Goal: Information Seeking & Learning: Understand process/instructions

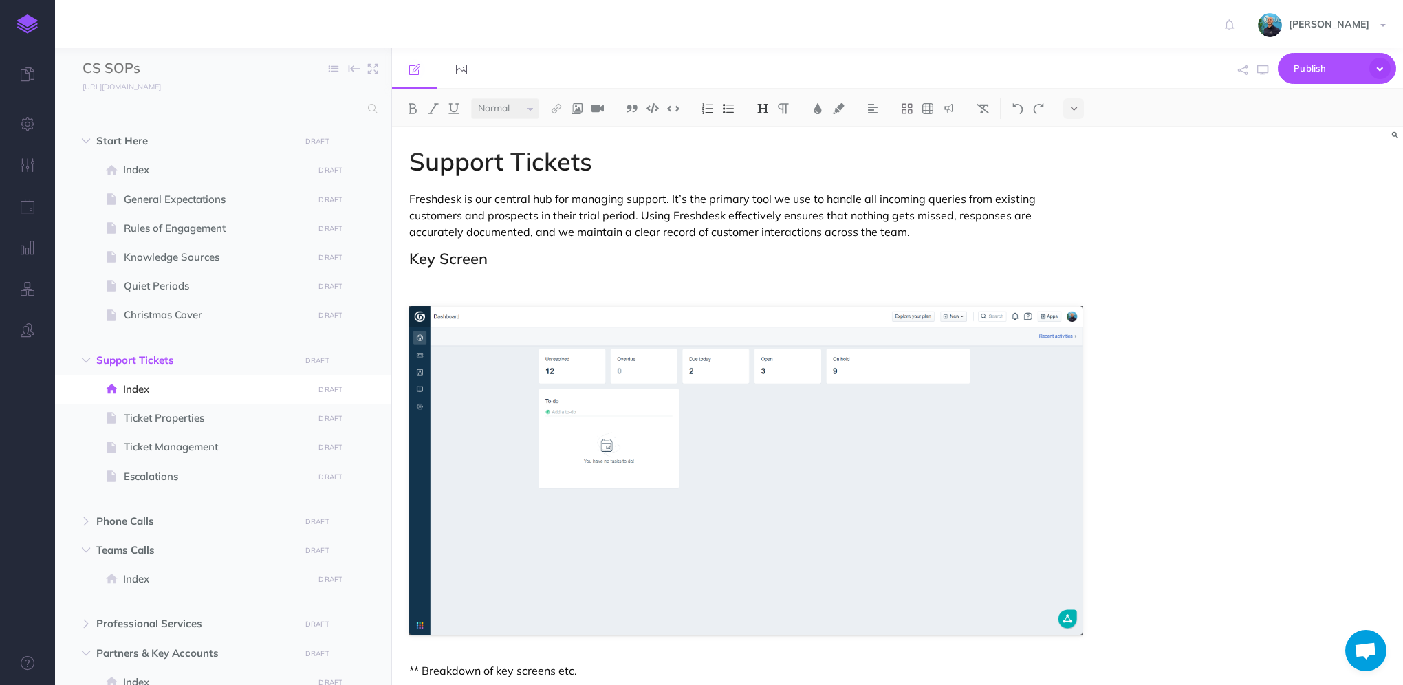
select select "null"
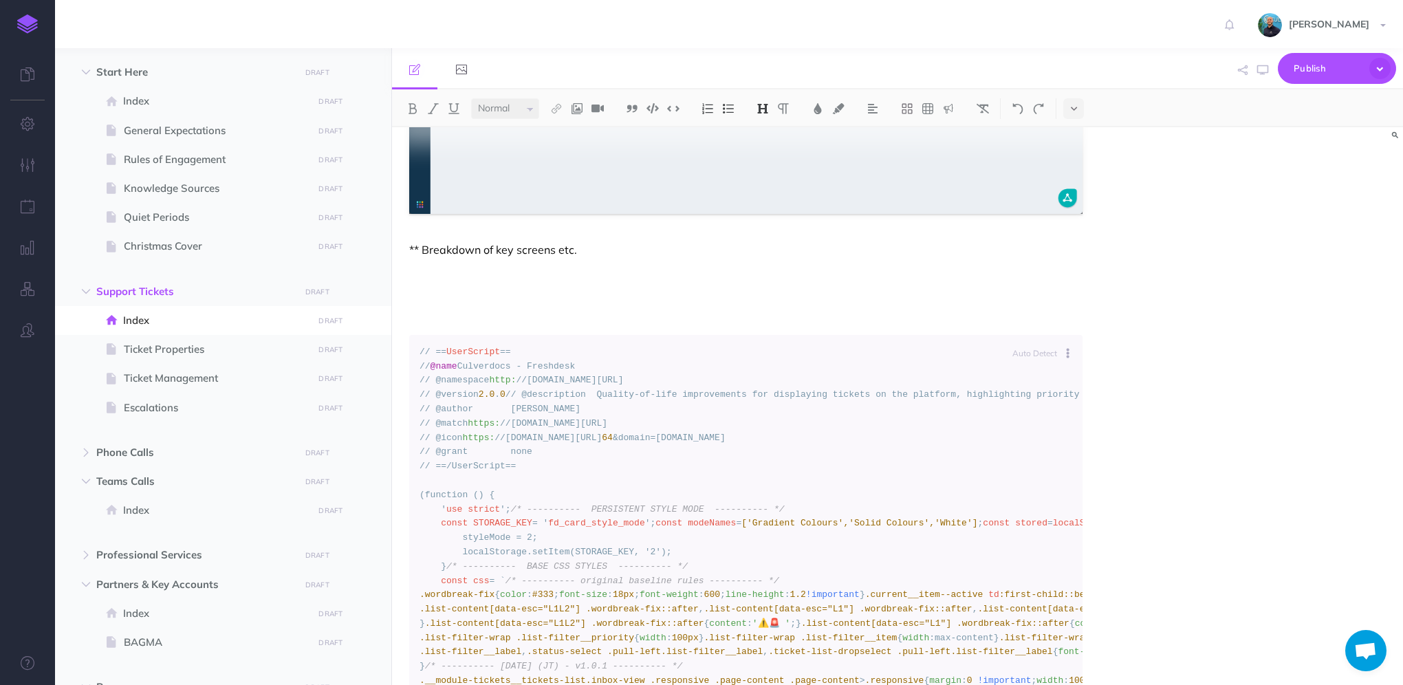
scroll to position [441, 0]
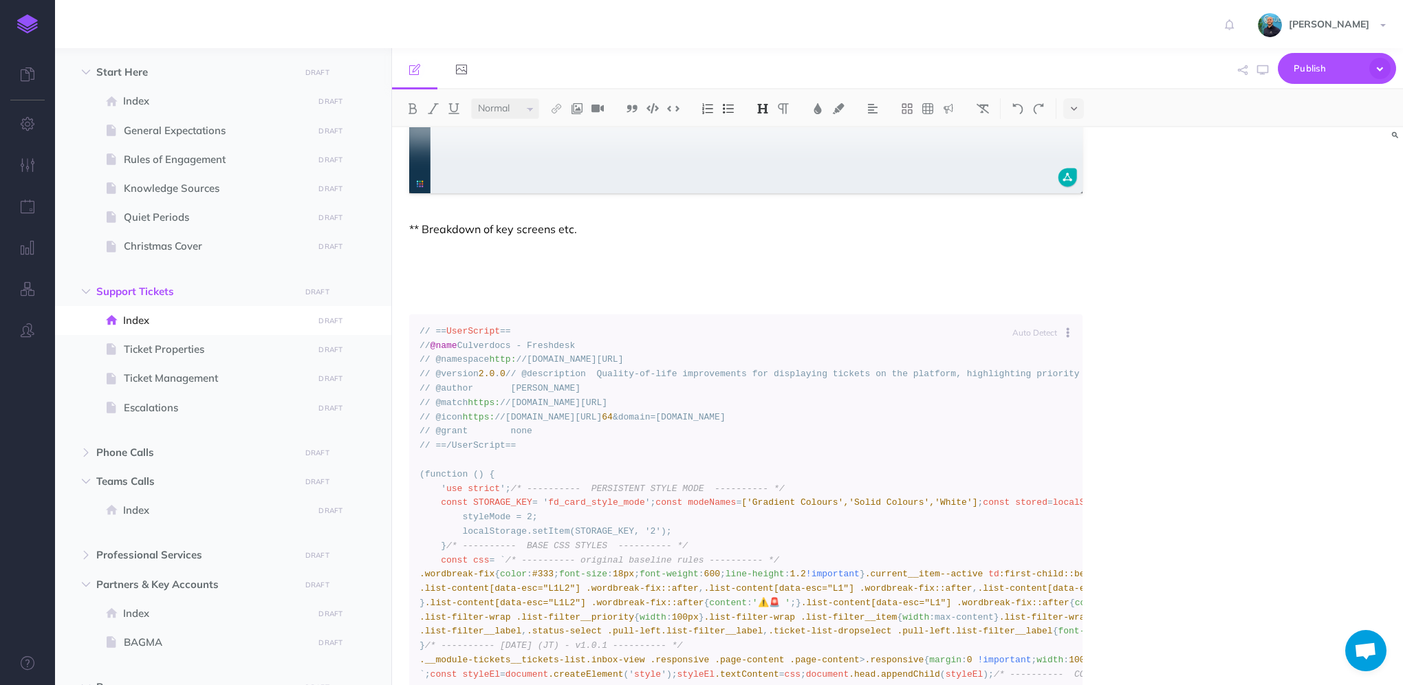
click at [490, 336] on span "UserScript" at bounding box center [473, 331] width 54 height 10
click at [1069, 332] on button at bounding box center [1071, 332] width 23 height 32
drag, startPoint x: 553, startPoint y: 336, endPoint x: 485, endPoint y: 336, distance: 67.4
click at [473, 330] on span "UserScript" at bounding box center [473, 331] width 54 height 10
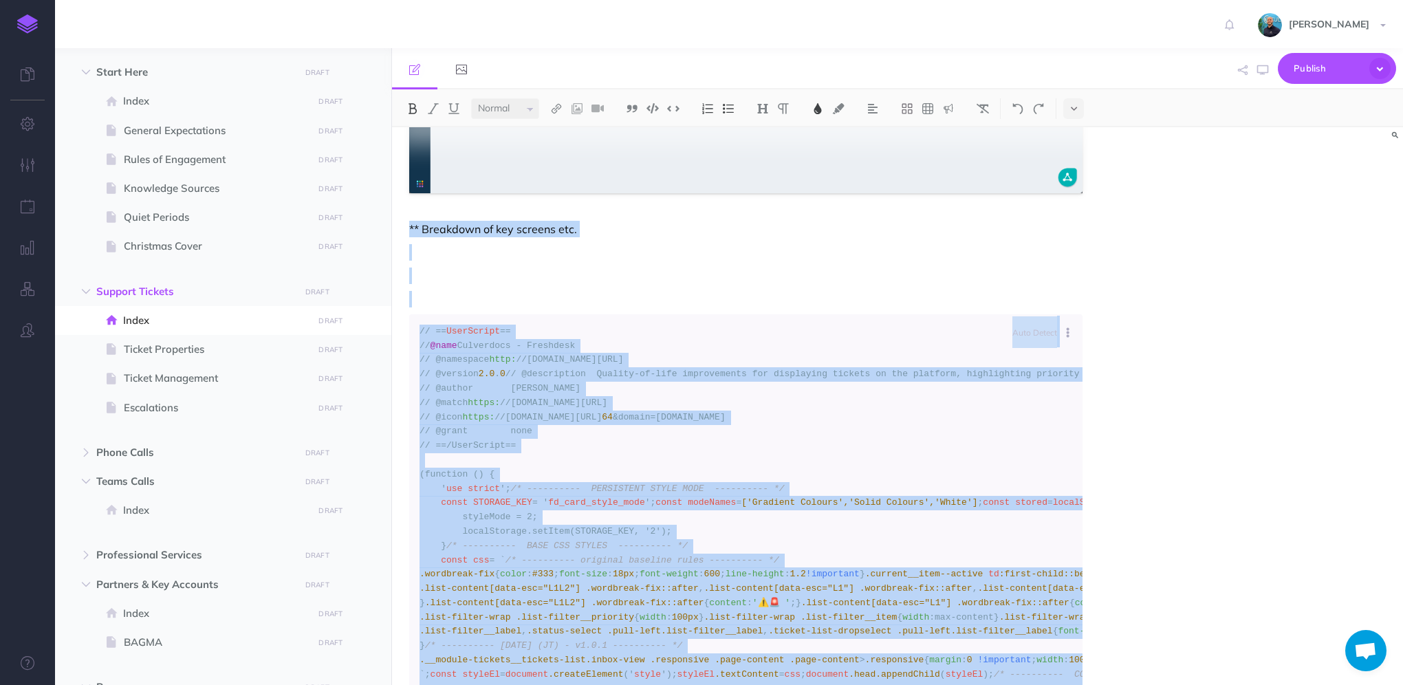
click at [474, 330] on span "UserScript" at bounding box center [473, 331] width 54 height 10
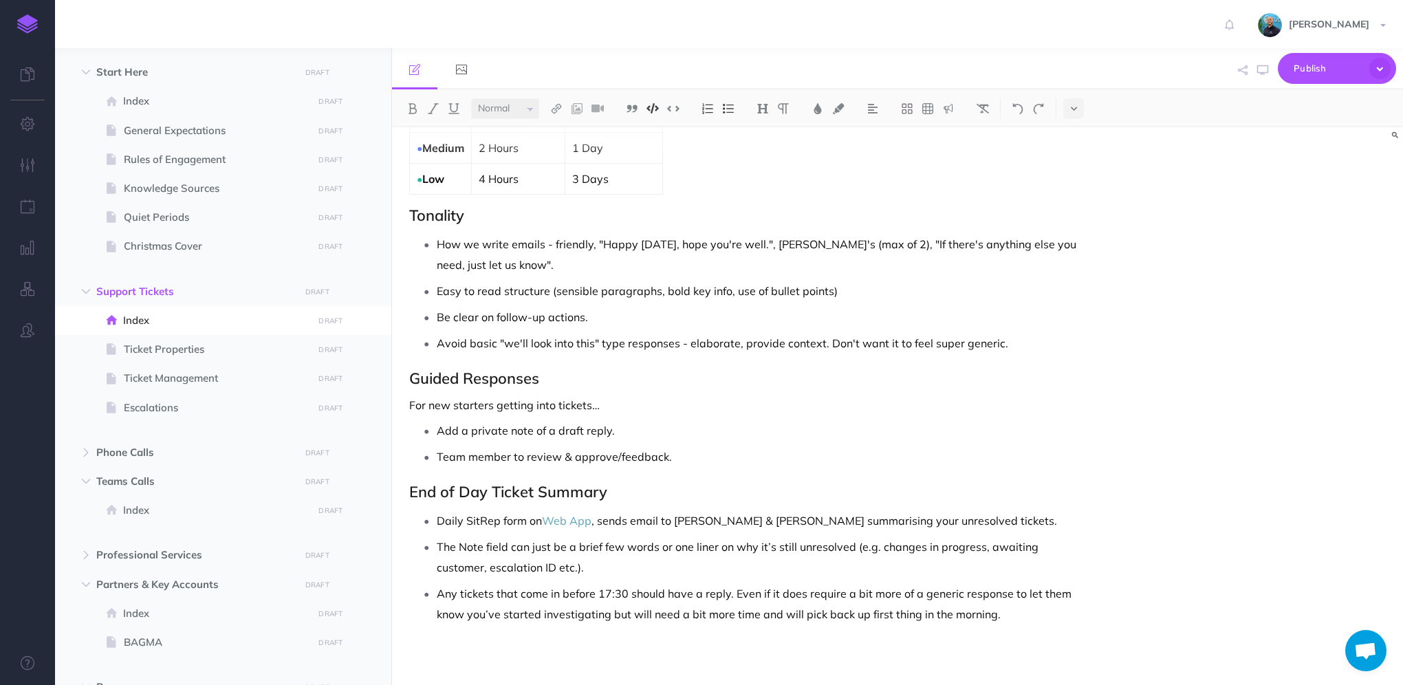
scroll to position [2953, 0]
drag, startPoint x: 429, startPoint y: 330, endPoint x: 621, endPoint y: 436, distance: 219.1
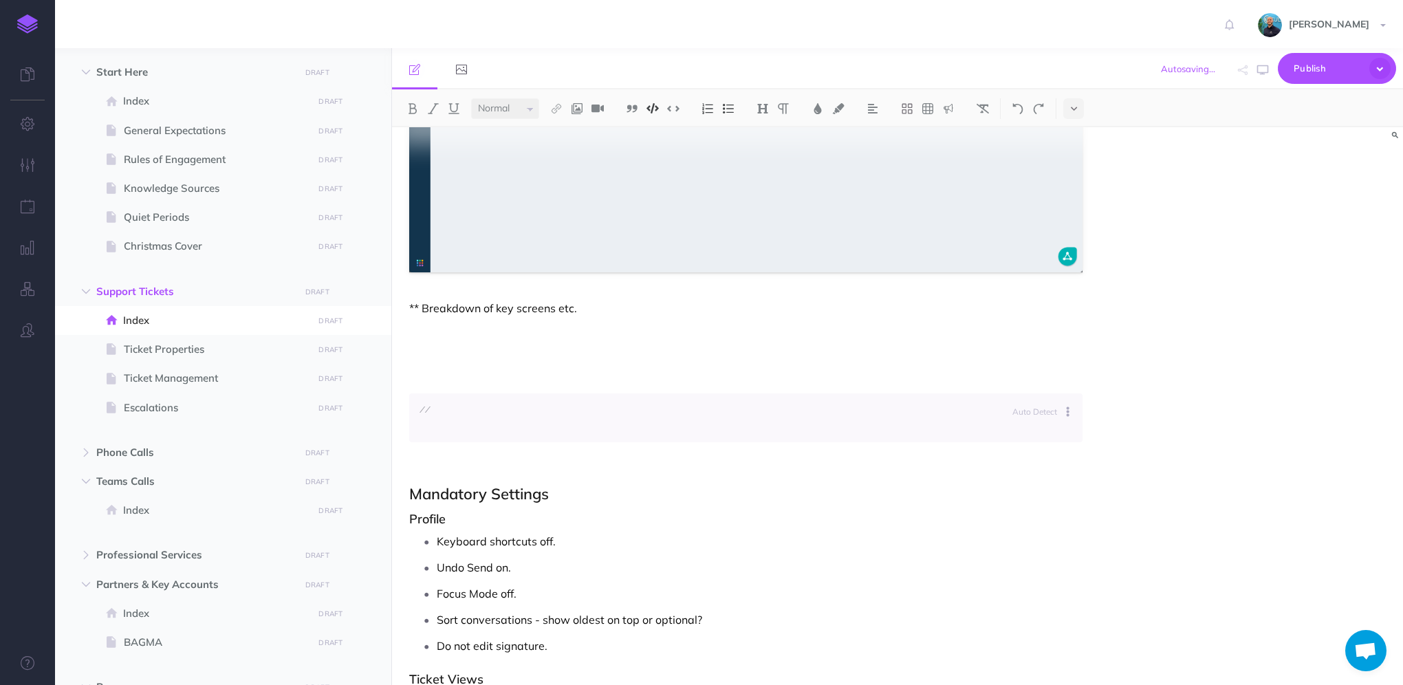
scroll to position [362, 0]
click at [470, 424] on code at bounding box center [745, 418] width 653 height 29
click at [461, 415] on code at bounding box center [745, 418] width 653 height 29
click at [468, 429] on code at bounding box center [745, 418] width 653 height 29
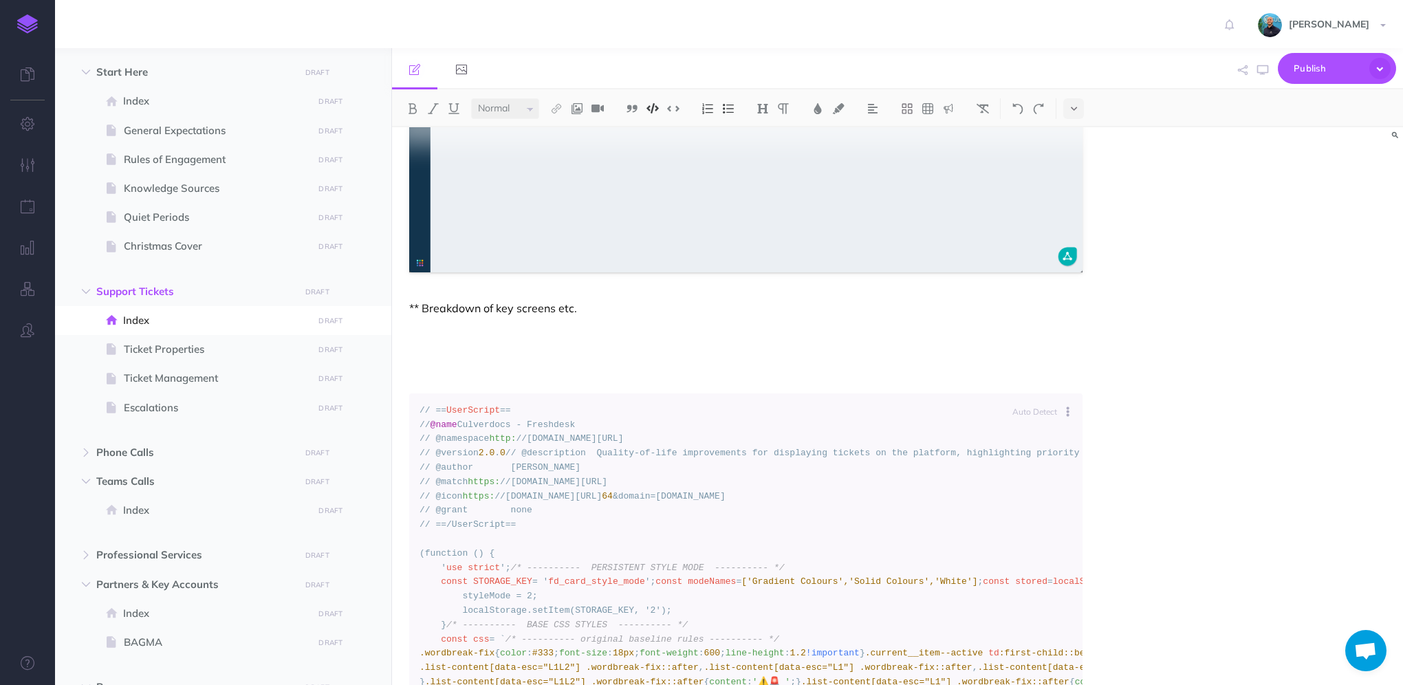
scroll to position [336, 0]
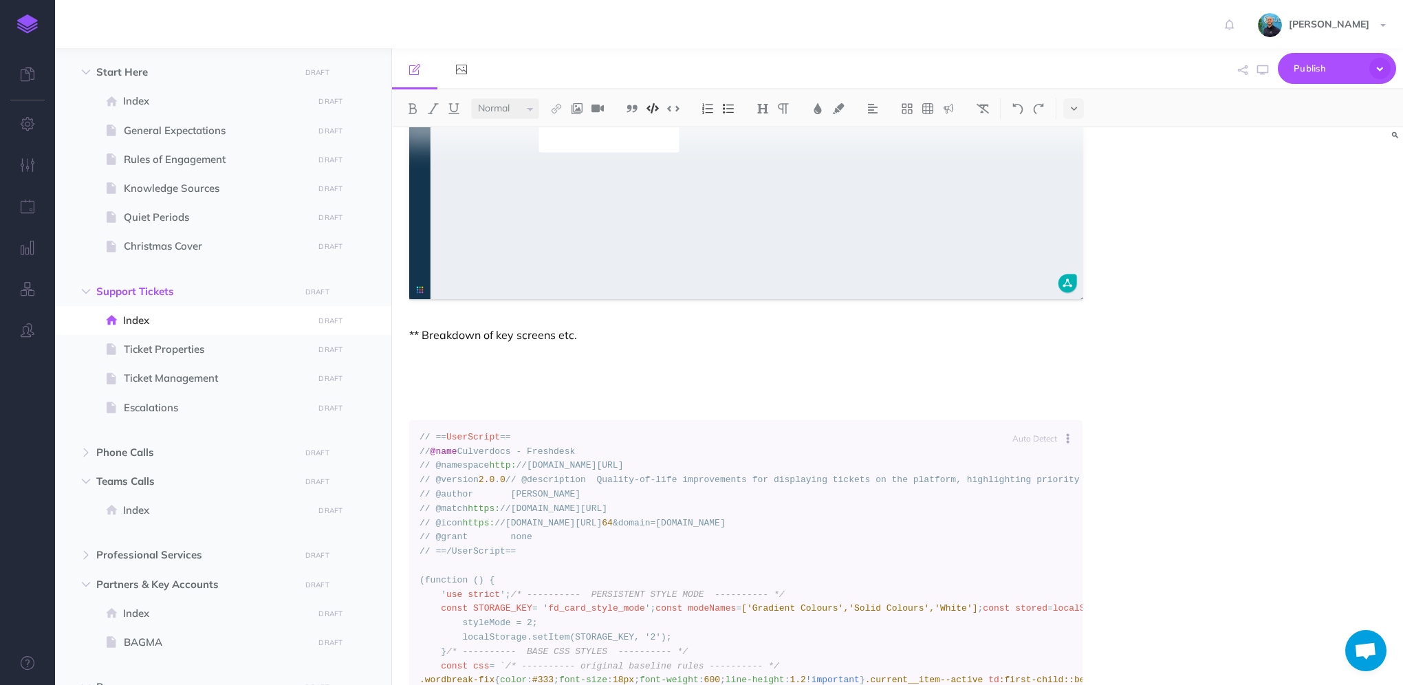
click at [1066, 437] on icon at bounding box center [1067, 438] width 2 height 10
type input "java"
click at [1015, 529] on link "JavaScript" at bounding box center [1023, 522] width 103 height 23
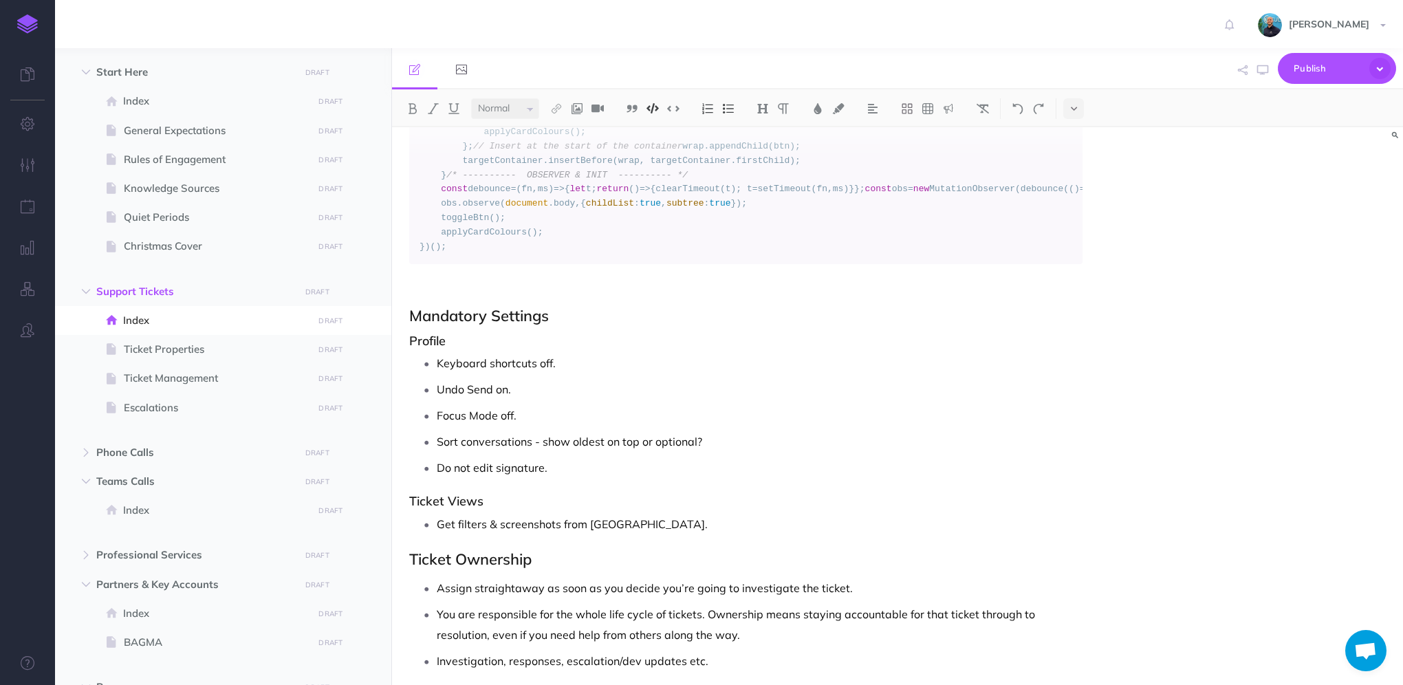
scroll to position [2356, 0]
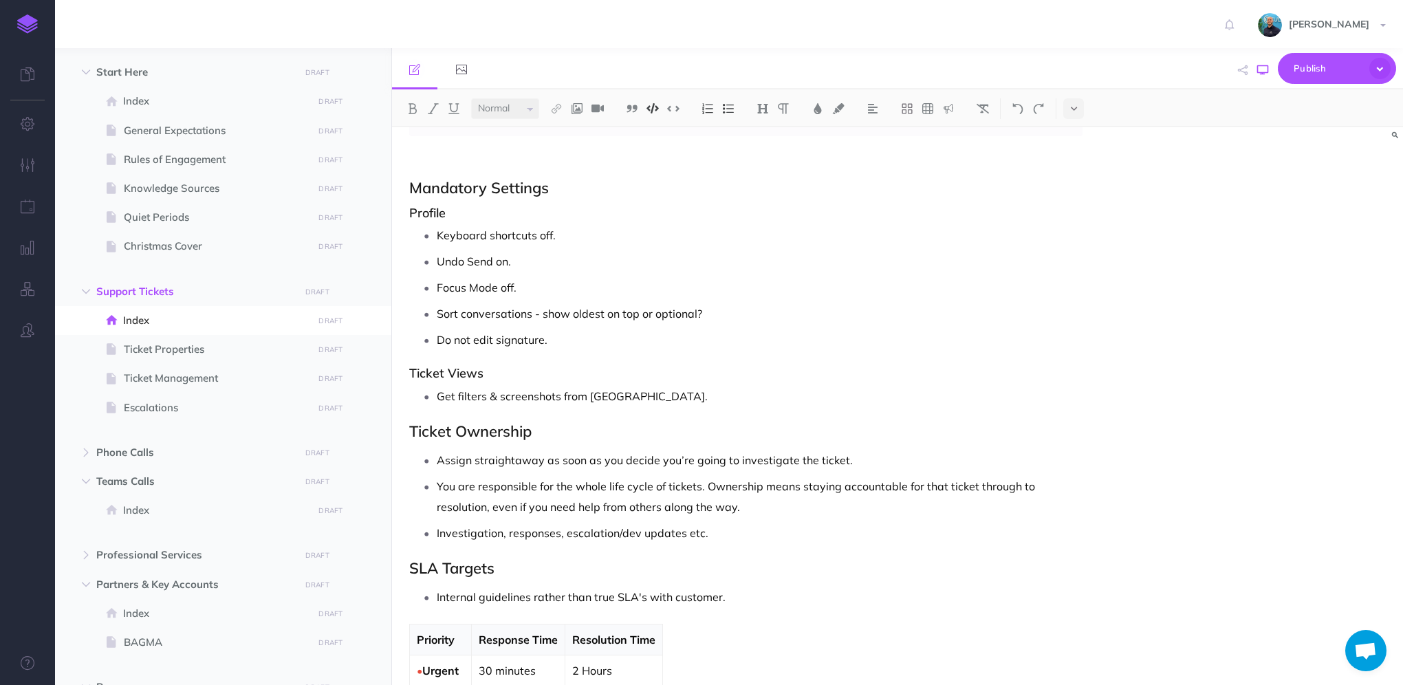
click at [1257, 73] on icon "button" at bounding box center [1262, 70] width 11 height 11
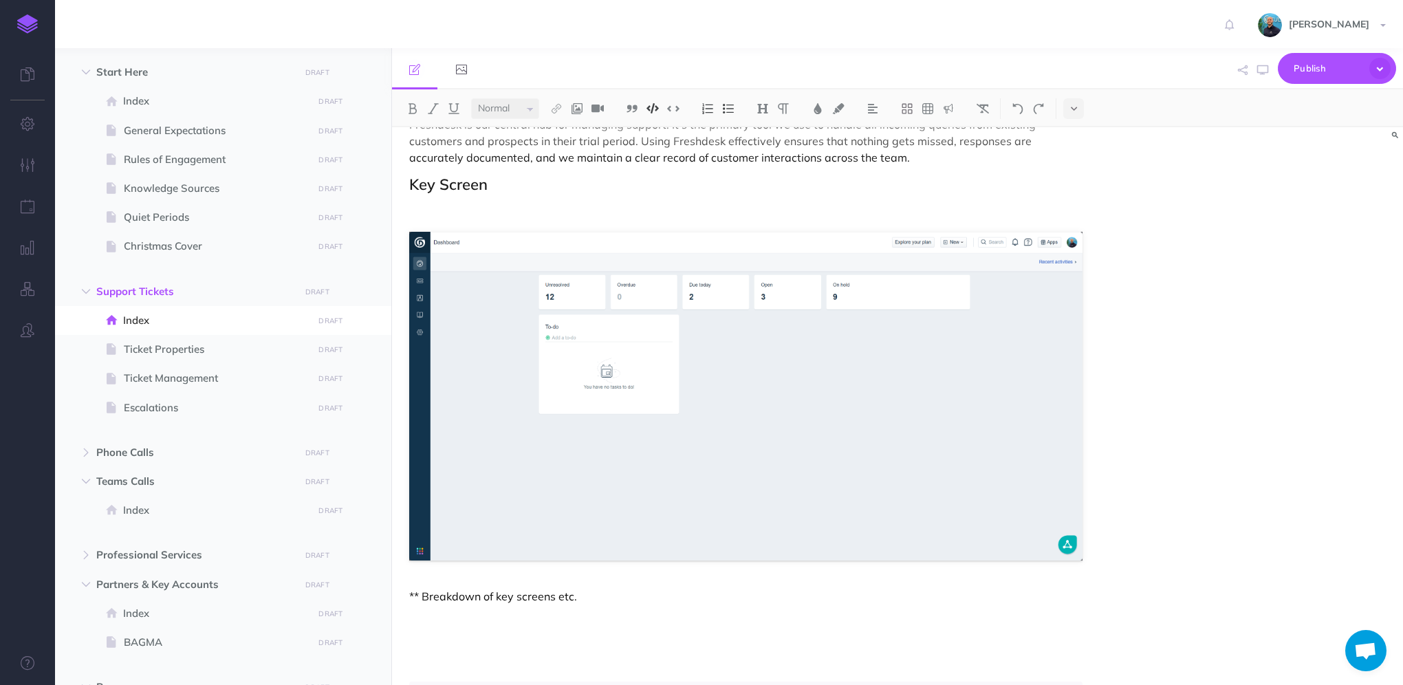
scroll to position [155, 0]
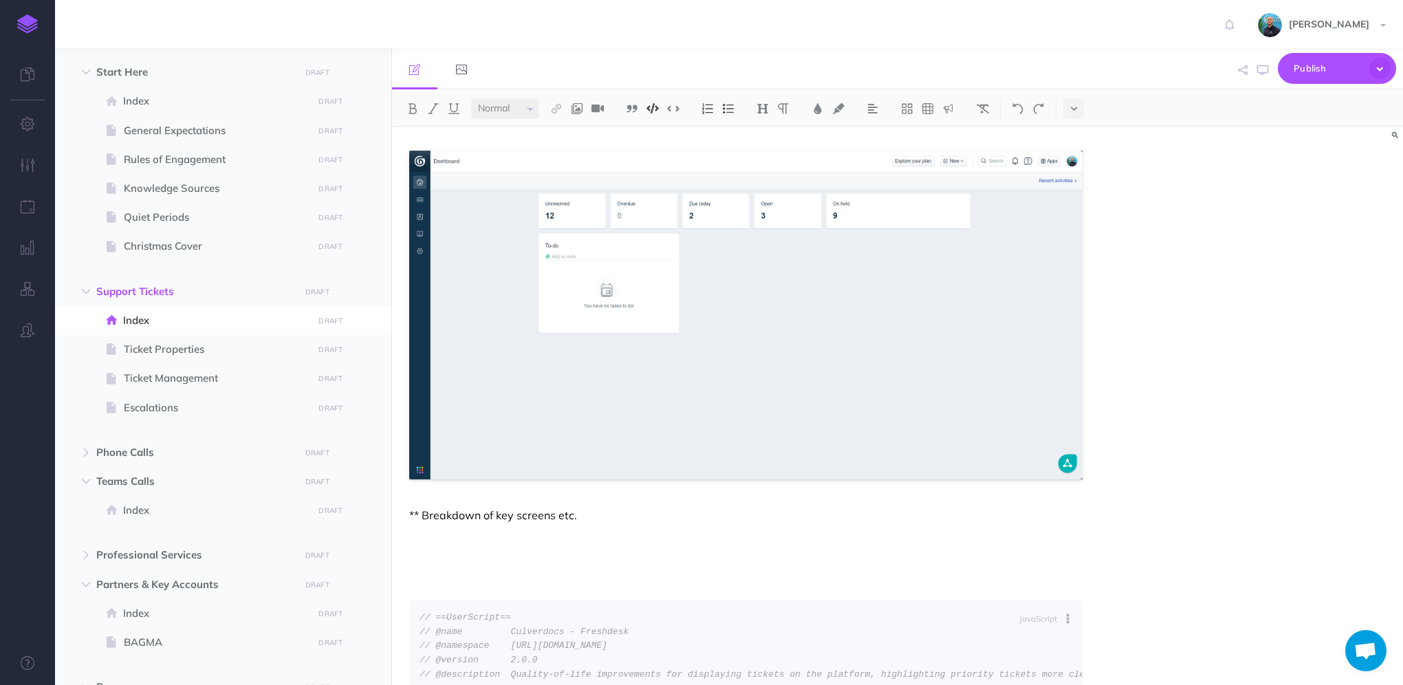
click at [582, 518] on p "** Breakdown of key screens etc." at bounding box center [745, 515] width 673 height 17
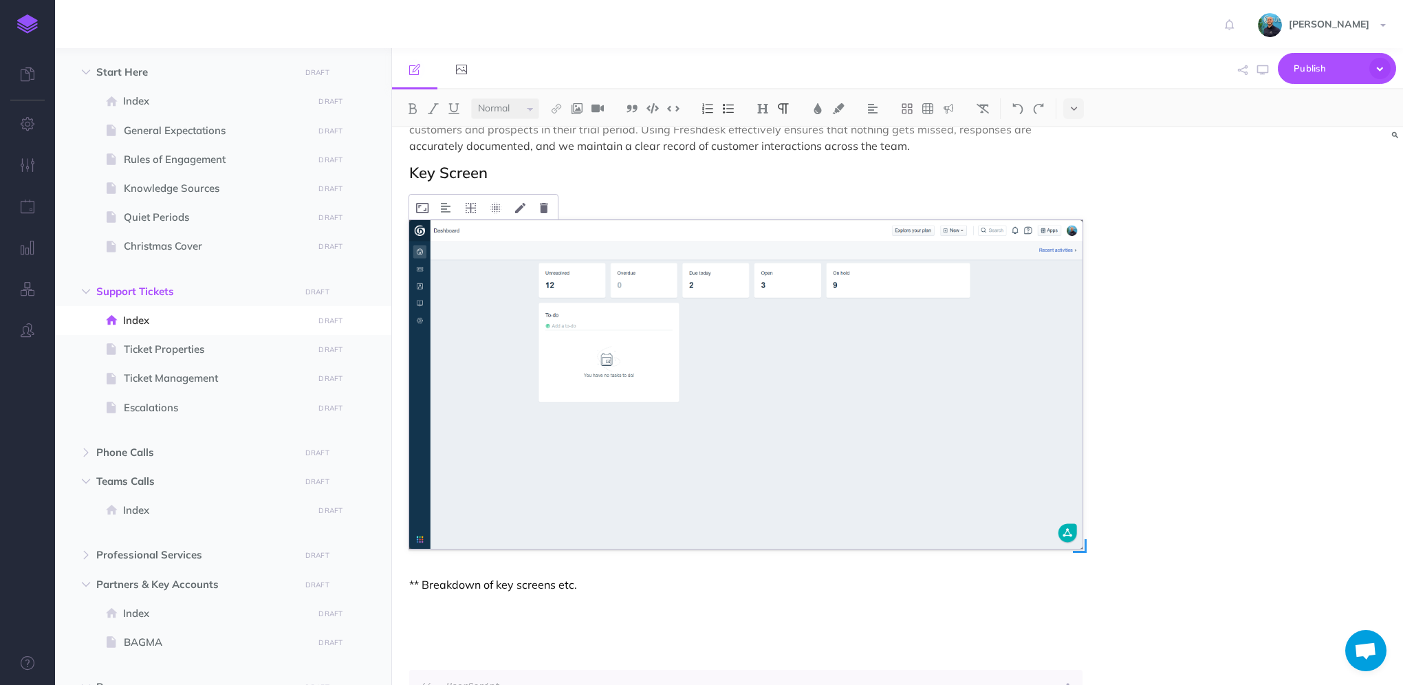
scroll to position [18, 0]
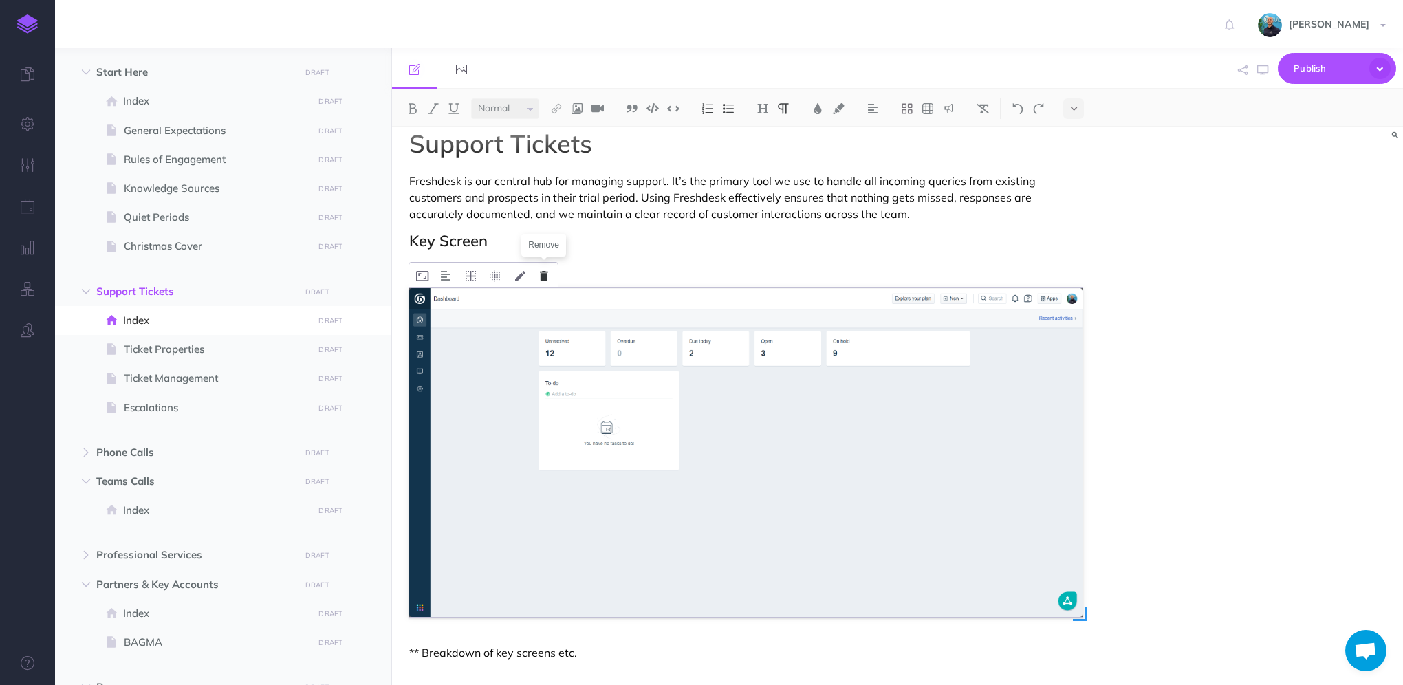
click at [540, 275] on icon at bounding box center [544, 276] width 8 height 10
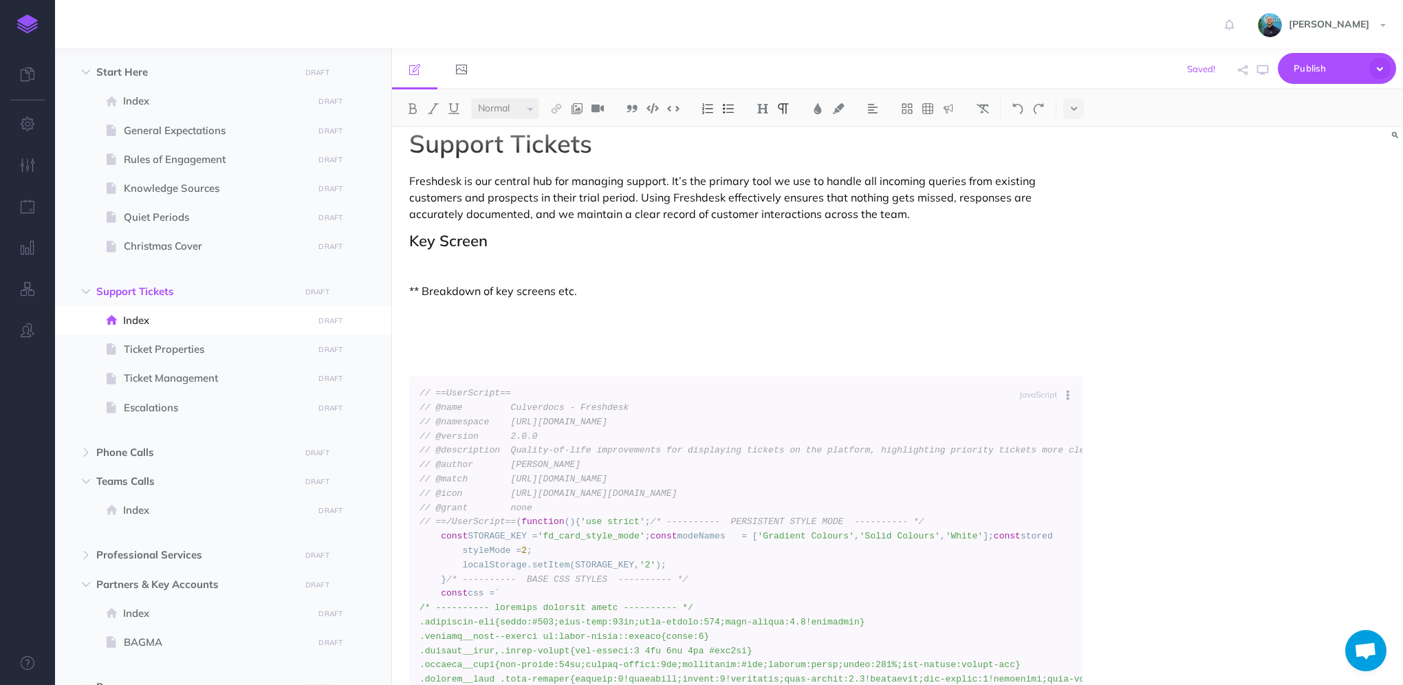
click at [457, 395] on span "// ==UserScript==" at bounding box center [464, 393] width 91 height 10
drag, startPoint x: 439, startPoint y: 382, endPoint x: 541, endPoint y: 377, distance: 102.6
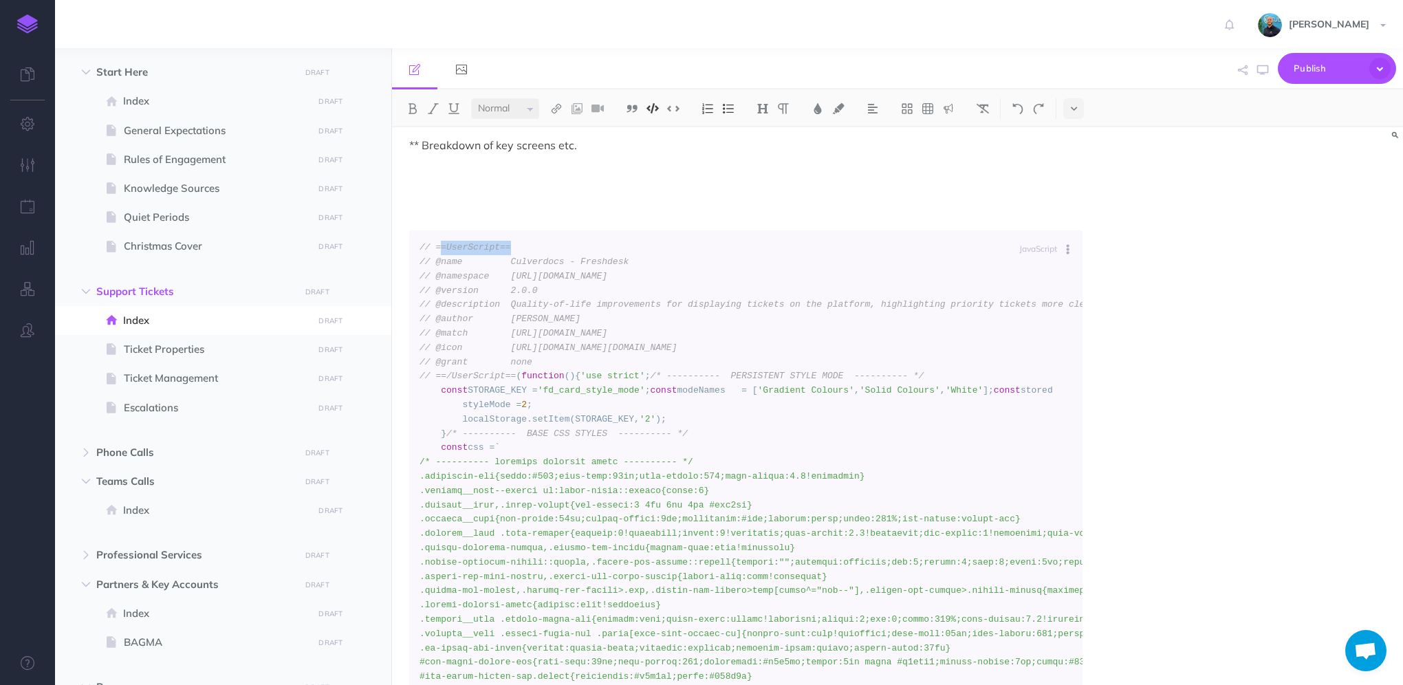
drag, startPoint x: 1068, startPoint y: 390, endPoint x: 1115, endPoint y: 426, distance: 59.8
click at [1115, 426] on div "Support Tickets Freshdesk is our central hub for managing support. It’s the pri…" at bounding box center [897, 406] width 1011 height 558
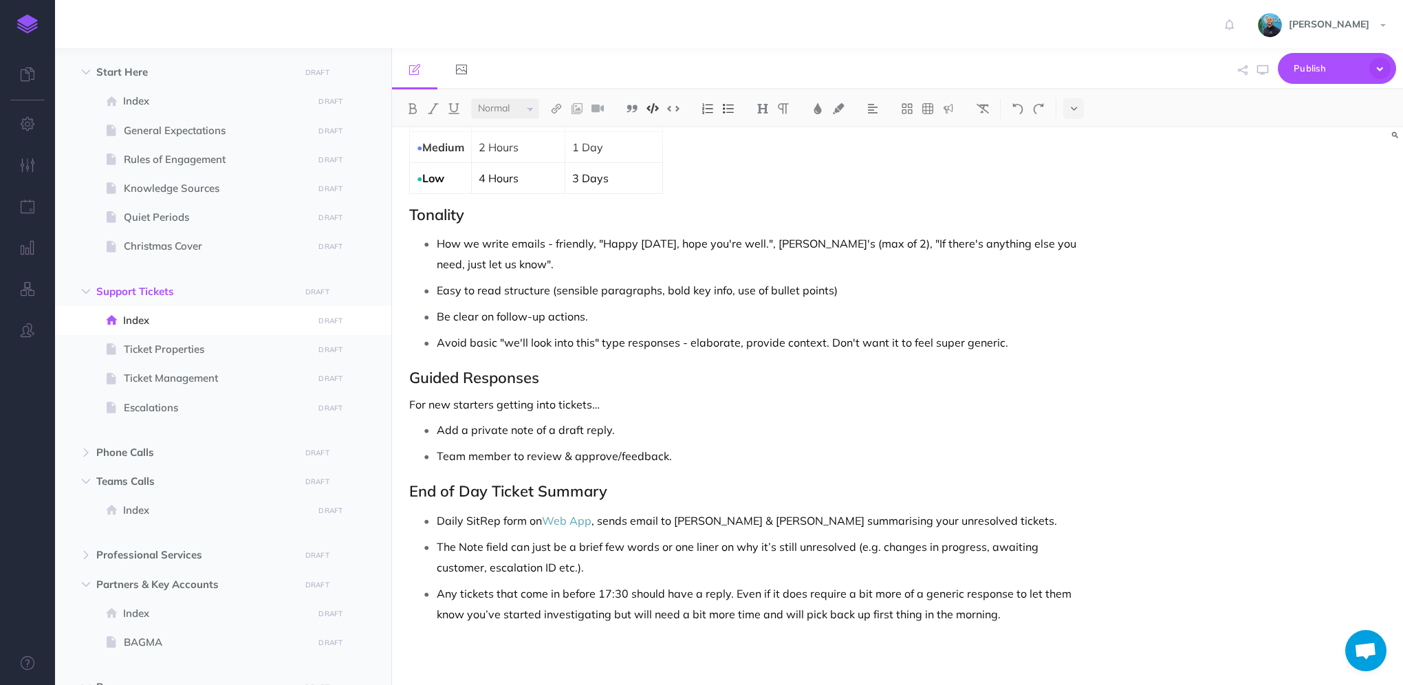
scroll to position [2874, 0]
drag, startPoint x: 413, startPoint y: 258, endPoint x: 1000, endPoint y: 165, distance: 594.5
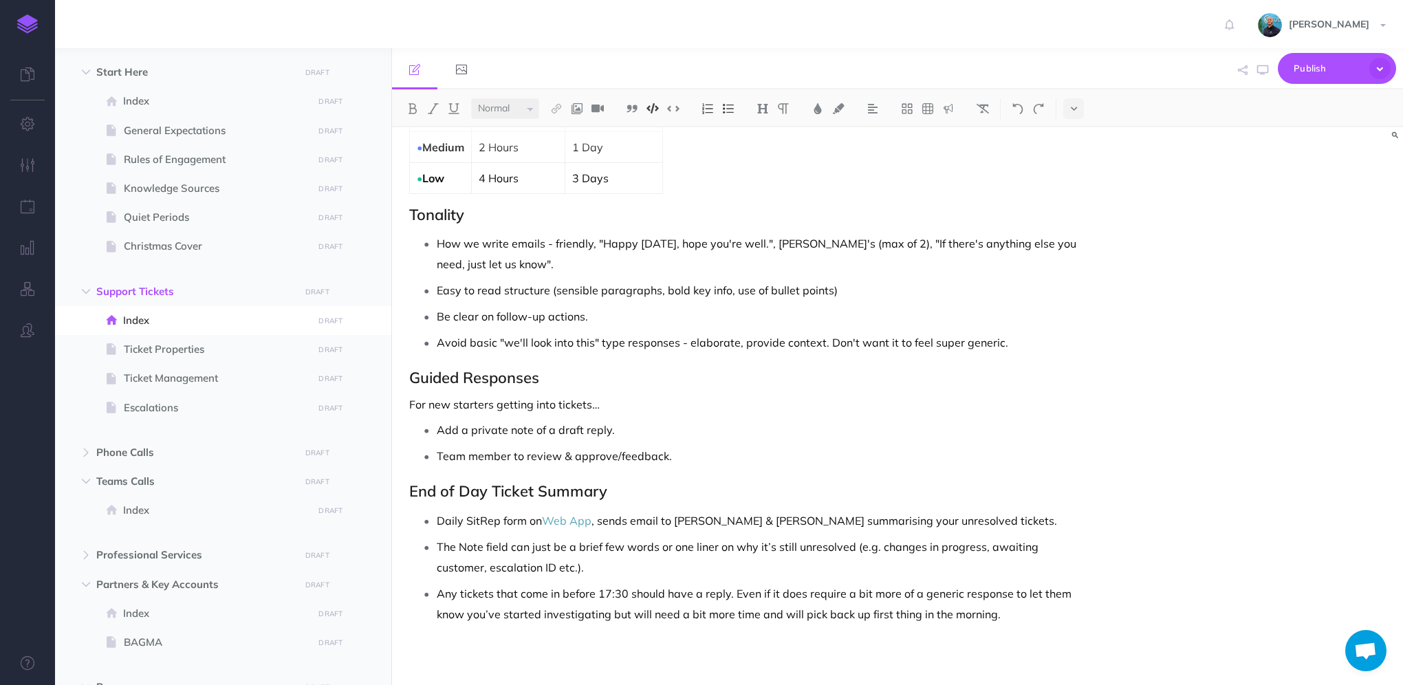
click at [653, 109] on img at bounding box center [652, 108] width 12 height 10
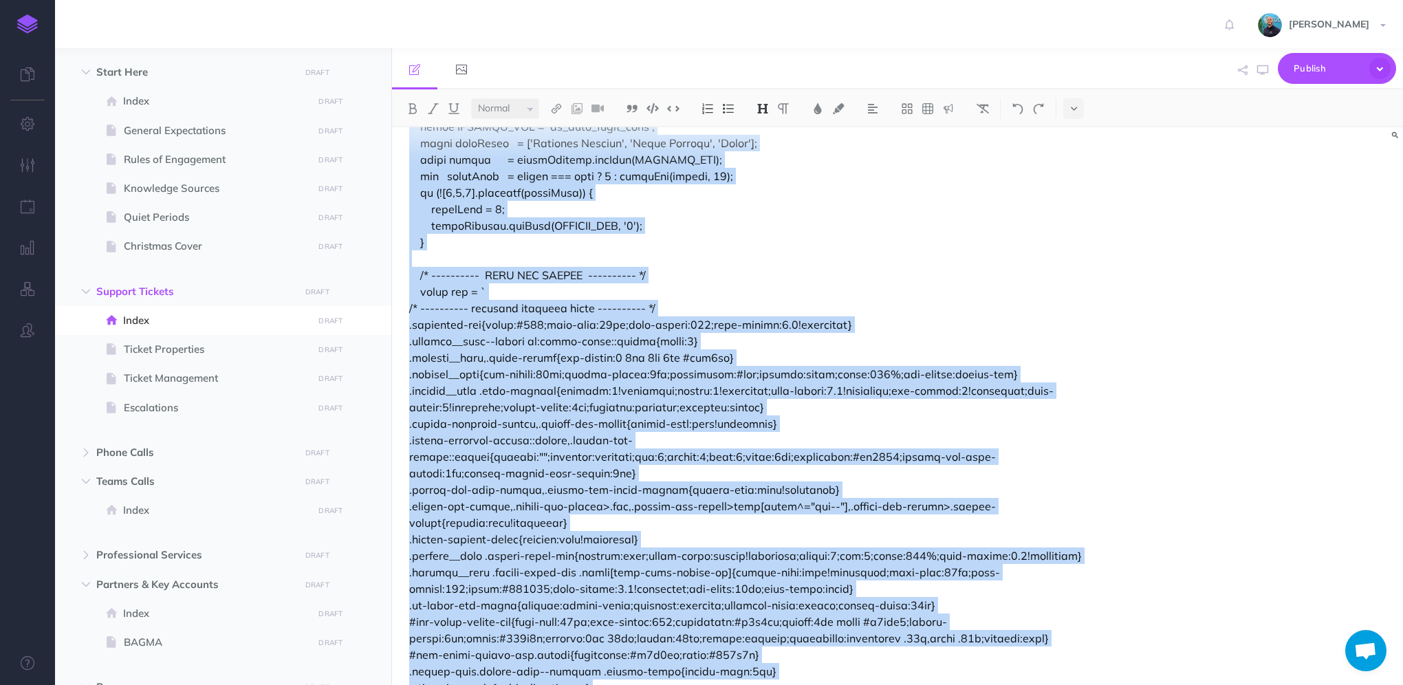
scroll to position [0, 0]
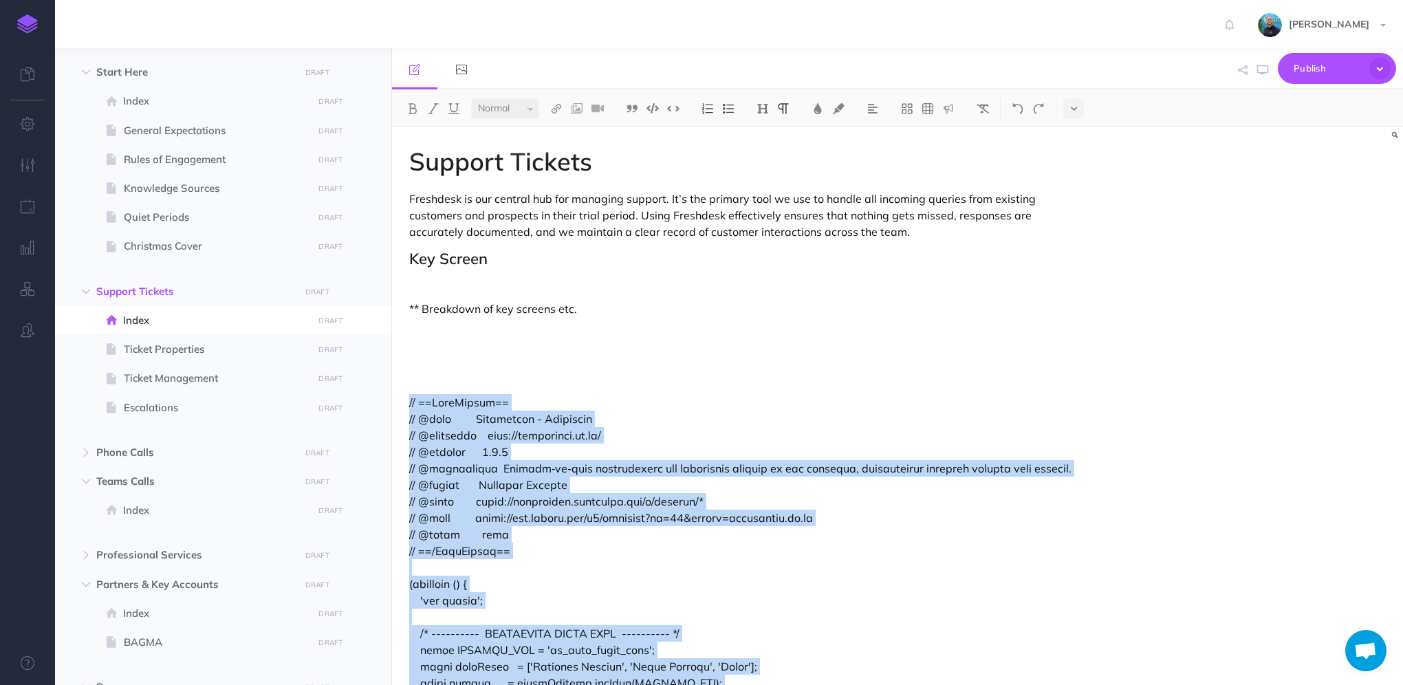
drag, startPoint x: 435, startPoint y: 542, endPoint x: 393, endPoint y: 401, distance: 147.1
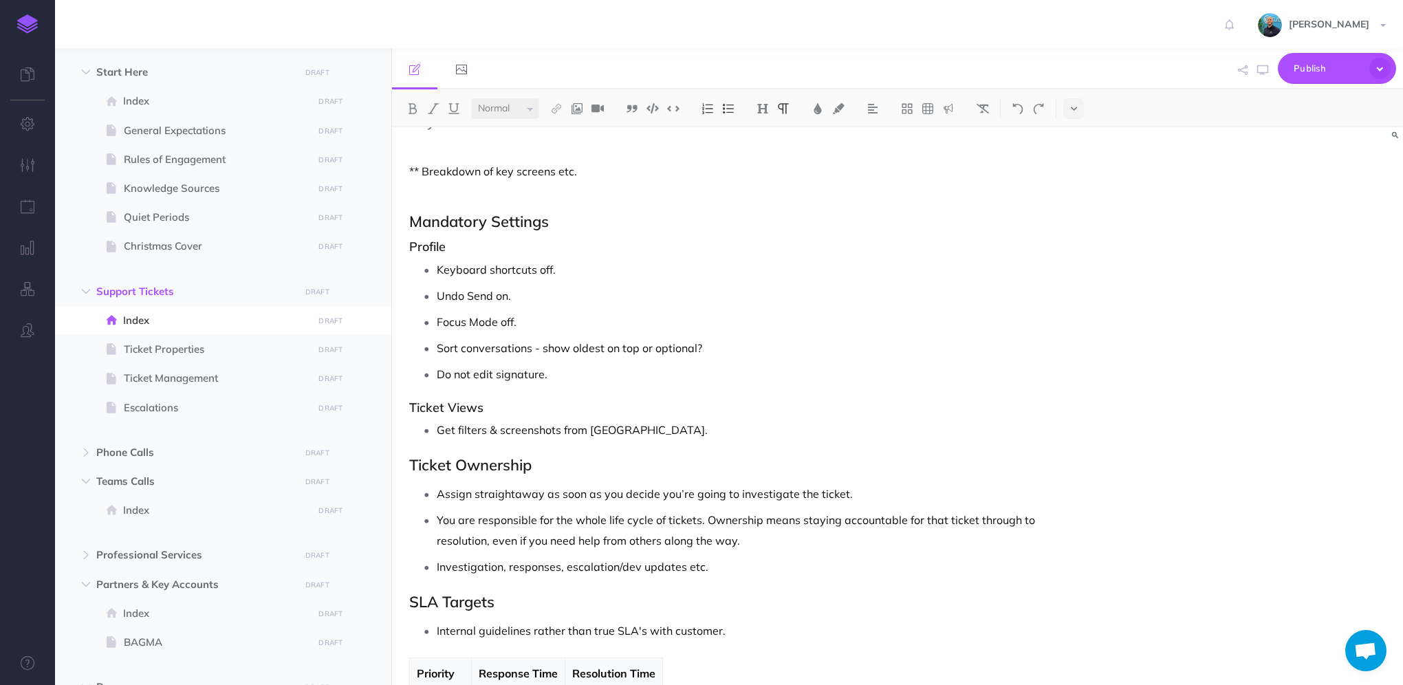
scroll to position [206, 0]
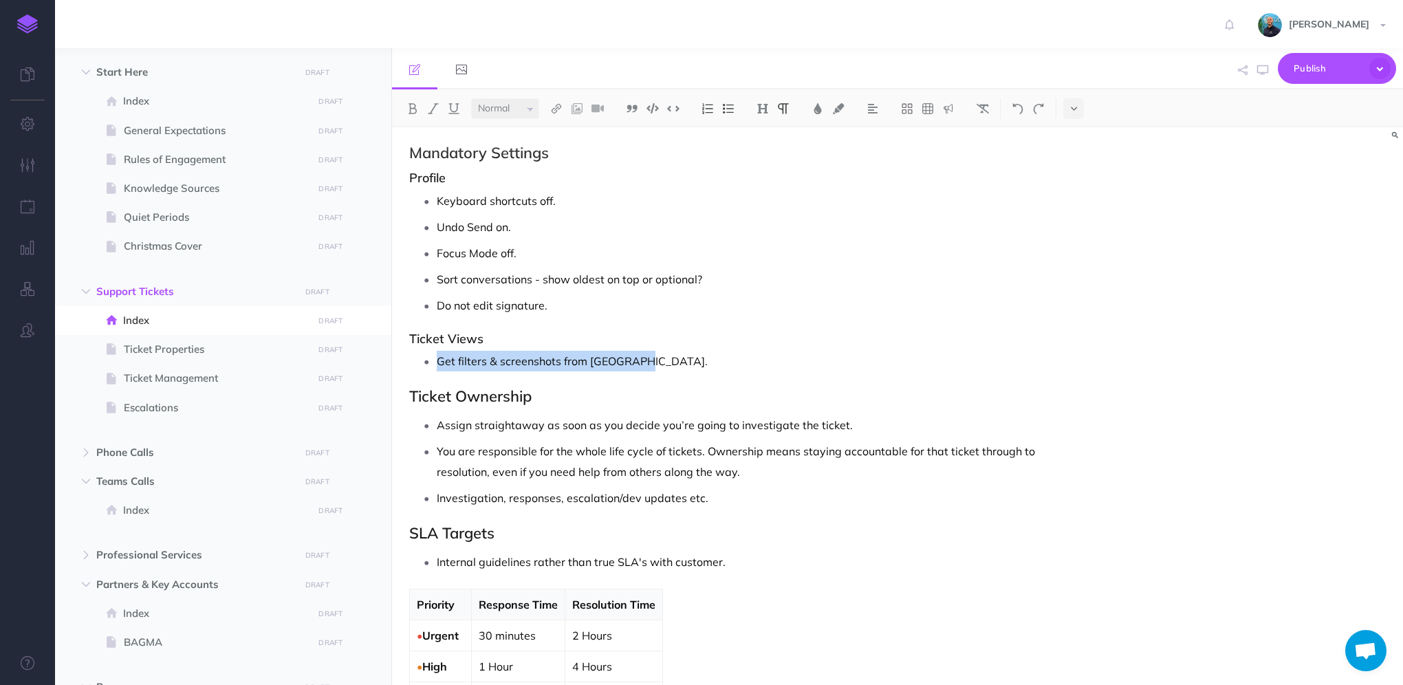
drag, startPoint x: 643, startPoint y: 382, endPoint x: 436, endPoint y: 377, distance: 207.0
click at [437, 371] on li "Get filters & screenshots from Lawrence." at bounding box center [760, 361] width 646 height 21
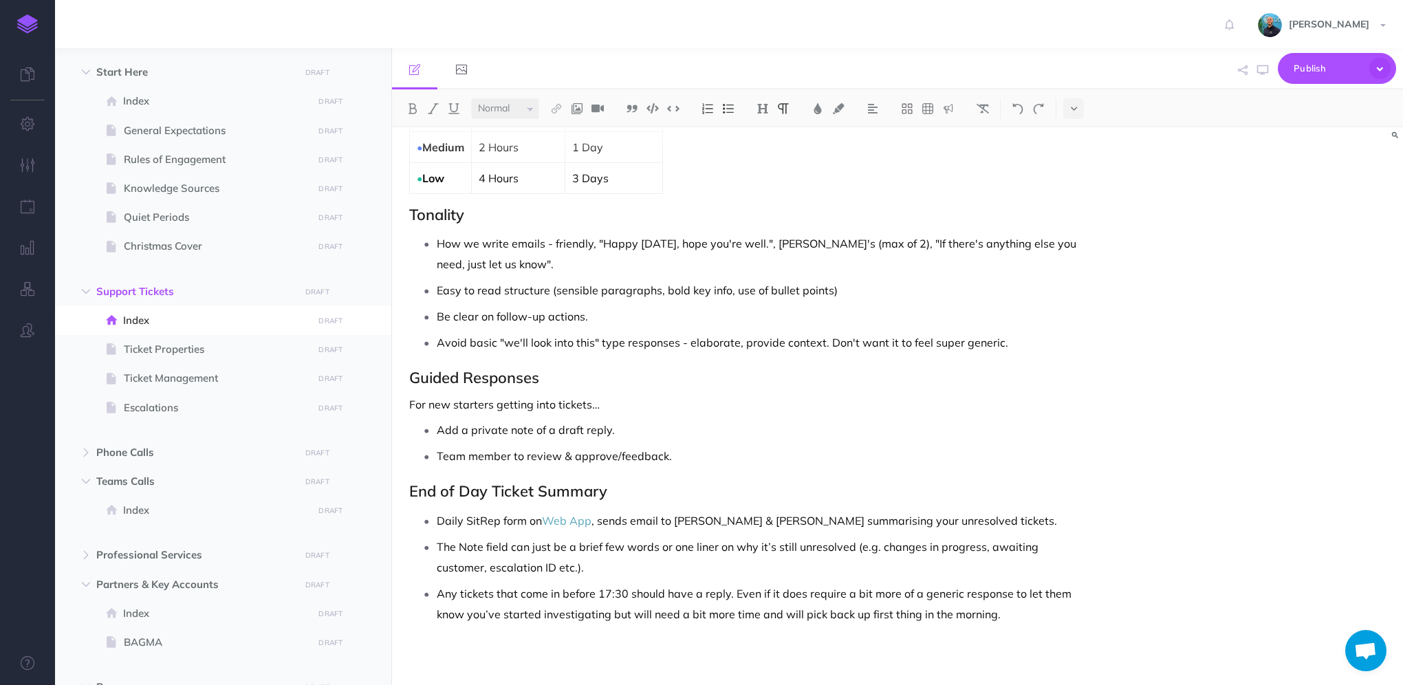
scroll to position [771, 0]
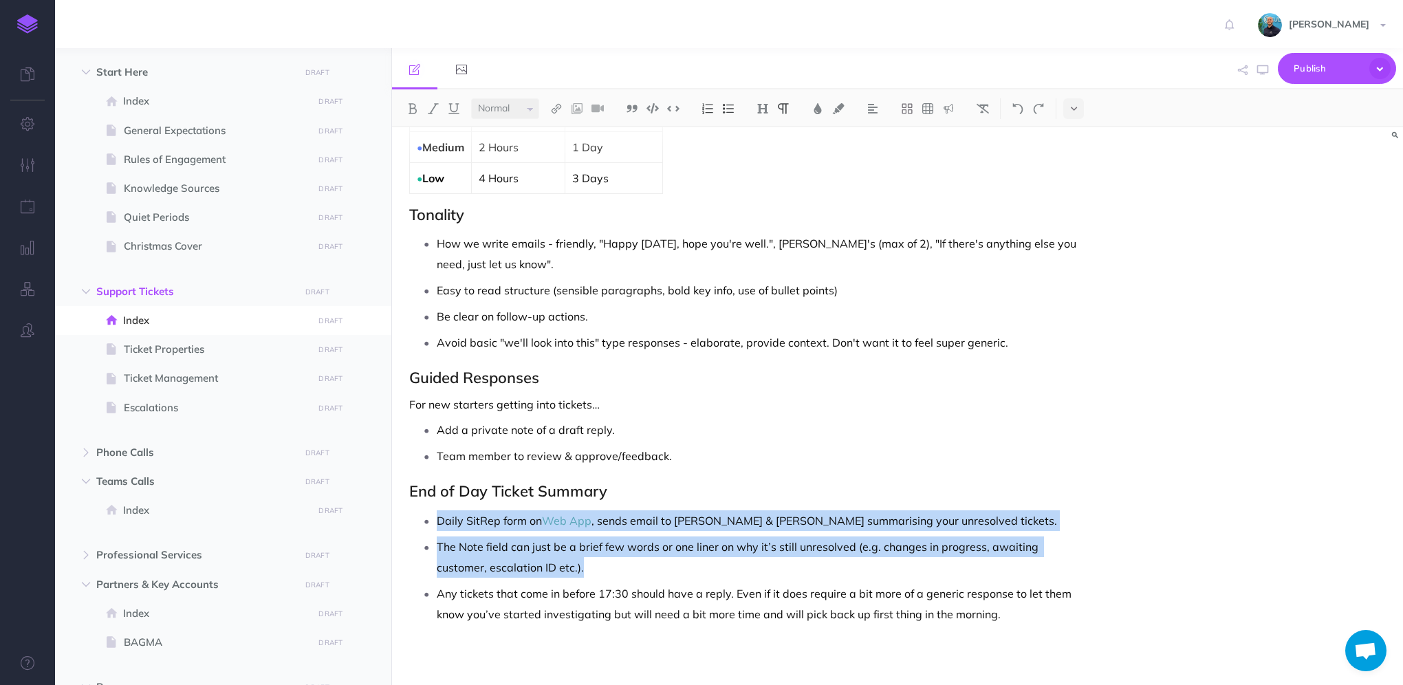
drag, startPoint x: 590, startPoint y: 568, endPoint x: 436, endPoint y: 525, distance: 160.0
click at [436, 525] on ul "Daily SitRep form on Web App , sends email to Jacob & Jez summarising your unre…" at bounding box center [749, 567] width 666 height 114
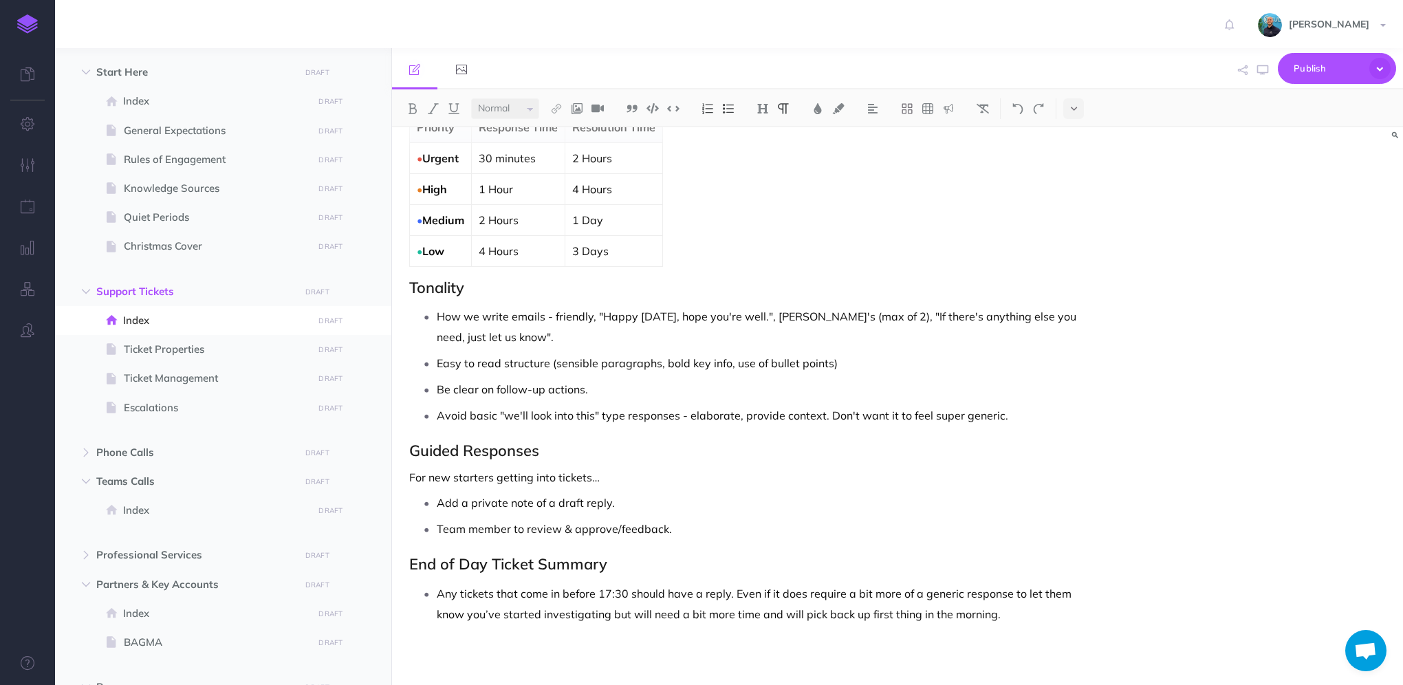
scroll to position [699, 0]
click at [712, 534] on p "Team member to review & approve/feedback." at bounding box center [760, 528] width 646 height 21
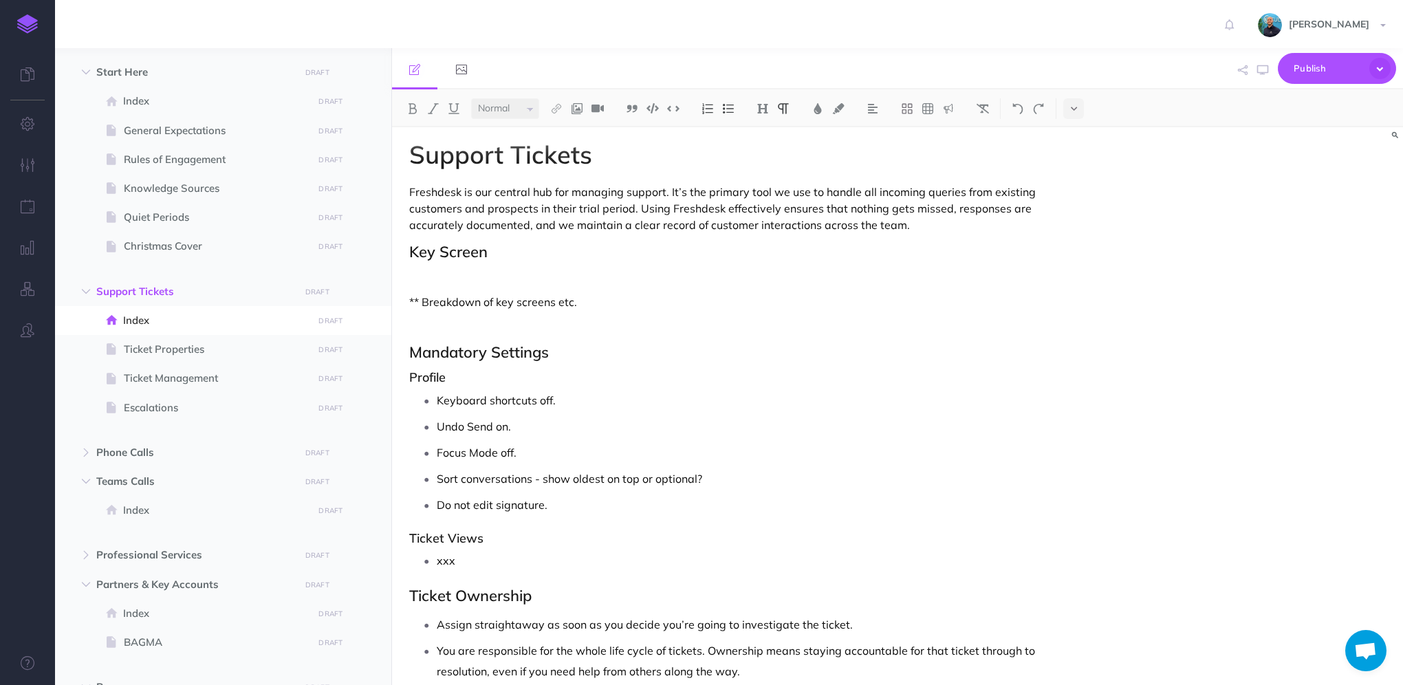
scroll to position [0, 0]
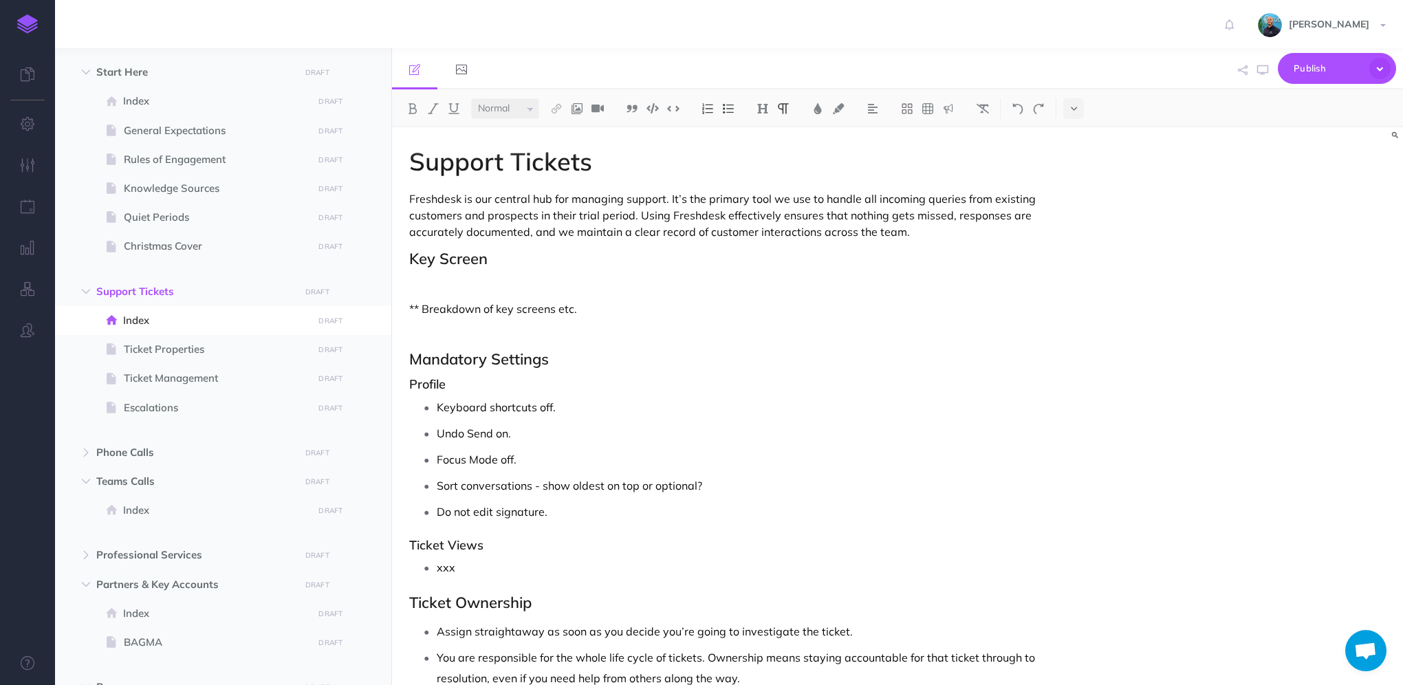
click at [671, 301] on p "** Breakdown of key screens etc." at bounding box center [745, 308] width 673 height 17
drag, startPoint x: 588, startPoint y: 308, endPoint x: 387, endPoint y: 305, distance: 200.8
click at [387, 305] on div "CS SOPs Collapse all Expand all Expand to root folders [URL][DOMAIN_NAME] Start…" at bounding box center [729, 366] width 1348 height 637
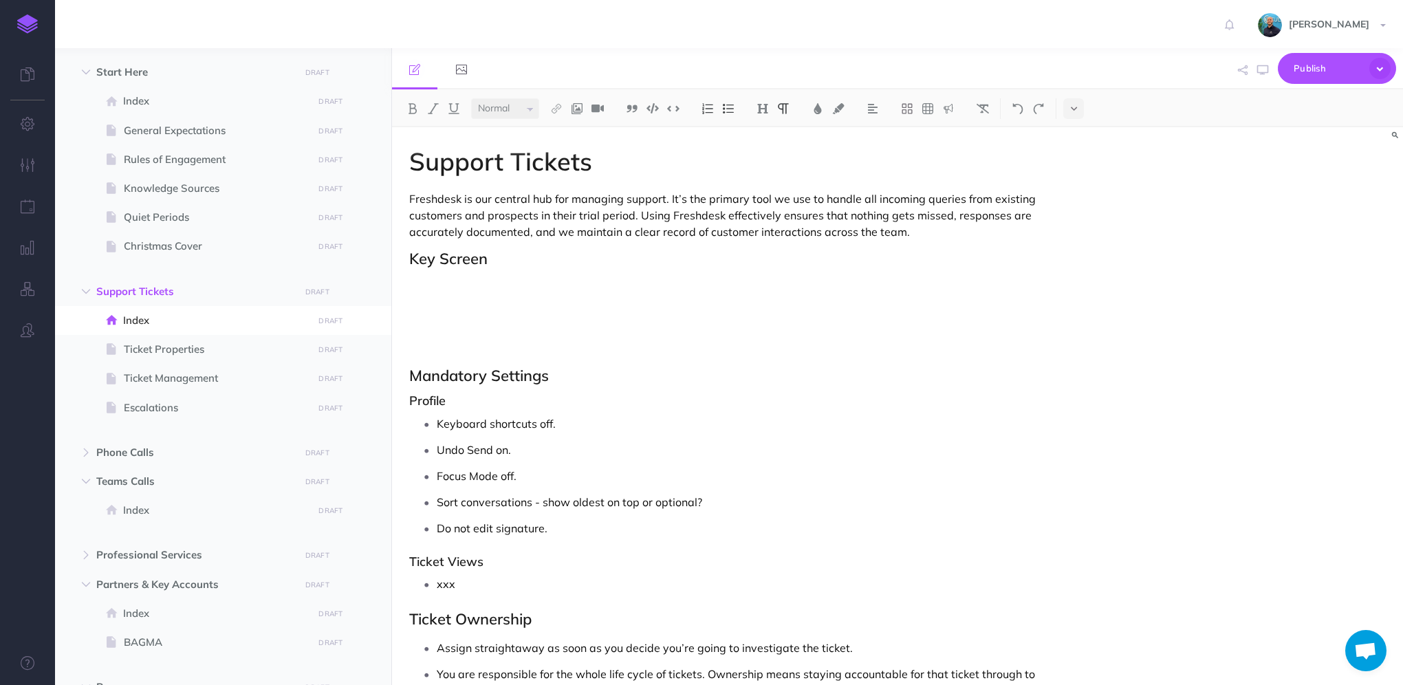
click at [1141, 304] on div "Support Tickets Freshdesk is our central hub for managing support. It’s the pri…" at bounding box center [897, 406] width 1011 height 558
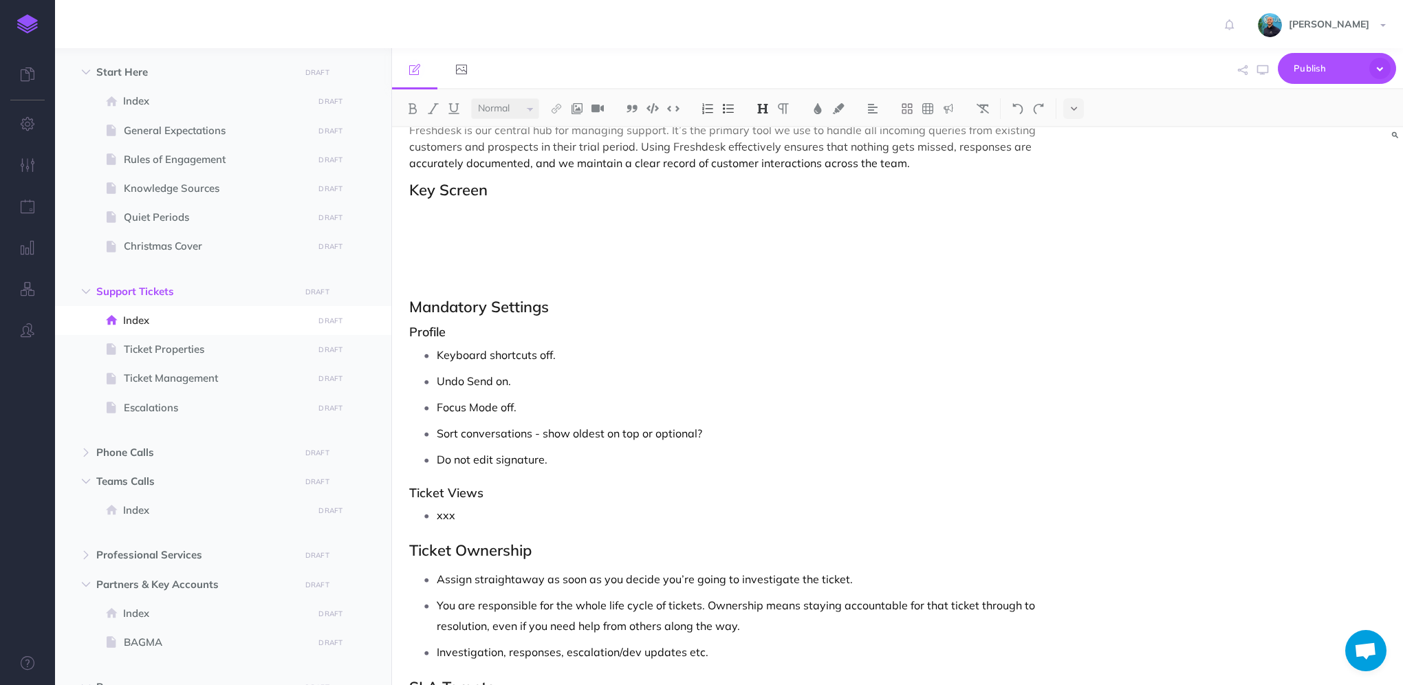
click at [490, 308] on h2 "Mandatory Settings" at bounding box center [745, 306] width 673 height 17
click at [600, 188] on h2 "Key Screen" at bounding box center [745, 190] width 673 height 17
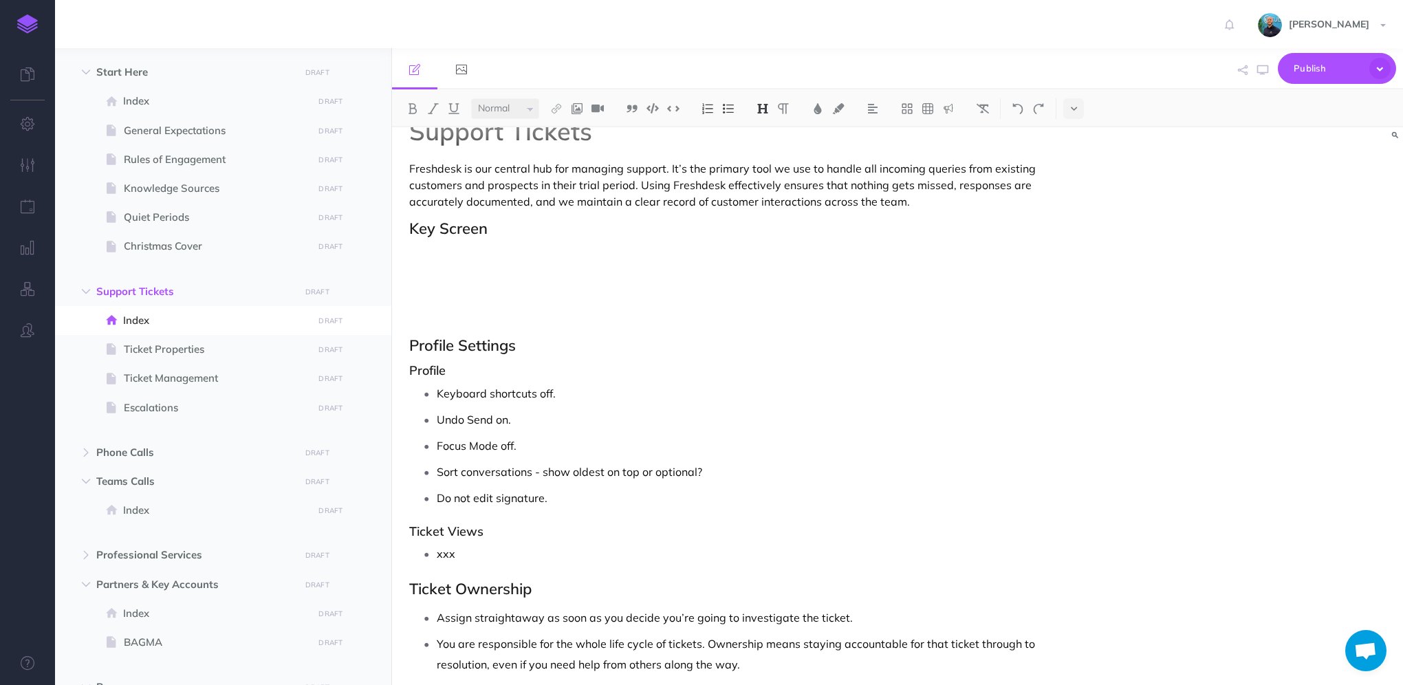
scroll to position [0, 0]
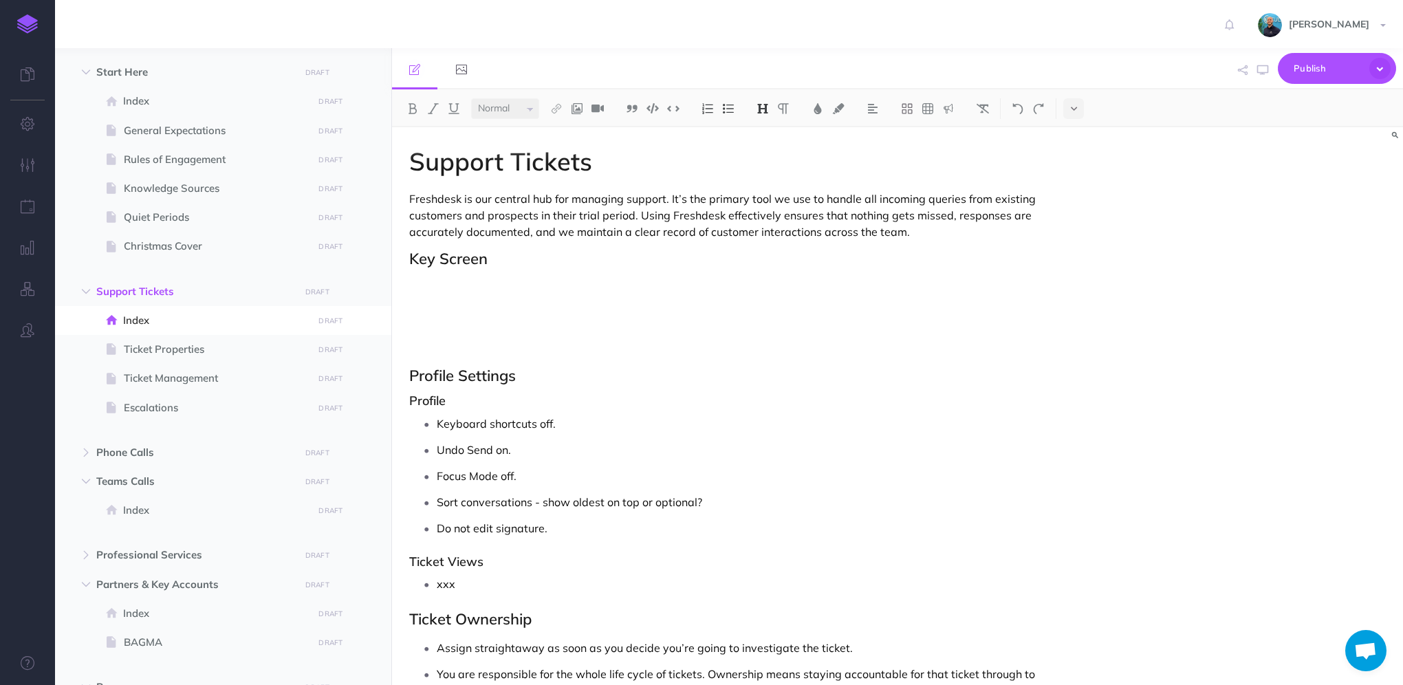
click at [534, 258] on h2 "Key Screen" at bounding box center [745, 258] width 673 height 17
click at [455, 289] on p at bounding box center [745, 285] width 673 height 17
click at [447, 302] on p at bounding box center [745, 316] width 673 height 33
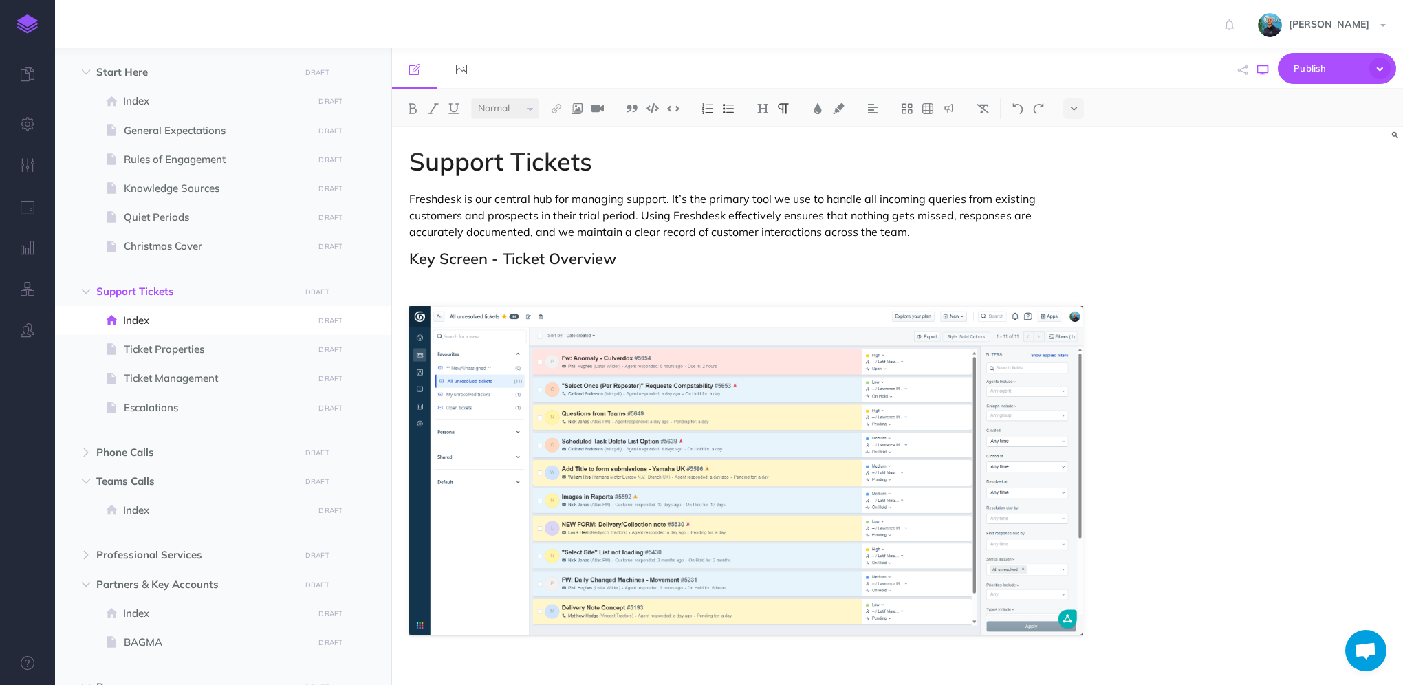
click at [1268, 72] on button "button" at bounding box center [1263, 70] width 18 height 40
drag, startPoint x: 635, startPoint y: 256, endPoint x: 410, endPoint y: 262, distance: 225.6
click at [410, 262] on h2 "Key Screen - Ticket Overview" at bounding box center [745, 258] width 673 height 17
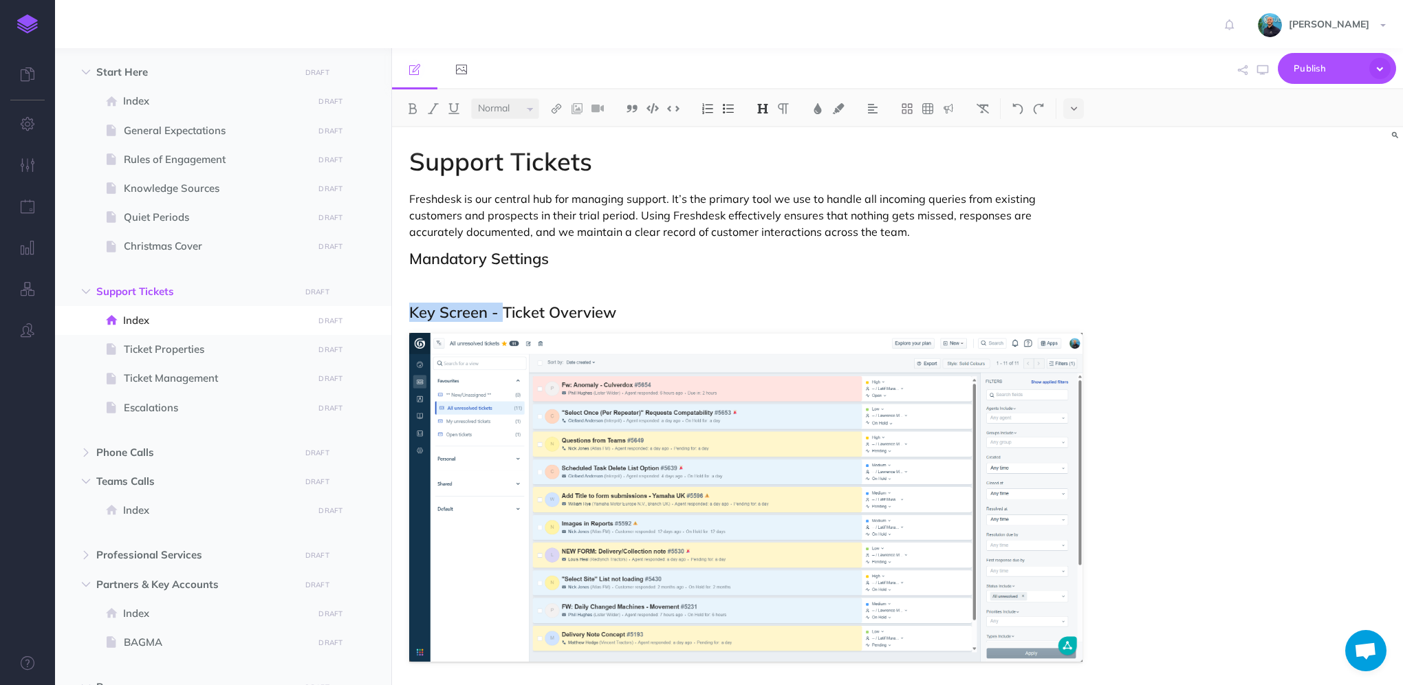
drag, startPoint x: 501, startPoint y: 311, endPoint x: 410, endPoint y: 311, distance: 90.8
click at [410, 311] on h2 "Key Screen - Ticket Overview" at bounding box center [745, 312] width 673 height 17
drag, startPoint x: 528, startPoint y: 316, endPoint x: 454, endPoint y: 318, distance: 74.3
click at [454, 318] on h2 "Ticket Overview" at bounding box center [745, 312] width 673 height 17
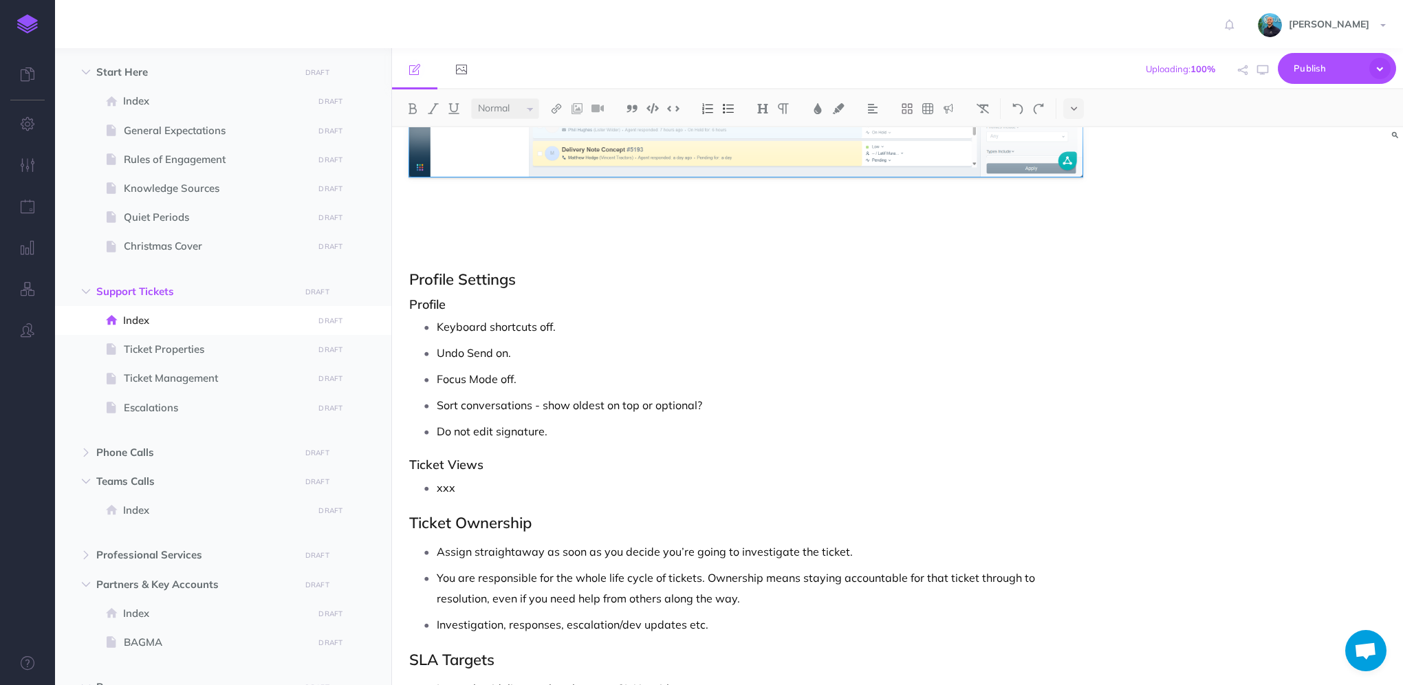
scroll to position [688, 0]
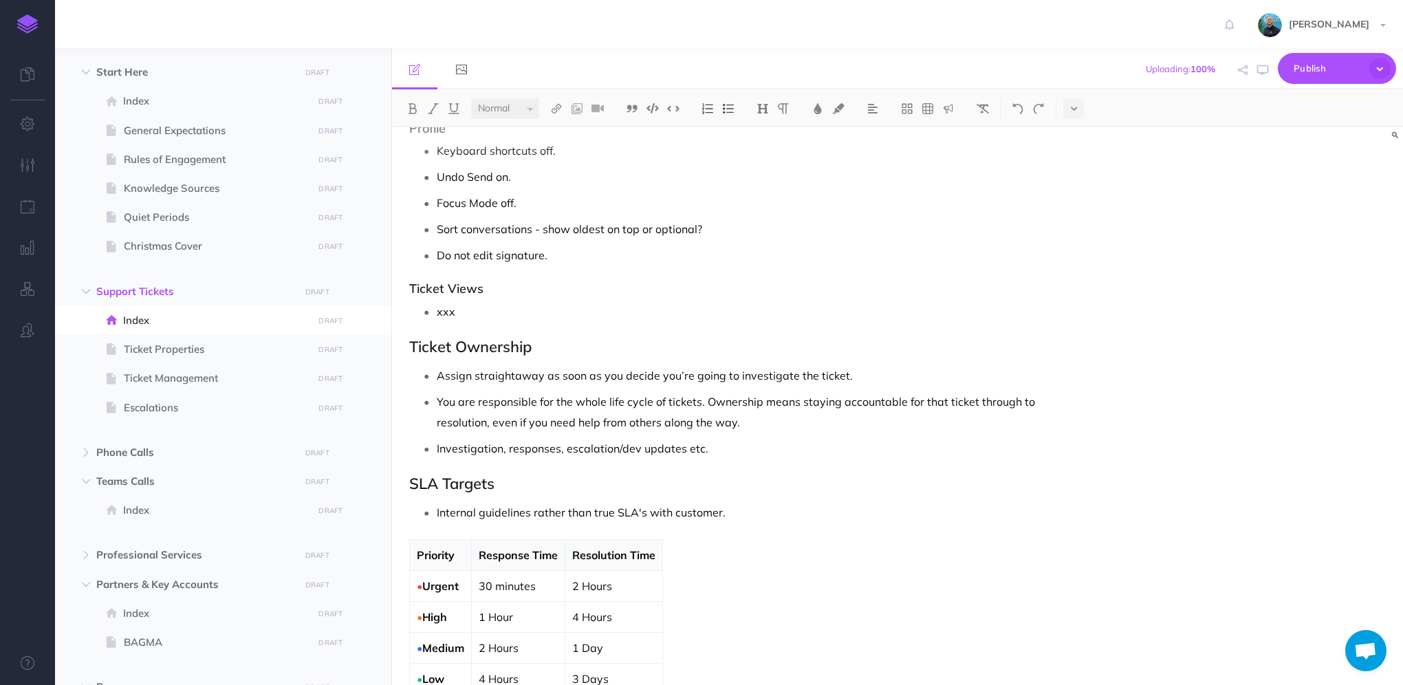
click at [553, 316] on p "xxx" at bounding box center [760, 311] width 646 height 21
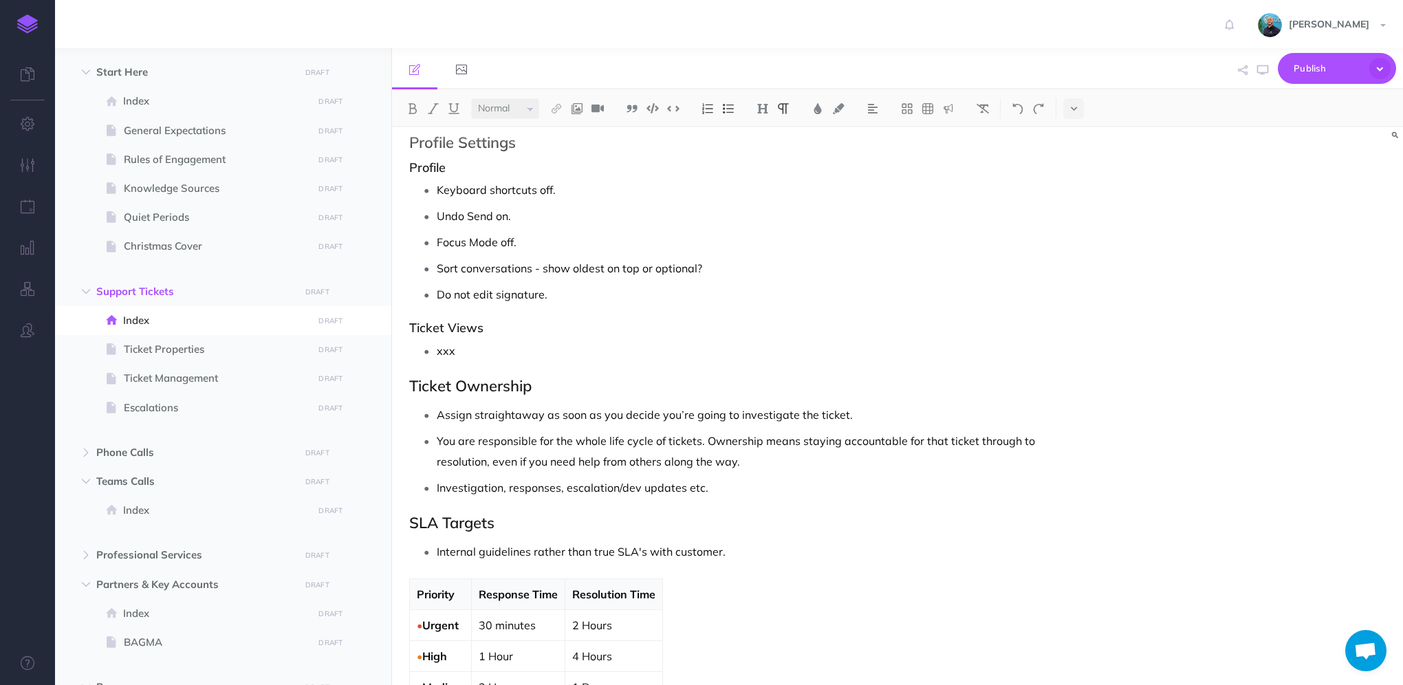
scroll to position [454, 0]
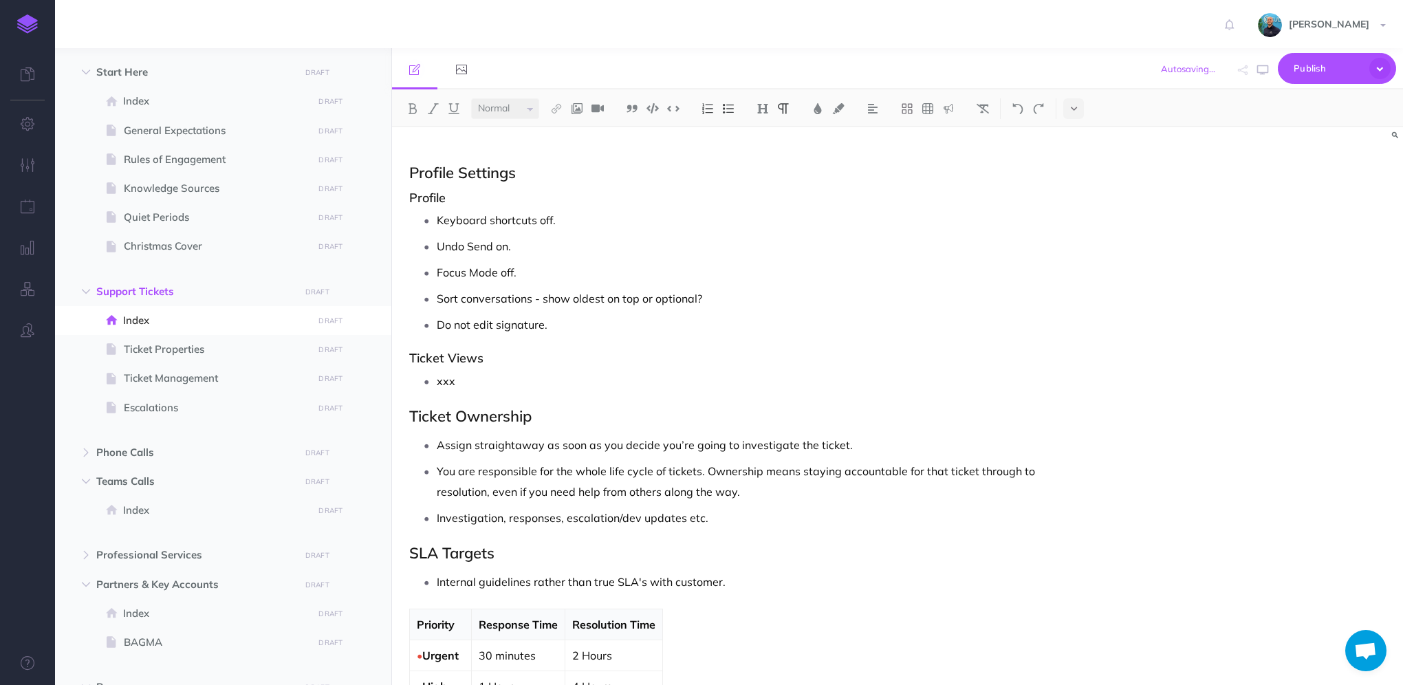
click at [554, 323] on p "Do not edit signature." at bounding box center [760, 324] width 646 height 21
drag, startPoint x: 471, startPoint y: 384, endPoint x: 407, endPoint y: 361, distance: 67.9
click at [407, 361] on div "Support Tickets Freshdesk is our central hub for managing support. It’s the pri…" at bounding box center [746, 427] width 708 height 1508
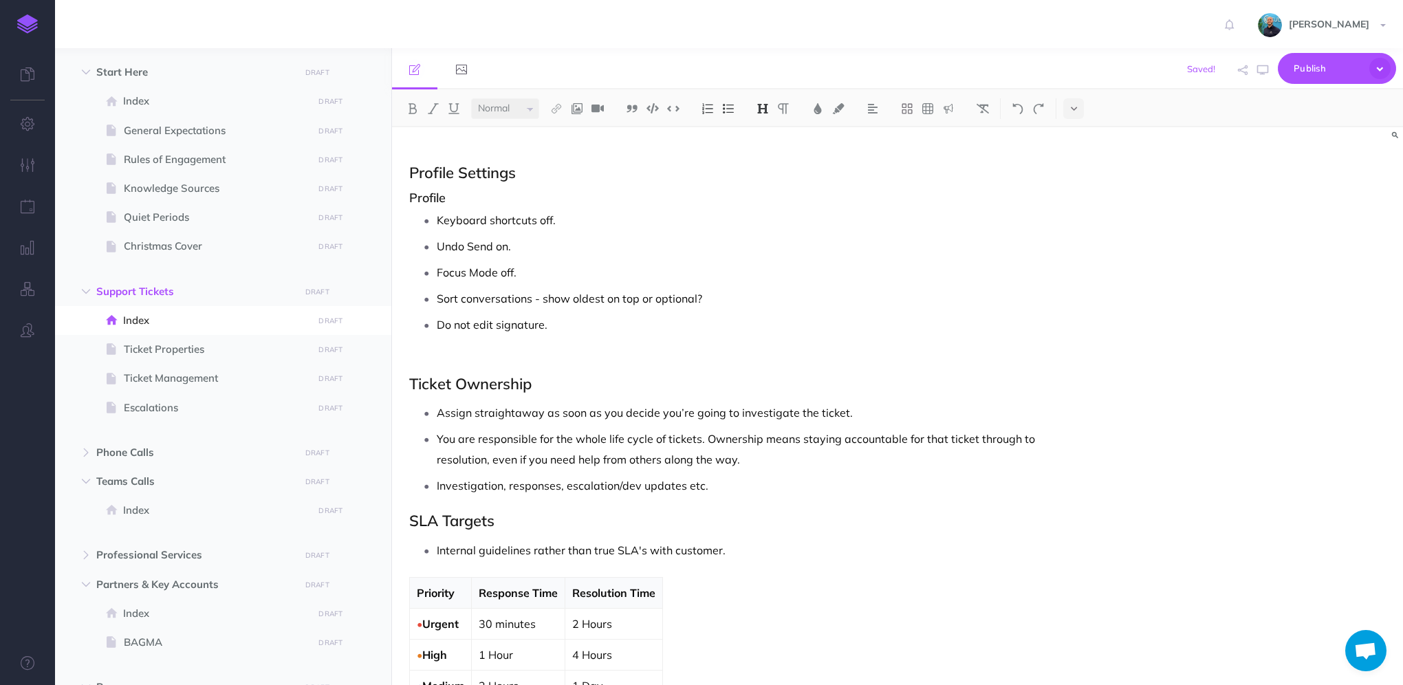
click at [457, 193] on h3 "Profile" at bounding box center [745, 198] width 673 height 14
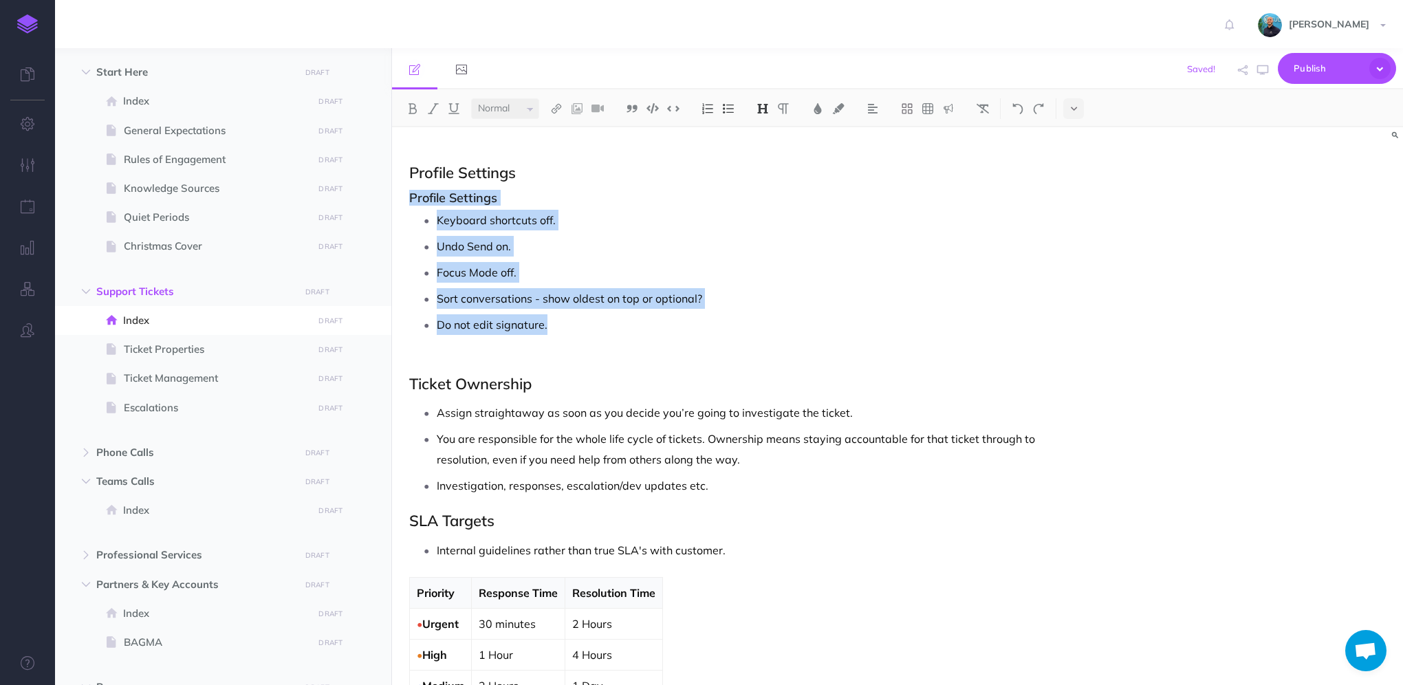
drag, startPoint x: 549, startPoint y: 319, endPoint x: 404, endPoint y: 201, distance: 186.7
click at [404, 201] on div "Support Tickets Freshdesk is our central hub for managing support. It’s the pri…" at bounding box center [746, 411] width 708 height 1476
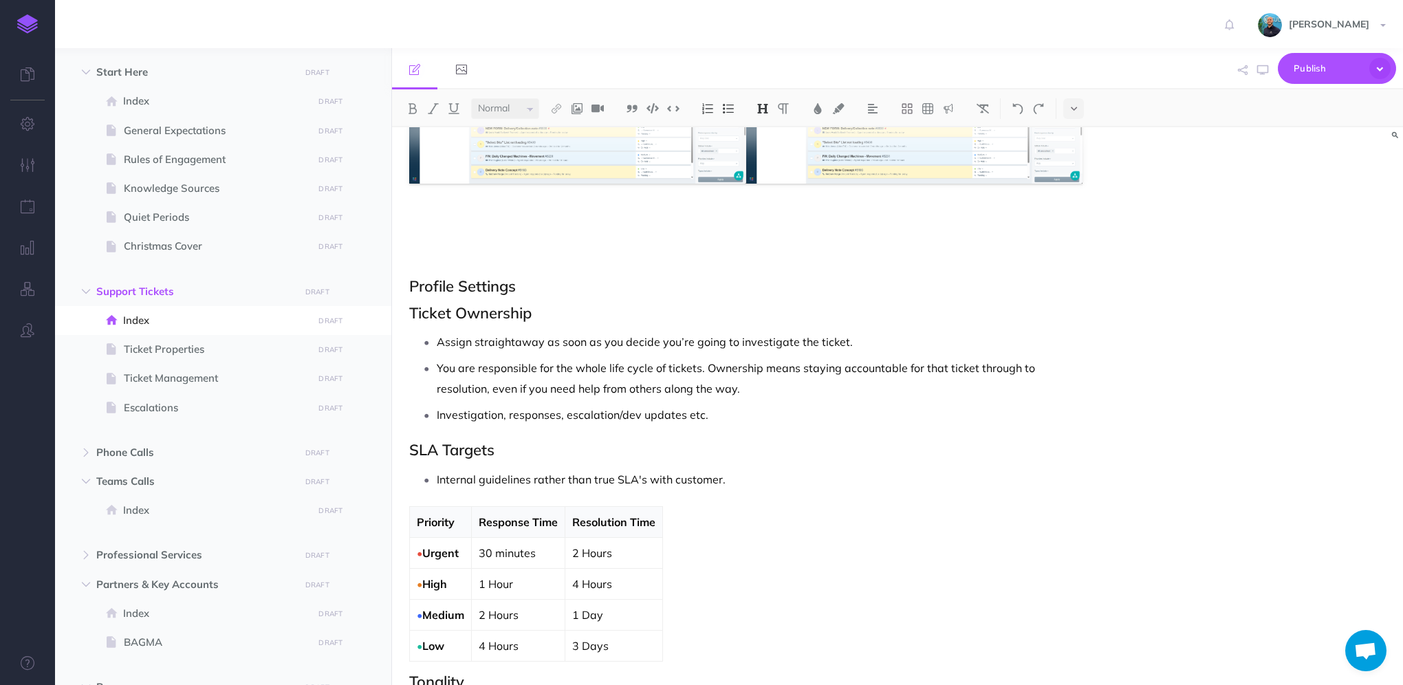
scroll to position [316, 0]
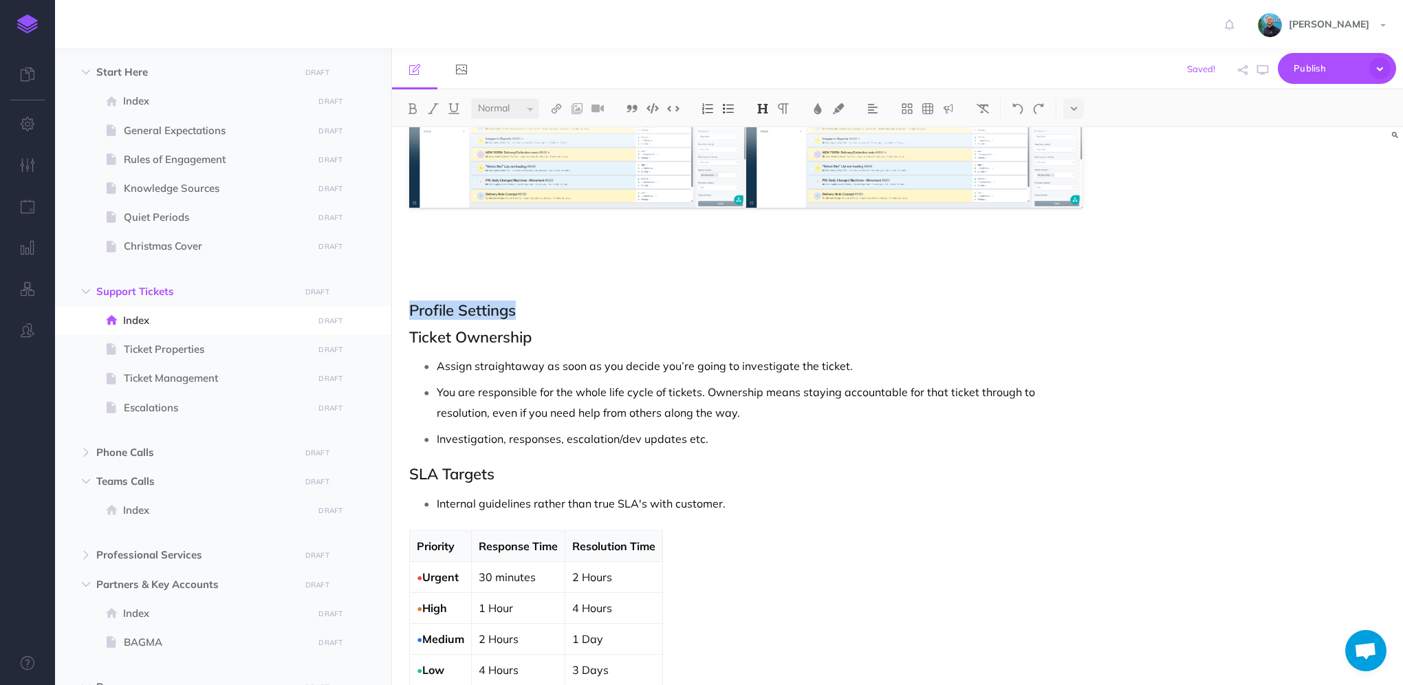
drag, startPoint x: 536, startPoint y: 300, endPoint x: 404, endPoint y: 300, distance: 132.7
click at [404, 300] on div "Support Tickets Freshdesk is our central hub for managing support. It’s the pri…" at bounding box center [746, 457] width 708 height 1292
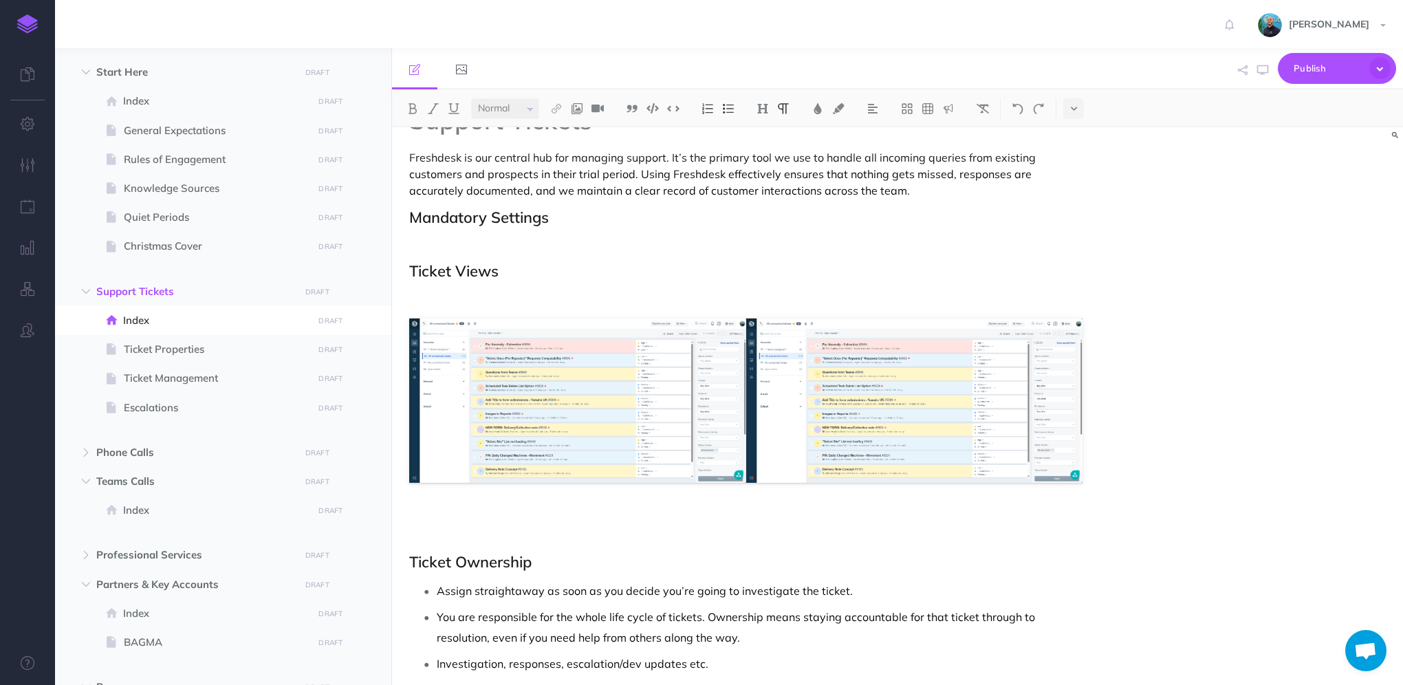
scroll to position [0, 0]
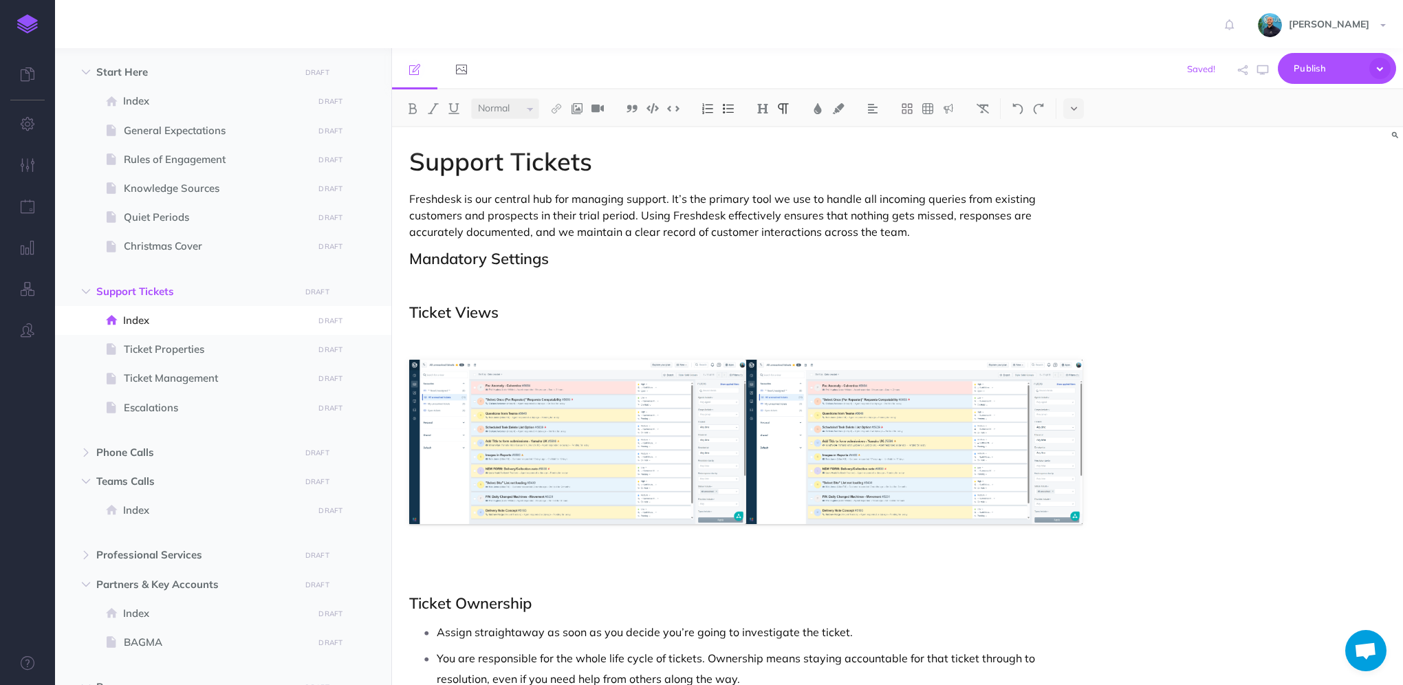
click at [585, 263] on h2 "Mandatory Settings" at bounding box center [745, 258] width 673 height 17
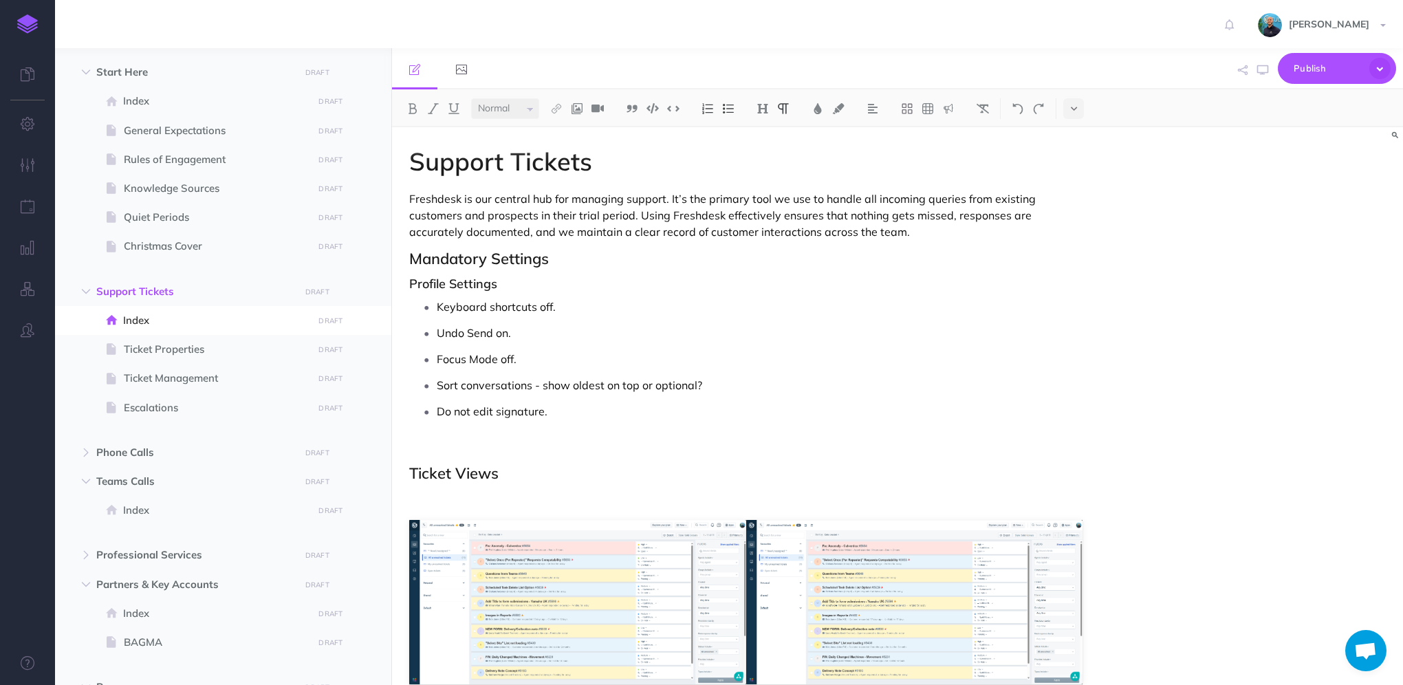
click at [485, 277] on h3 "Profile Settings" at bounding box center [745, 284] width 673 height 14
click at [763, 105] on img at bounding box center [762, 108] width 12 height 11
drag, startPoint x: 547, startPoint y: 521, endPoint x: 542, endPoint y: 514, distance: 9.4
click at [548, 521] on img at bounding box center [577, 602] width 337 height 164
click at [510, 478] on h2 "Ticket Views" at bounding box center [745, 473] width 673 height 17
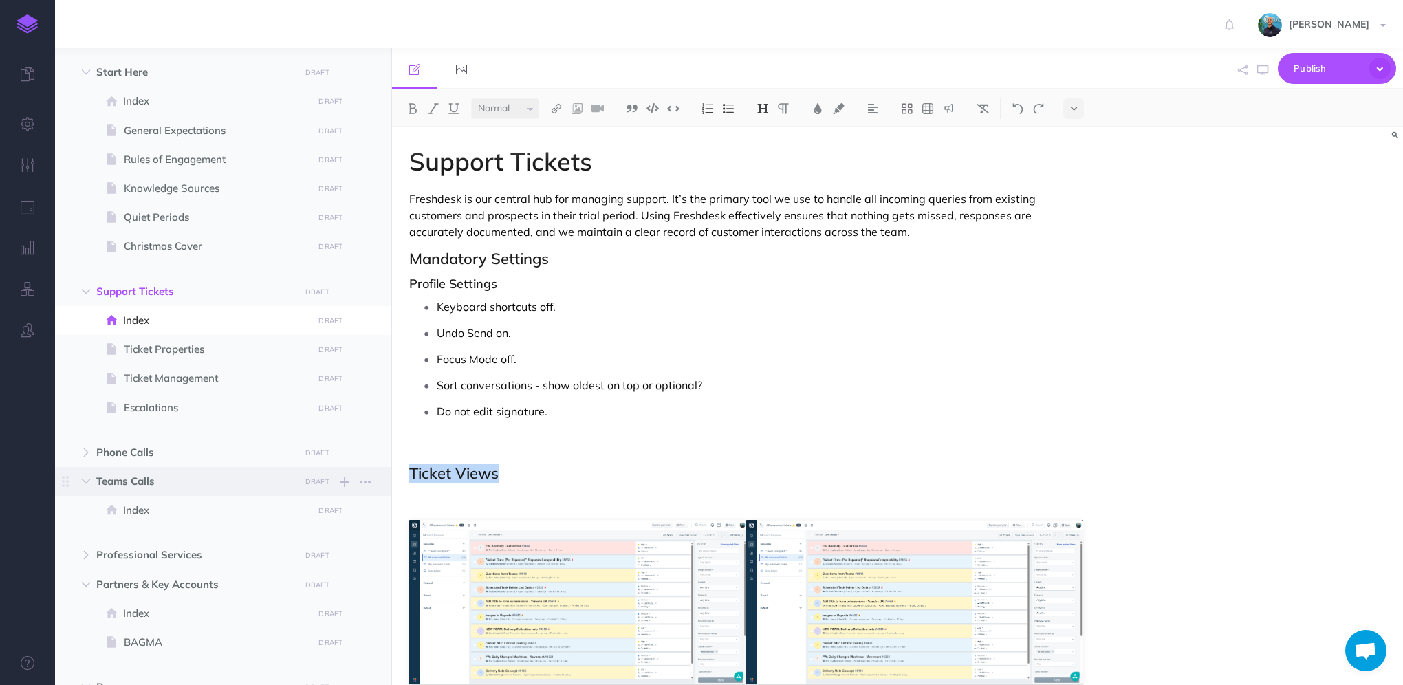
drag, startPoint x: 501, startPoint y: 474, endPoint x: 389, endPoint y: 472, distance: 112.1
click at [389, 472] on div "CS SOPs Collapse all Expand all Expand to root folders [URL][DOMAIN_NAME] Start…" at bounding box center [729, 366] width 1348 height 637
click at [765, 107] on img at bounding box center [762, 108] width 12 height 11
click at [763, 171] on button "H3" at bounding box center [762, 174] width 21 height 21
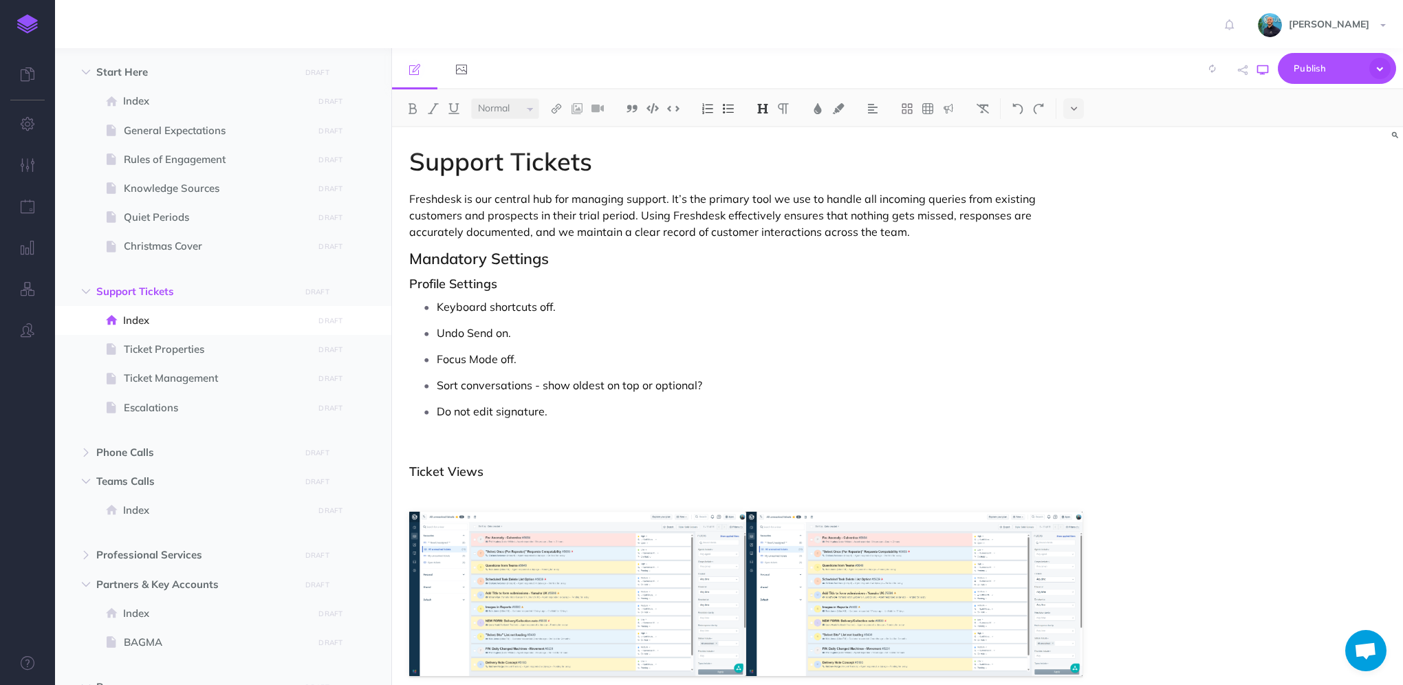
click at [1260, 73] on icon "button" at bounding box center [1262, 70] width 11 height 11
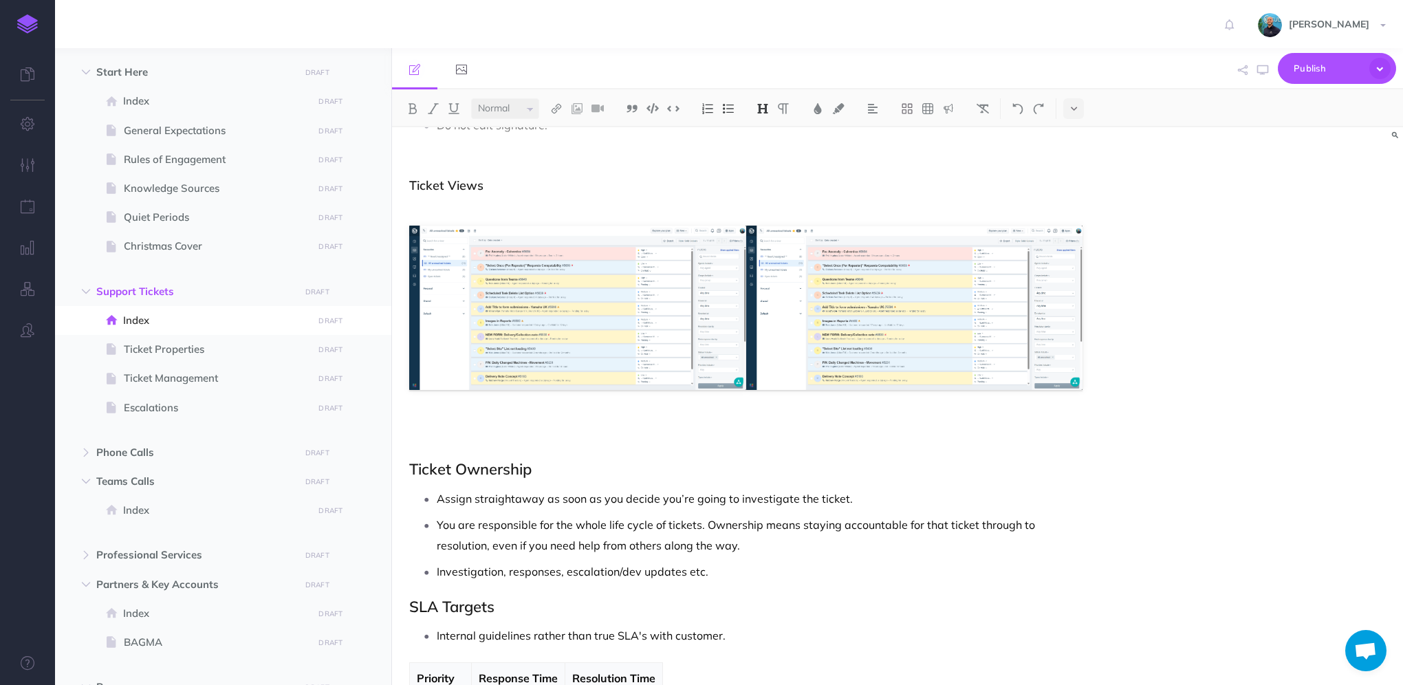
scroll to position [206, 0]
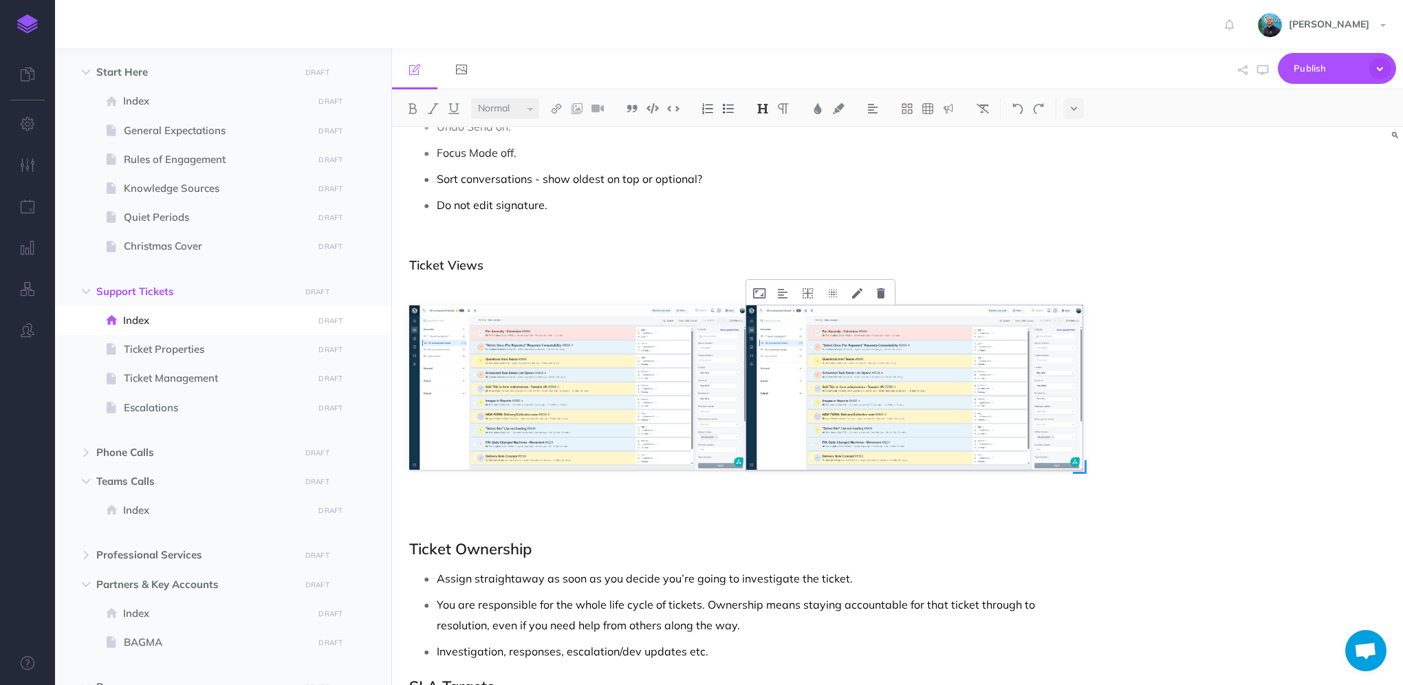
click at [963, 365] on img at bounding box center [914, 387] width 337 height 164
click at [1066, 245] on p at bounding box center [745, 240] width 673 height 17
click at [1009, 336] on img at bounding box center [914, 387] width 337 height 164
click at [878, 294] on icon at bounding box center [881, 293] width 8 height 10
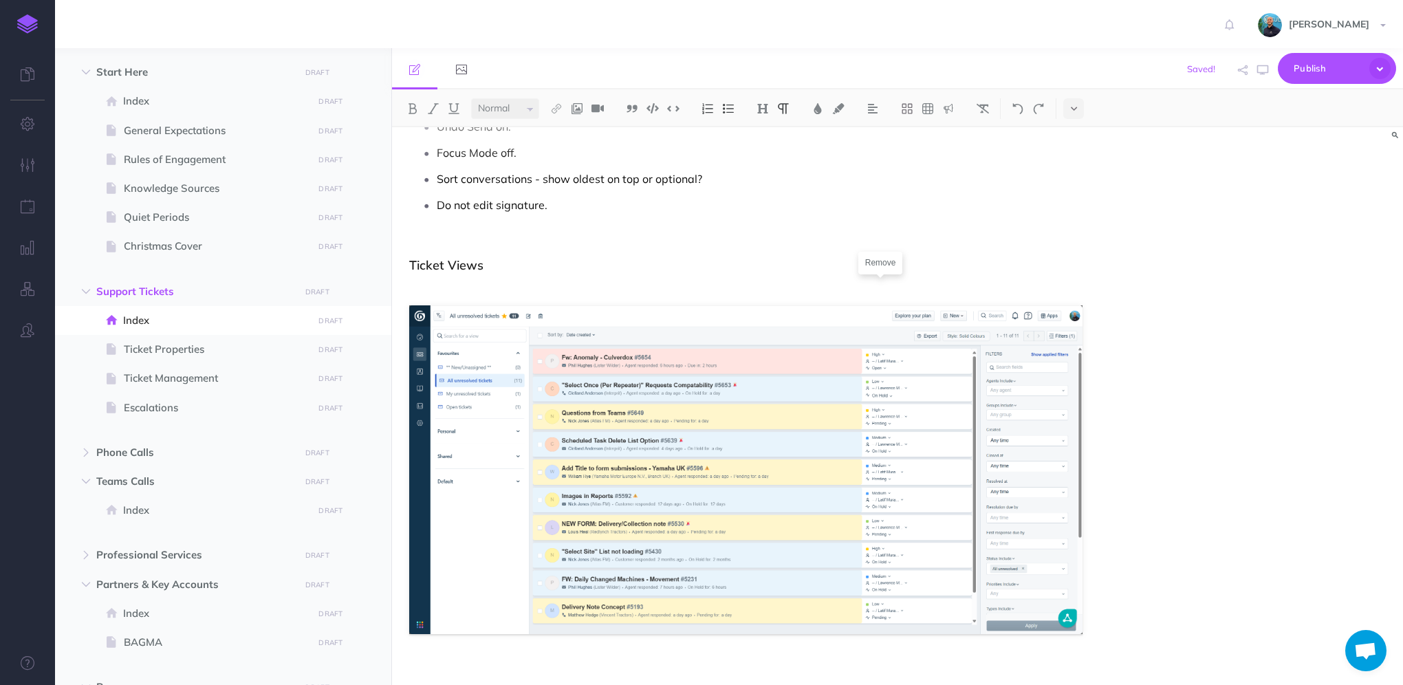
click at [652, 280] on p at bounding box center [745, 285] width 673 height 17
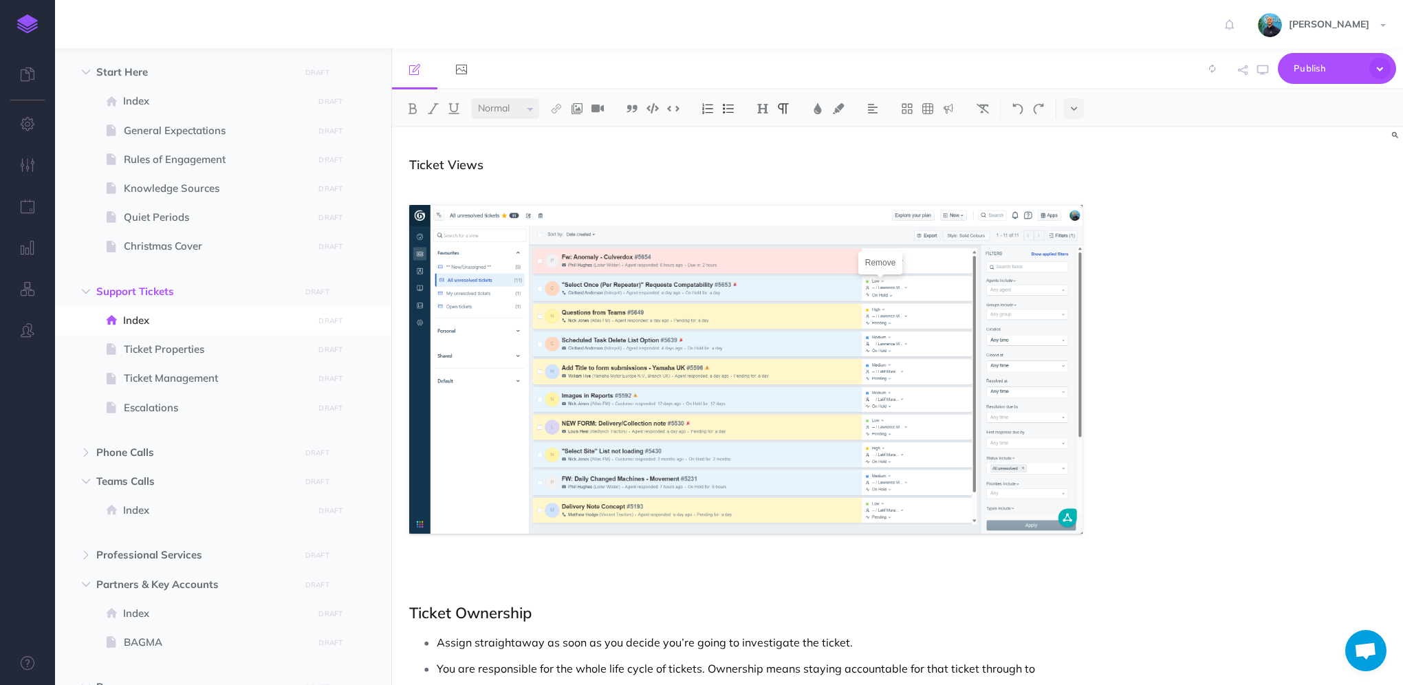
scroll to position [275, 0]
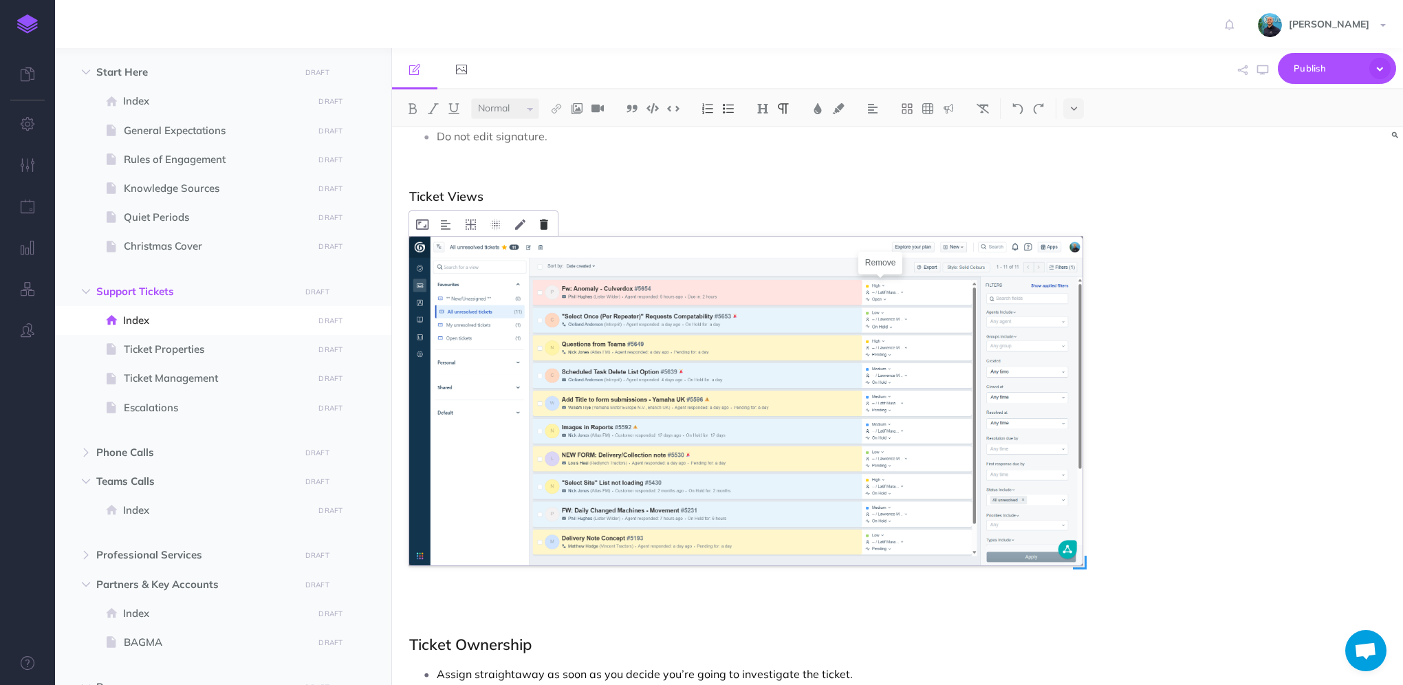
click at [543, 230] on icon at bounding box center [544, 224] width 8 height 10
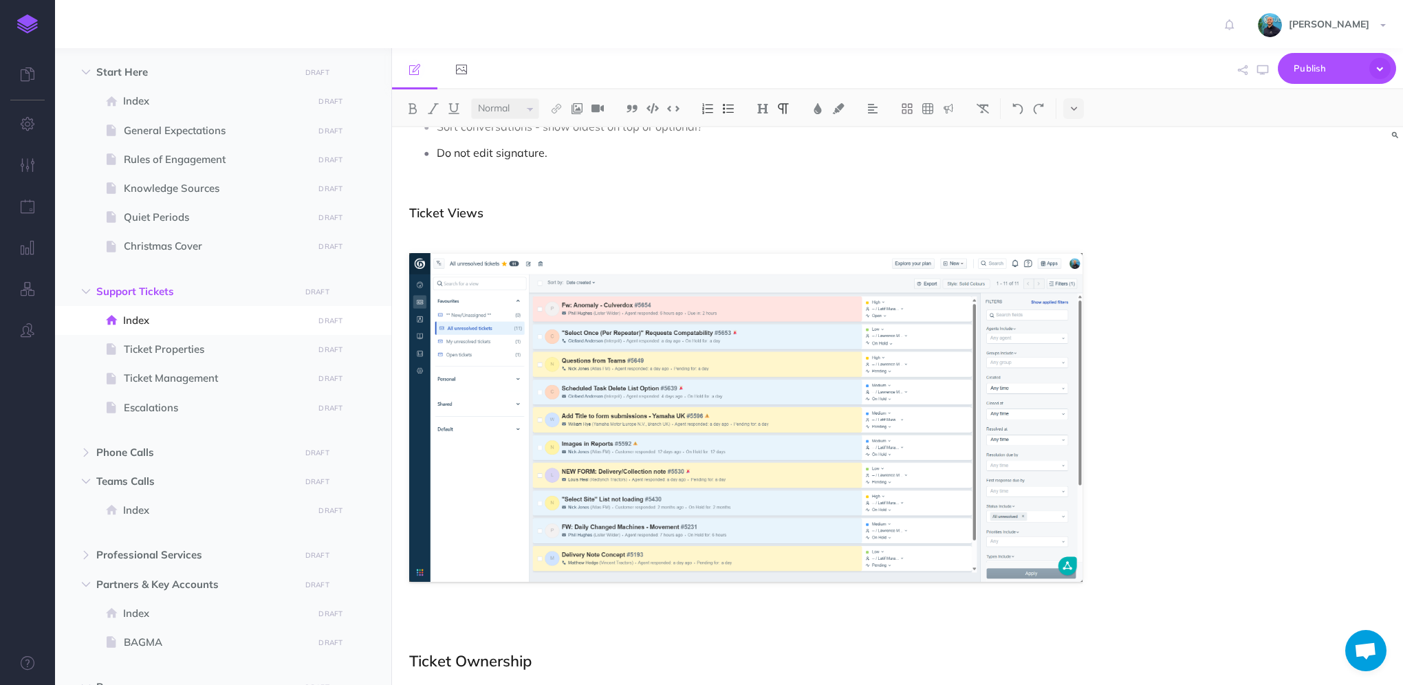
scroll to position [413, 0]
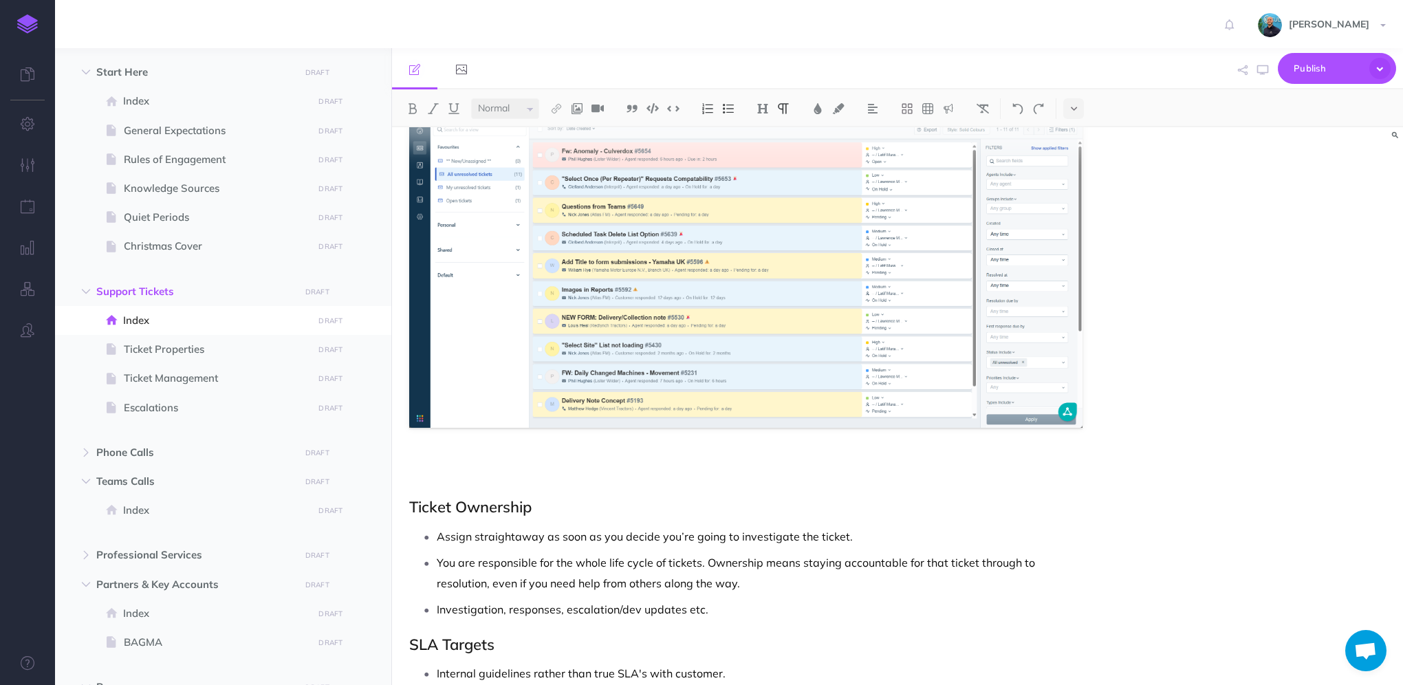
click at [766, 533] on p "Assign straightaway as soon as you decide you’re going to investigate the ticke…" at bounding box center [760, 536] width 646 height 21
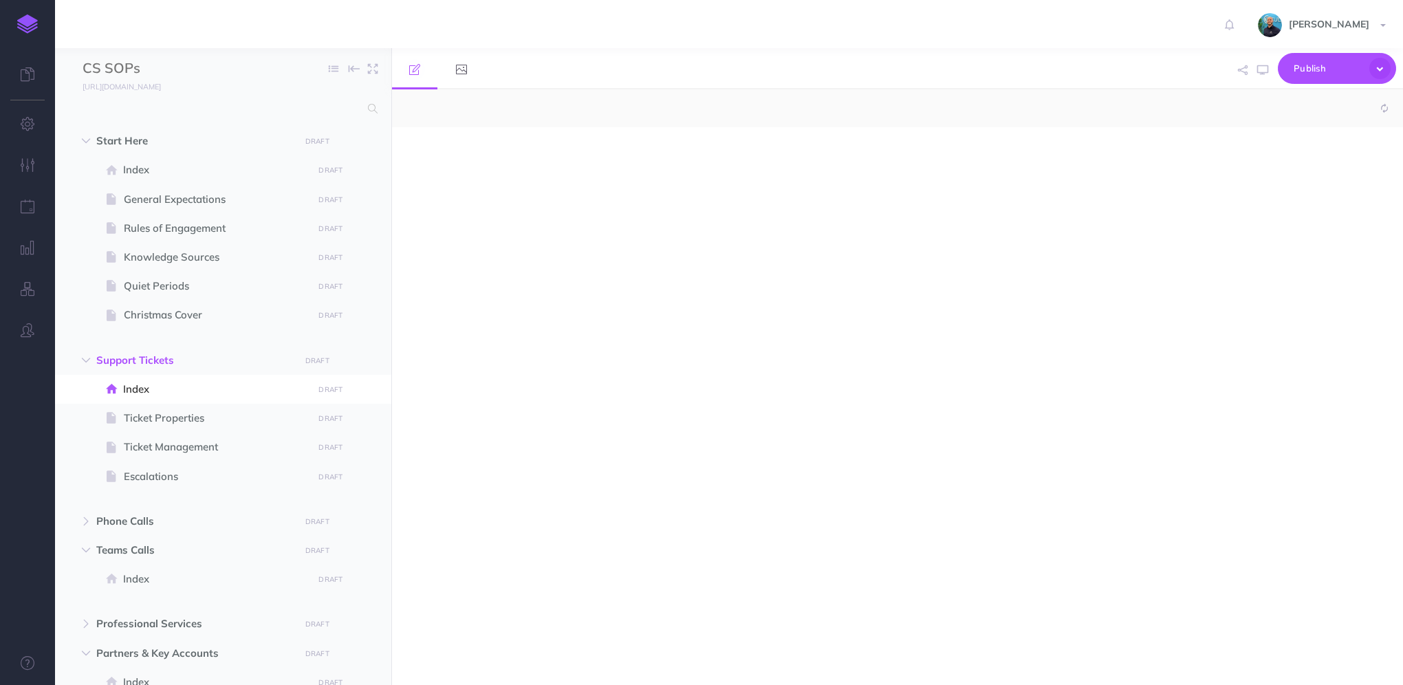
select select "null"
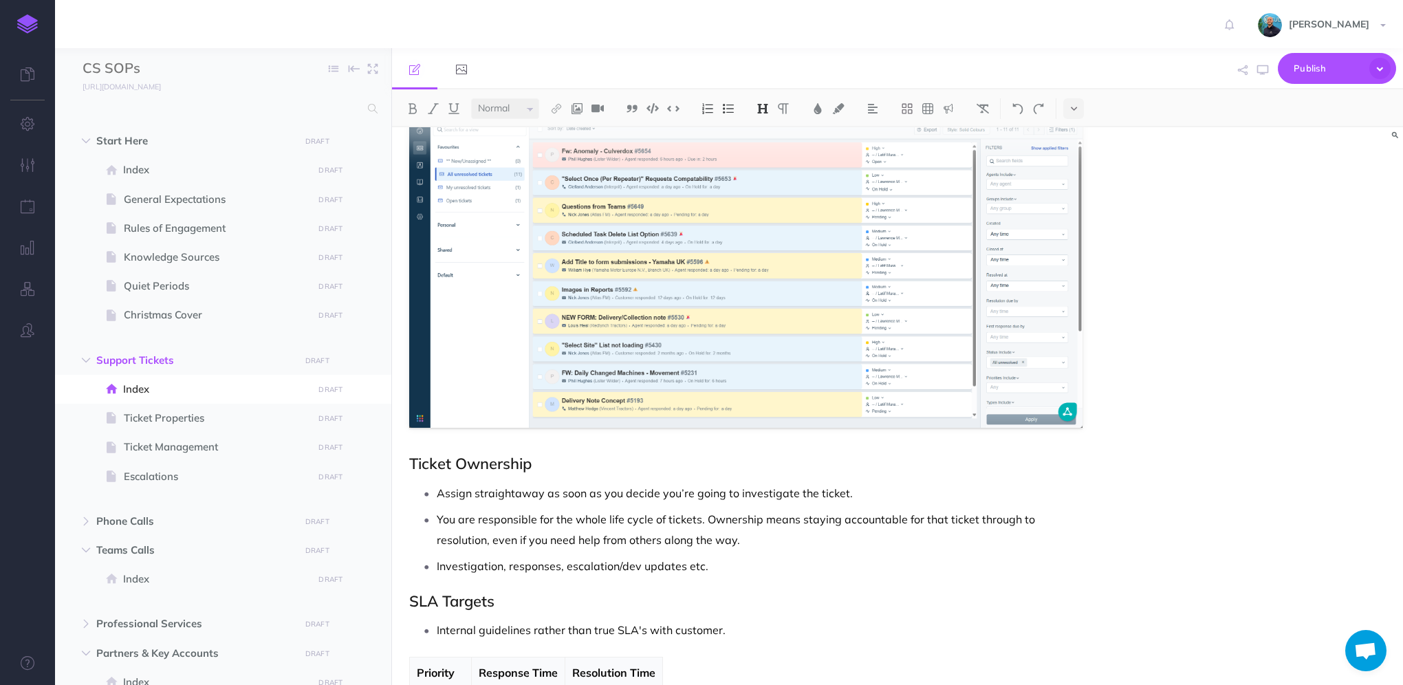
scroll to position [344, 0]
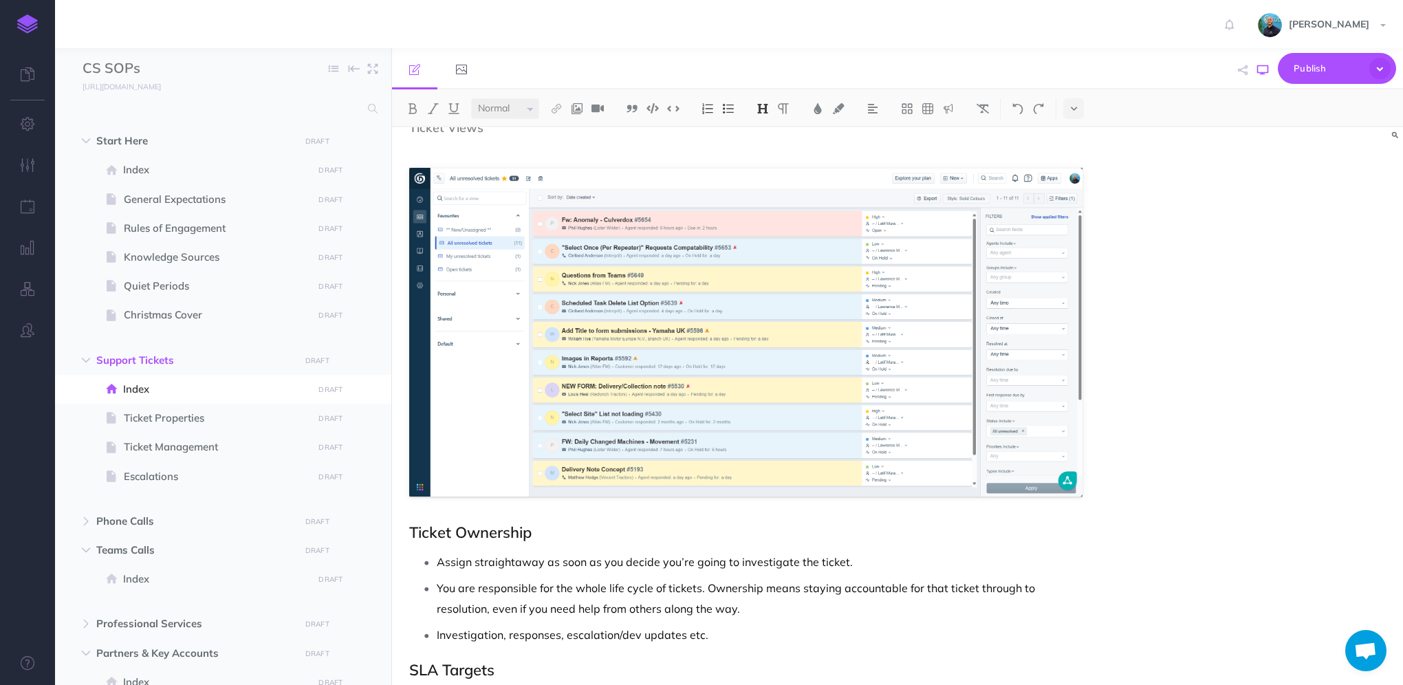
click at [1258, 72] on icon "button" at bounding box center [1262, 70] width 11 height 11
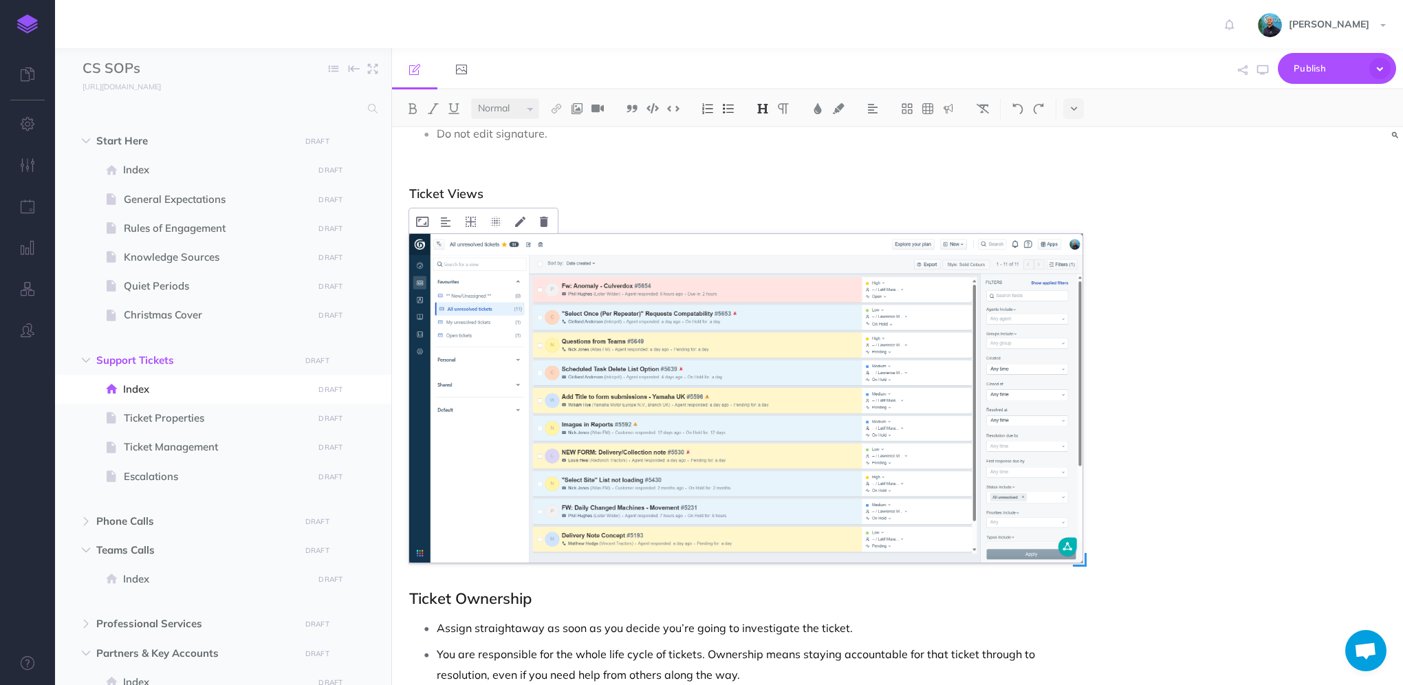
scroll to position [0, 0]
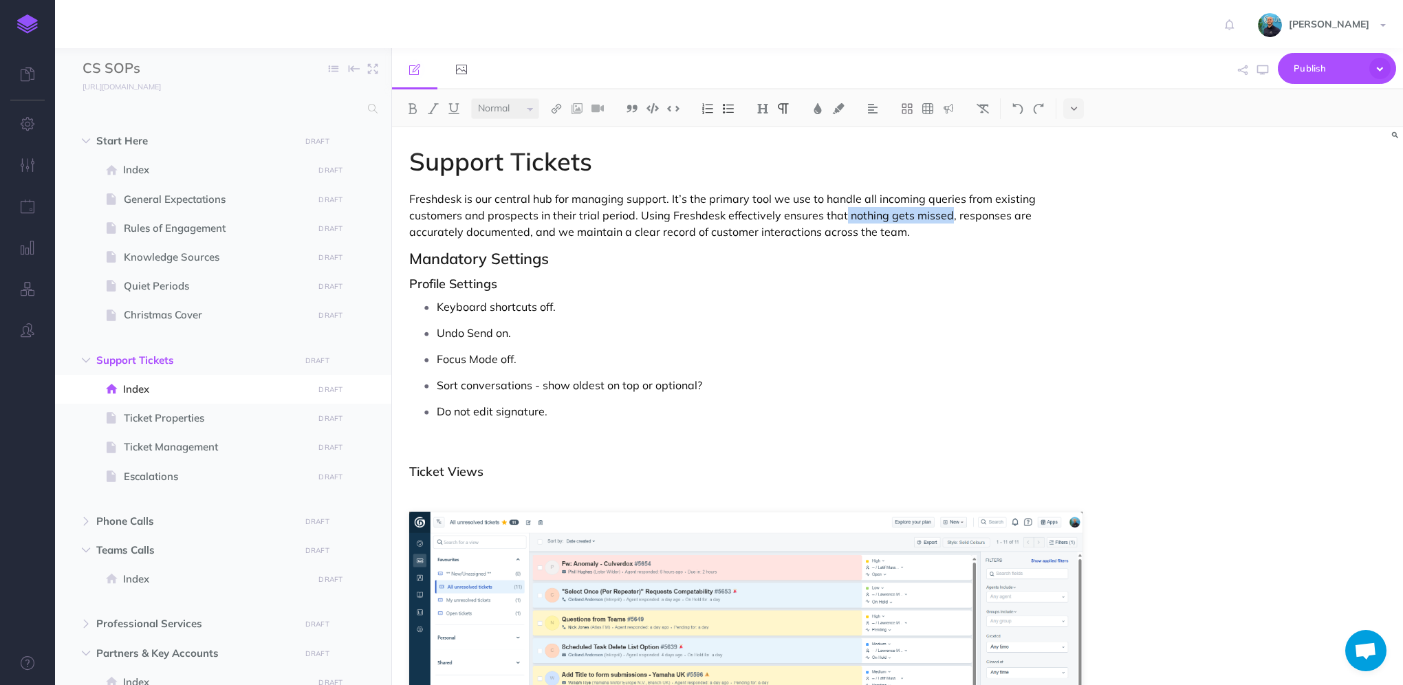
drag, startPoint x: 840, startPoint y: 217, endPoint x: 945, endPoint y: 215, distance: 104.6
click at [945, 215] on p "Freshdesk is our central hub for managing support. It’s the primary tool we use…" at bounding box center [745, 215] width 673 height 50
click at [558, 261] on h2 "Mandatory Settings" at bounding box center [745, 258] width 673 height 17
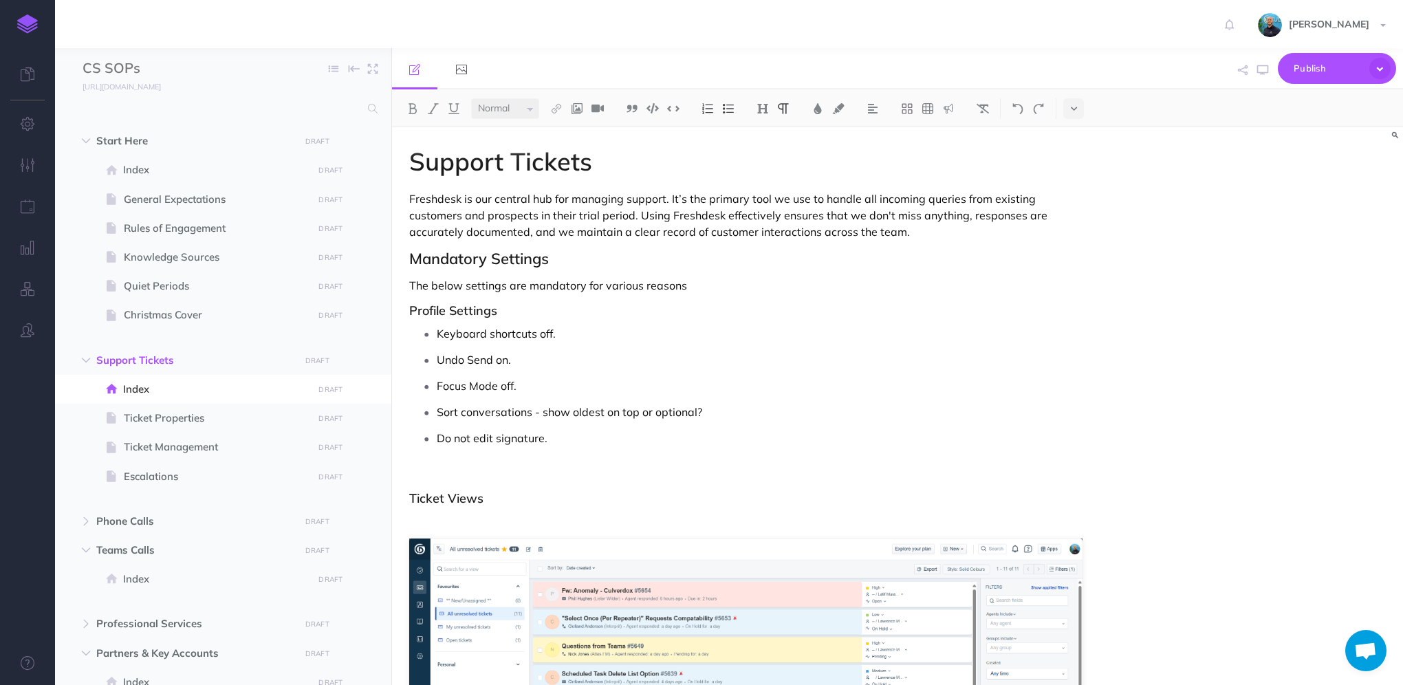
click at [701, 286] on p "The below settings are mandatory for various reasons" at bounding box center [745, 285] width 673 height 17
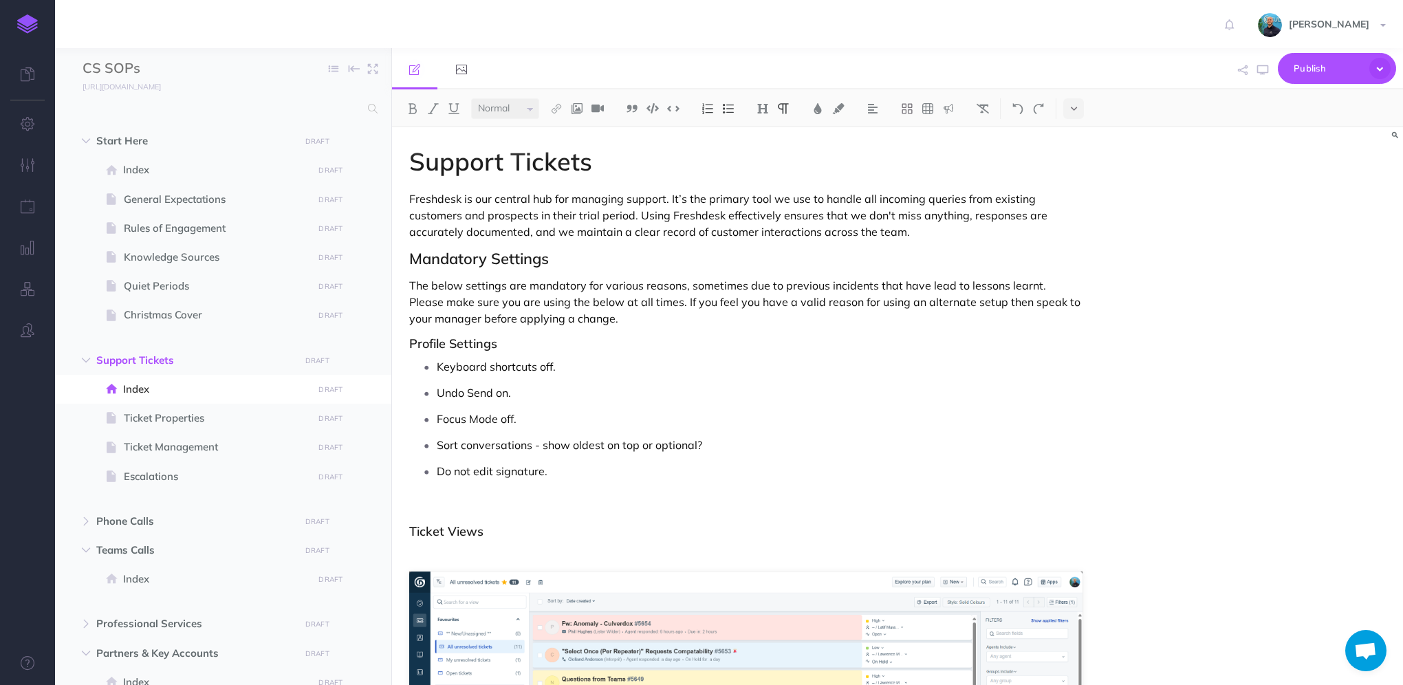
click at [688, 286] on p "The below settings are mandatory for various reasons, sometimes due to previous…" at bounding box center [745, 302] width 673 height 50
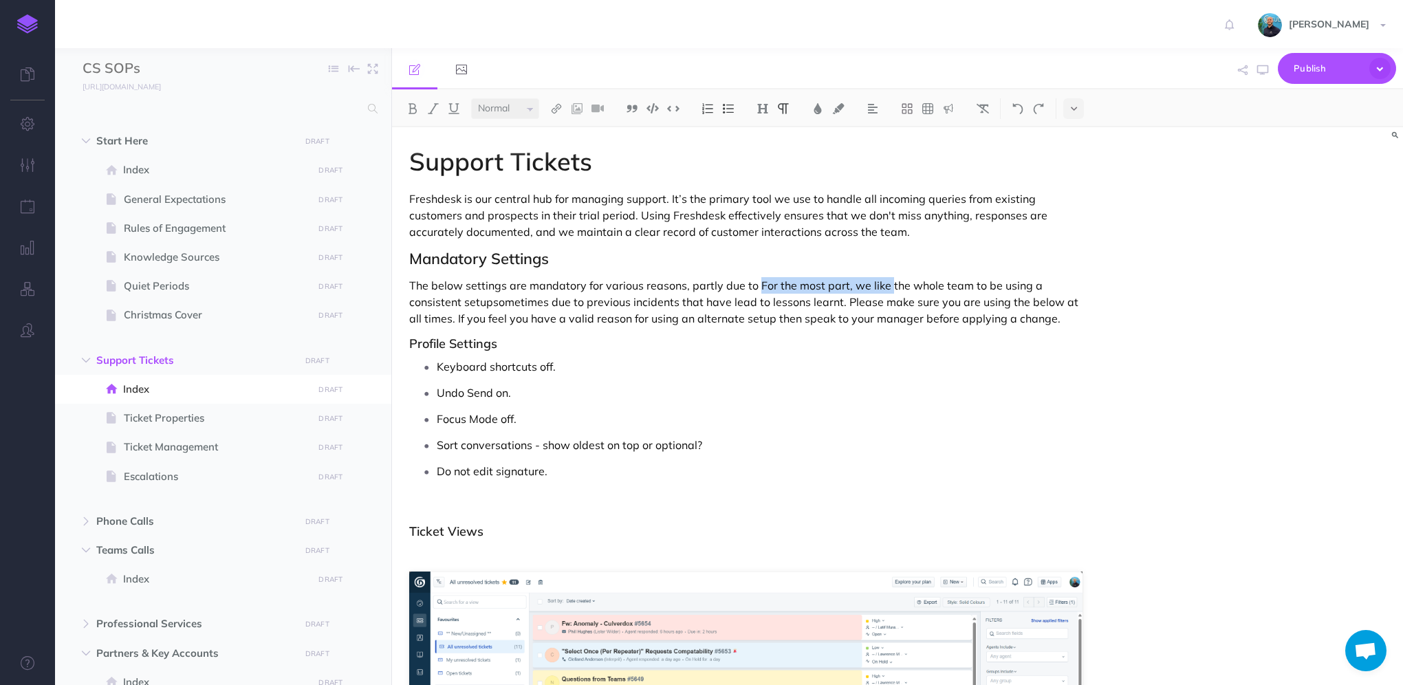
drag, startPoint x: 888, startPoint y: 287, endPoint x: 756, endPoint y: 283, distance: 132.1
click at [756, 283] on p "The below settings are mandatory for various reasons, partly due to For the mos…" at bounding box center [745, 302] width 673 height 50
click at [437, 302] on p "The below settings are mandatory for various reasons, partly due to us wanting …" at bounding box center [745, 302] width 673 height 50
click at [970, 314] on p "The below settings are mandatory for various reasons, partly due to us wanting …" at bounding box center [745, 302] width 673 height 50
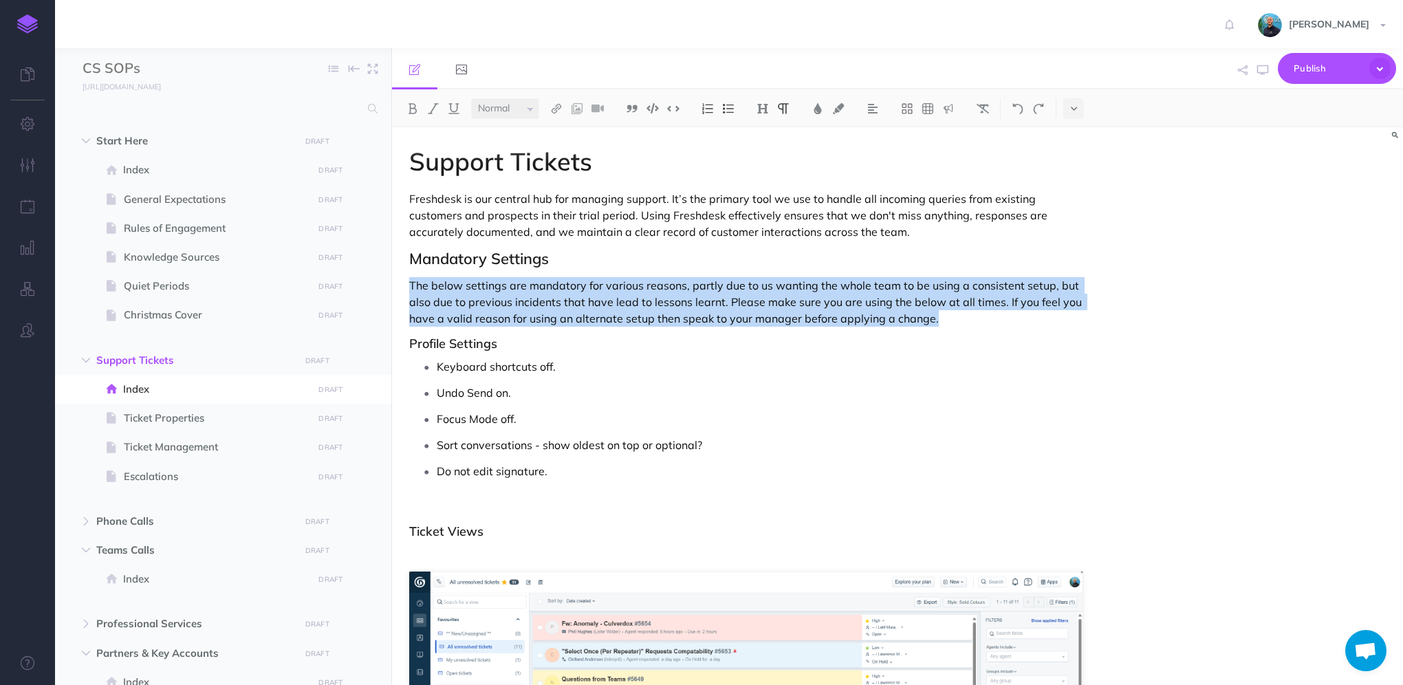
drag, startPoint x: 955, startPoint y: 316, endPoint x: 396, endPoint y: 282, distance: 560.1
copy p "The below settings are mandatory for various reasons, partly due to us wanting …"
click at [958, 318] on p "The below settings are mandatory for various reasons, partly due to us wanting …" at bounding box center [745, 302] width 673 height 50
click at [952, 318] on p "The below settings are mandatory for various reasons, partly due to us wanting …" at bounding box center [745, 302] width 673 height 50
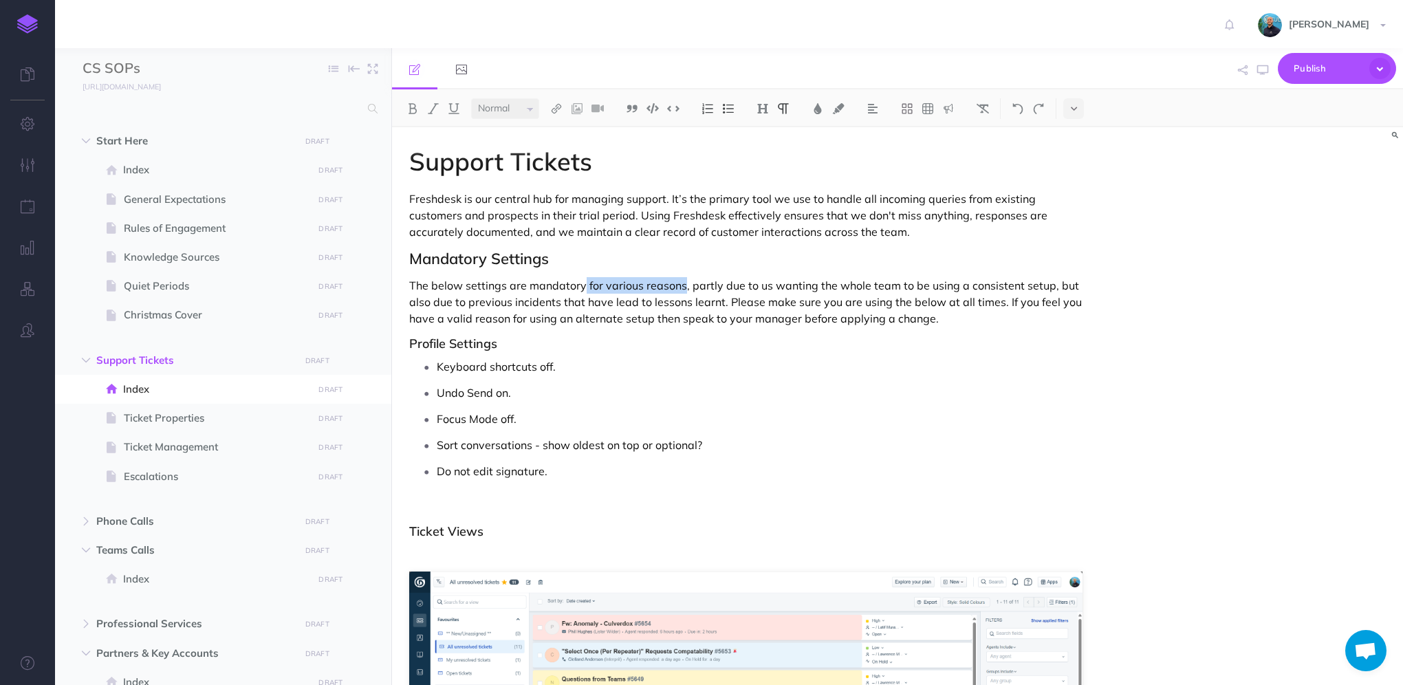
drag, startPoint x: 681, startPoint y: 286, endPoint x: 583, endPoint y: 285, distance: 97.6
click at [583, 285] on p "The below settings are mandatory for various reasons, partly due to us wanting …" at bounding box center [745, 302] width 673 height 50
click at [699, 285] on p "The below settings are mandatory for various reasons, partly due to us wanting …" at bounding box center [745, 302] width 673 height 50
drag, startPoint x: 682, startPoint y: 285, endPoint x: 602, endPoint y: 287, distance: 79.8
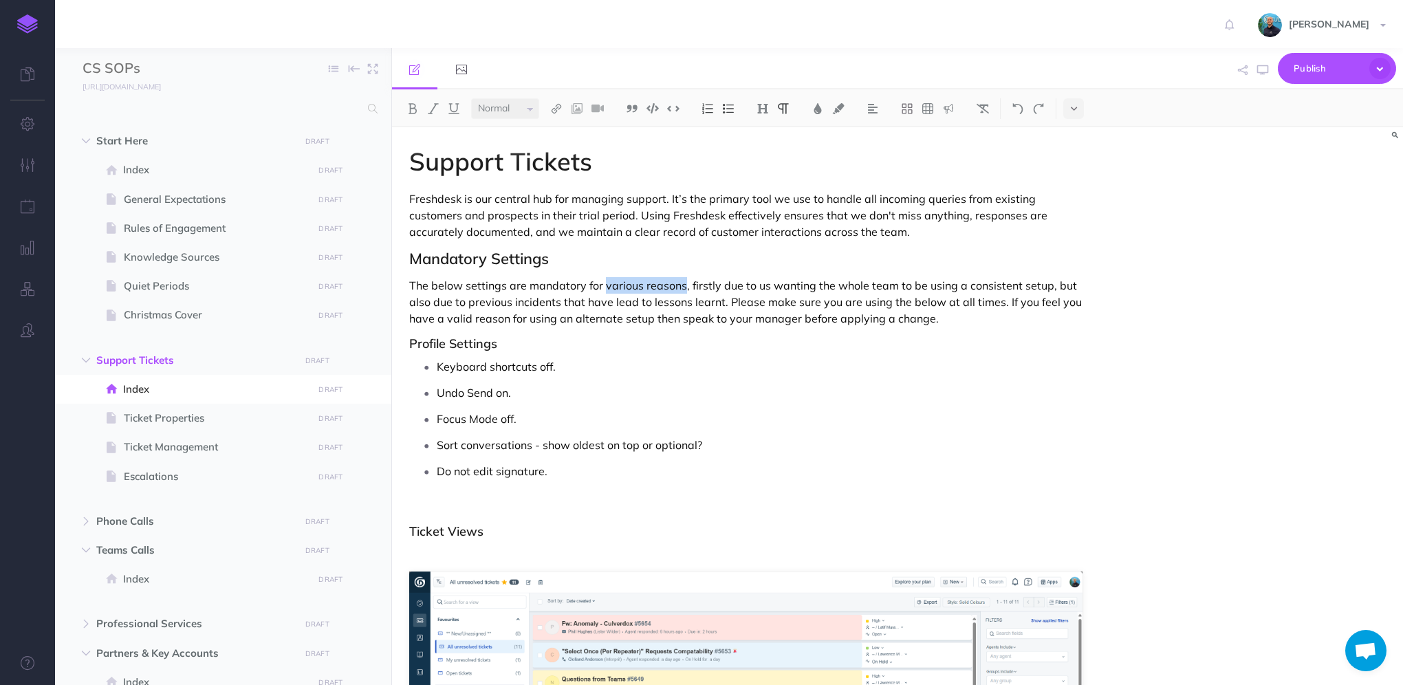
click at [602, 287] on p "The below settings are mandatory for various reasons, firstly due to us wanting…" at bounding box center [745, 302] width 673 height 50
drag, startPoint x: 730, startPoint y: 285, endPoint x: 820, endPoint y: 283, distance: 90.1
click at [820, 283] on p "The below settings are mandatory for two core reasons; firstly, due to us wanti…" at bounding box center [745, 302] width 673 height 50
click at [1000, 290] on p "The below settings are mandatory for two core reasons; firstly, we like the who…" at bounding box center [745, 302] width 673 height 50
click at [516, 301] on p "The below settings are mandatory for two core reasons; firstly, we like the who…" at bounding box center [745, 302] width 673 height 50
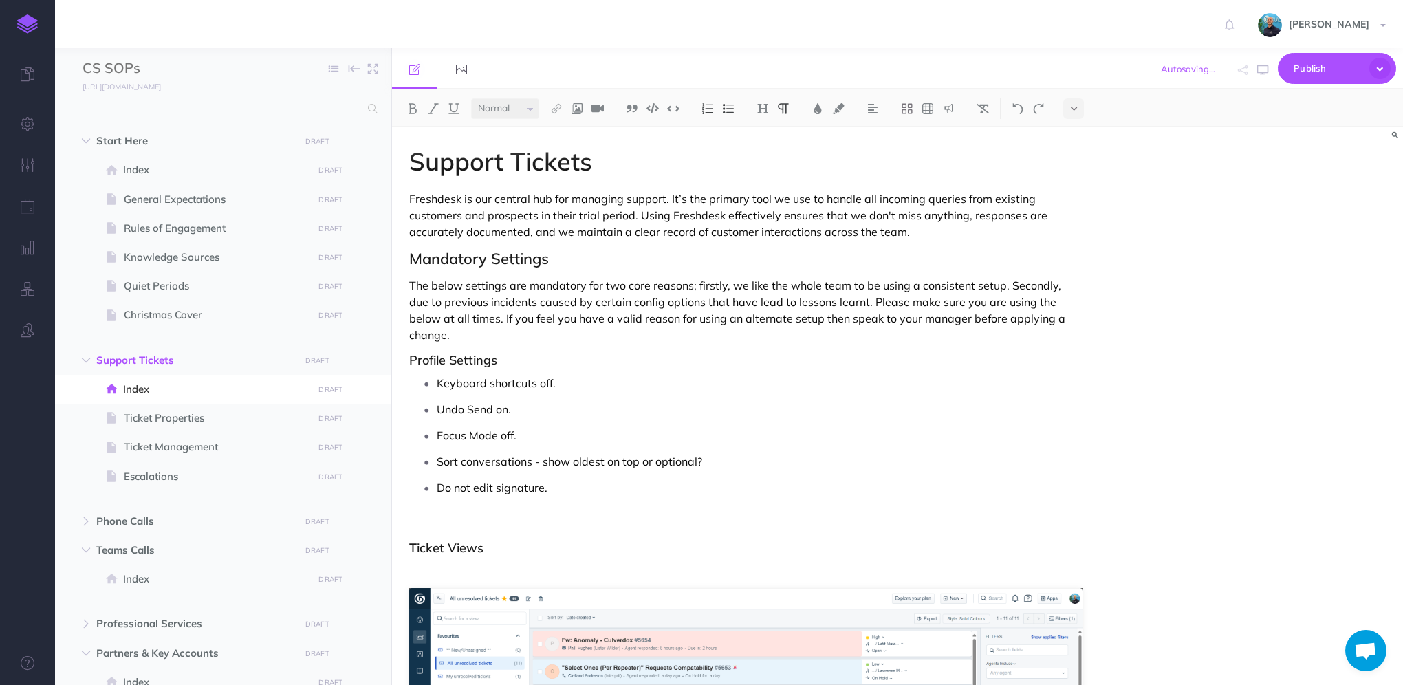
drag, startPoint x: 1106, startPoint y: 311, endPoint x: 1084, endPoint y: 313, distance: 22.7
click at [1106, 312] on div "Support Tickets Freshdesk is our central hub for managing support. It’s the pri…" at bounding box center [897, 406] width 1011 height 558
click at [851, 304] on p "The below settings are mandatory for two core reasons; firstly, we like the who…" at bounding box center [745, 310] width 673 height 66
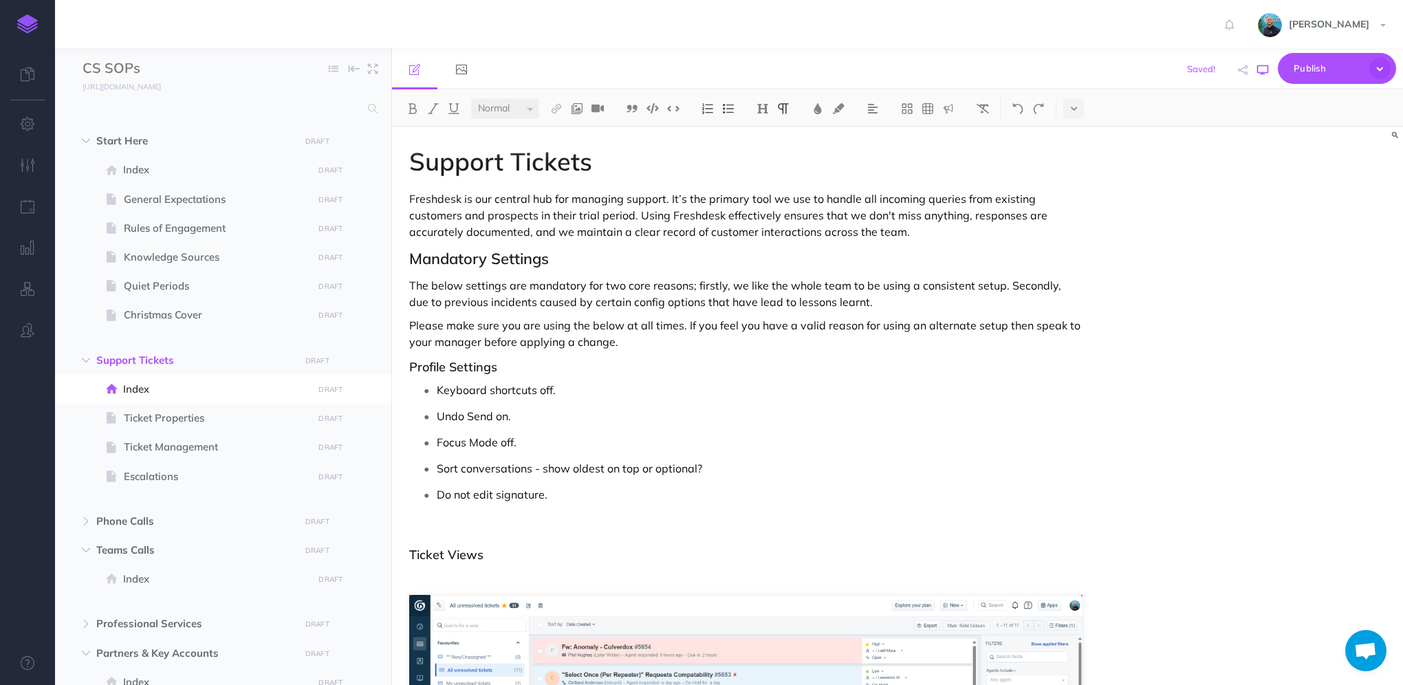
click at [1260, 74] on icon "button" at bounding box center [1262, 70] width 11 height 11
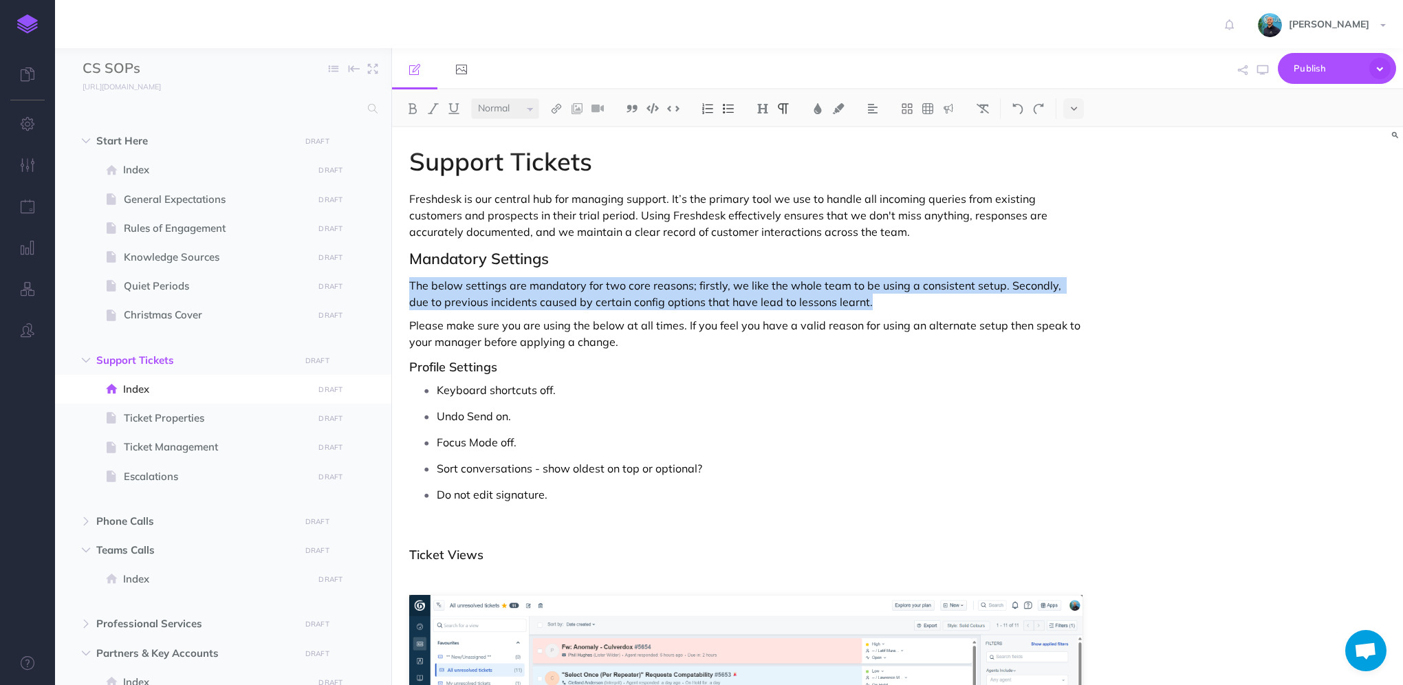
drag, startPoint x: 736, startPoint y: 293, endPoint x: 408, endPoint y: 281, distance: 327.5
click at [409, 281] on p "The below settings are mandatory for two core reasons; firstly, we like the who…" at bounding box center [745, 293] width 673 height 33
click at [943, 303] on p "The below settings are mandatory for two core reasons; firstly, we like the who…" at bounding box center [745, 293] width 673 height 33
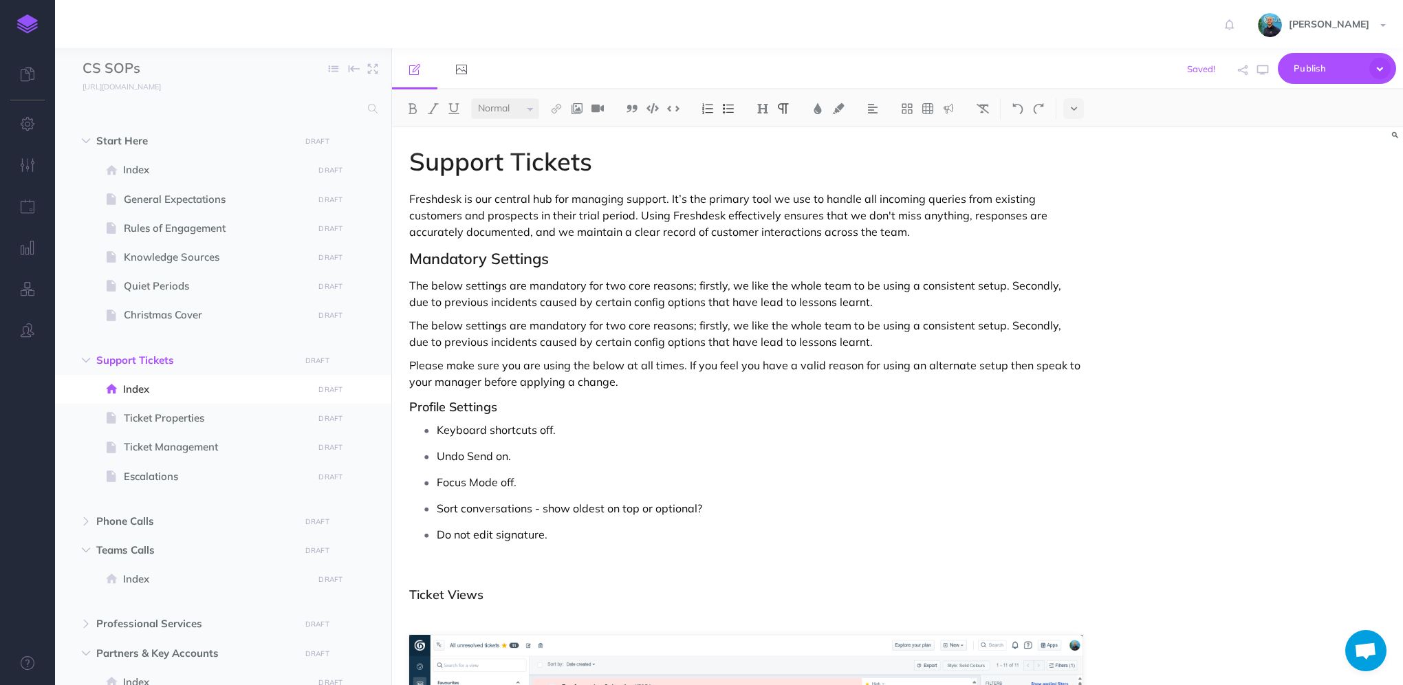
click at [693, 325] on p "The below settings are mandatory for two core reasons; firstly, we like the who…" at bounding box center [745, 333] width 673 height 33
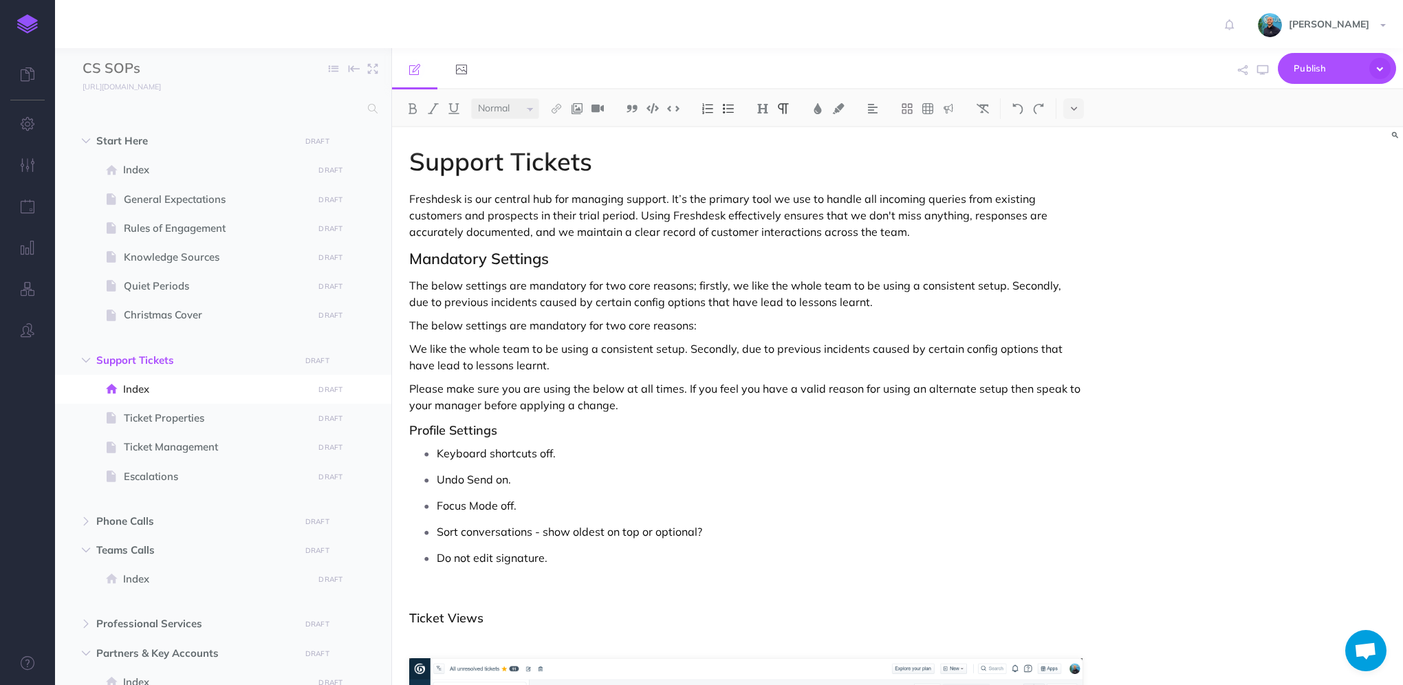
click at [711, 109] on img at bounding box center [707, 108] width 12 height 11
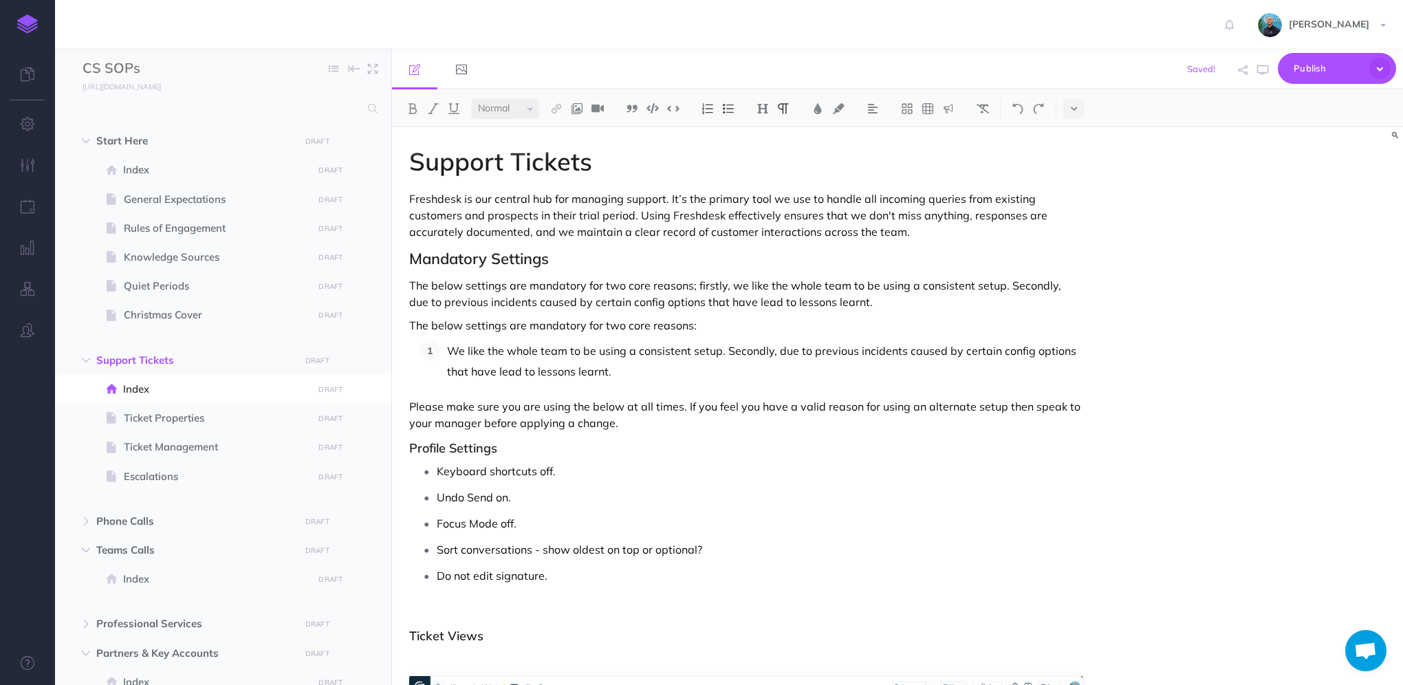
click at [742, 351] on p "We like the whole team to be using a consistent setup. Secondly, due to previou…" at bounding box center [764, 360] width 635 height 41
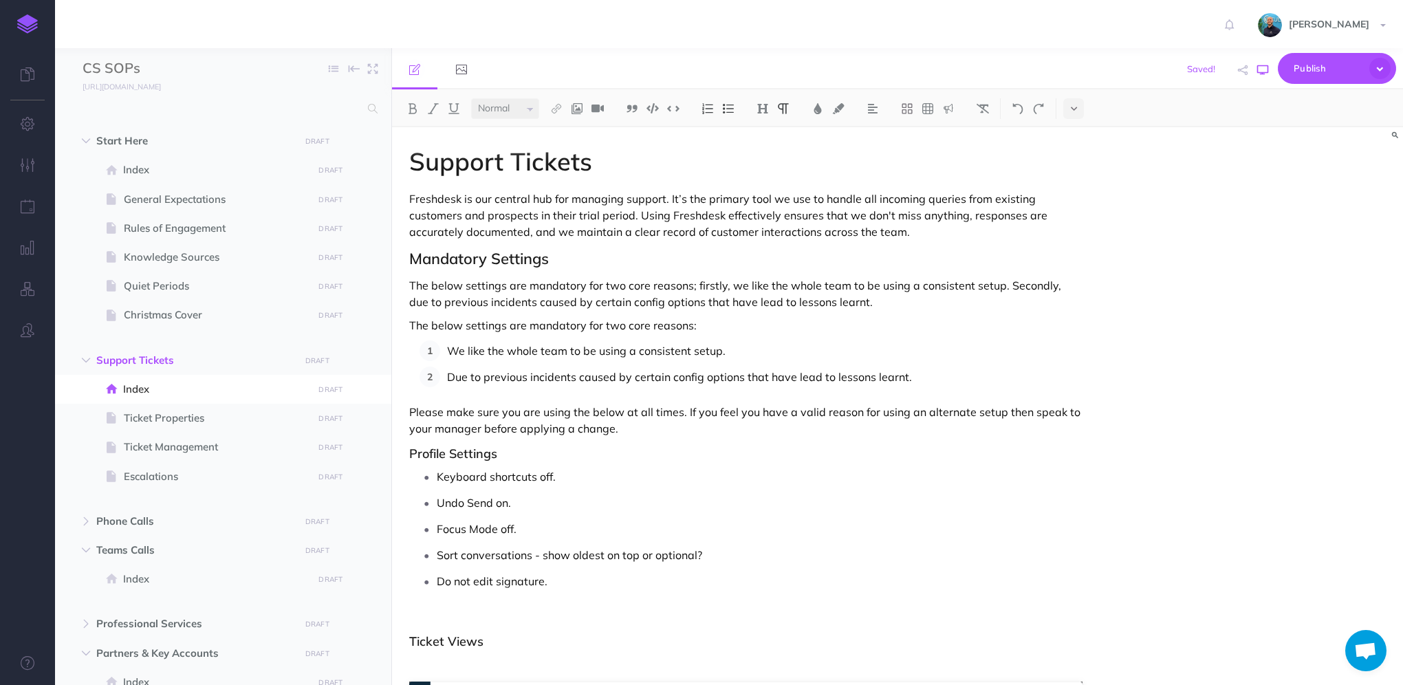
click at [1261, 70] on icon "button" at bounding box center [1262, 70] width 11 height 11
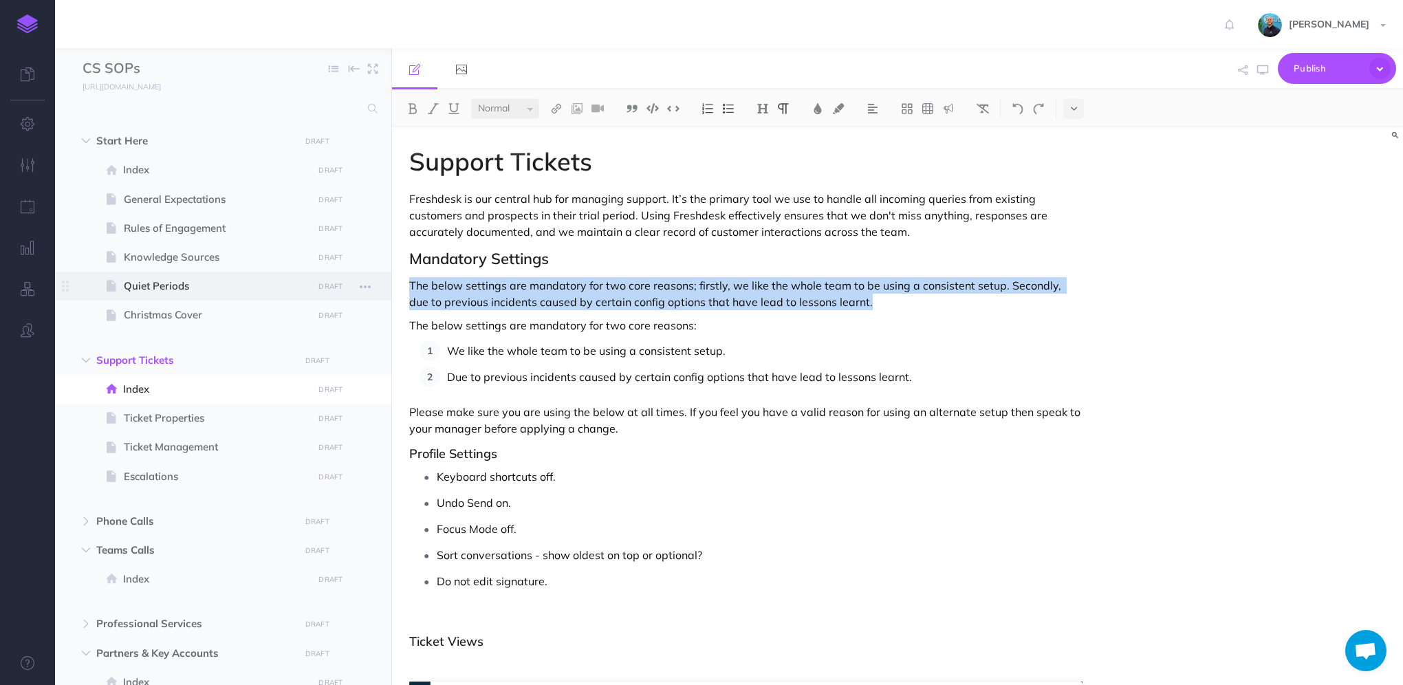
drag, startPoint x: 855, startPoint y: 299, endPoint x: 388, endPoint y: 289, distance: 467.0
click at [388, 289] on div "CS SOPs Collapse all Expand all Expand to root folders [URL][DOMAIN_NAME] Start…" at bounding box center [729, 366] width 1348 height 637
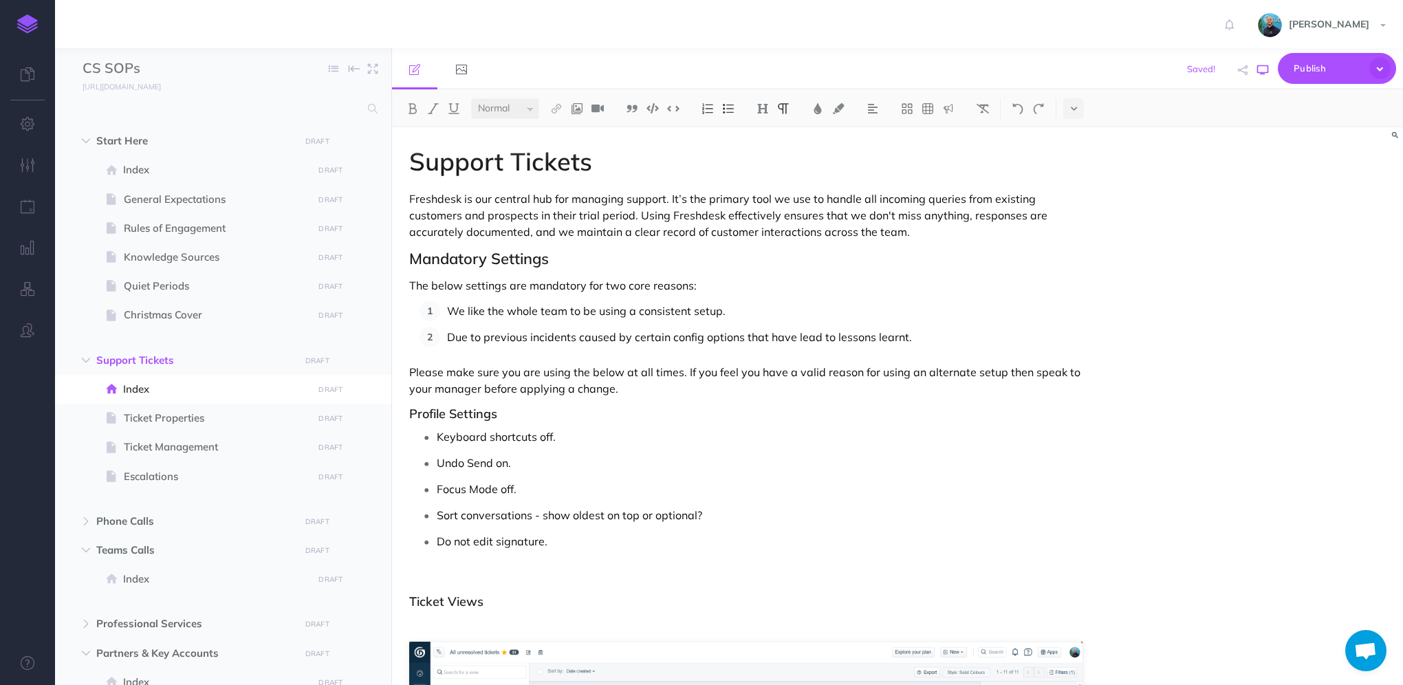
click at [1262, 74] on icon "button" at bounding box center [1262, 70] width 11 height 11
click at [452, 340] on p "Due to previous incidents caused by certain config options that have lead to le…" at bounding box center [764, 337] width 635 height 21
click at [712, 337] on p "Previous incidents caused by certain config options that have lead to lessons l…" at bounding box center [764, 337] width 635 height 21
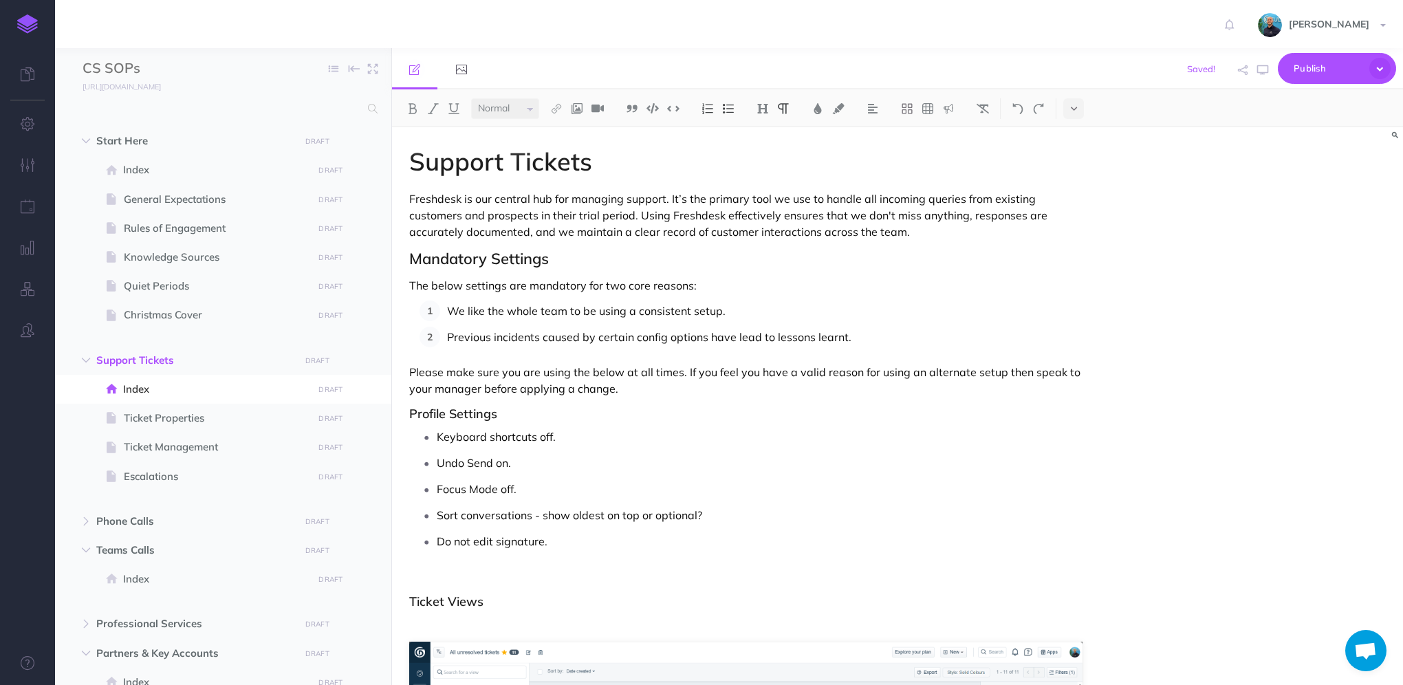
click at [942, 342] on p "Previous incidents caused by certain config options have lead to lessons learnt." at bounding box center [764, 337] width 635 height 21
click at [1258, 74] on icon "button" at bounding box center [1262, 70] width 11 height 11
click at [598, 371] on p "Please make sure you are using the below at all times. If you feel you have a v…" at bounding box center [745, 380] width 673 height 33
click at [1261, 74] on icon "button" at bounding box center [1262, 70] width 11 height 11
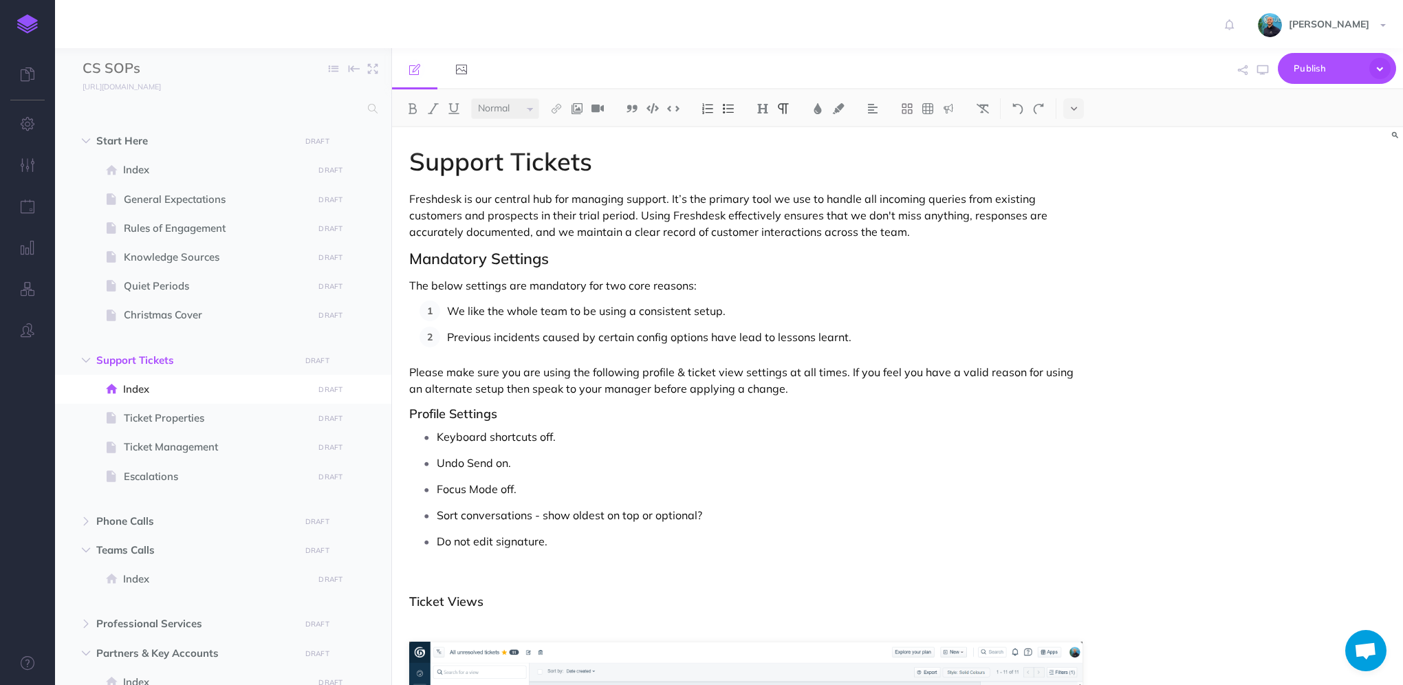
click at [516, 413] on h3 "Profile Settings" at bounding box center [745, 414] width 673 height 14
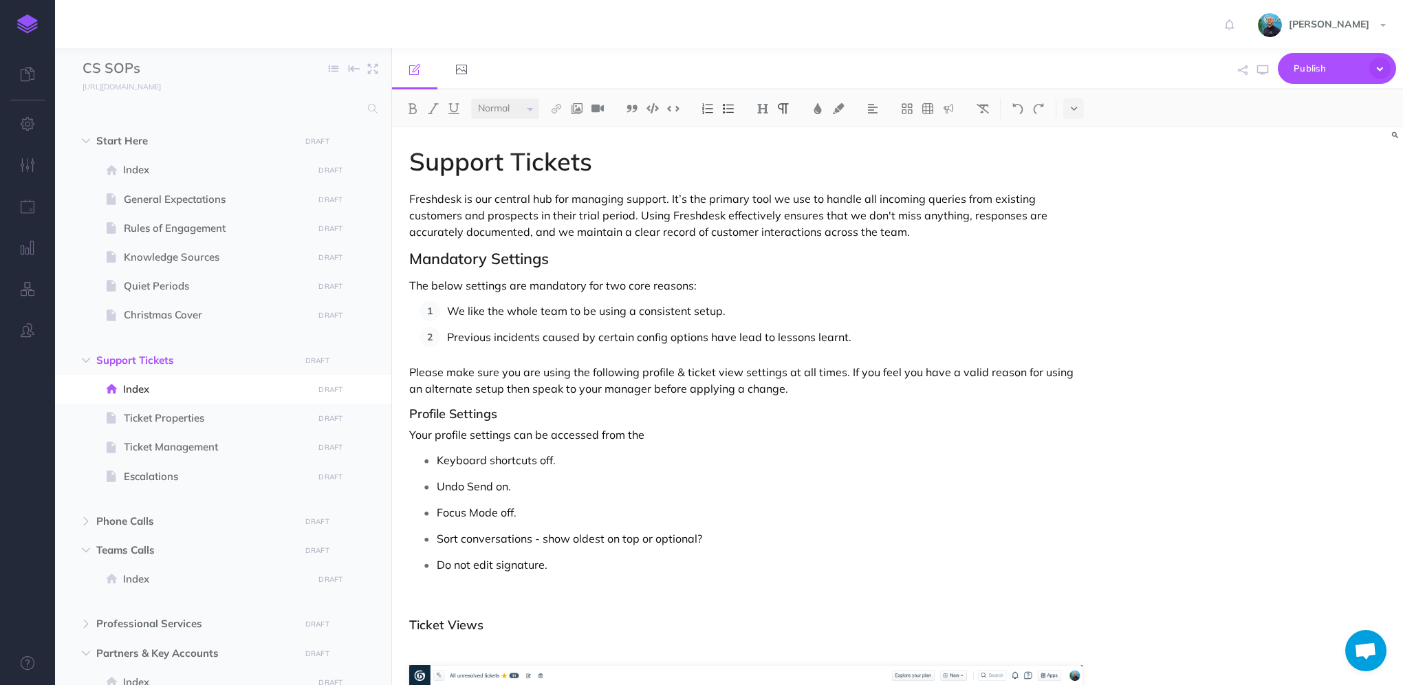
click at [473, 435] on p "Your profile settings can be accessed from the" at bounding box center [745, 434] width 673 height 17
click at [679, 432] on p "Your Profile Settings can be accessed from the" at bounding box center [745, 434] width 673 height 17
click at [797, 439] on p "Your Profile Settings can be accessed from the icon in the top right" at bounding box center [745, 434] width 673 height 17
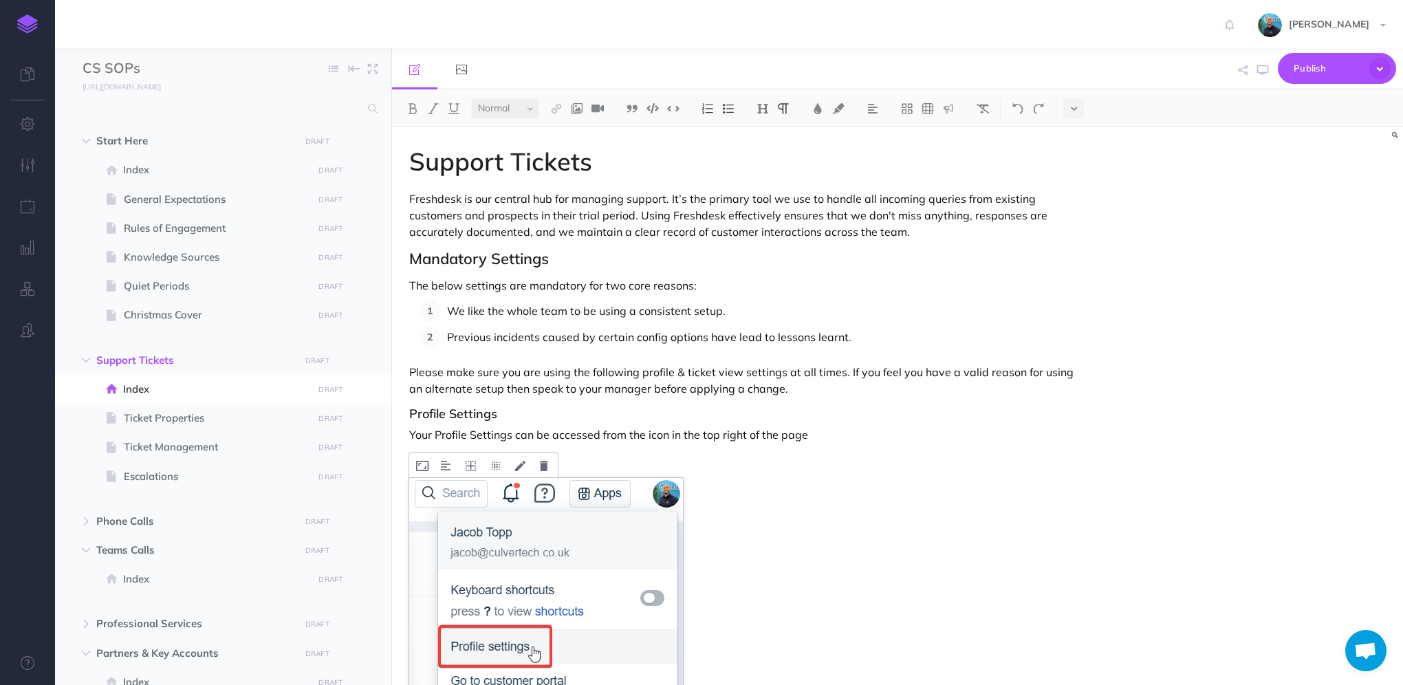
click at [635, 571] on img at bounding box center [546, 609] width 274 height 263
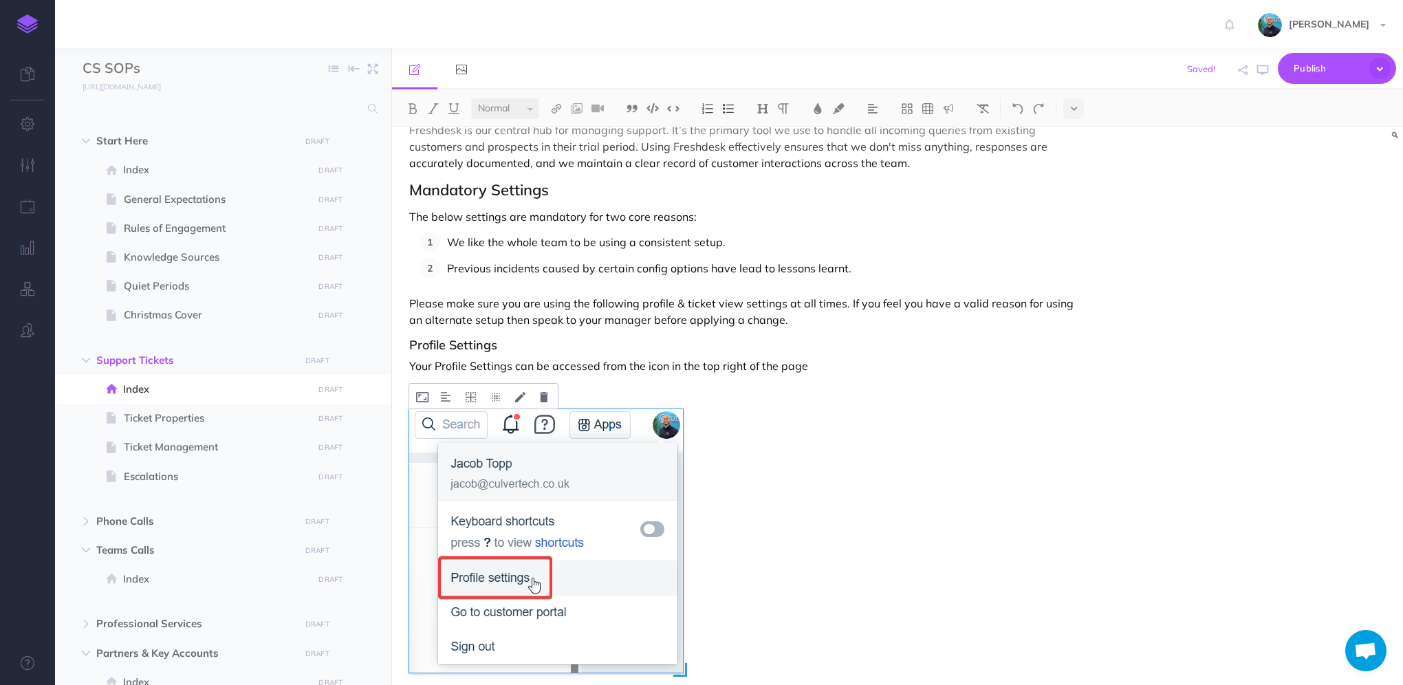
scroll to position [138, 0]
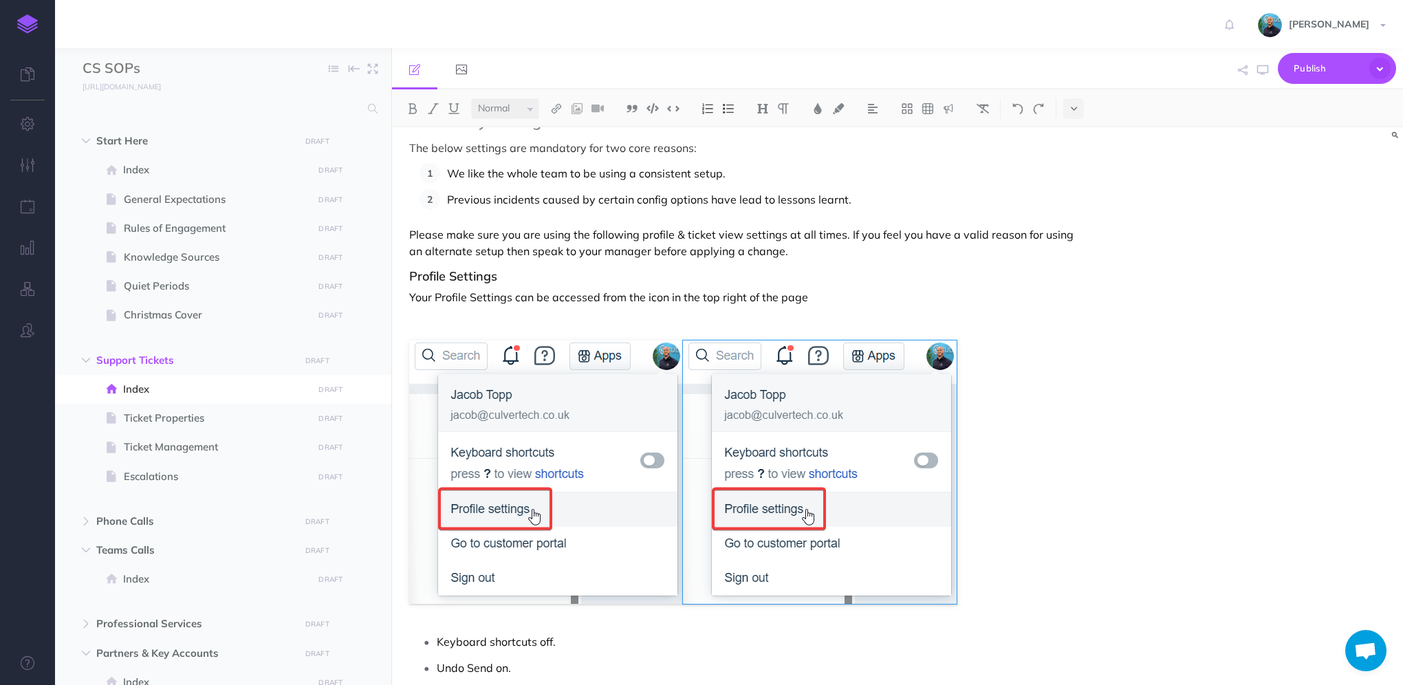
click at [1021, 575] on figure at bounding box center [745, 471] width 673 height 263
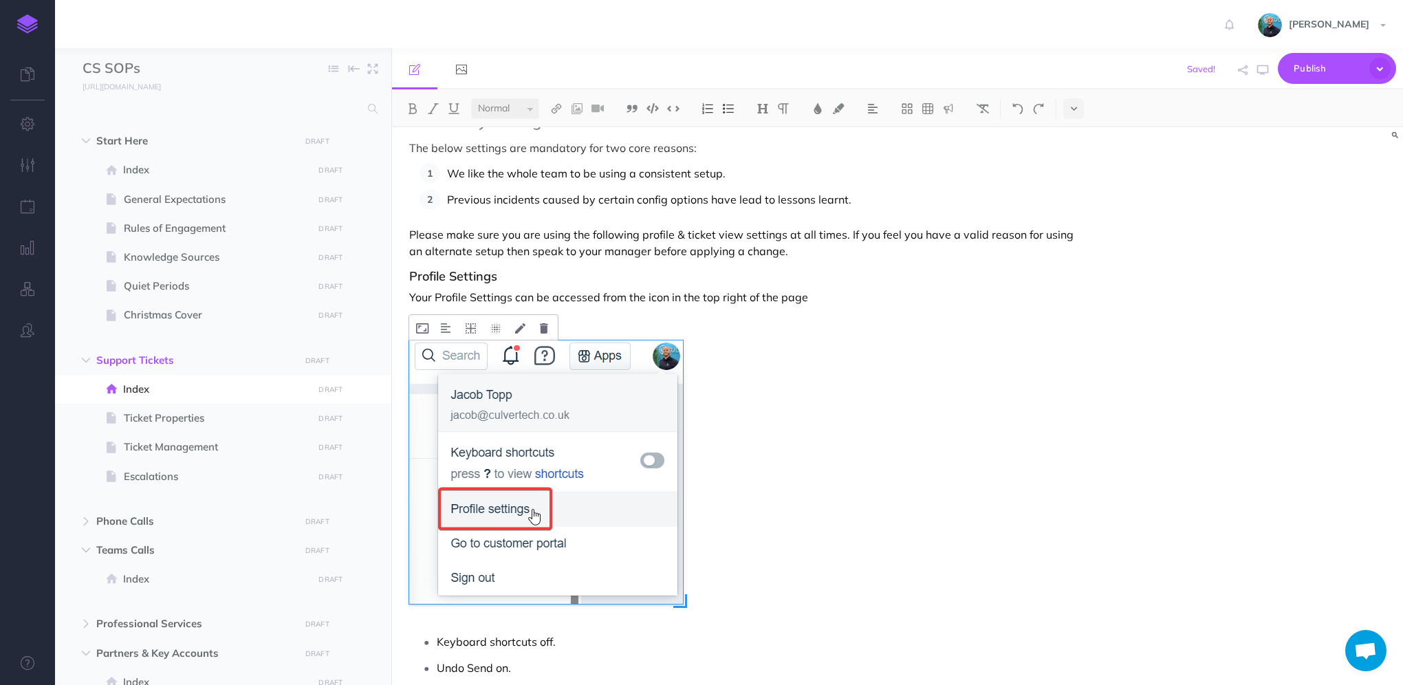
click at [663, 592] on img at bounding box center [546, 471] width 274 height 263
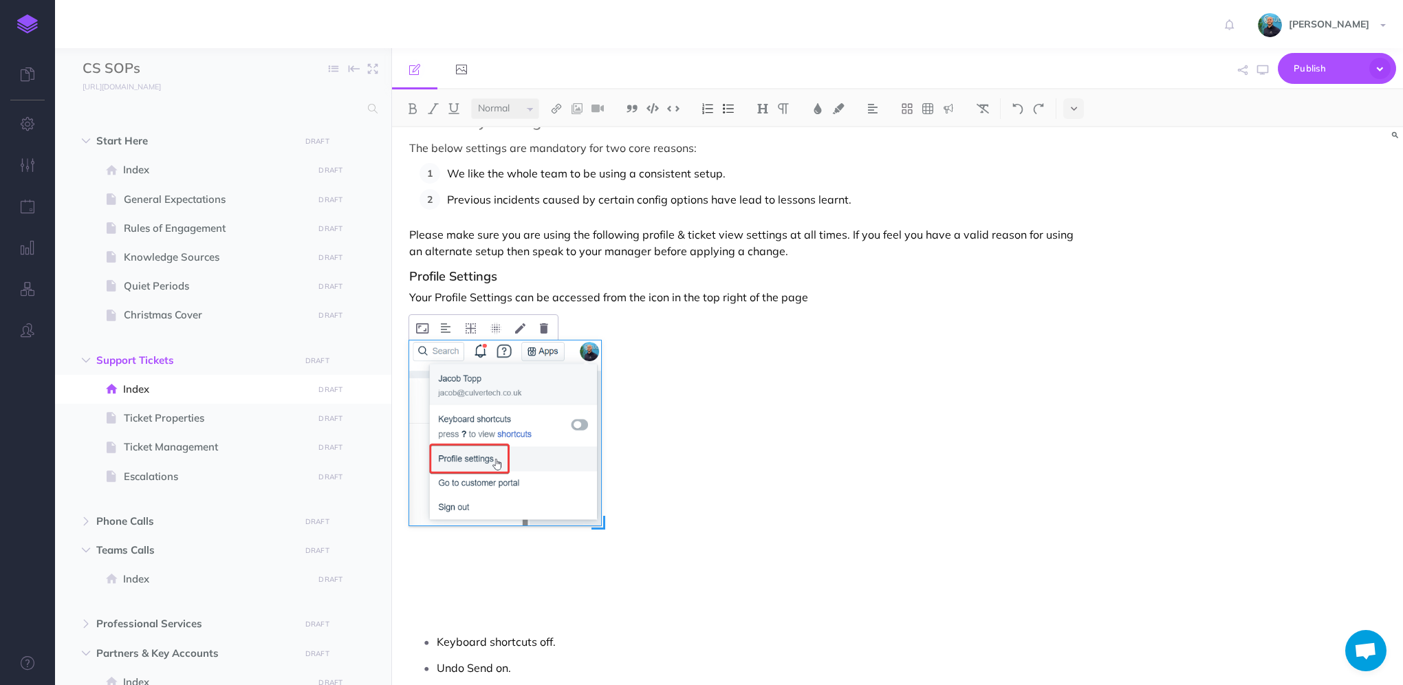
drag, startPoint x: 681, startPoint y: 605, endPoint x: 599, endPoint y: 559, distance: 93.9
click at [599, 559] on div at bounding box center [546, 471] width 274 height 263
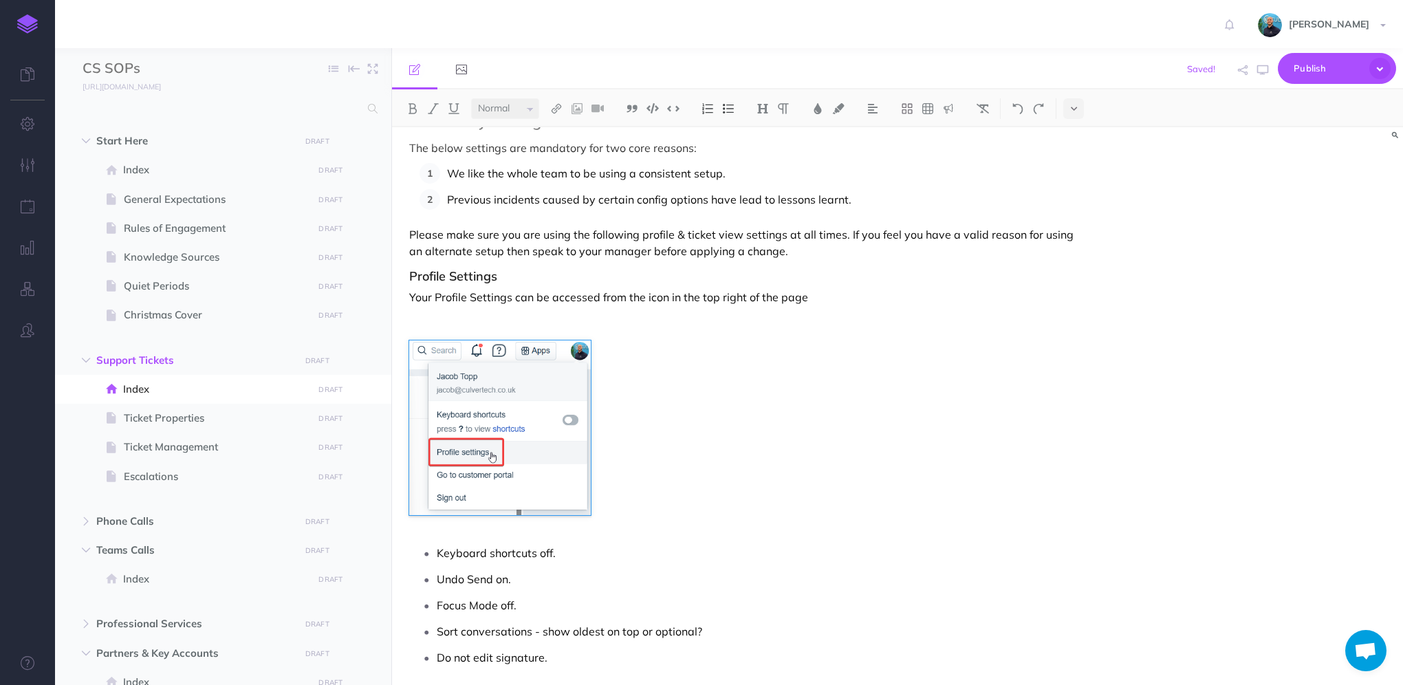
click at [624, 318] on p at bounding box center [745, 320] width 673 height 17
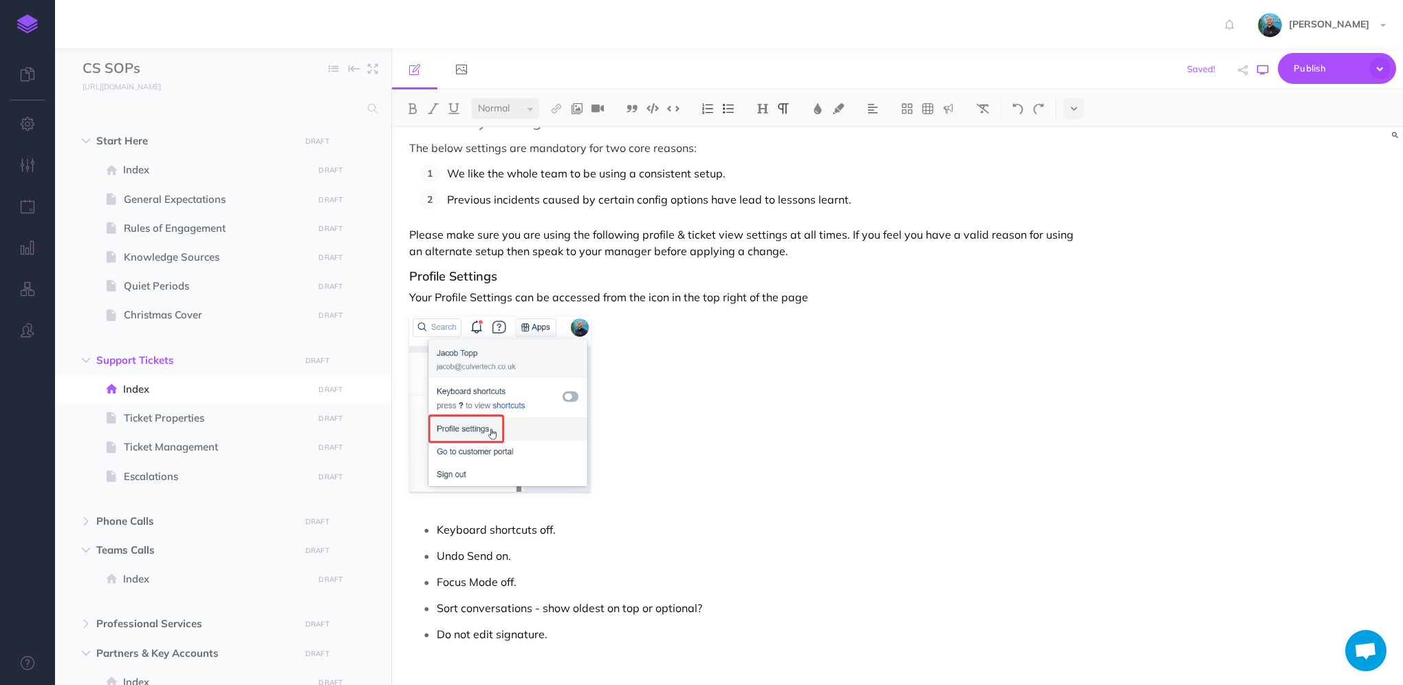
click at [1262, 73] on icon "button" at bounding box center [1262, 70] width 11 height 11
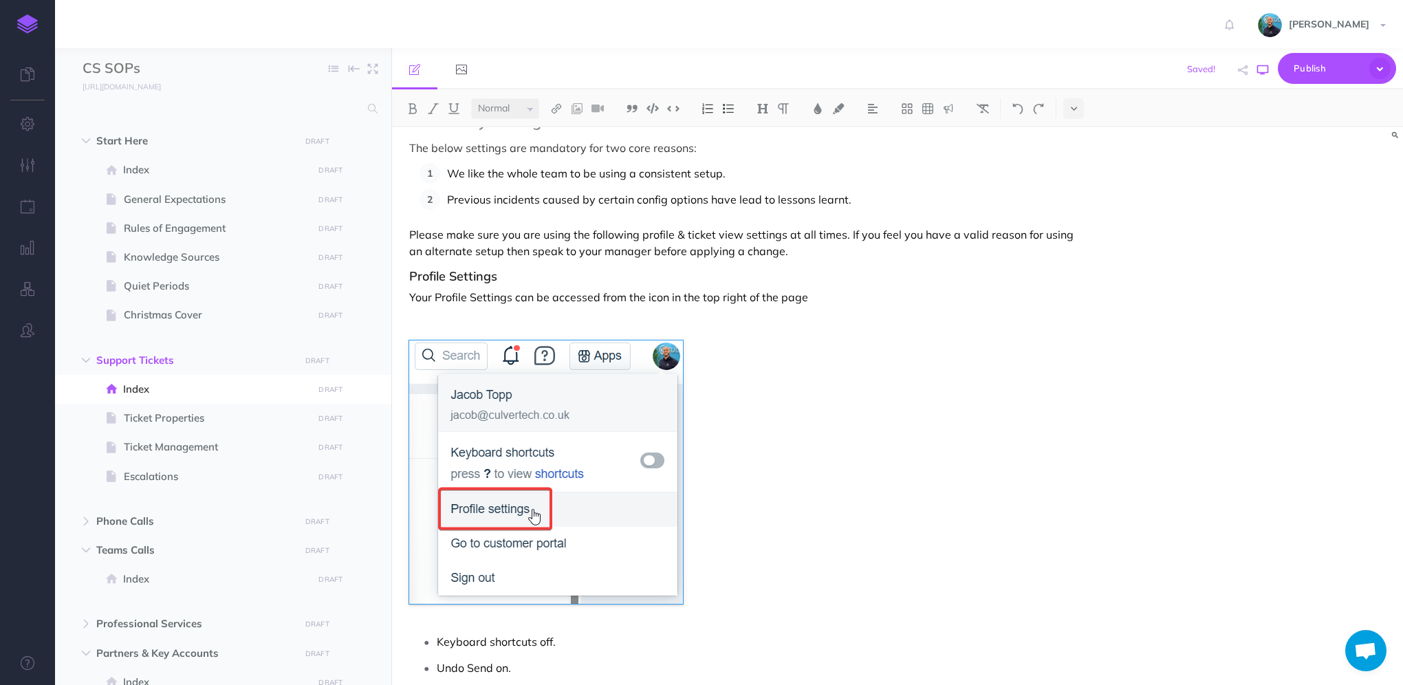
click at [1262, 71] on icon "button" at bounding box center [1262, 70] width 11 height 11
click at [1000, 421] on figure at bounding box center [745, 471] width 673 height 263
click at [600, 480] on img at bounding box center [546, 471] width 274 height 263
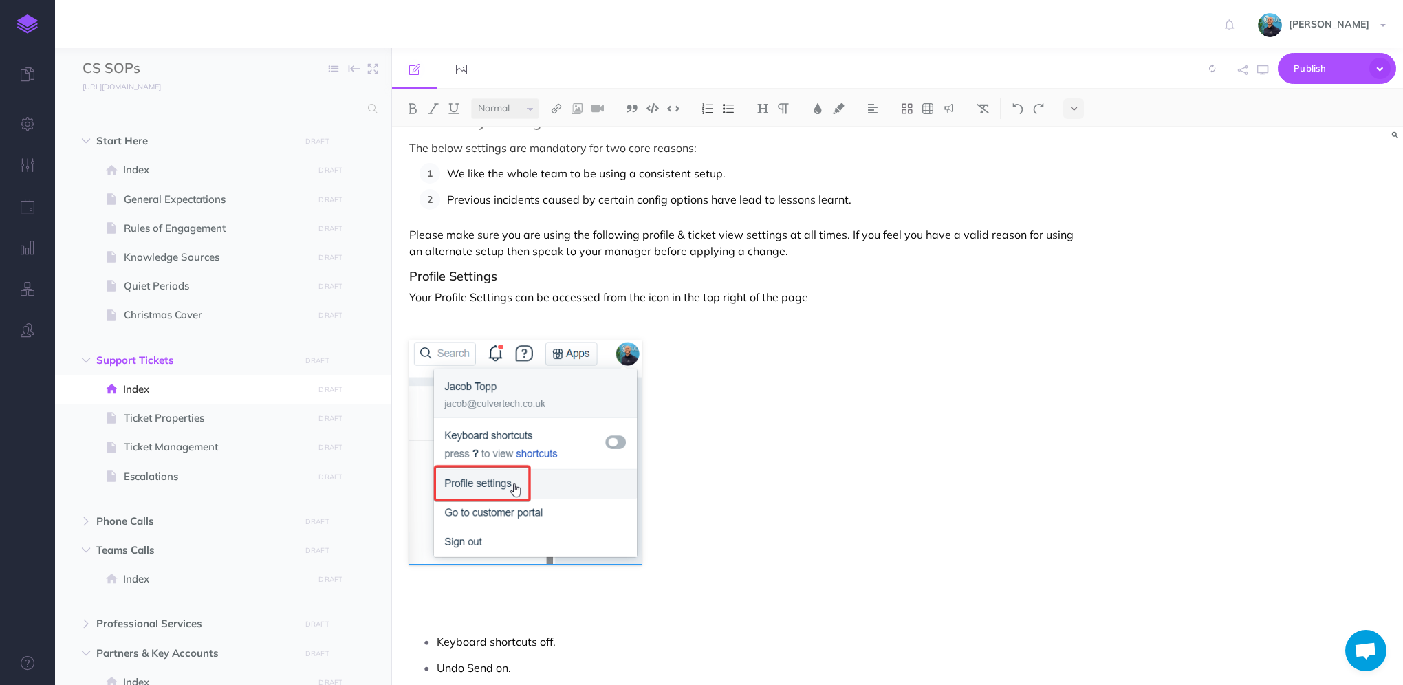
drag, startPoint x: 681, startPoint y: 605, endPoint x: 640, endPoint y: 578, distance: 48.6
click at [639, 580] on div at bounding box center [546, 471] width 274 height 263
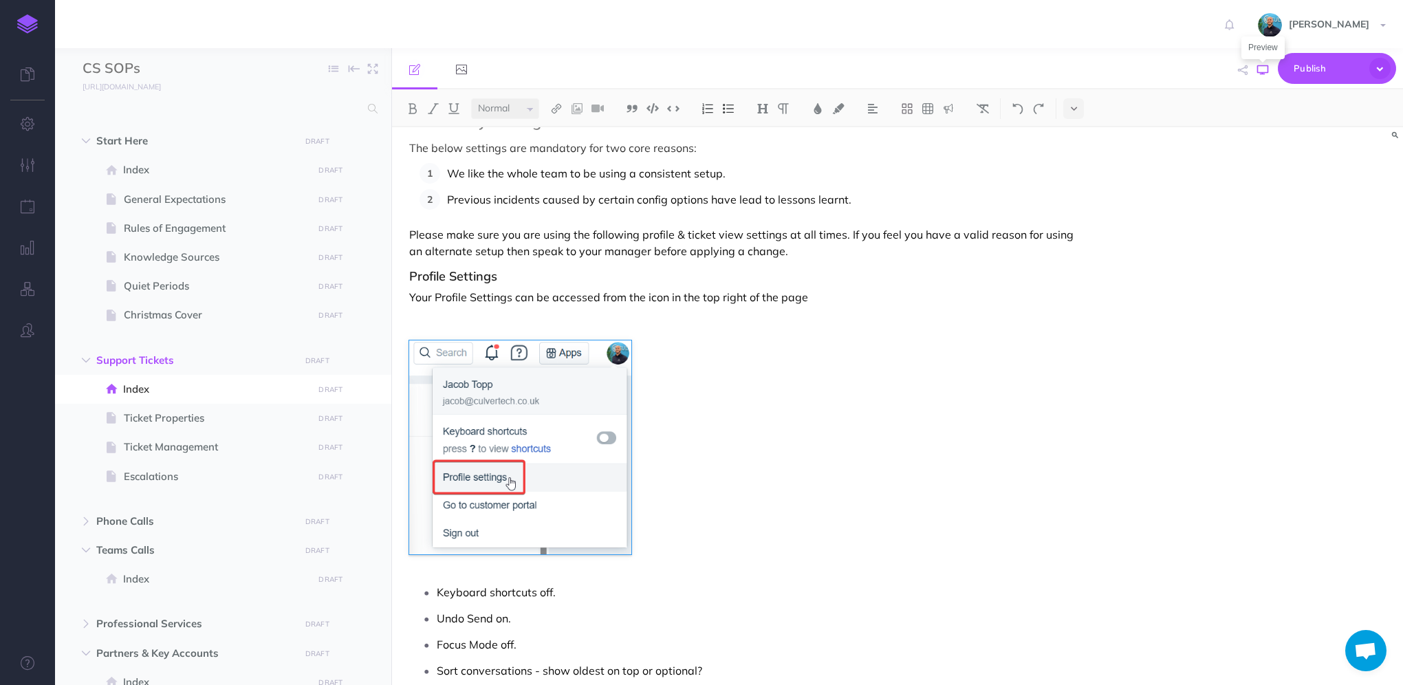
click at [1265, 73] on icon "button" at bounding box center [1262, 70] width 11 height 11
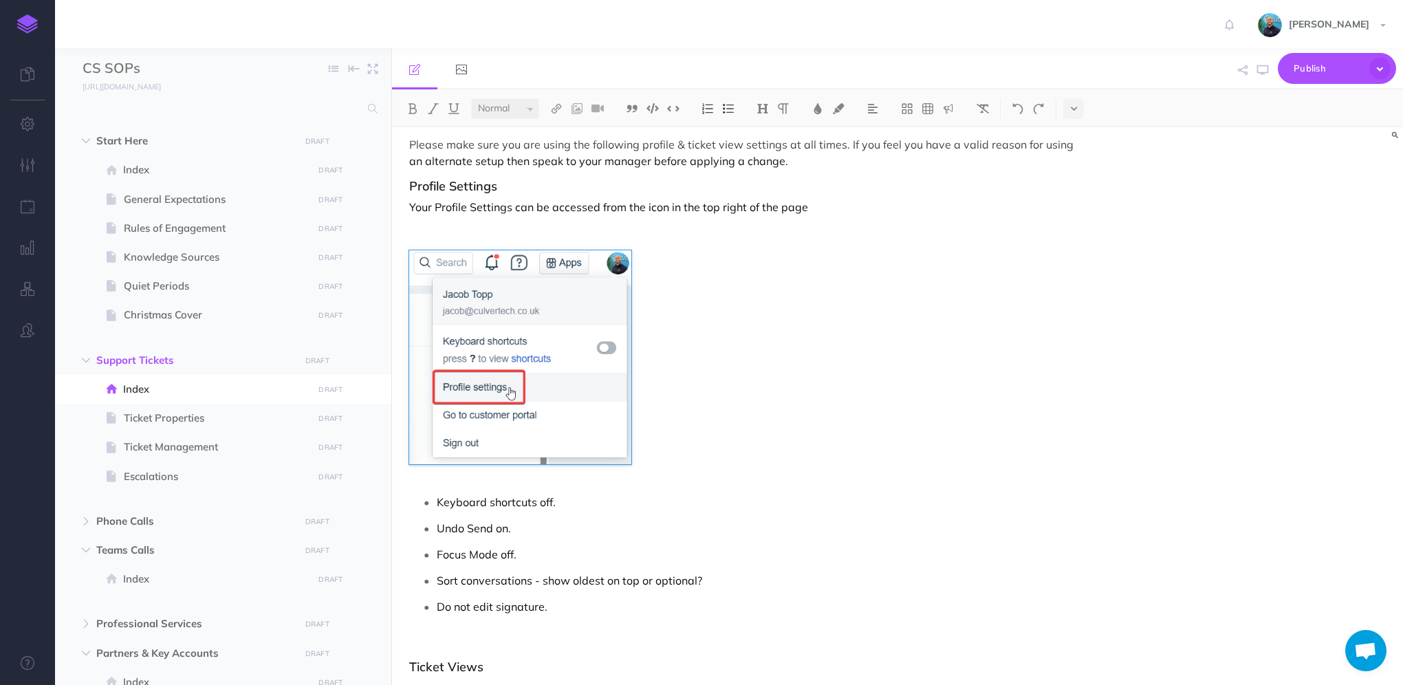
scroll to position [206, 0]
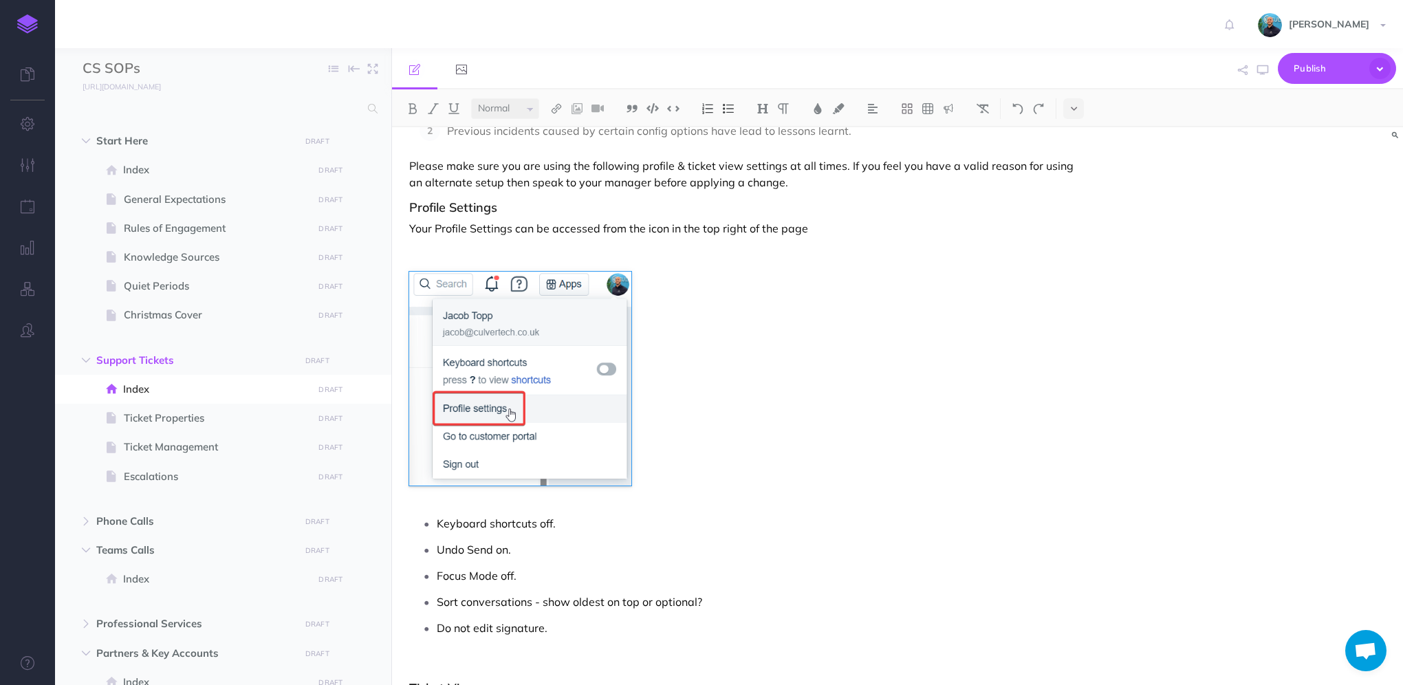
click at [821, 236] on p "Your Profile Settings can be accessed from the icon in the top right of the page" at bounding box center [745, 228] width 673 height 17
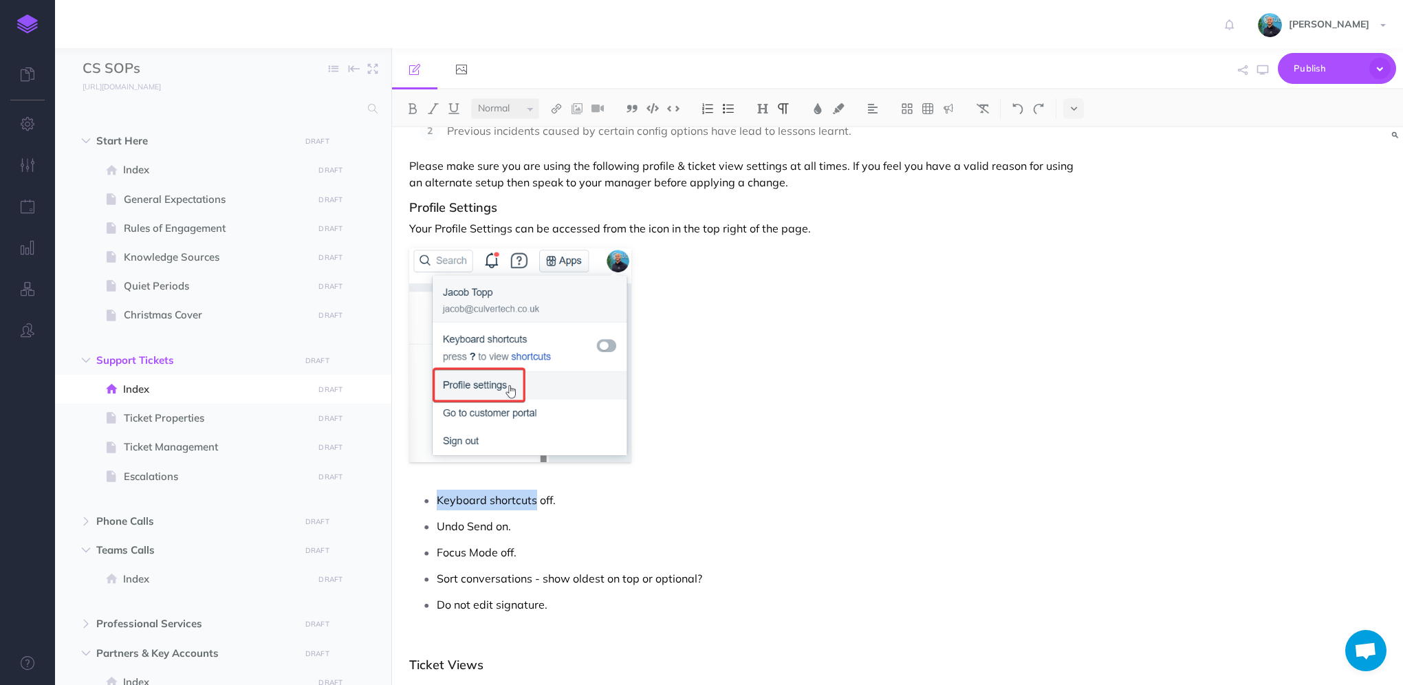
drag, startPoint x: 534, startPoint y: 500, endPoint x: 437, endPoint y: 501, distance: 97.0
click at [437, 501] on p "Keyboard shortcuts off." at bounding box center [760, 500] width 646 height 21
drag, startPoint x: 534, startPoint y: 500, endPoint x: 419, endPoint y: 498, distance: 114.8
click at [437, 498] on li "Keyboard shortcuts off." at bounding box center [760, 500] width 646 height 21
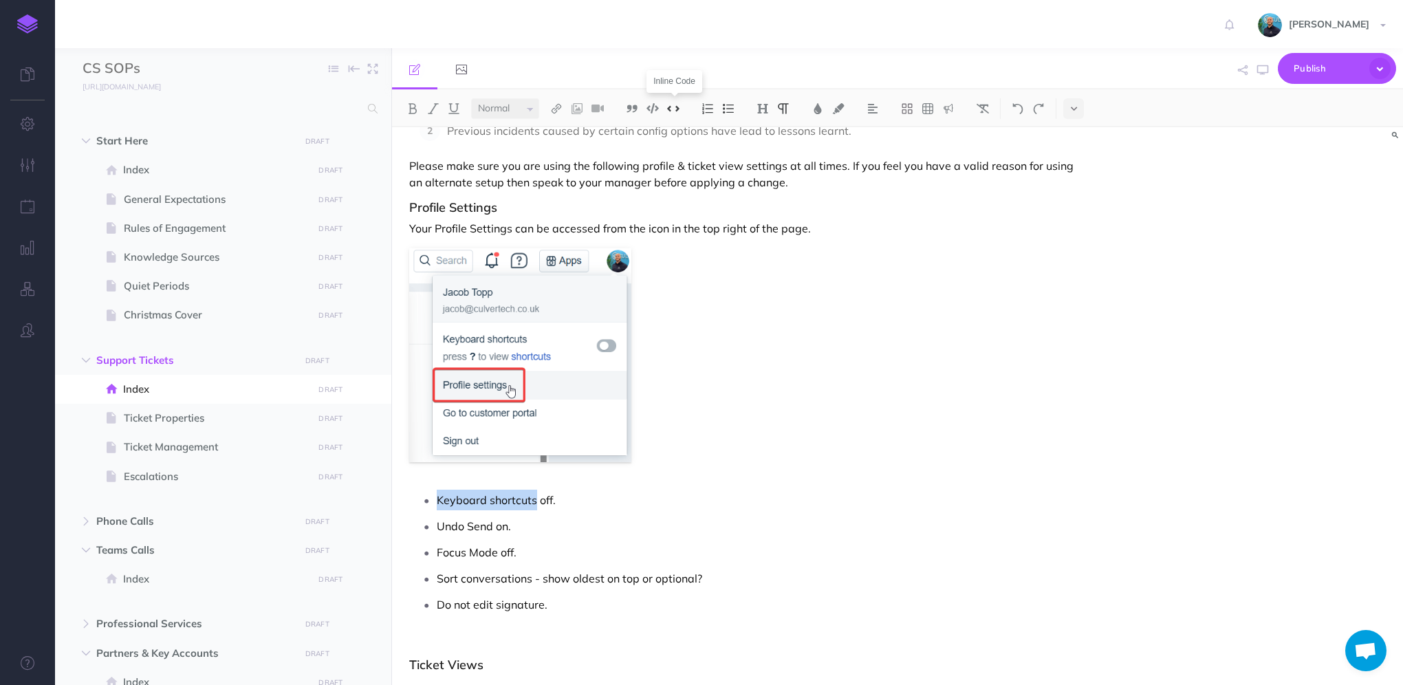
click at [678, 109] on img at bounding box center [673, 108] width 12 height 10
click at [639, 494] on p "Keyboard shortcuts off." at bounding box center [760, 501] width 646 height 23
click at [537, 500] on p "Keyboard shortcuts off." at bounding box center [760, 501] width 646 height 23
click at [614, 507] on p "Keyboard shortcuts = Off ." at bounding box center [760, 501] width 646 height 23
click at [1262, 76] on button "button" at bounding box center [1263, 70] width 18 height 40
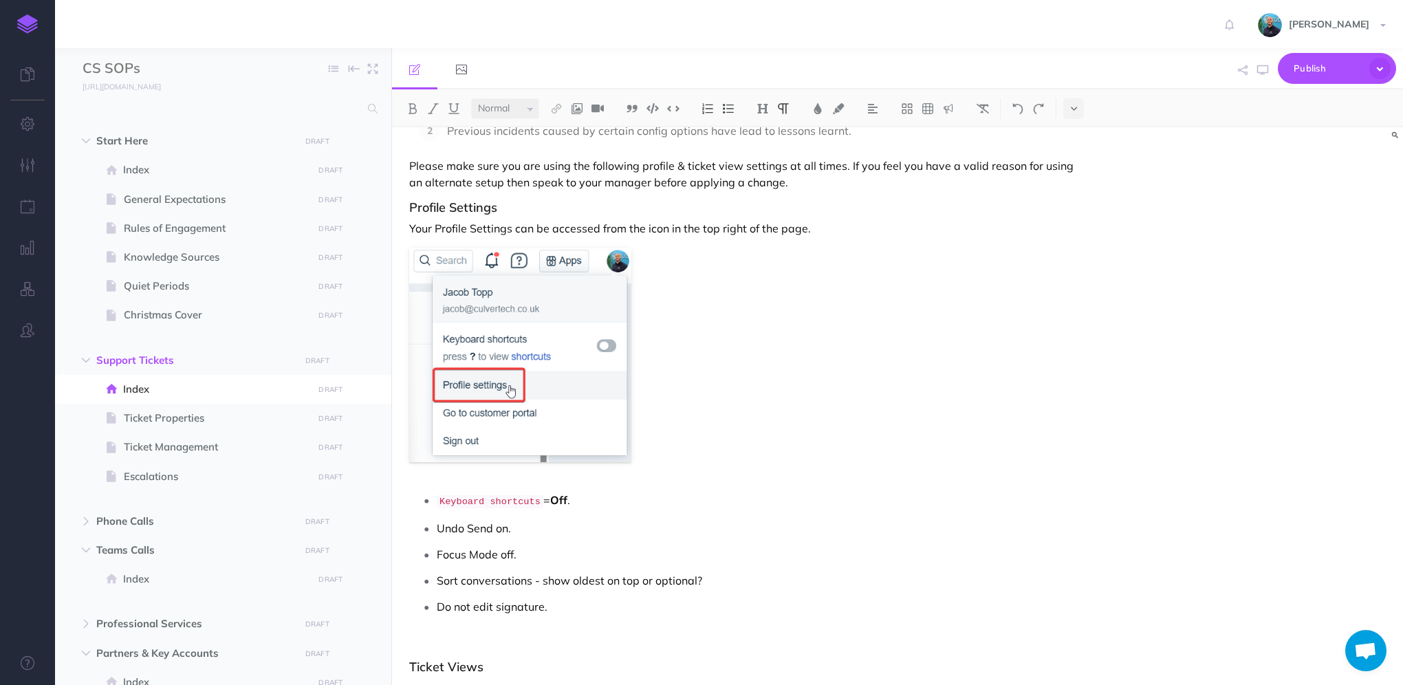
click at [555, 496] on strong "Off" at bounding box center [558, 500] width 17 height 14
click at [498, 527] on p "Undo Send on." at bounding box center [760, 528] width 646 height 21
drag, startPoint x: 490, startPoint y: 527, endPoint x: 427, endPoint y: 525, distance: 62.6
click at [437, 525] on li "Undo Send = On." at bounding box center [760, 528] width 646 height 21
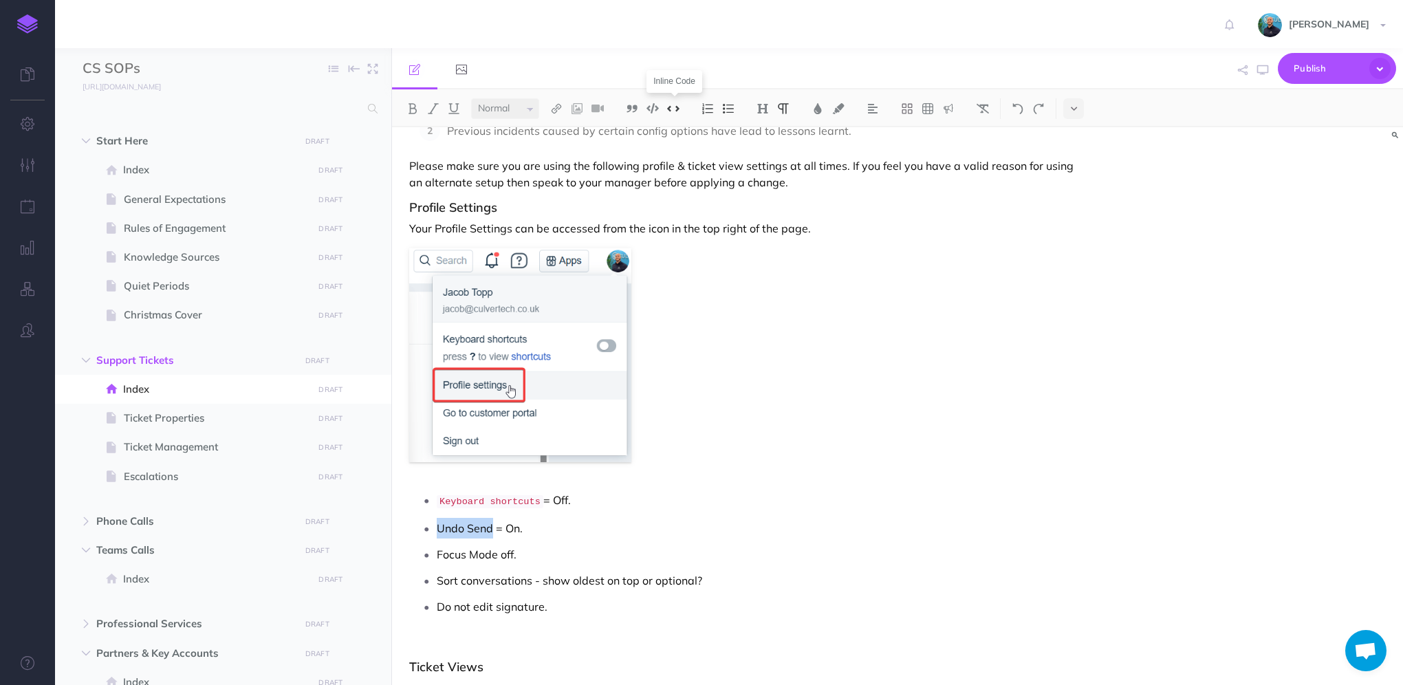
click at [674, 110] on img at bounding box center [673, 108] width 12 height 10
click at [501, 556] on p "Focus Mode off." at bounding box center [760, 556] width 646 height 21
click at [681, 110] on button at bounding box center [673, 108] width 21 height 21
click at [762, 578] on p "Sort conversations - show oldest on top or optional?" at bounding box center [760, 584] width 646 height 21
drag, startPoint x: 701, startPoint y: 580, endPoint x: 635, endPoint y: 578, distance: 66.0
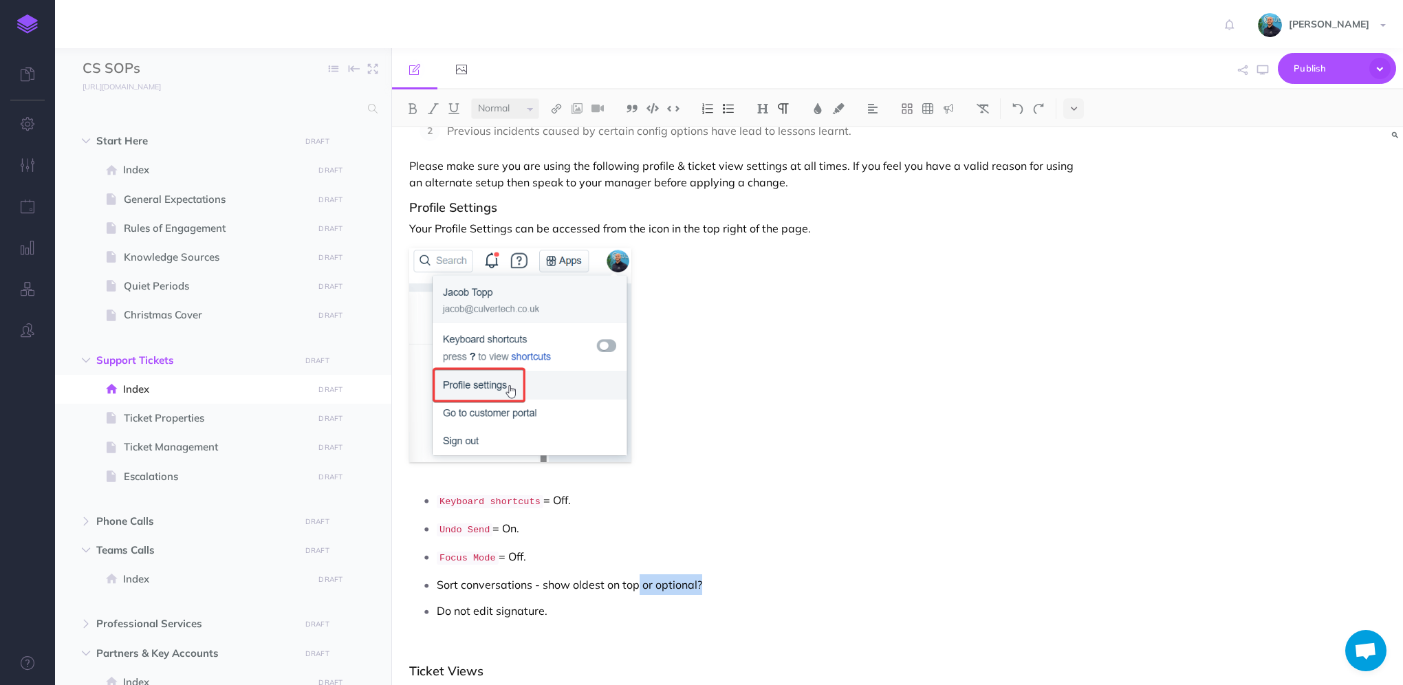
click at [635, 578] on p "Sort conversations - show oldest on top or optional?" at bounding box center [760, 584] width 646 height 21
click at [677, 110] on img at bounding box center [673, 108] width 12 height 10
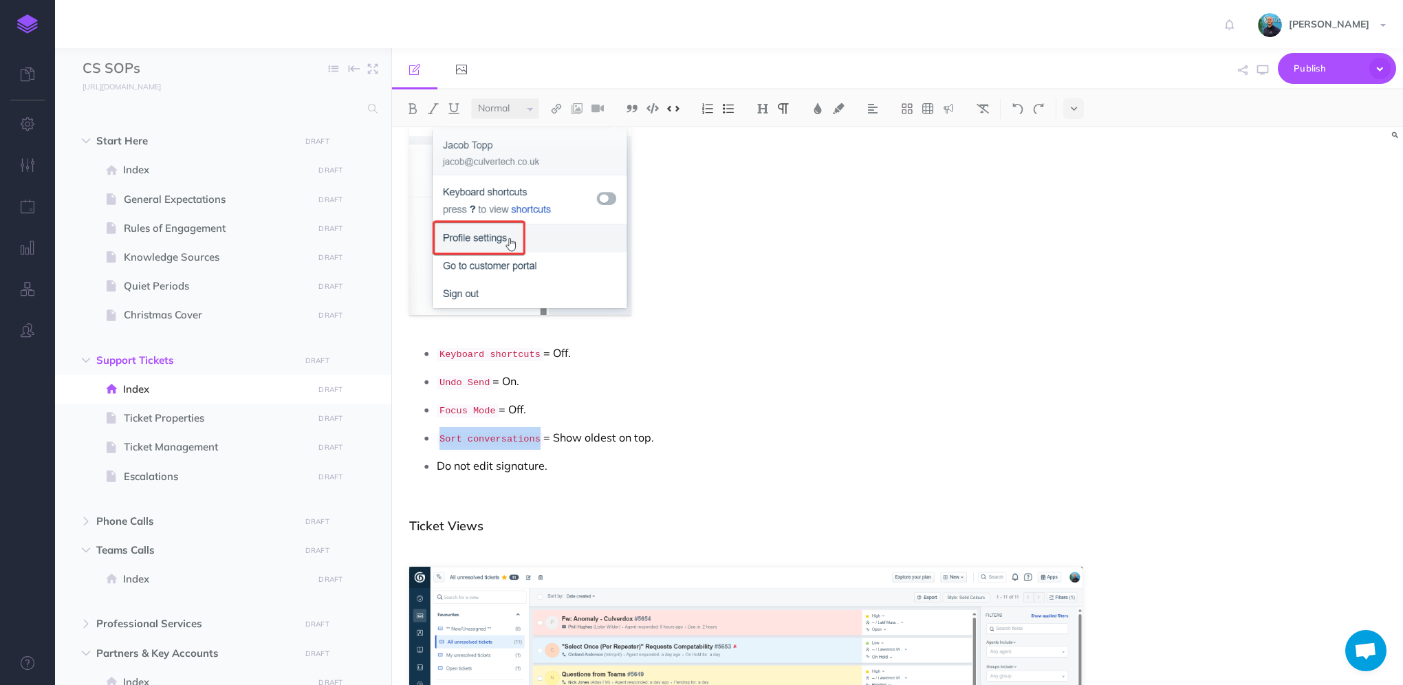
scroll to position [413, 0]
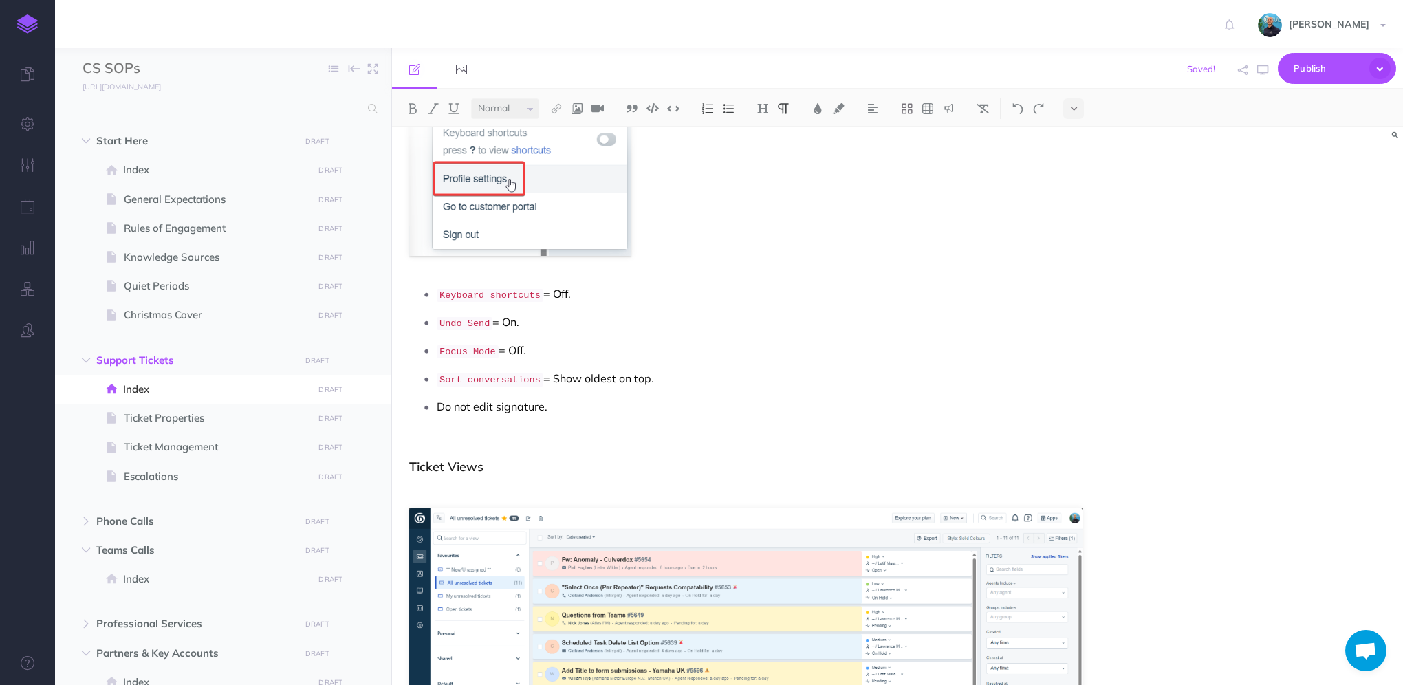
click at [590, 404] on p "Do not edit signature." at bounding box center [760, 406] width 646 height 21
drag, startPoint x: 495, startPoint y: 407, endPoint x: 429, endPoint y: 408, distance: 66.0
click at [437, 408] on li "Do not edit signature." at bounding box center [760, 406] width 646 height 21
click at [541, 404] on p "Do not edit signature." at bounding box center [760, 406] width 646 height 21
click at [564, 402] on p "Do not edit signature." at bounding box center [760, 406] width 646 height 21
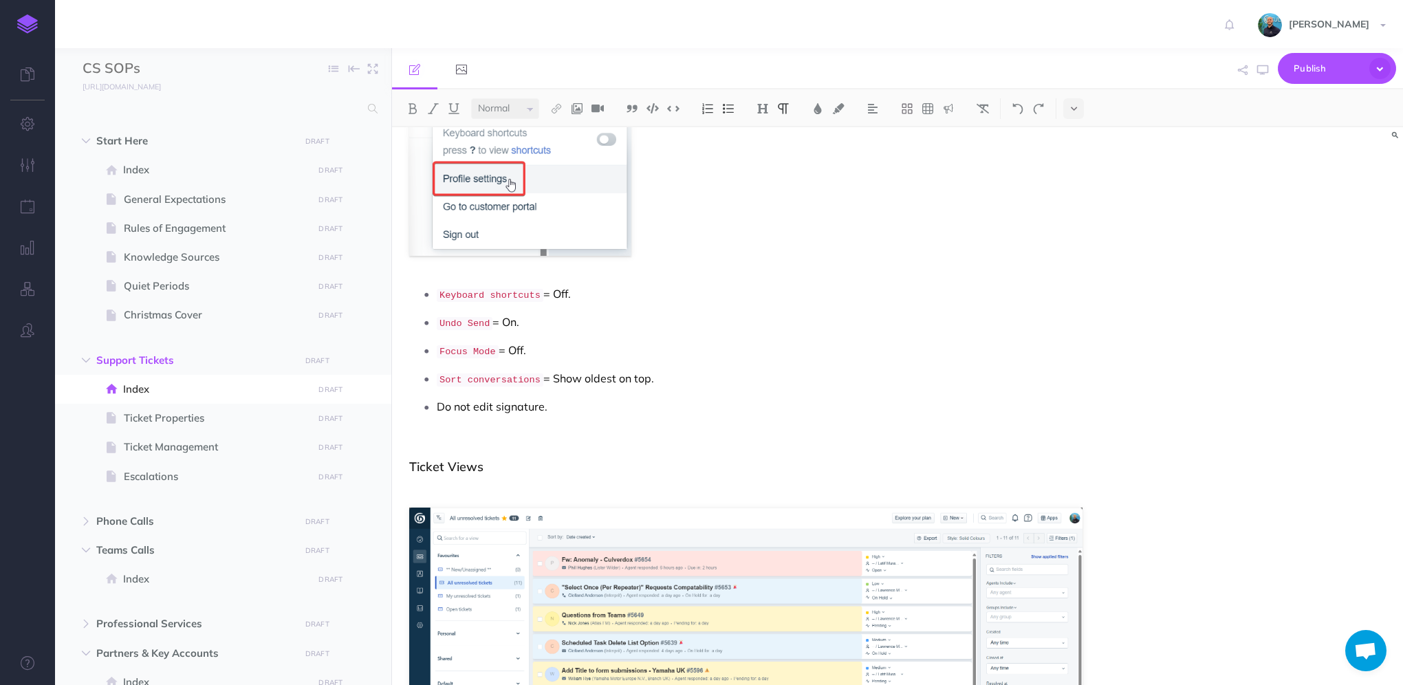
click at [492, 401] on p "Do not edit signature." at bounding box center [760, 406] width 646 height 21
drag, startPoint x: 580, startPoint y: 404, endPoint x: 499, endPoint y: 402, distance: 81.9
click at [499, 402] on p "Signature = Do not edit your ." at bounding box center [760, 406] width 646 height 21
click at [705, 404] on p "Signature = Do not edit your ." at bounding box center [760, 406] width 646 height 21
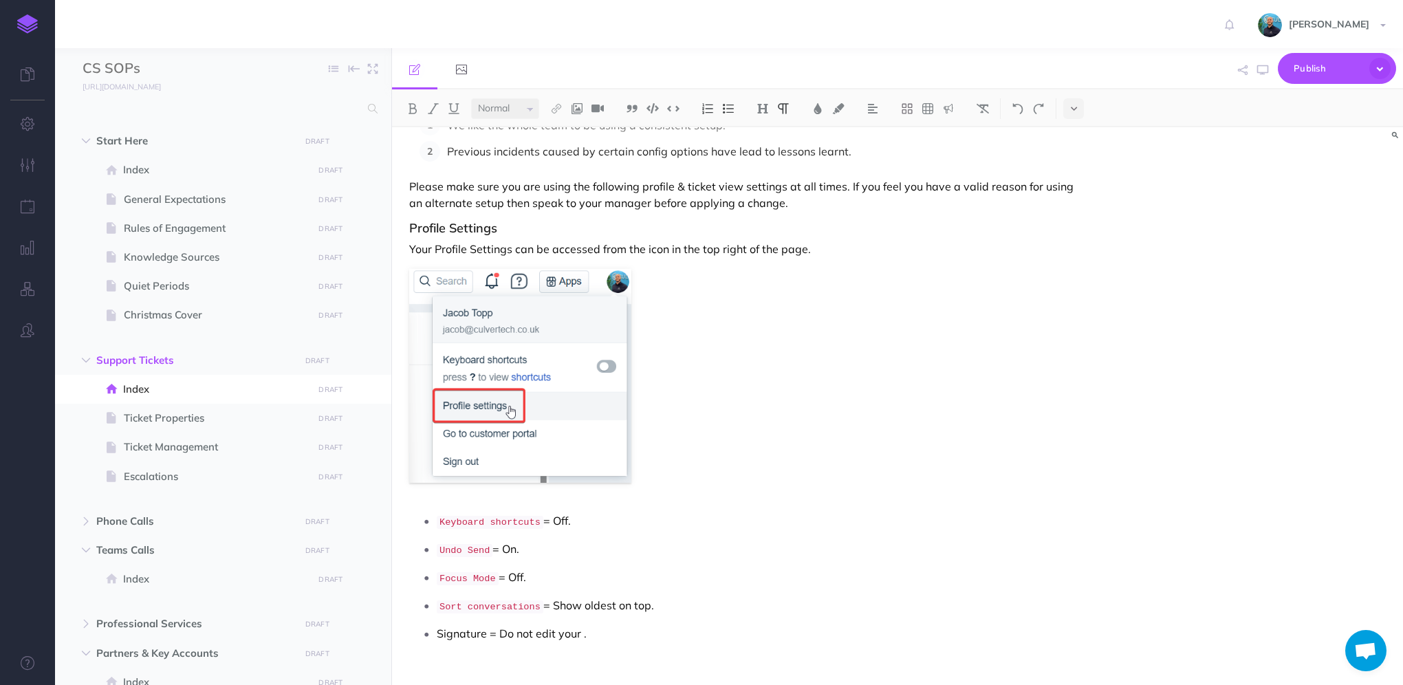
scroll to position [206, 0]
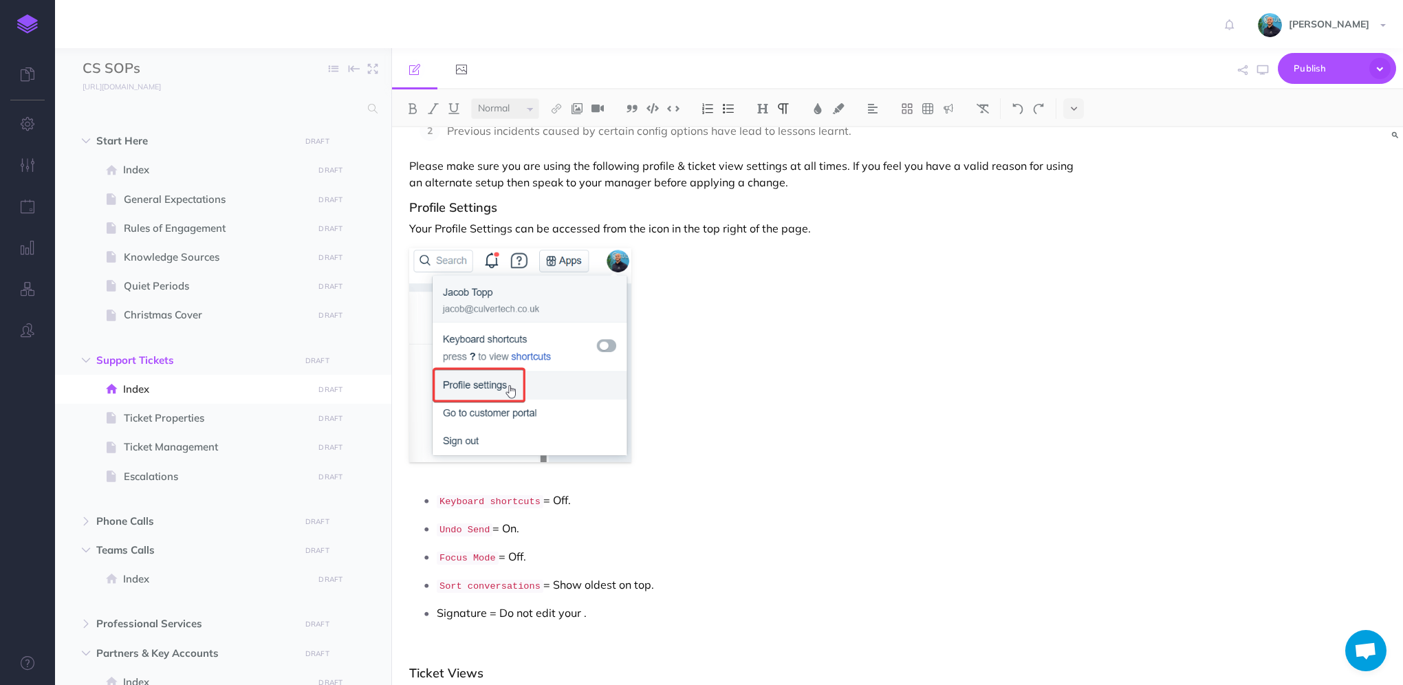
click at [655, 580] on p "Sort conversations = Show oldest on top." at bounding box center [760, 585] width 646 height 23
drag, startPoint x: 657, startPoint y: 583, endPoint x: 433, endPoint y: 582, distance: 224.8
click at [437, 582] on li "Sort conversations = Show oldest on top." at bounding box center [760, 585] width 646 height 23
copy p "Sort conversations = Show oldest on top."
click at [587, 501] on p "Keyboard shortcuts = Off." at bounding box center [760, 501] width 646 height 23
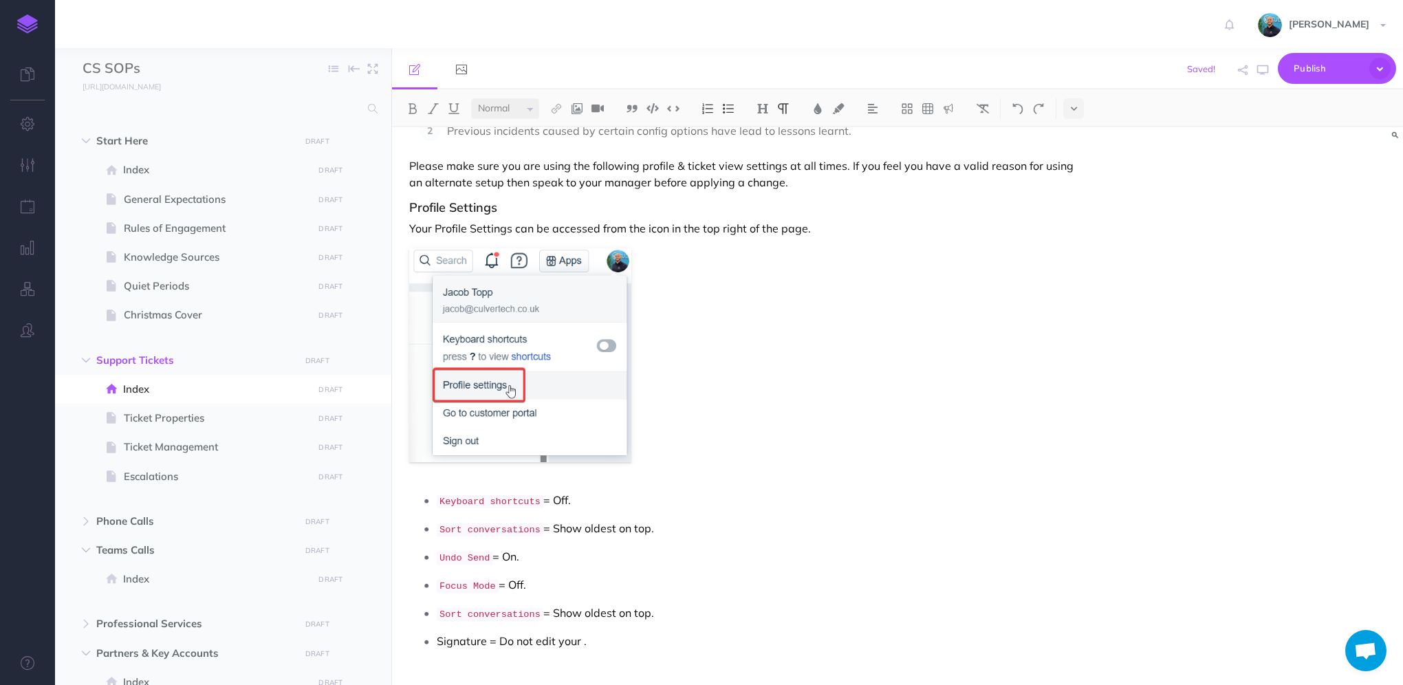
drag, startPoint x: 652, startPoint y: 609, endPoint x: 647, endPoint y: 591, distance: 18.5
click at [649, 593] on ul "Keyboard shortcuts = Off. Sort conversations = Show oldest on top. Undo Send = …" at bounding box center [749, 571] width 666 height 162
drag, startPoint x: 661, startPoint y: 609, endPoint x: 658, endPoint y: 589, distance: 20.9
click at [658, 589] on ul "Keyboard shortcuts = Off. Sort conversations = Show oldest on top. Undo Send = …" at bounding box center [749, 571] width 666 height 162
drag, startPoint x: 538, startPoint y: 585, endPoint x: 435, endPoint y: 505, distance: 130.8
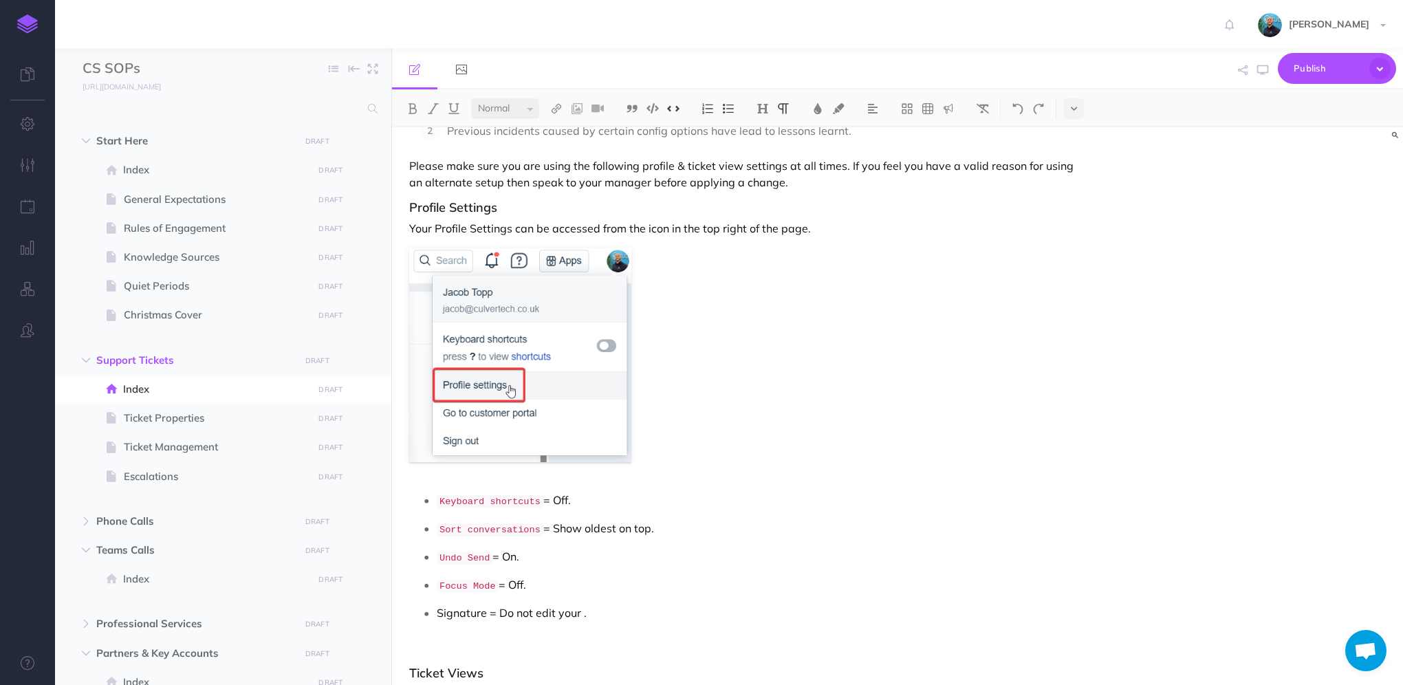
click at [435, 505] on ul "Keyboard shortcuts = Off. Sort conversations = Show oldest on top. Undo Send = …" at bounding box center [749, 556] width 666 height 133
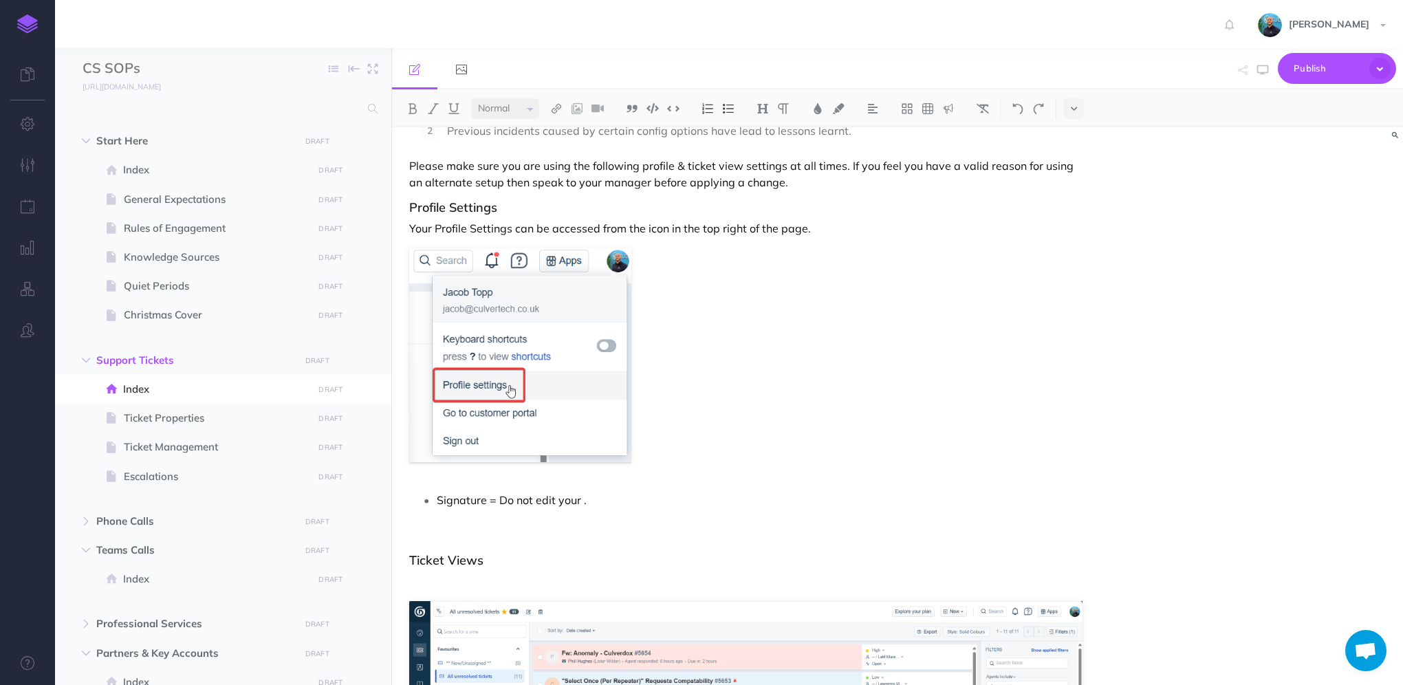
click at [830, 226] on p "Your Profile Settings can be accessed from the icon in the top right of the pag…" at bounding box center [745, 228] width 673 height 17
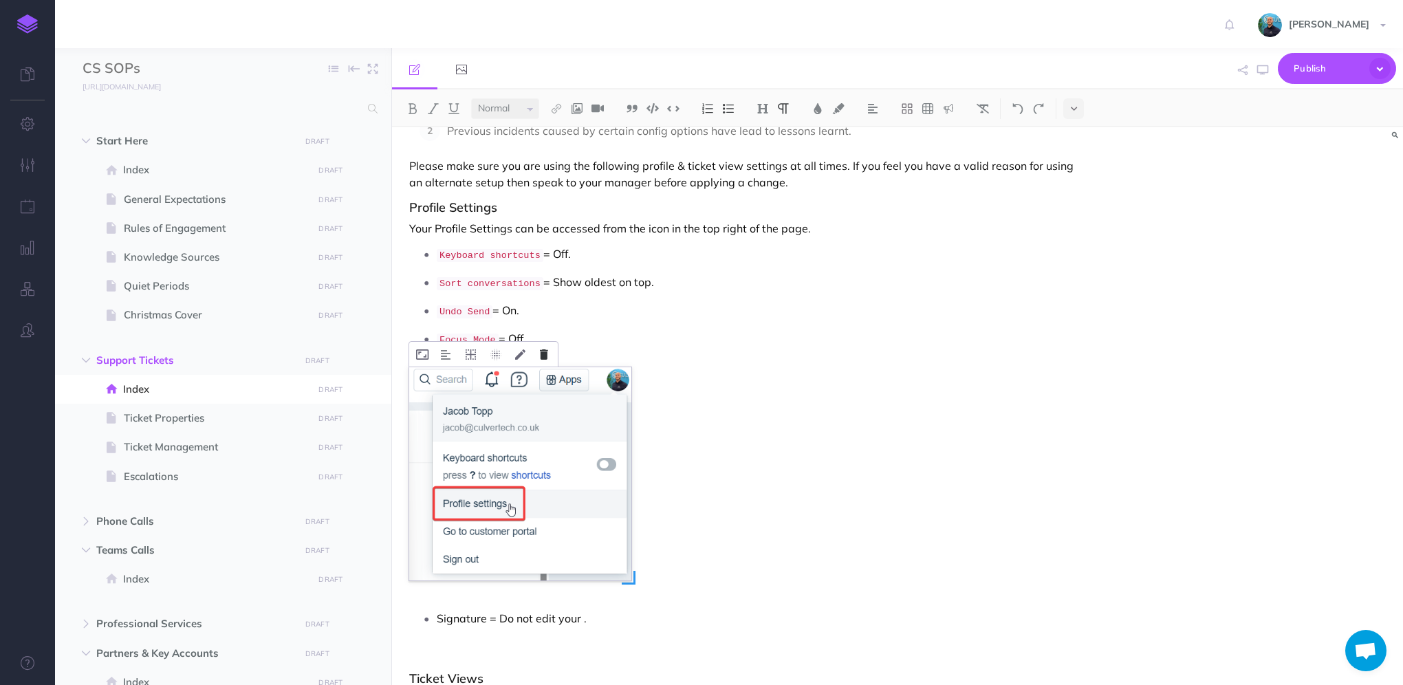
click at [544, 352] on icon at bounding box center [544, 354] width 8 height 10
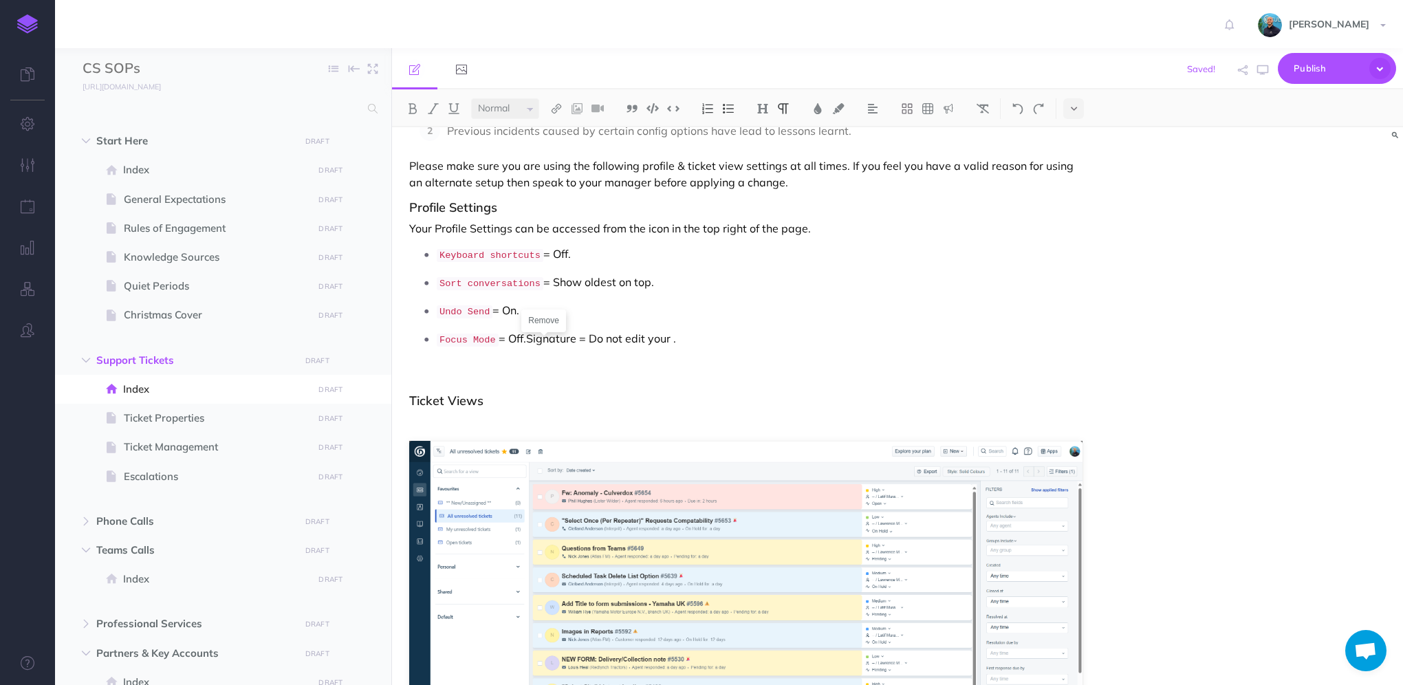
drag, startPoint x: 687, startPoint y: 340, endPoint x: 526, endPoint y: 336, distance: 161.0
click at [526, 336] on p "Focus Mode = Off.Signature = Do not edit your ." at bounding box center [760, 339] width 646 height 23
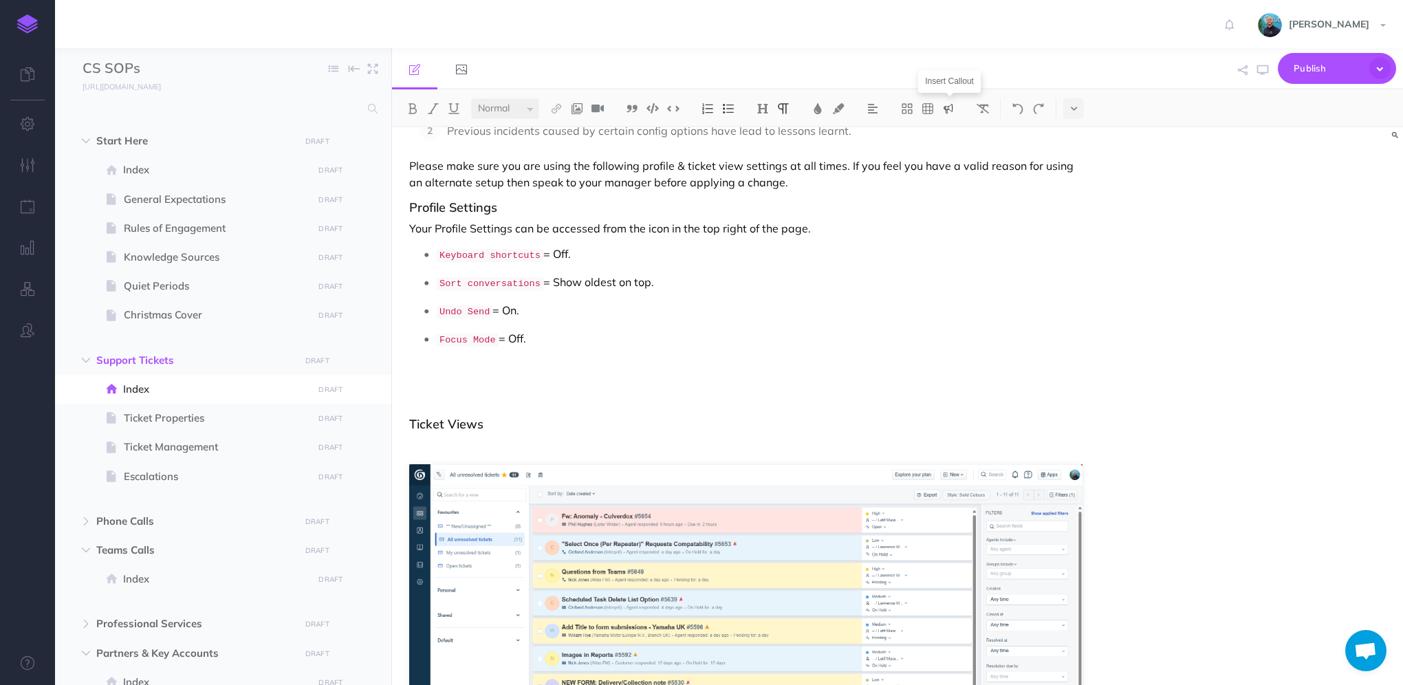
click at [952, 109] on img at bounding box center [948, 108] width 12 height 11
click at [952, 197] on img at bounding box center [948, 194] width 12 height 11
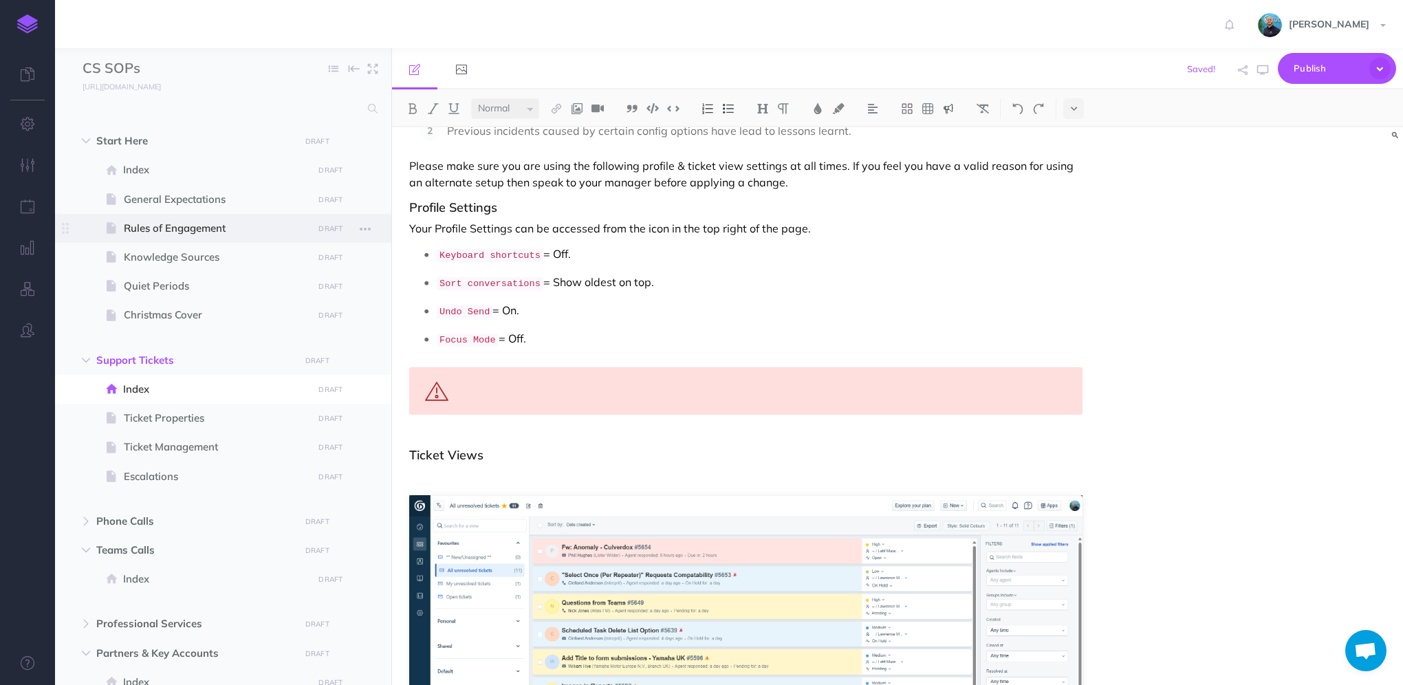
click at [183, 230] on span "Rules of Engagement" at bounding box center [216, 228] width 185 height 17
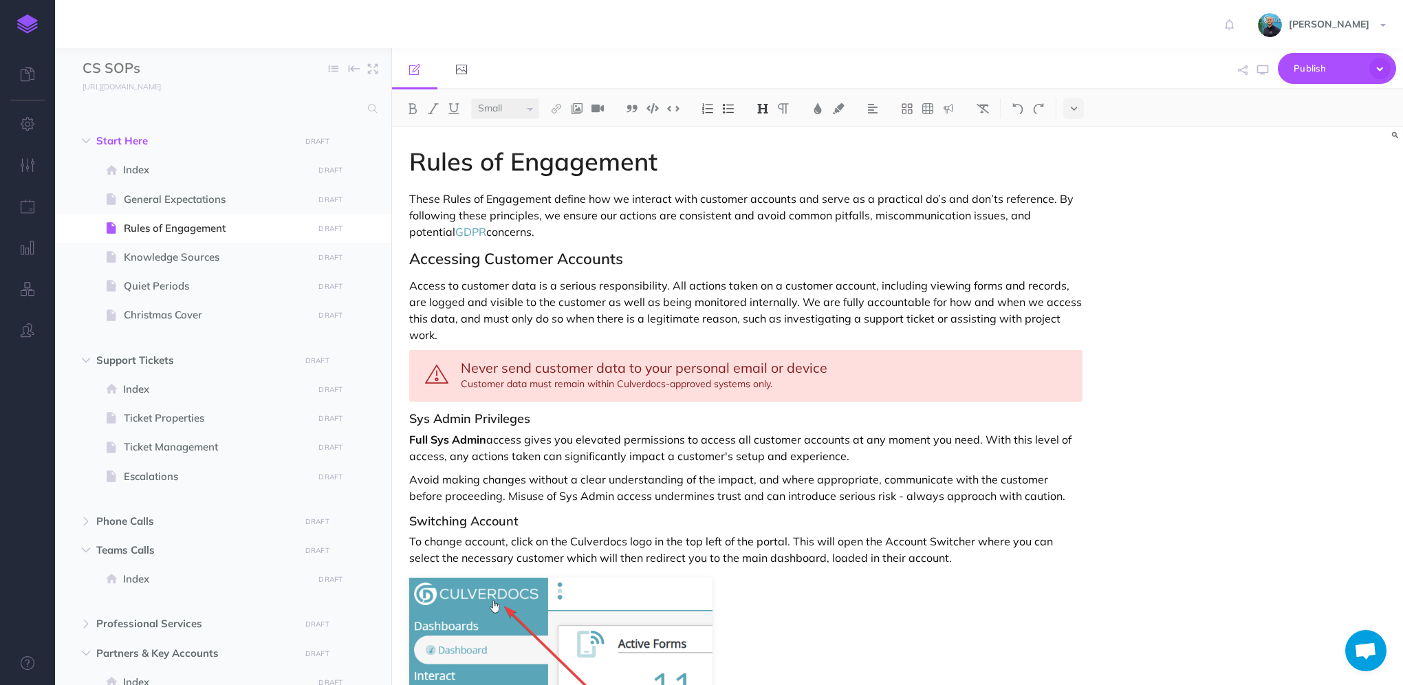
select select "large"
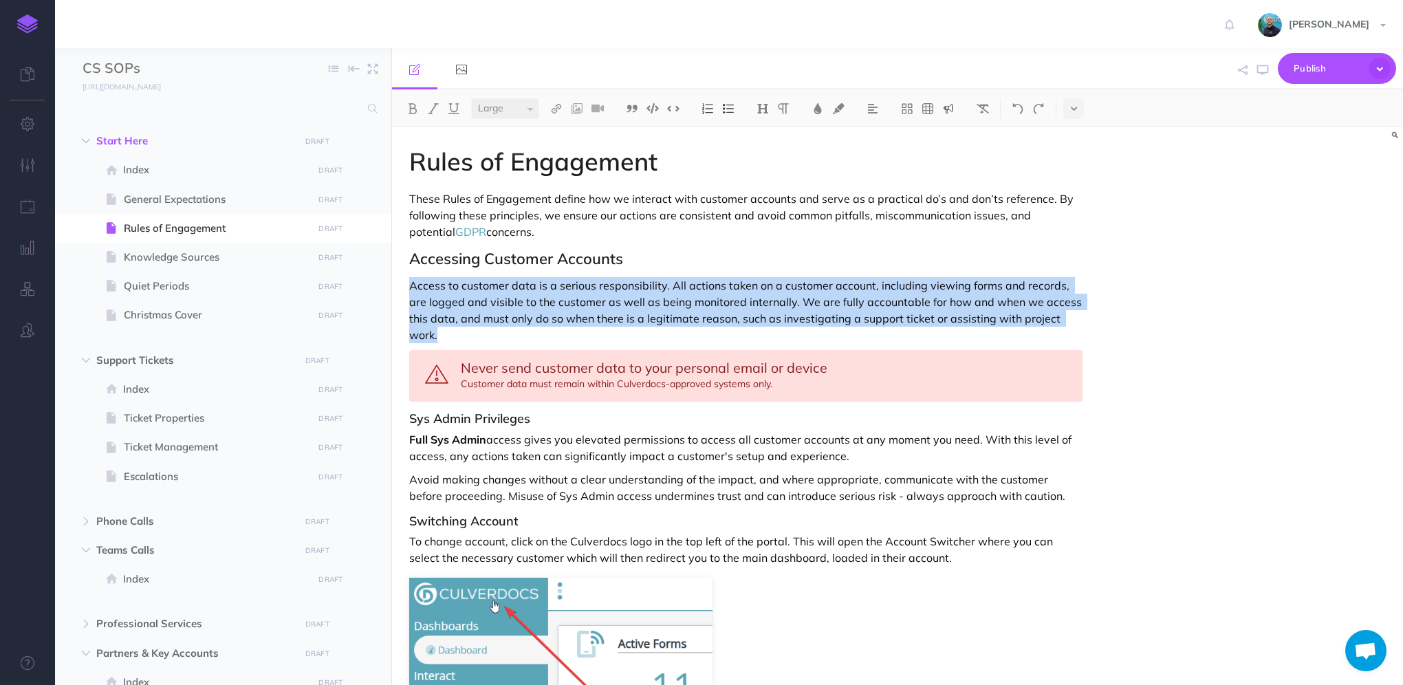
click at [561, 359] on span "Never send customer data to your personal email or device" at bounding box center [644, 367] width 366 height 17
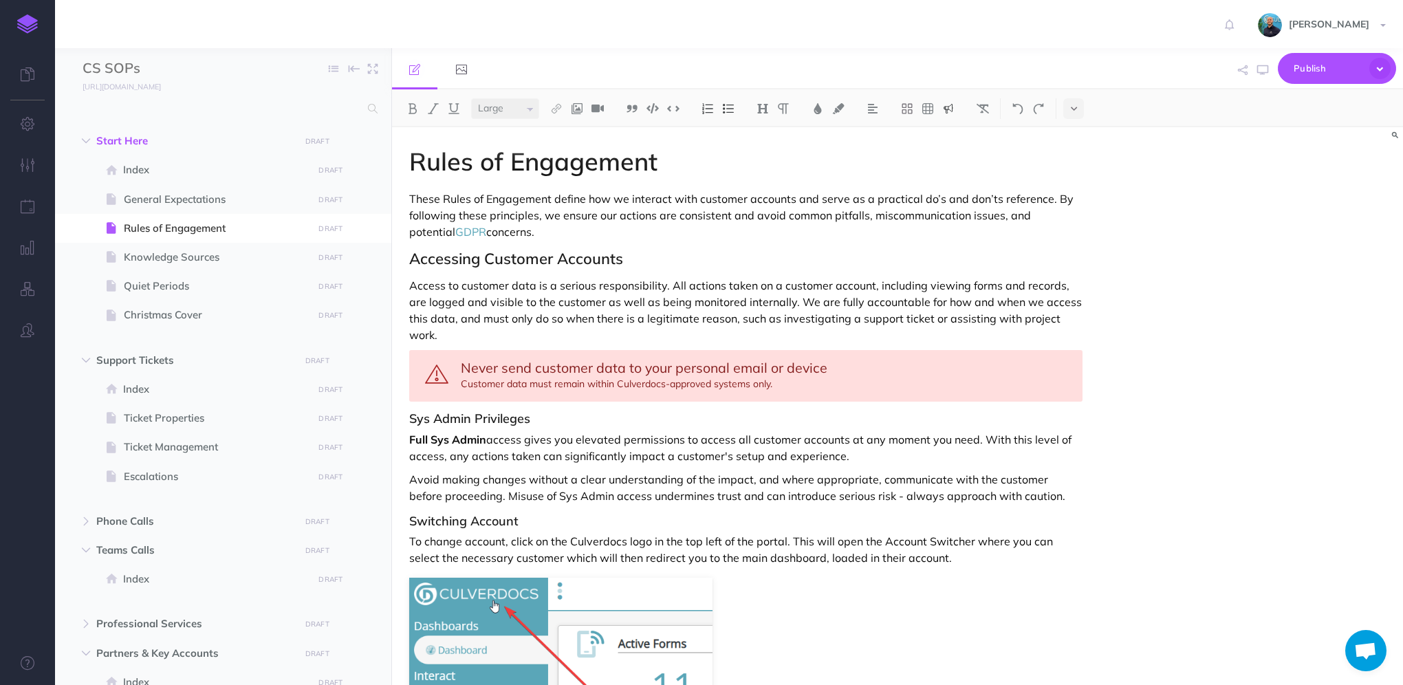
click at [466, 359] on span "Never send customer data to your personal email or device" at bounding box center [644, 367] width 366 height 17
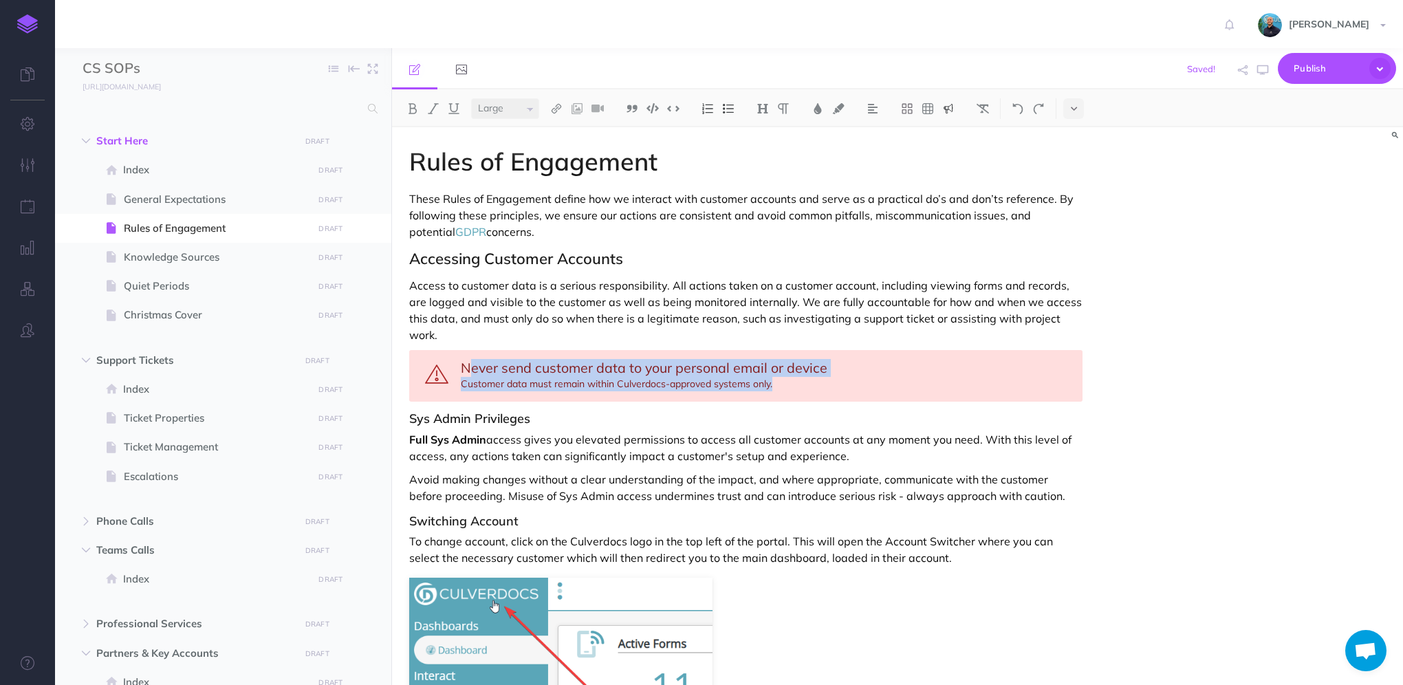
drag, startPoint x: 473, startPoint y: 349, endPoint x: 796, endPoint y: 366, distance: 322.9
click at [796, 366] on div "Never send customer data to your personal email or device Customer data must re…" at bounding box center [745, 376] width 673 height 52
copy div "ever send customer data to your personal email or device Customer data must rem…"
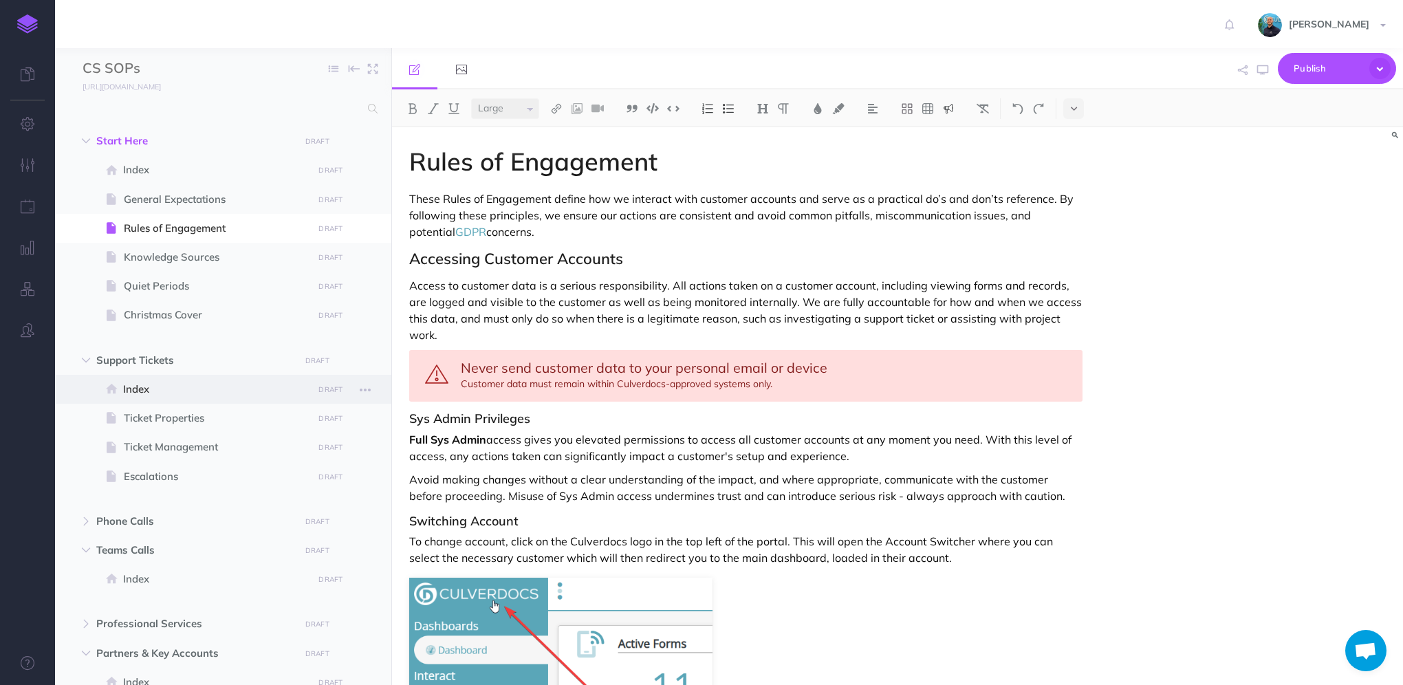
click at [193, 393] on span "Index" at bounding box center [216, 389] width 186 height 17
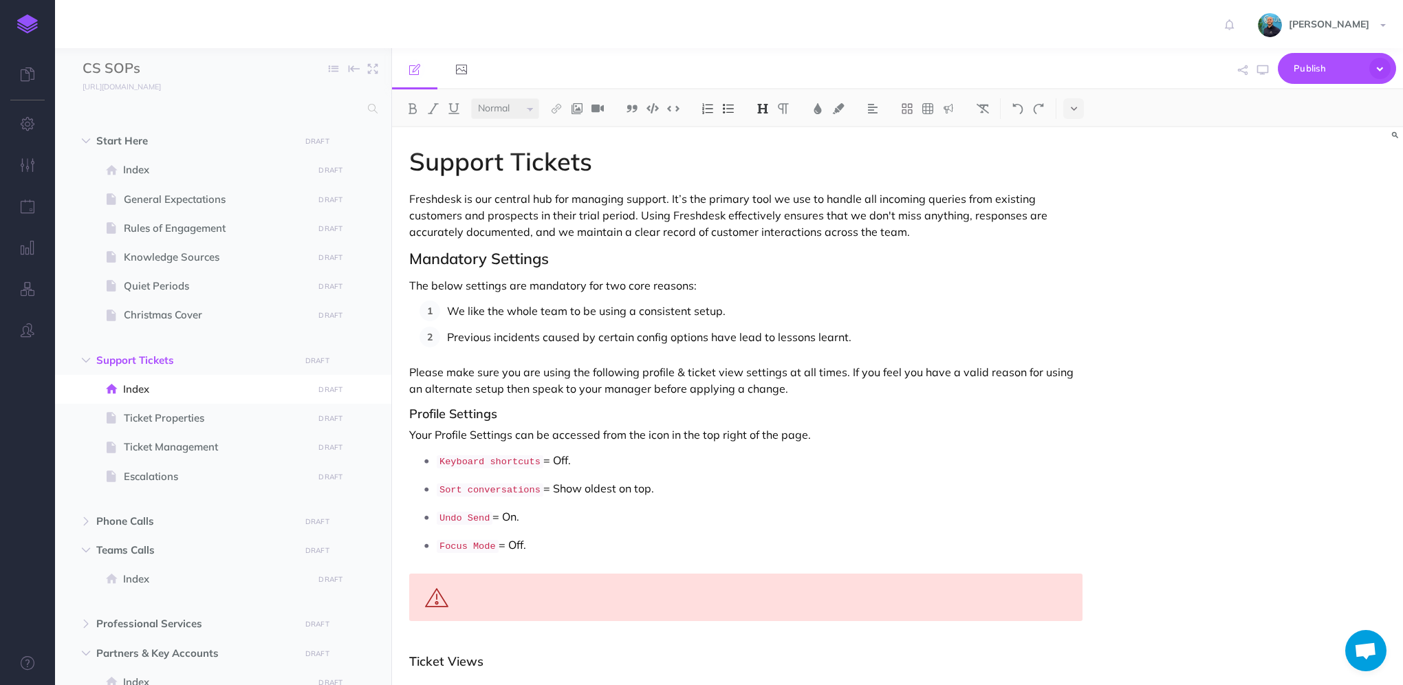
click at [485, 586] on div at bounding box center [745, 596] width 673 height 47
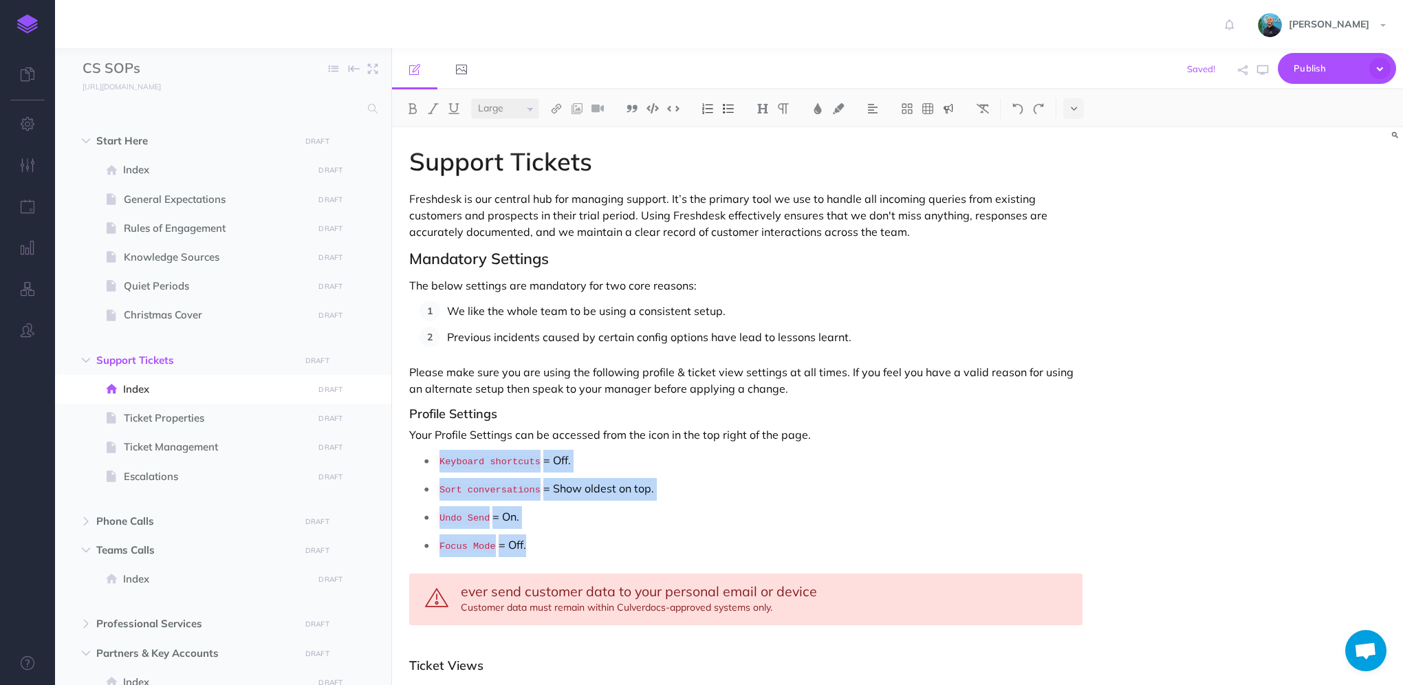
click at [523, 585] on span "ever send customer data to your personal email or device" at bounding box center [639, 590] width 356 height 17
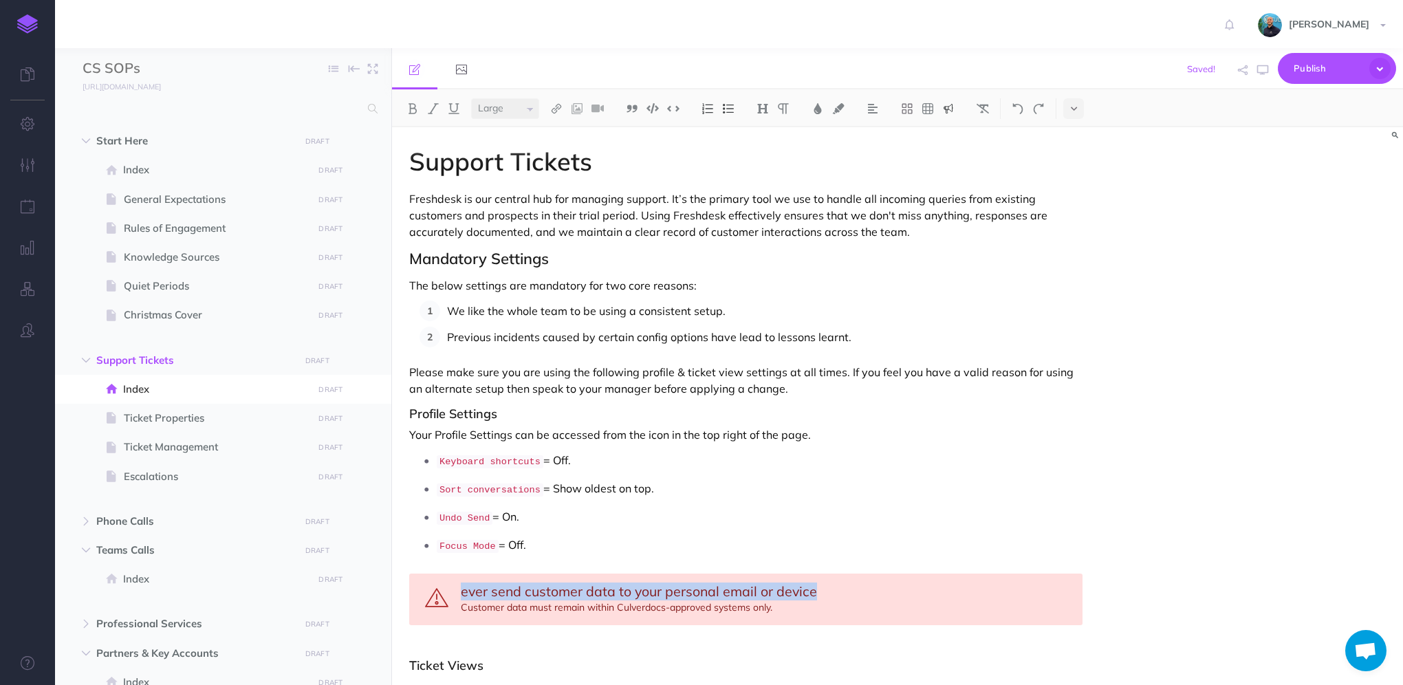
drag, startPoint x: 479, startPoint y: 587, endPoint x: 813, endPoint y: 587, distance: 334.2
click at [813, 587] on span "ever send customer data to your personal email or device" at bounding box center [639, 590] width 356 height 17
paste div
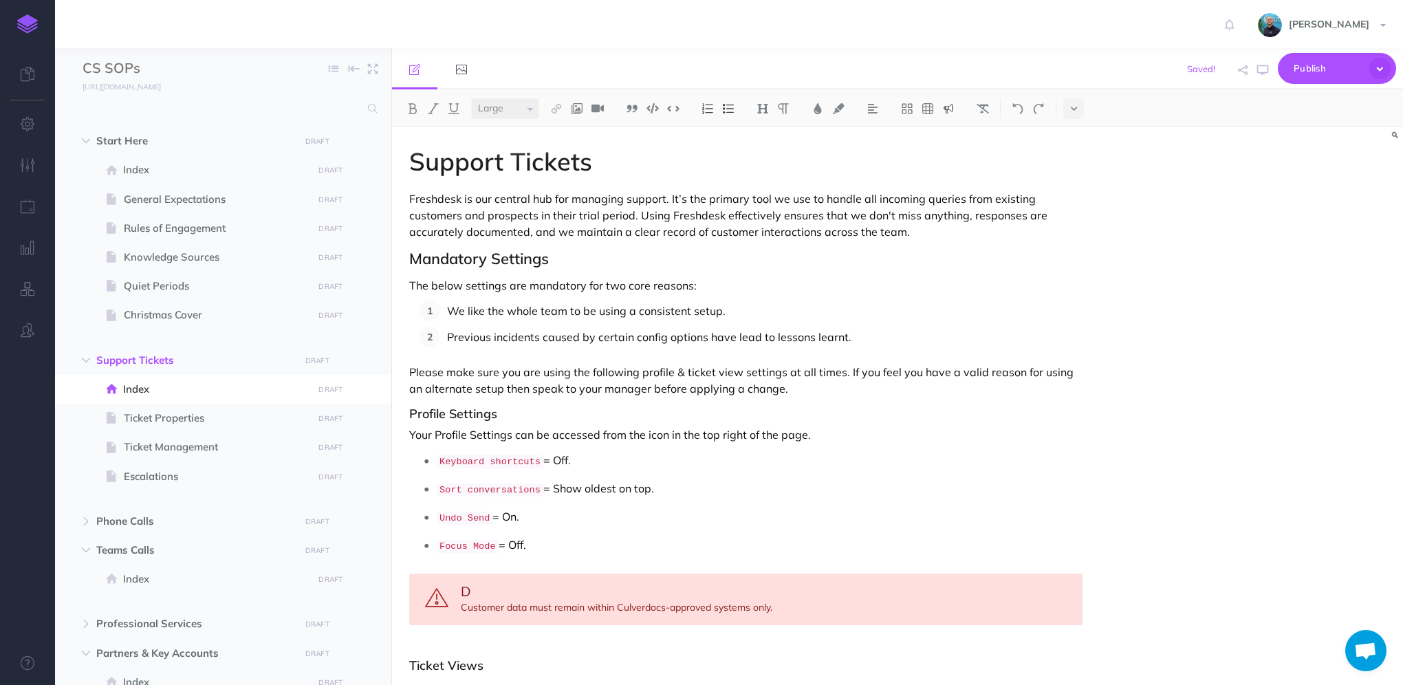
select select "small"
click at [502, 582] on div "Don't Customer data must remain within Culverdocs-approved systems only." at bounding box center [745, 599] width 673 height 52
drag, startPoint x: 461, startPoint y: 604, endPoint x: 771, endPoint y: 598, distance: 310.9
click at [771, 598] on div "Don't edit your signature Customer data must remain within Culverdocs-approved …" at bounding box center [745, 599] width 673 height 52
click at [613, 600] on div "Don't edit your signature This will be set for you when ." at bounding box center [745, 599] width 673 height 52
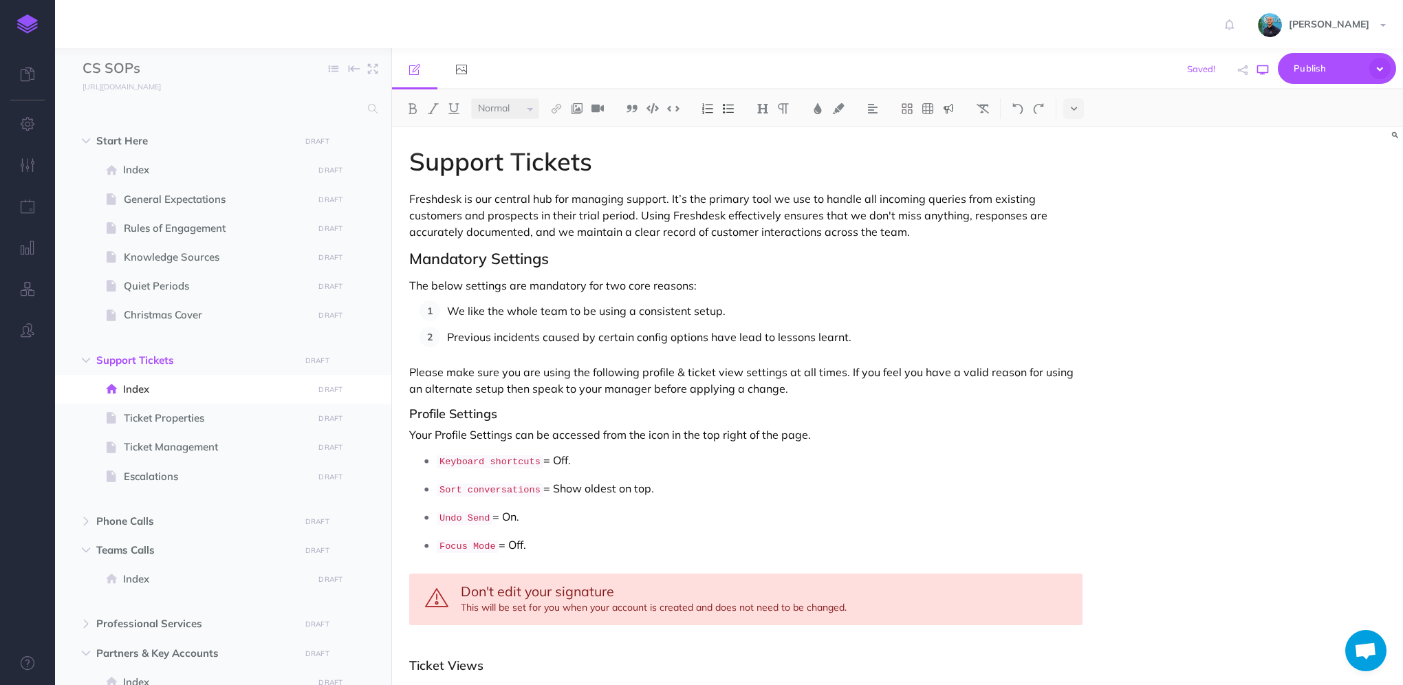
click at [1260, 74] on icon "button" at bounding box center [1262, 70] width 11 height 11
drag, startPoint x: 492, startPoint y: 462, endPoint x: 518, endPoint y: 461, distance: 26.1
click at [492, 461] on code "Keyboard shortcuts" at bounding box center [490, 461] width 107 height 13
click at [1260, 69] on icon "button" at bounding box center [1262, 70] width 11 height 11
click at [858, 429] on p "Your Profile Settings can be accessed from the icon in the top right of the pag…" at bounding box center [745, 434] width 673 height 17
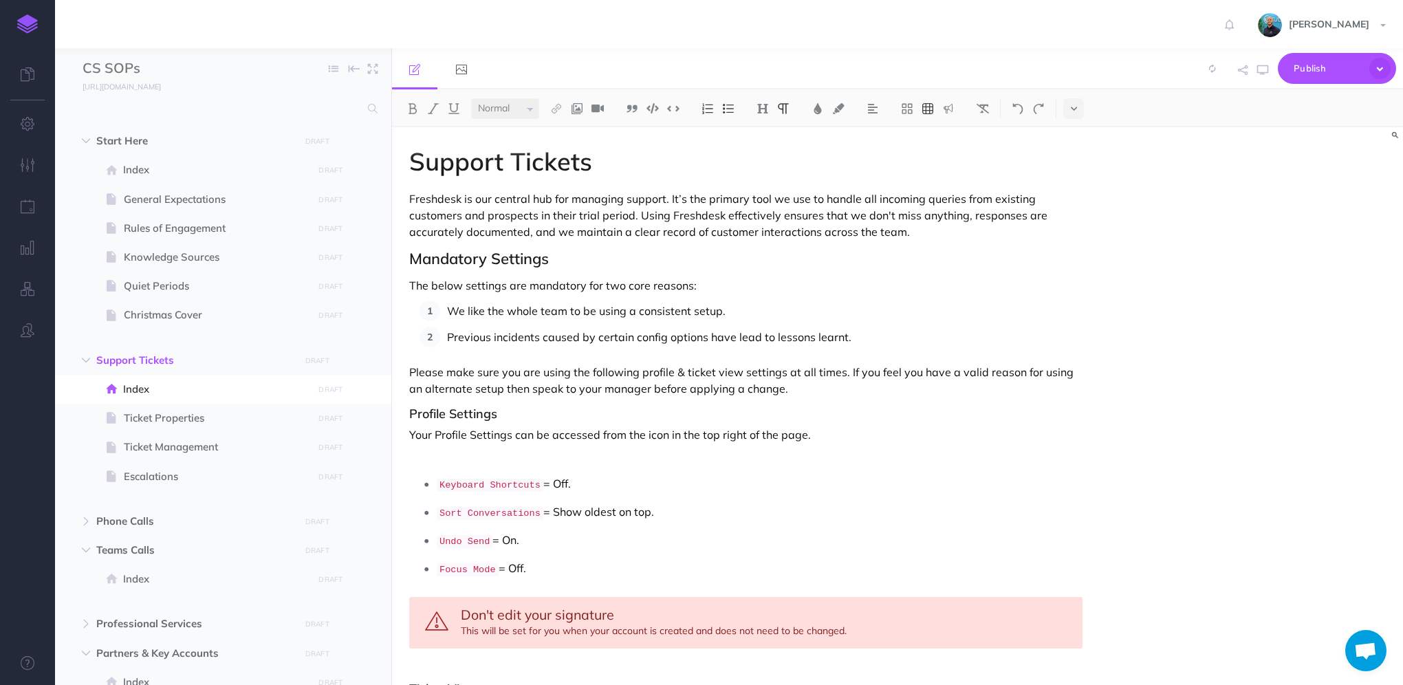
click at [934, 111] on img at bounding box center [927, 108] width 12 height 11
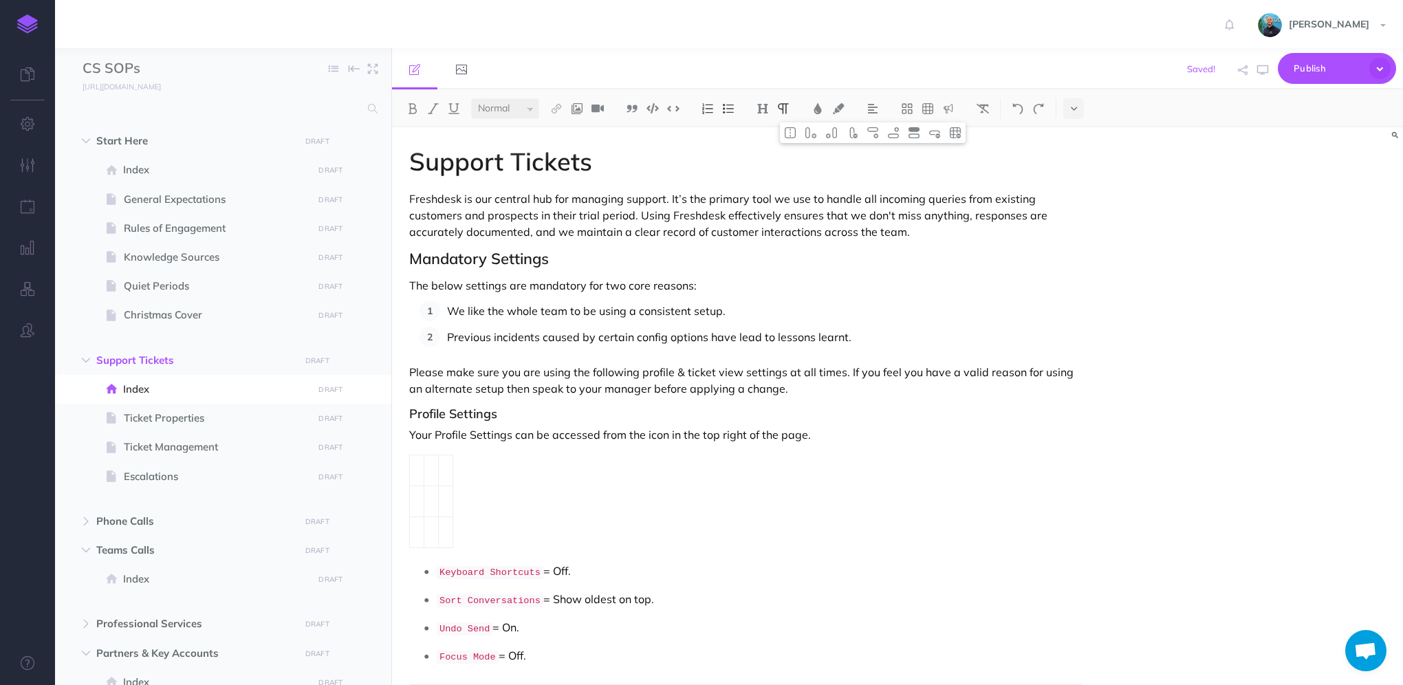
click at [443, 468] on td at bounding box center [446, 470] width 14 height 31
click at [855, 135] on img at bounding box center [852, 132] width 12 height 11
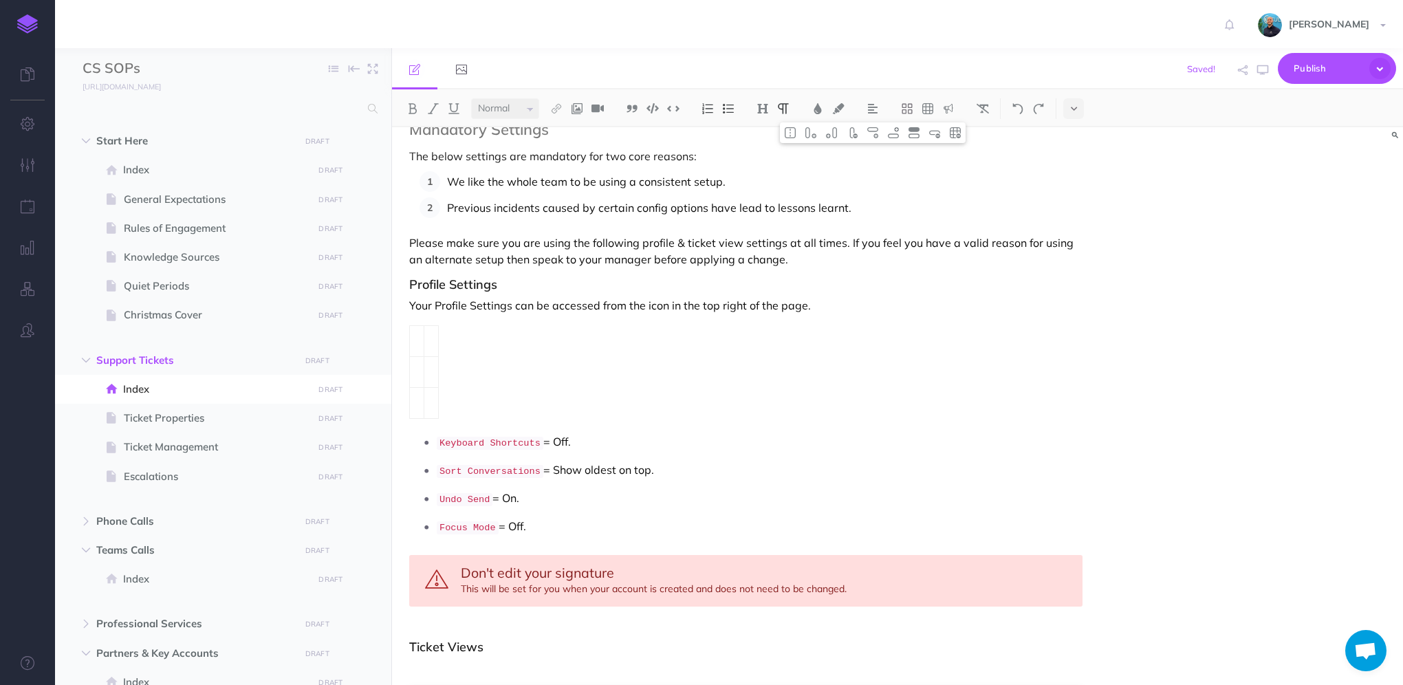
scroll to position [138, 0]
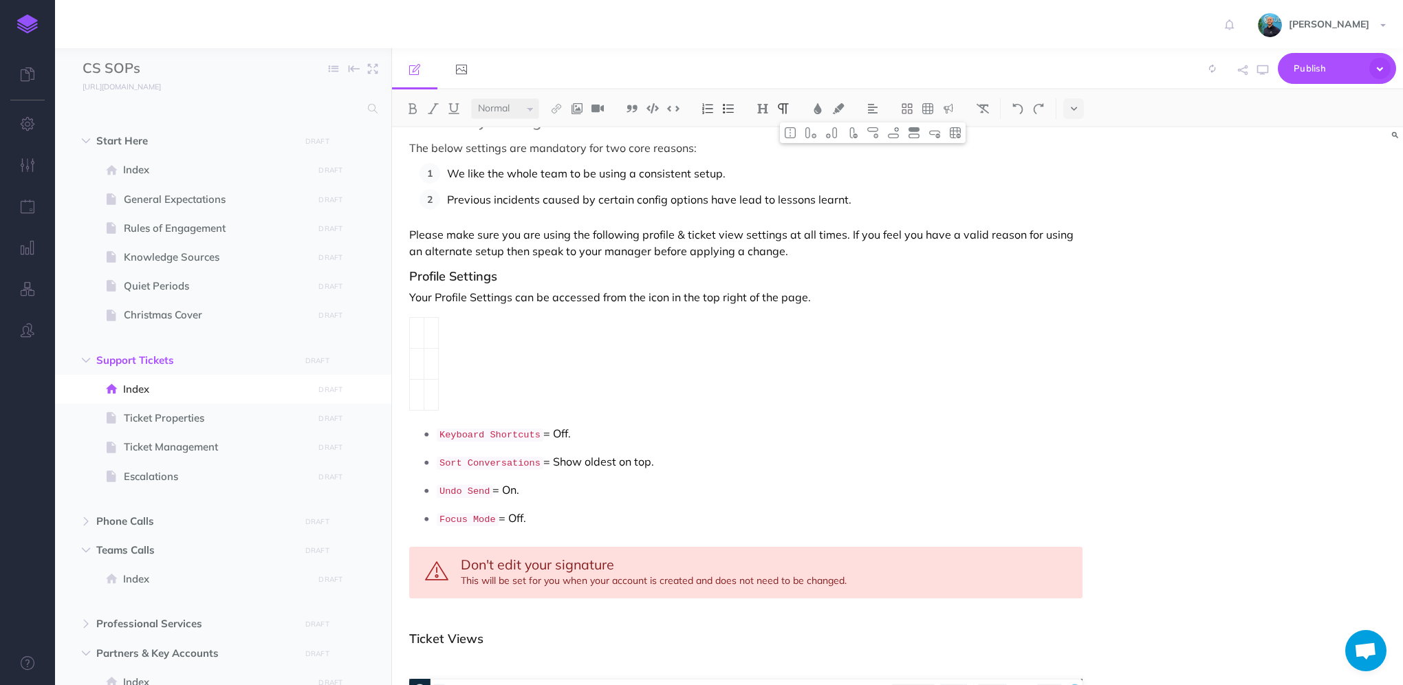
click at [420, 329] on td at bounding box center [417, 333] width 14 height 31
click at [917, 133] on img at bounding box center [914, 132] width 12 height 11
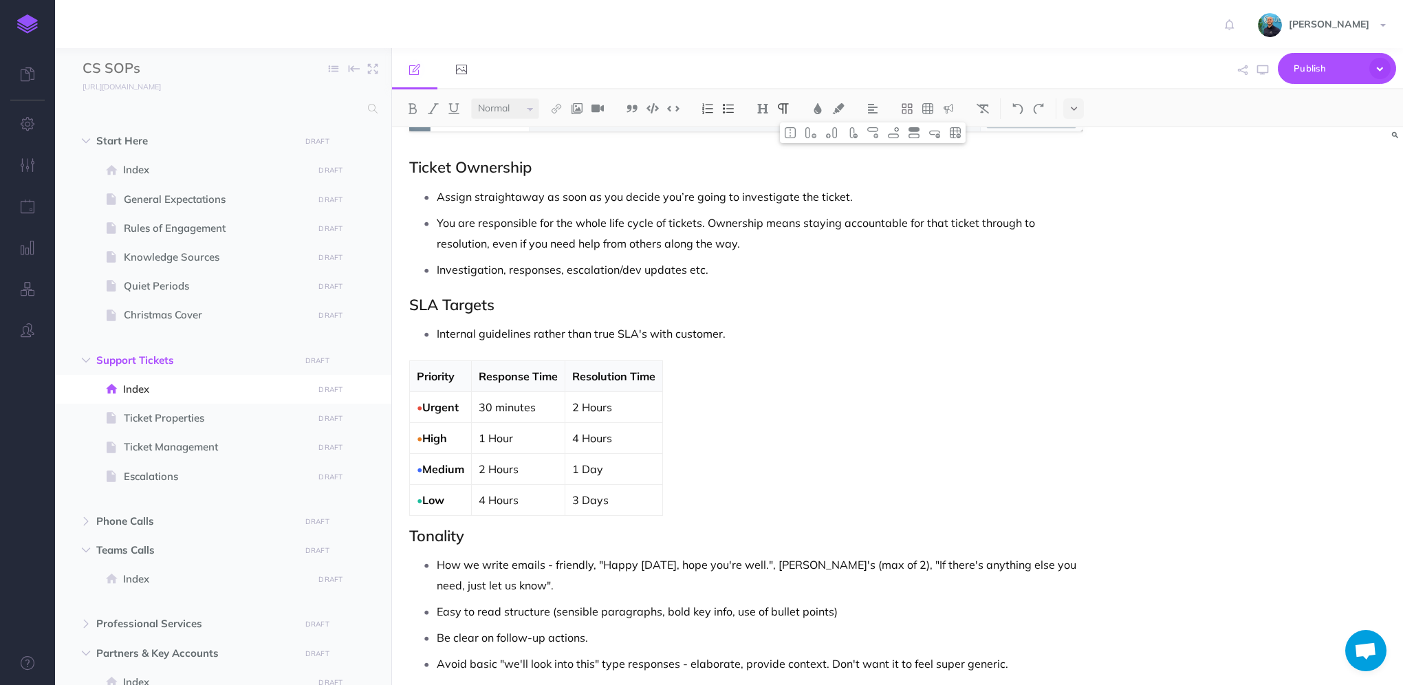
scroll to position [980, 0]
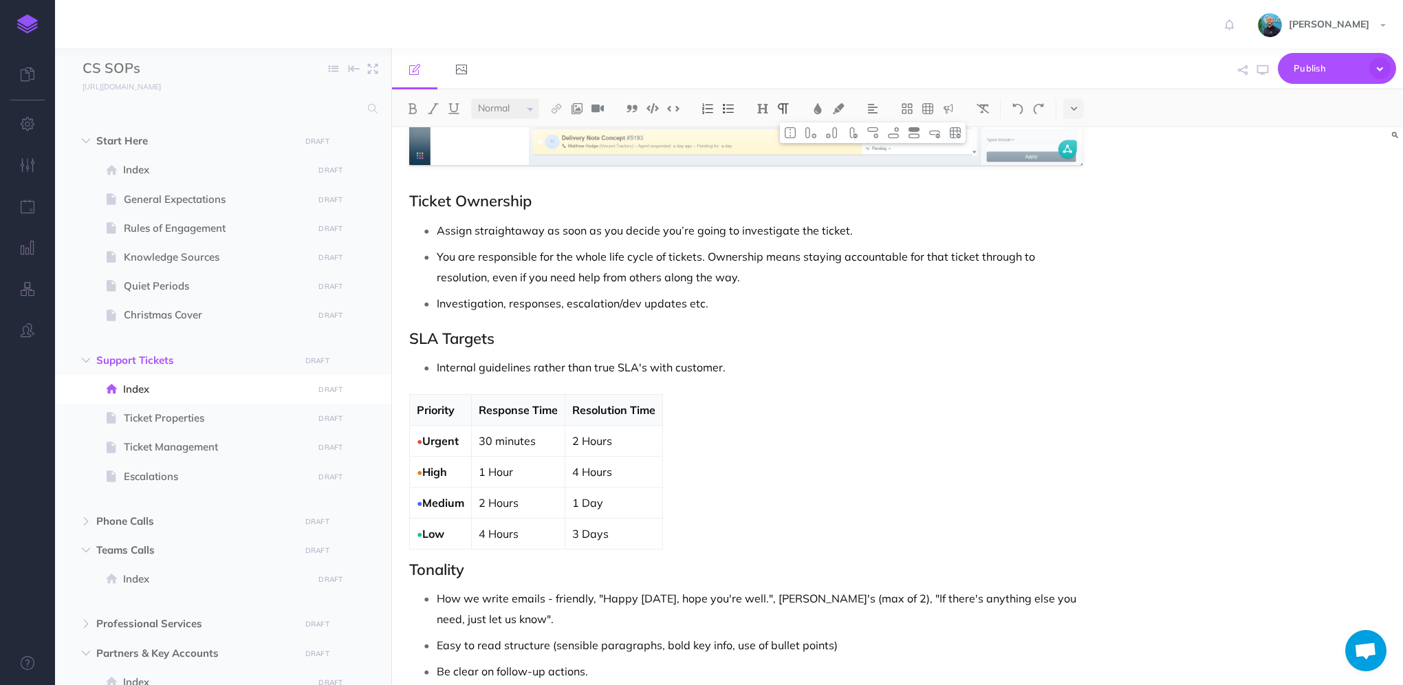
click at [531, 394] on th "Response Time" at bounding box center [519, 409] width 94 height 31
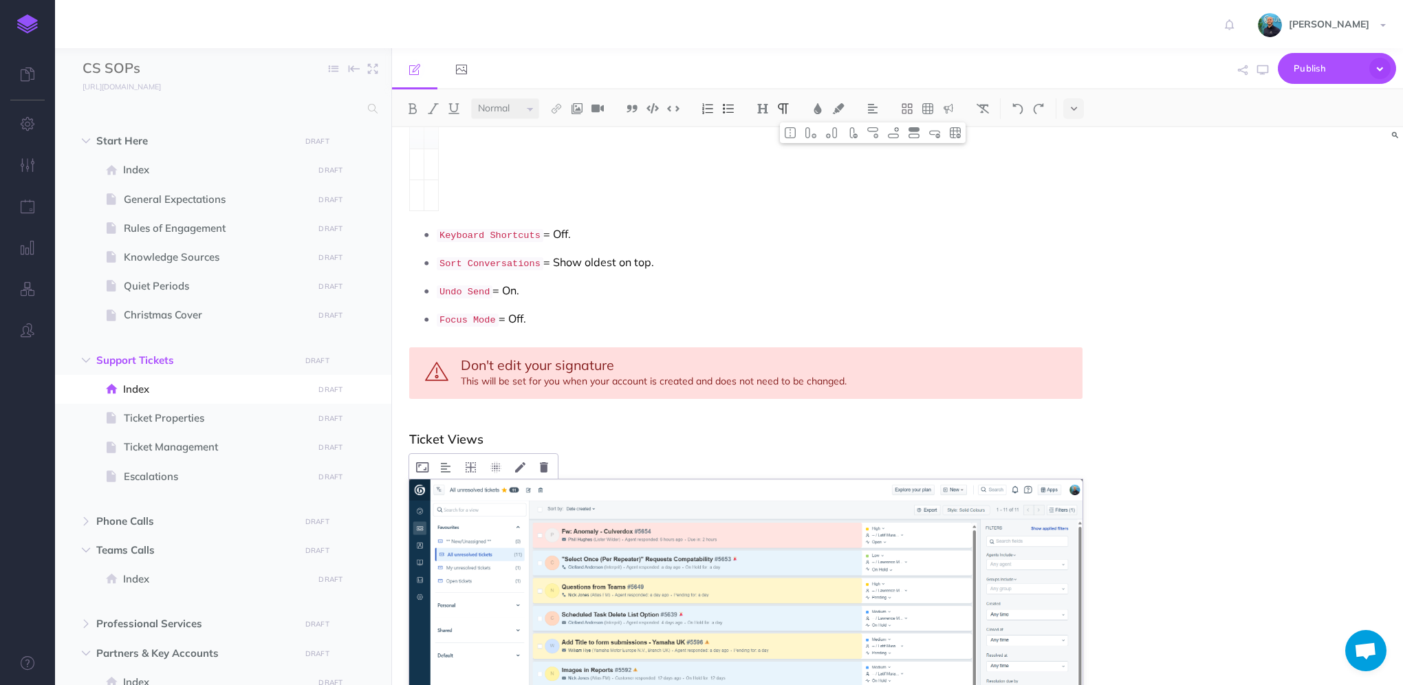
scroll to position [223, 0]
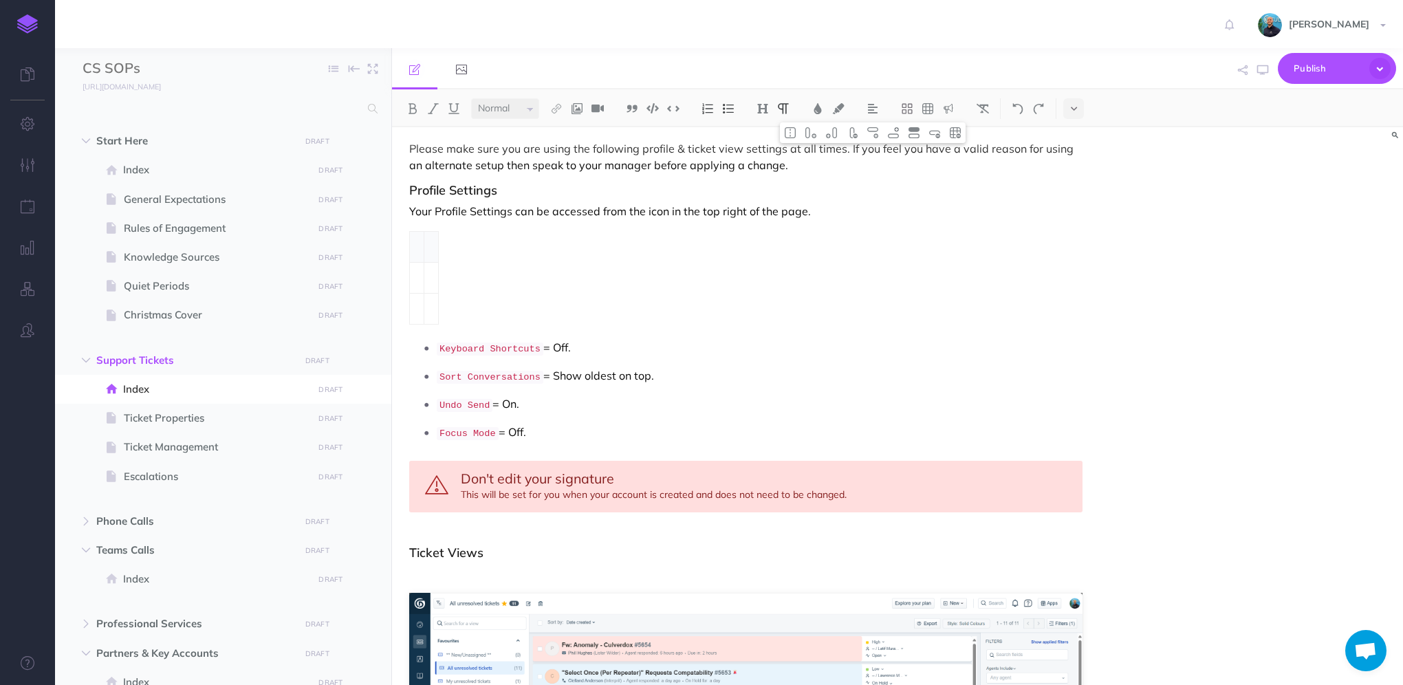
click at [415, 250] on th at bounding box center [417, 247] width 14 height 31
drag, startPoint x: 439, startPoint y: 348, endPoint x: 532, endPoint y: 343, distance: 93.0
click at [532, 343] on code "Keyboard Shortcuts" at bounding box center [490, 348] width 107 height 13
copy code "Keyboard Shortcuts"
click at [444, 278] on p at bounding box center [436, 278] width 38 height 17
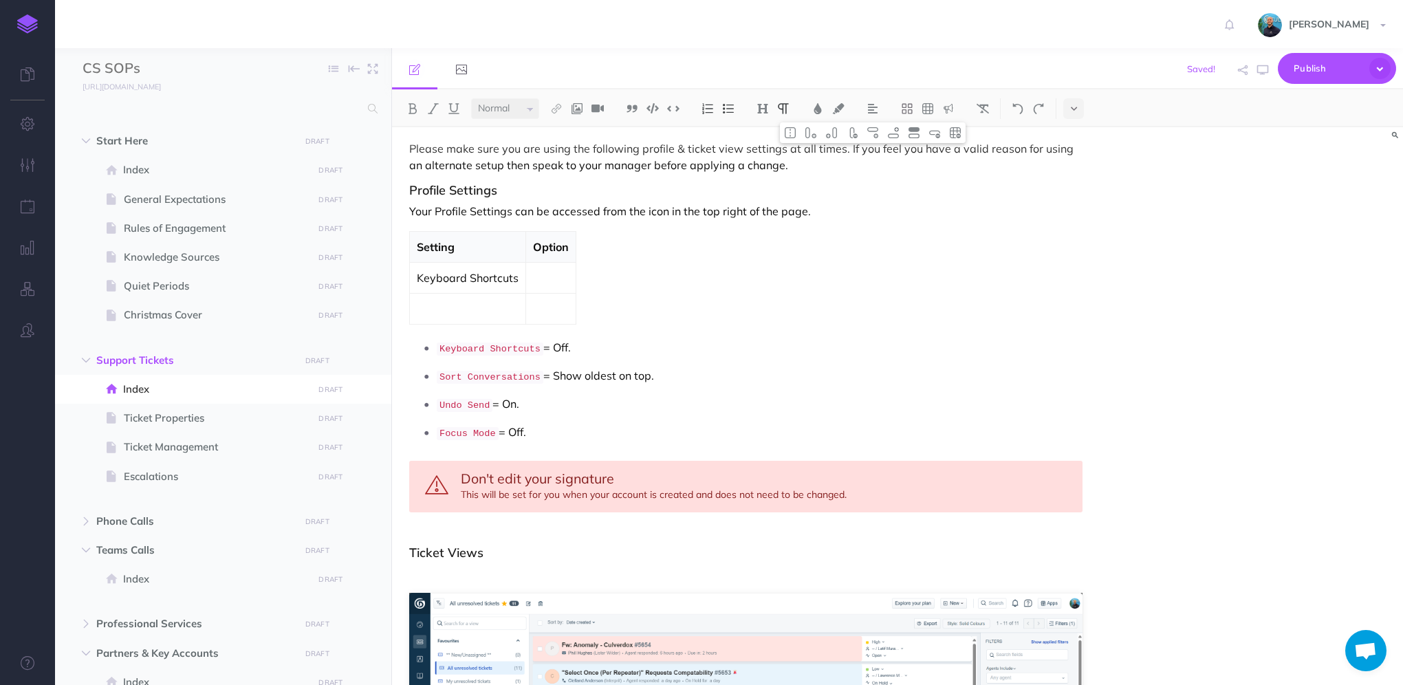
click at [543, 278] on p at bounding box center [551, 278] width 36 height 17
drag, startPoint x: 446, startPoint y: 373, endPoint x: 531, endPoint y: 368, distance: 85.4
click at [531, 371] on code "Sort Conversations" at bounding box center [490, 377] width 107 height 13
copy code "Sort Conversations"
click at [459, 316] on td at bounding box center [468, 309] width 116 height 31
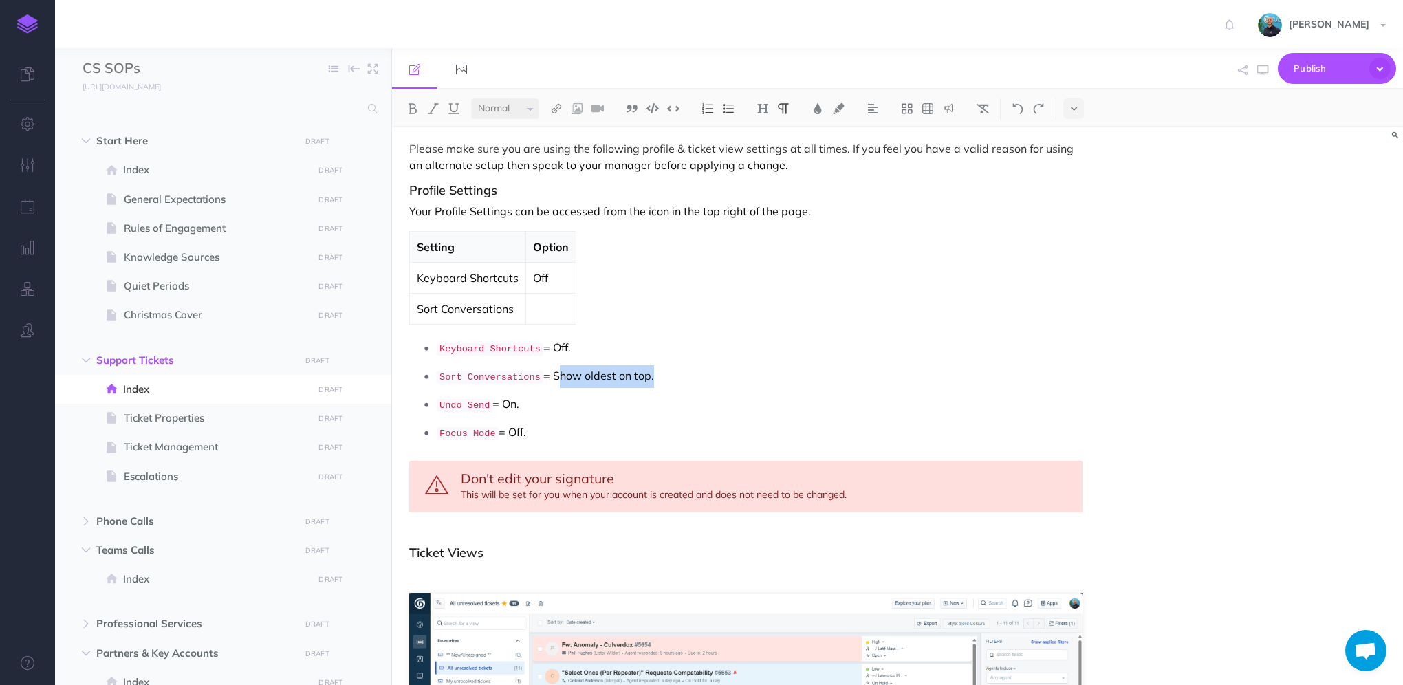
drag, startPoint x: 549, startPoint y: 374, endPoint x: 644, endPoint y: 371, distance: 95.0
click at [644, 371] on p "Sort Conversations = Show oldest on top." at bounding box center [760, 376] width 646 height 23
copy p "Show oldest on top"
click at [557, 303] on p at bounding box center [551, 308] width 36 height 17
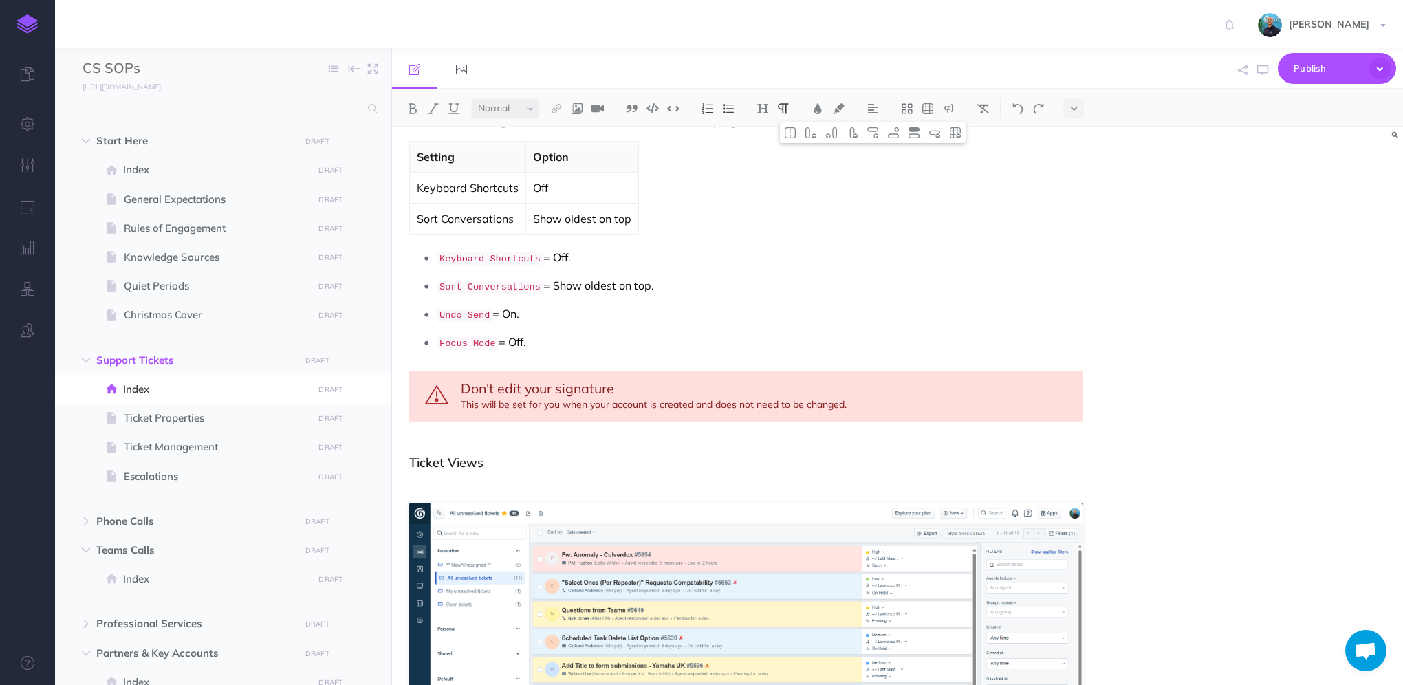
scroll to position [292, 0]
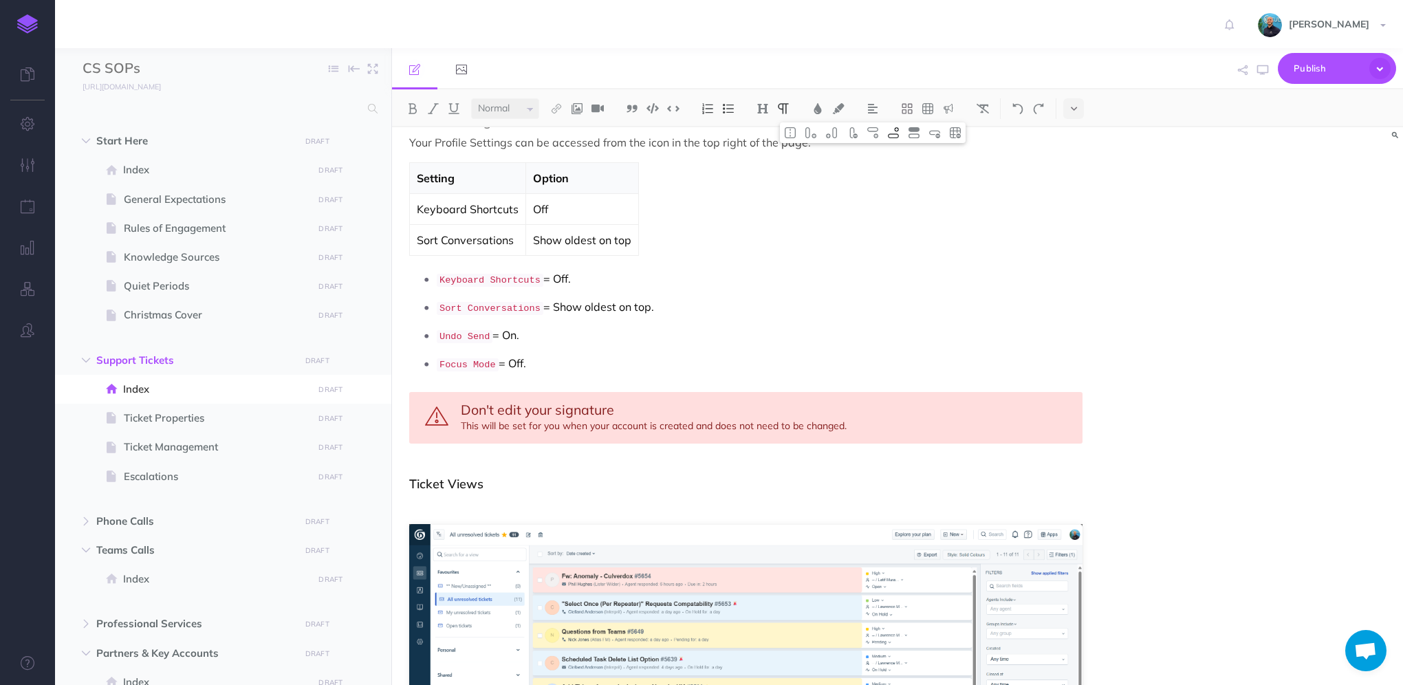
click at [895, 135] on img at bounding box center [893, 132] width 12 height 11
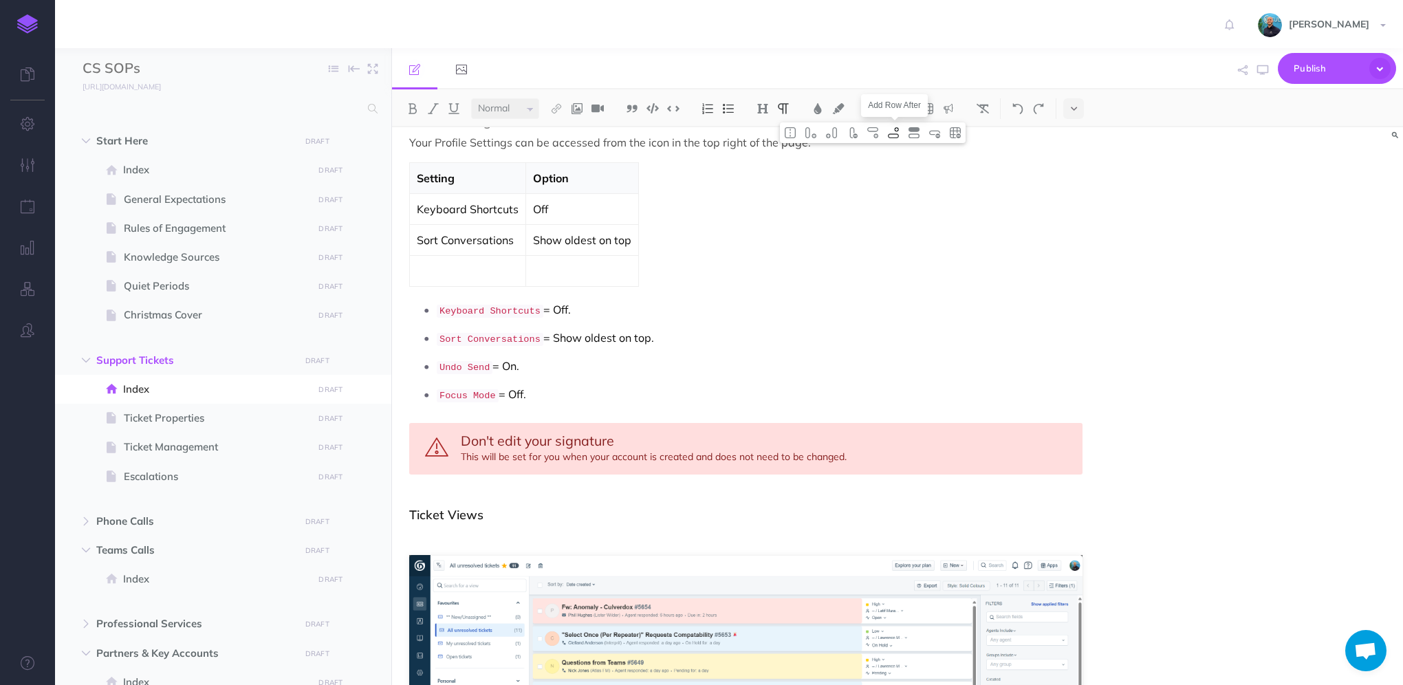
click at [895, 135] on img at bounding box center [893, 132] width 12 height 11
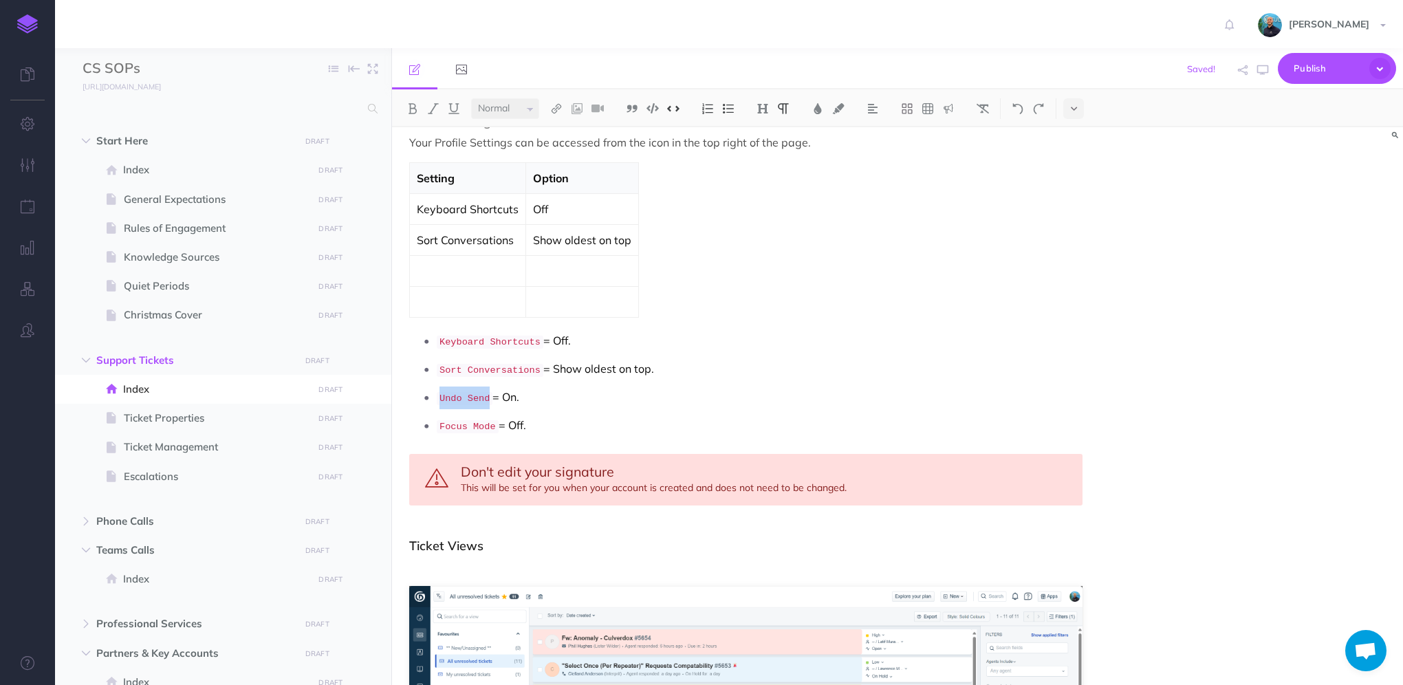
drag, startPoint x: 439, startPoint y: 395, endPoint x: 486, endPoint y: 388, distance: 47.4
click at [486, 392] on code "Undo Send" at bounding box center [465, 398] width 56 height 13
copy code "Undo Send"
click at [451, 263] on p at bounding box center [468, 271] width 102 height 17
click at [565, 278] on p at bounding box center [582, 271] width 98 height 17
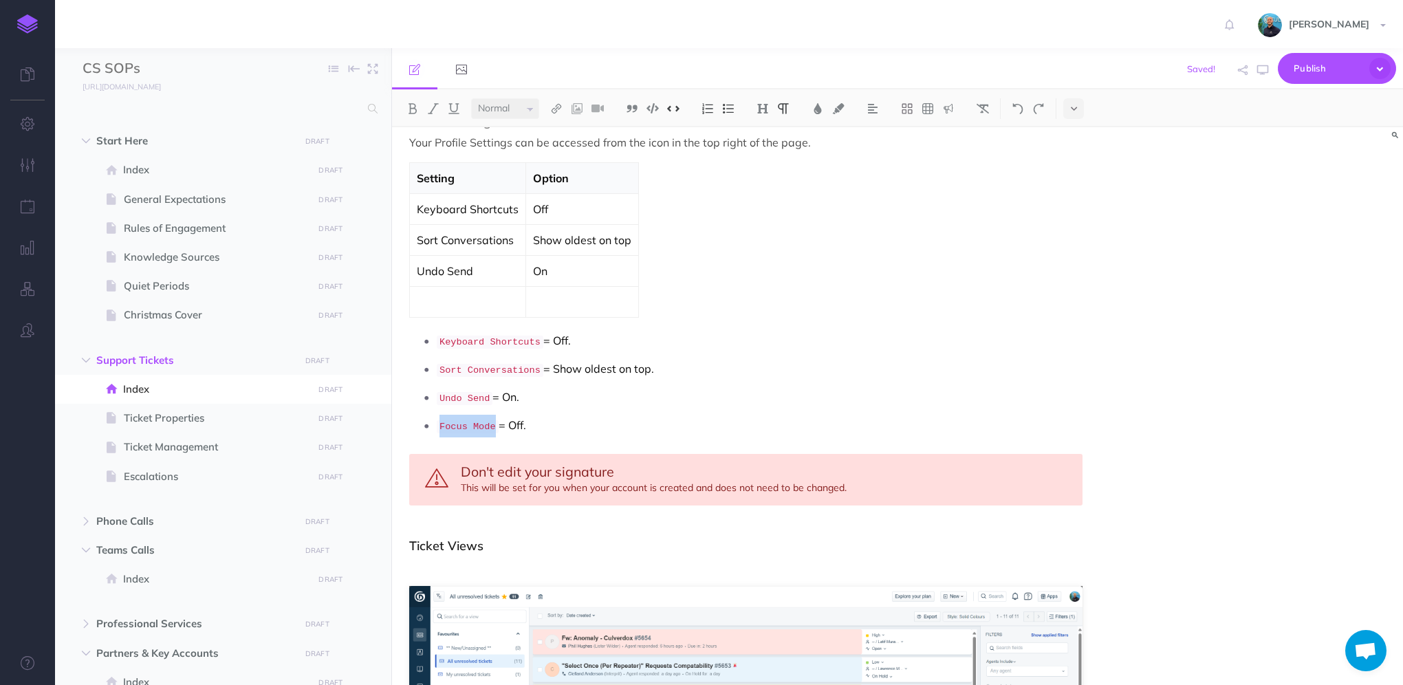
drag, startPoint x: 439, startPoint y: 421, endPoint x: 490, endPoint y: 413, distance: 50.8
click at [490, 415] on p "Focus Mode = Off." at bounding box center [760, 426] width 646 height 23
copy code "Focus Mode"
click at [468, 302] on p at bounding box center [468, 302] width 102 height 17
click at [556, 305] on p at bounding box center [582, 302] width 98 height 17
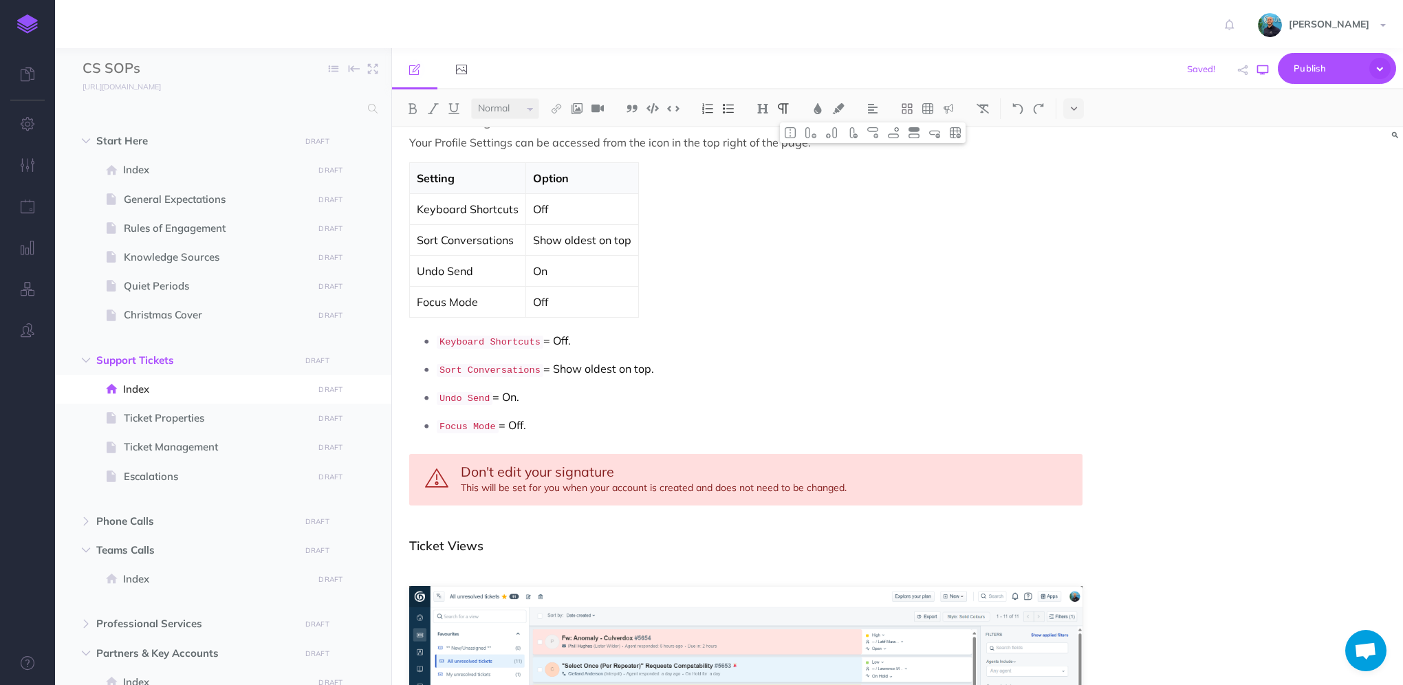
click at [1257, 72] on icon "button" at bounding box center [1262, 70] width 11 height 11
click at [461, 213] on p "Keyboard Shortcuts" at bounding box center [468, 209] width 102 height 17
click at [672, 106] on img at bounding box center [673, 108] width 12 height 10
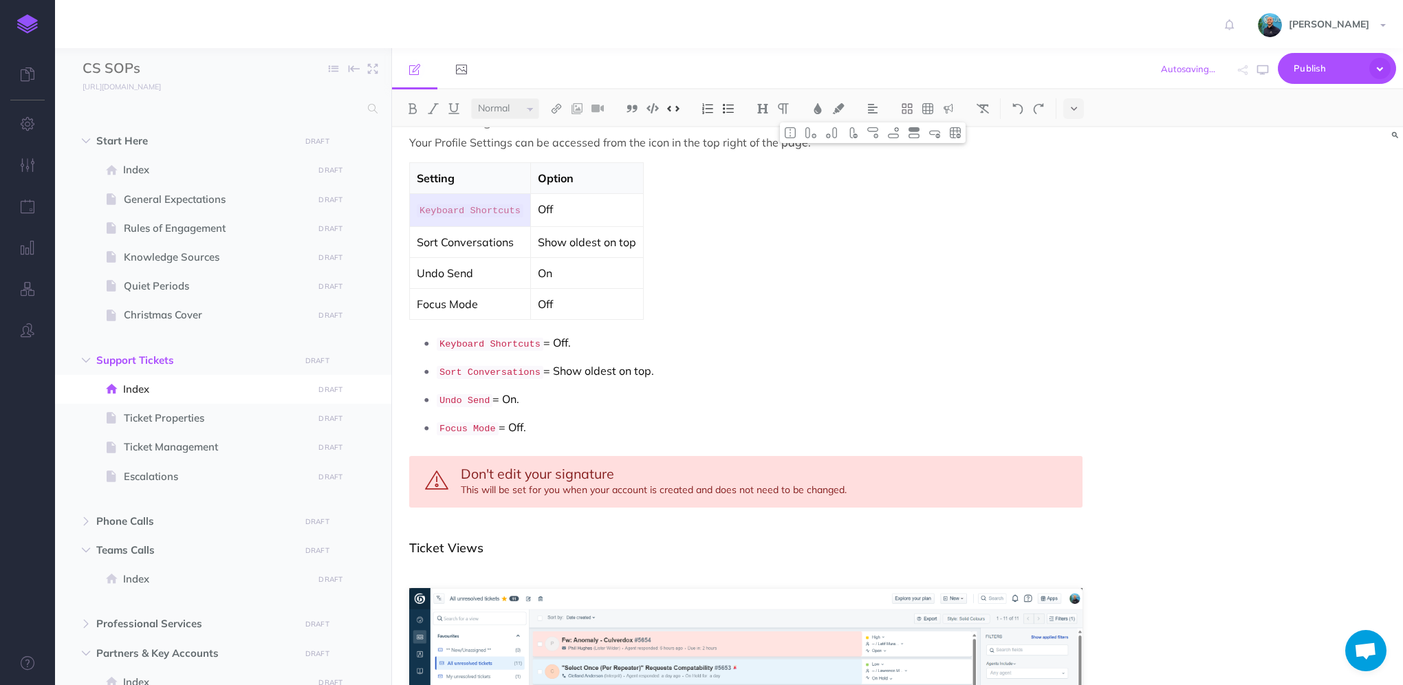
click at [439, 239] on p "Sort Conversations" at bounding box center [470, 242] width 107 height 17
click at [440, 239] on p "Sort Conversations" at bounding box center [470, 242] width 107 height 17
click at [674, 107] on img at bounding box center [673, 108] width 12 height 10
click at [937, 334] on p "Keyboard Shortcuts = Off." at bounding box center [760, 345] width 646 height 23
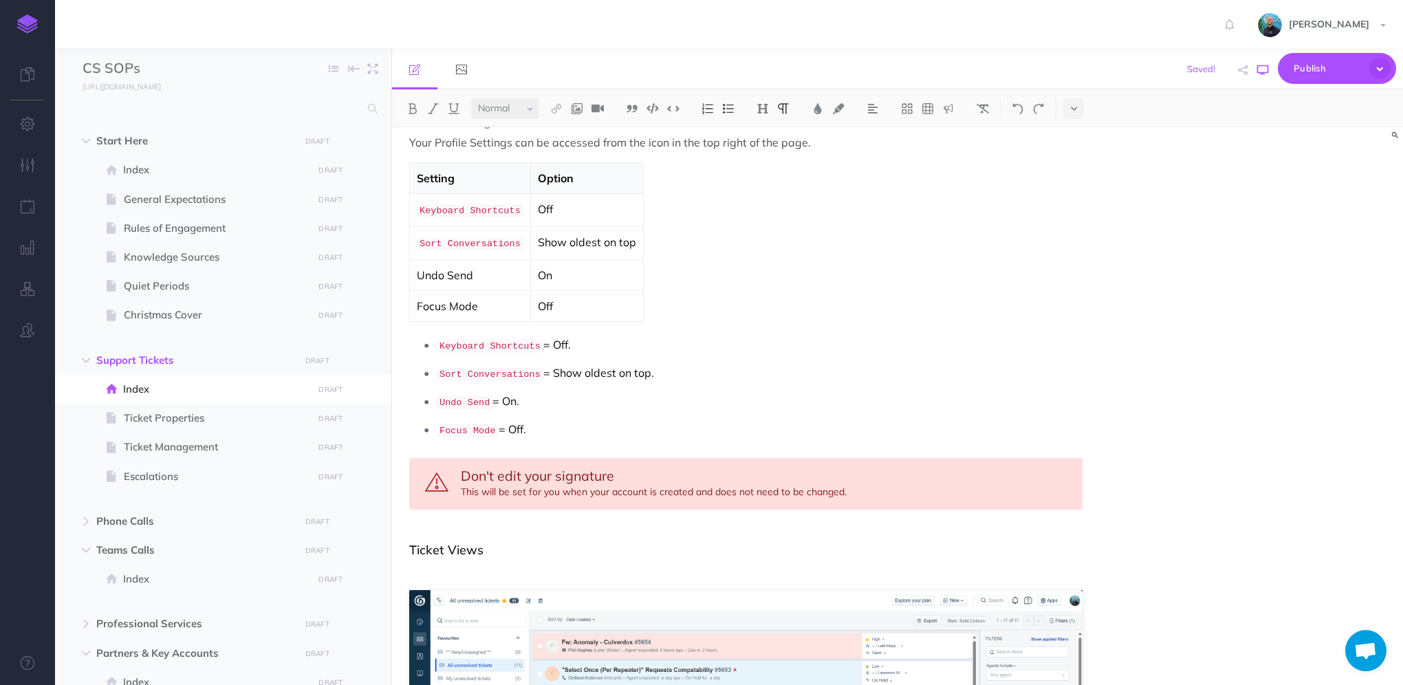
click at [1258, 72] on icon "button" at bounding box center [1262, 70] width 11 height 11
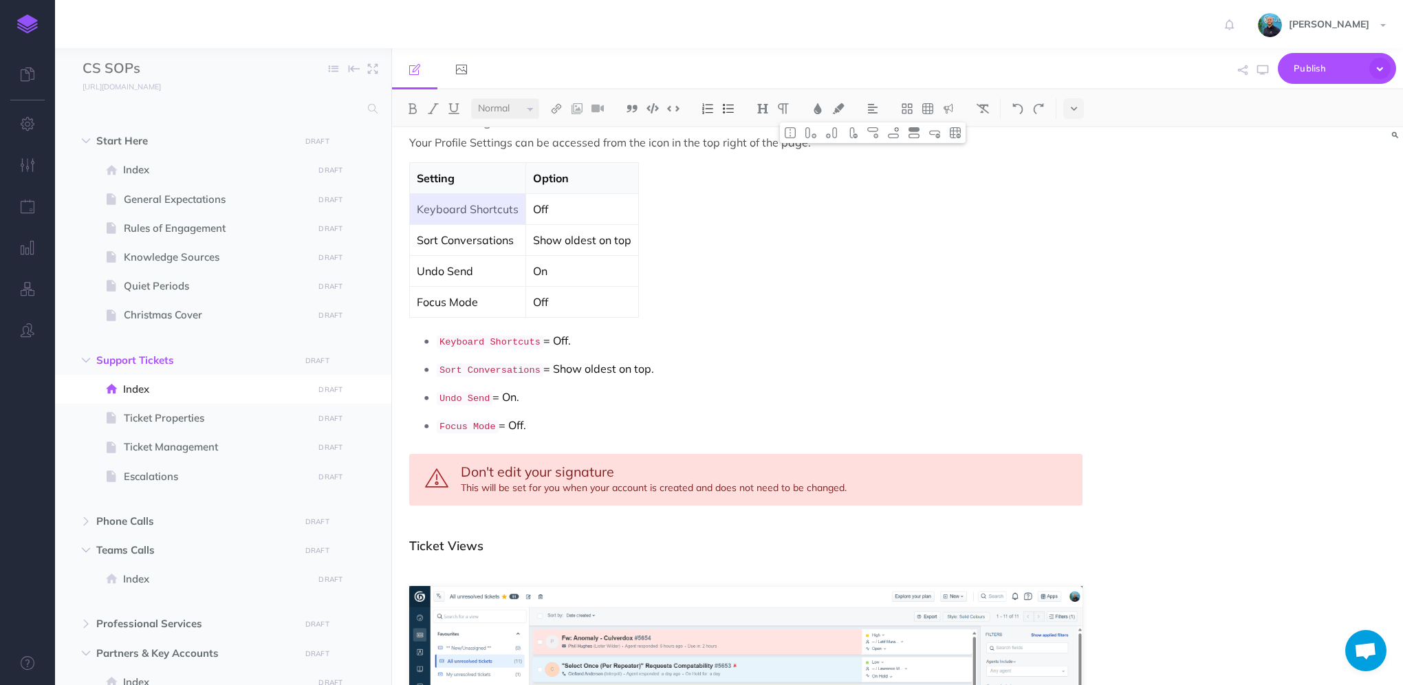
click at [526, 232] on td "Show oldest on top" at bounding box center [582, 240] width 113 height 31
drag, startPoint x: 490, startPoint y: 212, endPoint x: 481, endPoint y: 294, distance: 82.4
click at [481, 294] on tbody "Setting Option Keyboard Shortcuts Off Sort Conversations Show oldest on top Und…" at bounding box center [524, 240] width 229 height 155
click at [416, 111] on img at bounding box center [412, 108] width 12 height 11
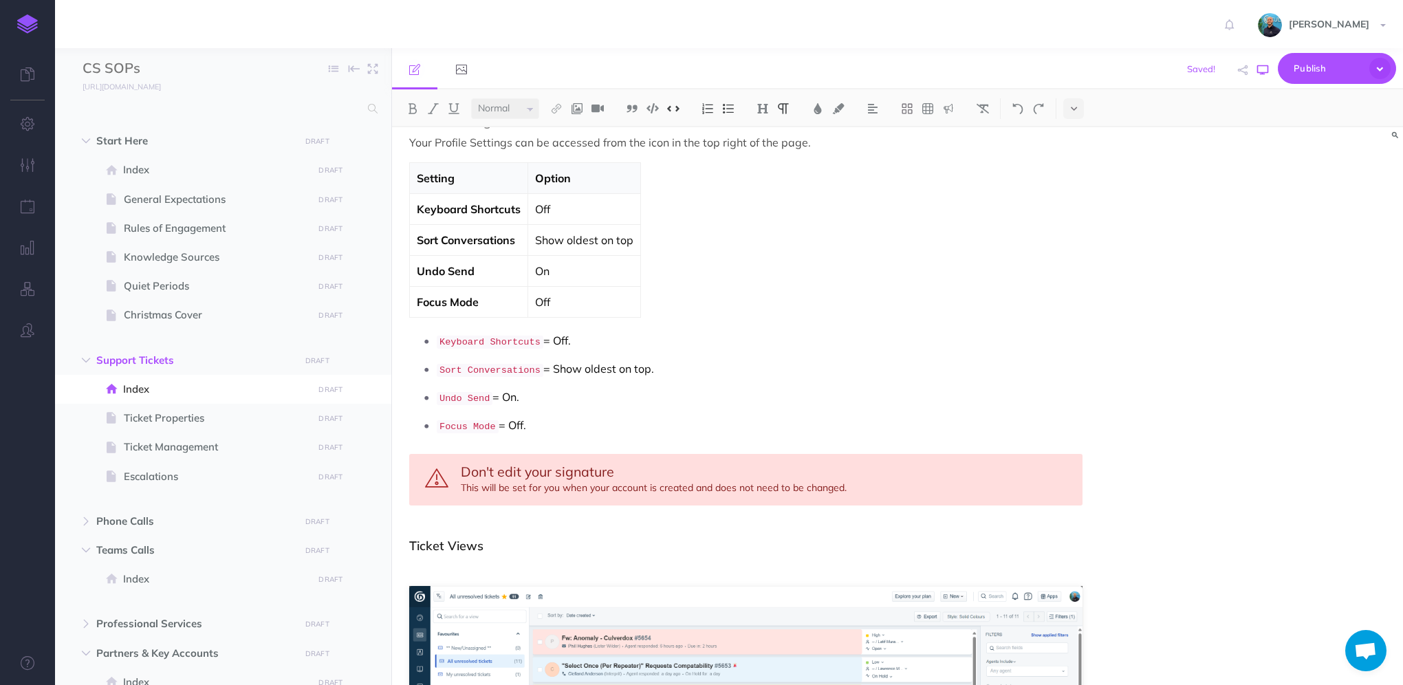
click at [1258, 74] on icon "button" at bounding box center [1262, 70] width 11 height 11
click at [535, 418] on p "Focus Mode = Off." at bounding box center [760, 426] width 646 height 23
drag, startPoint x: 492, startPoint y: 389, endPoint x: 440, endPoint y: 341, distance: 71.0
click at [440, 341] on ul "Keyboard Shortcuts = Off. Sort Conversations = Show oldest on top. Undo Send = …" at bounding box center [749, 383] width 666 height 107
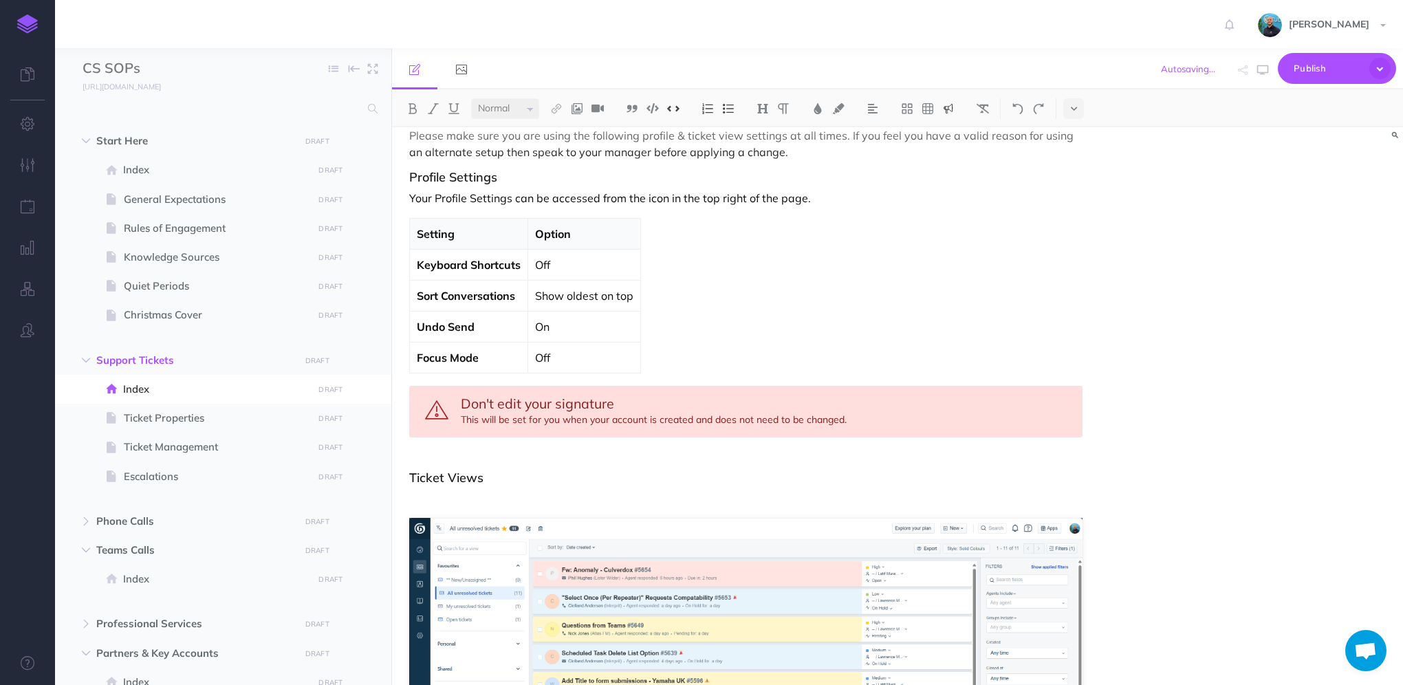
scroll to position [155, 0]
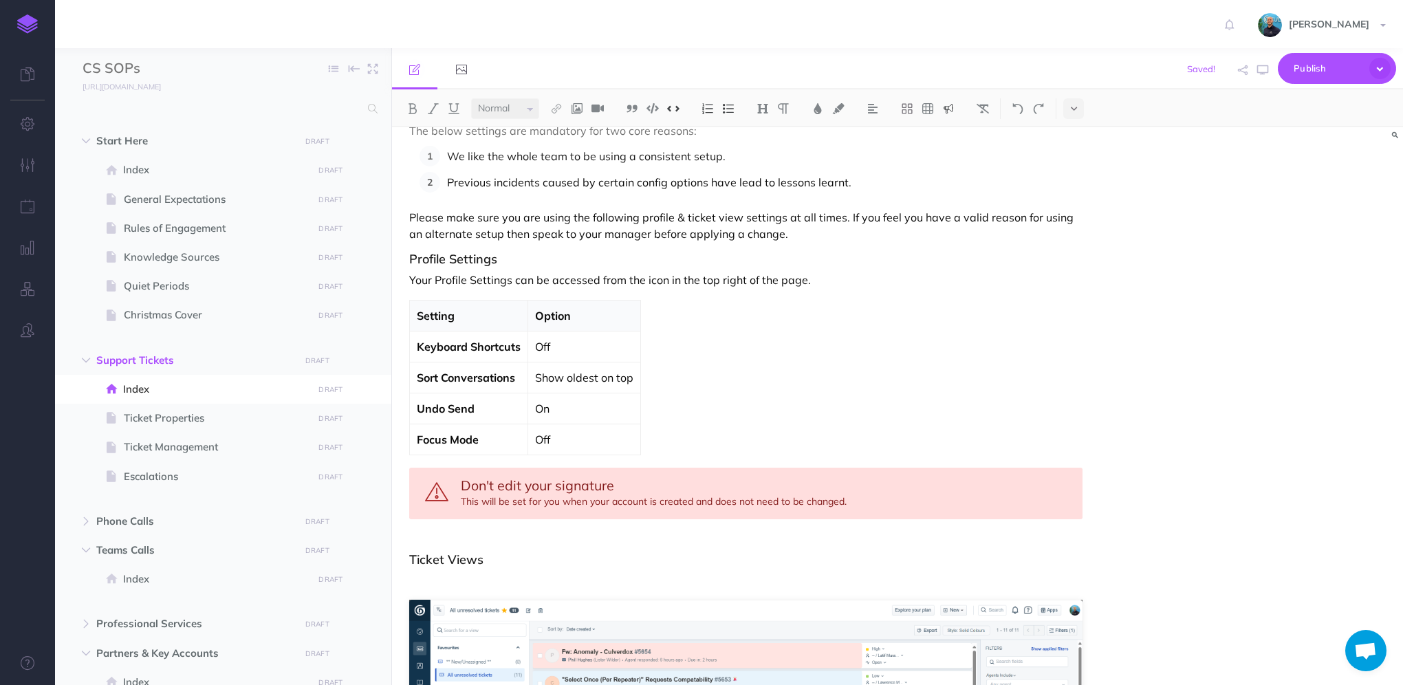
click at [848, 284] on p "Your Profile Settings can be accessed from the icon in the top right of the pag…" at bounding box center [745, 280] width 673 height 17
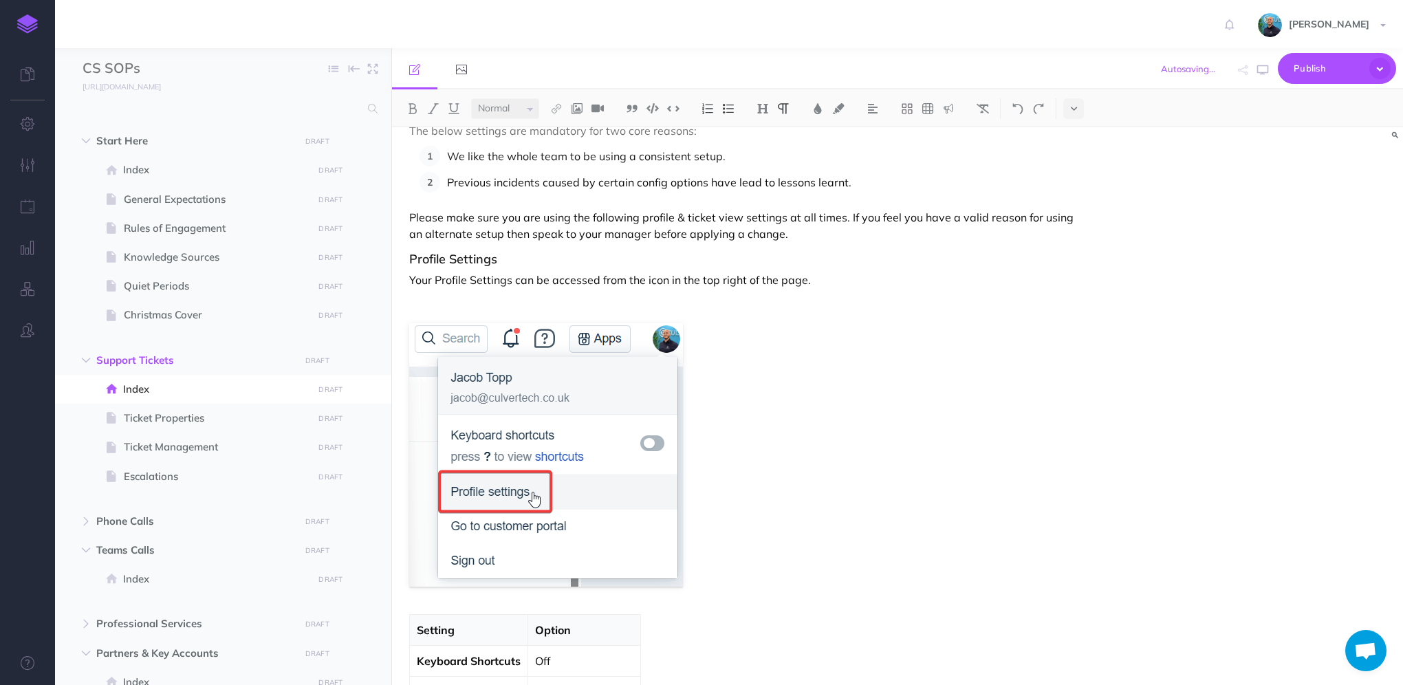
click at [536, 306] on p at bounding box center [745, 303] width 673 height 17
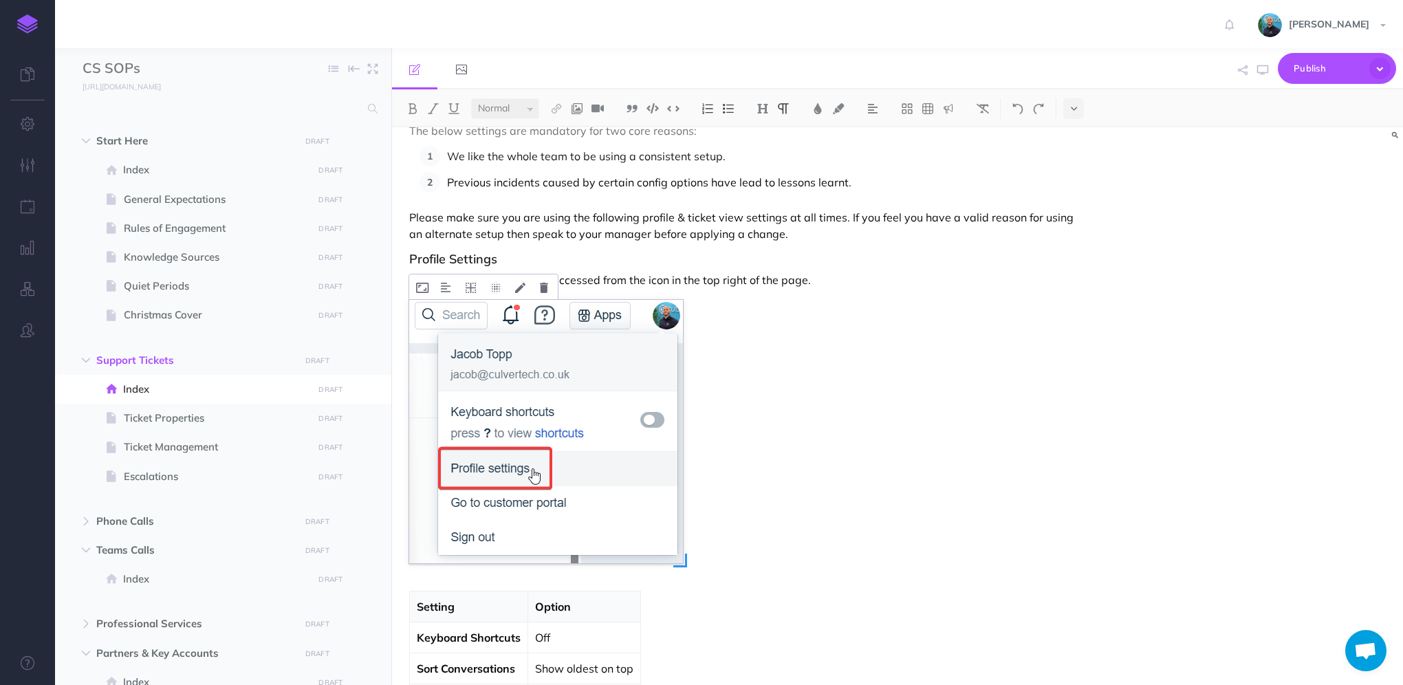
click at [633, 413] on img at bounding box center [546, 431] width 274 height 263
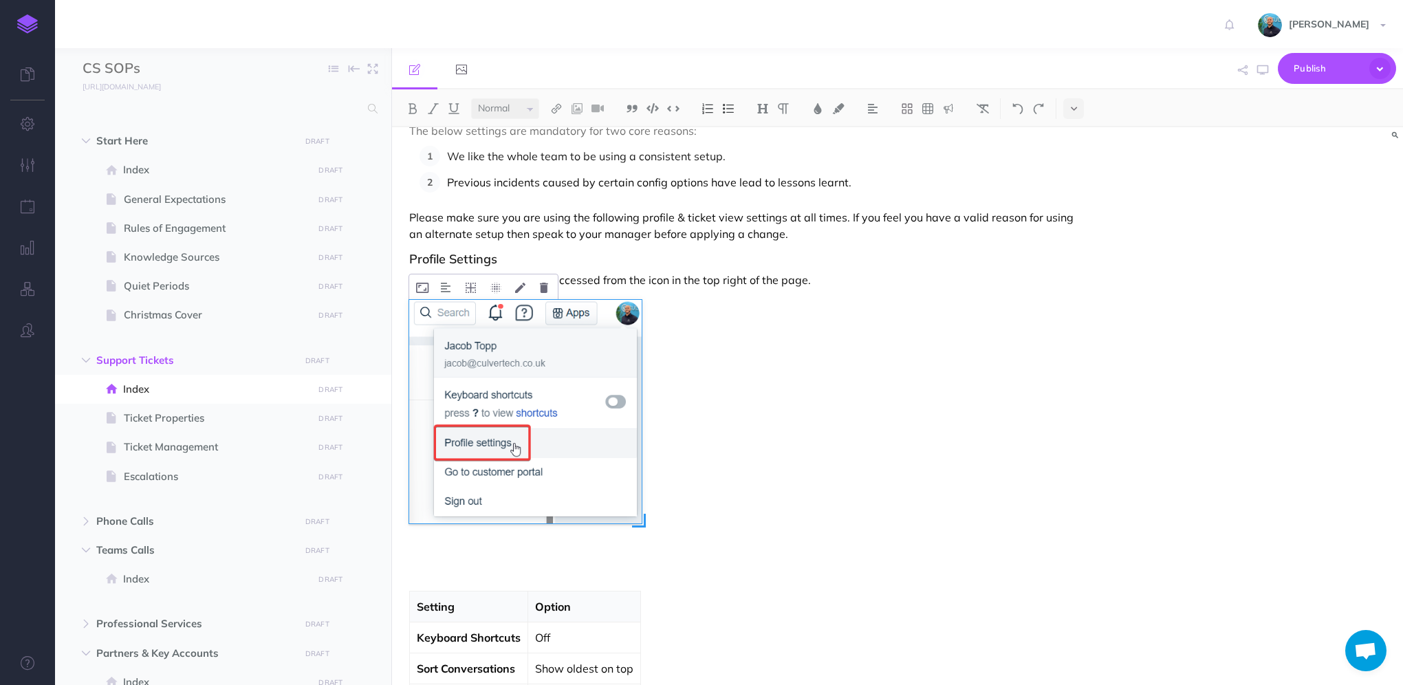
drag, startPoint x: 682, startPoint y: 566, endPoint x: 641, endPoint y: 539, distance: 49.2
click at [641, 539] on div at bounding box center [546, 431] width 274 height 263
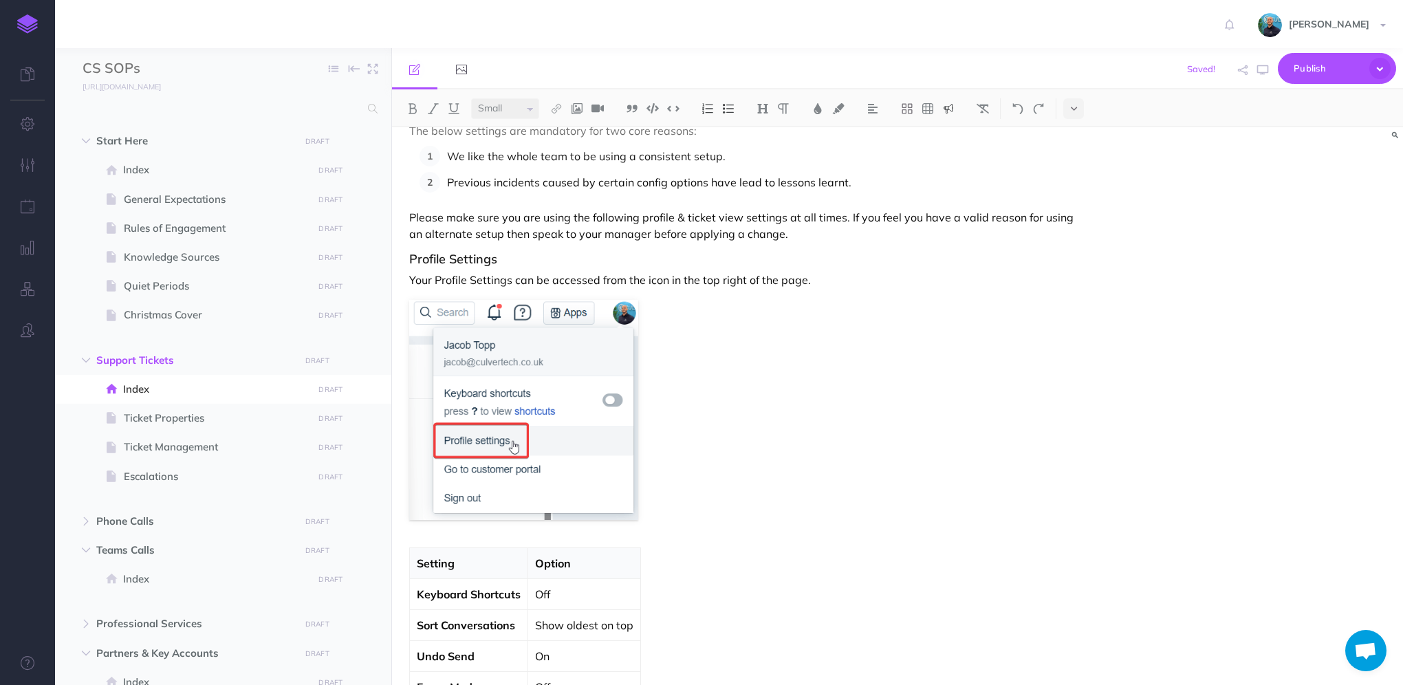
click at [1260, 72] on icon "button" at bounding box center [1262, 70] width 11 height 11
click at [518, 281] on p "Your Profile Settings can be accessed from the icon in the top right of the pag…" at bounding box center [745, 280] width 673 height 17
drag, startPoint x: 514, startPoint y: 282, endPoint x: 435, endPoint y: 273, distance: 80.3
click at [435, 273] on p "Your Profile Settings can be accessed from the icon in the top right of the pag…" at bounding box center [745, 280] width 673 height 17
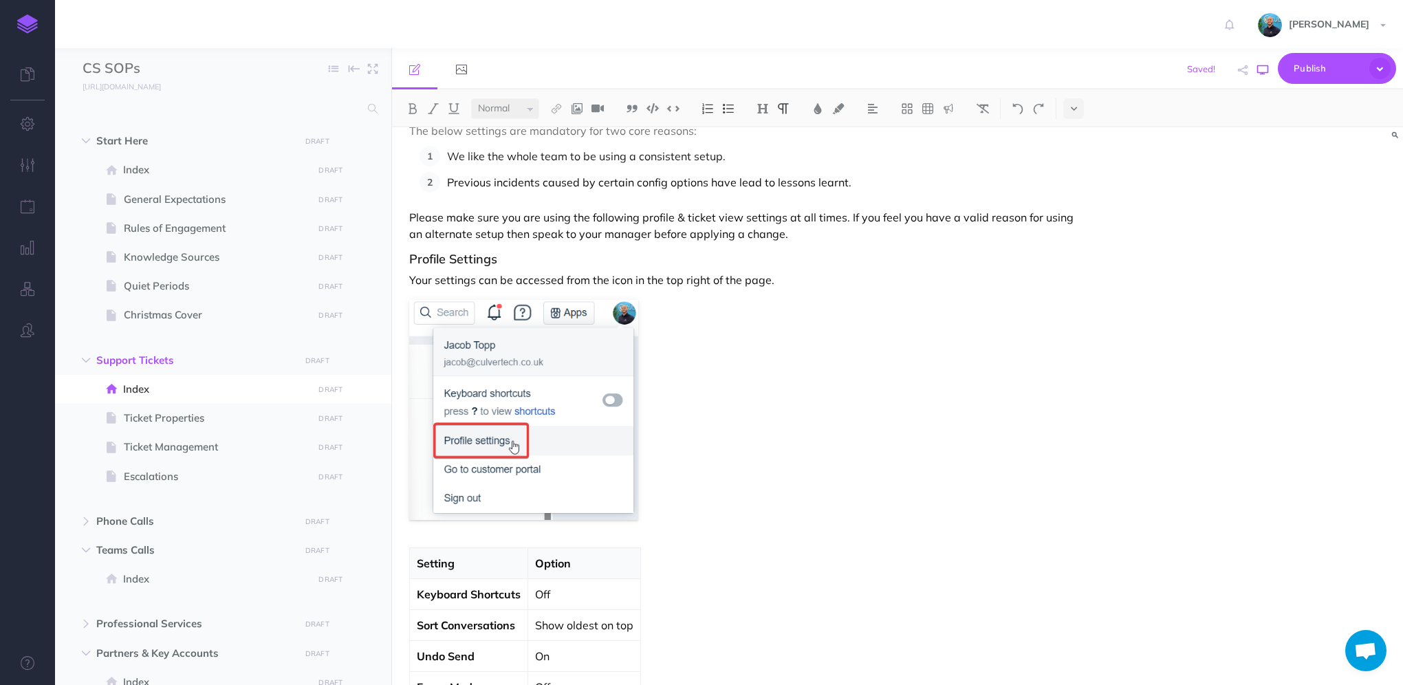
click at [1266, 70] on icon "button" at bounding box center [1262, 70] width 11 height 11
click at [609, 283] on p "Your settings can be accessed from the icon in the top right of the page." at bounding box center [745, 280] width 673 height 17
click at [1262, 71] on icon "button" at bounding box center [1262, 70] width 11 height 11
click at [540, 290] on icon at bounding box center [544, 288] width 8 height 10
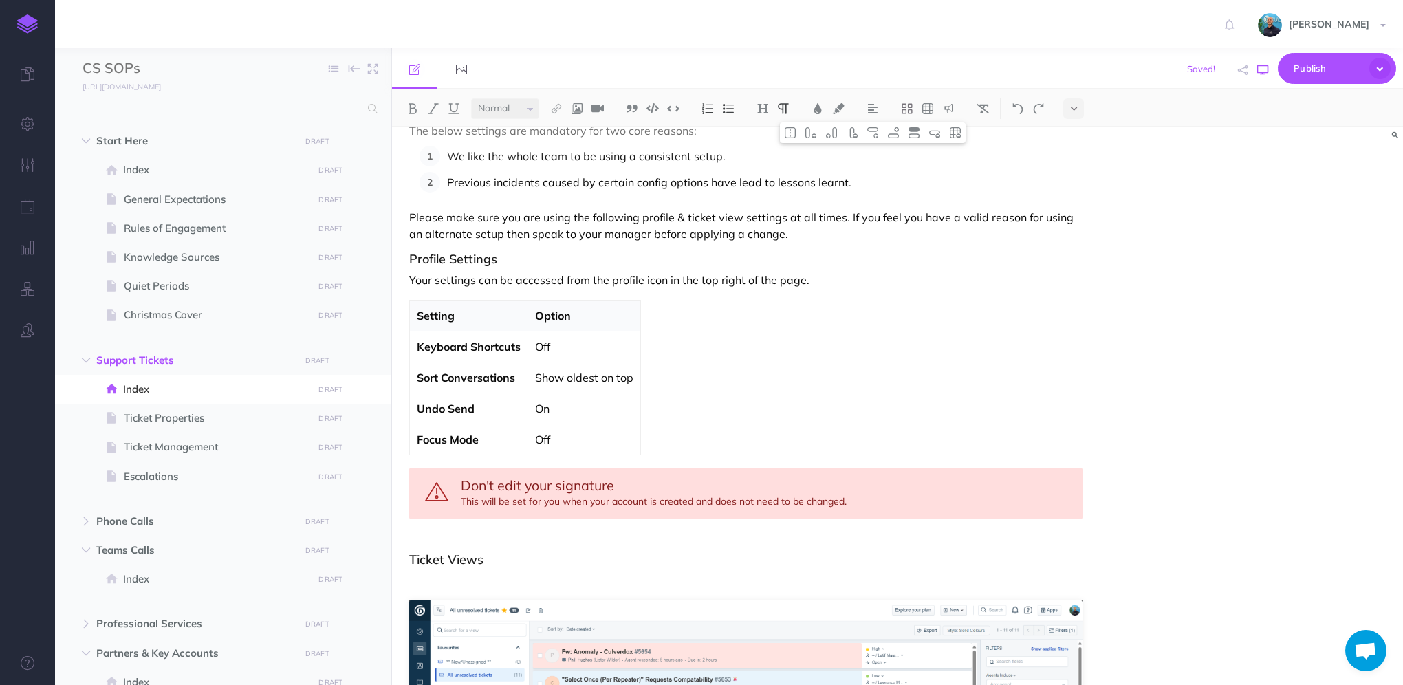
click at [1266, 67] on icon "button" at bounding box center [1262, 70] width 11 height 11
click at [484, 237] on p "Please make sure you are using the following profile & ticket view settings at …" at bounding box center [745, 225] width 673 height 33
click at [841, 237] on p "Please make sure you are using the following profile & ticket view settings at …" at bounding box center [745, 225] width 673 height 33
click at [1255, 73] on button "button" at bounding box center [1263, 70] width 18 height 40
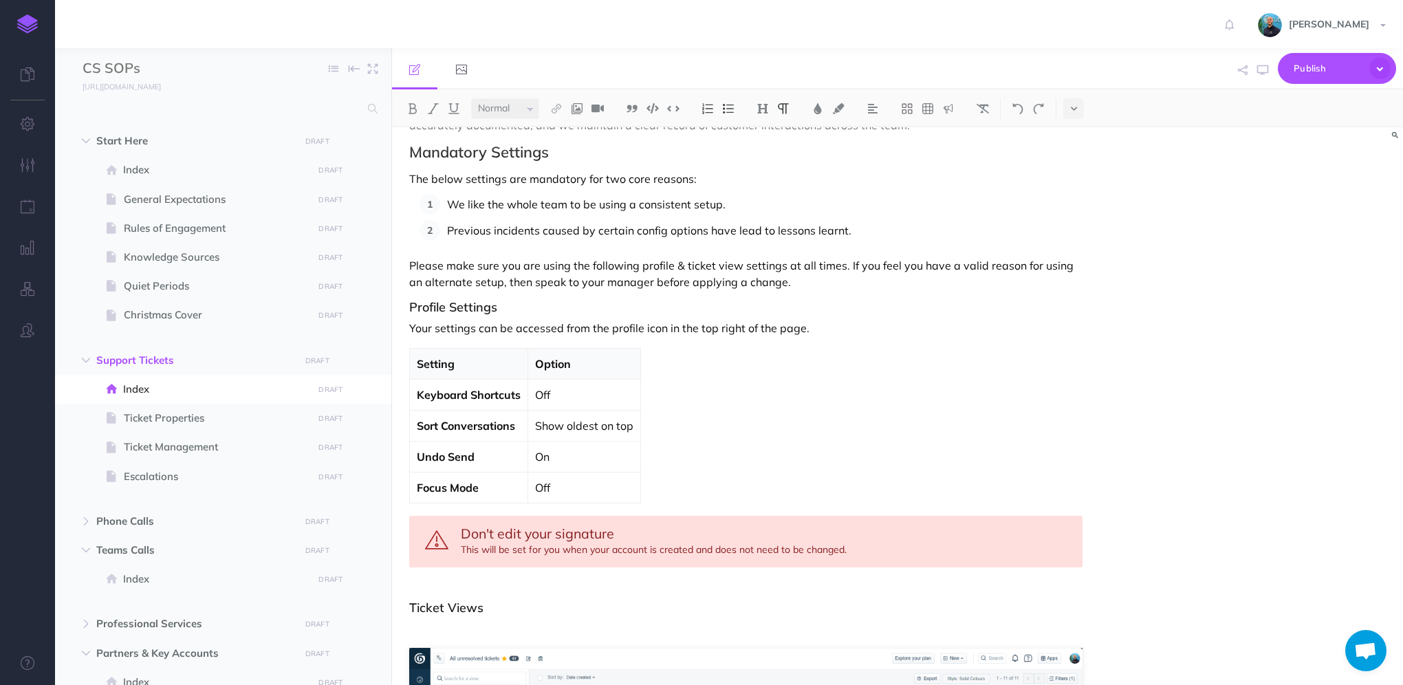
scroll to position [86, 0]
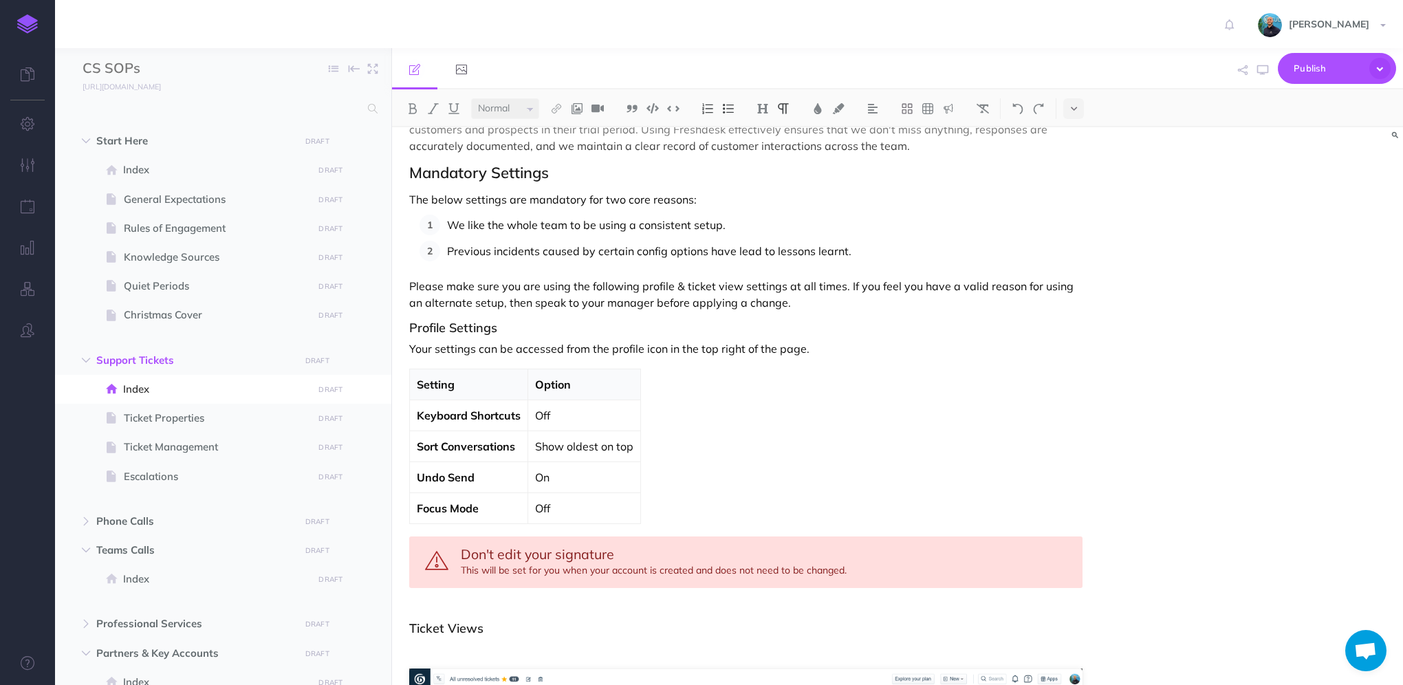
click at [751, 253] on p "Previous incidents caused by certain config options have lead to lessons learnt." at bounding box center [764, 251] width 635 height 21
click at [830, 245] on p "Previous incidents caused by certain config options have led to lessons learnt." at bounding box center [764, 251] width 635 height 21
click at [746, 251] on p "Previous incidents caused by certain config options have led to lessons learnt." at bounding box center [764, 251] width 635 height 21
click at [813, 255] on p "Previous incidents caused by certain config options have ledd to lessons learnt." at bounding box center [764, 251] width 635 height 21
click at [901, 245] on p "Previous incidents caused by certain config options have led to lessons learnt." at bounding box center [764, 251] width 635 height 21
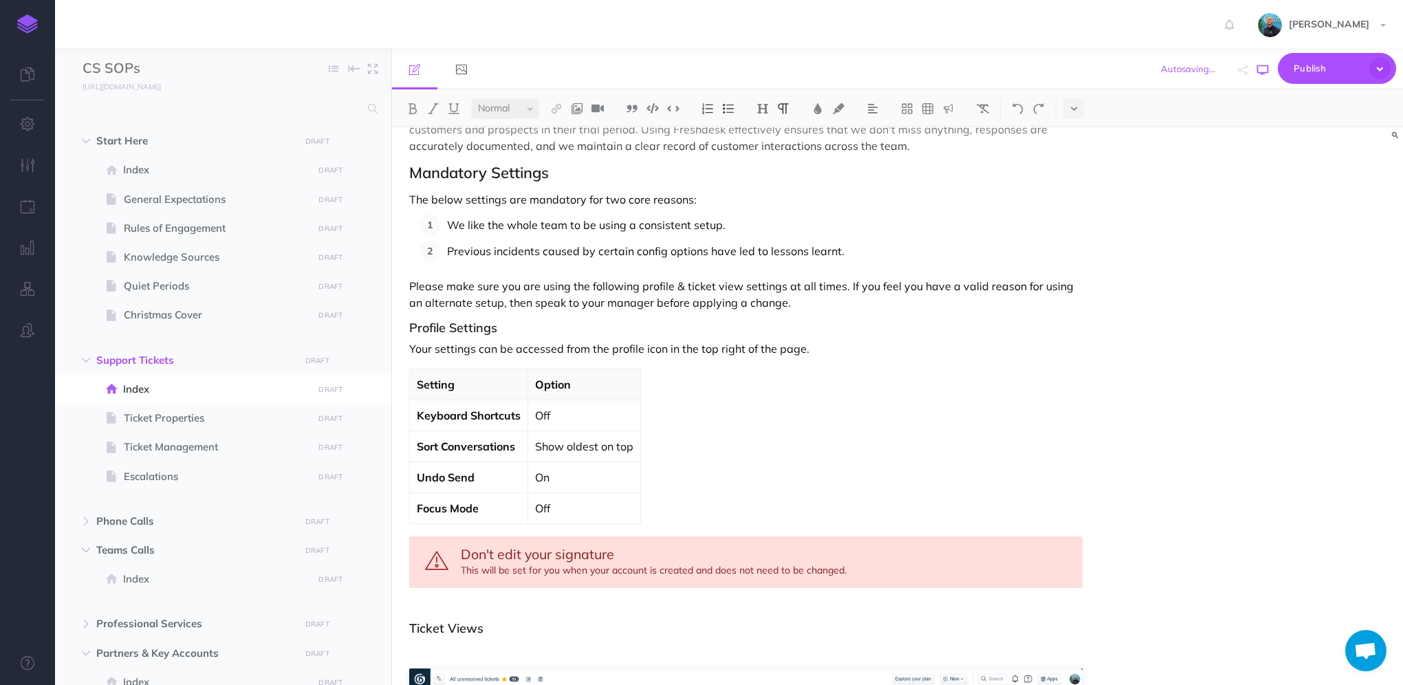
click at [1258, 67] on icon "button" at bounding box center [1262, 70] width 11 height 11
click at [1263, 74] on icon "button" at bounding box center [1262, 70] width 11 height 11
click at [536, 387] on p "Option" at bounding box center [584, 384] width 98 height 17
click at [1258, 69] on icon "button" at bounding box center [1262, 70] width 11 height 11
drag, startPoint x: 571, startPoint y: 444, endPoint x: 582, endPoint y: 444, distance: 11.0
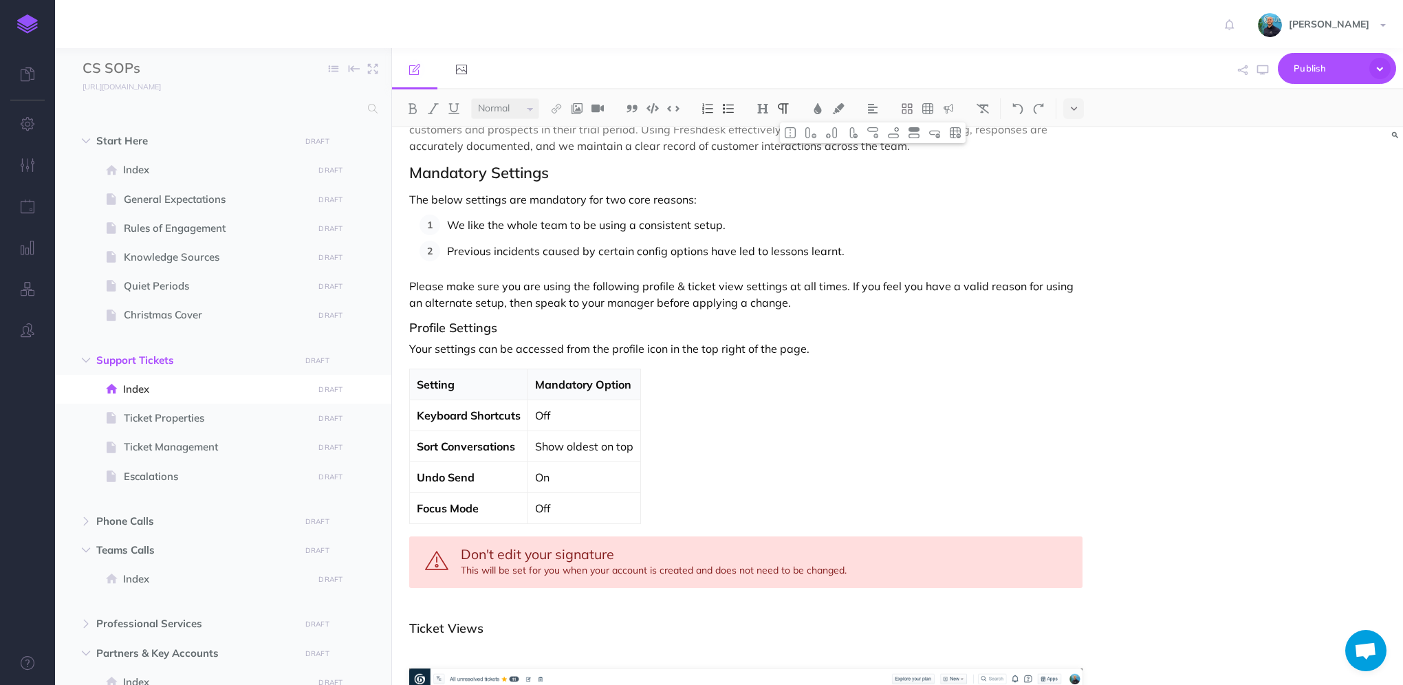
click at [571, 444] on p "Show oldest on top" at bounding box center [584, 446] width 98 height 17
click at [1261, 72] on icon "button" at bounding box center [1262, 70] width 11 height 11
select select "null"
click at [1268, 72] on button "button" at bounding box center [1263, 70] width 18 height 40
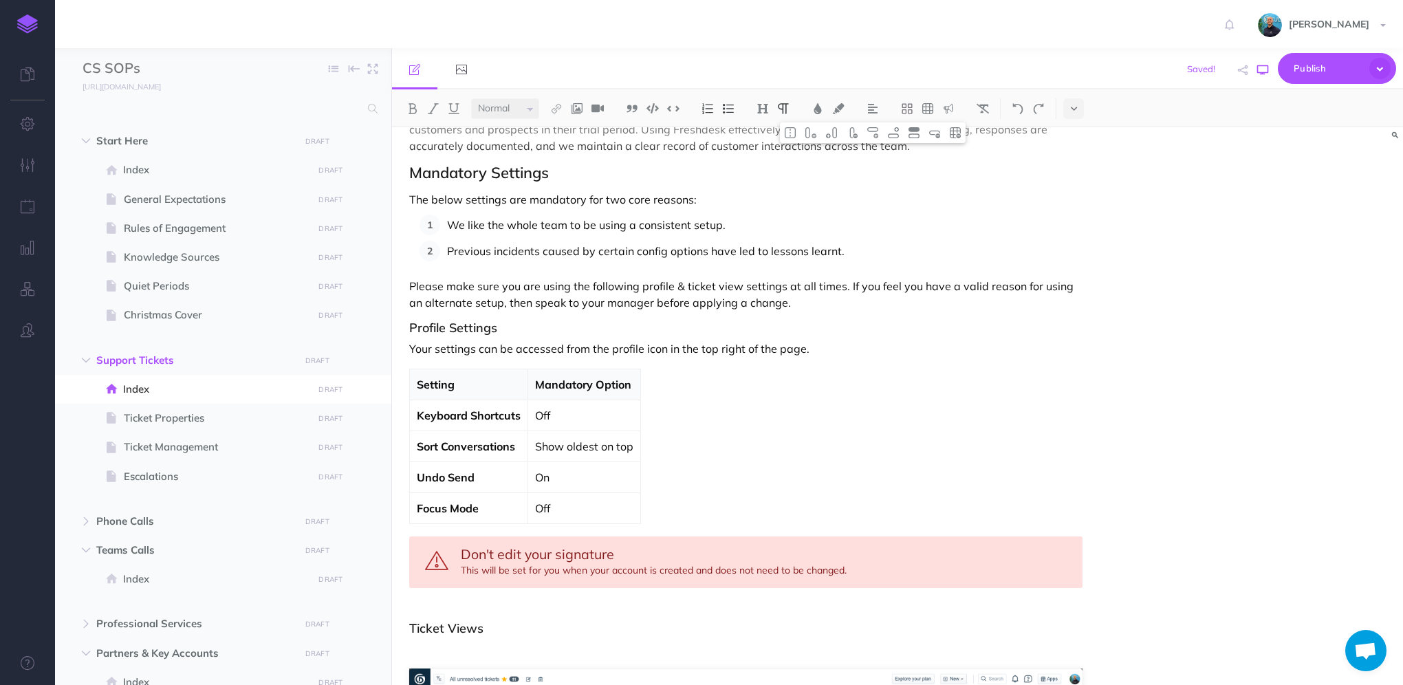
click at [1263, 67] on icon "button" at bounding box center [1262, 70] width 11 height 11
click at [444, 600] on p at bounding box center [745, 603] width 673 height 17
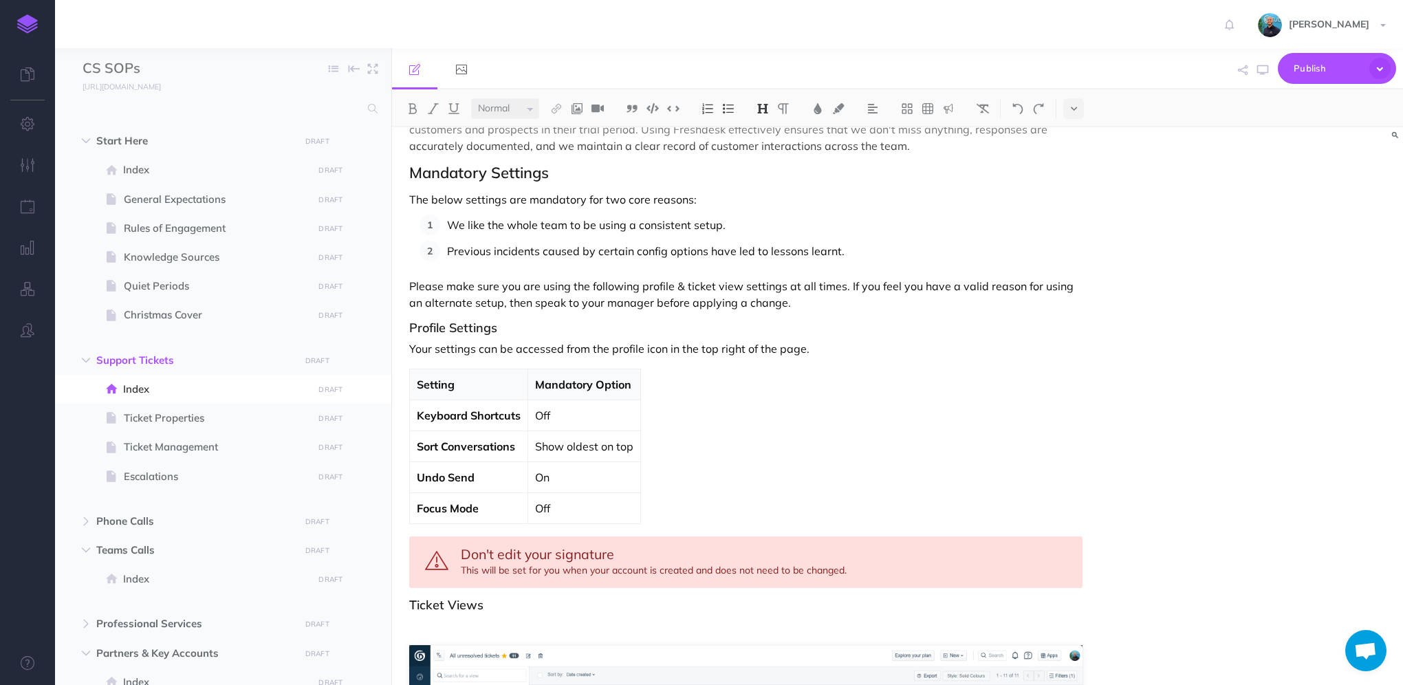
click at [471, 624] on p at bounding box center [745, 625] width 673 height 17
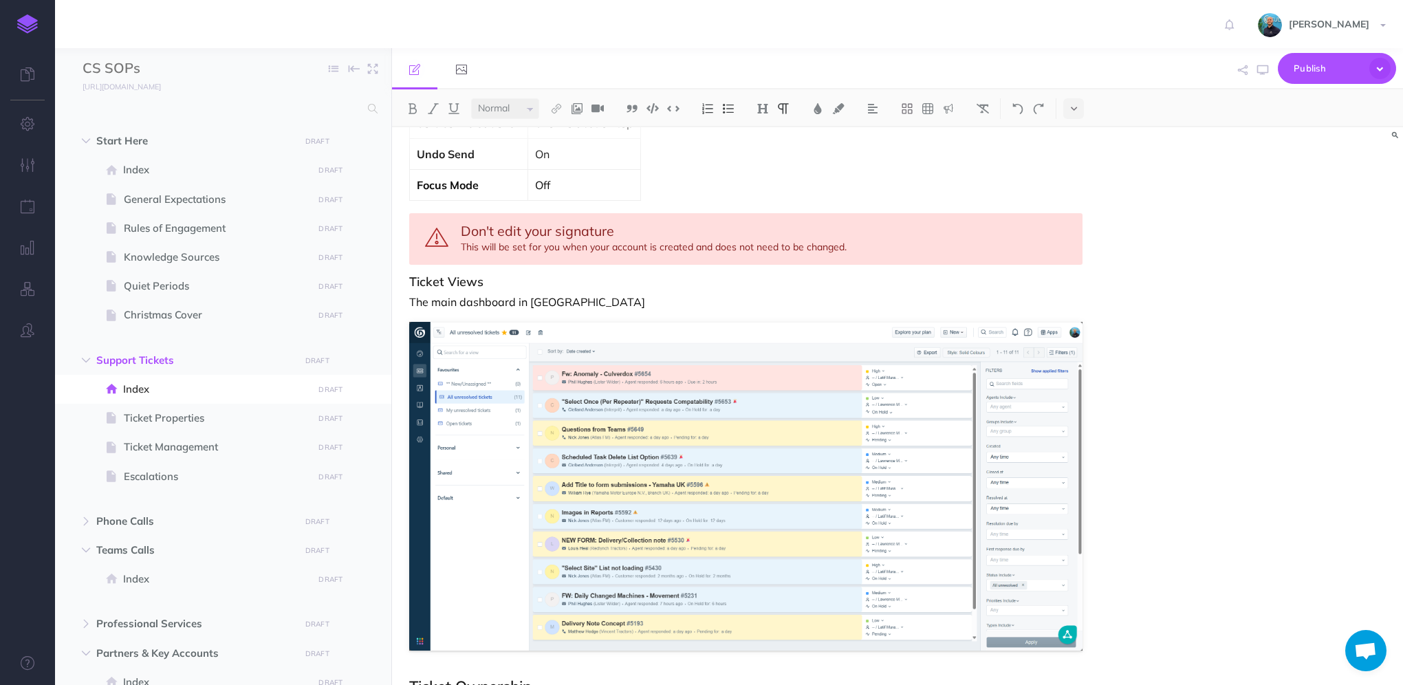
scroll to position [413, 0]
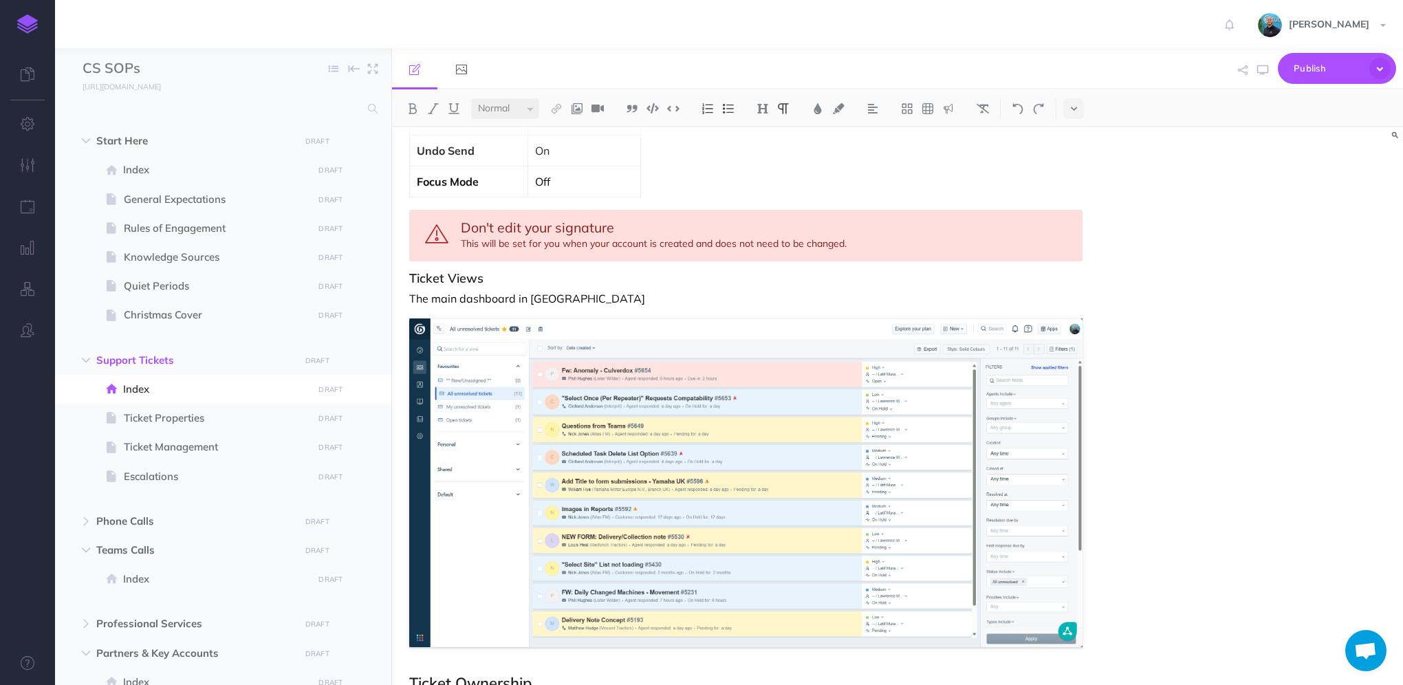
click at [619, 300] on p "The main dashboard in [GEOGRAPHIC_DATA]" at bounding box center [745, 298] width 673 height 17
click at [791, 294] on p "The main dashboard in Freshdesk doesn't give much useful insight and" at bounding box center [745, 298] width 673 height 17
click at [1078, 293] on p "The main dashboard in Freshdesk doesn't give much useful insight and so the mai…" at bounding box center [745, 298] width 673 height 17
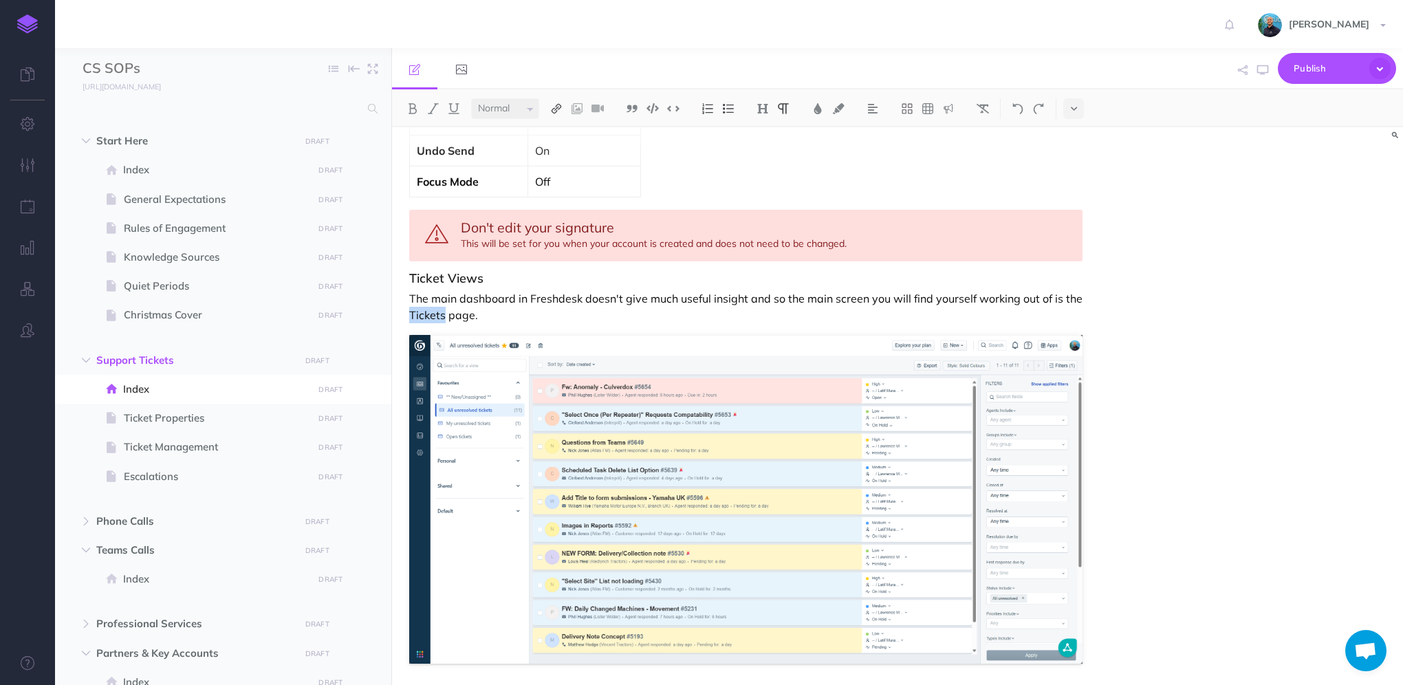
click at [562, 107] on img at bounding box center [556, 108] width 12 height 11
click at [558, 138] on icon at bounding box center [556, 133] width 11 height 10
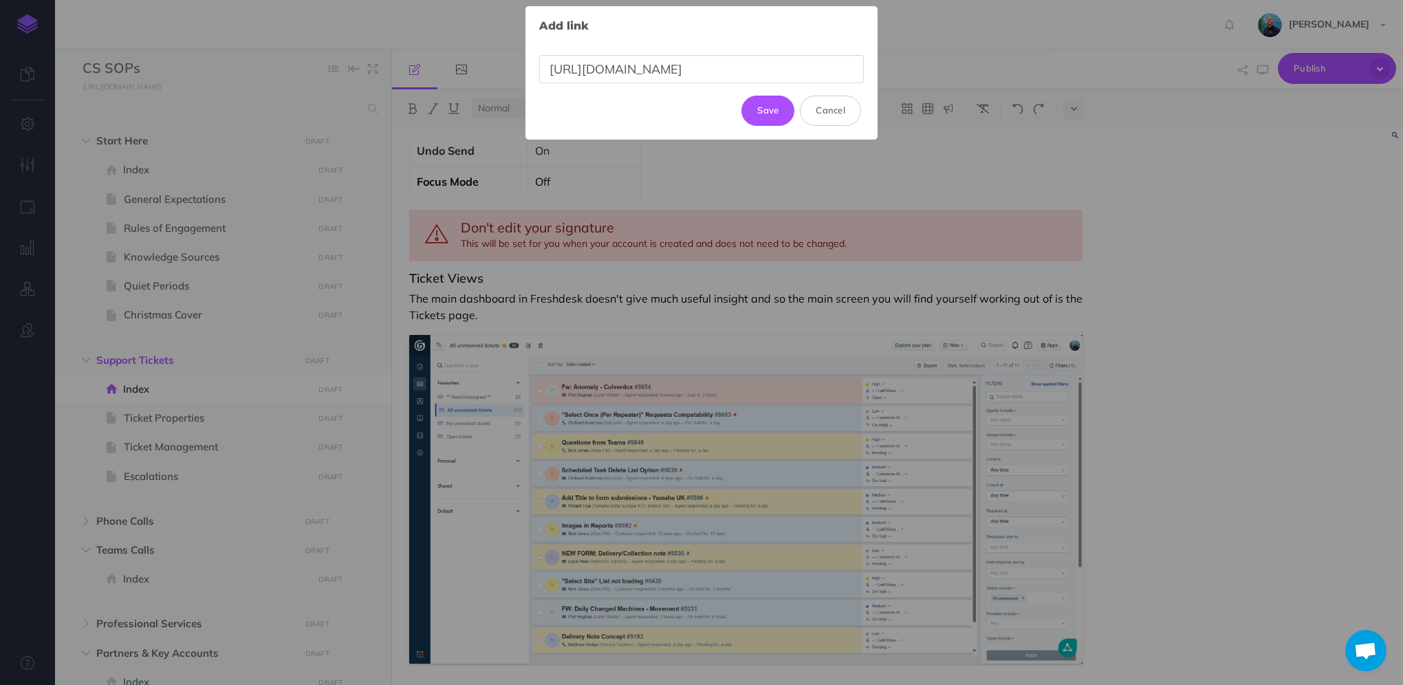
scroll to position [0, 12]
type input "[URL][DOMAIN_NAME]"
click at [749, 109] on button "Update" at bounding box center [762, 104] width 65 height 30
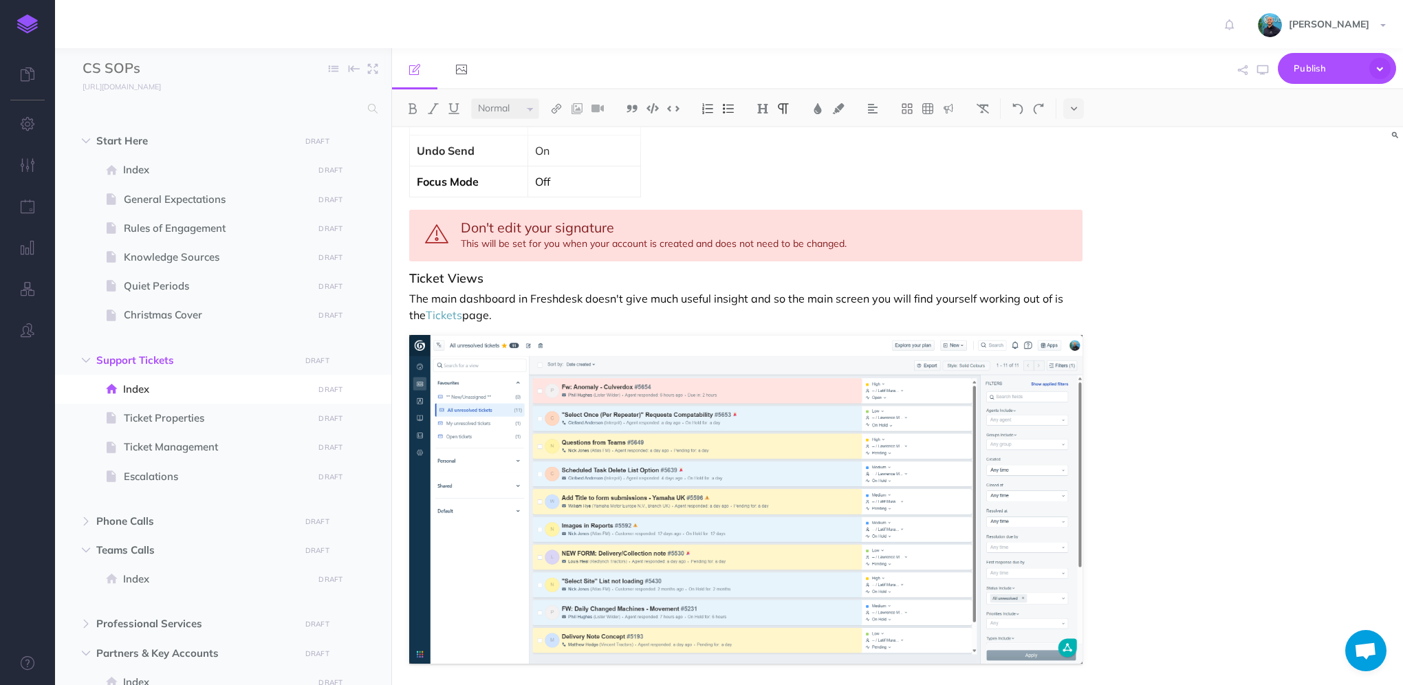
click at [1117, 331] on div "Support Tickets Freshdesk is our central hub for managing support. It’s the pri…" at bounding box center [897, 406] width 1011 height 558
click at [1266, 71] on icon "button" at bounding box center [1262, 70] width 11 height 11
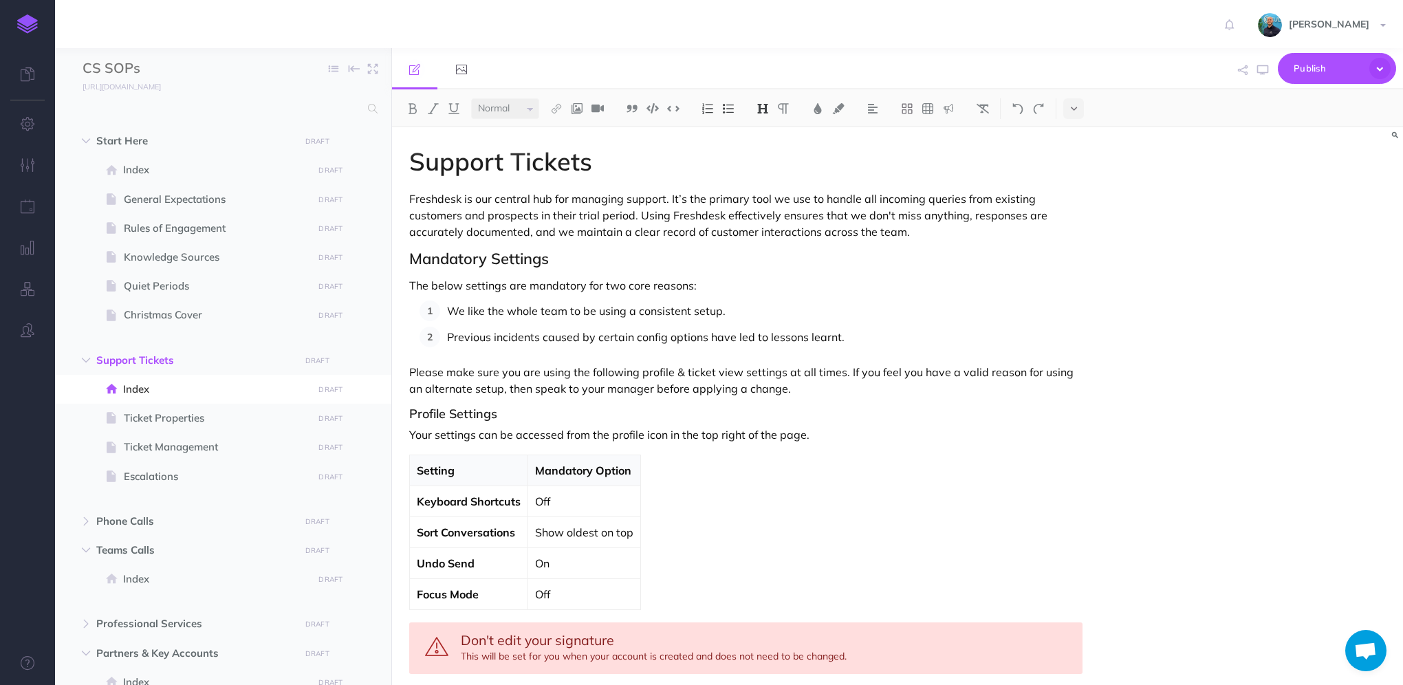
click at [463, 407] on h3 "Profile Settings" at bounding box center [745, 414] width 673 height 14
click at [1260, 73] on icon "button" at bounding box center [1262, 70] width 11 height 11
drag, startPoint x: 550, startPoint y: 260, endPoint x: 515, endPoint y: 256, distance: 35.3
click at [515, 256] on h2 "Mandatory Settings" at bounding box center [745, 258] width 673 height 17
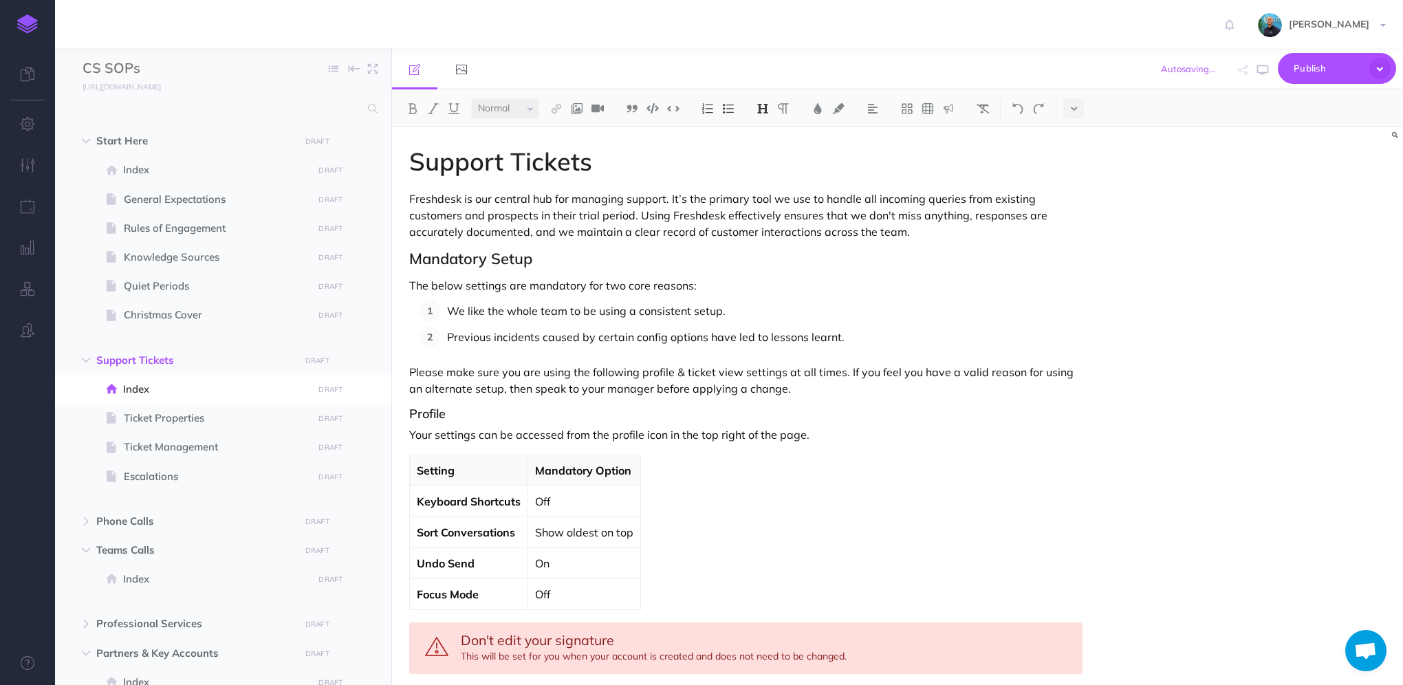
click at [1262, 76] on button "button" at bounding box center [1263, 70] width 18 height 40
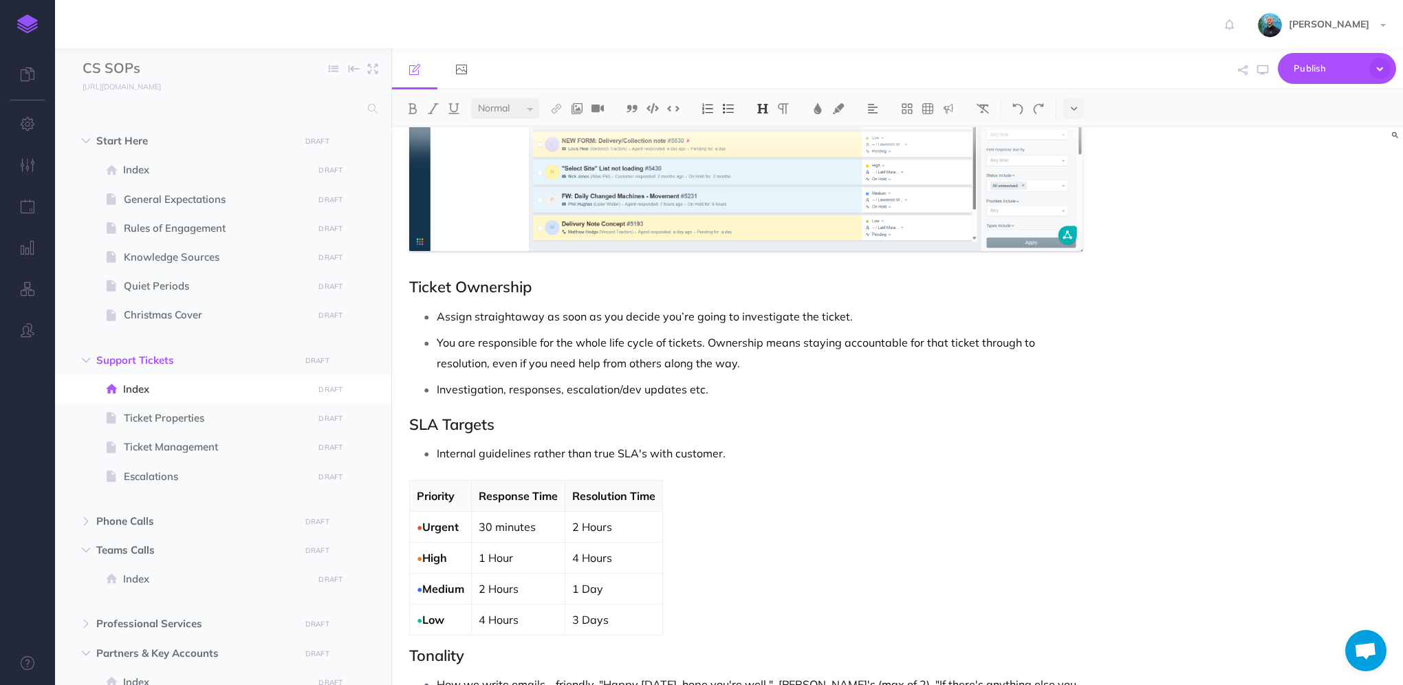
scroll to position [894, 0]
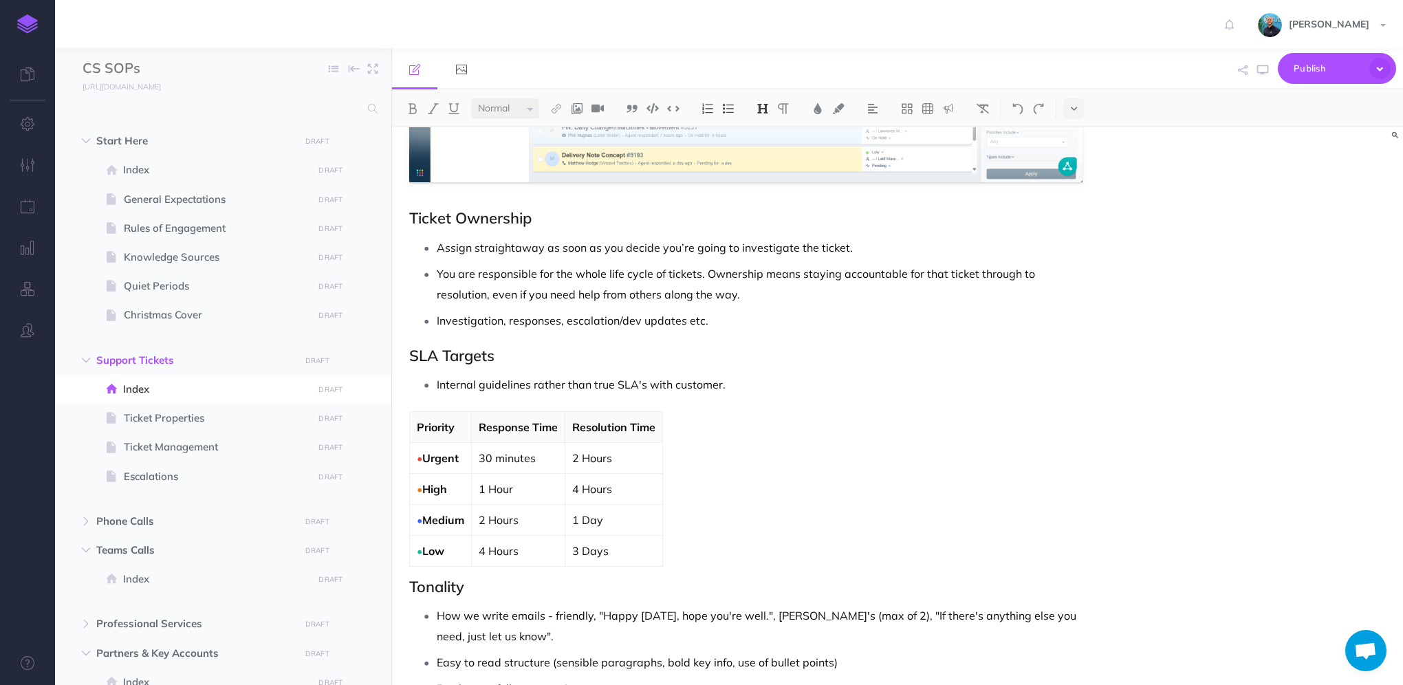
click at [630, 525] on p "1 Day" at bounding box center [613, 520] width 83 height 17
click at [576, 517] on p "1 Days" at bounding box center [613, 520] width 83 height 17
drag, startPoint x: 617, startPoint y: 487, endPoint x: 573, endPoint y: 483, distance: 43.5
click at [573, 483] on td "4 Hours" at bounding box center [614, 488] width 98 height 31
click at [576, 455] on p "2 Hours" at bounding box center [613, 458] width 83 height 17
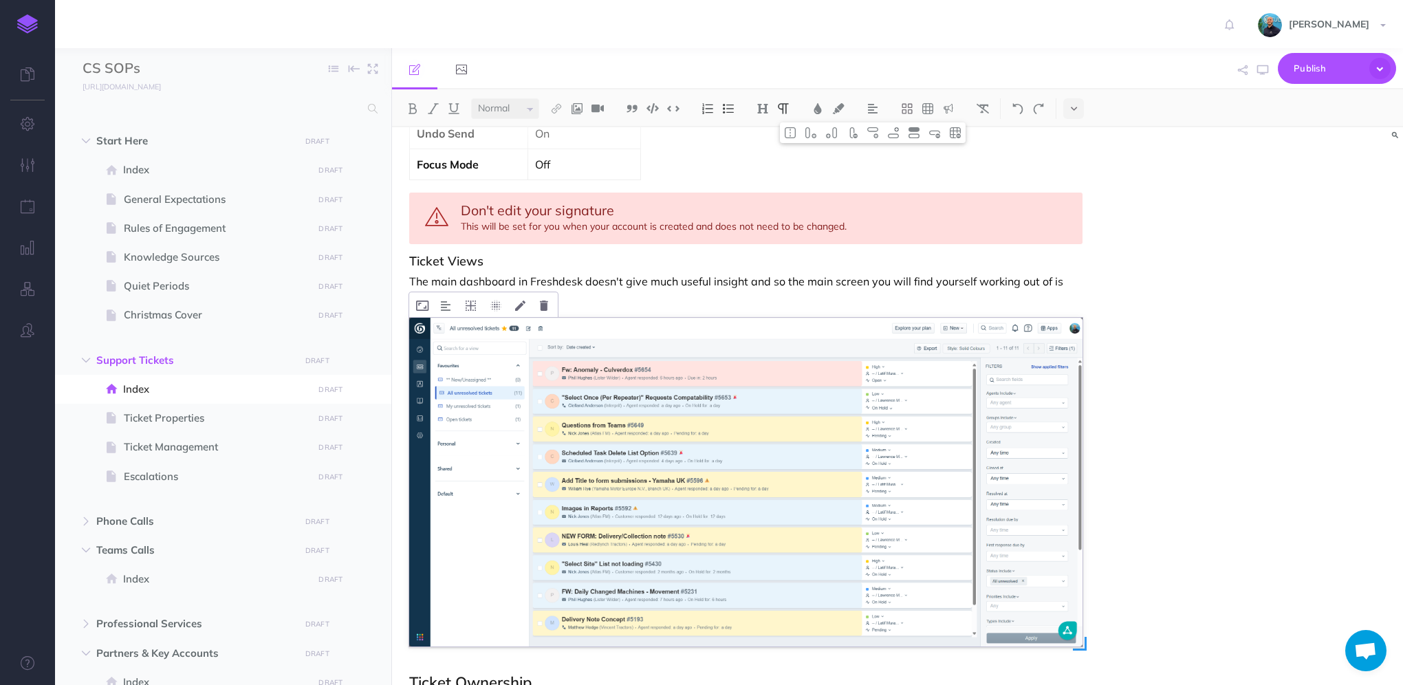
scroll to position [413, 0]
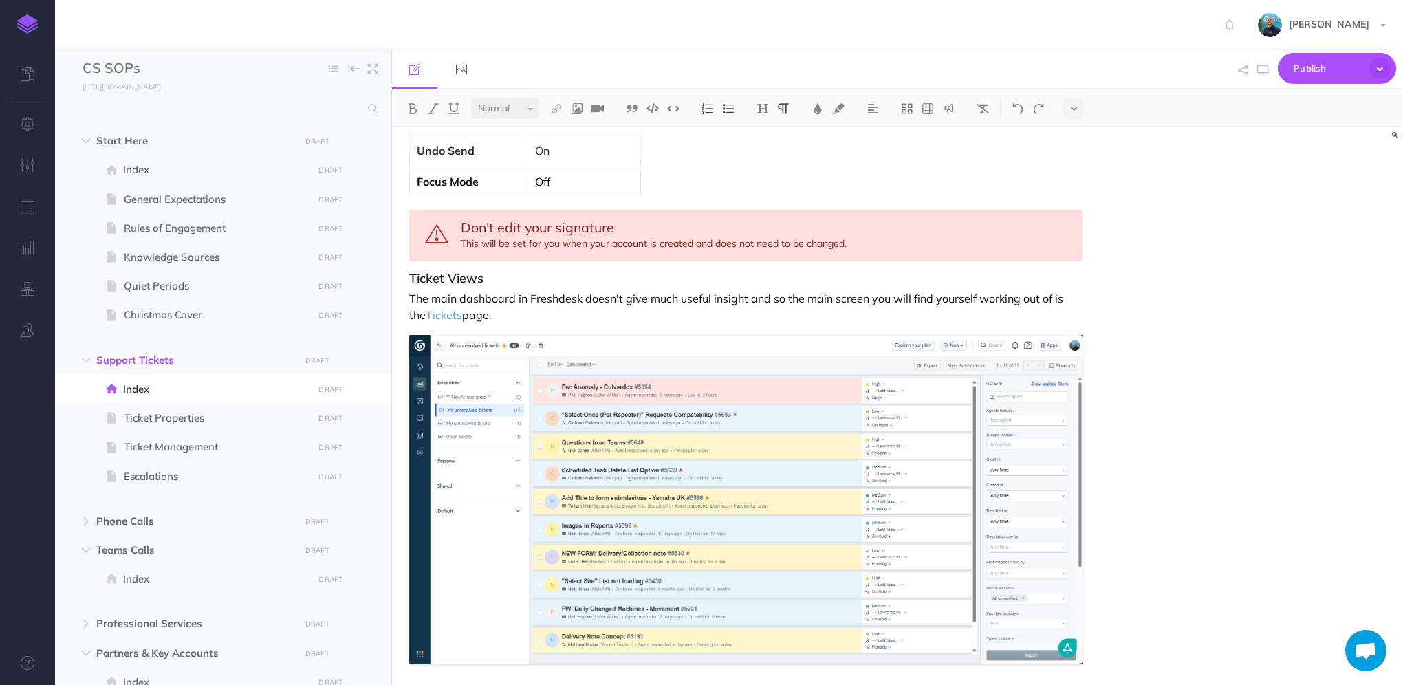
click at [463, 298] on p "The main dashboard in Freshdesk doesn't give much useful insight and so the mai…" at bounding box center [745, 306] width 673 height 33
click at [453, 287] on div "Support Tickets Freshdesk is our central hub for managing support. It’s the pri…" at bounding box center [746, 590] width 708 height 1751
drag, startPoint x: 429, startPoint y: 297, endPoint x: 477, endPoint y: 290, distance: 47.9
click at [477, 290] on p "The Dashboard in Freshdesk doesn't give much useful insight and so the main scr…" at bounding box center [745, 306] width 673 height 33
click at [473, 303] on p "The Dashboard in Freshdesk doesn't give much useful insight and so the main scr…" at bounding box center [745, 306] width 673 height 33
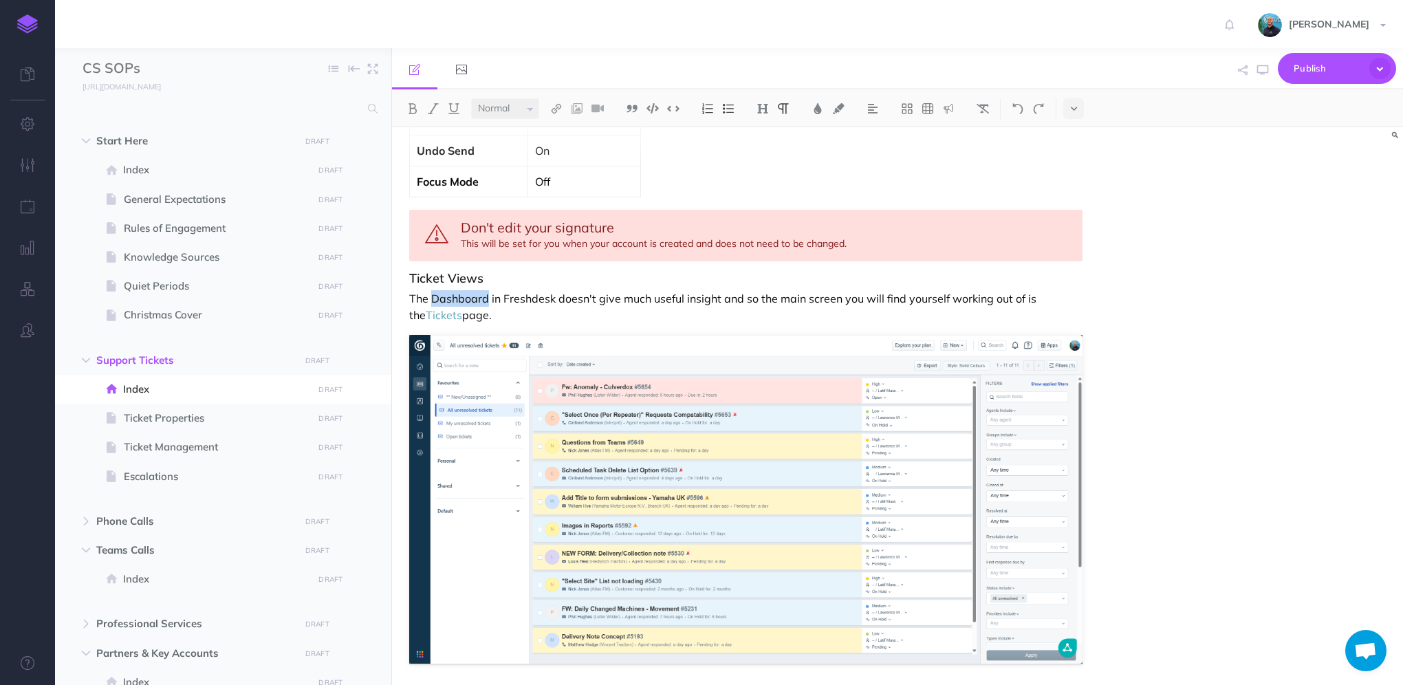
drag, startPoint x: 488, startPoint y: 296, endPoint x: 433, endPoint y: 290, distance: 55.3
click at [433, 290] on p "The Dashboard in Freshdesk doesn't give much useful insight and so the main scr…" at bounding box center [745, 306] width 673 height 33
click at [556, 111] on img at bounding box center [556, 108] width 12 height 11
click at [556, 133] on icon at bounding box center [556, 133] width 11 height 10
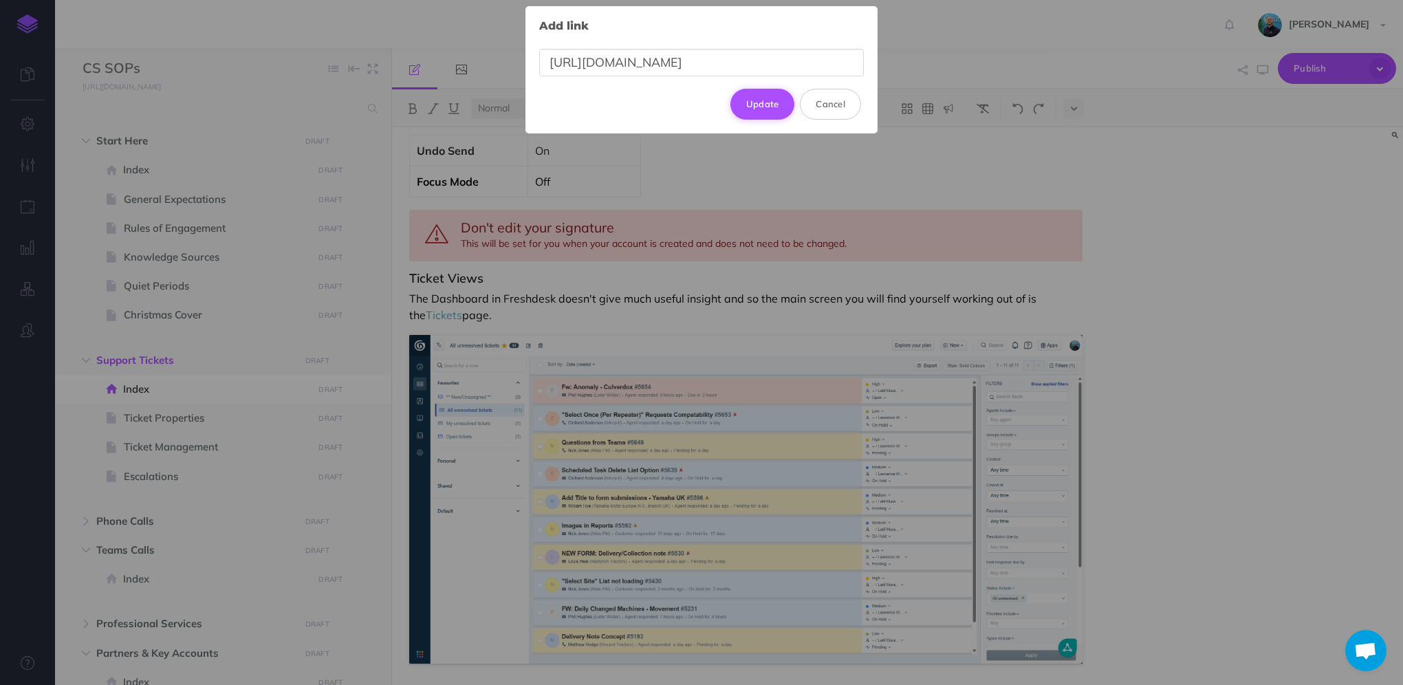
type input "[URL][DOMAIN_NAME]"
click at [763, 100] on button "Update" at bounding box center [762, 104] width 65 height 30
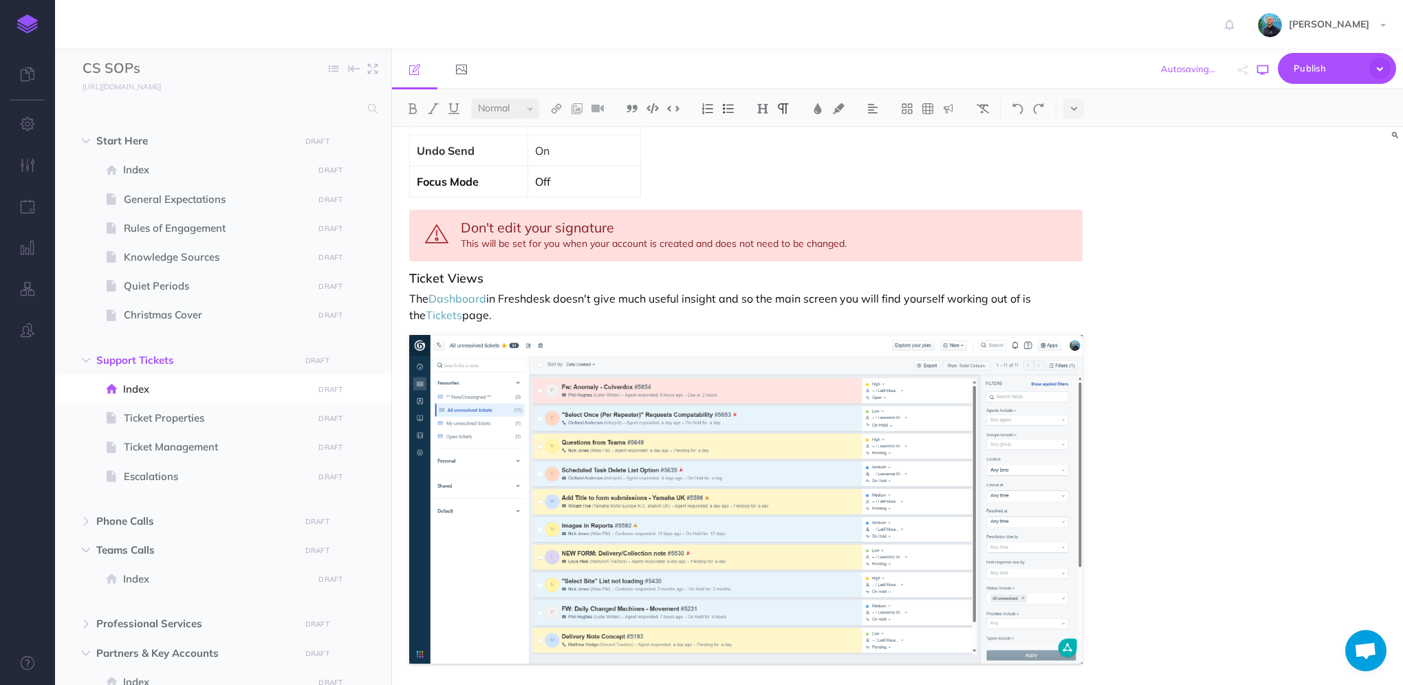
click at [1262, 74] on icon "button" at bounding box center [1262, 70] width 11 height 11
click at [1262, 67] on icon "button" at bounding box center [1262, 70] width 11 height 11
click at [595, 305] on p "The Dashboard in Freshdesk doesn't give much useful insight and so the main scr…" at bounding box center [745, 306] width 673 height 33
click at [519, 322] on div "Support Tickets Freshdesk is our central hub for managing support. It’s the pri…" at bounding box center [746, 590] width 708 height 1751
click at [831, 297] on p "The Dashboard in Freshdesk doesn't give much useful insight and so the main scr…" at bounding box center [745, 306] width 673 height 33
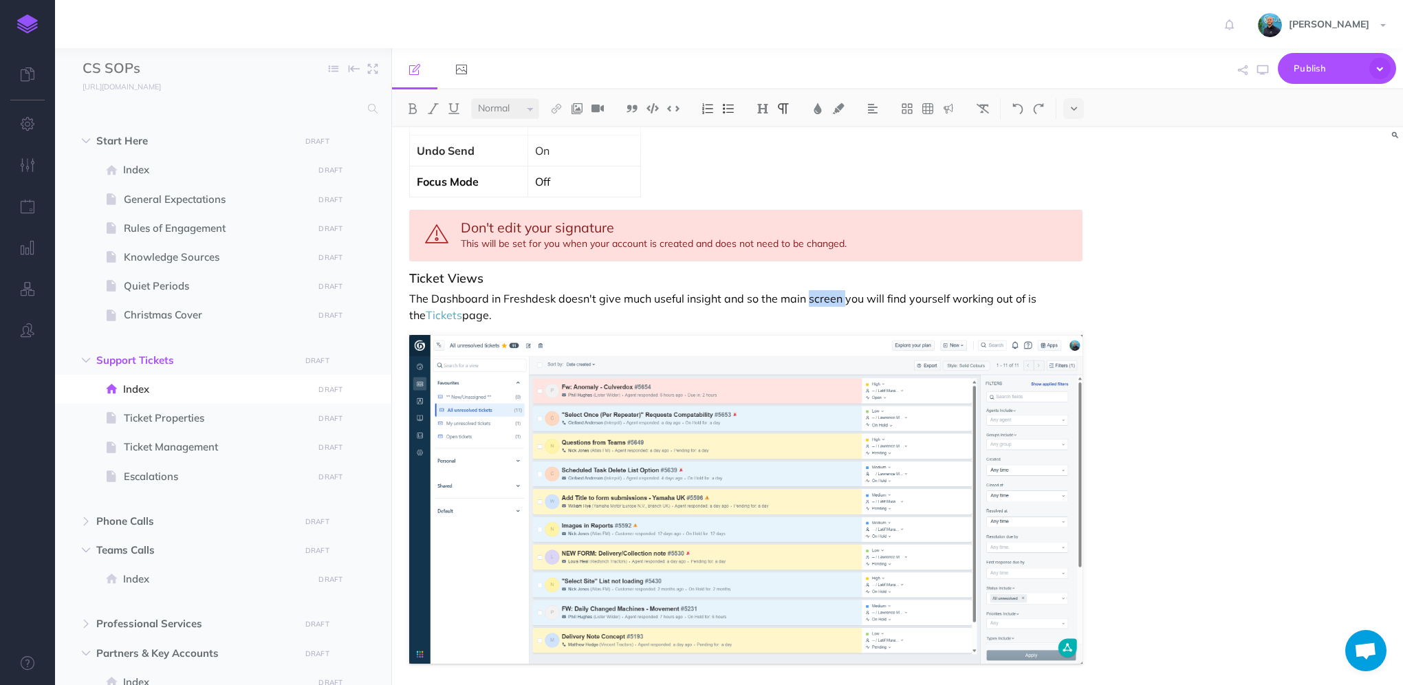
click at [831, 297] on p "The Dashboard in Freshdesk doesn't give much useful insight and so the main scr…" at bounding box center [745, 306] width 673 height 33
click at [440, 296] on p "The Dashboard in Freshdesk doesn't give much useful insight and so the main scr…" at bounding box center [745, 306] width 673 height 33
click at [1265, 71] on icon "button" at bounding box center [1262, 70] width 11 height 11
click at [644, 307] on p "The dashboard in Freshdesk doesn't give much useful insight and so the main scr…" at bounding box center [745, 306] width 673 height 33
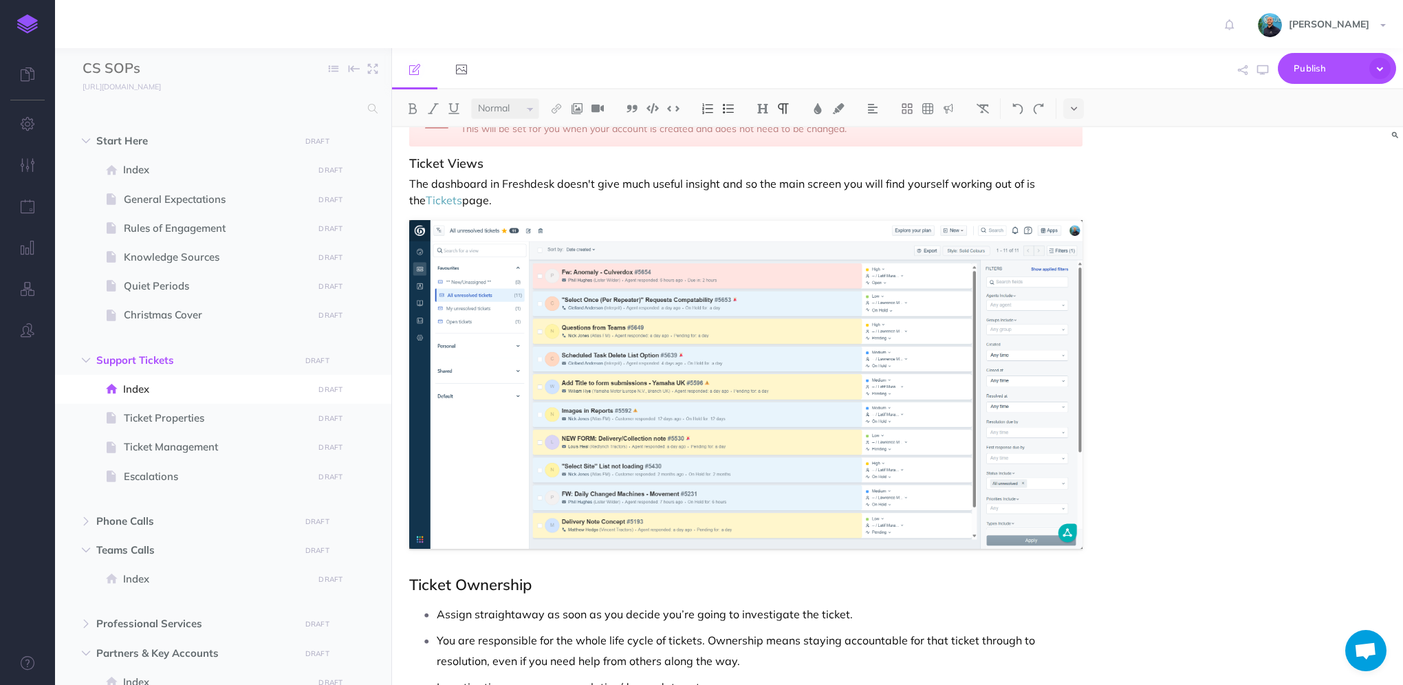
scroll to position [550, 0]
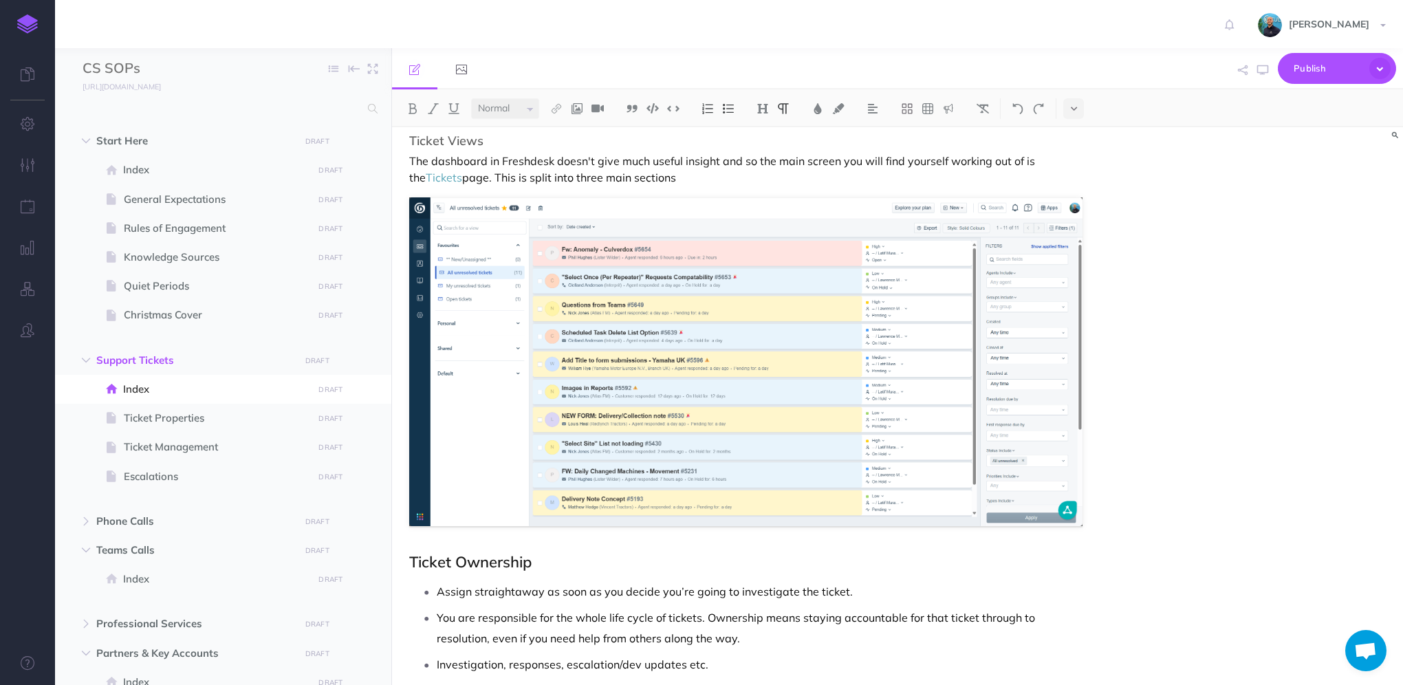
click at [672, 177] on p "The dashboard in Freshdesk doesn't give much useful insight and so the main scr…" at bounding box center [745, 169] width 673 height 33
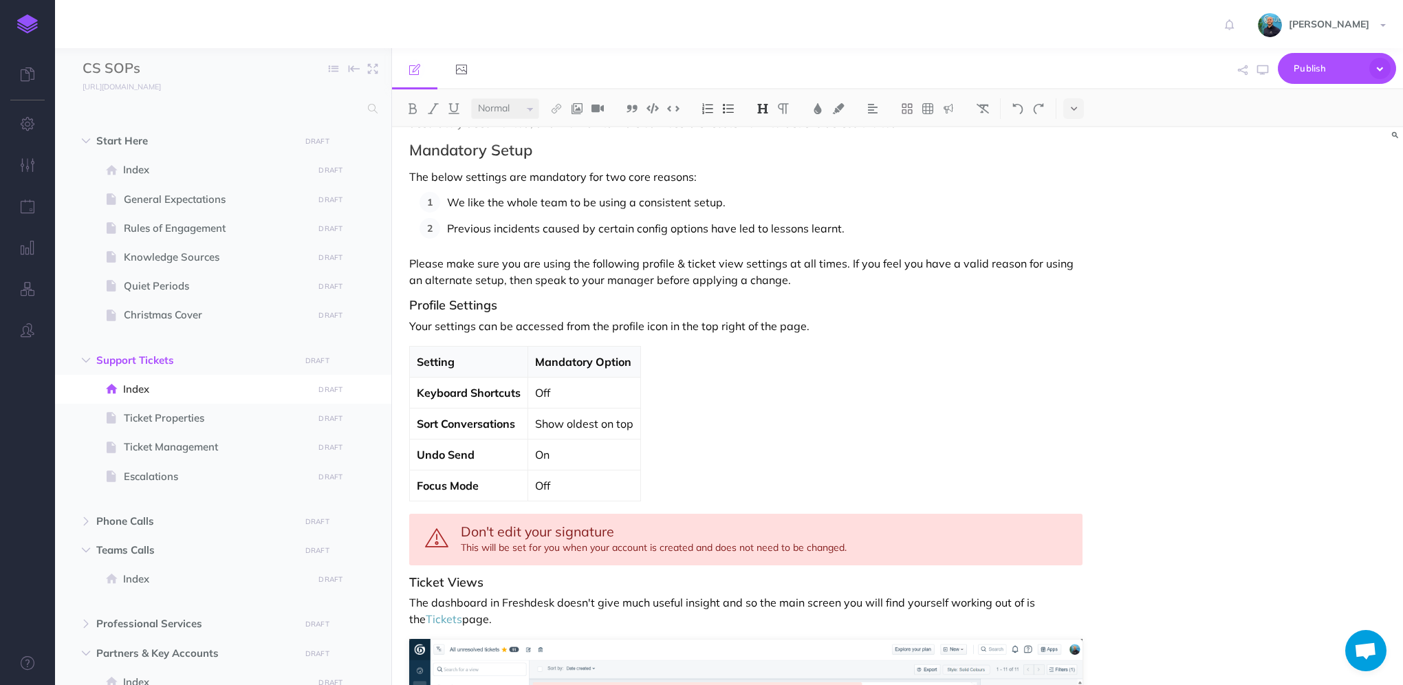
scroll to position [481, 0]
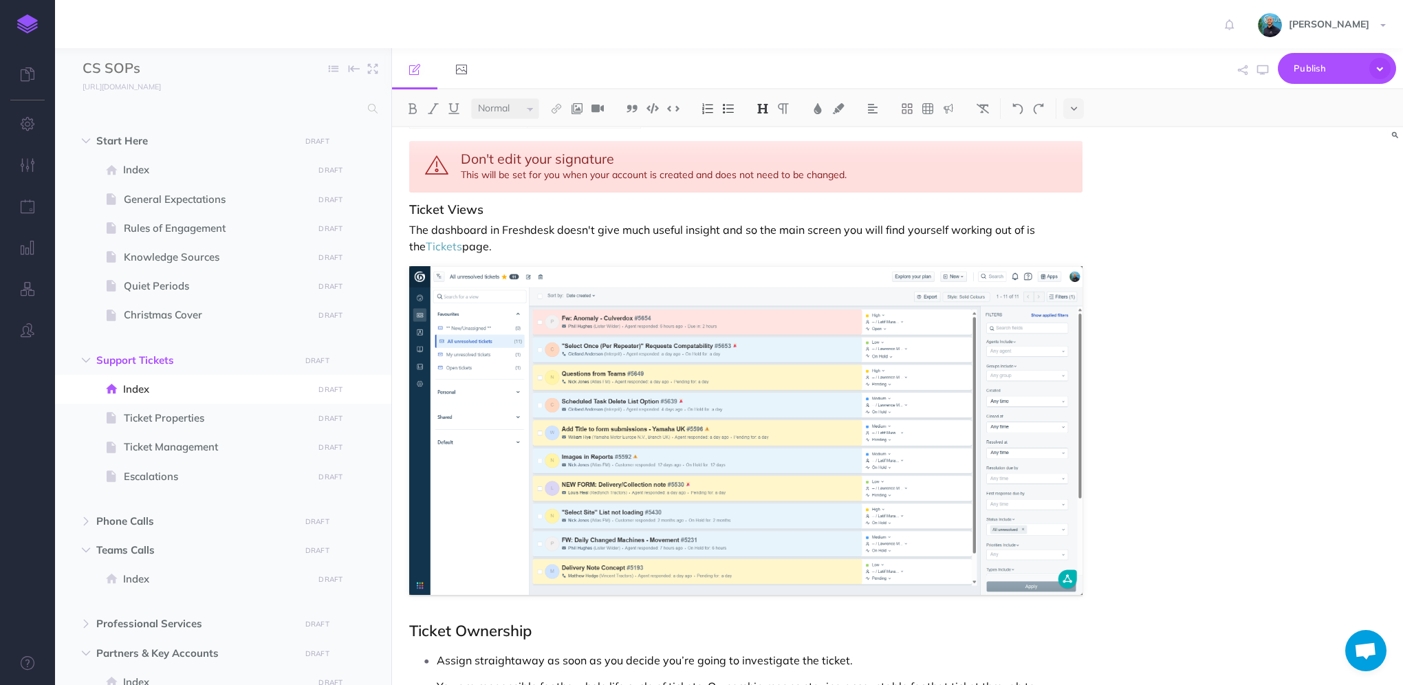
select select "large"
click at [477, 157] on span "Don't edit your signature" at bounding box center [537, 158] width 153 height 17
click at [1258, 72] on icon "button" at bounding box center [1262, 70] width 11 height 11
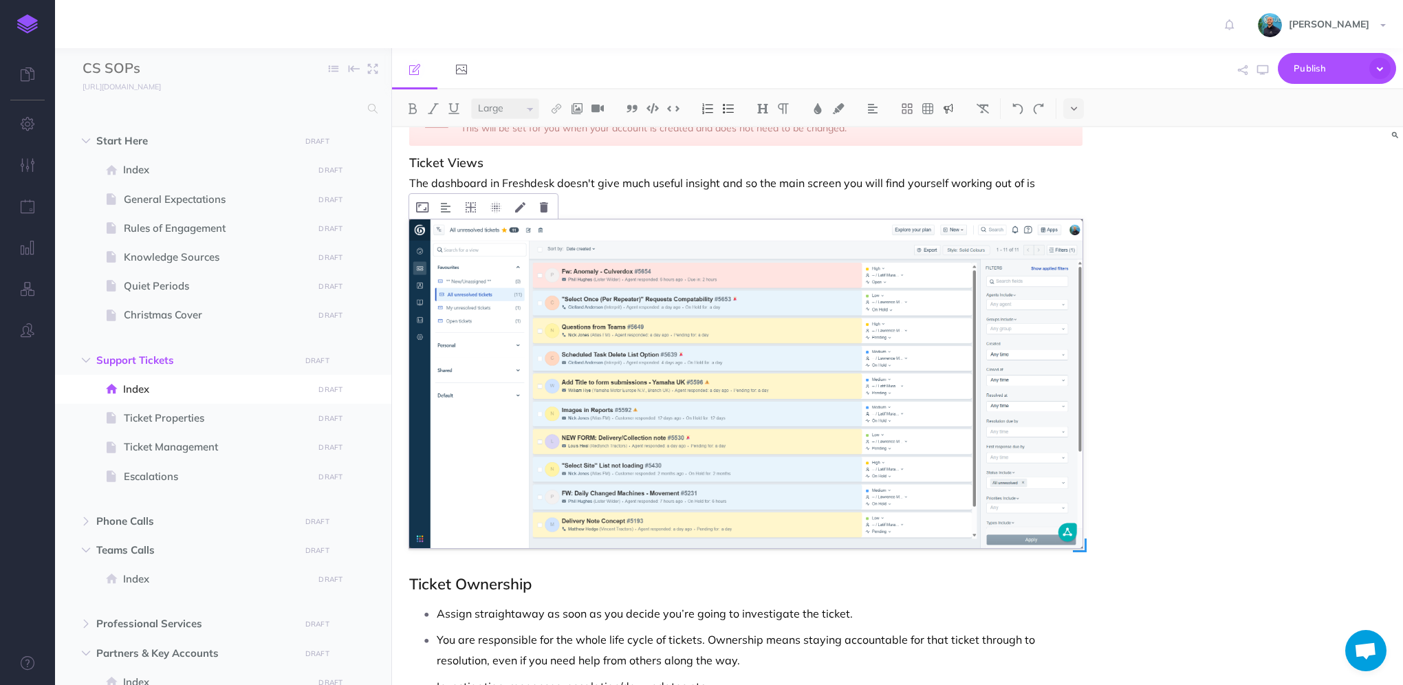
scroll to position [550, 0]
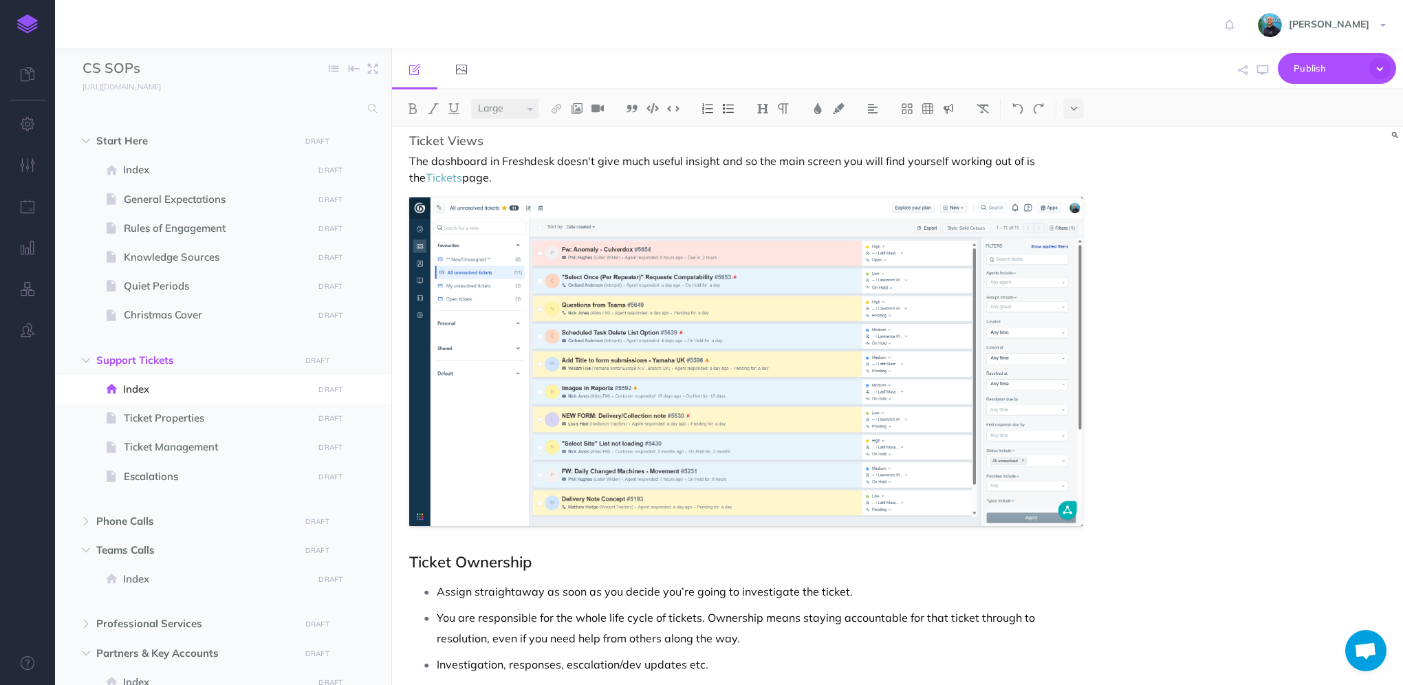
select select "null"
click at [415, 558] on h2 "Ticket Ownership" at bounding box center [745, 562] width 673 height 17
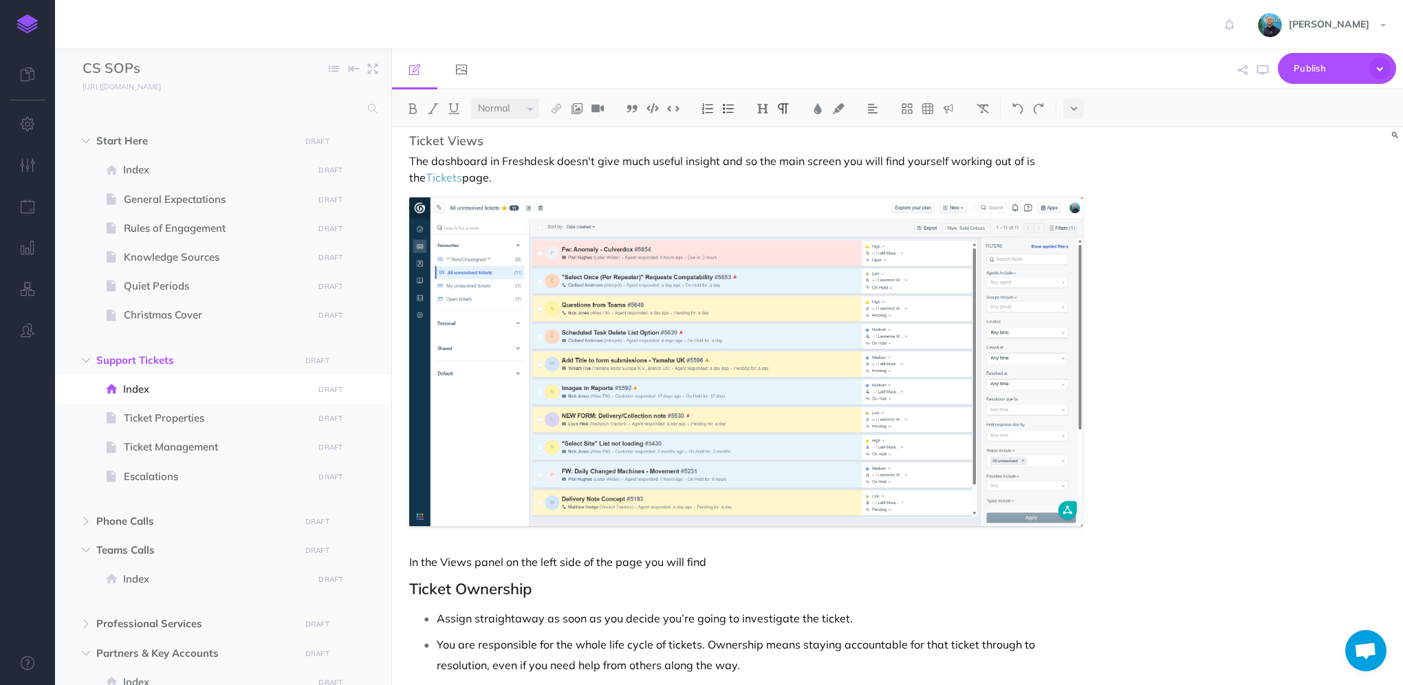
click at [734, 556] on p "In the Views panel on the left side of the page you will find" at bounding box center [745, 562] width 673 height 17
click at [776, 556] on p "In the Views panel on the left side of the page you will find the below preconf…" at bounding box center [745, 562] width 673 height 17
click at [902, 566] on p "In the Views panel on the left side of the page you will find the below pre-con…" at bounding box center [745, 562] width 673 height 17
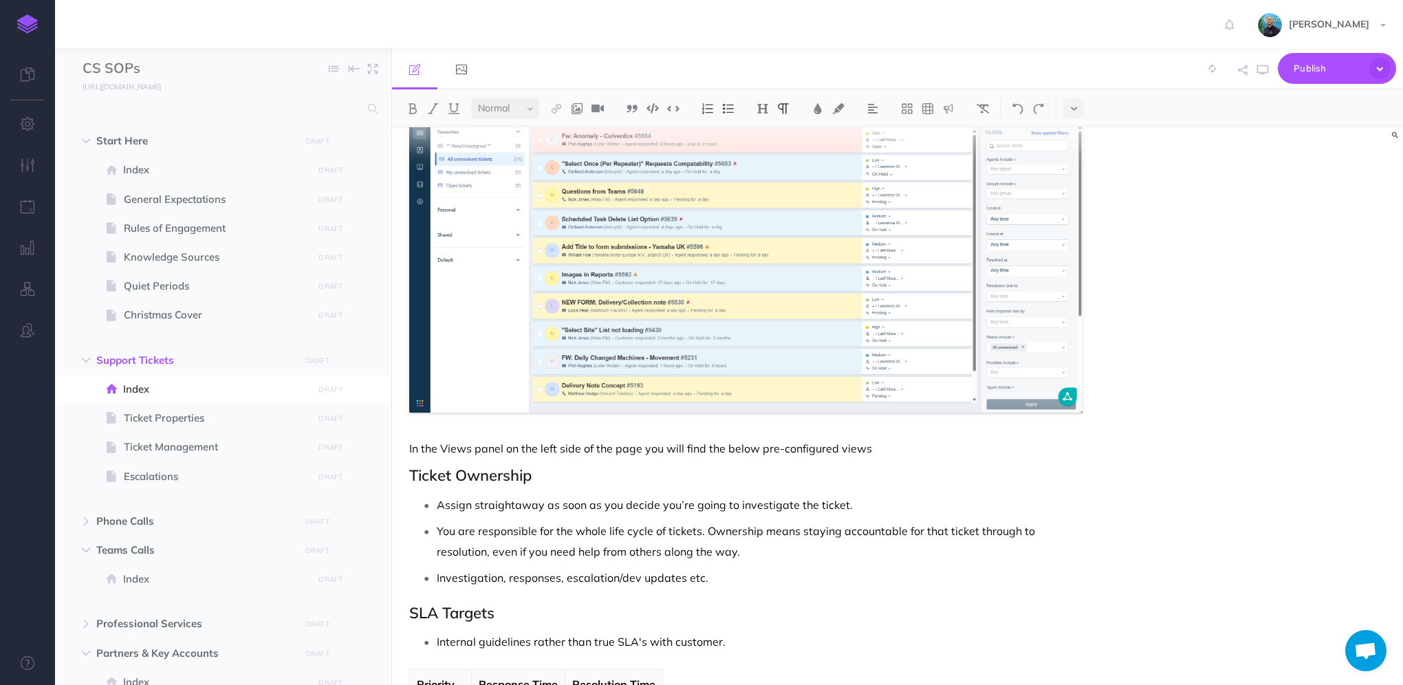
scroll to position [688, 0]
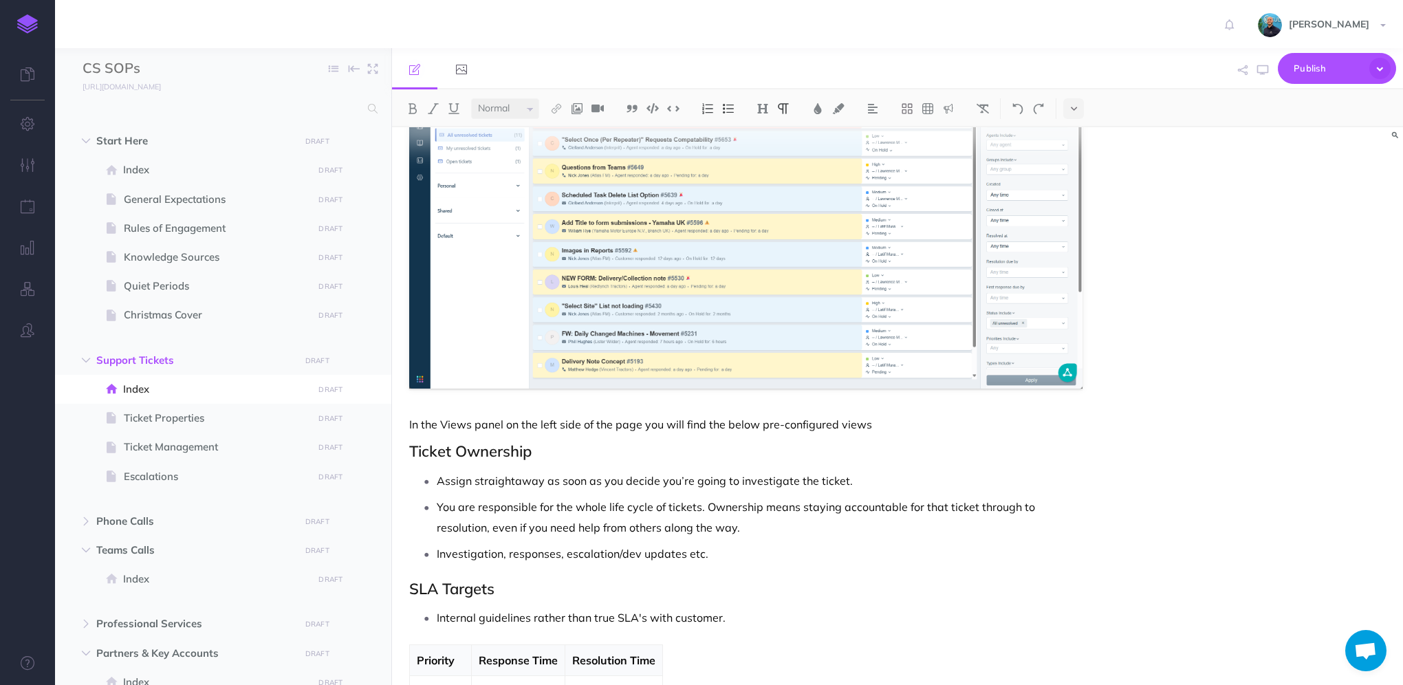
click at [559, 421] on p "In the Views panel on the left side of the page you will find the below pre-con…" at bounding box center [745, 424] width 673 height 17
click at [930, 422] on p "In the Views panel on the left hand side of the page you will find the below pr…" at bounding box center [745, 424] width 673 height 17
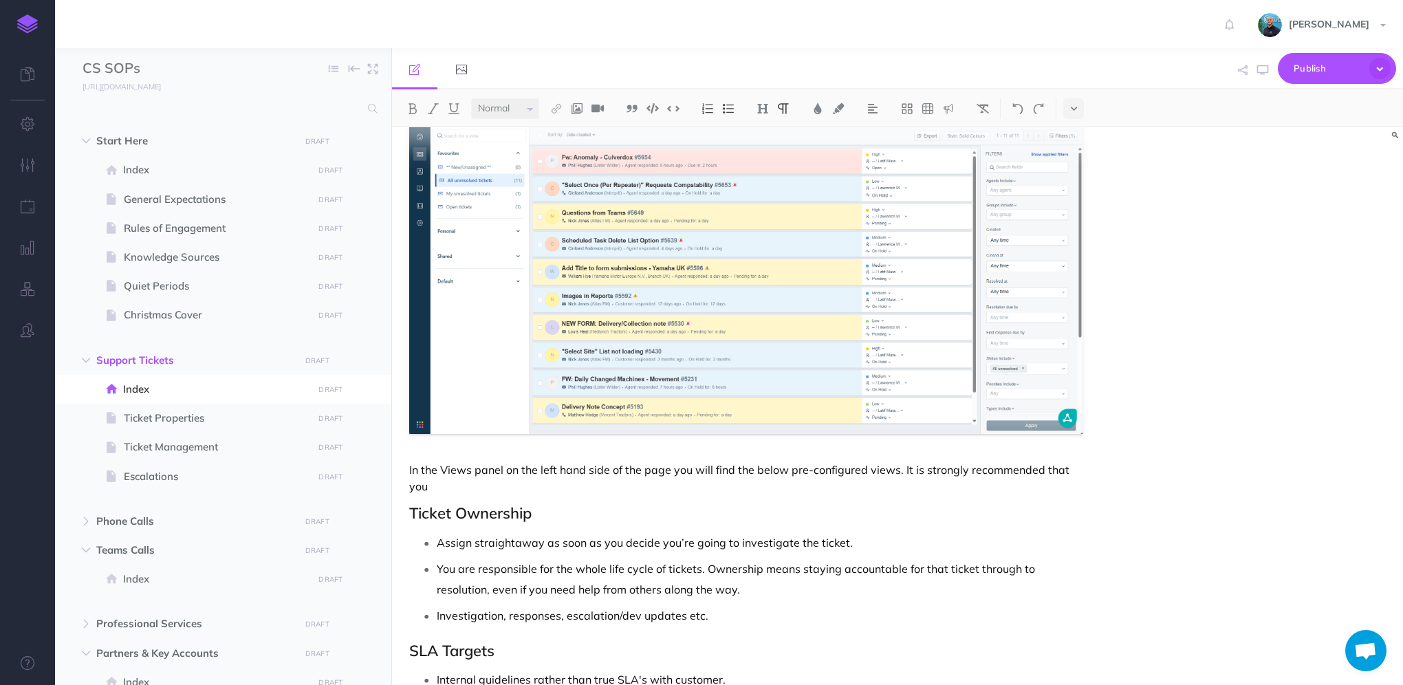
scroll to position [619, 0]
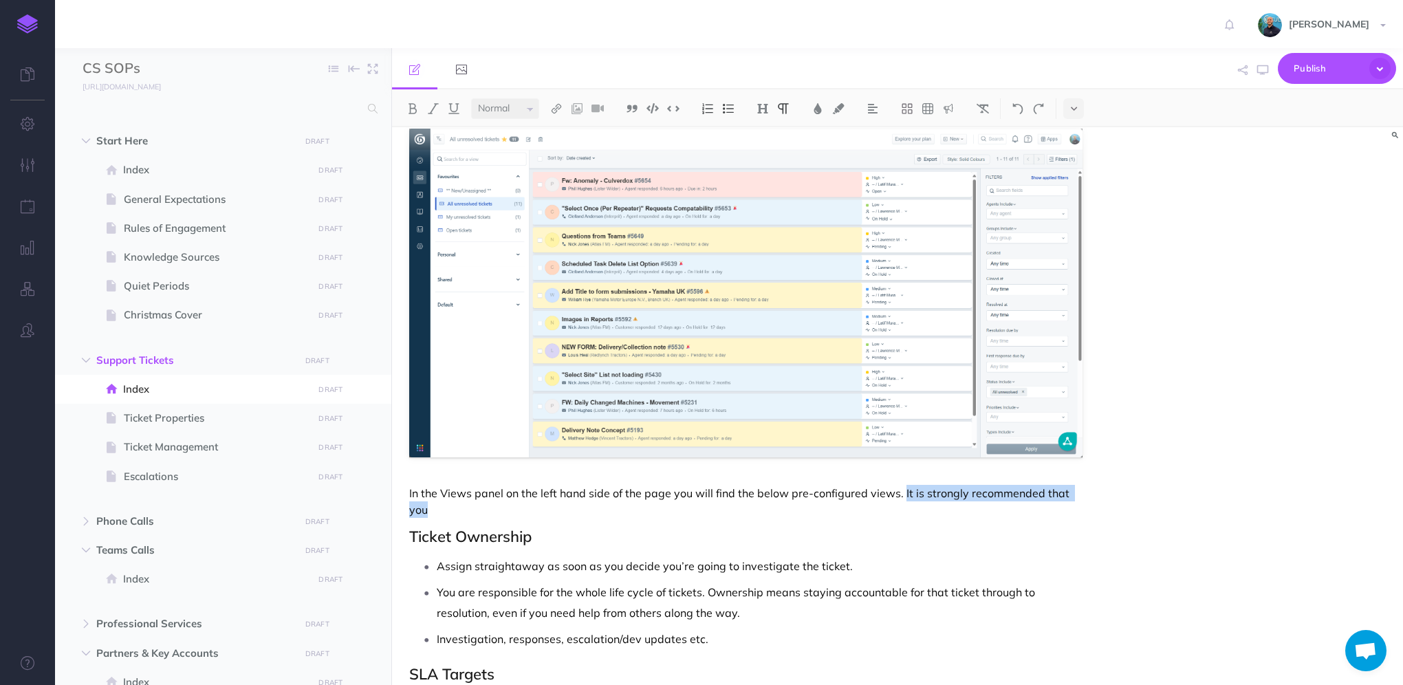
drag, startPoint x: 906, startPoint y: 503, endPoint x: 903, endPoint y: 490, distance: 13.5
click at [903, 490] on p "In the Views panel on the left hand side of the page you will find the below pr…" at bounding box center [745, 501] width 673 height 33
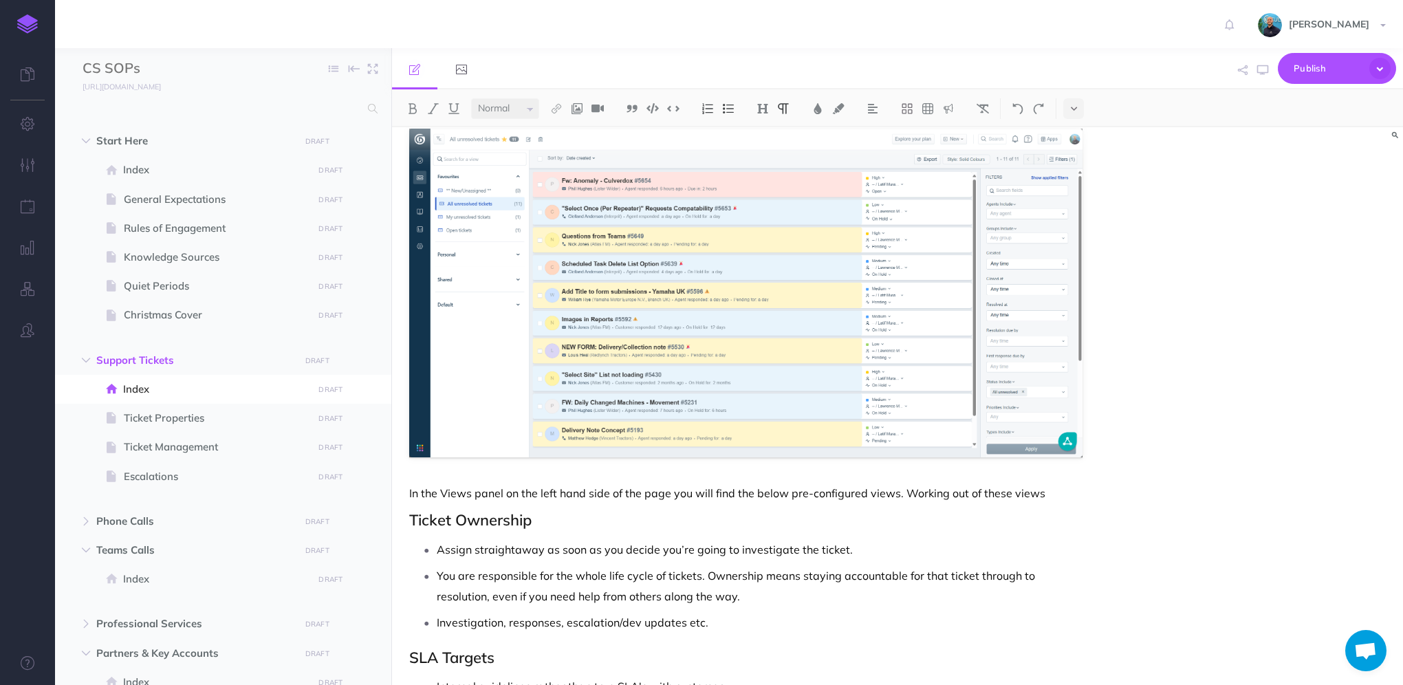
click at [1029, 495] on p "In the Views panel on the left hand side of the page you will find the below pr…" at bounding box center [745, 493] width 673 height 17
click at [1052, 490] on p "In the Views panel on the left hand side of the page you will find the below pr…" at bounding box center [745, 493] width 673 height 17
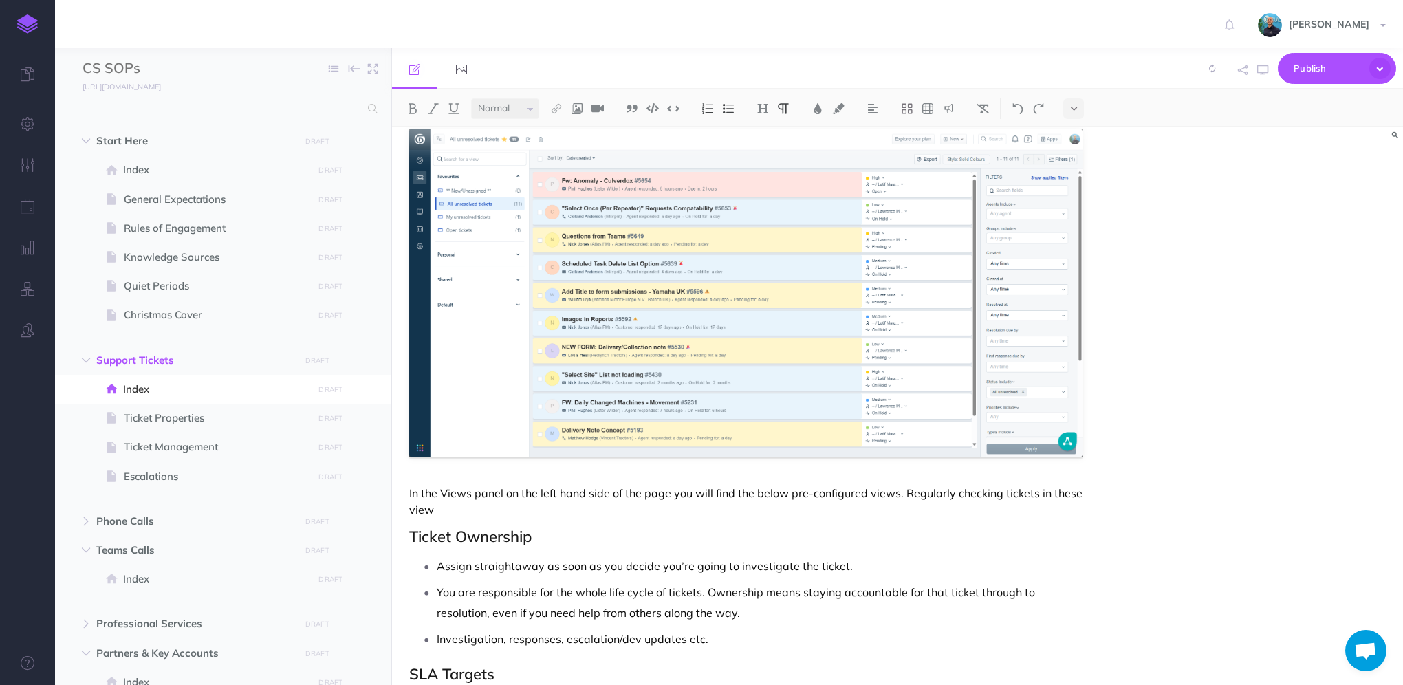
click at [996, 491] on p "In the Views panel on the left hand side of the page you will find the below pr…" at bounding box center [745, 501] width 673 height 33
click at [455, 508] on p "In the Views panel on the left hand side of the page you will find the below pr…" at bounding box center [745, 501] width 673 height 33
drag, startPoint x: 905, startPoint y: 487, endPoint x: 540, endPoint y: 503, distance: 364.8
click at [540, 503] on p "In the Views panel on the left hand side of the page you will find the below pr…" at bounding box center [745, 501] width 673 height 33
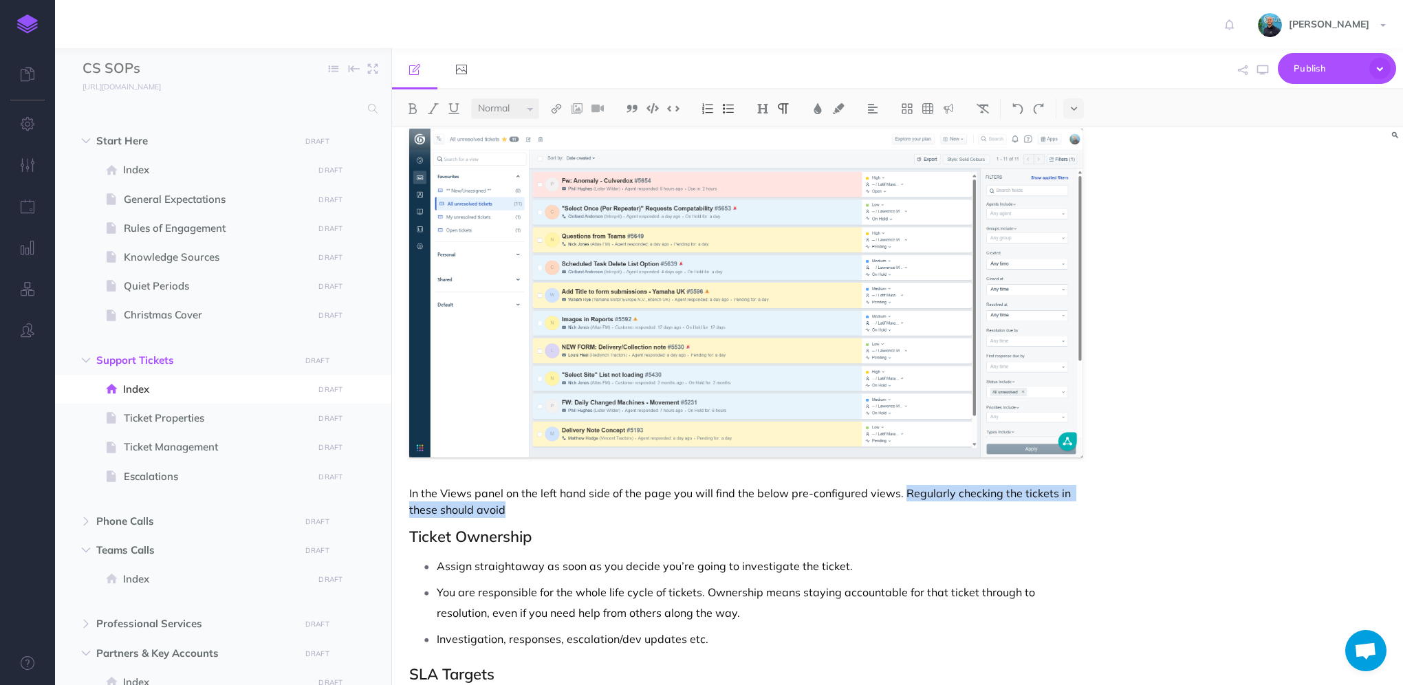
click at [902, 501] on p "In the Views panel on the left hand side of the page you will find the below pr…" at bounding box center [745, 501] width 673 height 33
click at [904, 491] on p "In the Views panel on the left hand side of the page you will find the below pr…" at bounding box center [745, 501] width 673 height 33
drag, startPoint x: 904, startPoint y: 490, endPoint x: 533, endPoint y: 509, distance: 371.8
click at [533, 509] on p "In the Views panel on the left hand side of the page you will find the below pr…" at bounding box center [745, 501] width 673 height 33
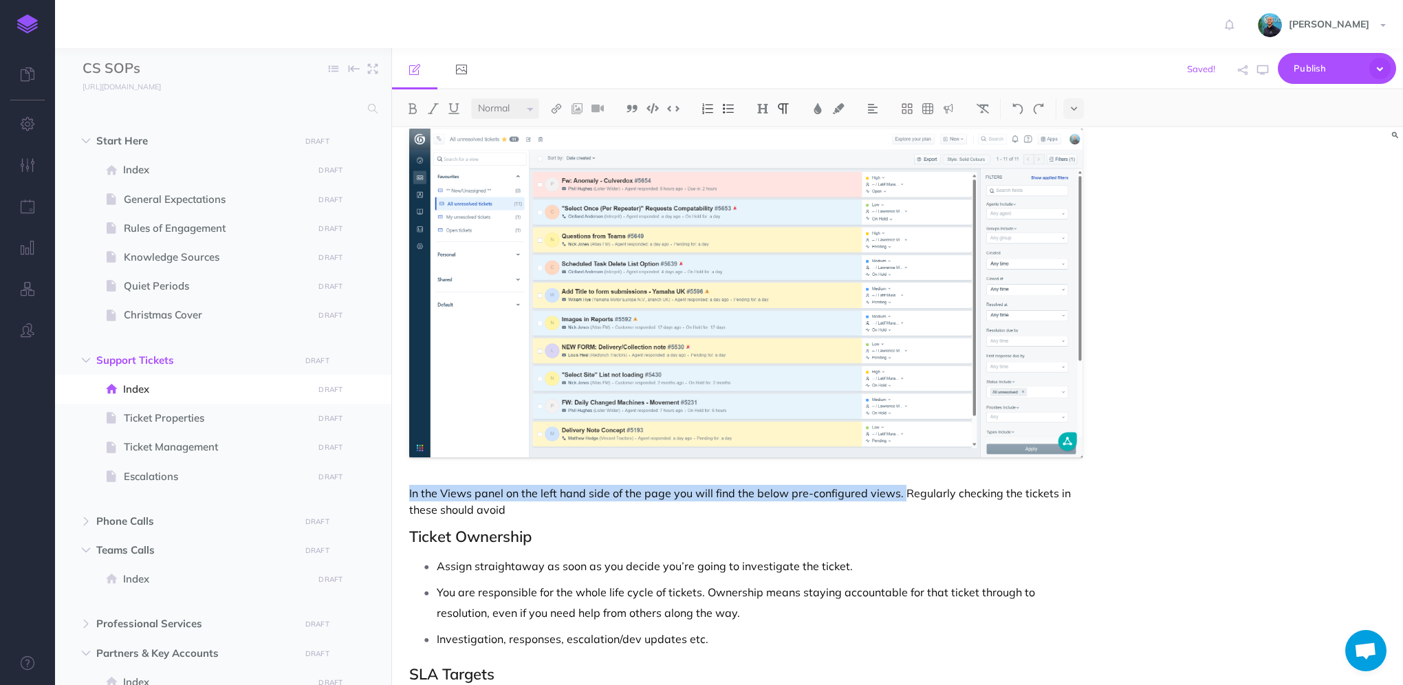
click at [495, 514] on p "In the Views panel on the left hand side of the page you will find the below pr…" at bounding box center [745, 501] width 673 height 33
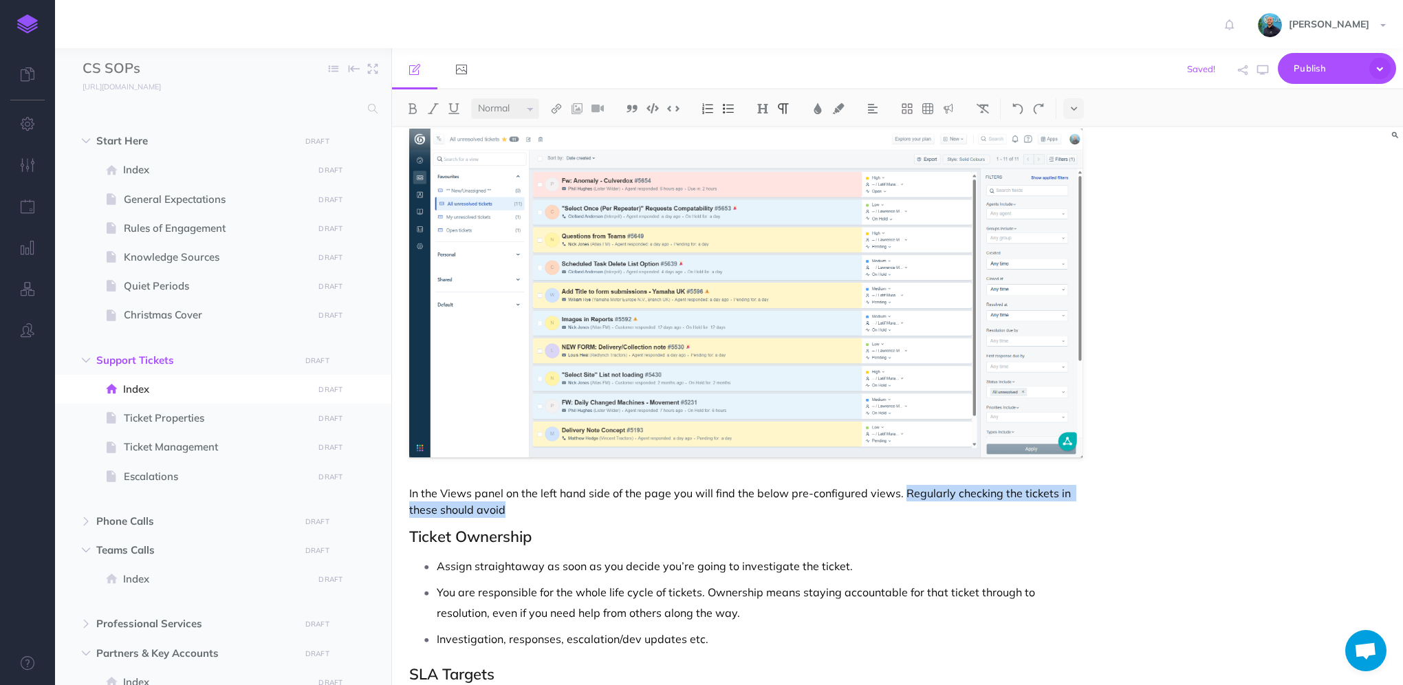
drag, startPoint x: 502, startPoint y: 506, endPoint x: 905, endPoint y: 490, distance: 403.3
click at [905, 490] on p "In the Views panel on the left hand side of the page you will find the below pr…" at bounding box center [745, 501] width 673 height 33
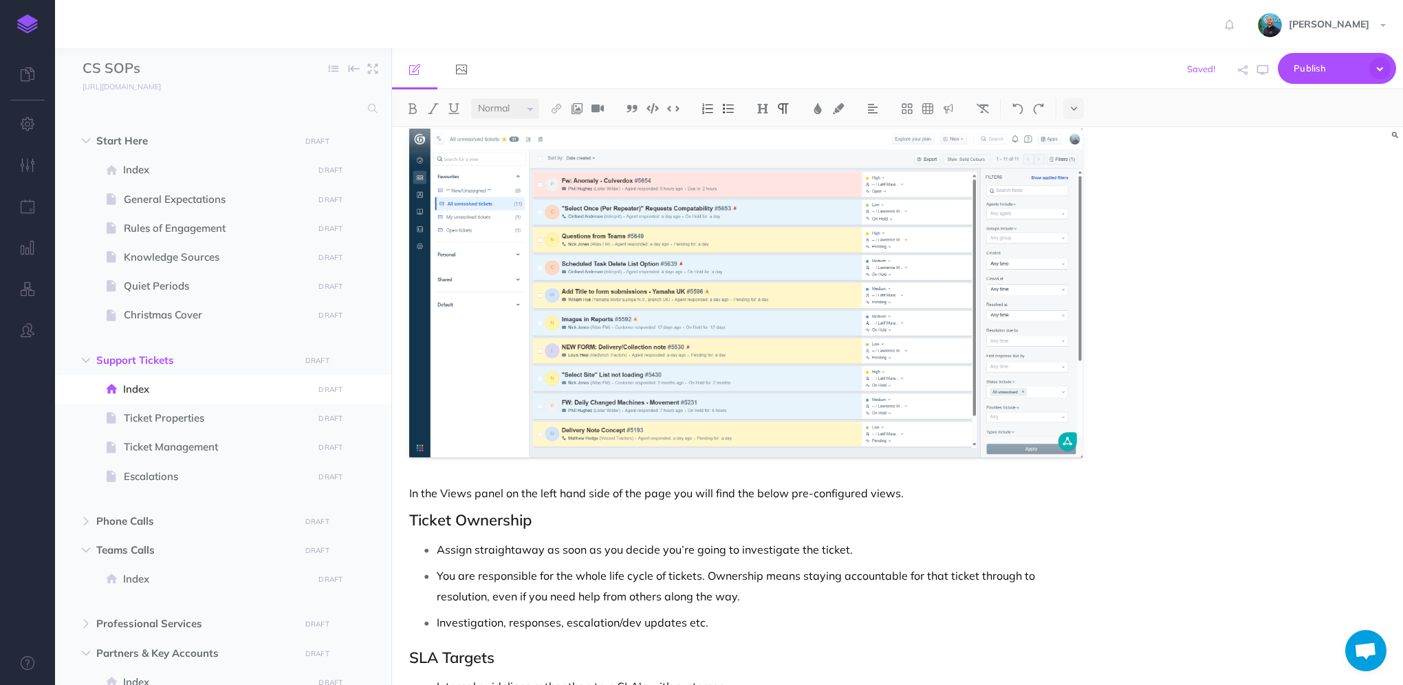
click at [462, 488] on p "In the Views panel on the left hand side of the page you will find the below pr…" at bounding box center [745, 493] width 673 height 17
click at [772, 490] on p "In the Views panel on the left hand side of the page you will find the below pr…" at bounding box center [745, 493] width 673 height 17
click at [915, 490] on p "In the Views panel on the left hand side of the page you will find the below pr…" at bounding box center [745, 493] width 673 height 17
click at [1023, 498] on p "In the Views panel on the left hand side of the page you will find the below pr…" at bounding box center [745, 493] width 673 height 17
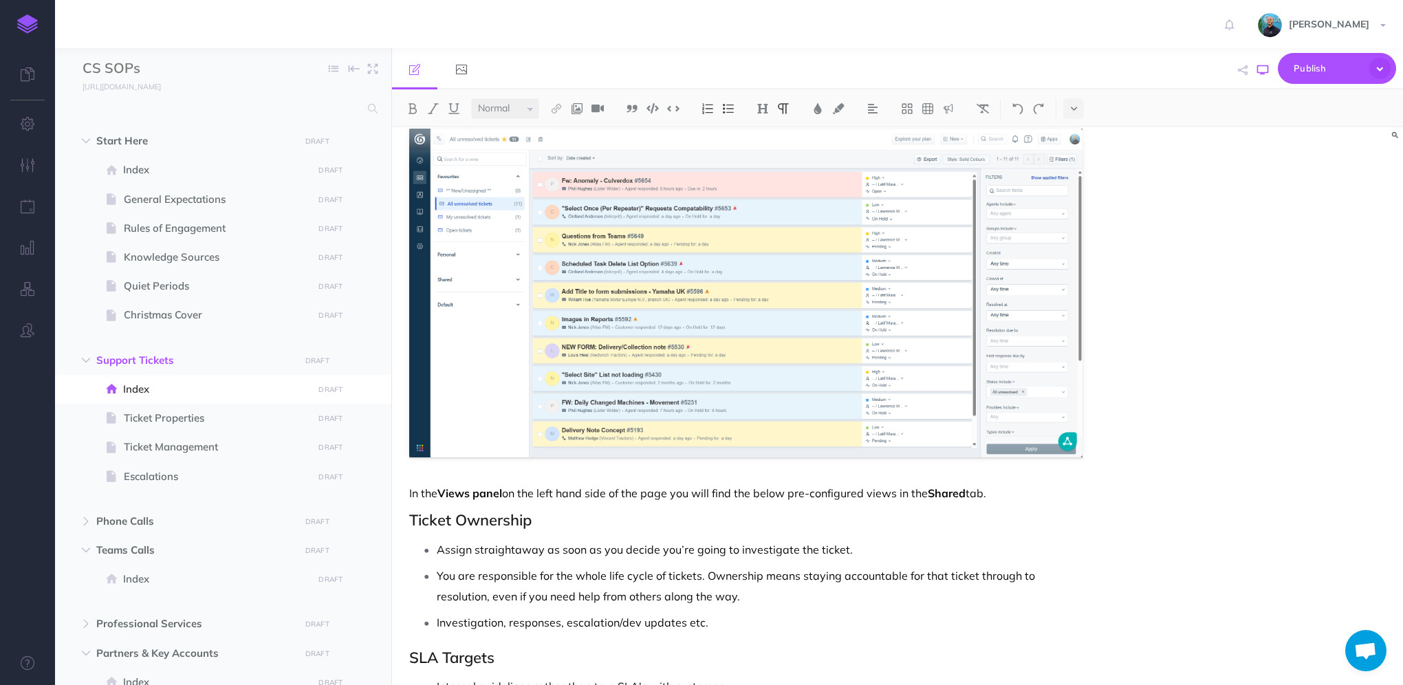
click at [1266, 69] on icon "button" at bounding box center [1262, 70] width 11 height 11
drag, startPoint x: 509, startPoint y: 490, endPoint x: 441, endPoint y: 490, distance: 68.1
click at [441, 490] on p "In the Views panel on the left hand side of the page you will find the below pr…" at bounding box center [745, 493] width 673 height 17
click at [1056, 503] on div "Support Tickets Freshdesk is our central hub for managing support. It’s the pri…" at bounding box center [746, 396] width 708 height 1777
click at [1015, 489] on p "In the Views panel on the left hand side of the page you will find the below pr…" at bounding box center [745, 493] width 673 height 17
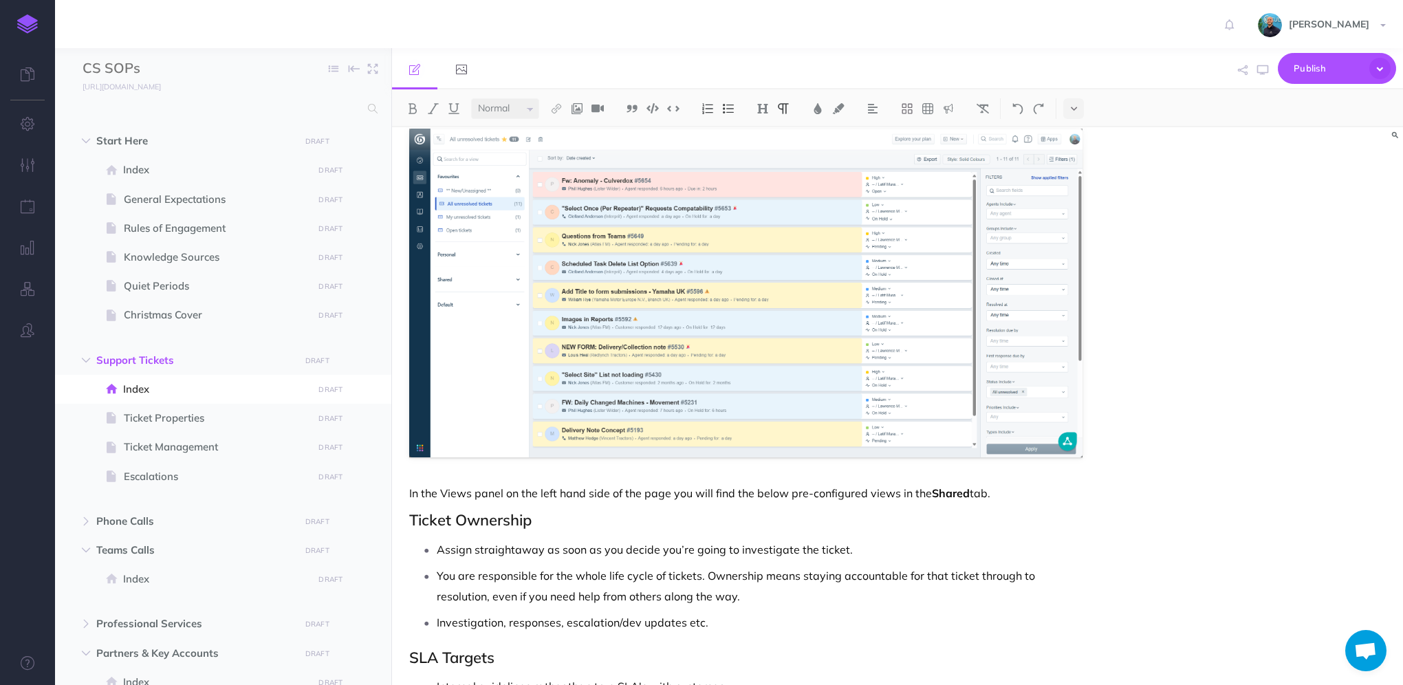
click at [1005, 492] on p "In the Views panel on the left hand side of the page you will find the below pr…" at bounding box center [745, 493] width 673 height 17
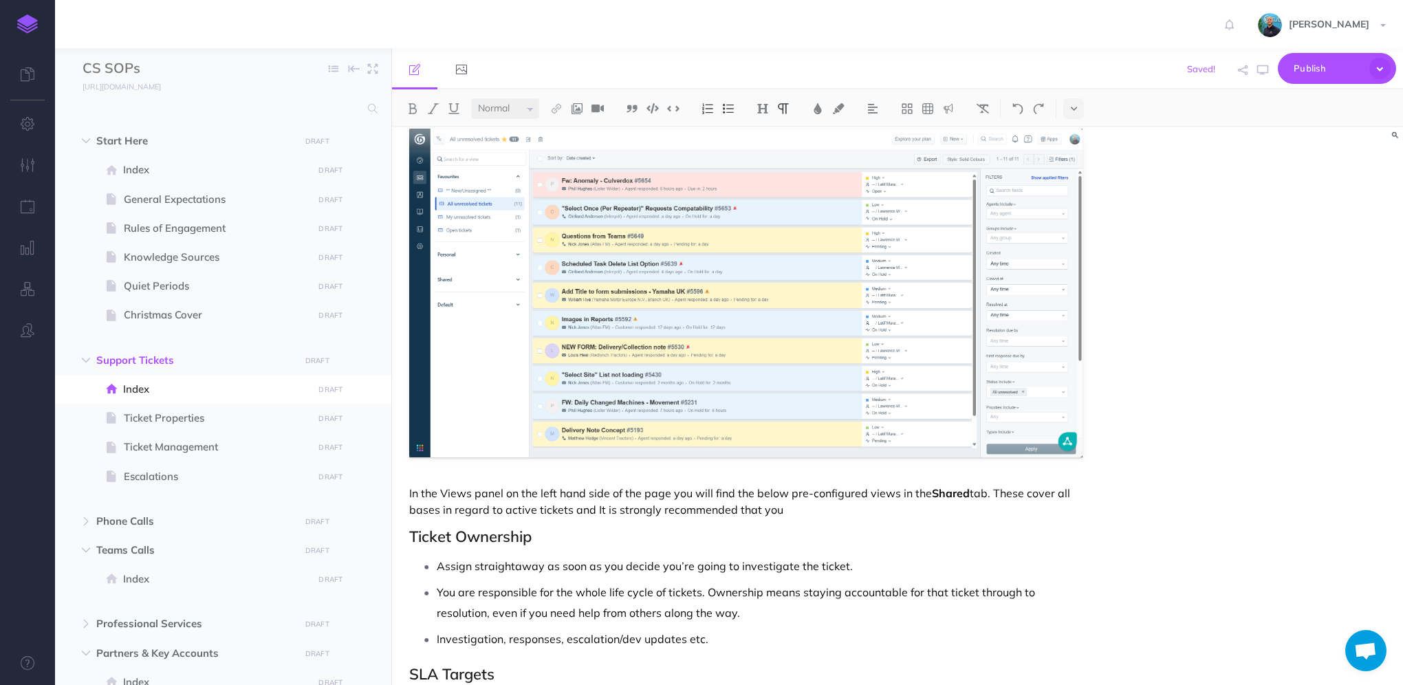
click at [594, 510] on p "In the Views panel on the left hand side of the page you will find the below pr…" at bounding box center [745, 501] width 673 height 33
click at [799, 511] on p "In the Views panel on the left hand side of the page you will find the below pr…" at bounding box center [745, 501] width 673 height 33
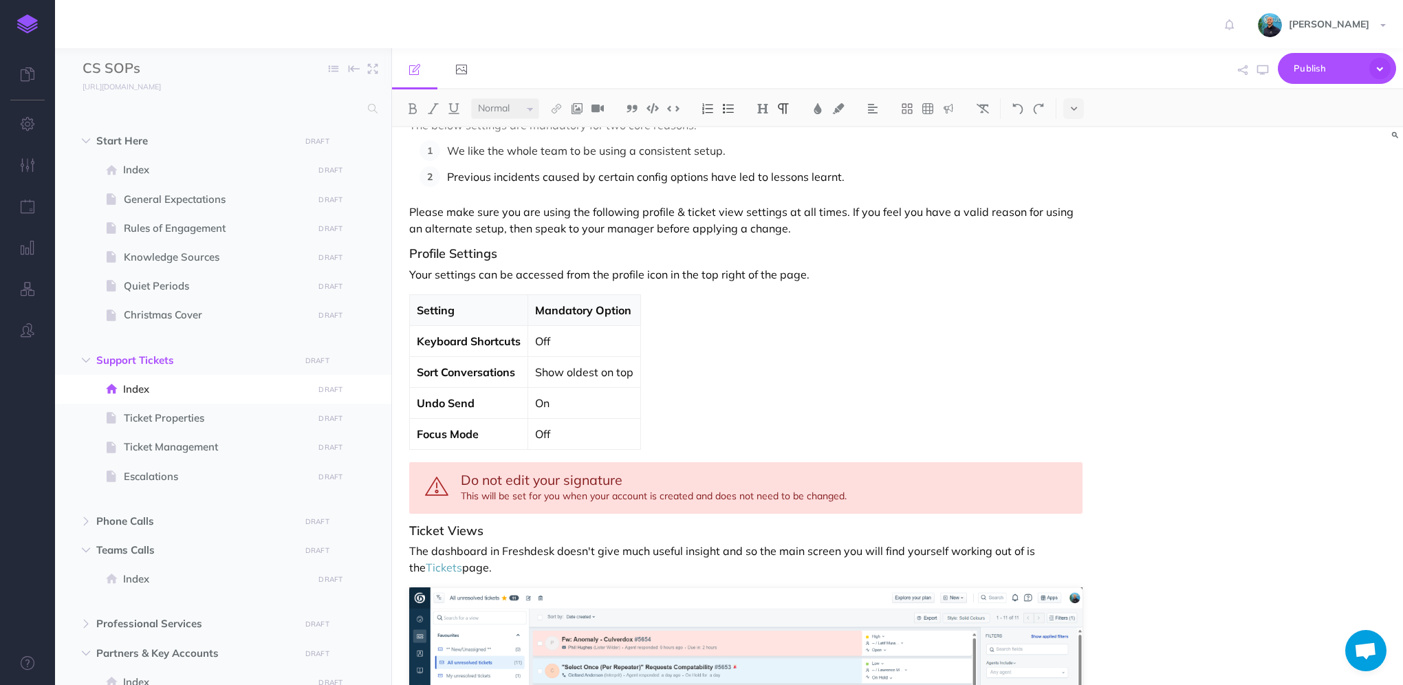
scroll to position [138, 0]
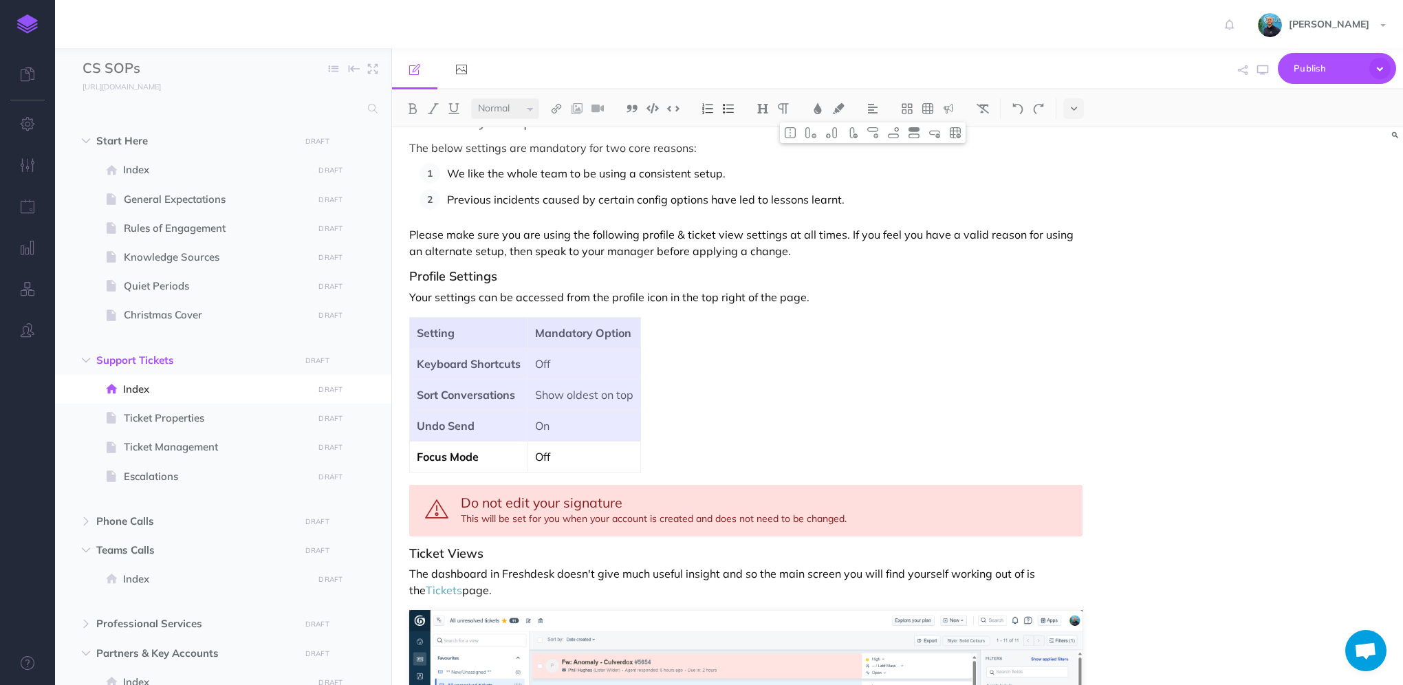
drag, startPoint x: 483, startPoint y: 335, endPoint x: 562, endPoint y: 446, distance: 136.0
click at [562, 446] on tbody "Setting Mandatory Option Keyboard Shortcuts Off Sort Conversations Show oldest …" at bounding box center [525, 395] width 231 height 155
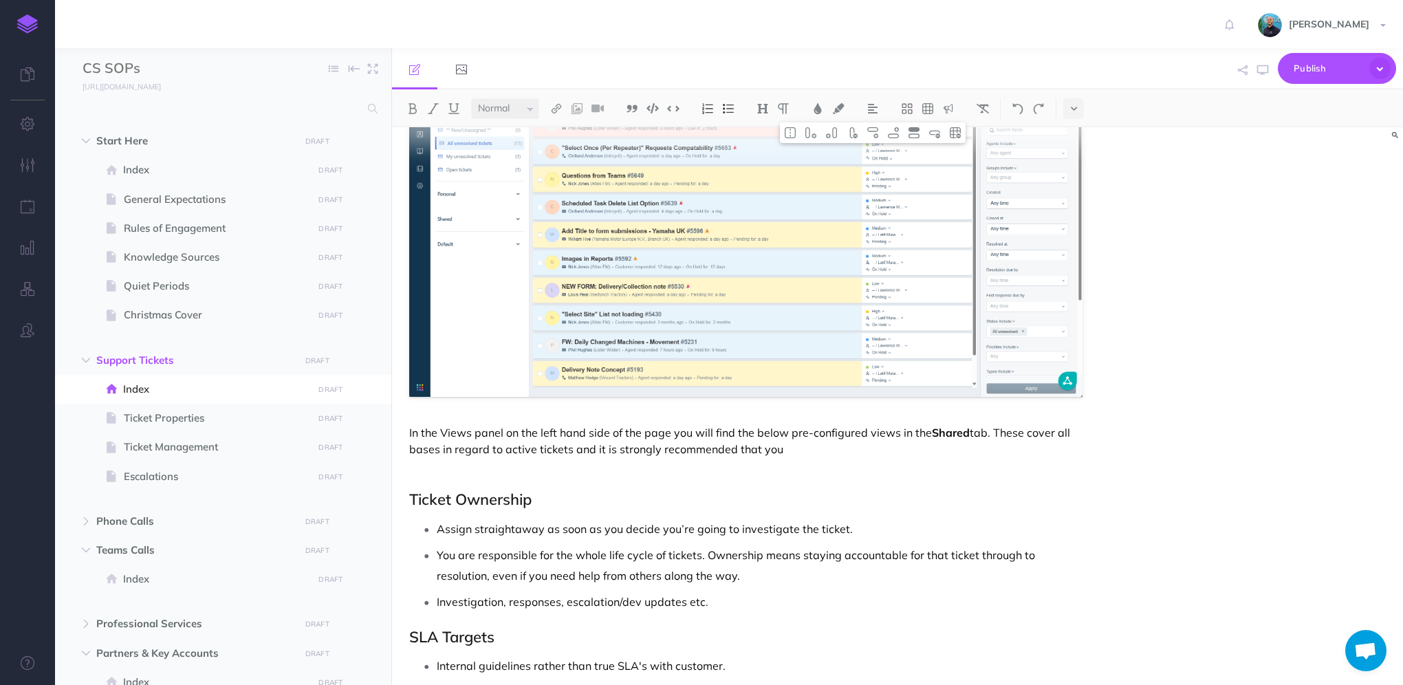
scroll to position [688, 0]
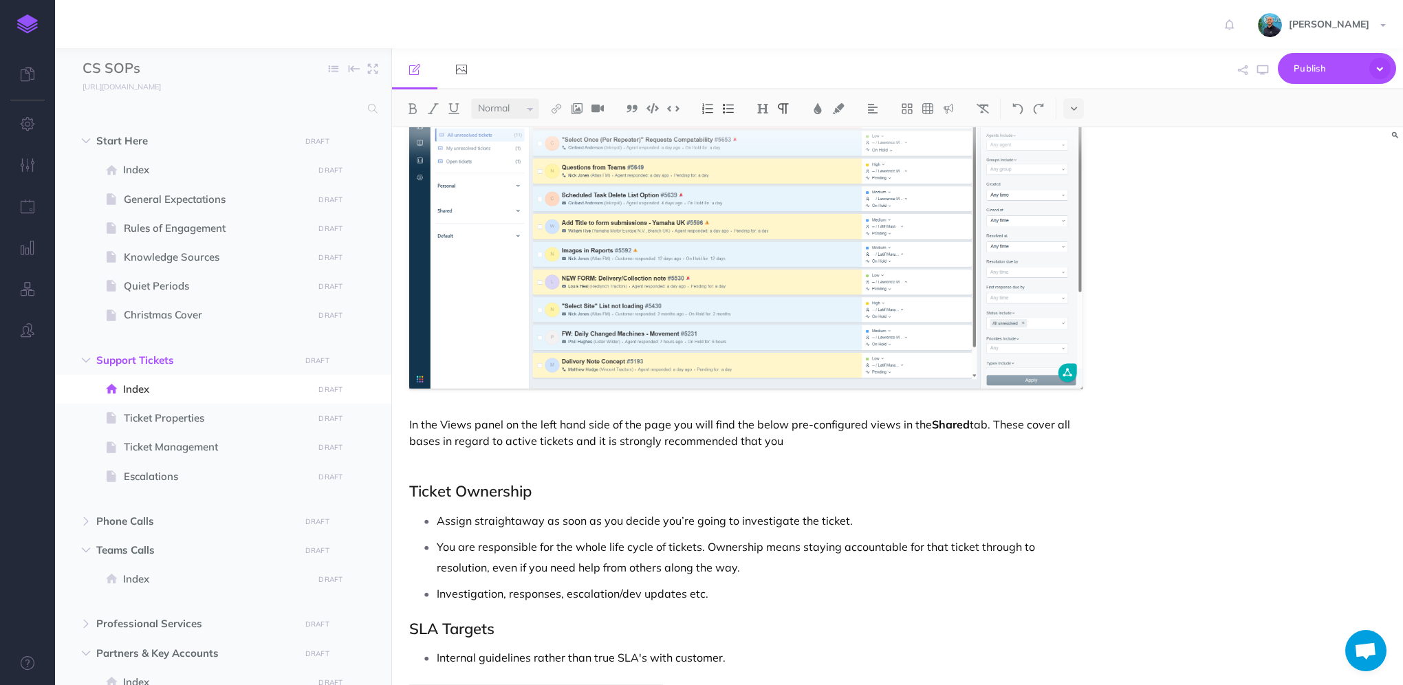
click at [434, 461] on p at bounding box center [745, 464] width 673 height 17
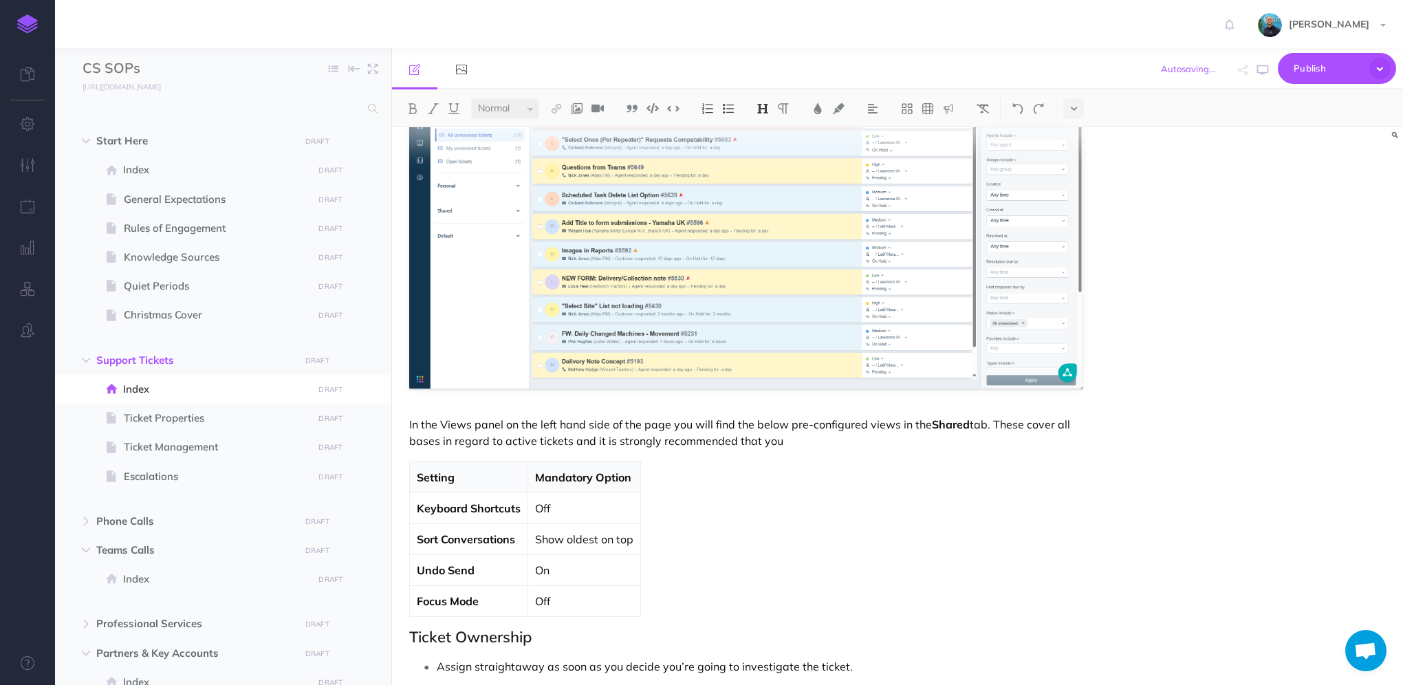
click at [443, 477] on p "Setting" at bounding box center [469, 477] width 104 height 17
click at [473, 509] on strong "Keyboard Shortcuts" at bounding box center [469, 508] width 104 height 14
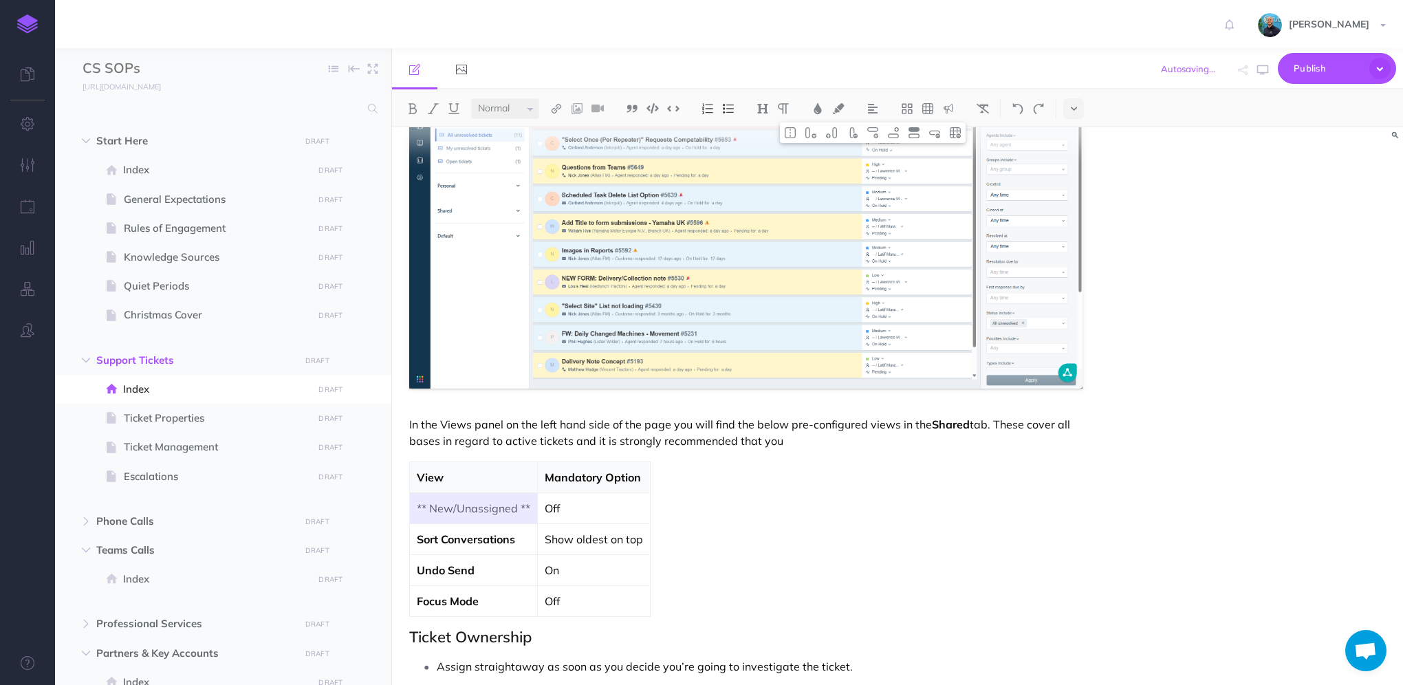
click at [468, 533] on strong "Sort Conversations" at bounding box center [466, 539] width 98 height 14
click at [490, 510] on p "** New/Unassigned **" at bounding box center [473, 508] width 113 height 17
click at [679, 521] on div "Support Tickets Freshdesk is our central hub for managing support. It’s the pri…" at bounding box center [746, 421] width 708 height 1963
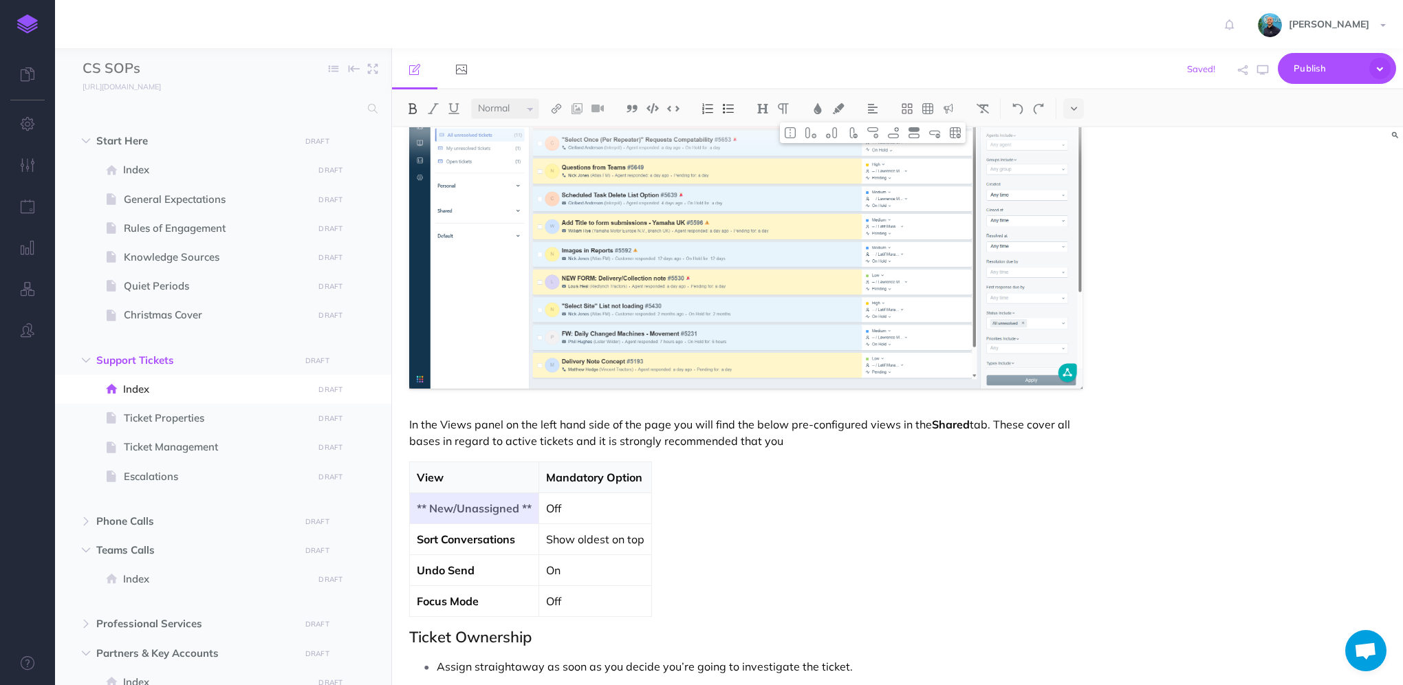
click at [622, 512] on p "Off" at bounding box center [595, 508] width 98 height 17
click at [602, 476] on p "Mandatory Option" at bounding box center [595, 477] width 98 height 17
click at [575, 538] on p "Show oldest on top" at bounding box center [595, 539] width 98 height 17
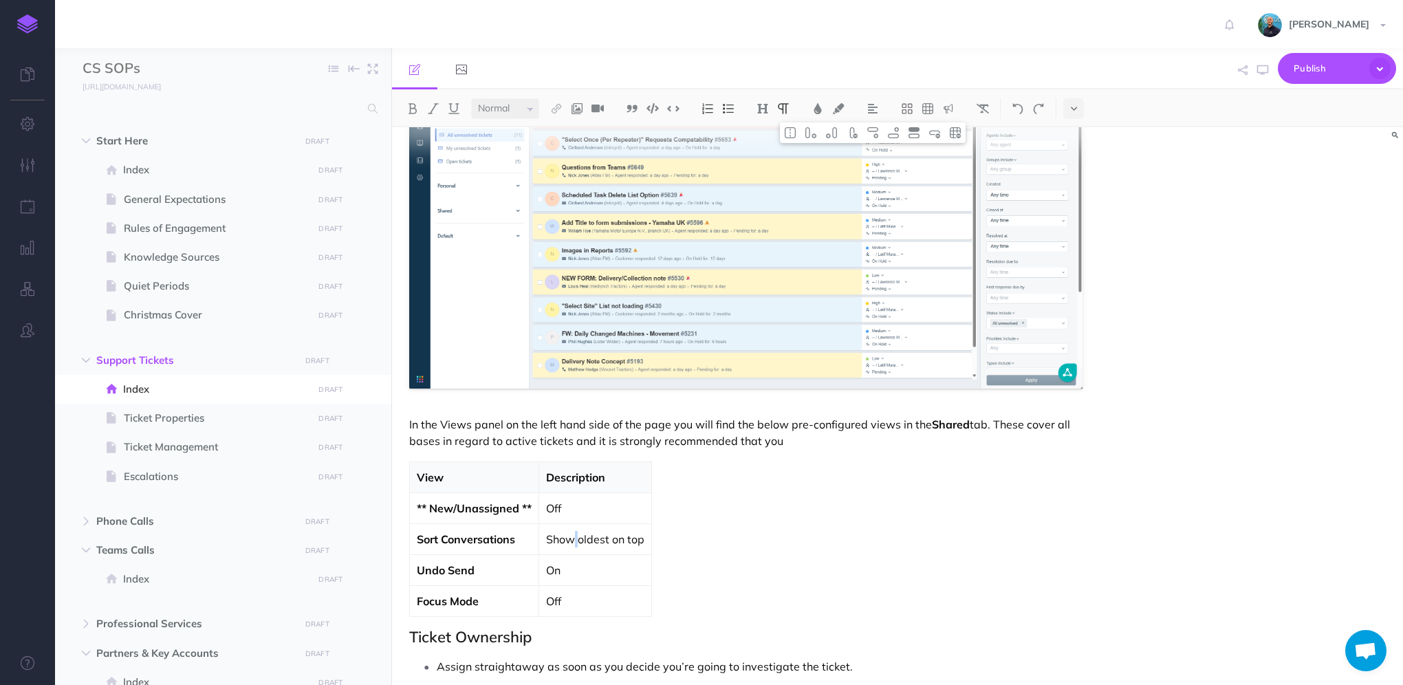
click at [575, 538] on p "Show oldest on top" at bounding box center [595, 539] width 98 height 17
click at [462, 539] on strong "Sort Conversations" at bounding box center [466, 539] width 98 height 14
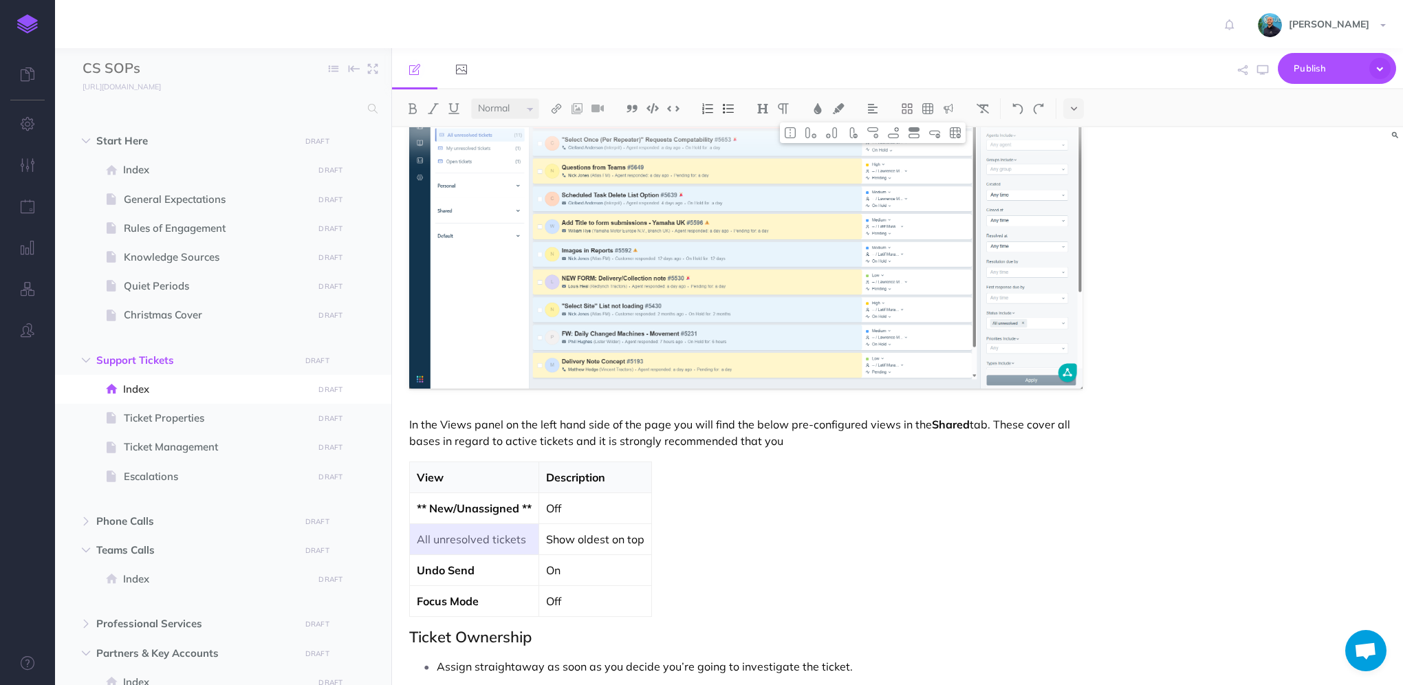
click at [470, 574] on p "Undo Send" at bounding box center [474, 570] width 115 height 17
click at [454, 589] on td "Focus Mode" at bounding box center [474, 600] width 129 height 31
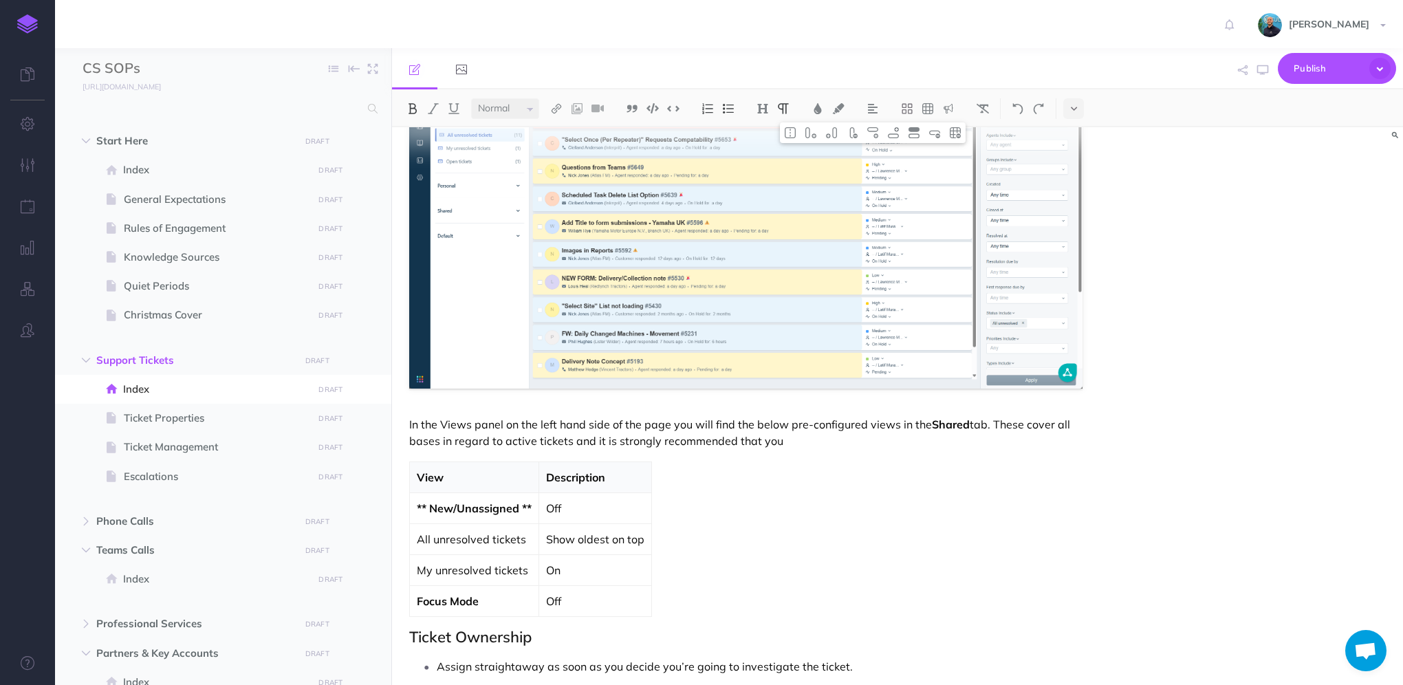
click at [454, 589] on td "Focus Mode" at bounding box center [474, 600] width 129 height 31
drag, startPoint x: 503, startPoint y: 539, endPoint x: 503, endPoint y: 587, distance: 48.1
click at [503, 587] on tbody "View Description ** New/Unassigned ** Off All unresolved tickets Show oldest on…" at bounding box center [531, 538] width 242 height 155
click at [624, 593] on p "Off" at bounding box center [595, 601] width 98 height 17
click at [573, 505] on p "Off" at bounding box center [595, 508] width 98 height 17
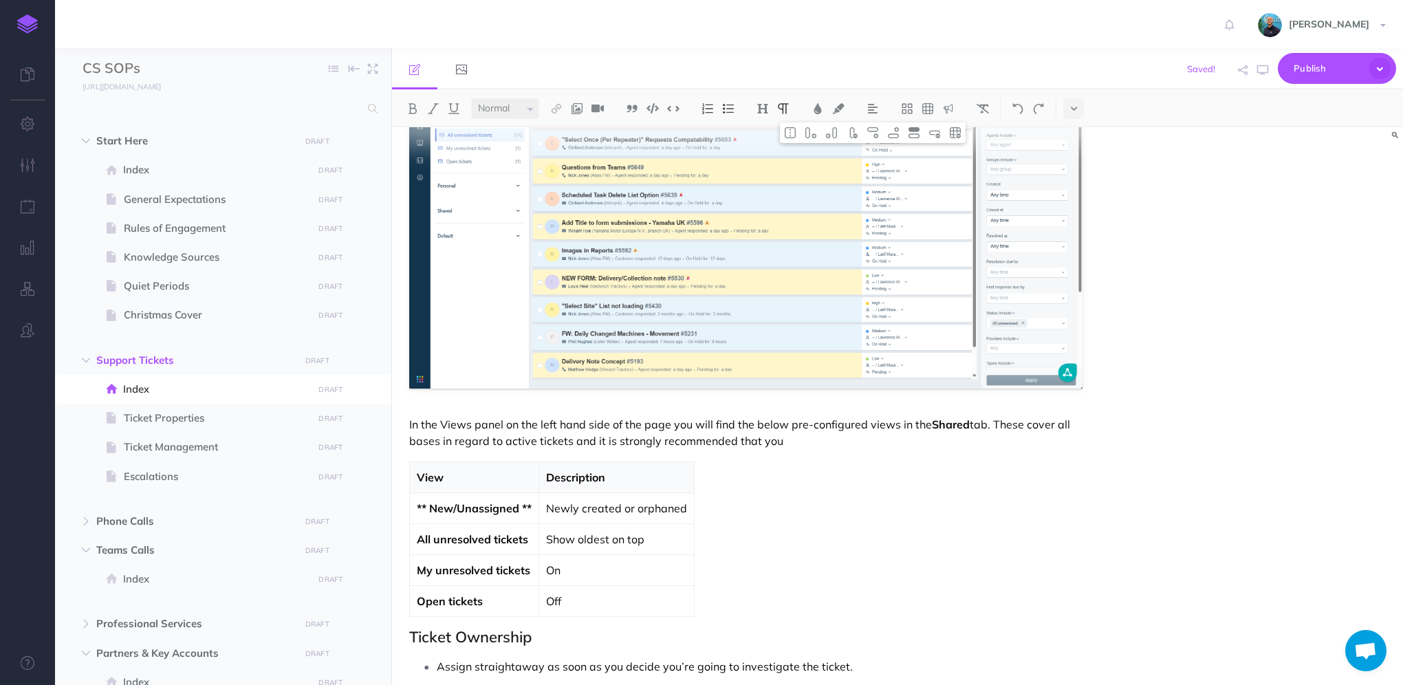
click at [690, 503] on td "Newly created or orphaned" at bounding box center [616, 507] width 155 height 31
click at [608, 536] on p "Show oldest on top" at bounding box center [719, 539] width 346 height 17
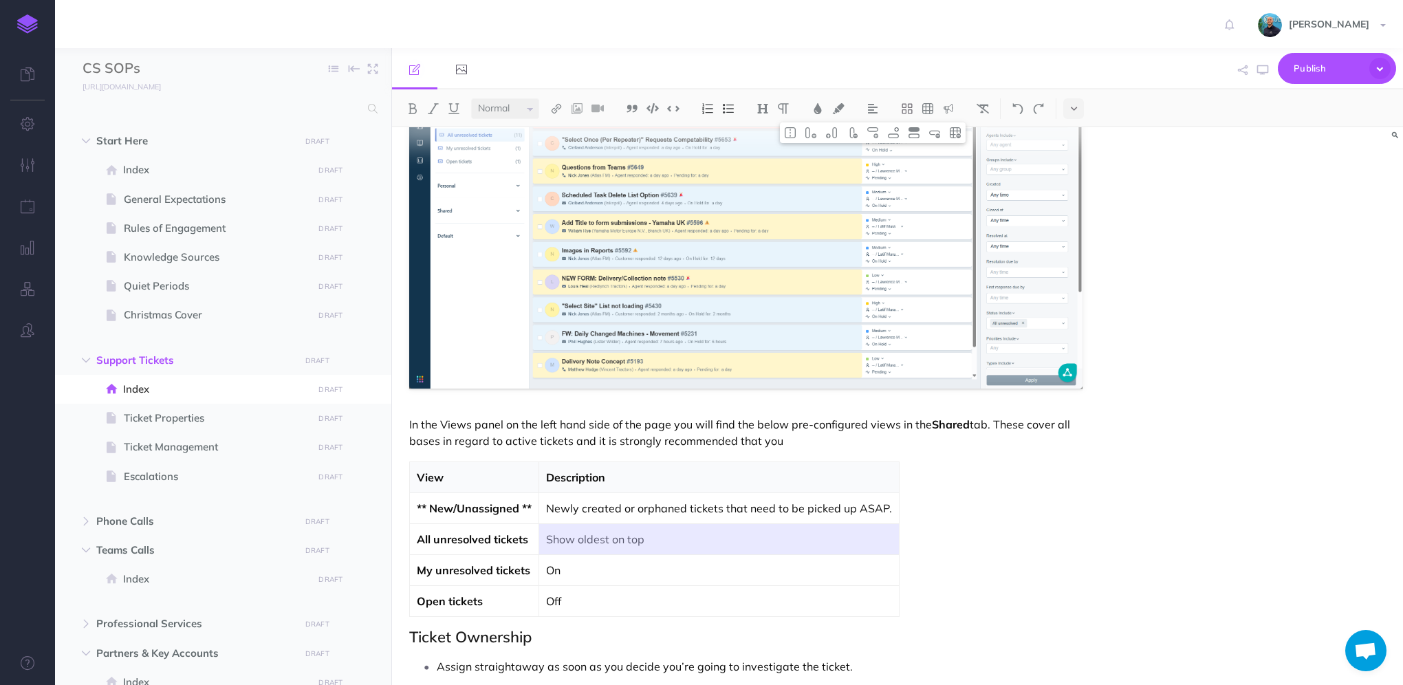
click at [728, 532] on p "Show oldest on top" at bounding box center [719, 539] width 346 height 17
drag, startPoint x: 685, startPoint y: 532, endPoint x: 547, endPoint y: 536, distance: 137.6
click at [547, 536] on p "Show oldest on top" at bounding box center [719, 539] width 346 height 17
click at [687, 547] on td "All support tickets" at bounding box center [719, 538] width 360 height 31
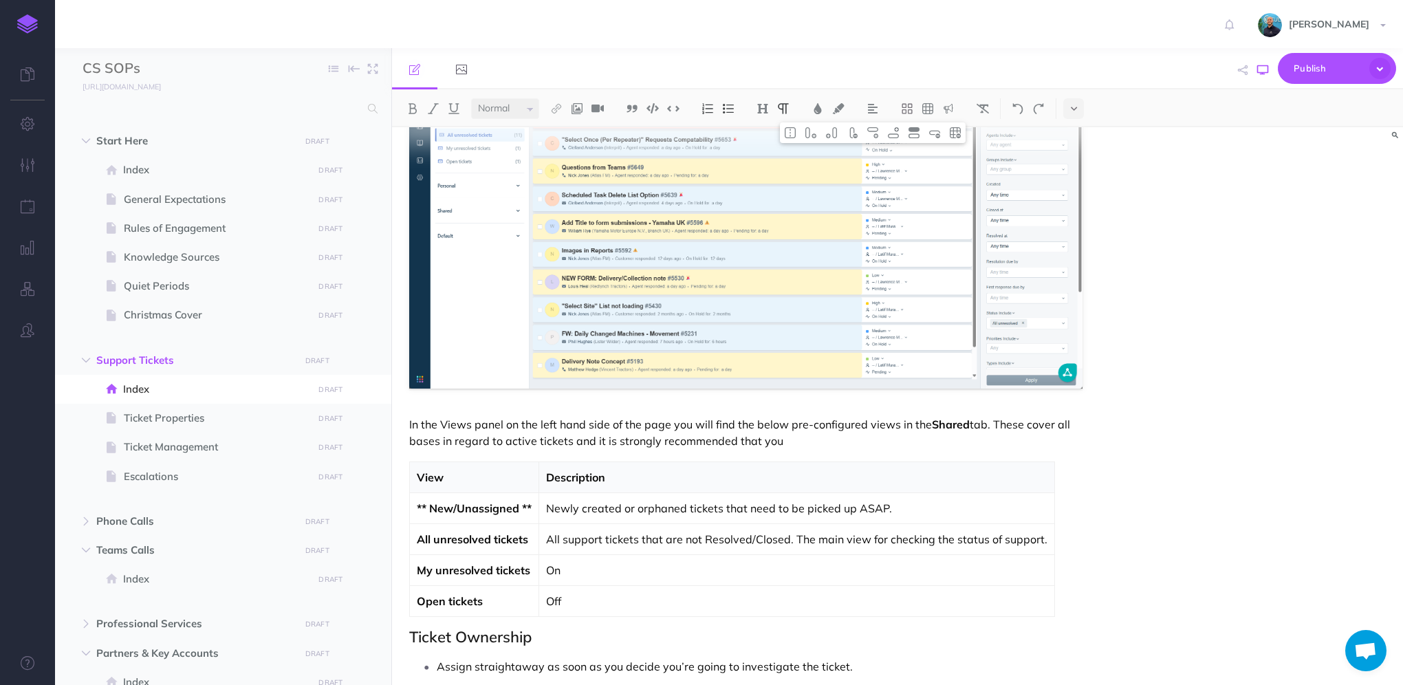
click at [1262, 72] on icon "button" at bounding box center [1262, 70] width 11 height 11
click at [539, 470] on th "Description" at bounding box center [797, 476] width 516 height 31
click at [532, 470] on th "View" at bounding box center [474, 476] width 129 height 31
click at [539, 465] on th "Description" at bounding box center [797, 476] width 516 height 31
drag, startPoint x: 1042, startPoint y: 538, endPoint x: 791, endPoint y: 534, distance: 251.7
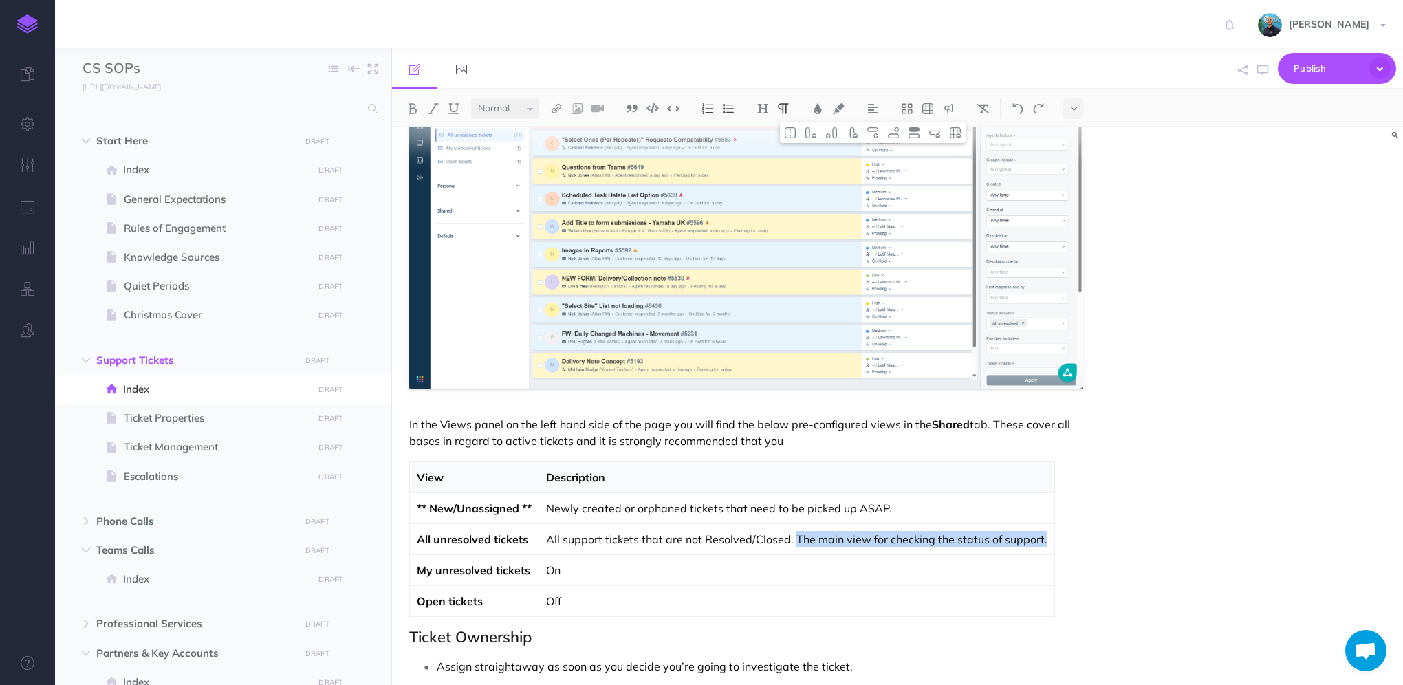
click at [791, 534] on td "All support tickets that are not Resolved/Closed. The main view for checking th…" at bounding box center [797, 538] width 516 height 31
click at [820, 535] on p "All support tickets that are not Resolved/Closed." at bounding box center [719, 539] width 346 height 17
click at [1270, 67] on button "button" at bounding box center [1263, 70] width 18 height 40
click at [1260, 72] on icon "button" at bounding box center [1262, 70] width 11 height 11
click at [839, 520] on td "Newly created or orphaned tickets that need to be picked up ASAP." at bounding box center [719, 507] width 360 height 31
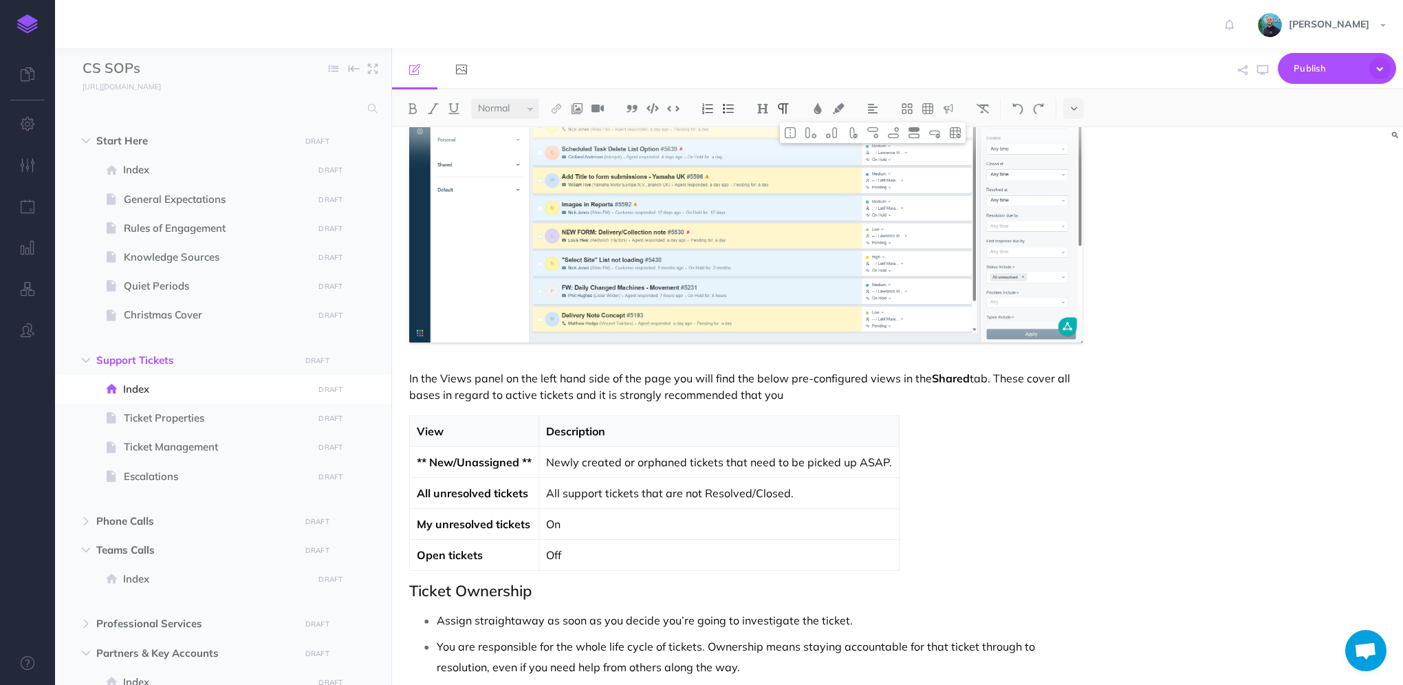
scroll to position [756, 0]
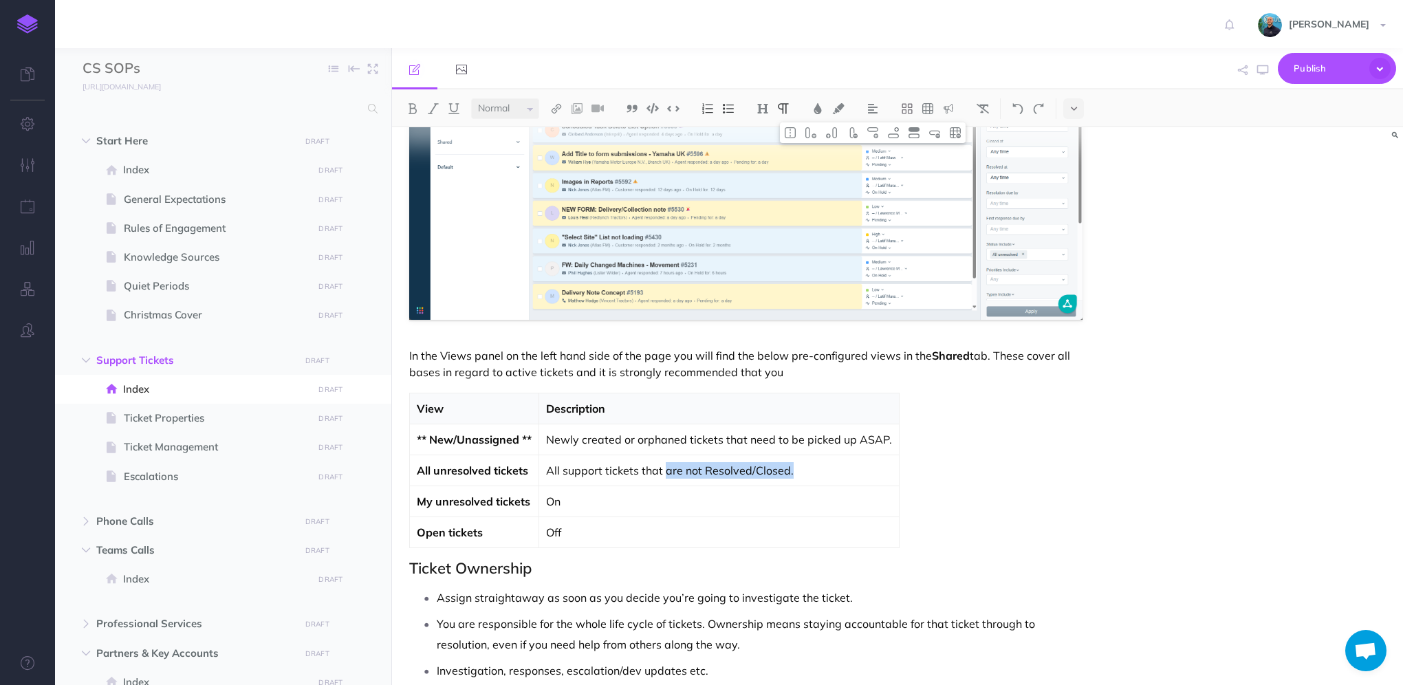
drag, startPoint x: 800, startPoint y: 470, endPoint x: 664, endPoint y: 465, distance: 136.3
click at [664, 465] on p "All support tickets that are not Resolved/Closed." at bounding box center [719, 470] width 346 height 17
click at [675, 503] on p "On" at bounding box center [719, 501] width 346 height 17
click at [657, 473] on p "All support tickets that still need attention." at bounding box center [719, 470] width 346 height 17
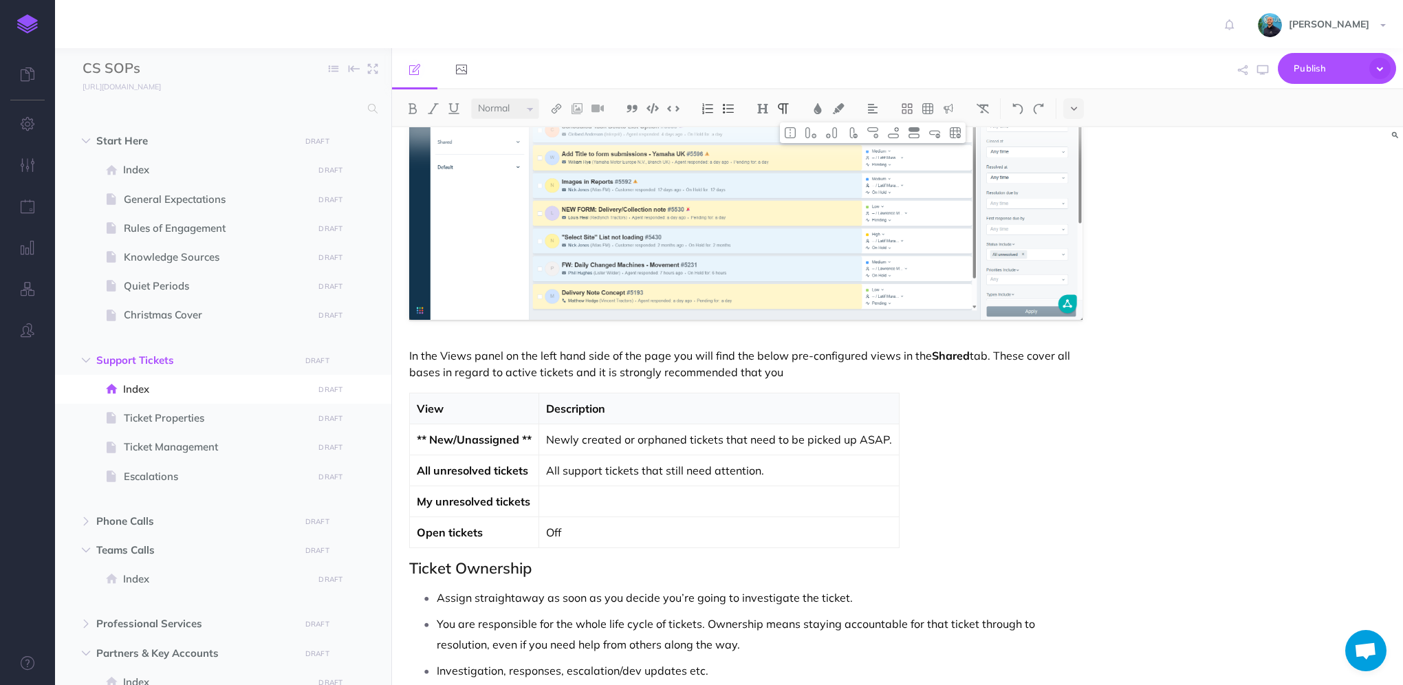
click at [657, 473] on p "All support tickets that still need attention." at bounding box center [719, 470] width 346 height 17
click at [638, 502] on p at bounding box center [719, 501] width 346 height 17
click at [550, 503] on p "All support tickets that still need attention." at bounding box center [719, 501] width 346 height 17
click at [580, 528] on p "Off" at bounding box center [719, 532] width 346 height 17
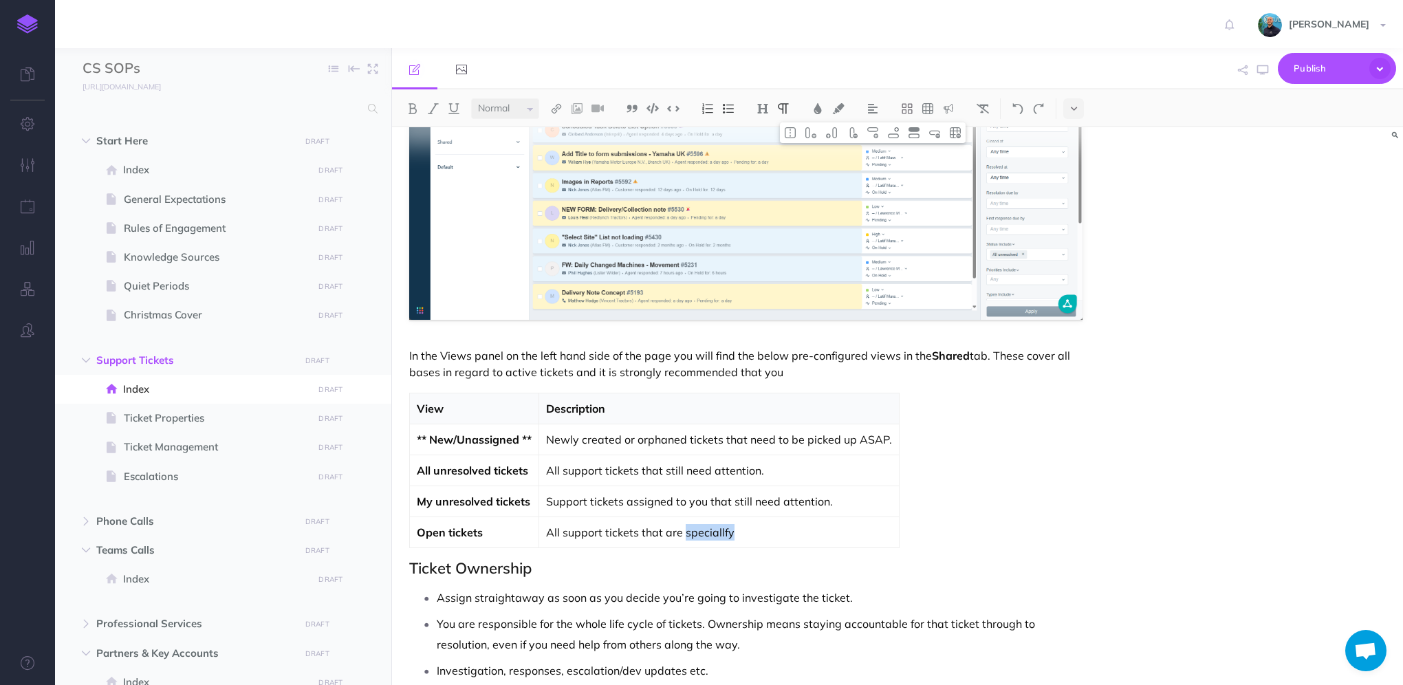
drag, startPoint x: 720, startPoint y: 533, endPoint x: 642, endPoint y: 526, distance: 78.0
click at [641, 527] on p "All support tickets that are speciallfy" at bounding box center [719, 532] width 346 height 17
drag, startPoint x: 769, startPoint y: 525, endPoint x: 561, endPoint y: 525, distance: 208.3
click at [561, 525] on p "All support tickets that are speciallfy" at bounding box center [719, 532] width 346 height 17
click at [741, 524] on p "All support tickets that are speciallfy" at bounding box center [719, 532] width 346 height 17
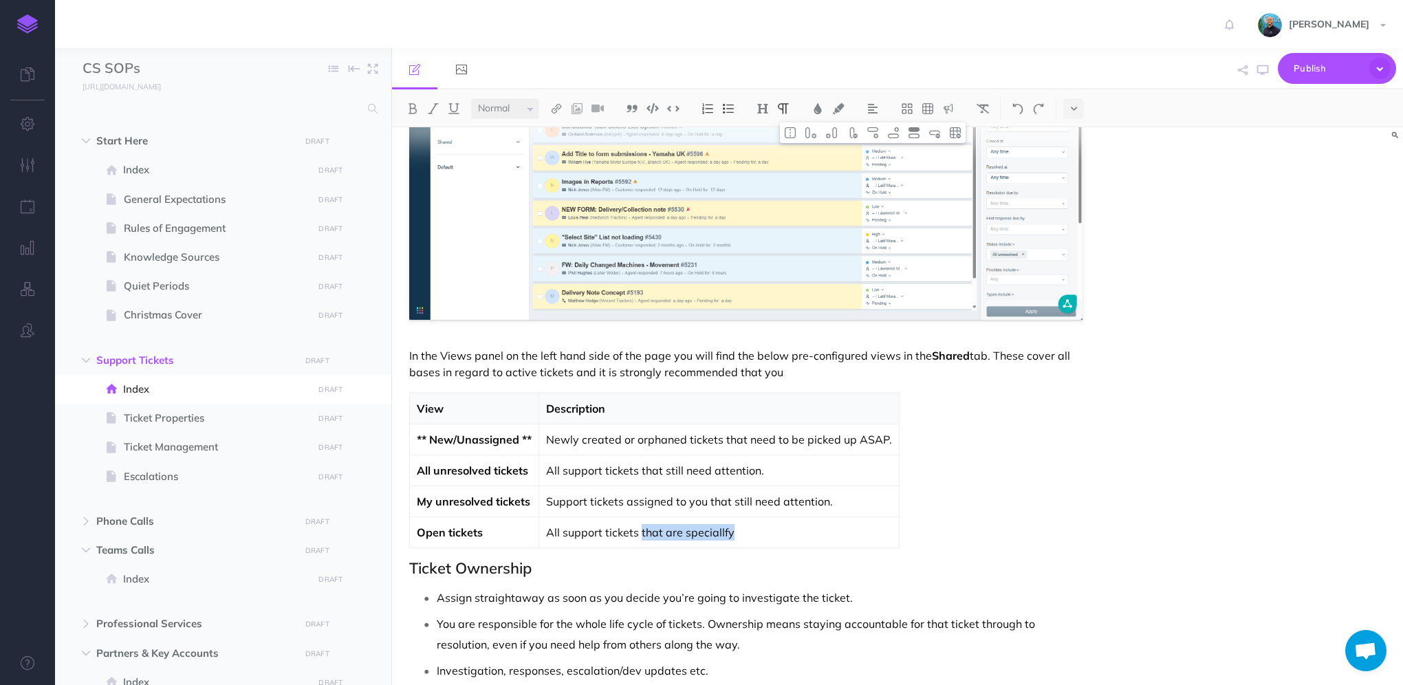
drag, startPoint x: 748, startPoint y: 531, endPoint x: 639, endPoint y: 528, distance: 109.4
click at [639, 528] on p "All support tickets that are speciallfy" at bounding box center [719, 532] width 346 height 17
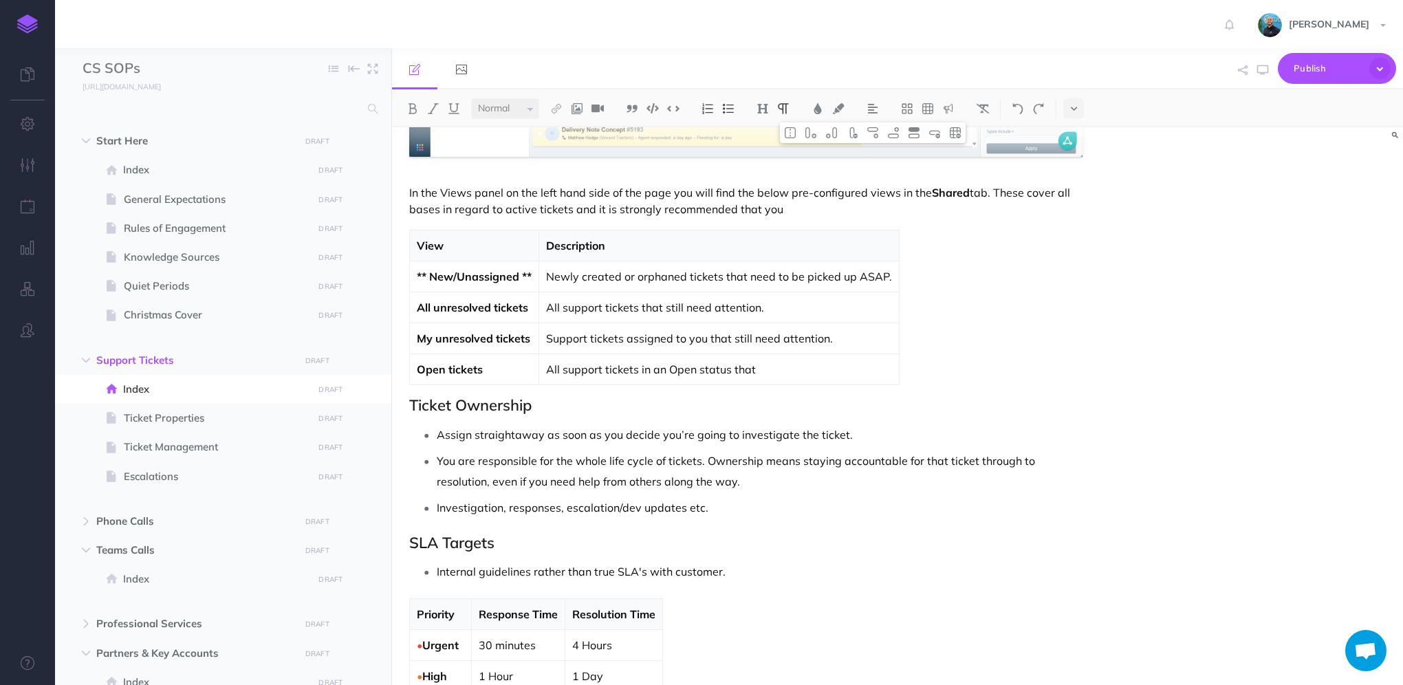
scroll to position [852, 0]
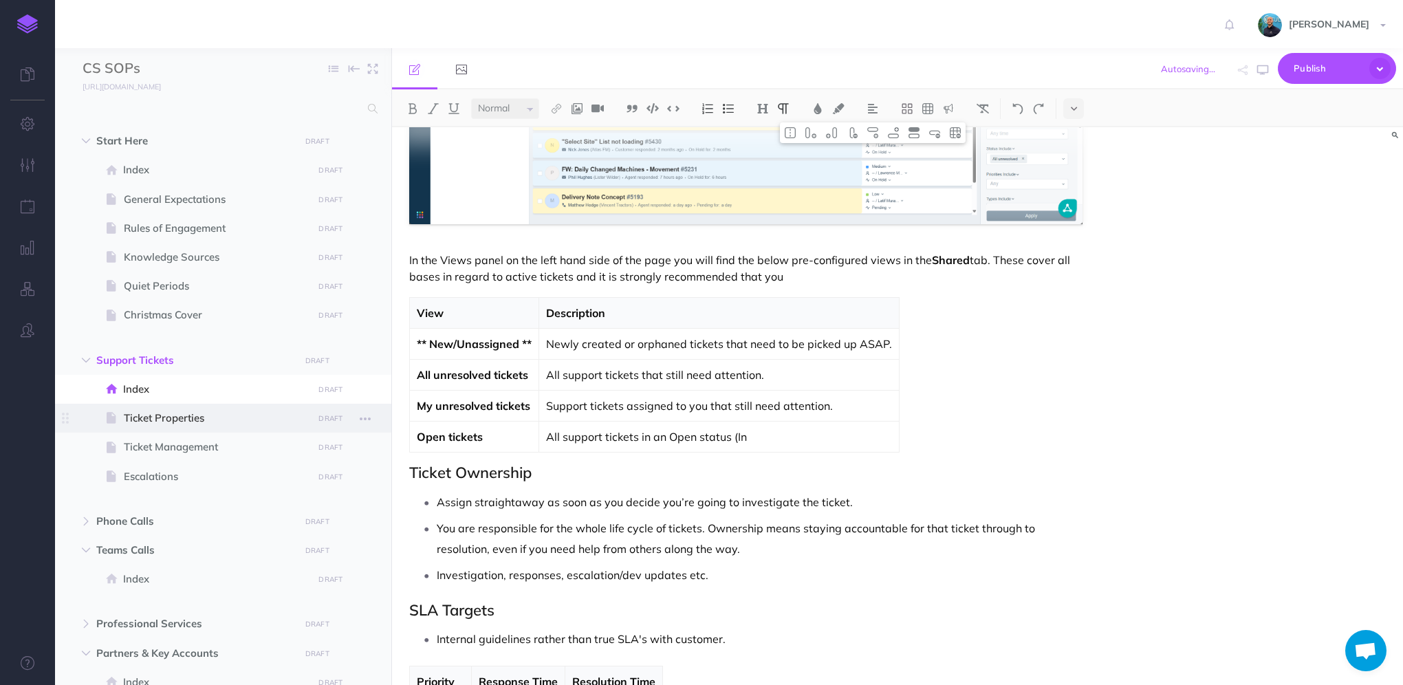
click at [157, 419] on span "Ticket Properties" at bounding box center [216, 418] width 185 height 17
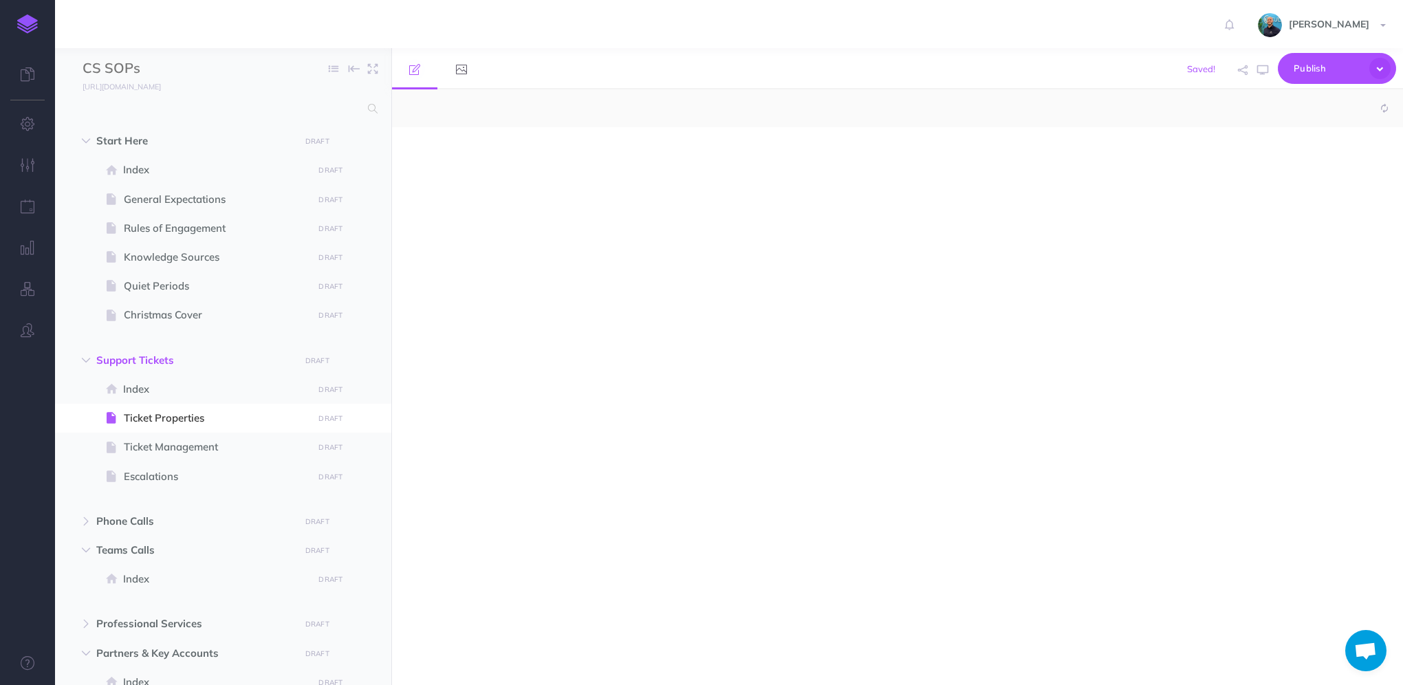
select select "null"
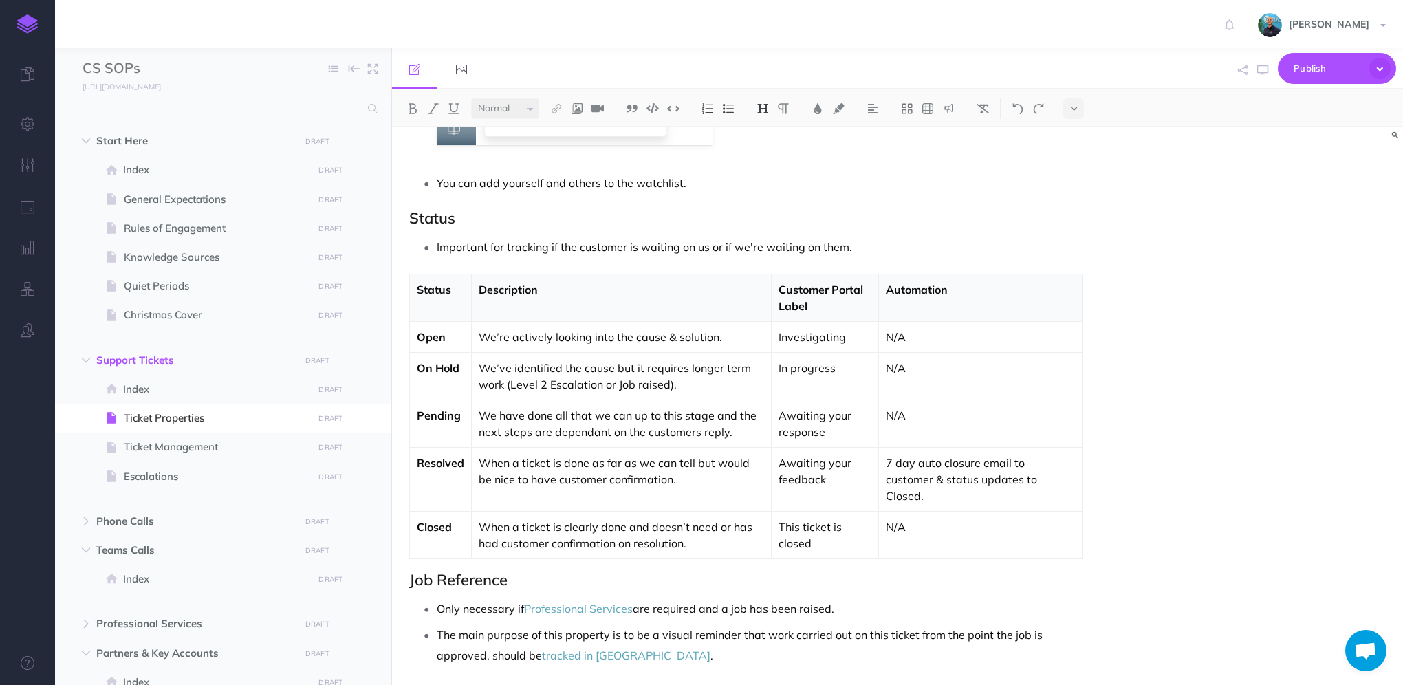
scroll to position [1650, 0]
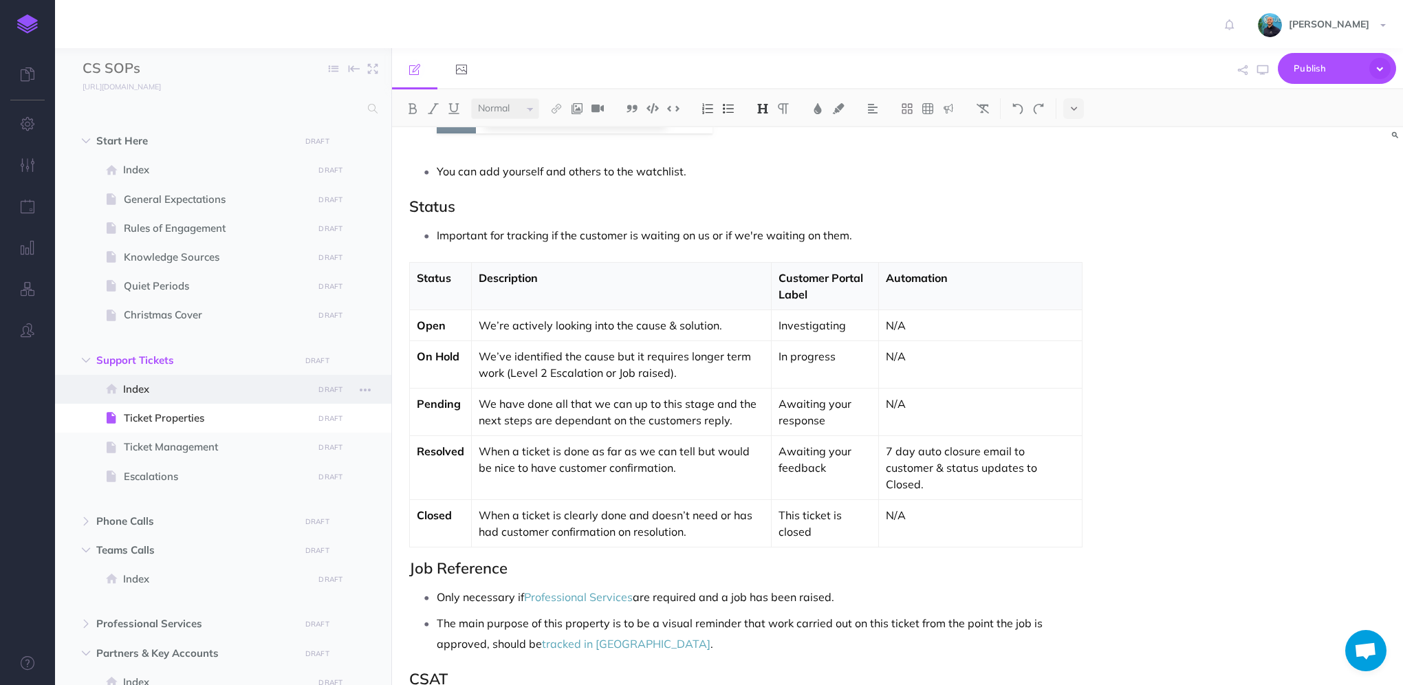
click at [200, 390] on span "Index" at bounding box center [216, 389] width 186 height 17
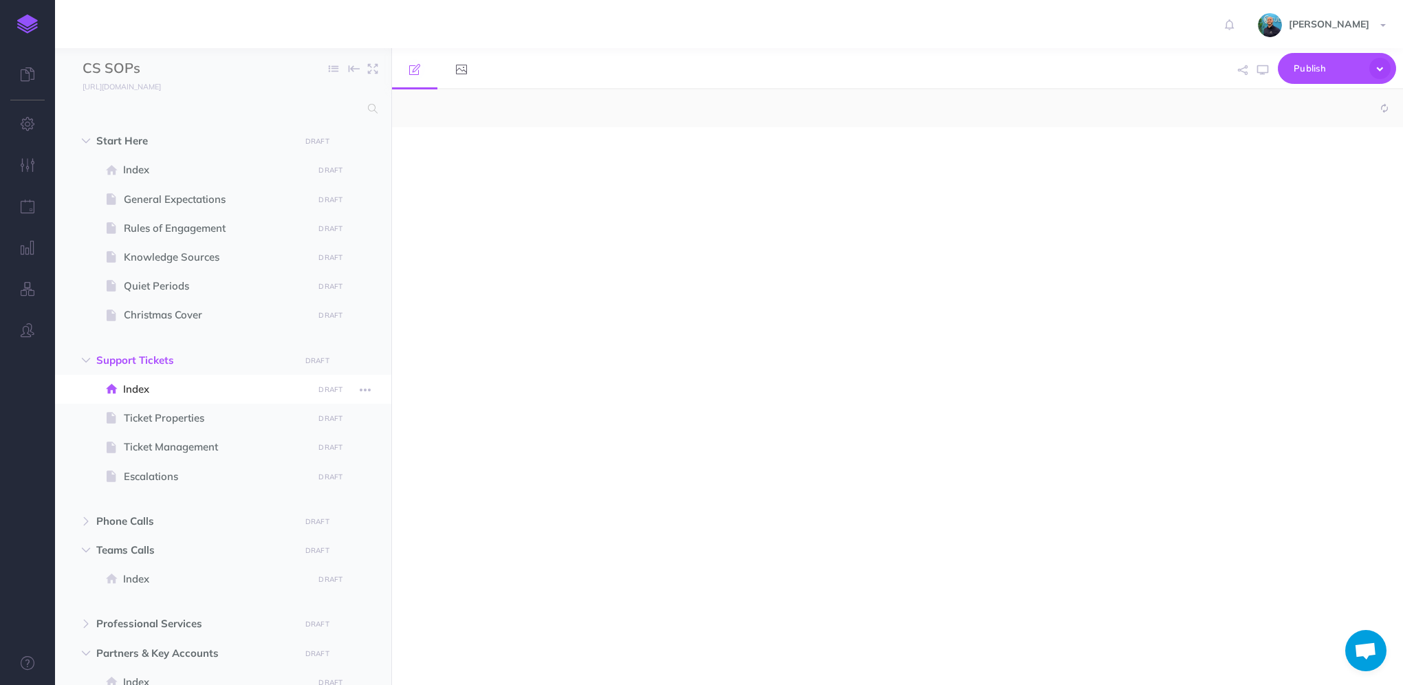
select select "null"
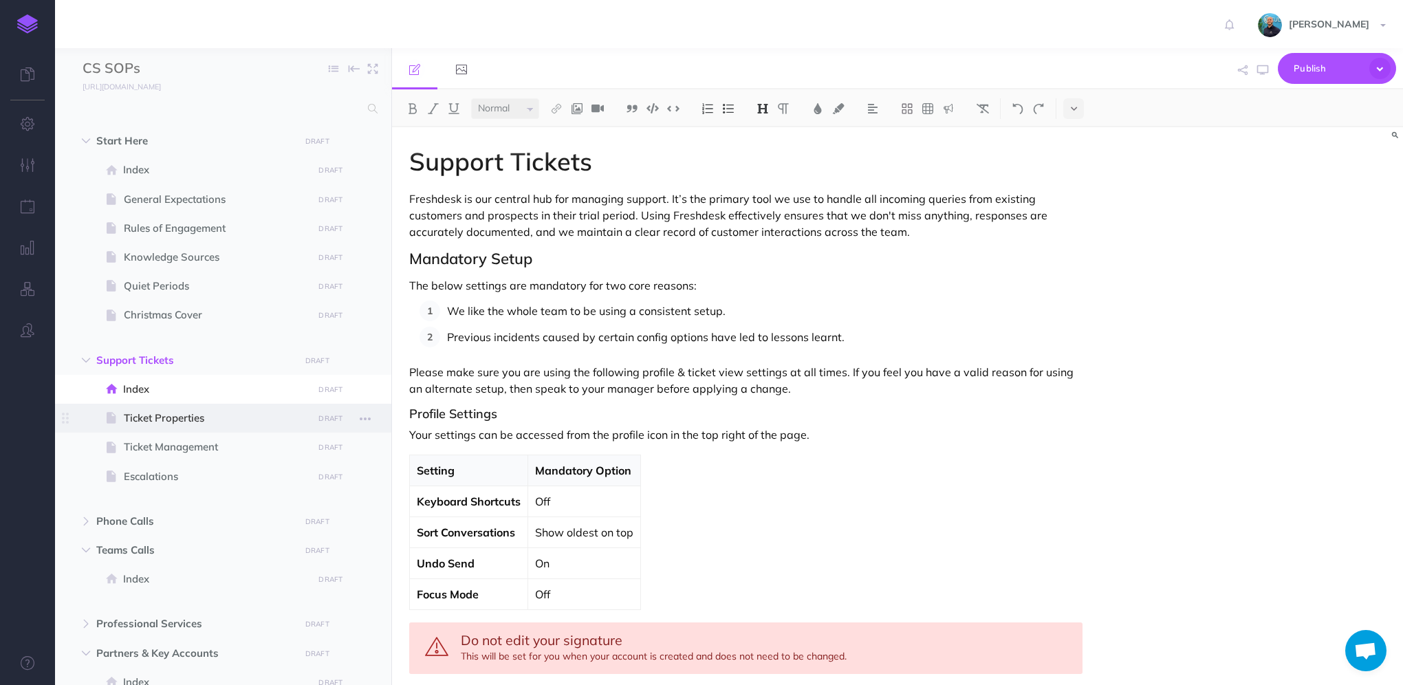
click at [157, 417] on span "Ticket Properties" at bounding box center [216, 418] width 185 height 17
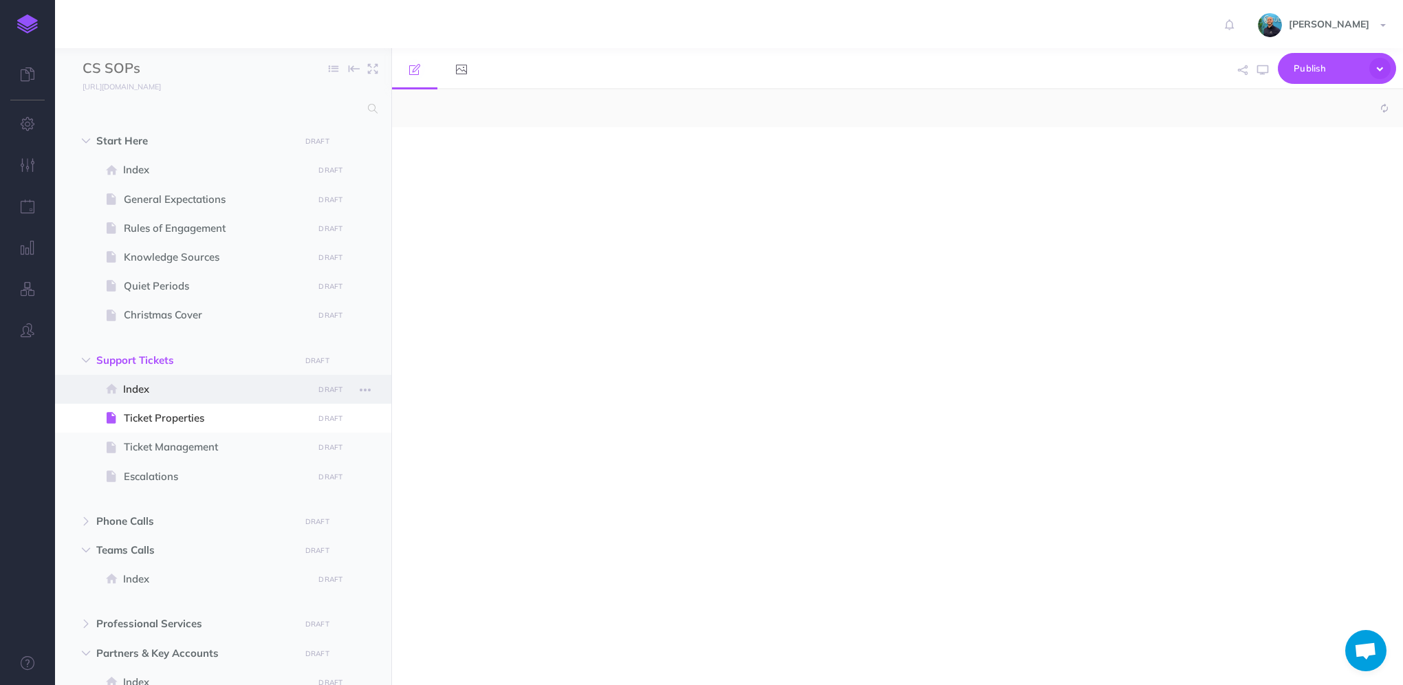
select select "null"
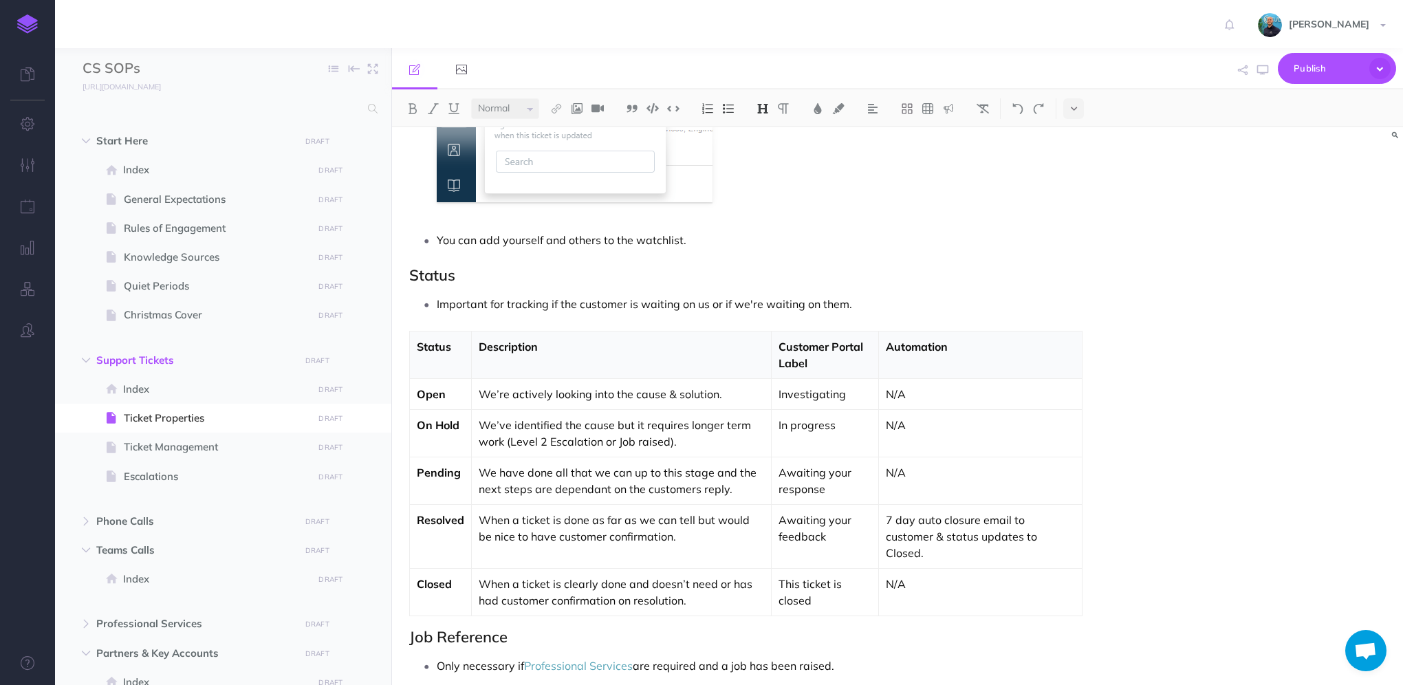
scroll to position [1650, 0]
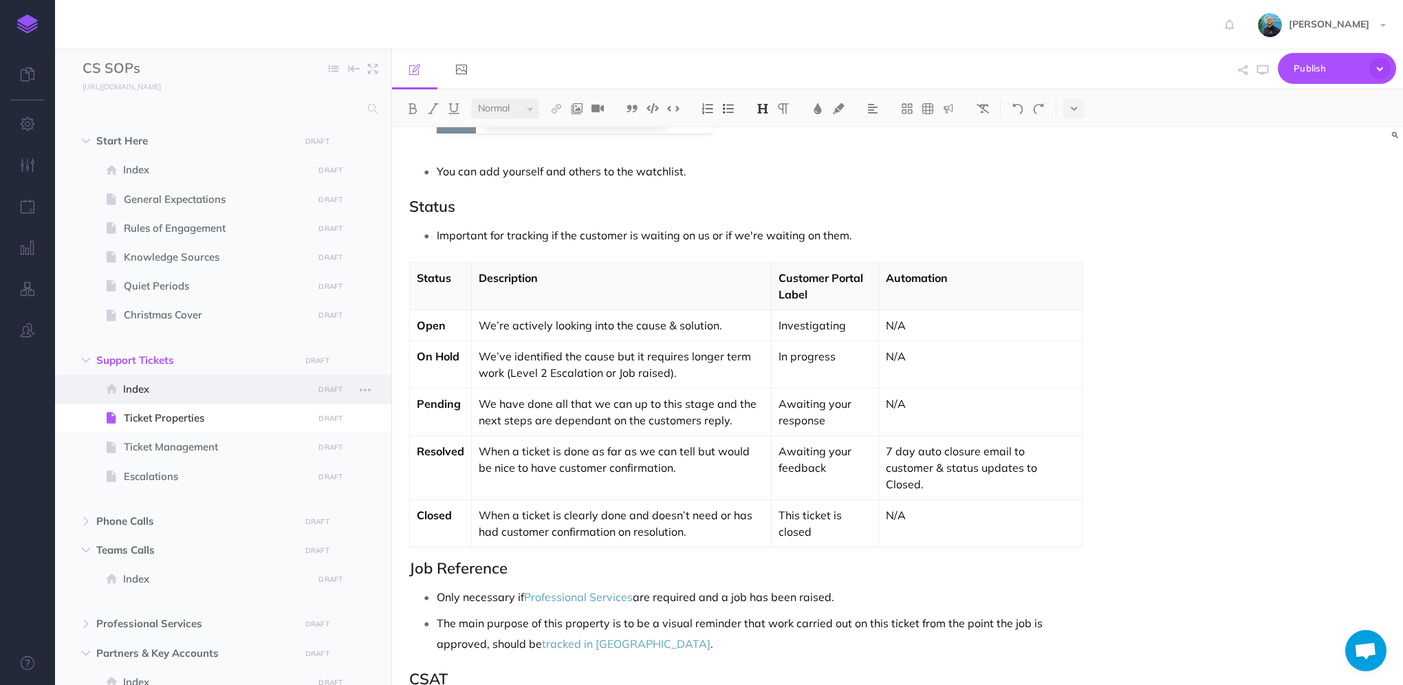
click at [143, 388] on span "Index" at bounding box center [216, 389] width 186 height 17
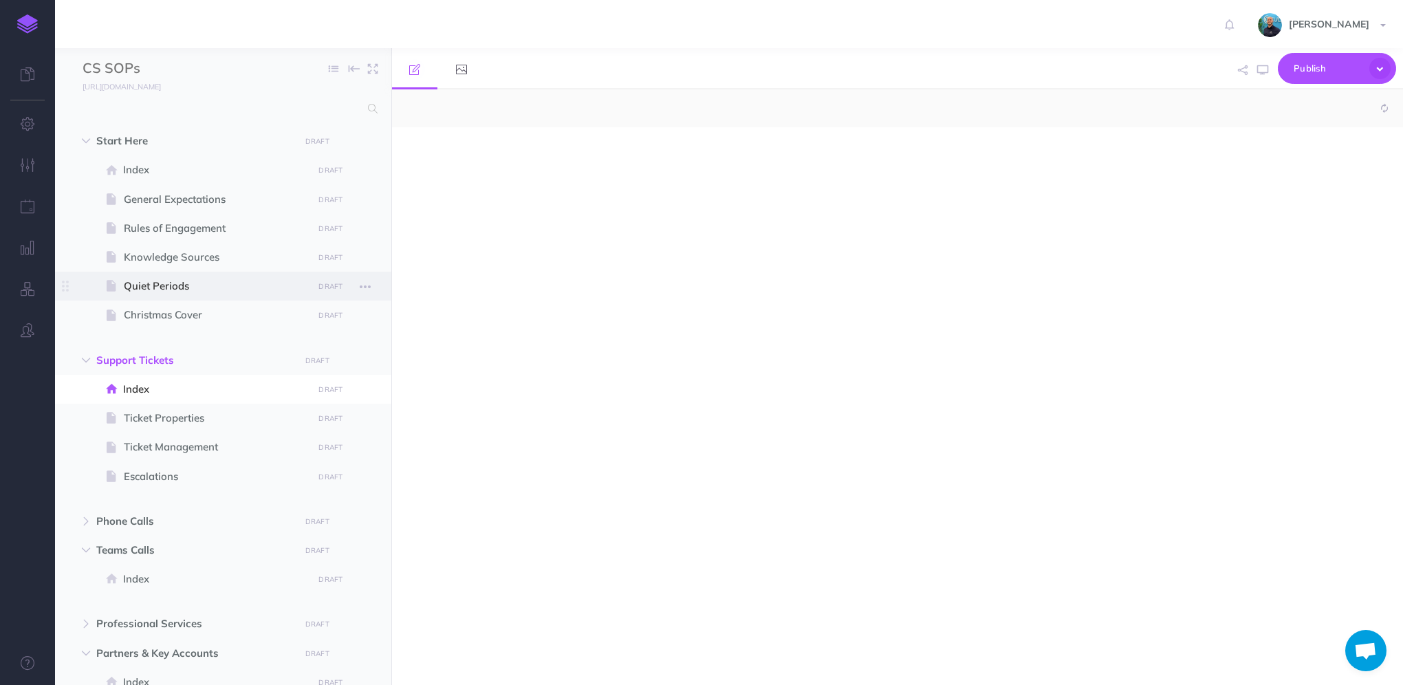
select select "null"
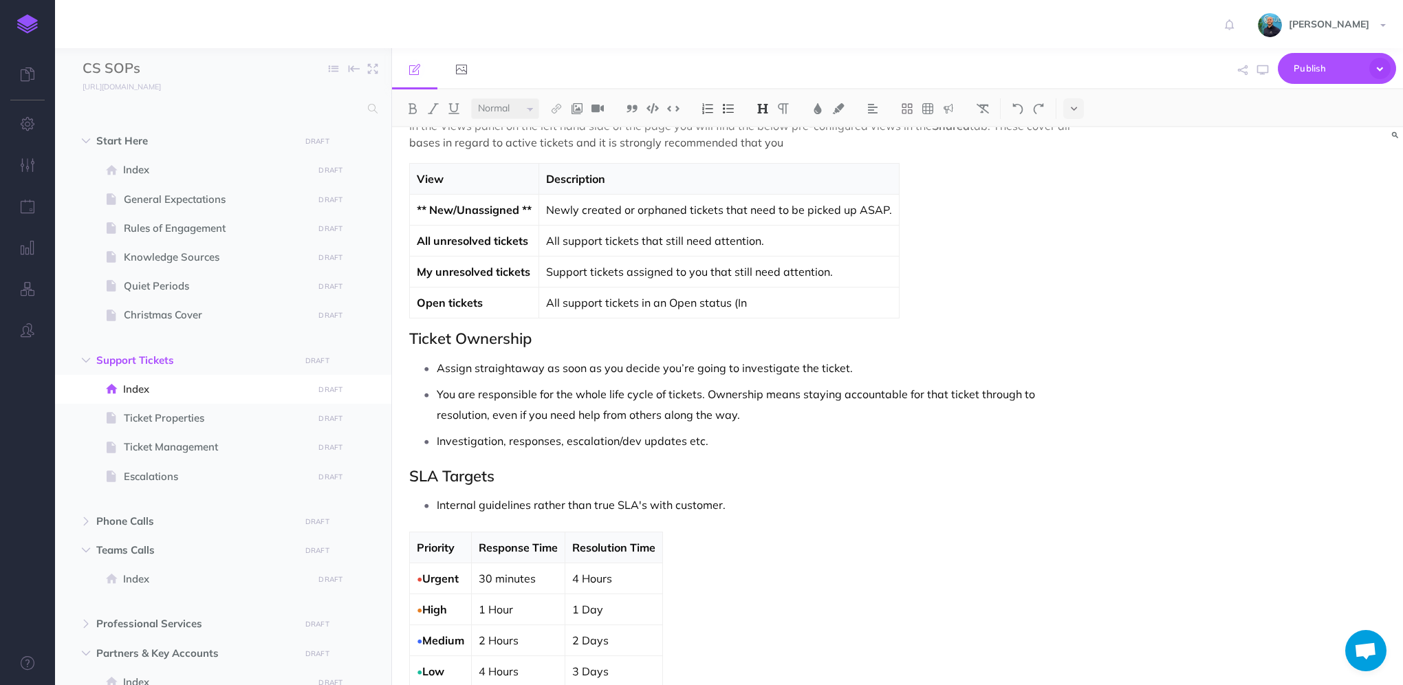
scroll to position [963, 0]
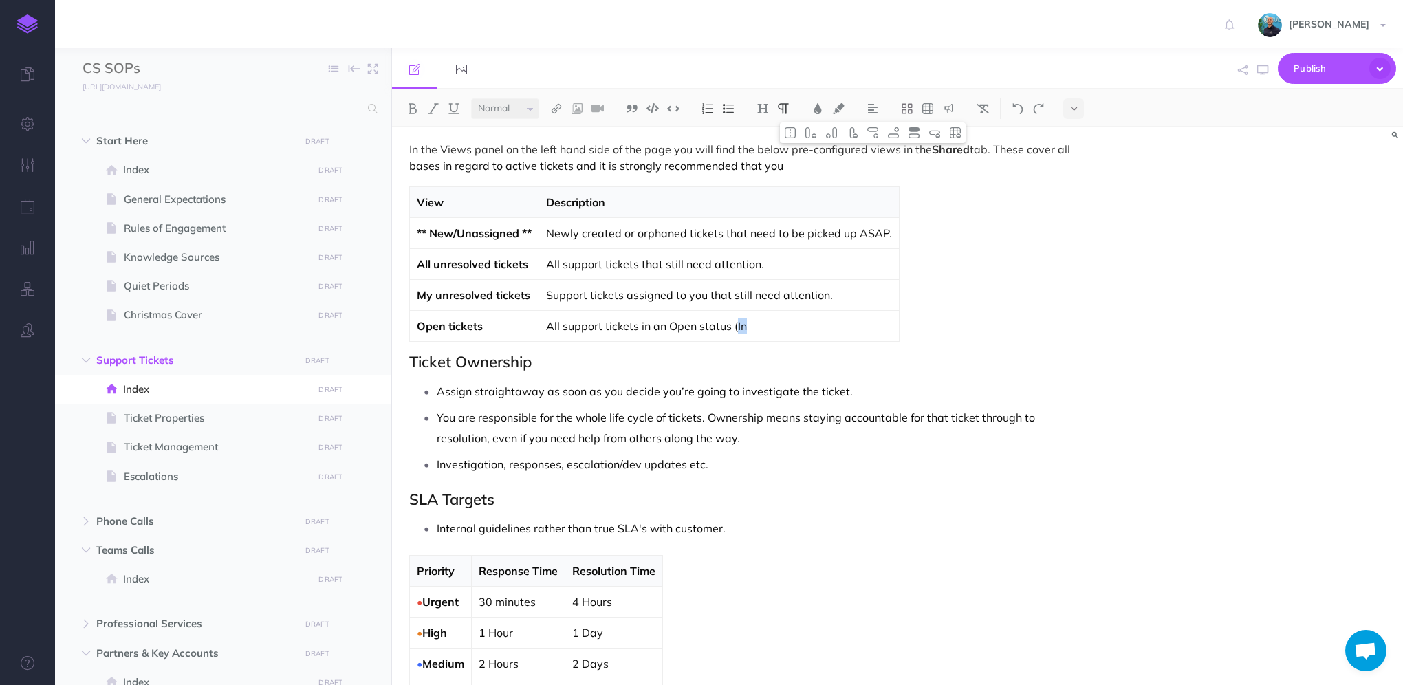
drag, startPoint x: 749, startPoint y: 325, endPoint x: 736, endPoint y: 322, distance: 12.7
click at [736, 322] on p "All support tickets in an Open status (In" at bounding box center [719, 326] width 346 height 17
click at [1261, 77] on button "button" at bounding box center [1263, 70] width 18 height 40
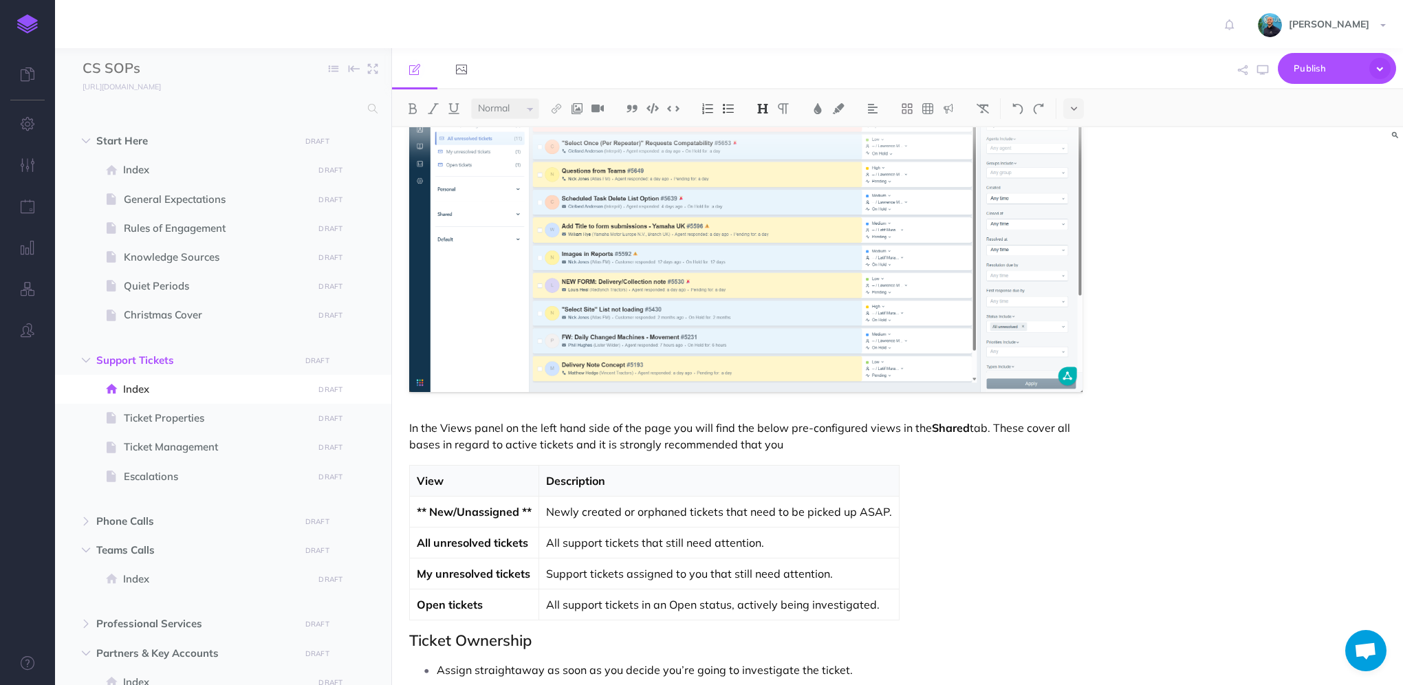
scroll to position [688, 0]
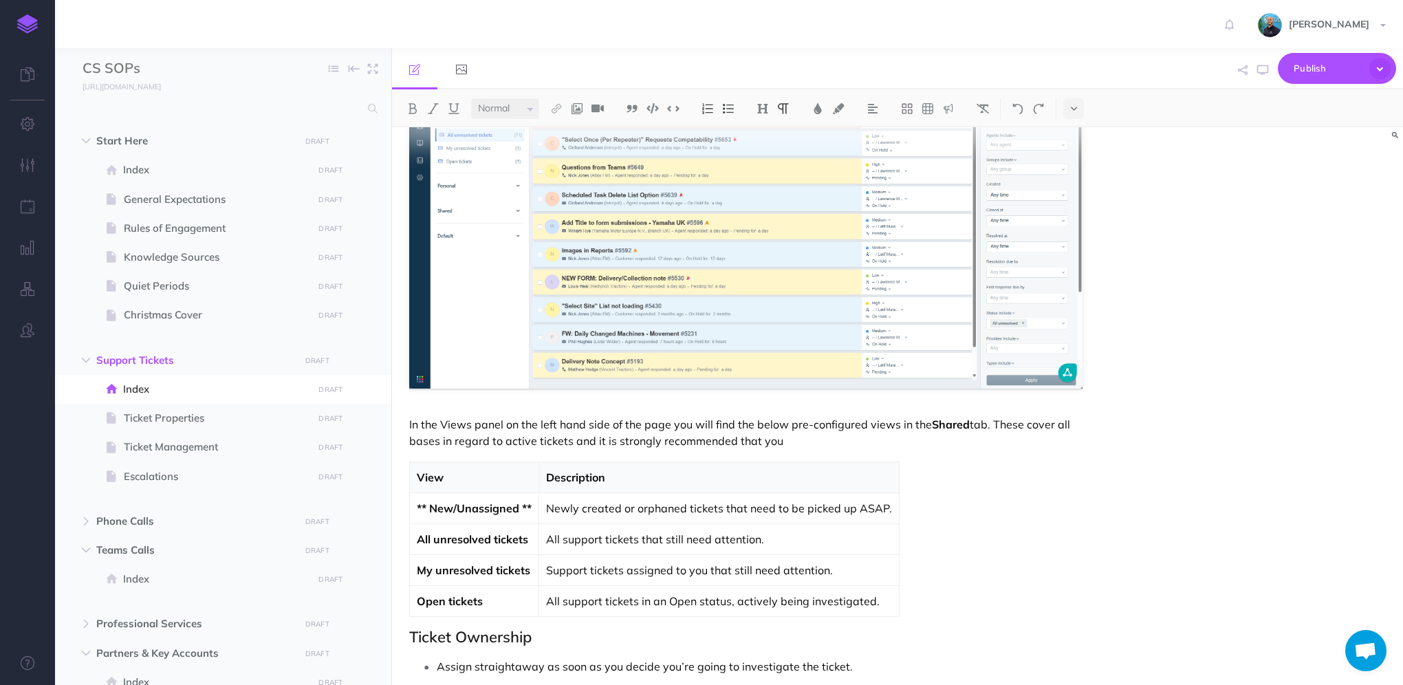
click at [809, 435] on p "In the Views panel on the left hand side of the page you will find the below pr…" at bounding box center [745, 432] width 673 height 33
click at [871, 441] on p "In the Views panel on the left hand side of the page you will find the below pr…" at bounding box center [745, 432] width 673 height 33
click at [1027, 444] on p "In the Views panel on the left hand side of the page you will find the below pr…" at bounding box center [745, 432] width 673 height 33
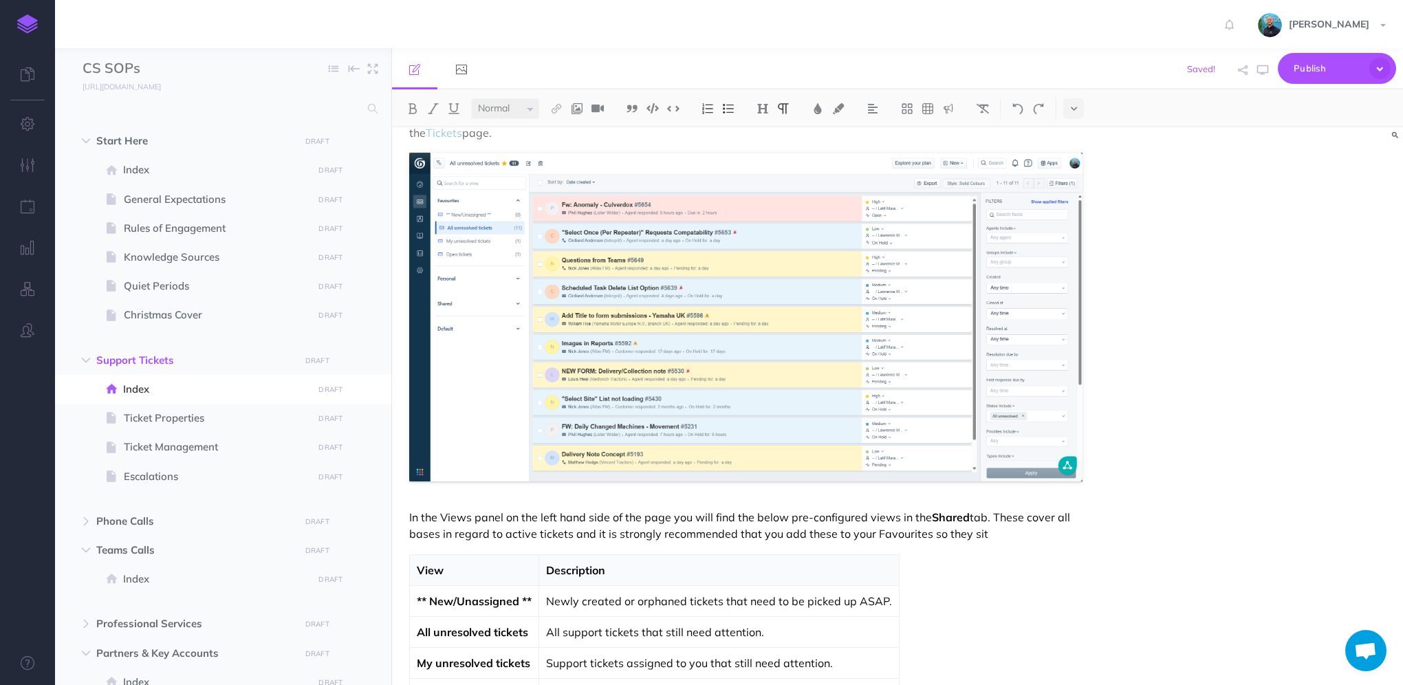
scroll to position [619, 0]
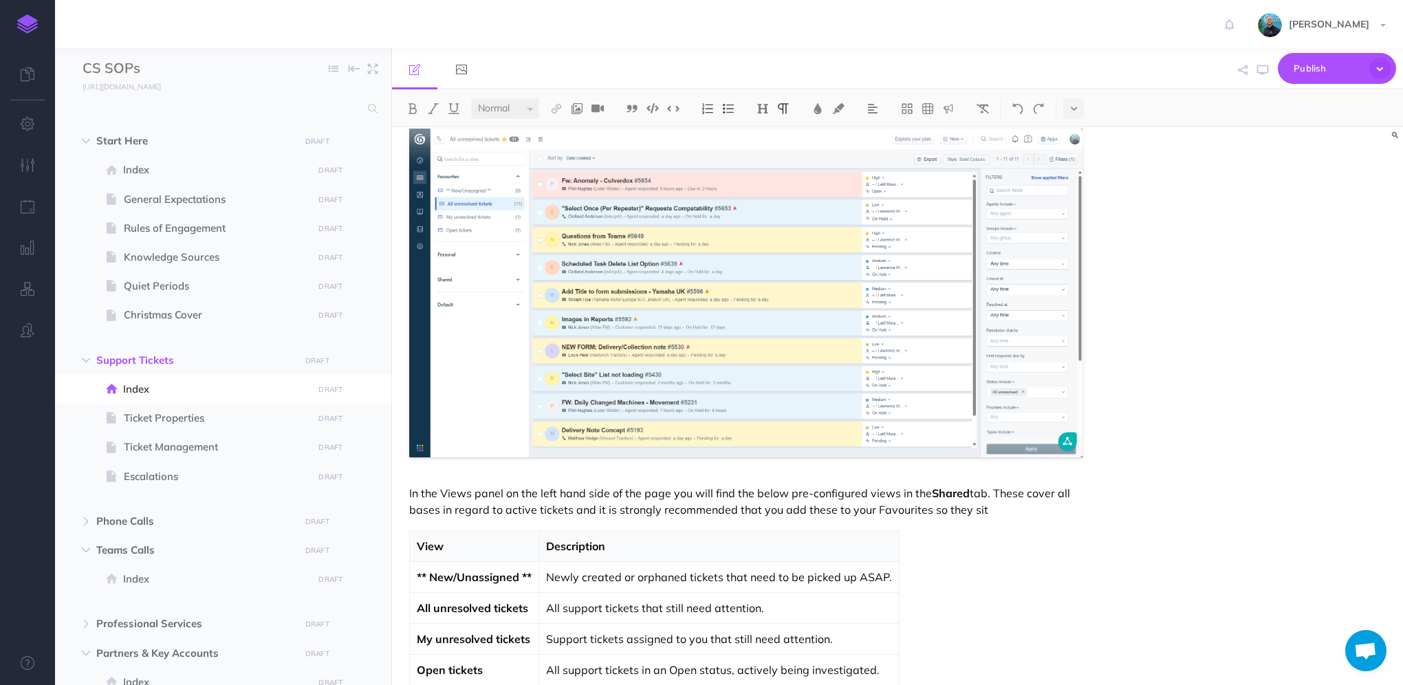
click at [1014, 509] on p "In the Views panel on the left hand side of the page you will find the below pr…" at bounding box center [745, 501] width 673 height 33
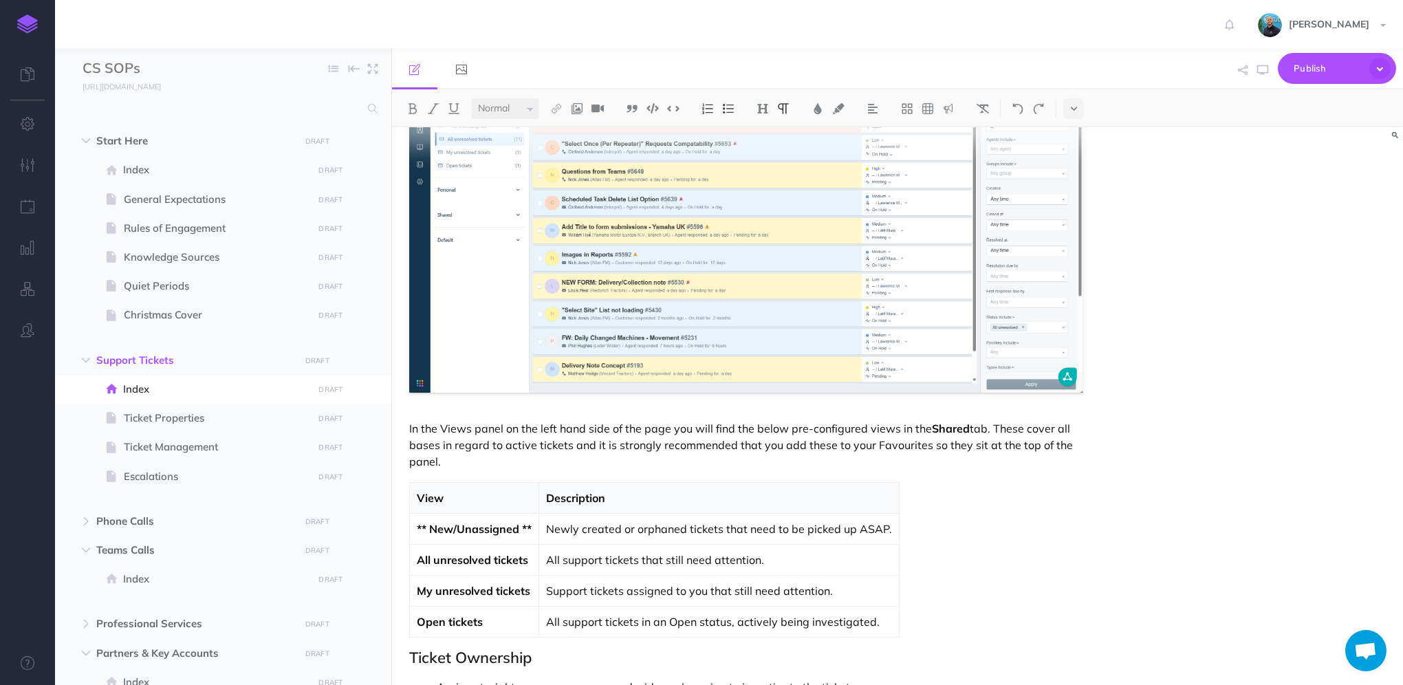
scroll to position [756, 0]
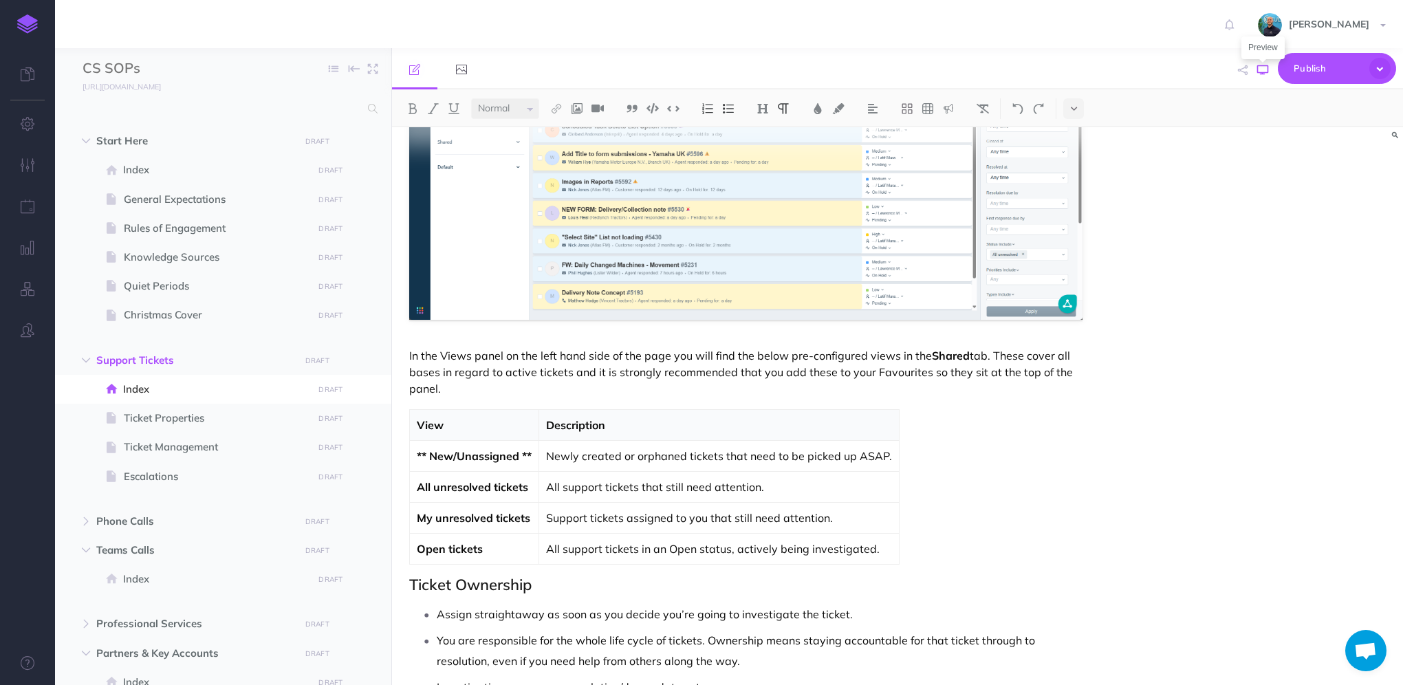
click at [1262, 74] on icon "button" at bounding box center [1262, 70] width 11 height 11
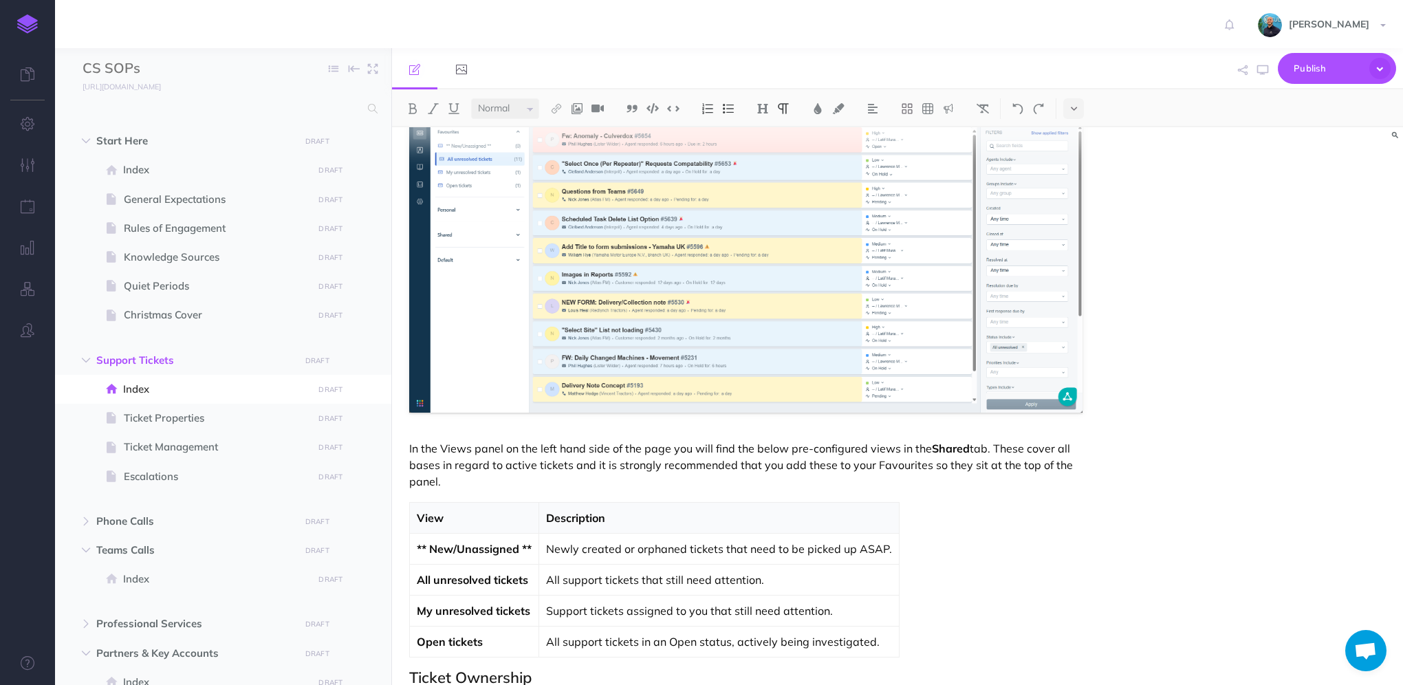
scroll to position [688, 0]
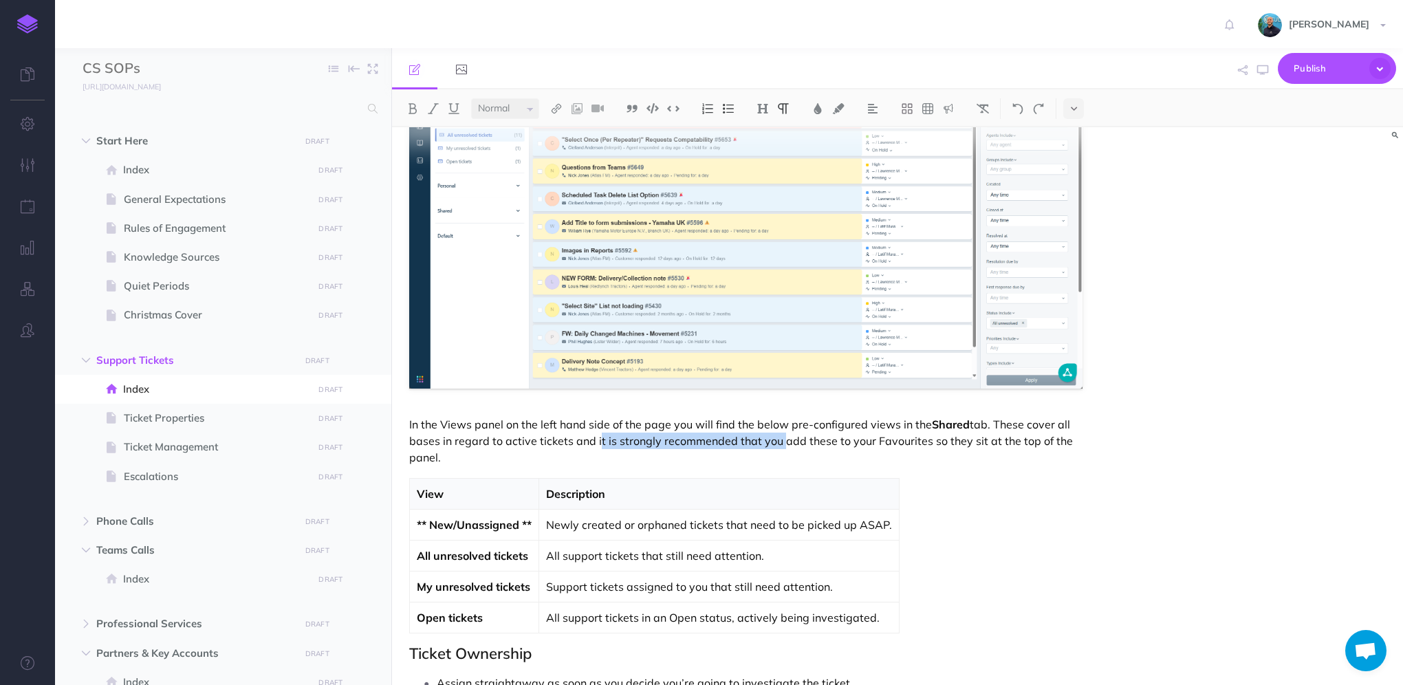
drag, startPoint x: 593, startPoint y: 437, endPoint x: 773, endPoint y: 444, distance: 179.6
click at [773, 444] on p "In the Views panel on the left hand side of the page you will find the below pr…" at bounding box center [745, 441] width 673 height 50
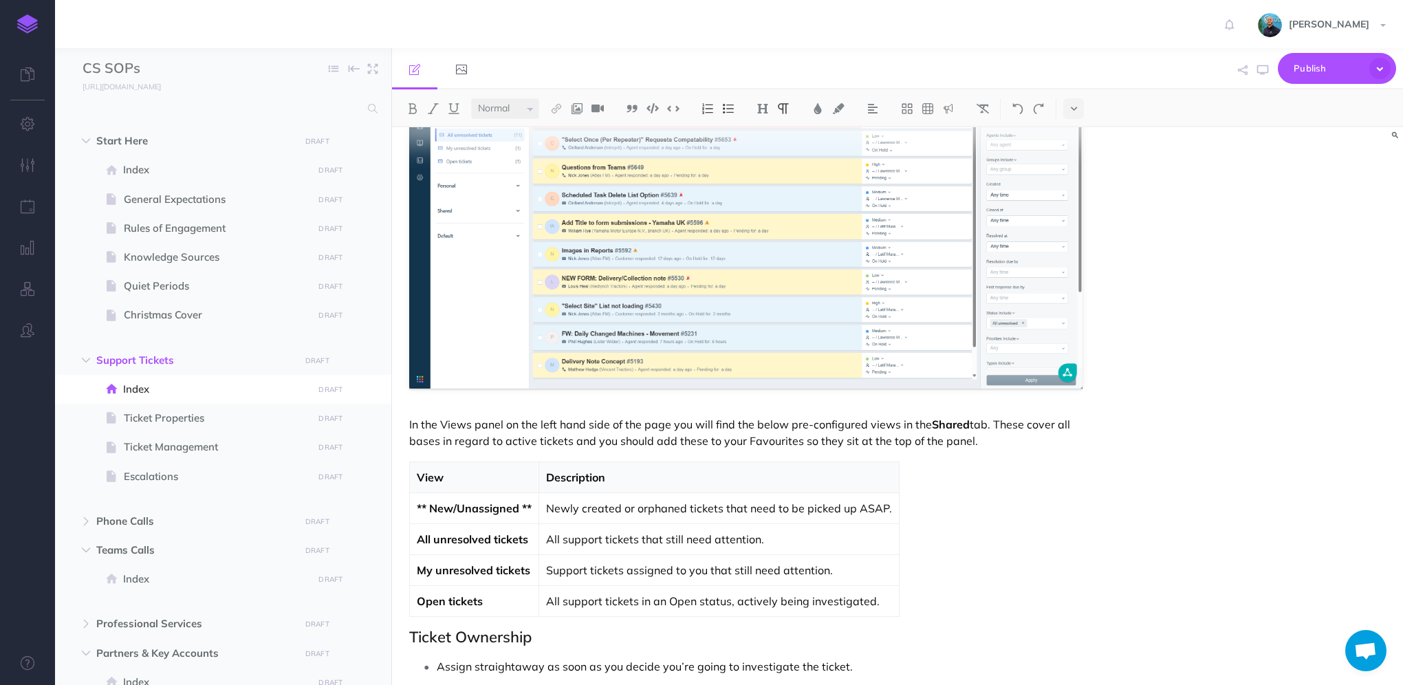
click at [1005, 441] on p "In the Views panel on the left hand side of the page you will find the below pr…" at bounding box center [745, 432] width 673 height 33
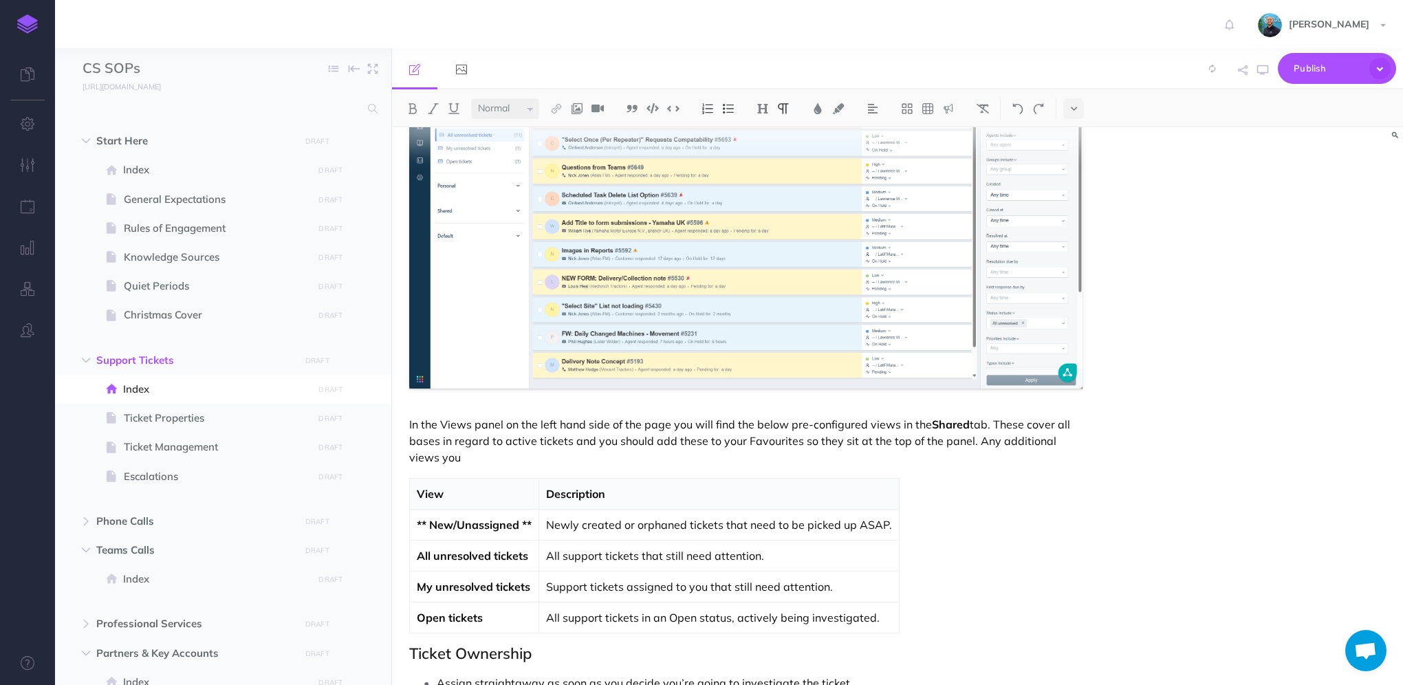
click at [447, 424] on p "In the Views panel on the left hand side of the page you will find the below pr…" at bounding box center [745, 441] width 673 height 50
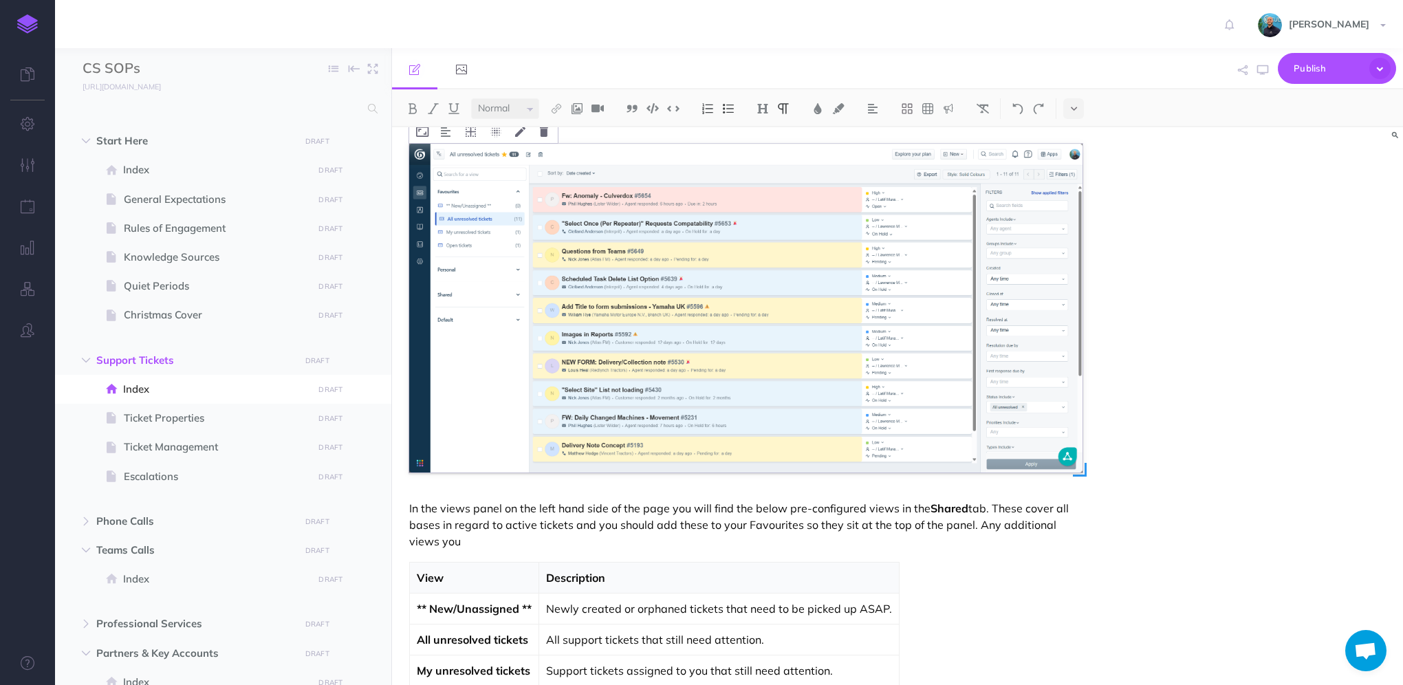
scroll to position [619, 0]
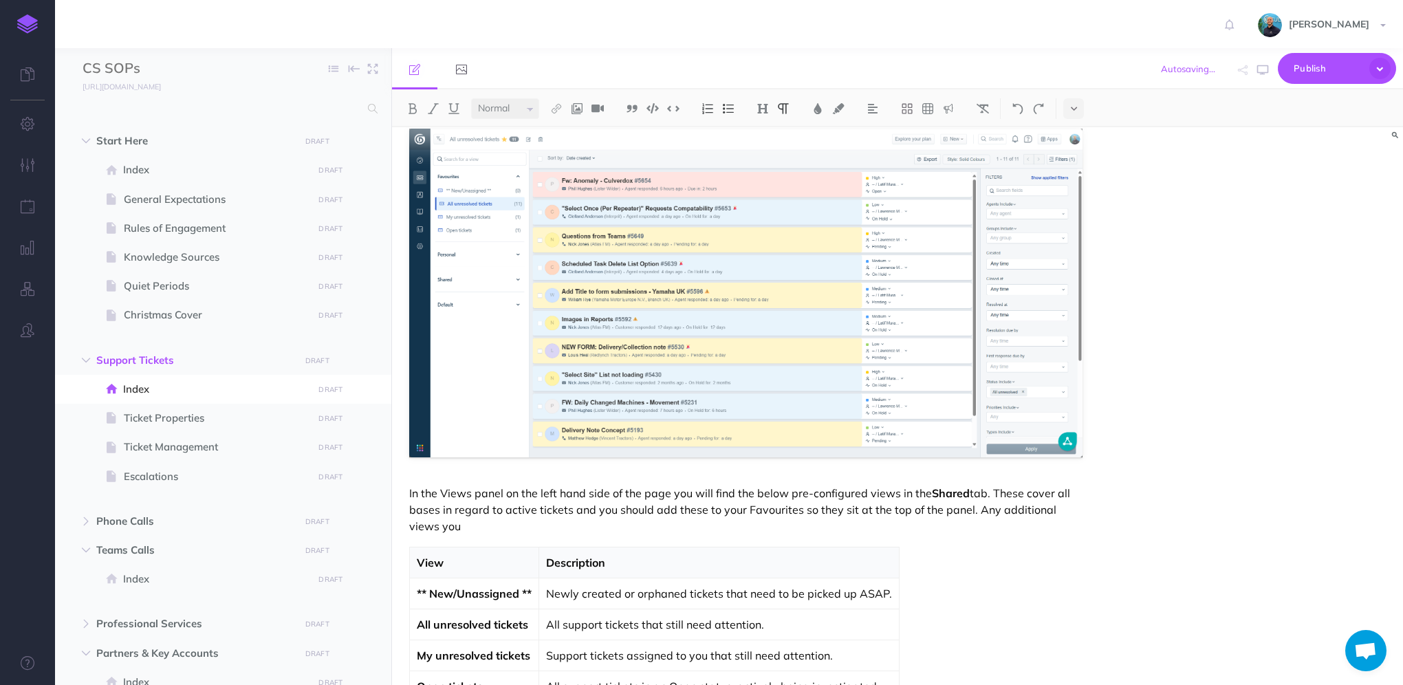
click at [517, 525] on p "In the Views panel on the left hand side of the page you will find the below pr…" at bounding box center [745, 510] width 673 height 50
click at [971, 506] on p "In the Views panel on the left hand side of the page you will find the below pr…" at bounding box center [745, 510] width 673 height 50
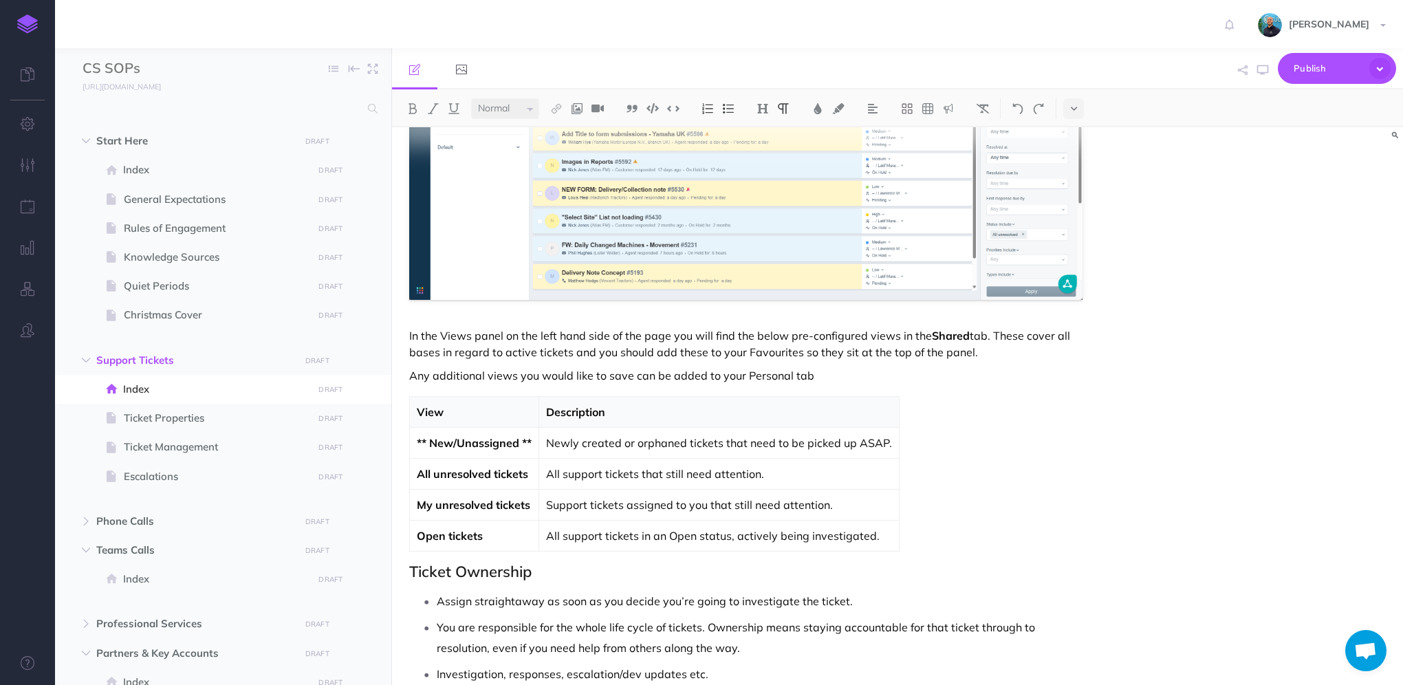
scroll to position [756, 0]
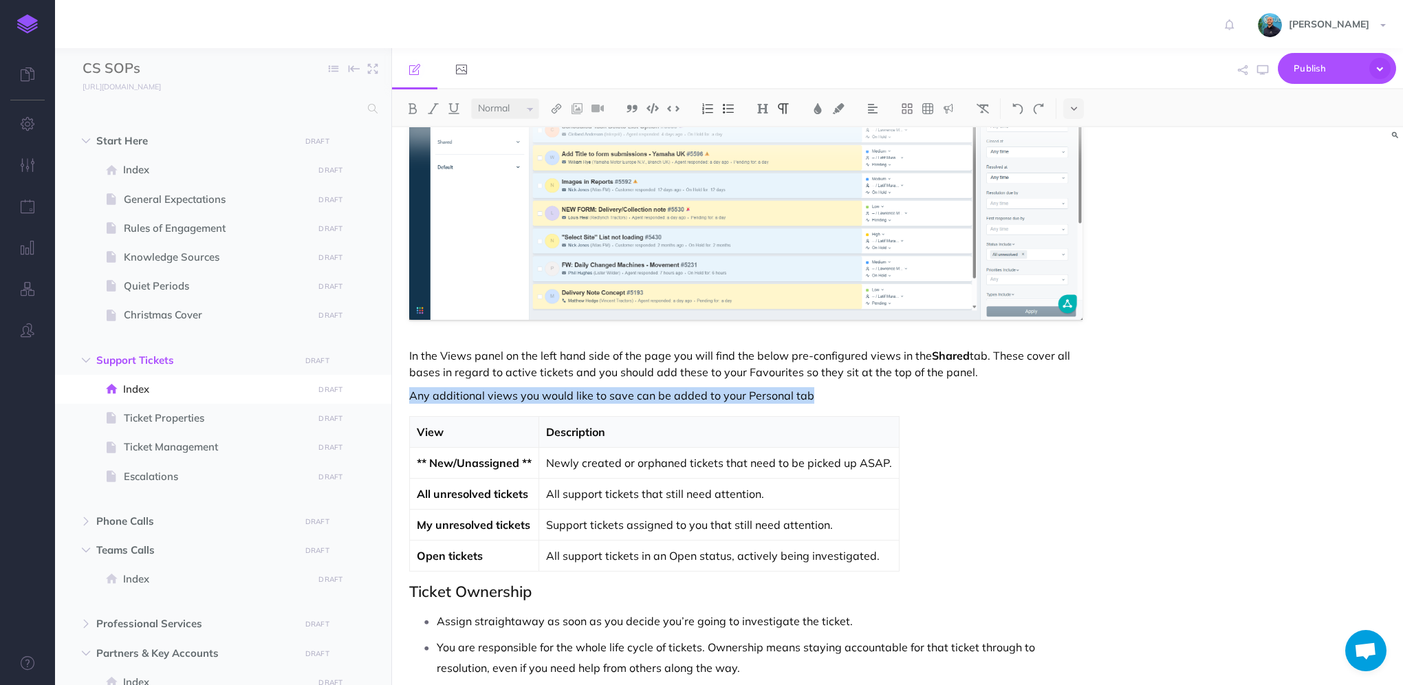
drag, startPoint x: 820, startPoint y: 391, endPoint x: 404, endPoint y: 391, distance: 416.7
click at [404, 391] on div "Support Tickets Freshdesk is our central hub for managing support. It’s the pri…" at bounding box center [746, 364] width 708 height 1986
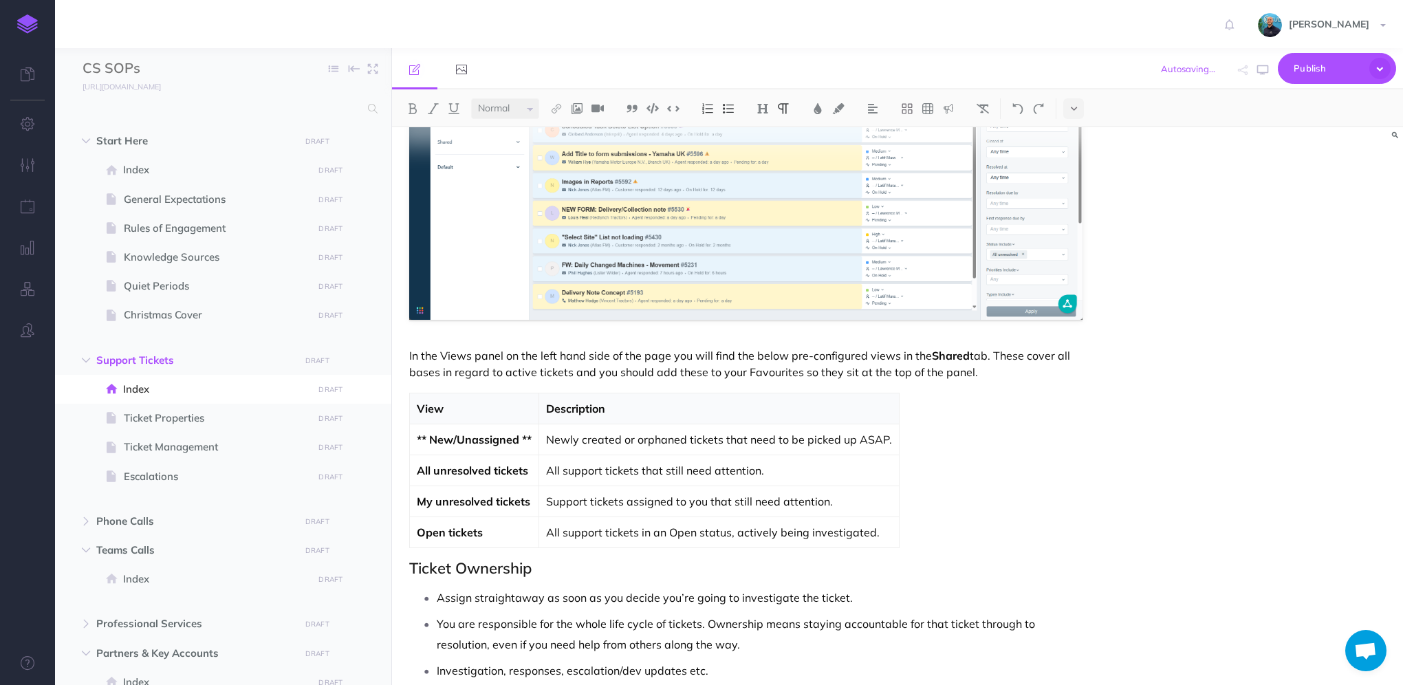
click at [409, 564] on h2 "Ticket Ownership" at bounding box center [745, 568] width 673 height 17
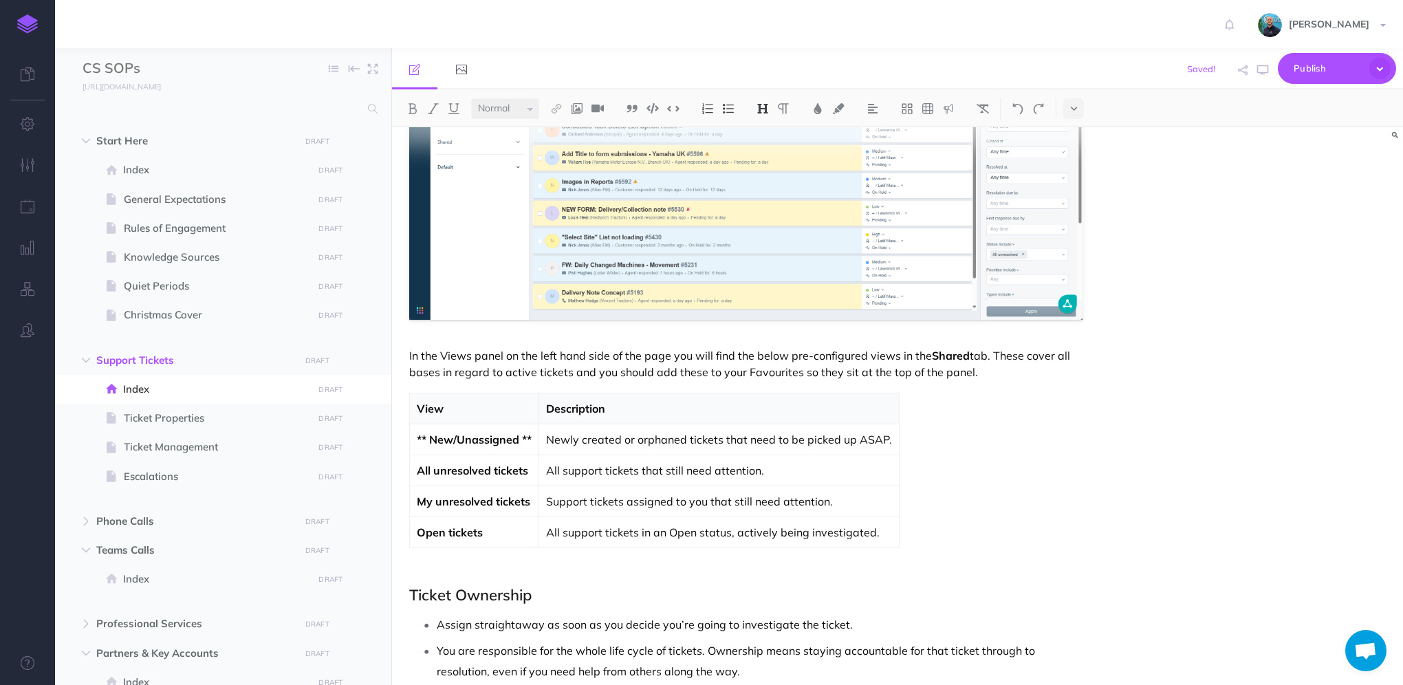
click at [430, 566] on p at bounding box center [745, 568] width 673 height 17
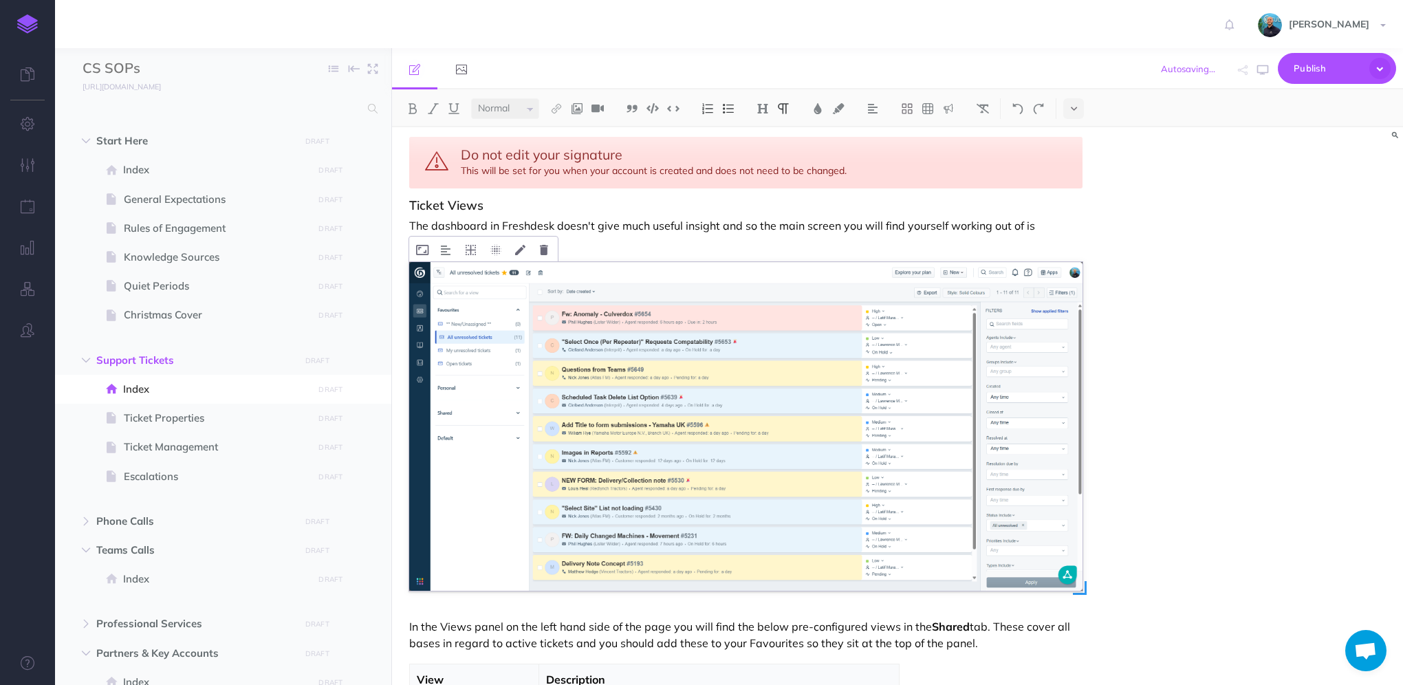
scroll to position [275, 0]
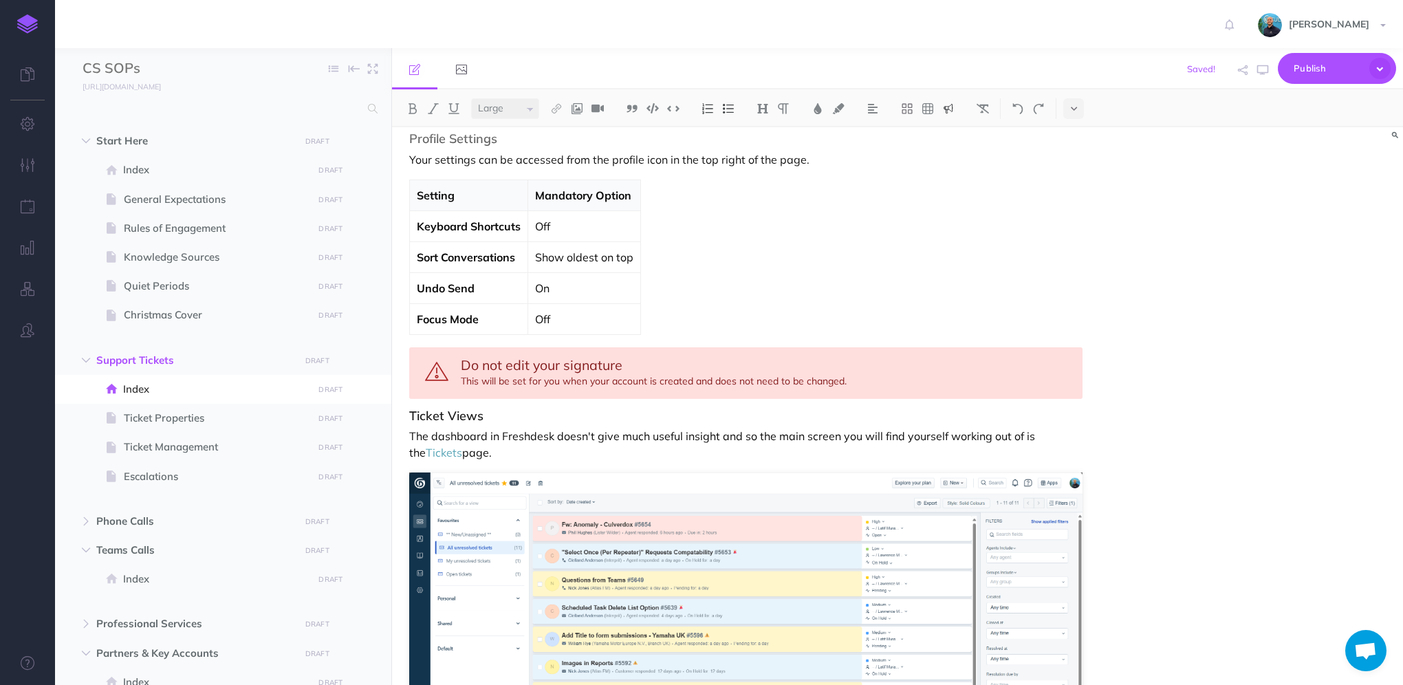
click at [472, 357] on span "Do not edit your signature" at bounding box center [542, 364] width 162 height 17
click at [858, 375] on div "Do not edit your signature This will be set for you when your account is create…" at bounding box center [745, 373] width 673 height 52
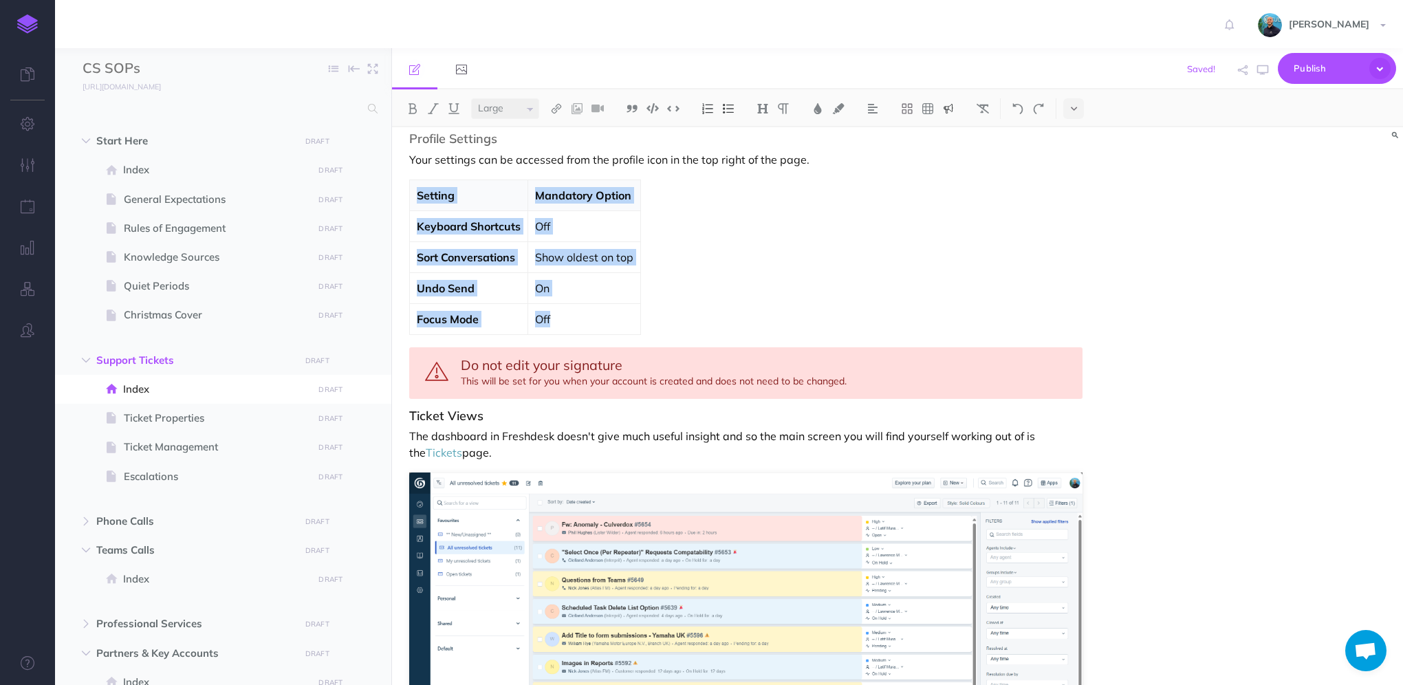
click at [573, 372] on div "Do not edit your signature This will be set for you when your account is create…" at bounding box center [745, 373] width 673 height 52
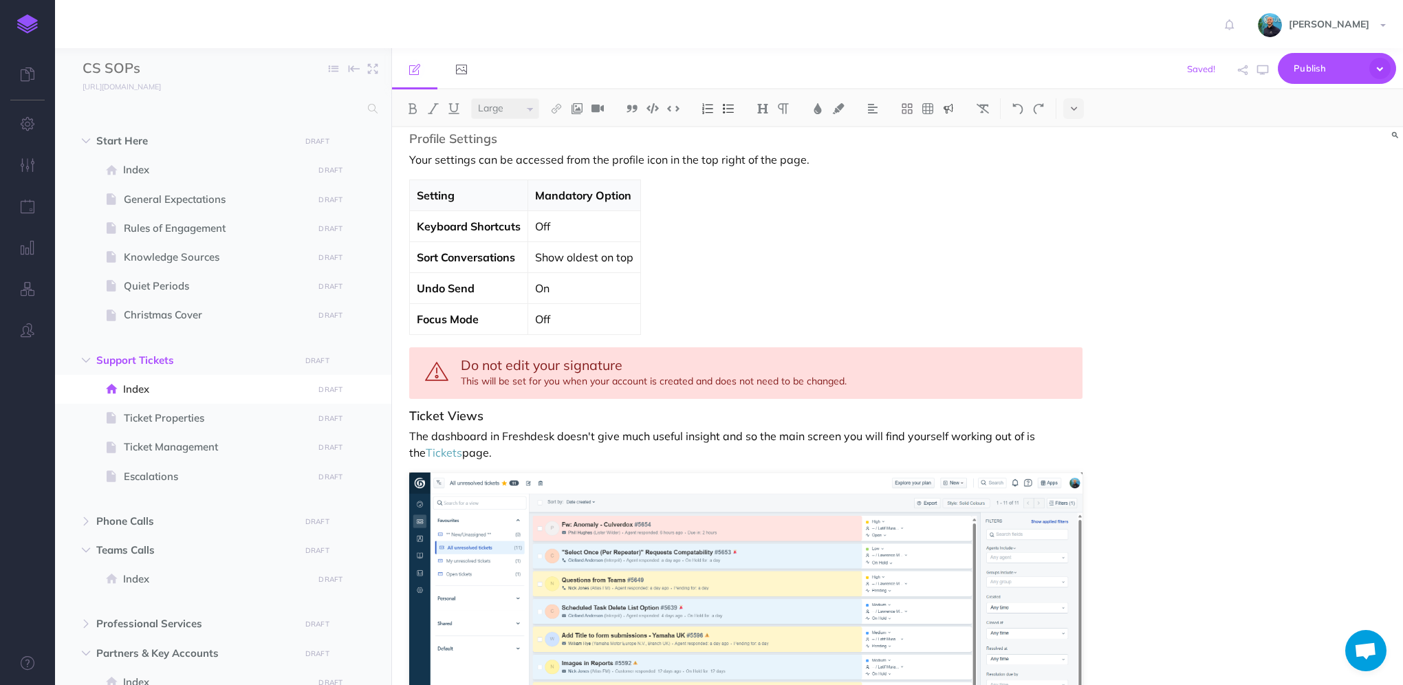
click at [476, 363] on span "Do not edit your signature" at bounding box center [542, 364] width 162 height 17
drag, startPoint x: 472, startPoint y: 363, endPoint x: 847, endPoint y: 388, distance: 376.3
click at [847, 388] on div "Do not edit your signature This will be set for you when your account is create…" at bounding box center [745, 373] width 673 height 52
copy div "o not edit your signature This will be set for you when your account is created…"
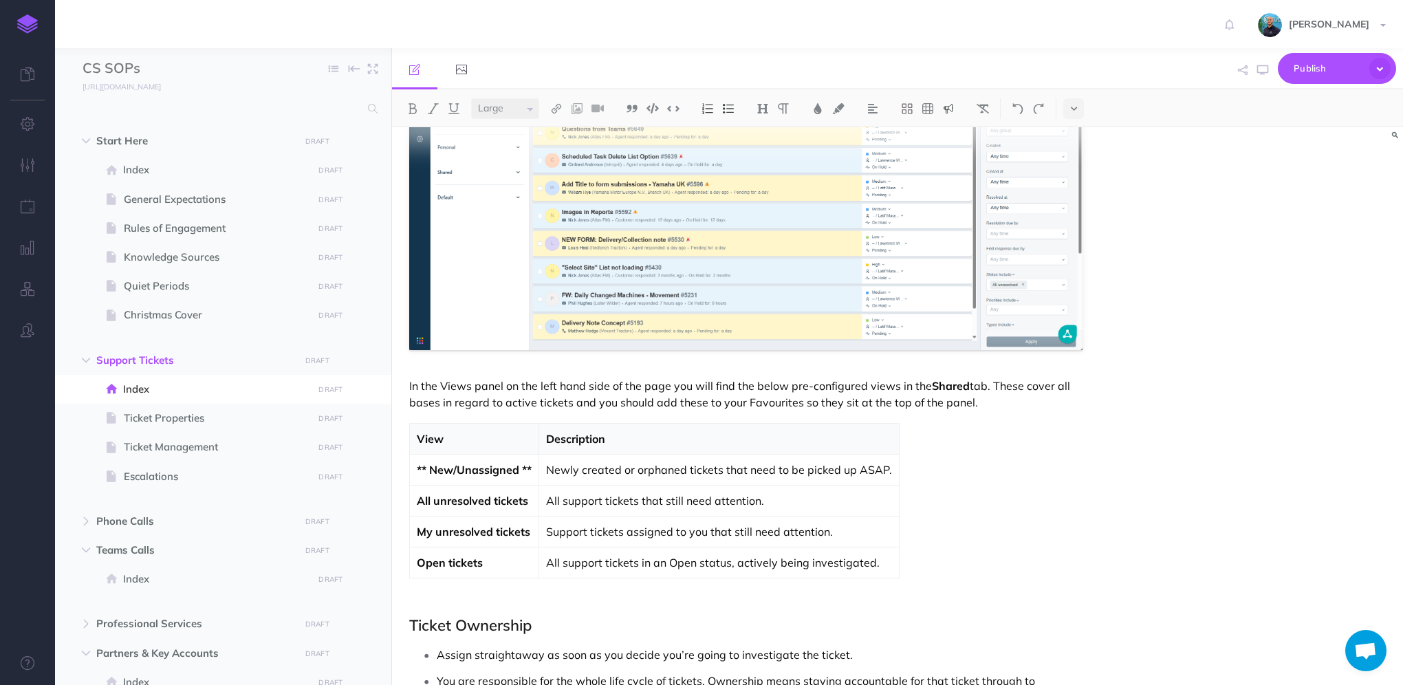
scroll to position [825, 0]
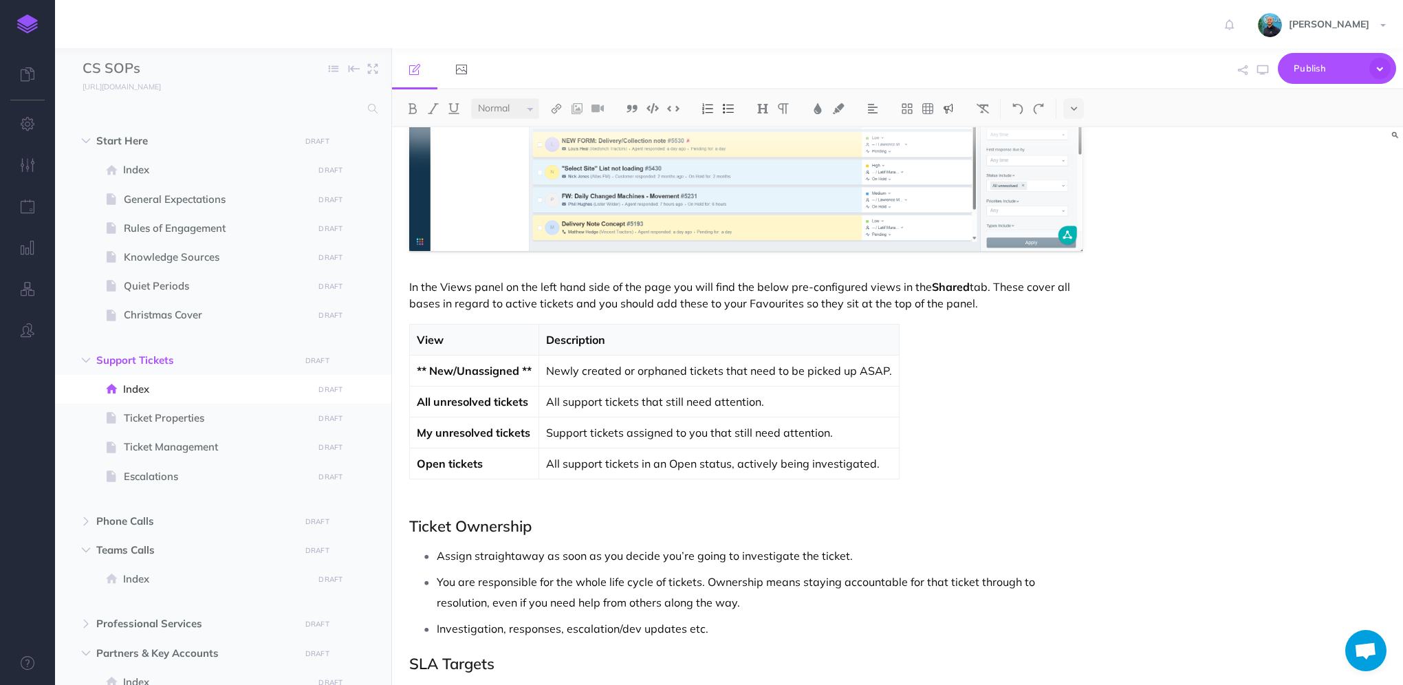
click at [440, 494] on p at bounding box center [745, 499] width 673 height 17
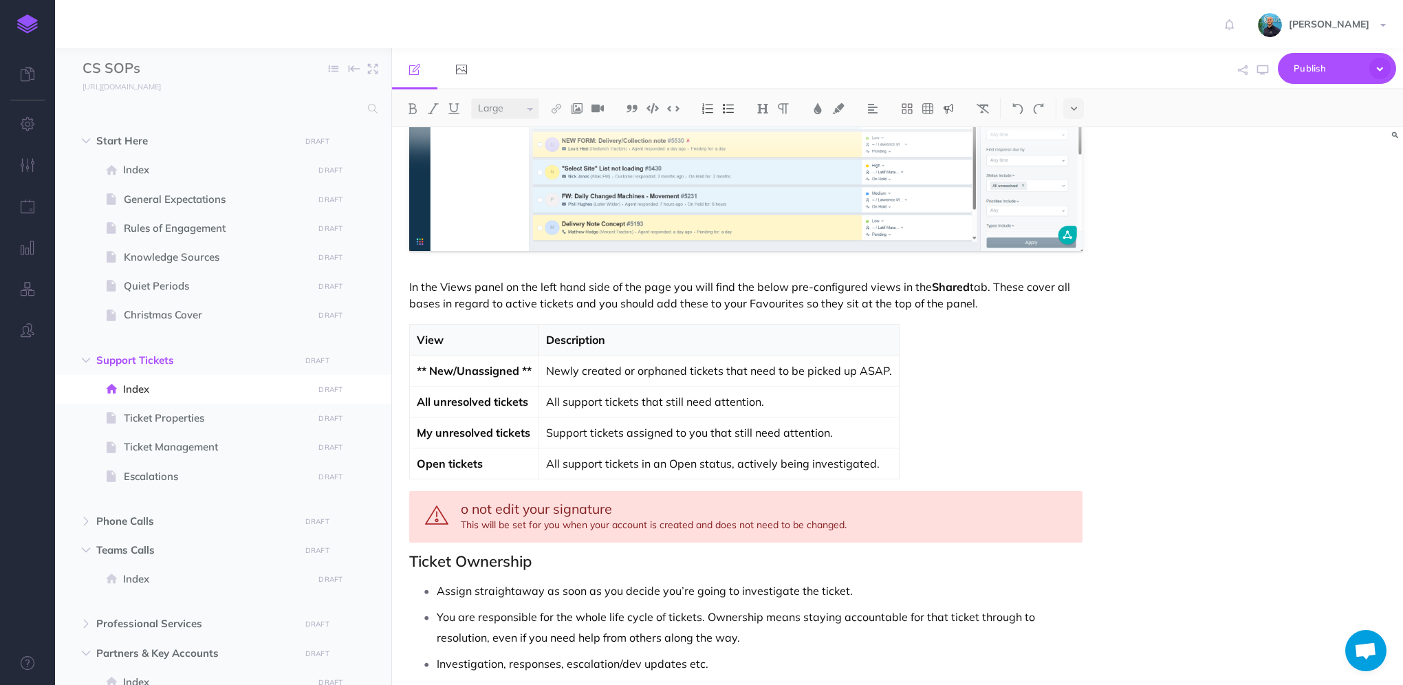
click at [465, 506] on span "o not edit your signature" at bounding box center [536, 508] width 151 height 17
select select "null"
drag, startPoint x: 462, startPoint y: 521, endPoint x: 829, endPoint y: 525, distance: 367.2
click at [829, 525] on div "Do not edit views in the Shared tab This will be set for you when your account …" at bounding box center [745, 517] width 673 height 52
click at [666, 521] on div "Do not edit views in the Shared tab Any additional views you would like to save…" at bounding box center [745, 517] width 673 height 52
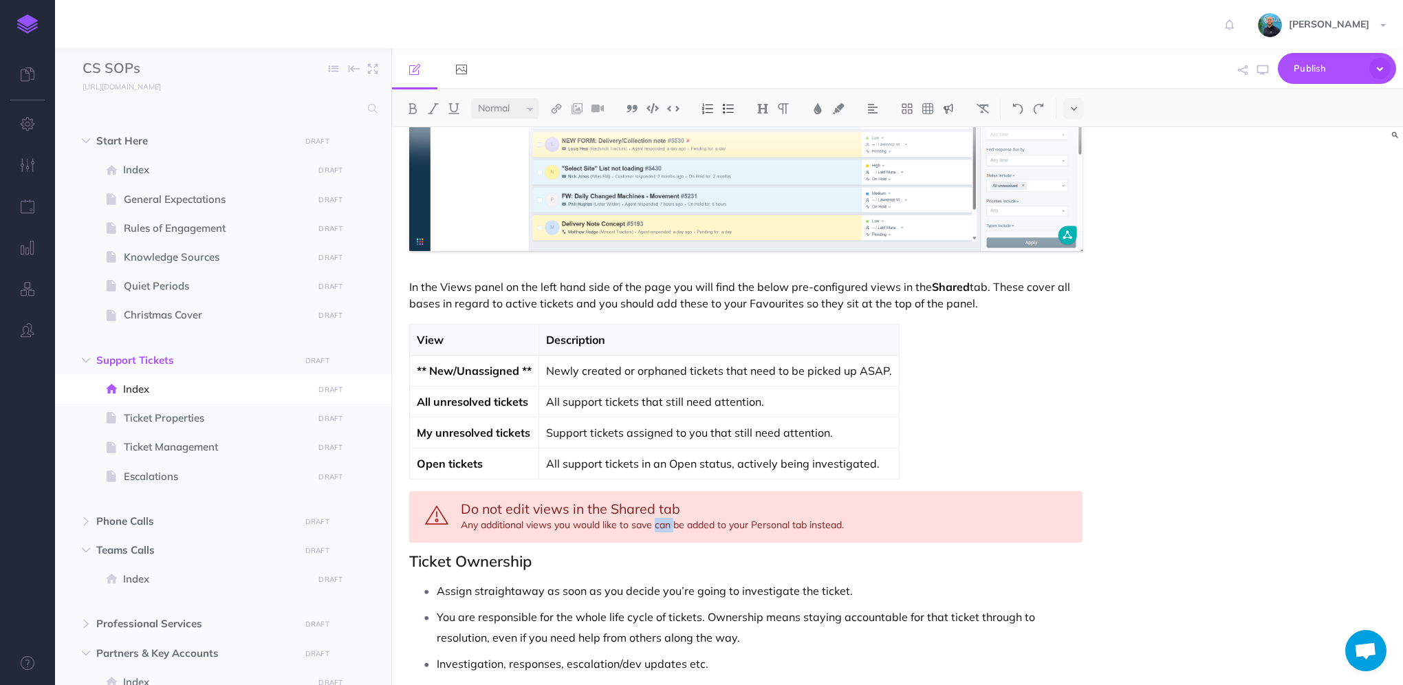
click at [666, 521] on div "Do not edit views in the Shared tab Any additional views you would like to save…" at bounding box center [745, 517] width 673 height 52
click at [831, 526] on div "Do not edit views in the Shared tab Any additional views you would like to save…" at bounding box center [745, 517] width 673 height 52
click at [1263, 75] on button "button" at bounding box center [1263, 70] width 18 height 40
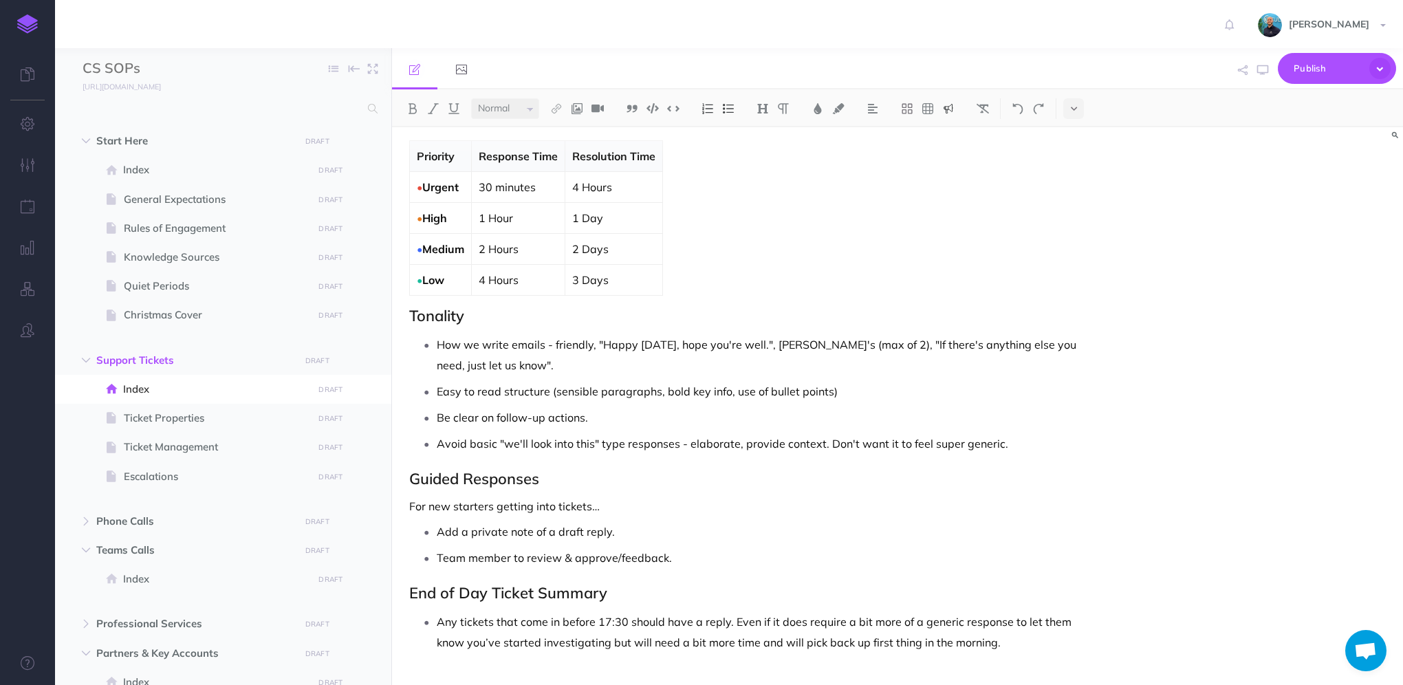
scroll to position [1463, 0]
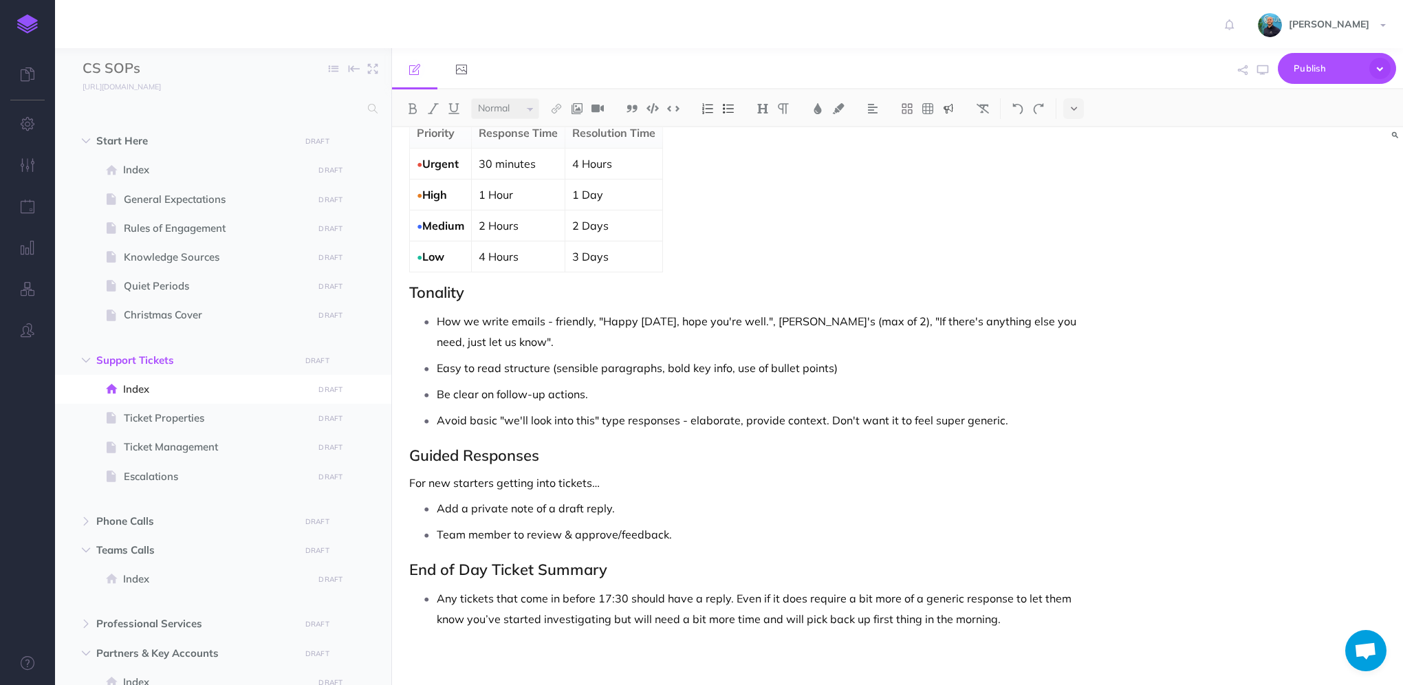
click at [575, 567] on h2 "End of Day Ticket Summary" at bounding box center [745, 569] width 673 height 17
click at [505, 288] on h2 "Tonality" at bounding box center [745, 292] width 673 height 17
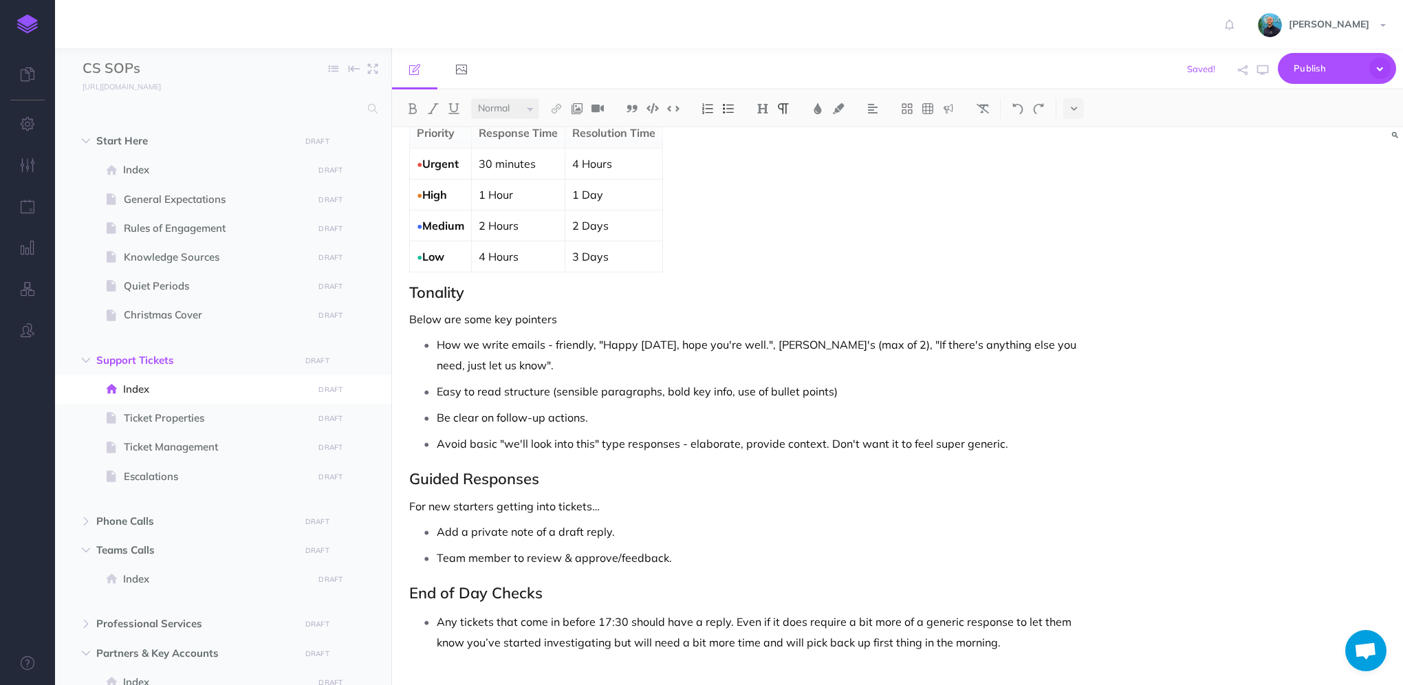
click at [660, 316] on p "Below are some key pointers" at bounding box center [745, 319] width 673 height 17
copy p "tonality"
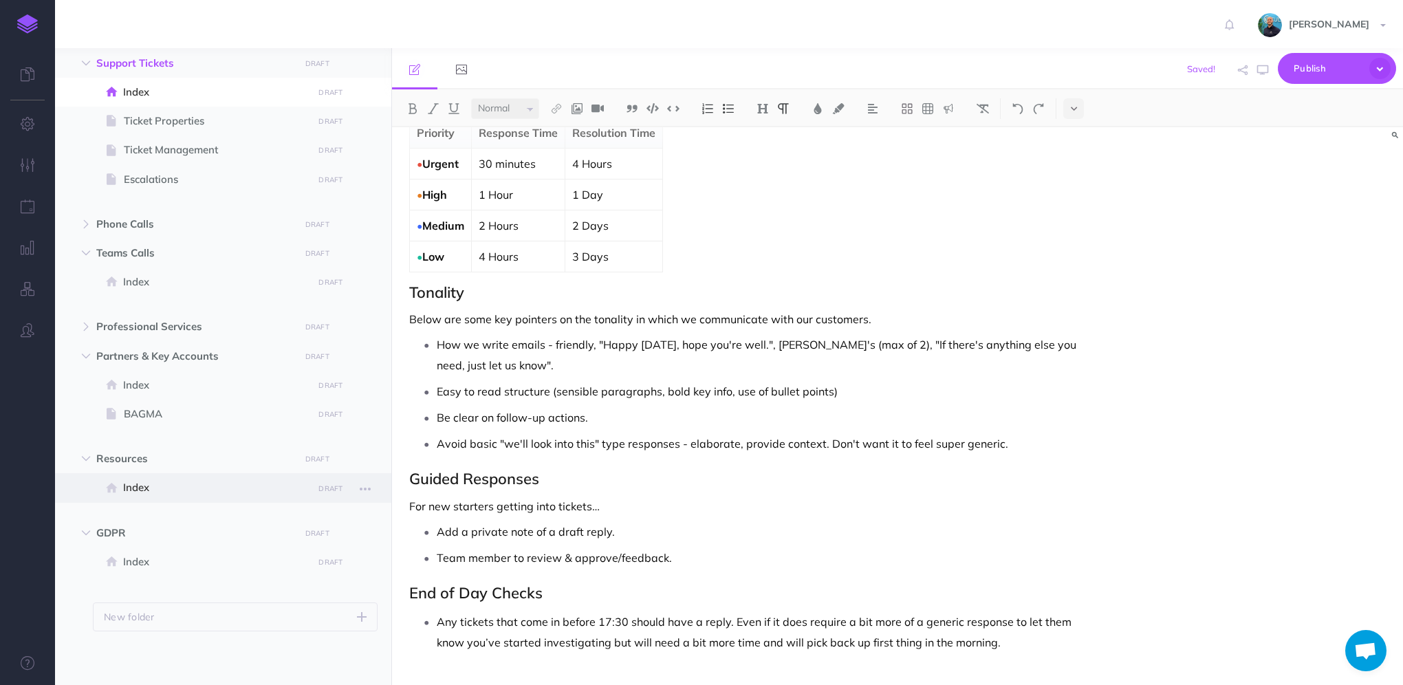
click at [144, 481] on span "Index" at bounding box center [216, 487] width 186 height 17
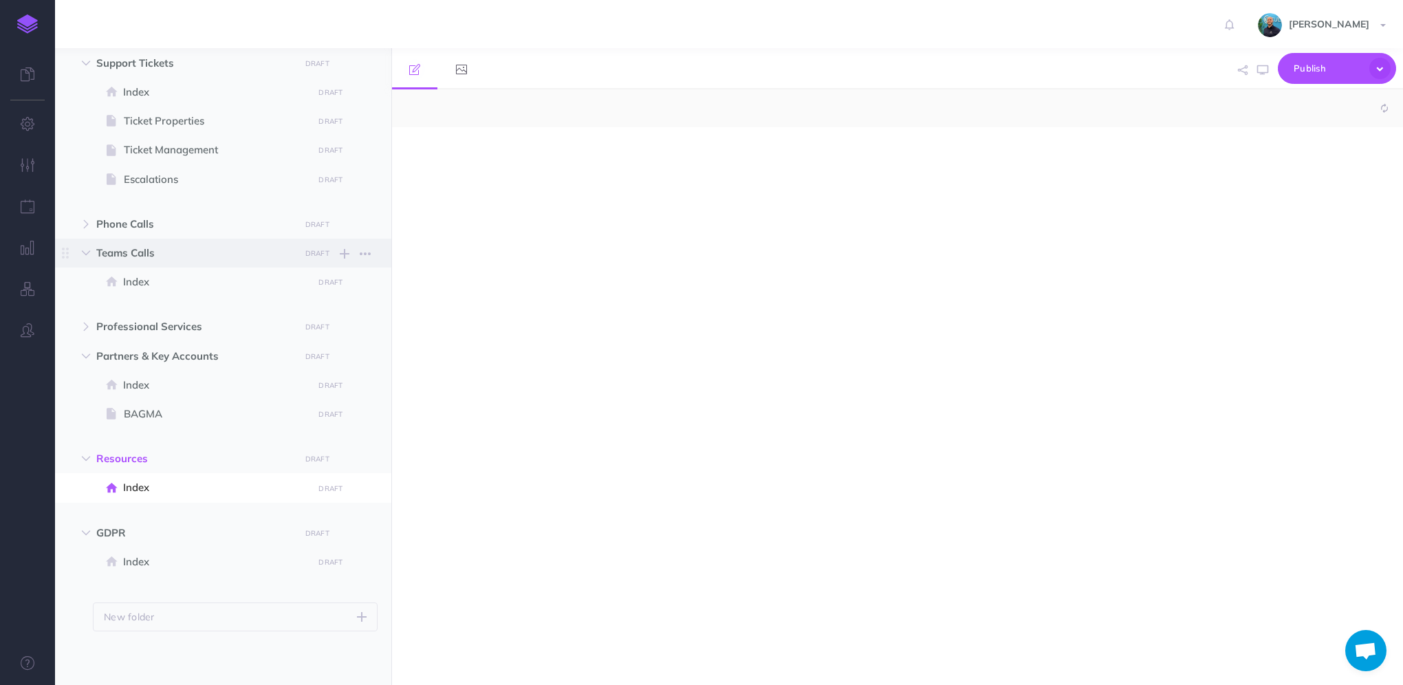
select select "null"
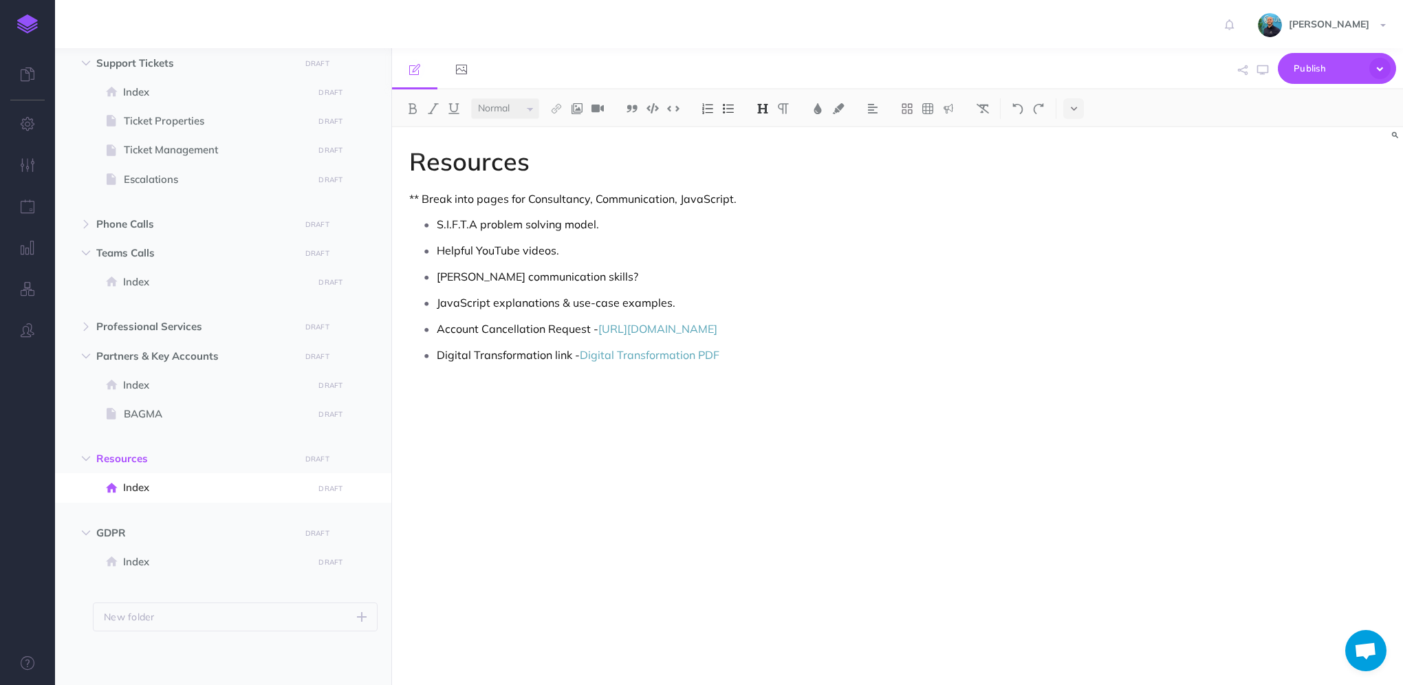
click at [763, 377] on p "Digital Transformation link - Digital Transformation PDF" at bounding box center [760, 364] width 646 height 41
click at [91, 324] on button "button" at bounding box center [86, 326] width 25 height 17
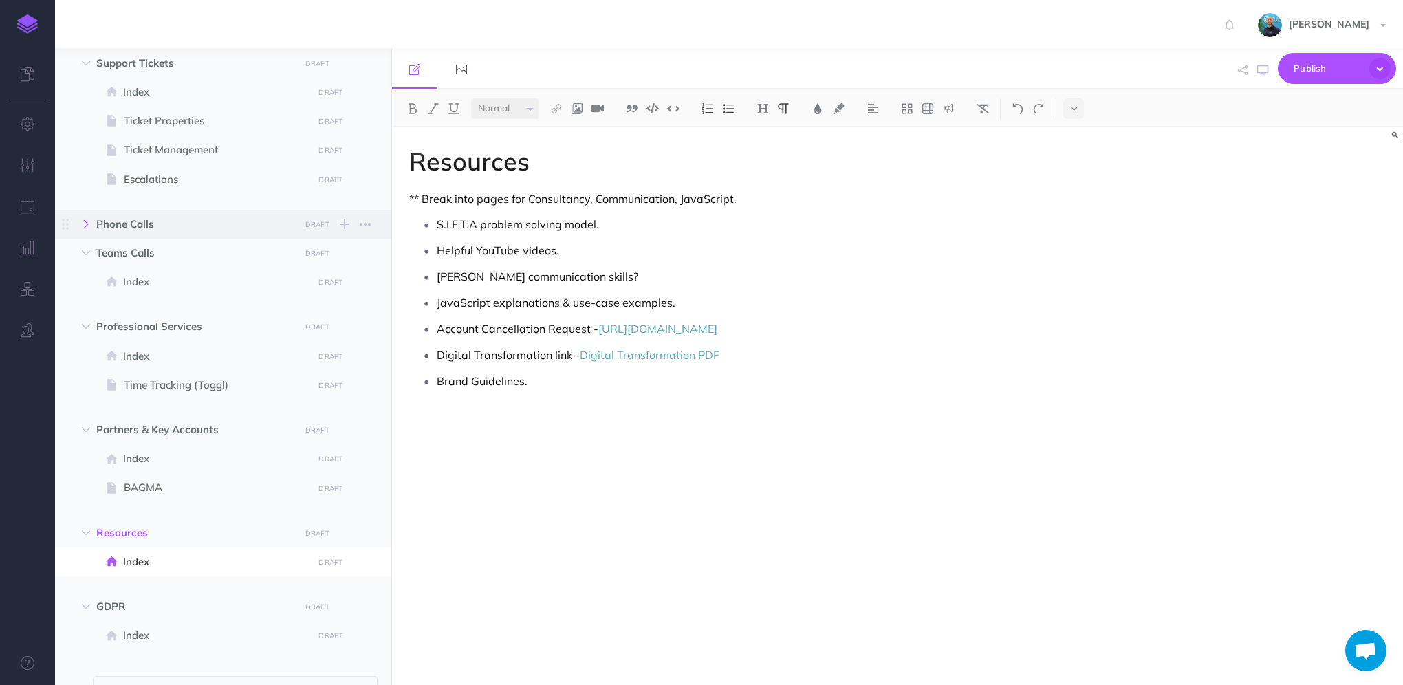
click at [91, 220] on button "button" at bounding box center [86, 224] width 25 height 17
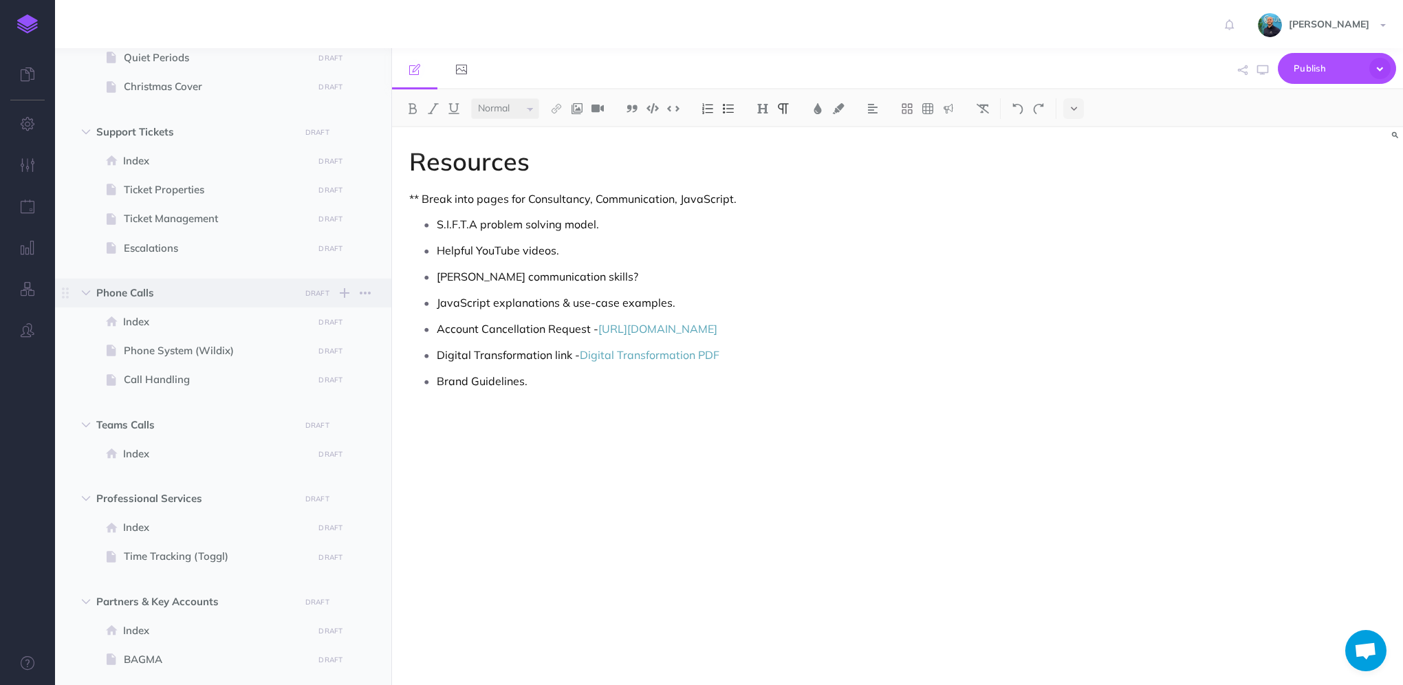
scroll to position [91, 0]
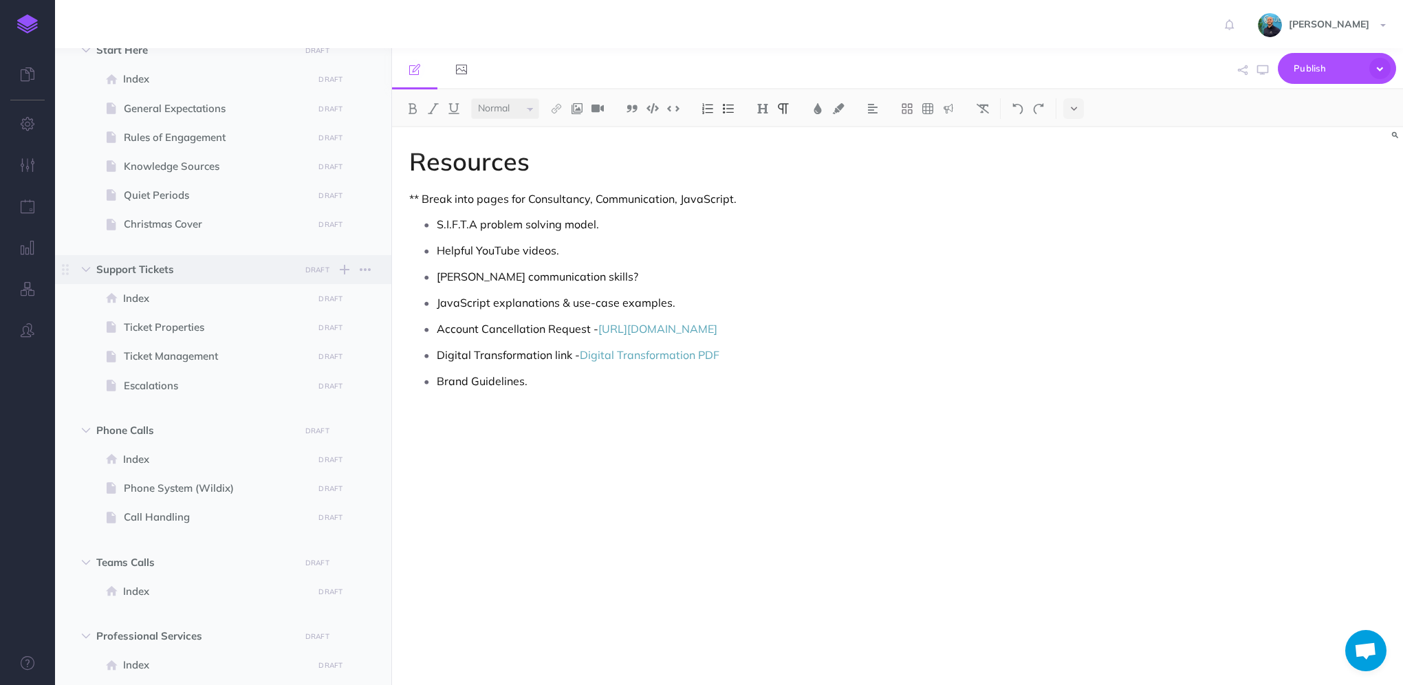
click at [175, 270] on span "Support Tickets" at bounding box center [193, 269] width 195 height 17
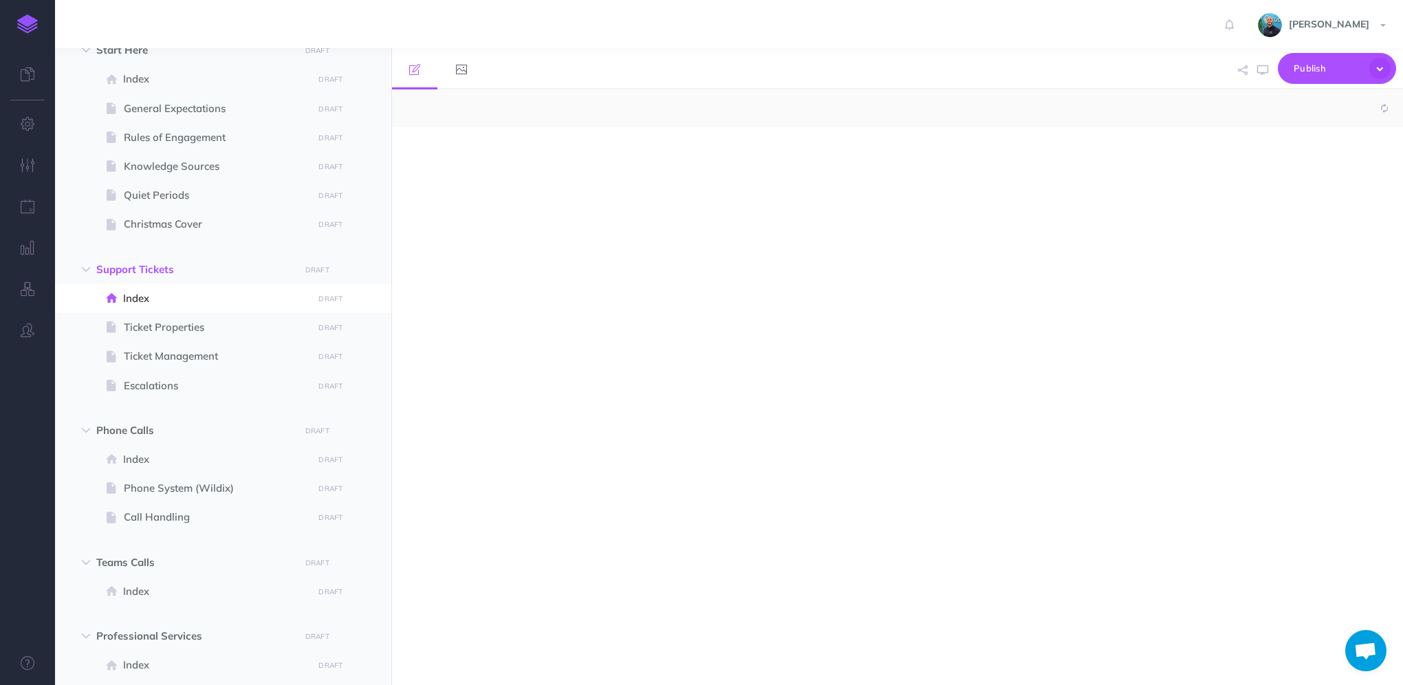
select select "null"
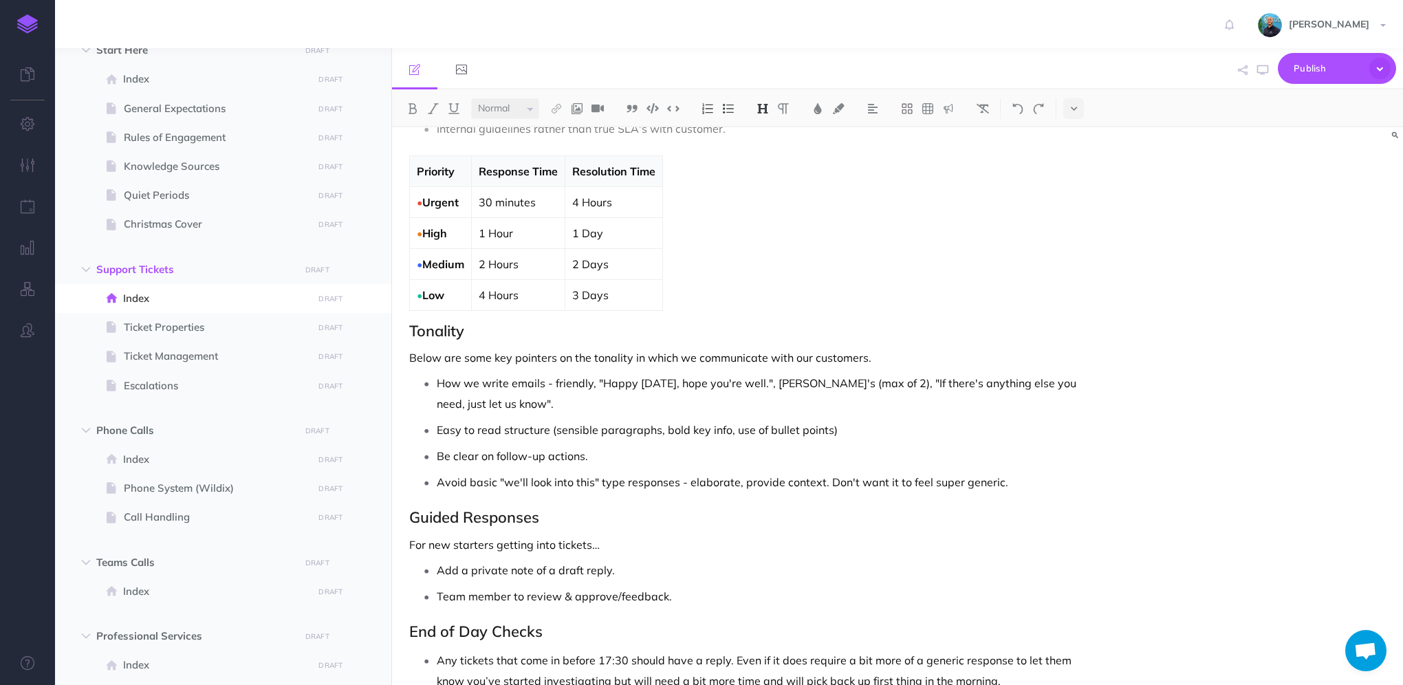
scroll to position [1444, 0]
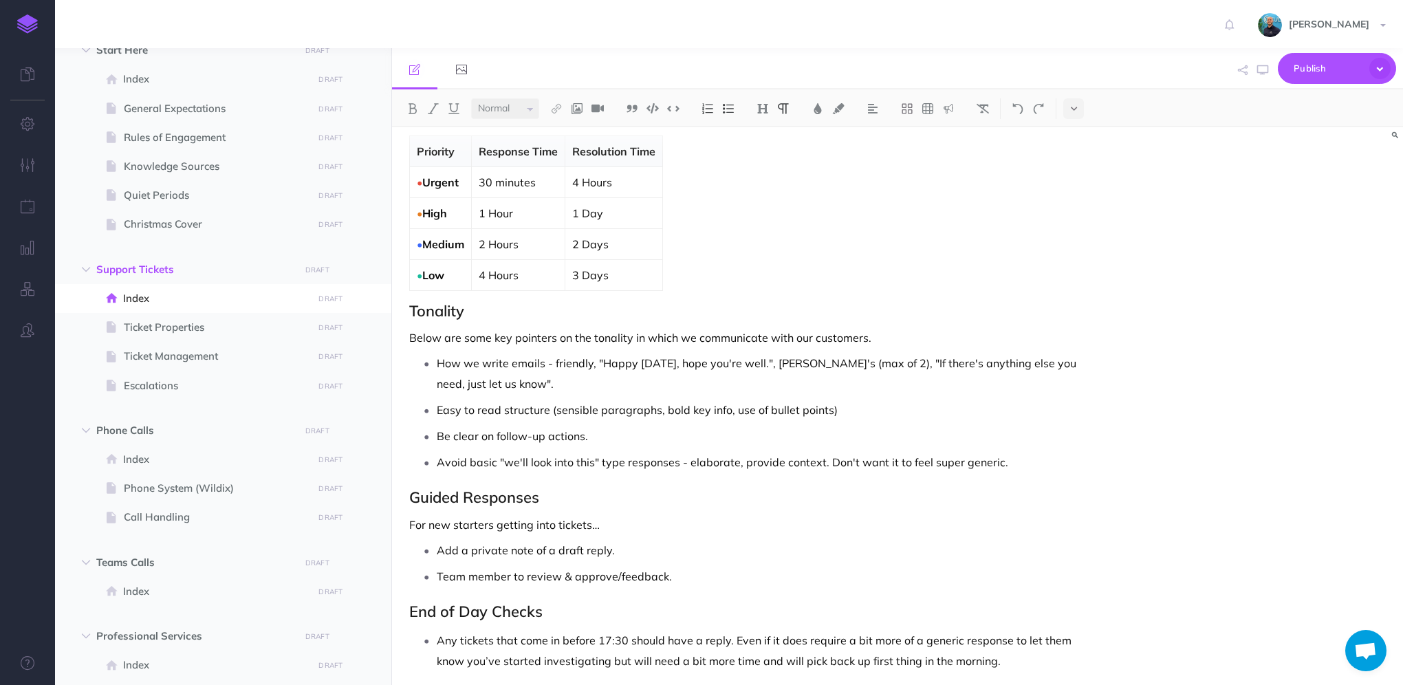
click at [957, 336] on p "Below are some key pointers on the tonality in which we communicate with our cu…" at bounding box center [745, 337] width 673 height 17
click at [957, 329] on p "Below are some key pointers on the tonality in which we communicate with our cu…" at bounding box center [745, 337] width 673 height 17
click at [411, 330] on p "Below are some key pointers on the tonality in which we communicate with our cu…" at bounding box center [745, 337] width 673 height 17
click at [413, 336] on p "Whilst it it Below are some key pointers on the tonality in which we communicat…" at bounding box center [745, 337] width 673 height 17
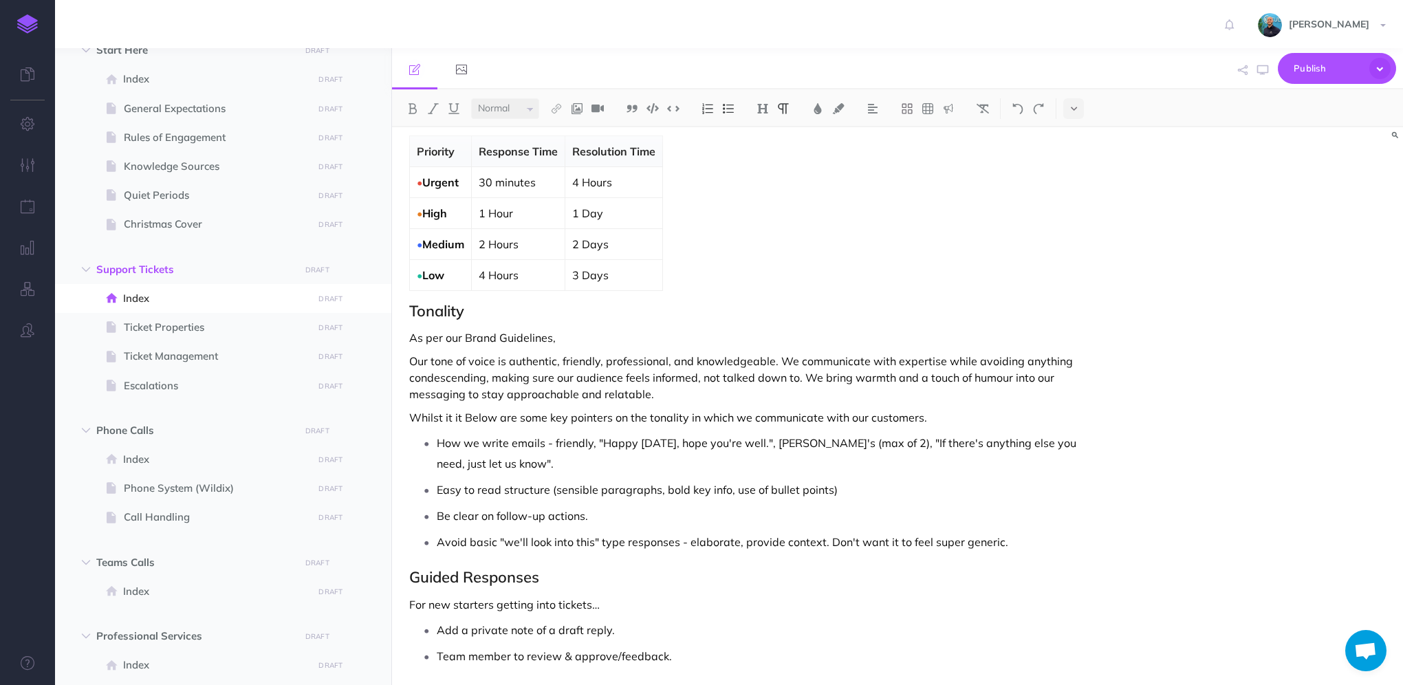
click at [804, 377] on p "Our tone of voice is authentic, friendly, professional, and knowledgeable. We c…" at bounding box center [745, 378] width 673 height 50
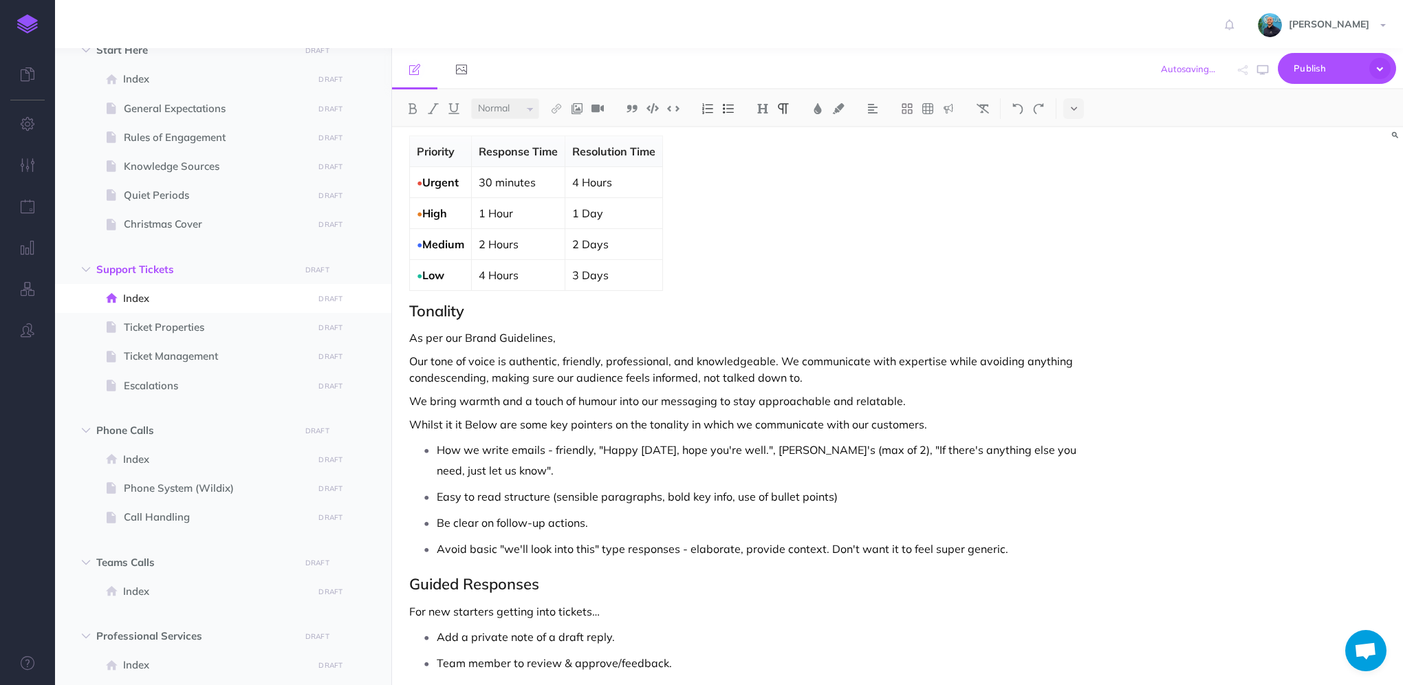
click at [933, 401] on p "We bring warmth and a touch of humour into our messaging to stay approachable a…" at bounding box center [745, 401] width 673 height 17
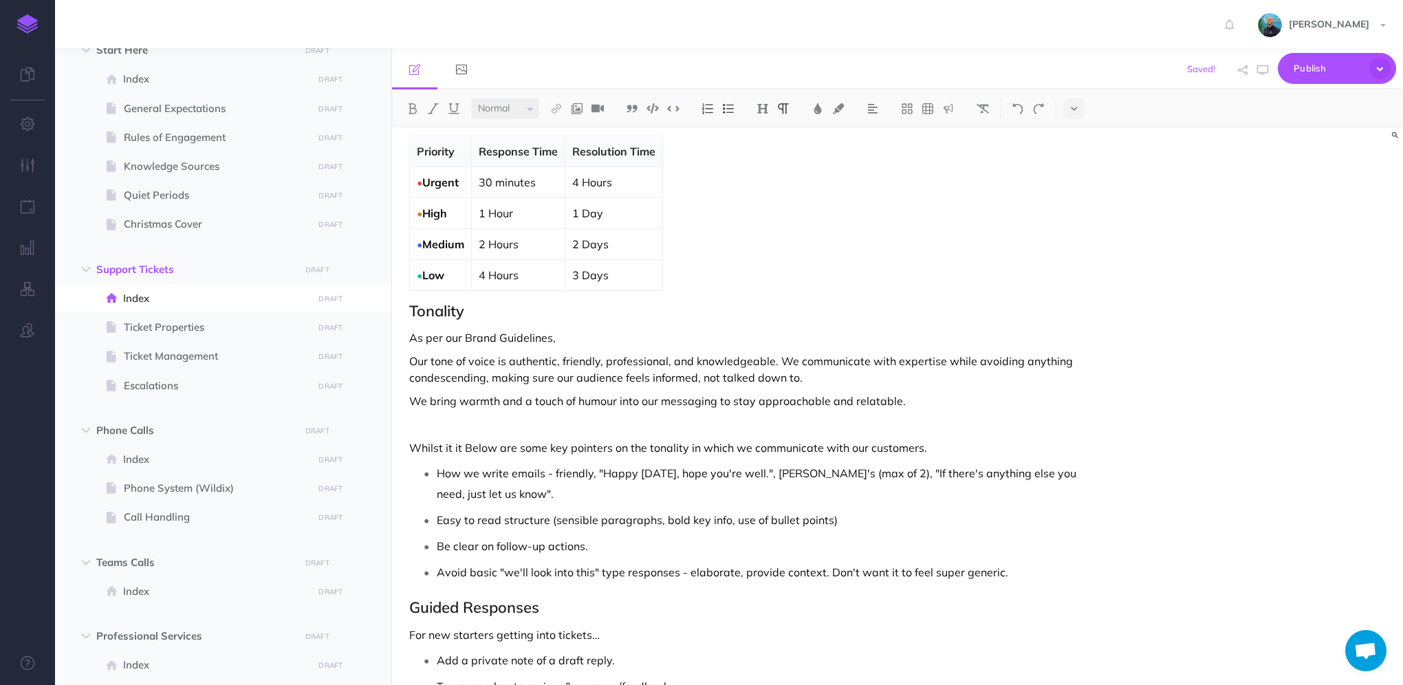
click at [824, 337] on p "As per our Brand Guidelines," at bounding box center [745, 337] width 673 height 17
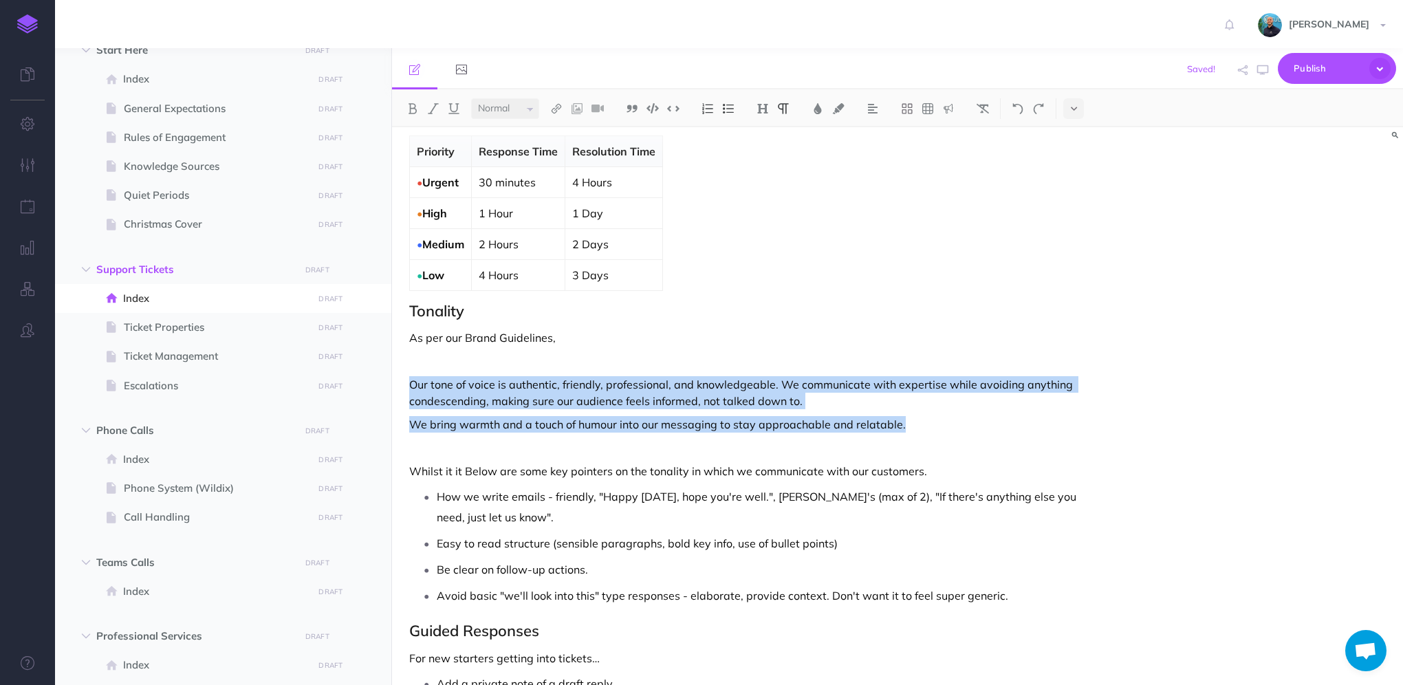
drag, startPoint x: 915, startPoint y: 424, endPoint x: 402, endPoint y: 380, distance: 514.8
click at [637, 108] on img at bounding box center [632, 108] width 12 height 11
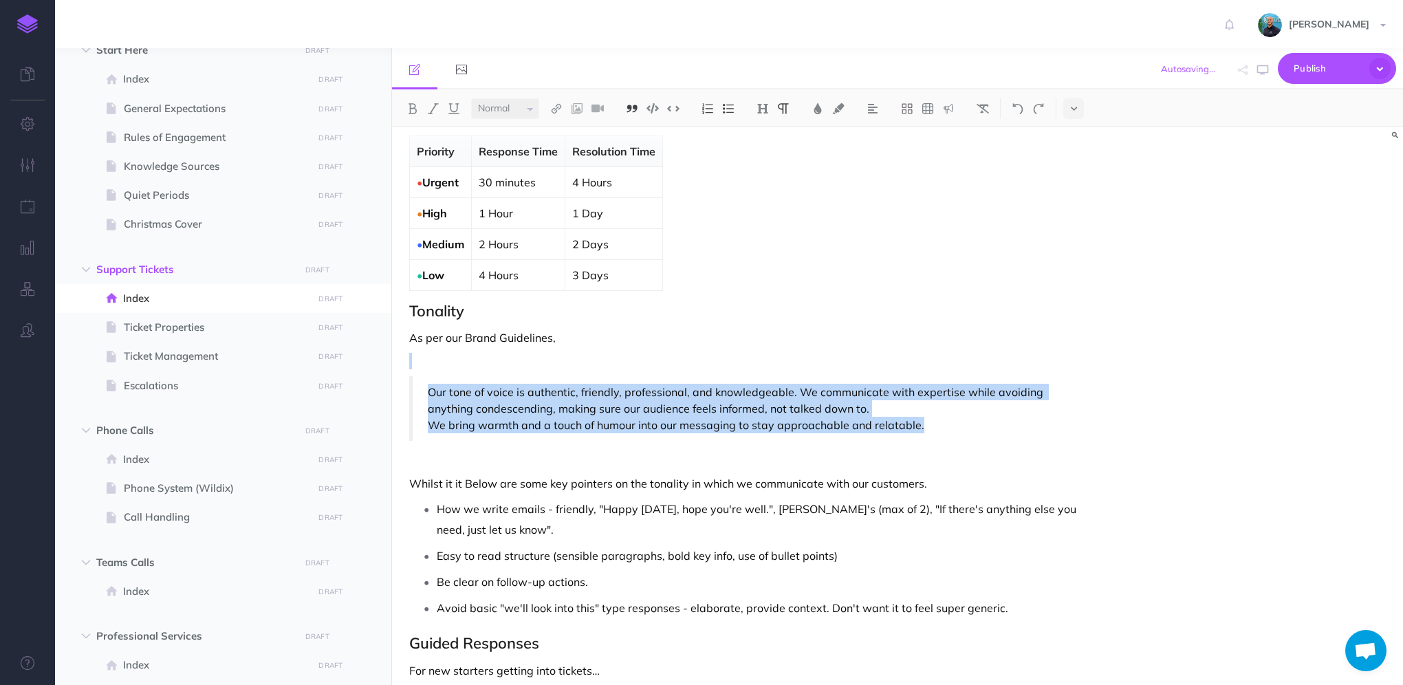
click at [973, 424] on p "We bring warmth and a touch of humour into our messaging to stay approachable a…" at bounding box center [747, 425] width 639 height 17
drag, startPoint x: 935, startPoint y: 423, endPoint x: 410, endPoint y: 396, distance: 526.0
click at [410, 396] on blockquote "Our tone of voice is authentic, friendly, professional, and knowledgeable. We c…" at bounding box center [745, 408] width 673 height 65
click at [967, 424] on p "We bring warmth and a touch of humour into our messaging to stay approachable a…" at bounding box center [747, 425] width 639 height 17
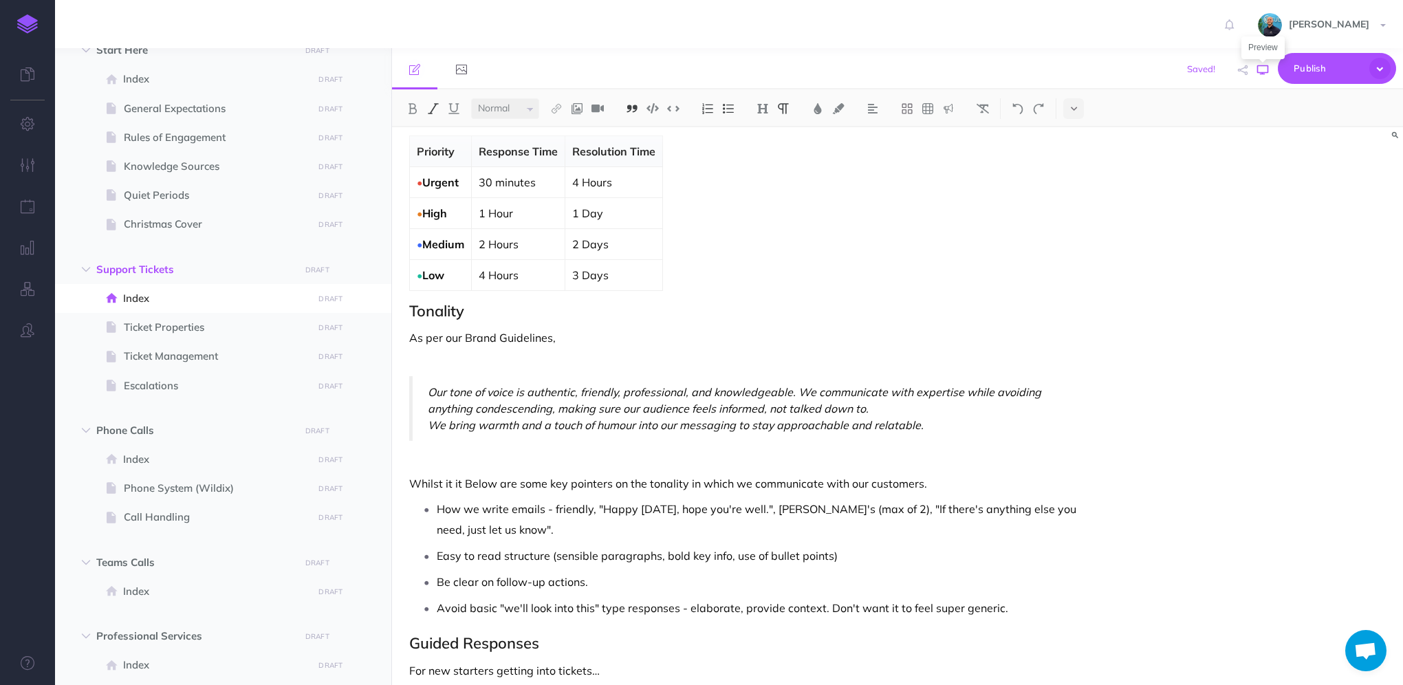
click at [1261, 72] on icon "button" at bounding box center [1262, 70] width 11 height 11
click at [536, 358] on p at bounding box center [745, 361] width 673 height 17
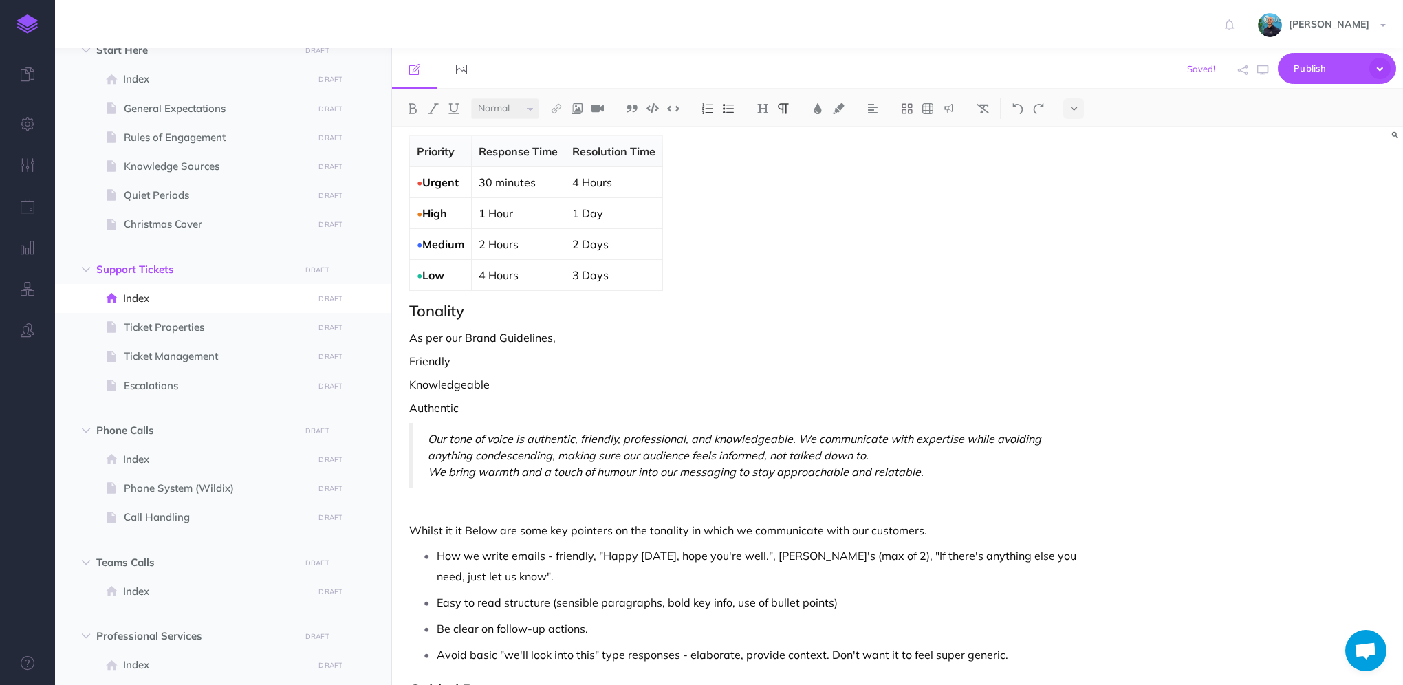
click at [414, 383] on p "Knowledgeable" at bounding box center [745, 384] width 673 height 17
click at [415, 403] on p "Authentic" at bounding box center [745, 407] width 673 height 17
click at [428, 432] on em "Our tone of voice is authentic, friendly, professional, and knowledgeable. We c…" at bounding box center [736, 447] width 616 height 30
click at [970, 470] on p "We bring warmth and a touch of humour into our messaging to stay approachable a…" at bounding box center [747, 471] width 639 height 17
click at [1259, 74] on icon "button" at bounding box center [1262, 70] width 11 height 11
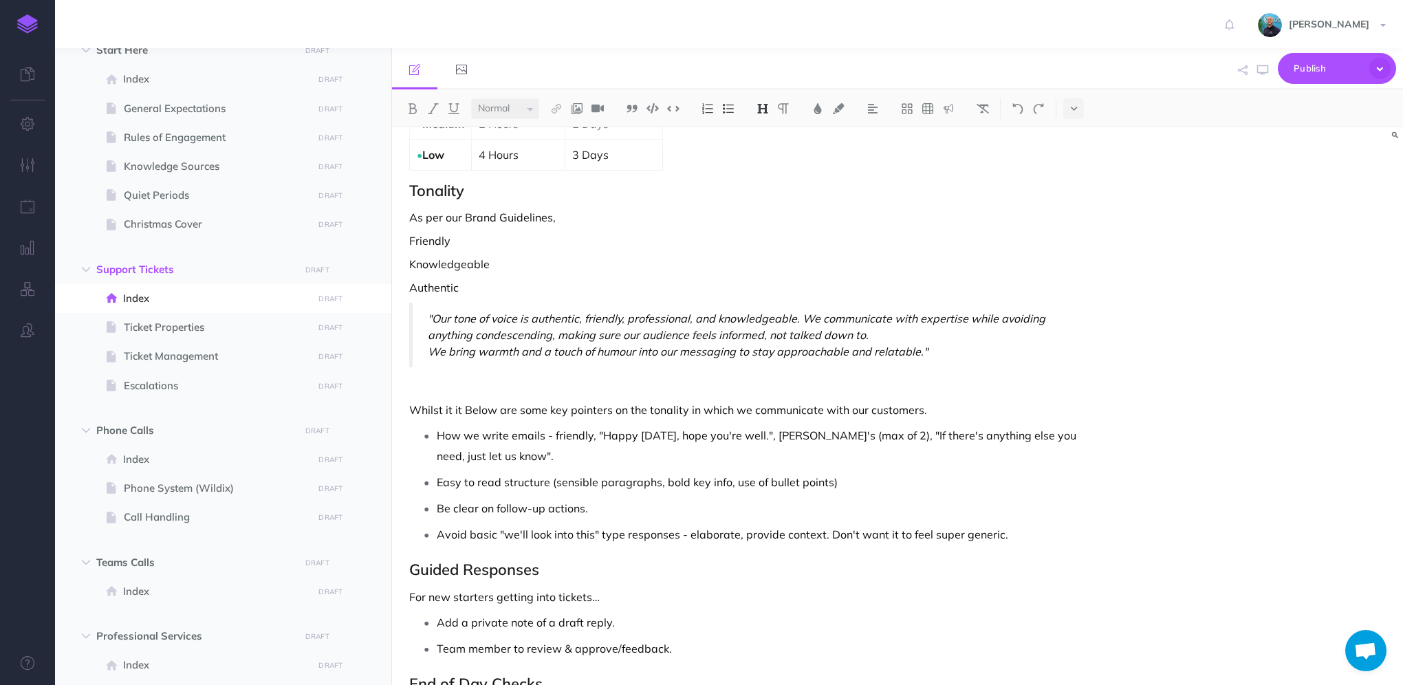
scroll to position [1581, 0]
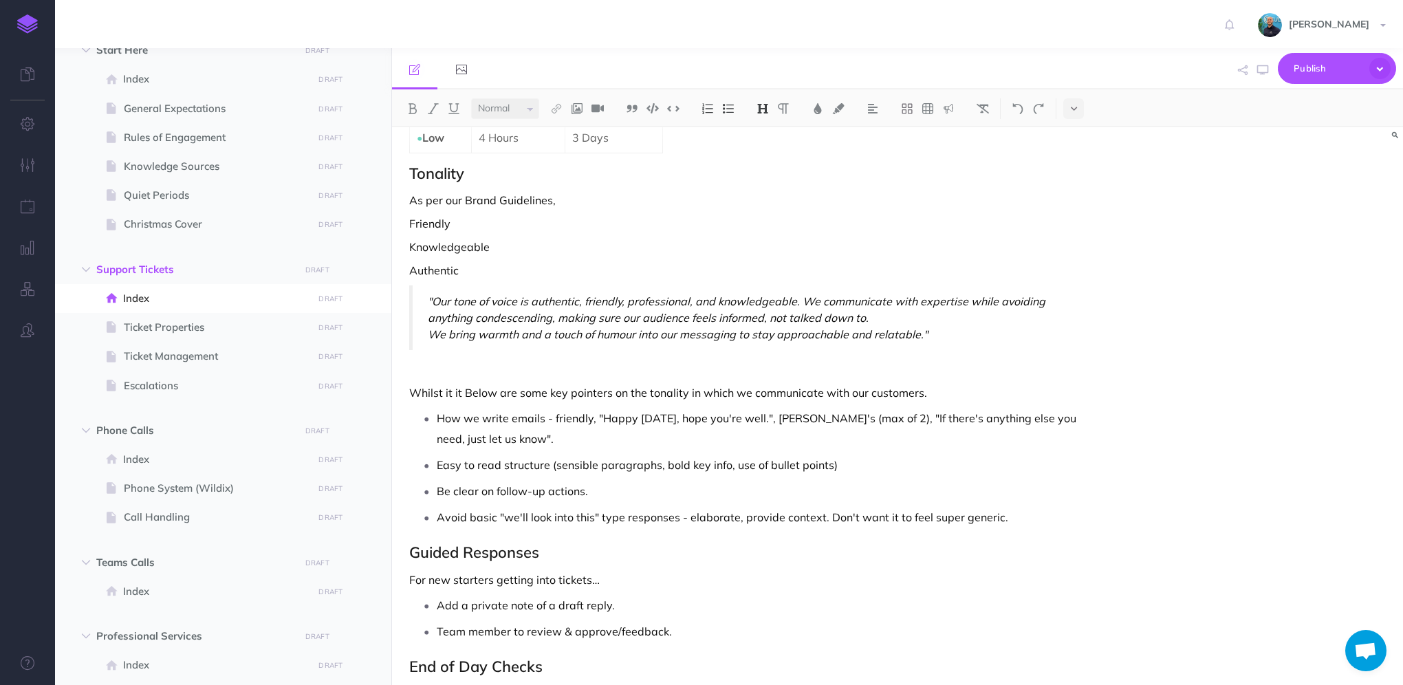
click at [963, 329] on p "We bring warmth and a touch of humour into our messaging to stay approachable a…" at bounding box center [747, 334] width 639 height 17
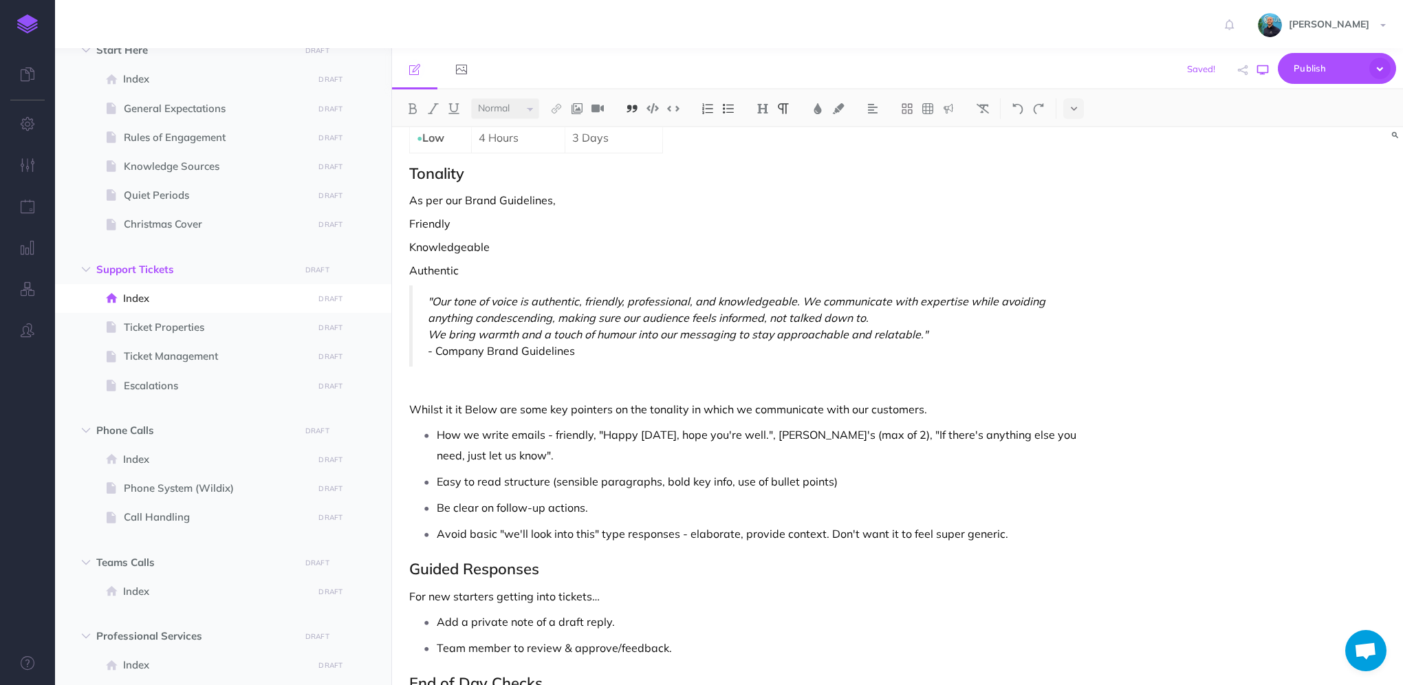
click at [1258, 72] on icon "button" at bounding box center [1262, 70] width 11 height 11
drag, startPoint x: 457, startPoint y: 264, endPoint x: 410, endPoint y: 220, distance: 64.2
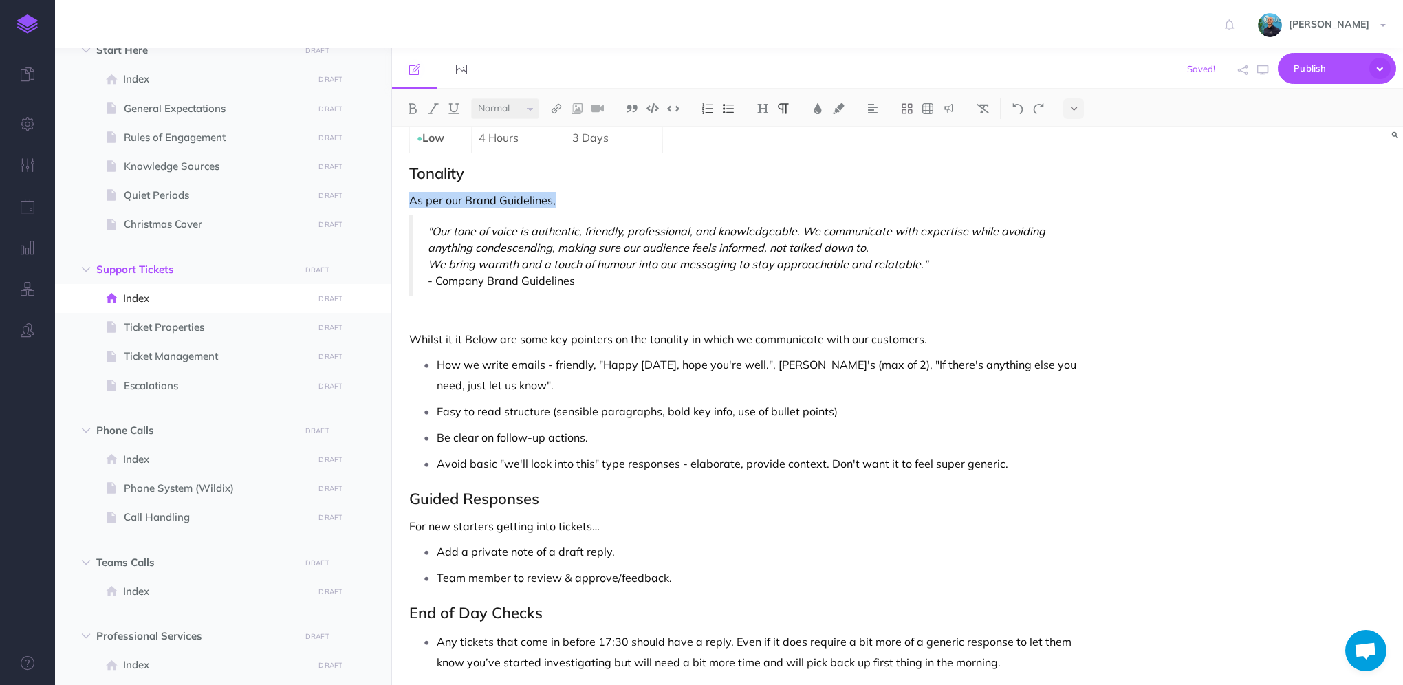
drag, startPoint x: 579, startPoint y: 193, endPoint x: 399, endPoint y: 193, distance: 179.5
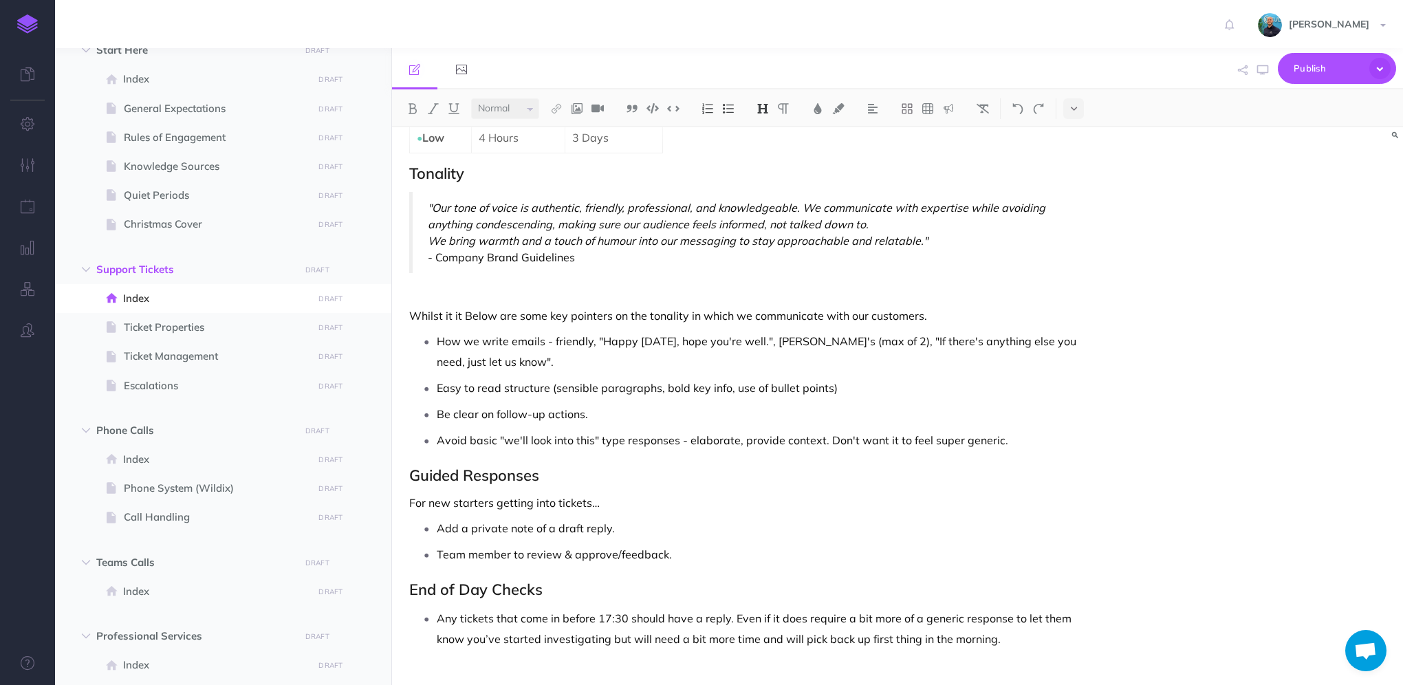
click at [418, 292] on p at bounding box center [745, 292] width 673 height 17
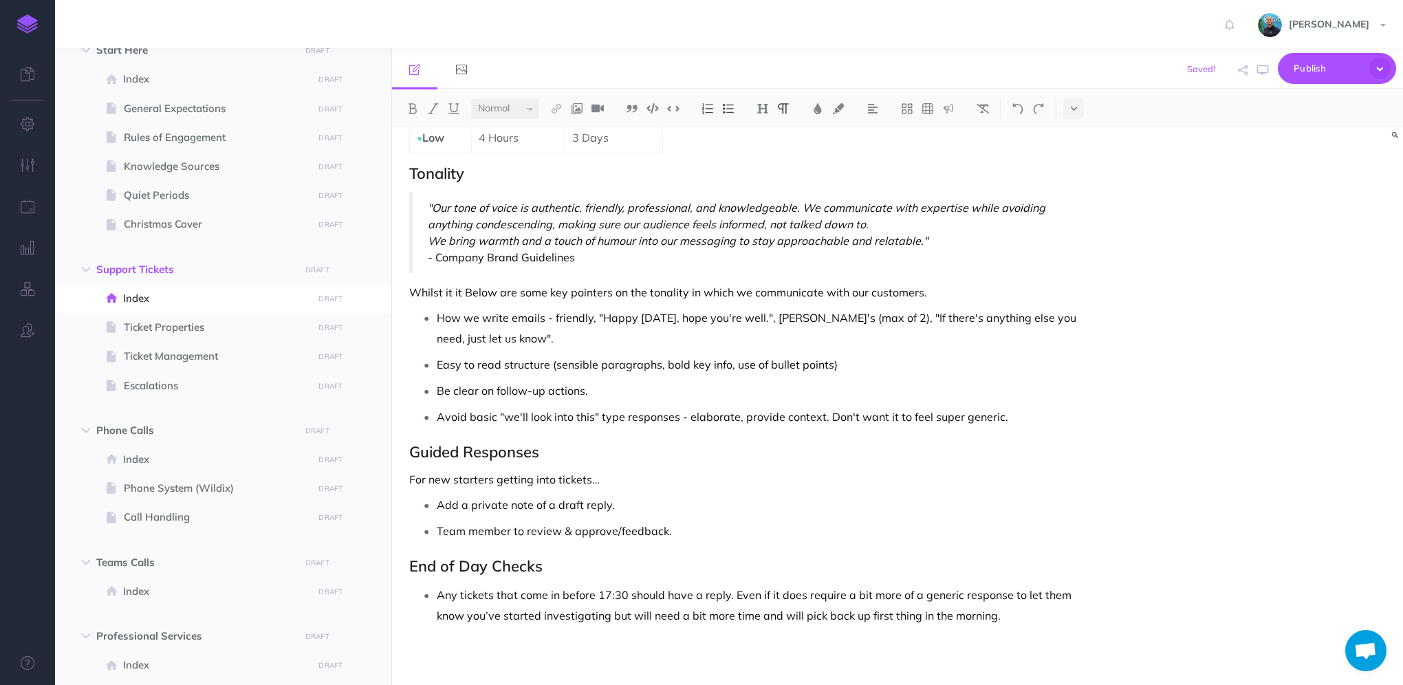
scroll to position [1578, 0]
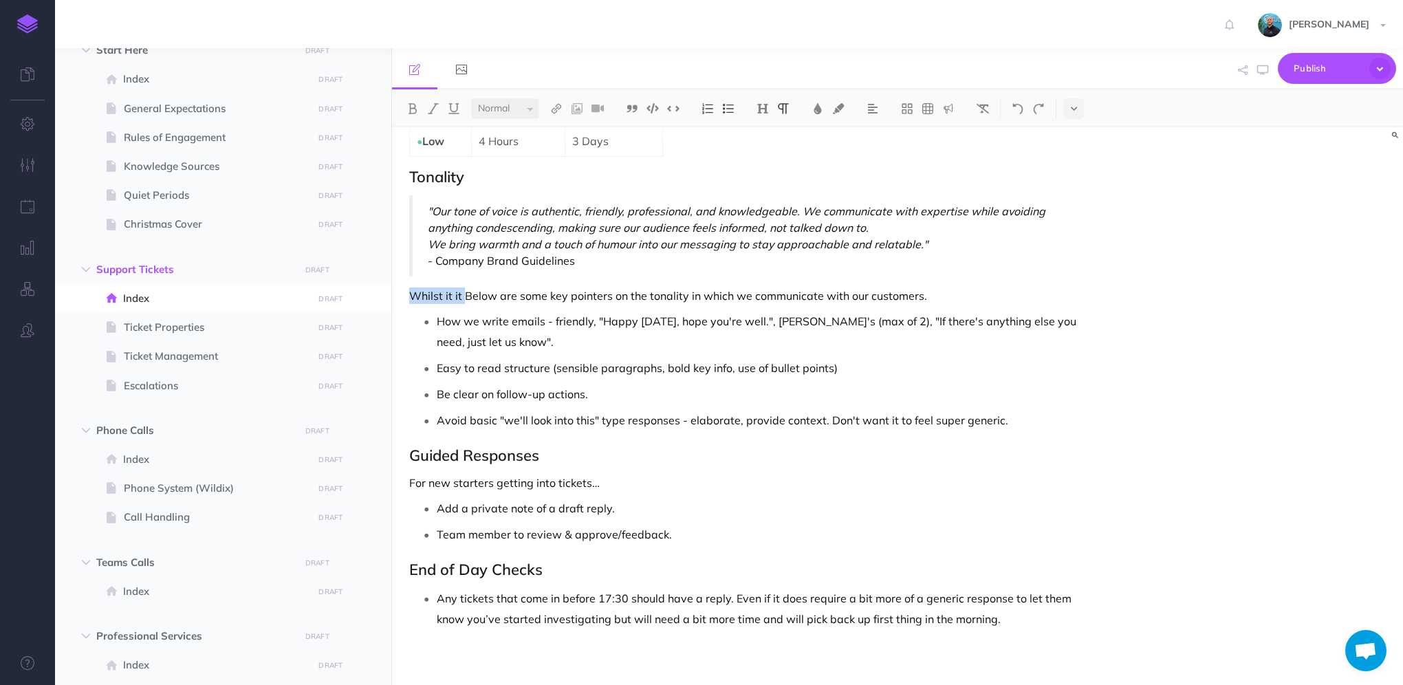
drag, startPoint x: 463, startPoint y: 289, endPoint x: 399, endPoint y: 297, distance: 63.7
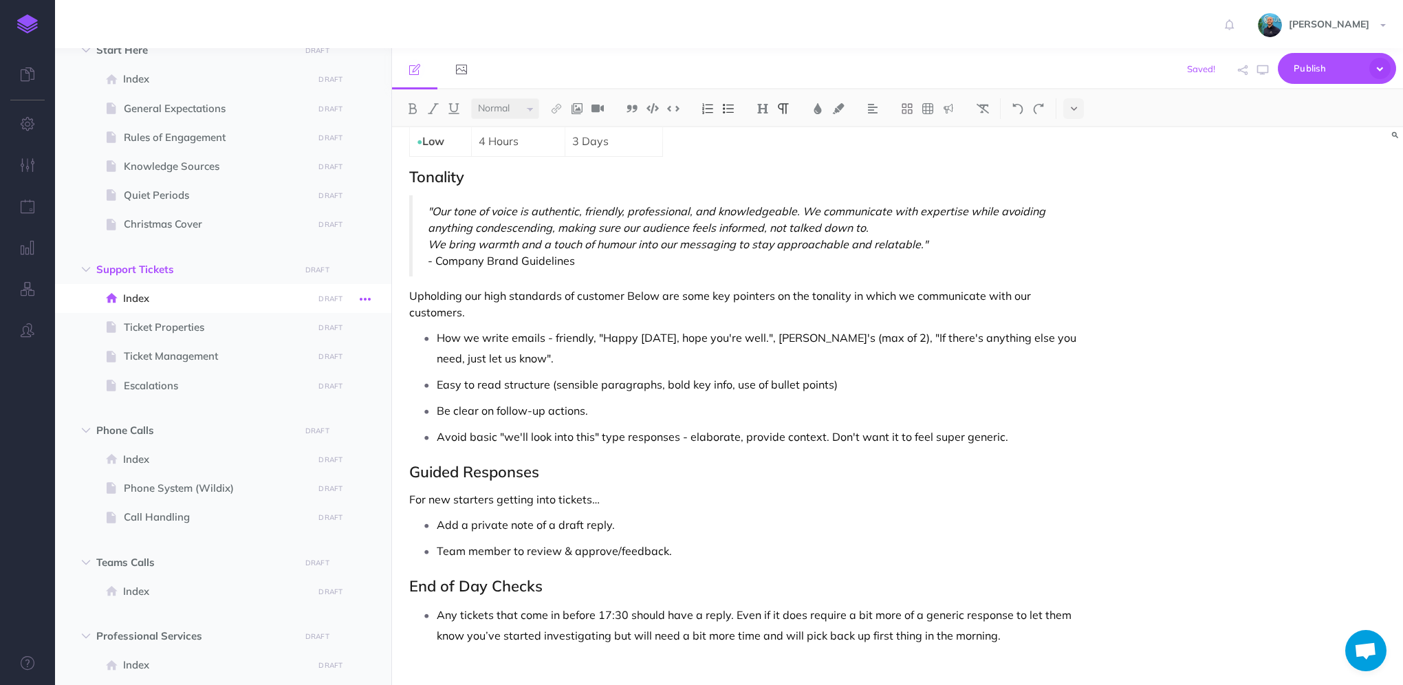
scroll to position [1581, 0]
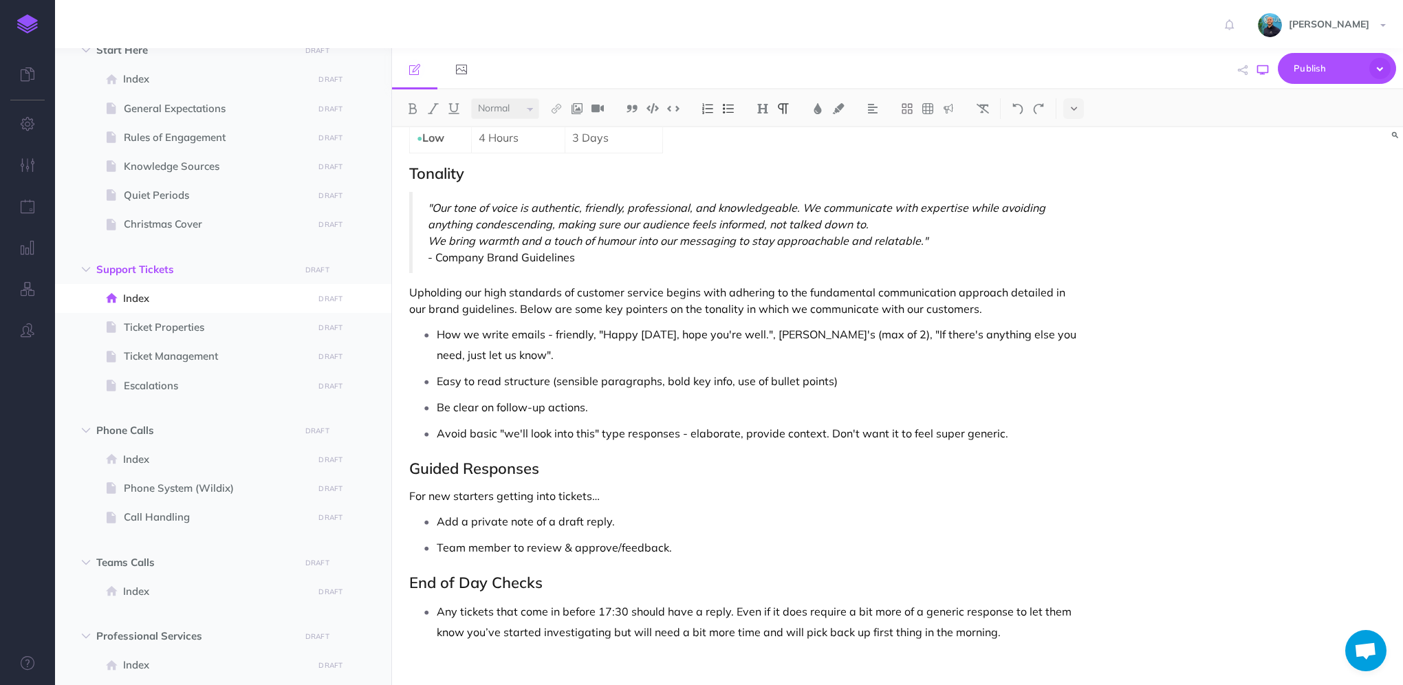
click at [1259, 73] on icon "button" at bounding box center [1262, 70] width 11 height 11
click at [694, 305] on p "Upholding our high standards of customer service begins with adhering to the fu…" at bounding box center [745, 300] width 673 height 33
click at [800, 327] on p "How we write emails - friendly, "Happy [DATE], hope you're well.", [PERSON_NAME…" at bounding box center [760, 344] width 646 height 41
drag, startPoint x: 723, startPoint y: 304, endPoint x: 703, endPoint y: 300, distance: 21.0
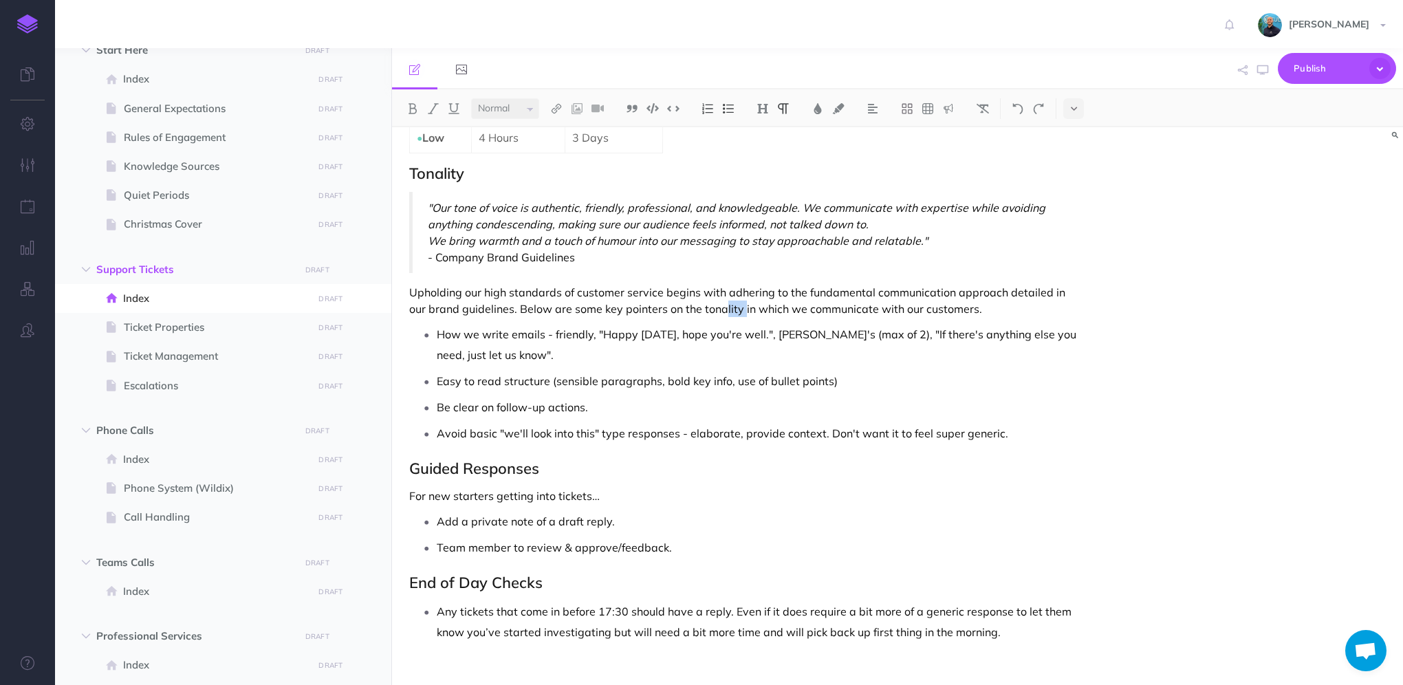
click at [703, 300] on p "Upholding our high standards of customer service begins with adhering to the fu…" at bounding box center [745, 300] width 673 height 33
click at [965, 299] on p "Upholding our high standards of customer service begins with adhering to the fu…" at bounding box center [745, 300] width 673 height 33
drag, startPoint x: 938, startPoint y: 305, endPoint x: 803, endPoint y: 297, distance: 135.0
click at [803, 297] on p "Upholding our high standards of customer service begins with adhering to the fu…" at bounding box center [745, 300] width 673 height 33
click at [817, 307] on p "Upholding our high standards of customer service begins with adhering to the fu…" at bounding box center [745, 300] width 673 height 33
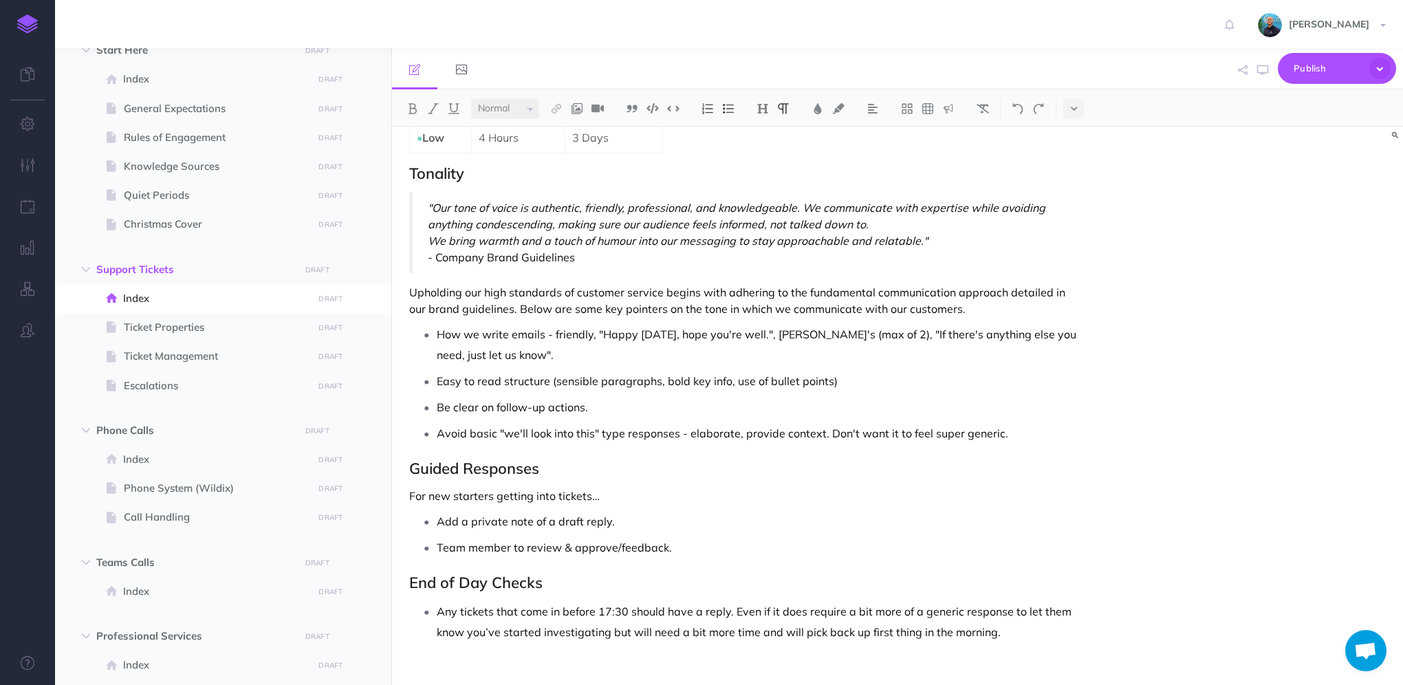
click at [767, 305] on p "Upholding our high standards of customer service begins with adhering to the fu…" at bounding box center [745, 300] width 673 height 33
click at [793, 305] on p "Upholding our high standards of customer service begins with adhering to the fu…" at bounding box center [745, 300] width 673 height 33
drag, startPoint x: 597, startPoint y: 334, endPoint x: 437, endPoint y: 340, distance: 160.3
click at [437, 340] on p "How we write emails - friendly, "Happy [DATE], hope you're well.", [PERSON_NAME…" at bounding box center [760, 344] width 646 height 41
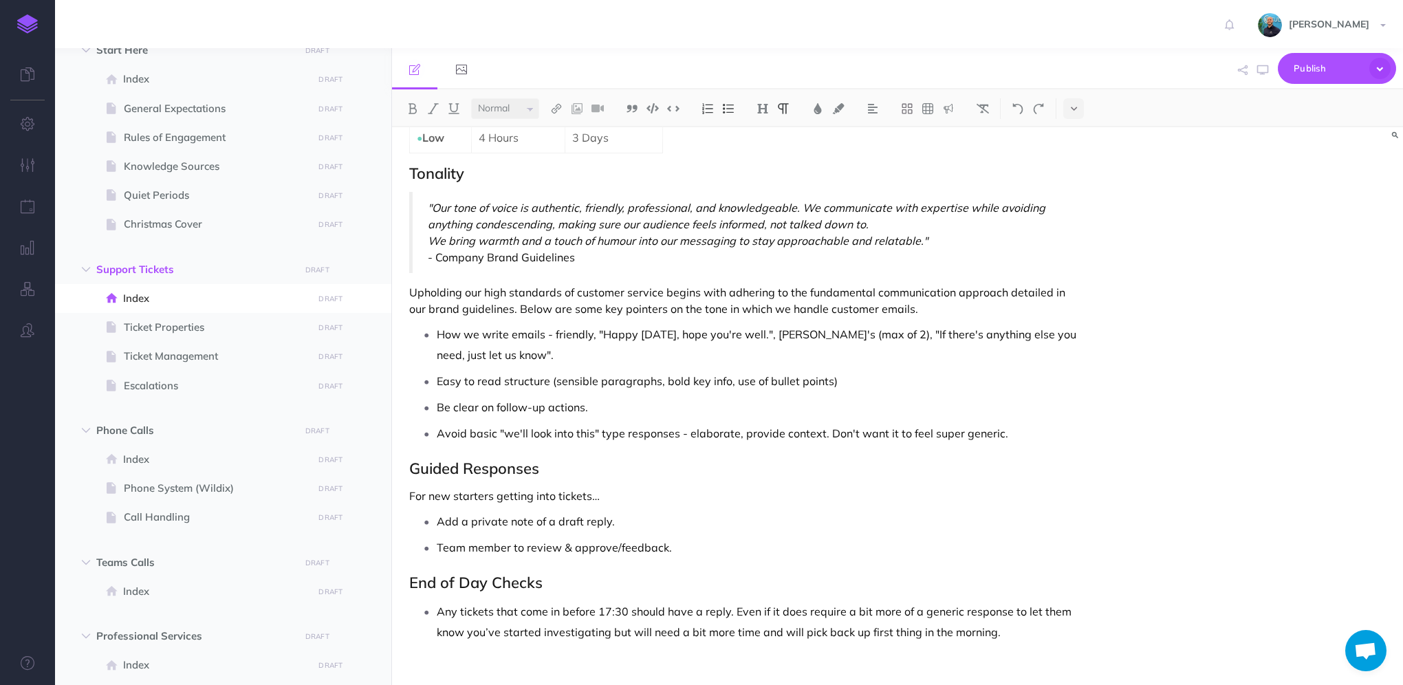
scroll to position [1574, 0]
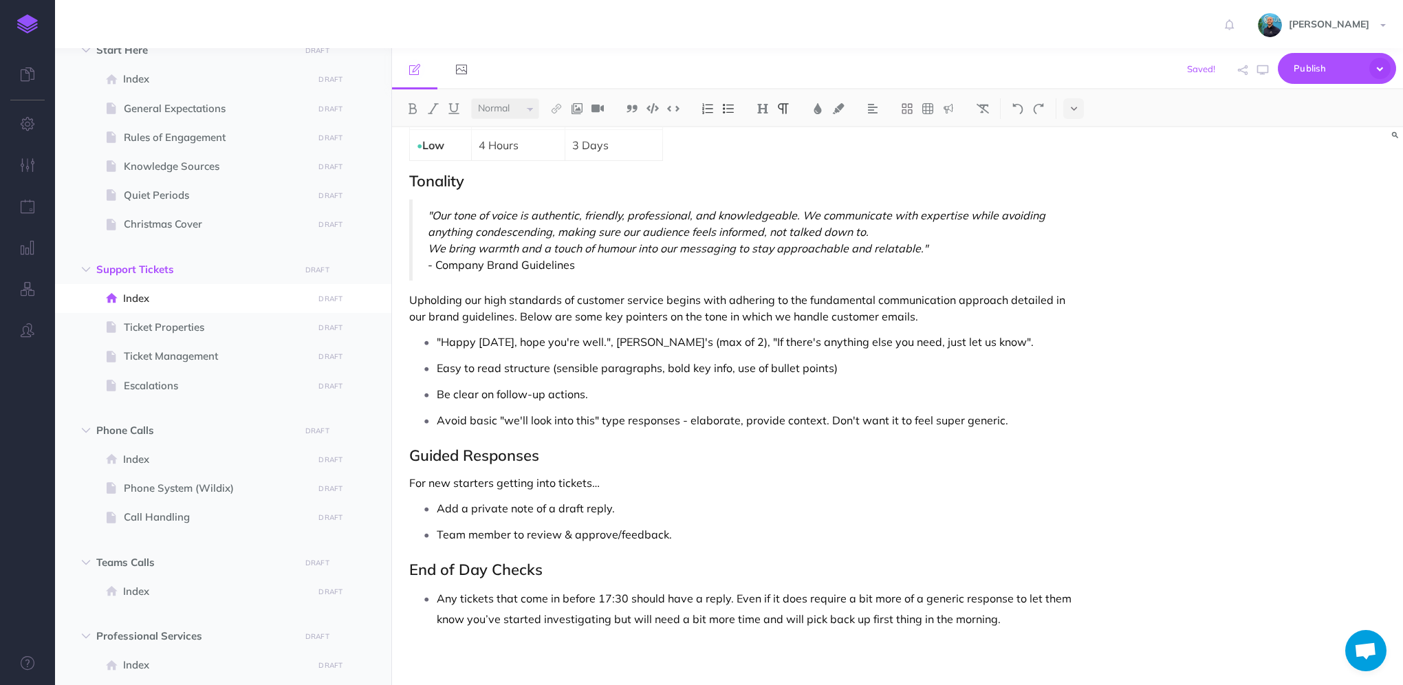
click at [608, 336] on p ""Happy [DATE], hope you're well.", [PERSON_NAME]'s (max of 2), "If there's anyt…" at bounding box center [760, 341] width 646 height 21
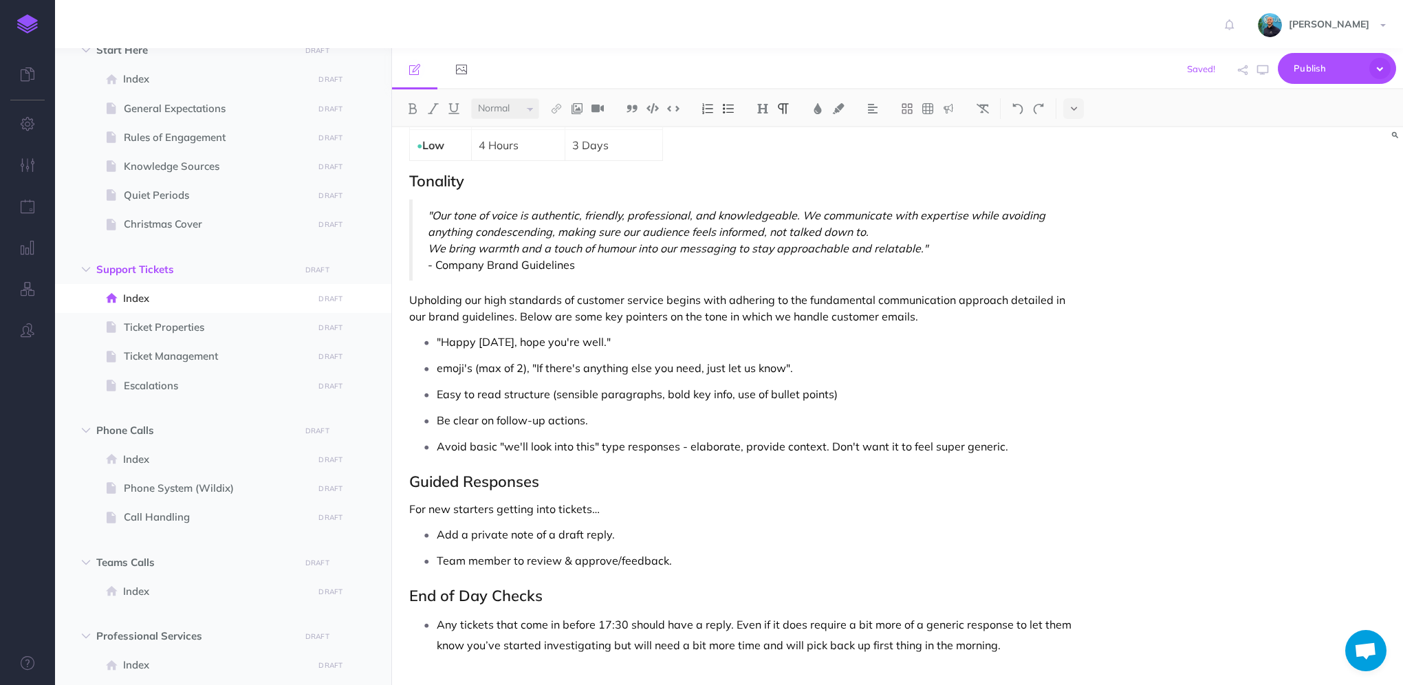
scroll to position [1581, 0]
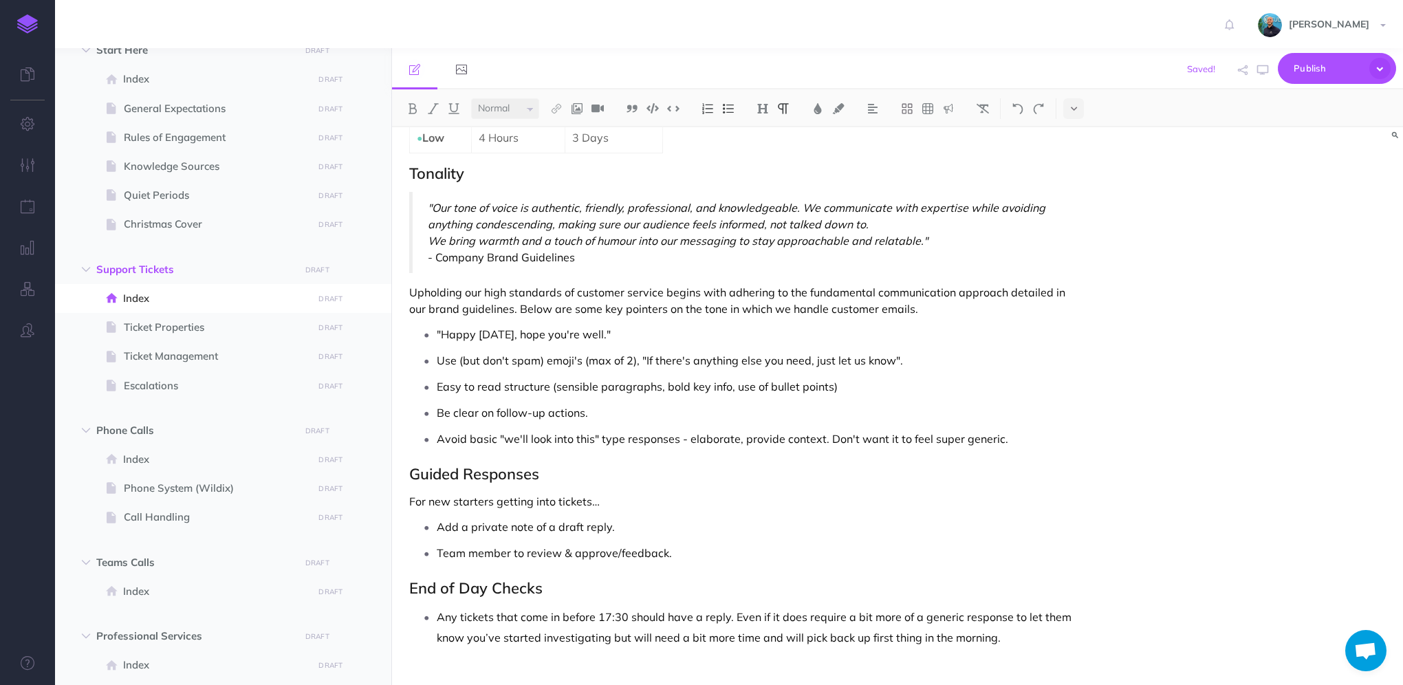
click at [629, 358] on p "Use (but don't spam) emoji's (max of 2), "If there's anything else you need, ju…" at bounding box center [760, 360] width 646 height 21
click at [463, 357] on p "Use (but don't spam) emoji's (max of 2 in an email), "If there's anything else …" at bounding box center [760, 360] width 646 height 21
click at [693, 352] on p "Use, but don't spam, emoji's (max of 2 in an email), "If there's anything else …" at bounding box center [760, 360] width 646 height 21
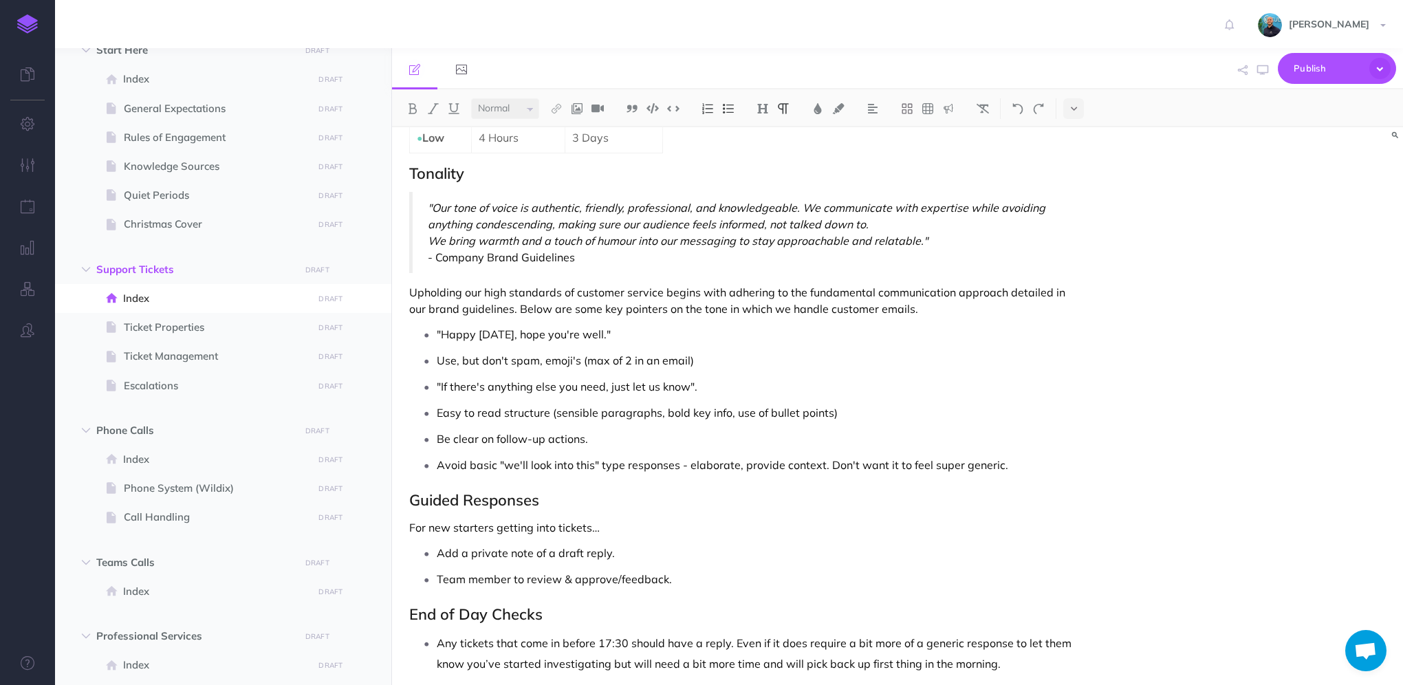
click at [736, 360] on p "Use, but don't spam, emoji's (max of 2 in an email)" at bounding box center [760, 360] width 646 height 21
click at [650, 325] on p ""Happy [DATE], hope you're well."" at bounding box center [760, 334] width 646 height 21
click at [600, 329] on p ""Happy [DATE], hope you're well."" at bounding box center [760, 334] width 646 height 21
click at [636, 329] on p ""Happy [DATE], hope you're well 😊"" at bounding box center [760, 334] width 646 height 21
click at [951, 305] on p "Upholding our high standards of customer service begins with adhering to the fu…" at bounding box center [745, 300] width 673 height 33
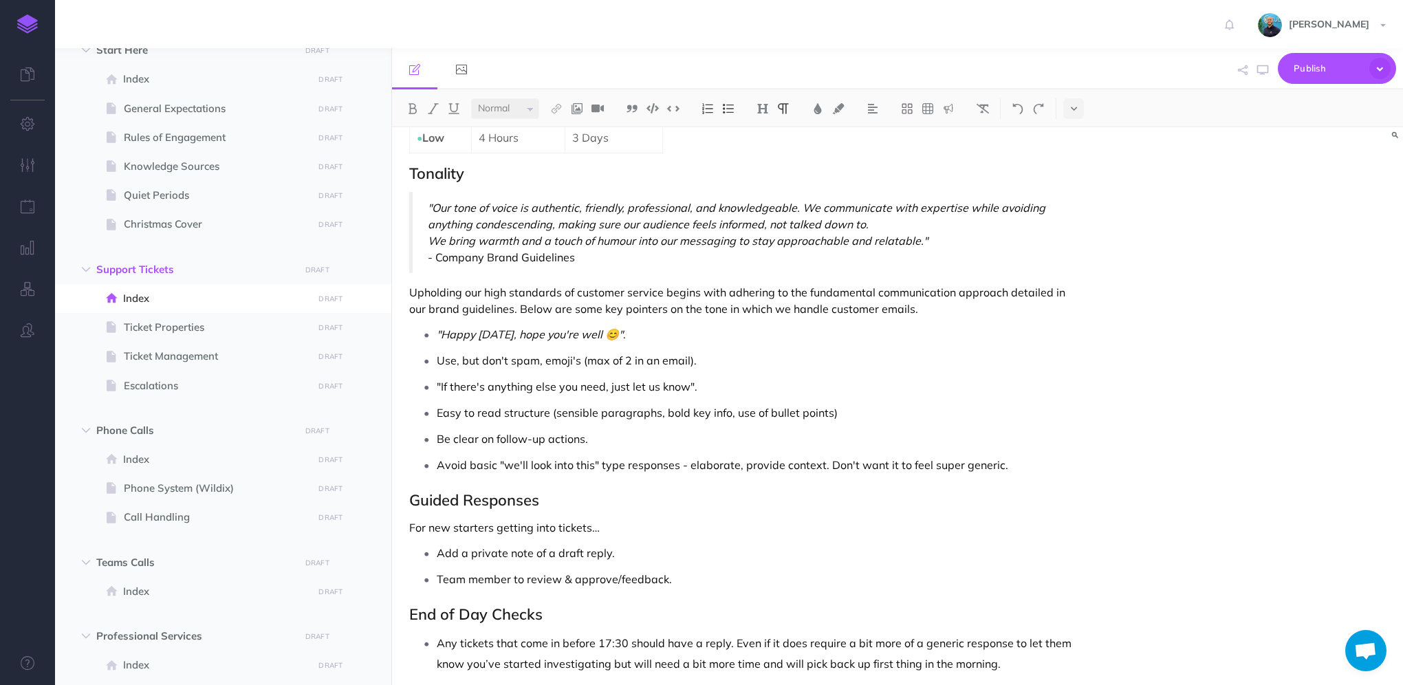
click at [940, 301] on p "Upholding our high standards of customer service begins with adhering to the fu…" at bounding box center [745, 300] width 673 height 33
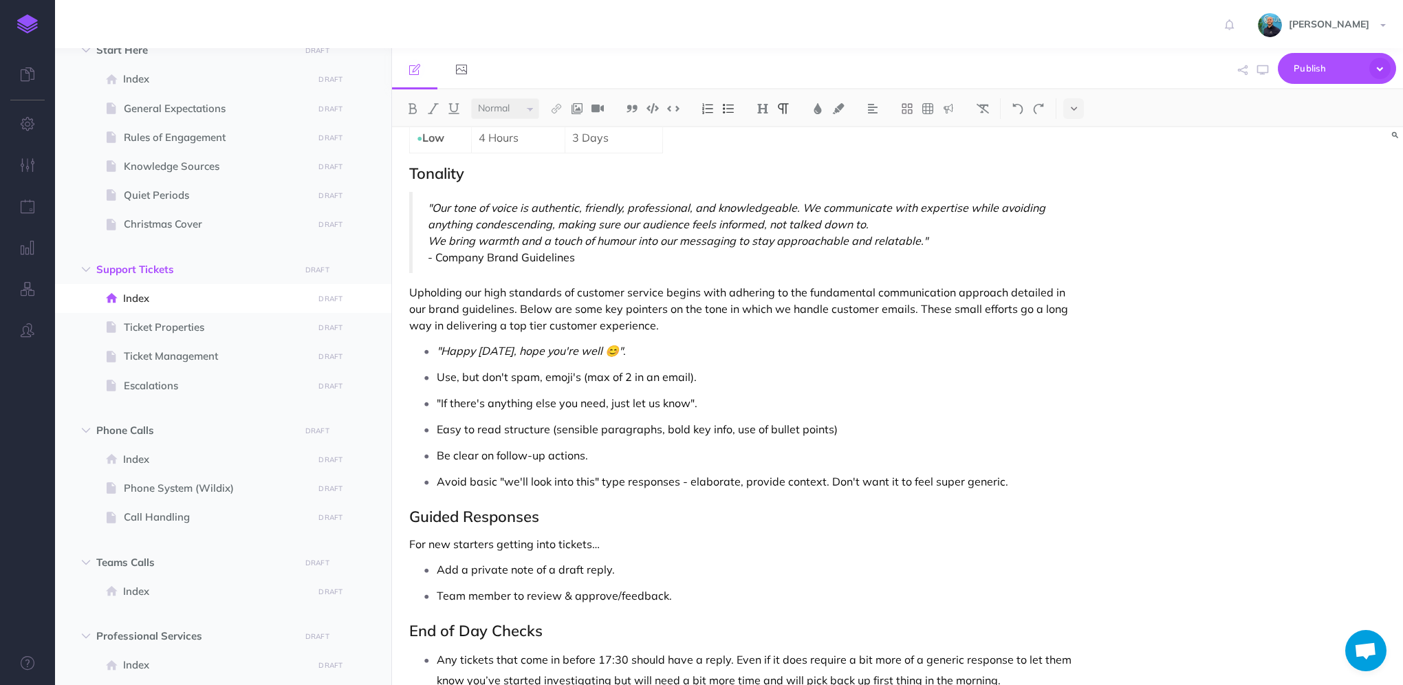
click at [690, 399] on p ""If there's anything else you need, just let us know"." at bounding box center [760, 403] width 646 height 21
drag, startPoint x: 710, startPoint y: 396, endPoint x: 438, endPoint y: 404, distance: 271.7
click at [438, 404] on p ""If there's anything else you need, just let us know 👍"." at bounding box center [760, 403] width 646 height 21
click at [851, 426] on p "Easy to read structure (sensible paragraphs, bold key info, use of bullet point…" at bounding box center [760, 429] width 646 height 21
drag, startPoint x: 597, startPoint y: 477, endPoint x: 499, endPoint y: 477, distance: 98.3
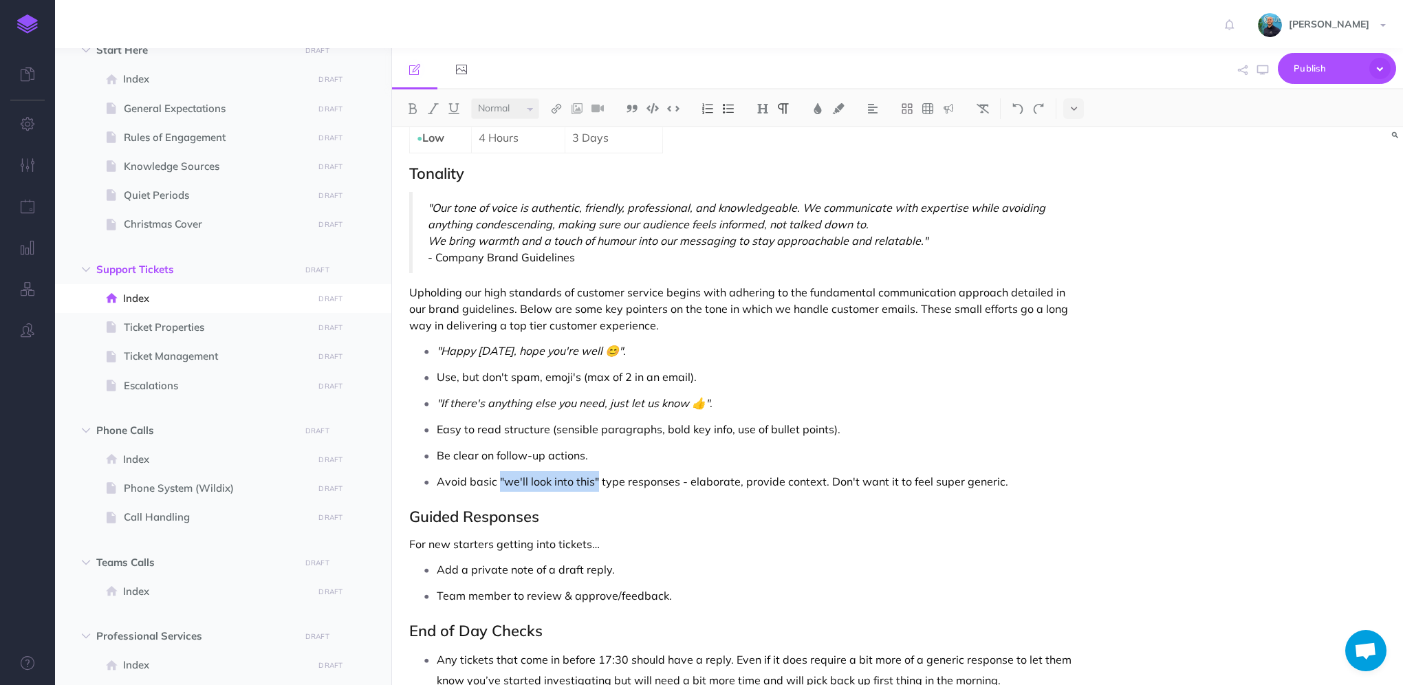
click at [499, 477] on p "Avoid basic "we'll look into this" type responses - elaborate, provide context.…" at bounding box center [760, 481] width 646 height 21
click at [1044, 476] on p "Avoid basic "we'll look into this" type responses - elaborate, provide context.…" at bounding box center [760, 481] width 646 height 21
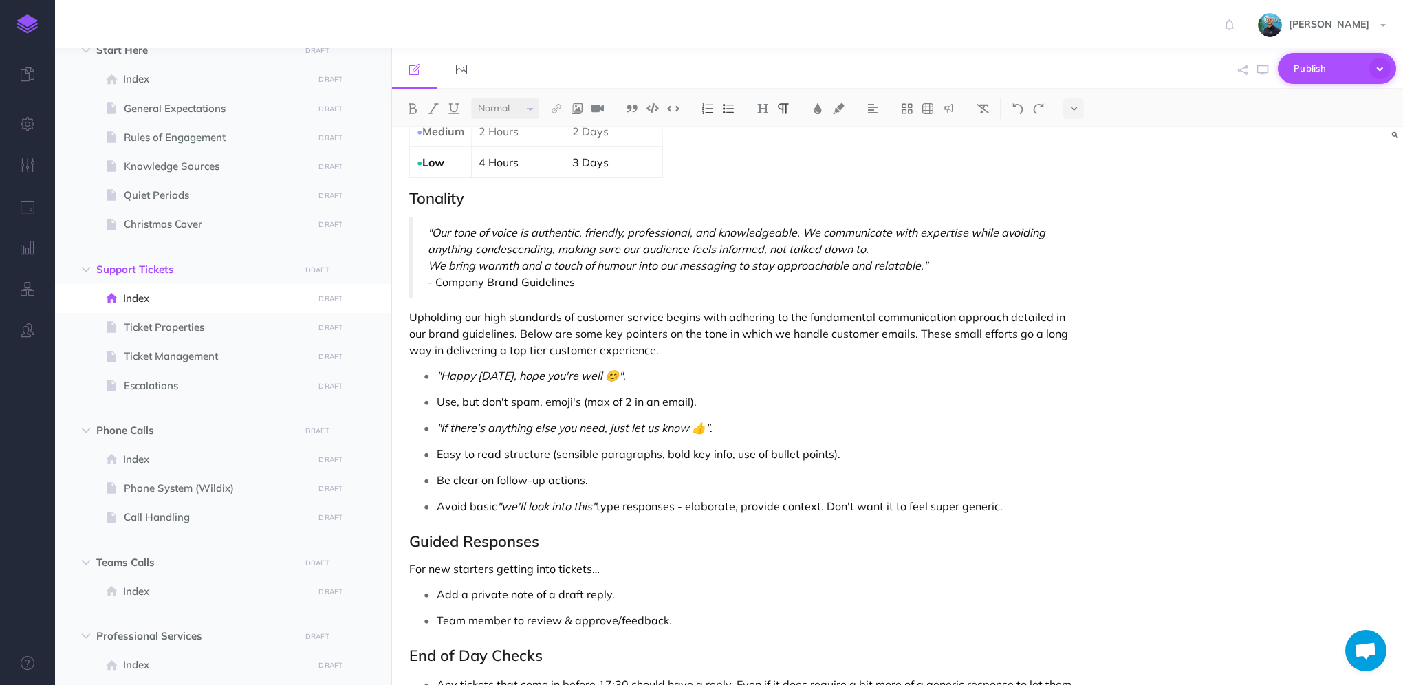
scroll to position [1505, 0]
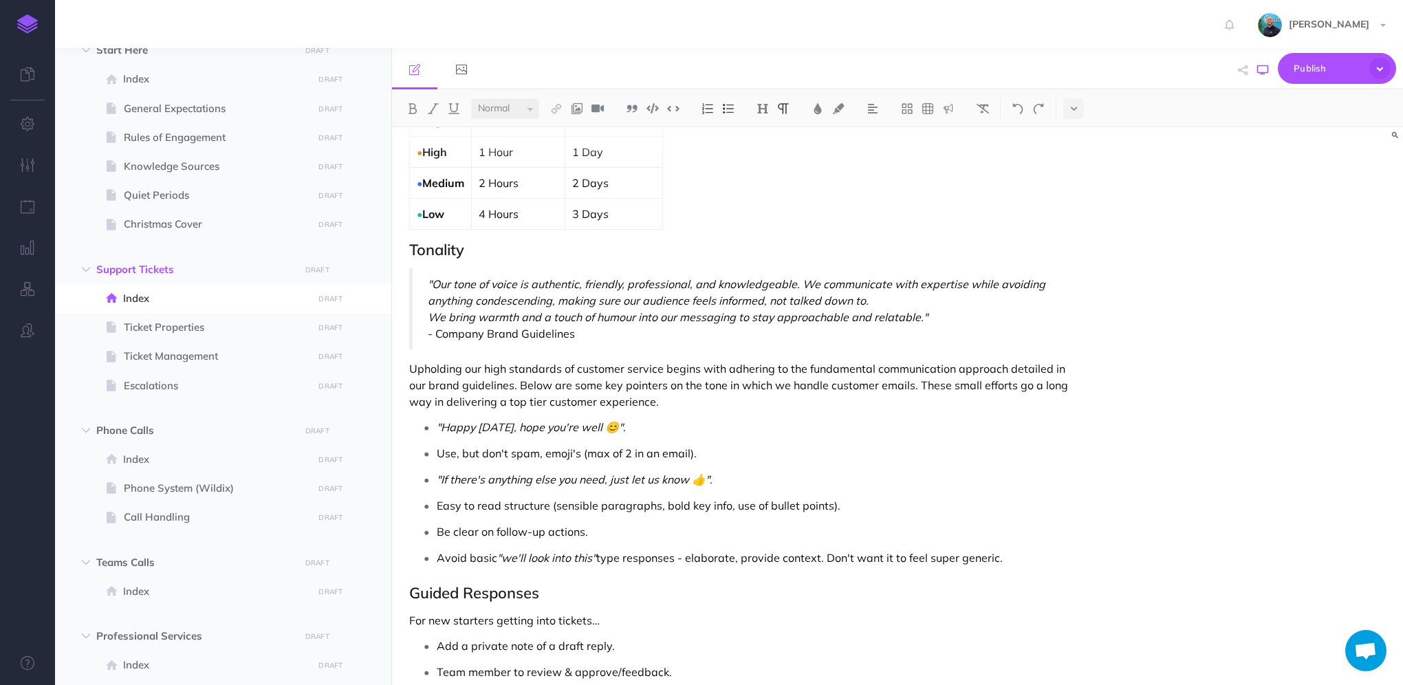
click at [1262, 69] on icon "button" at bounding box center [1262, 70] width 11 height 11
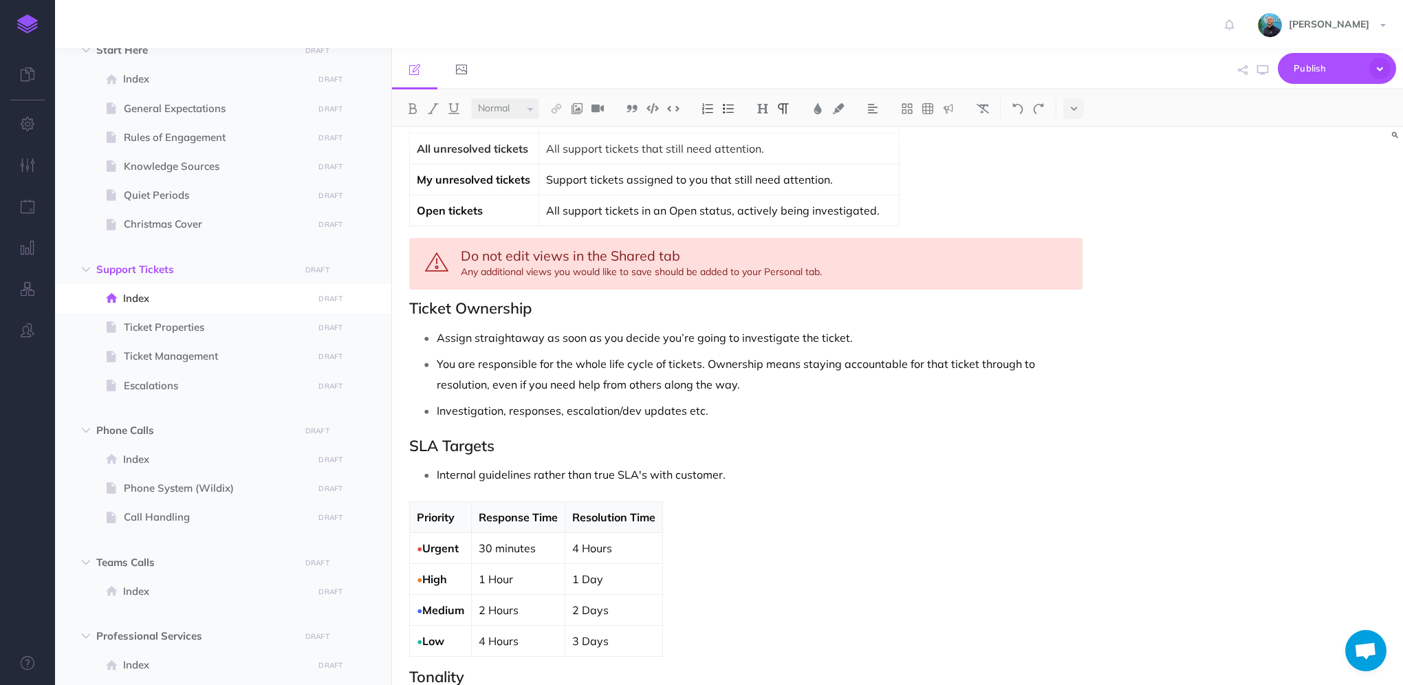
scroll to position [1093, 0]
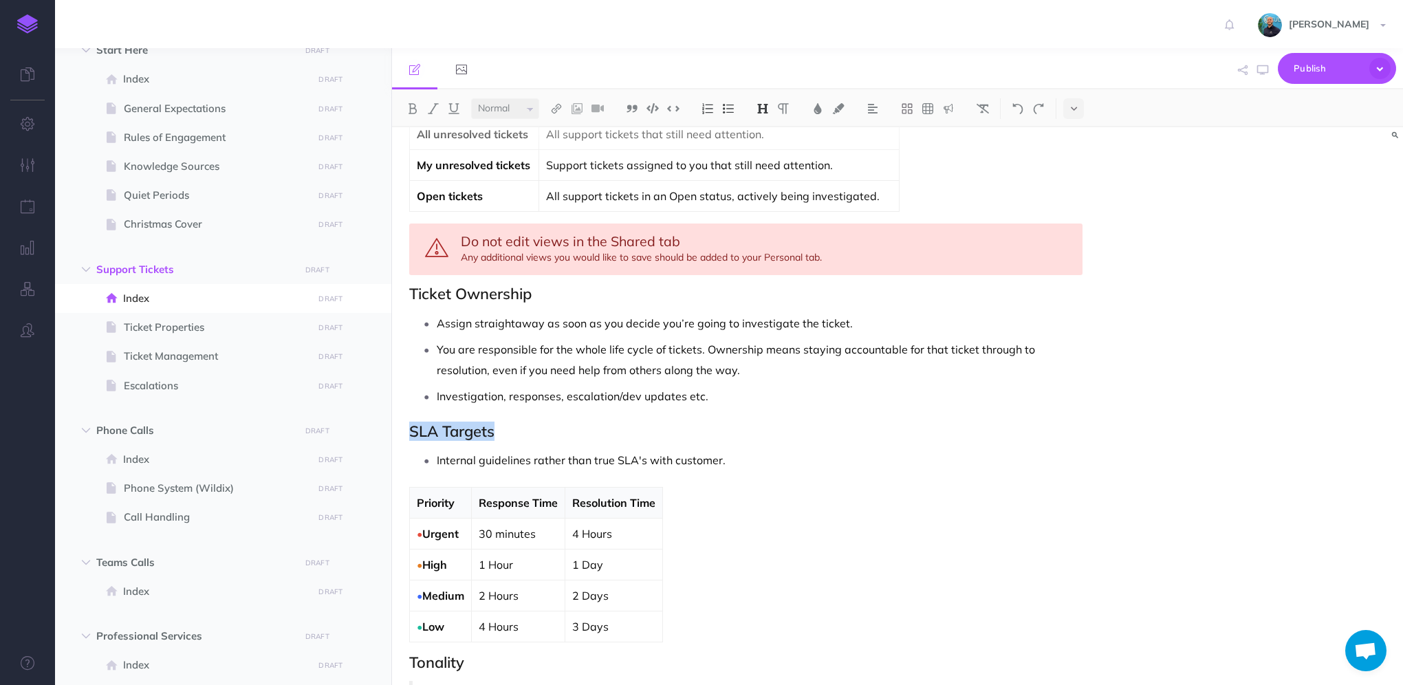
drag, startPoint x: 504, startPoint y: 420, endPoint x: 411, endPoint y: 426, distance: 93.7
click at [411, 426] on h2 "SLA Targets" at bounding box center [745, 431] width 673 height 17
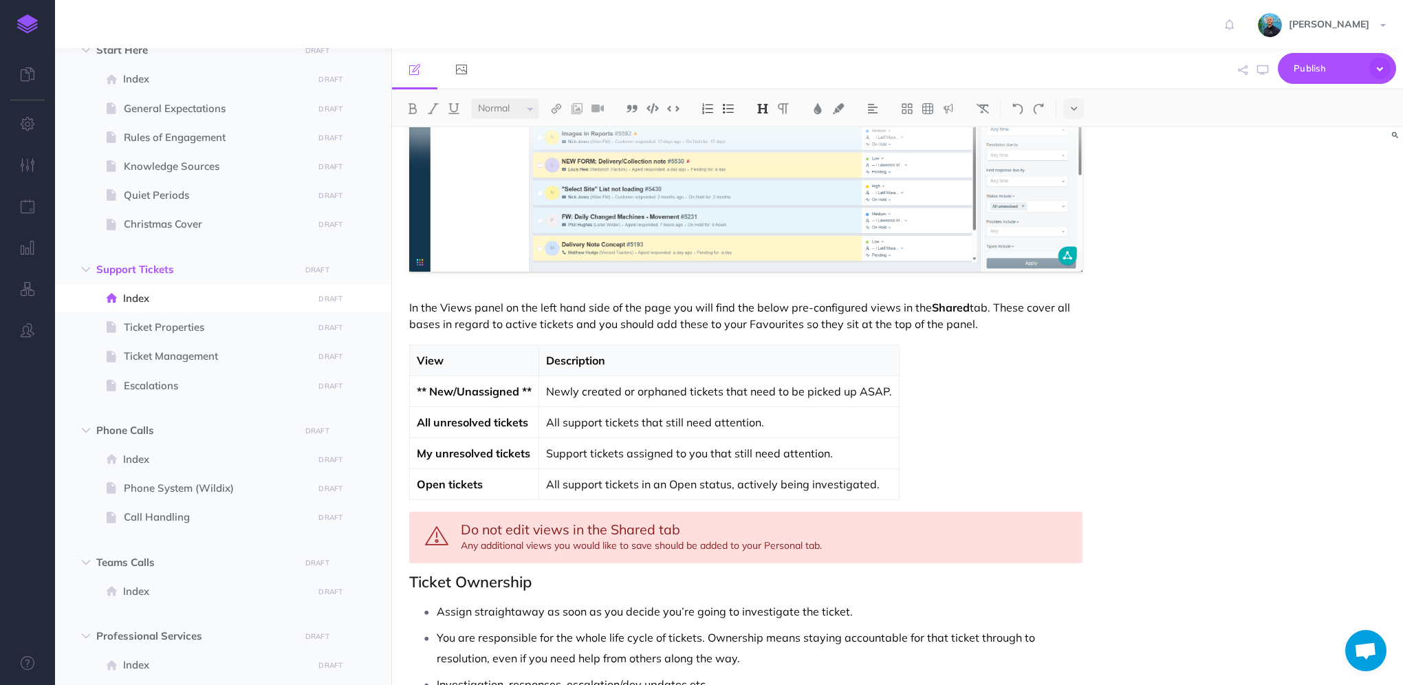
scroll to position [886, 0]
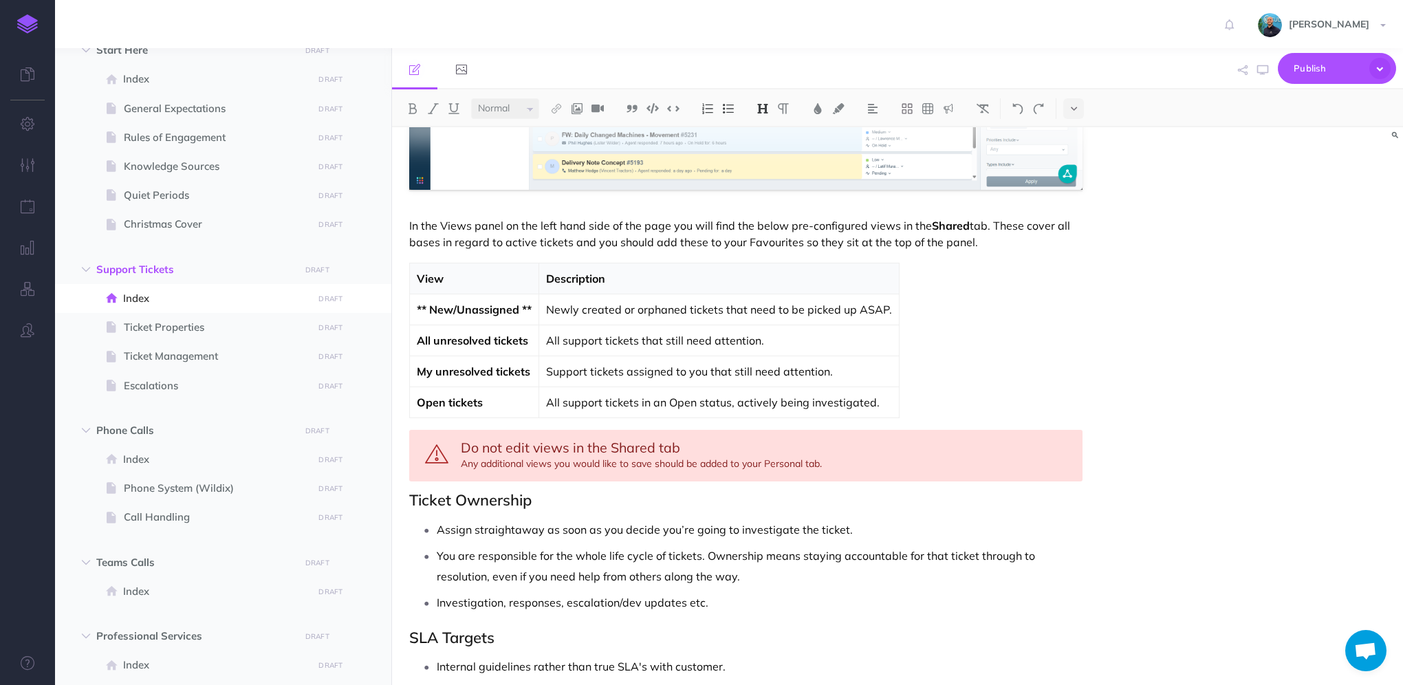
click at [413, 497] on h2 "Ticket Ownership" at bounding box center [745, 500] width 673 height 17
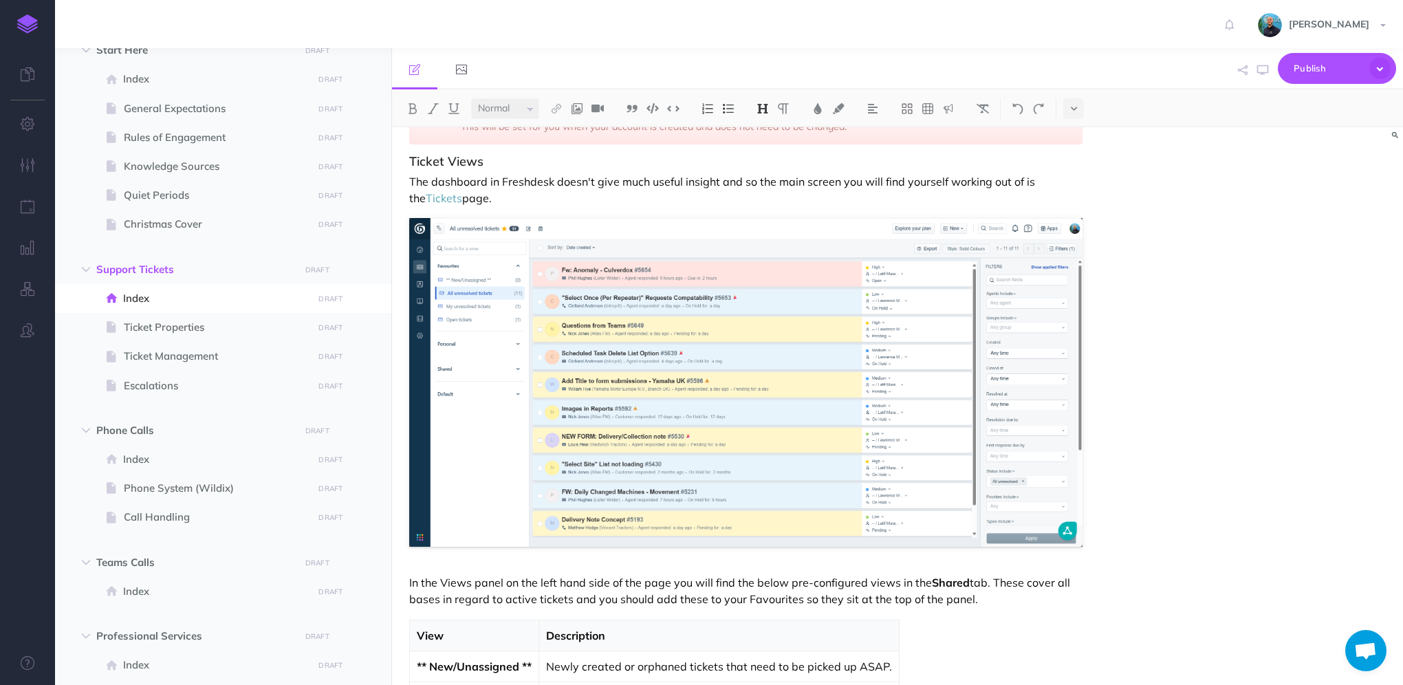
scroll to position [474, 0]
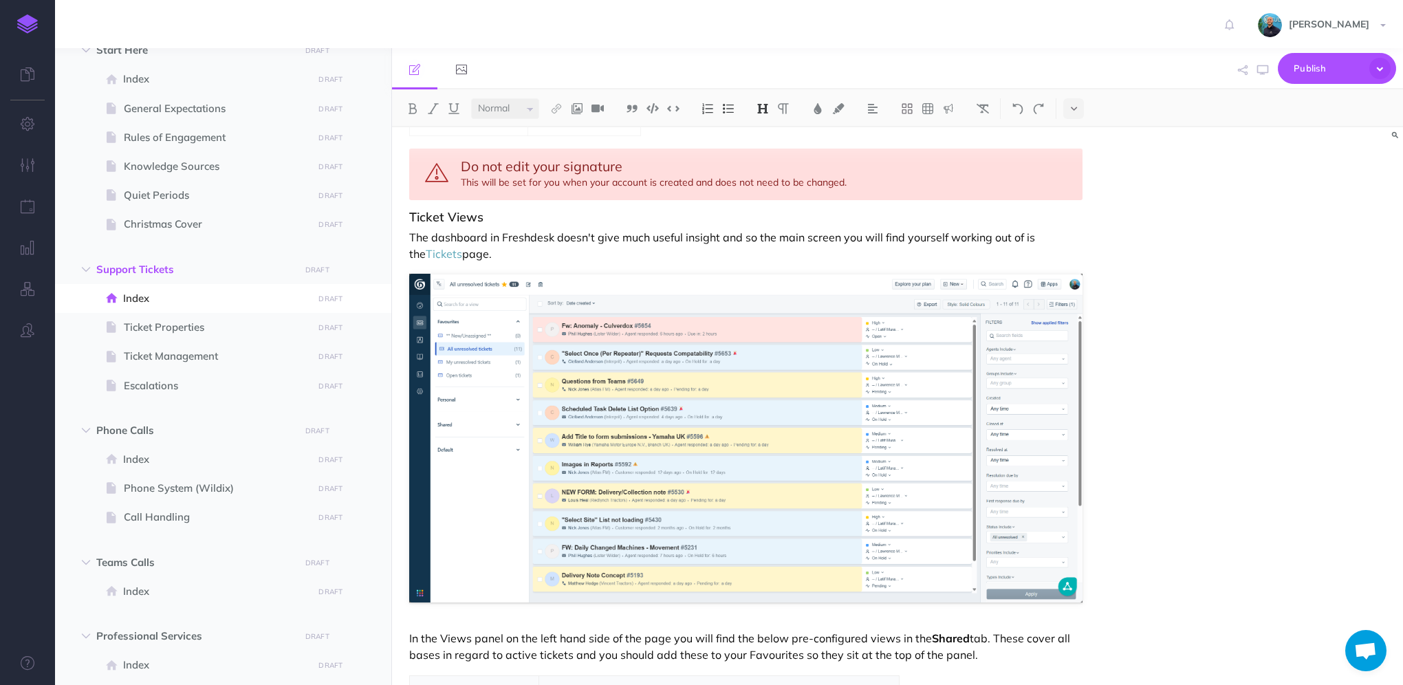
click at [463, 210] on h3 "Ticket Views" at bounding box center [745, 217] width 673 height 14
click at [760, 109] on img at bounding box center [762, 108] width 12 height 11
click at [547, 220] on h3 "Ticket Views" at bounding box center [745, 217] width 673 height 14
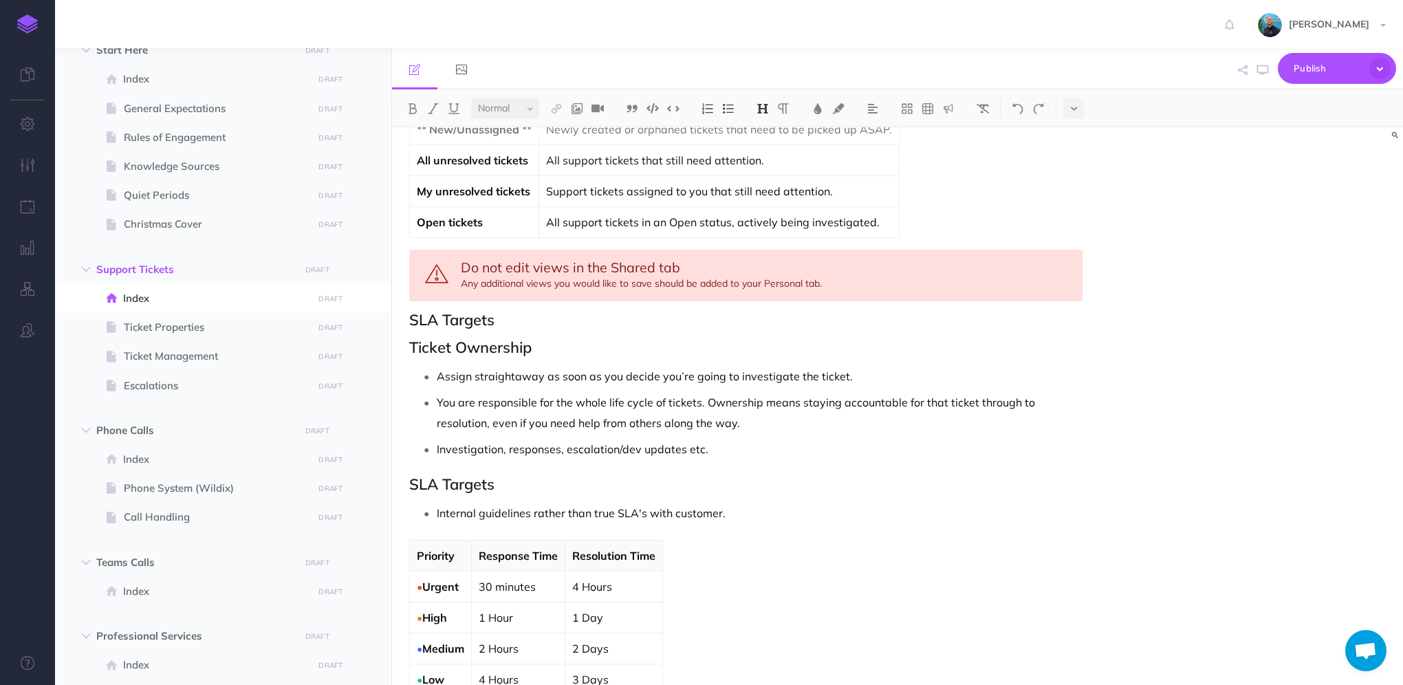
scroll to position [1100, 0]
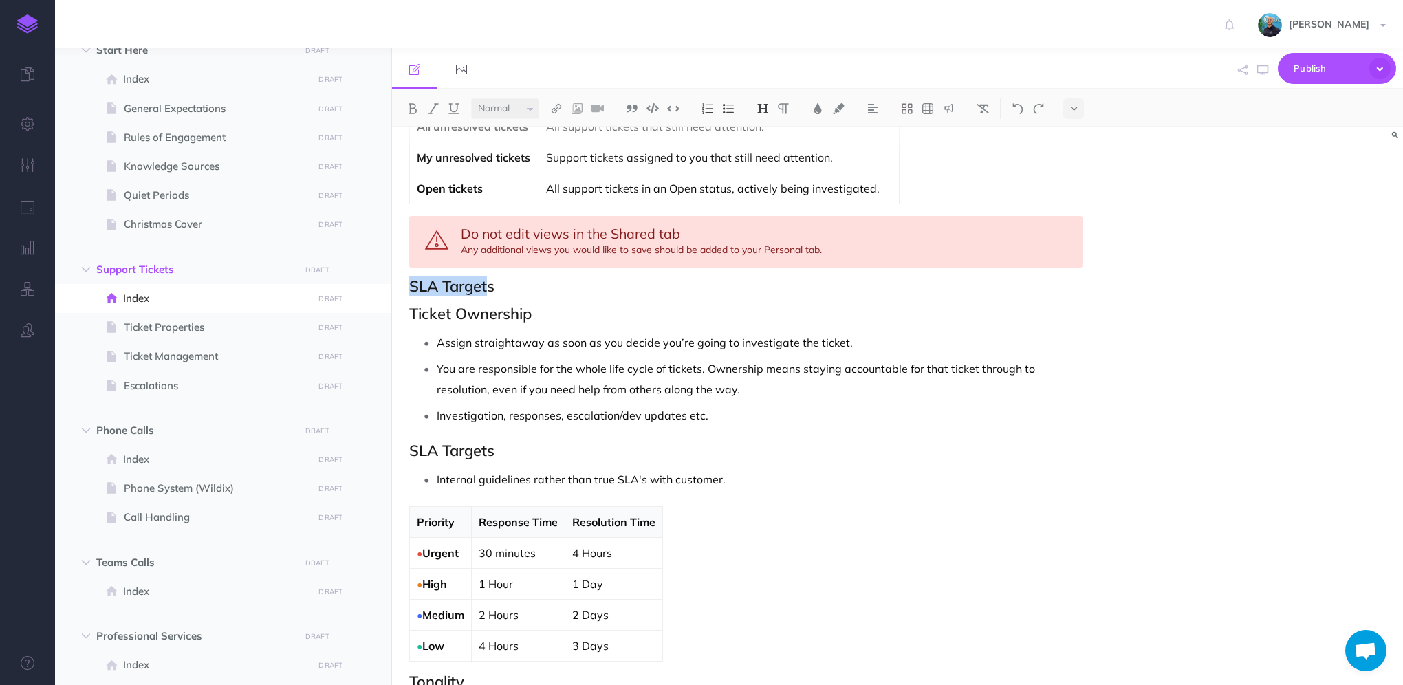
drag, startPoint x: 487, startPoint y: 286, endPoint x: 410, endPoint y: 285, distance: 77.0
click at [410, 285] on h2 "SLA Targets" at bounding box center [745, 286] width 673 height 17
click at [536, 281] on h2 "Tamper Monkey" at bounding box center [745, 286] width 673 height 17
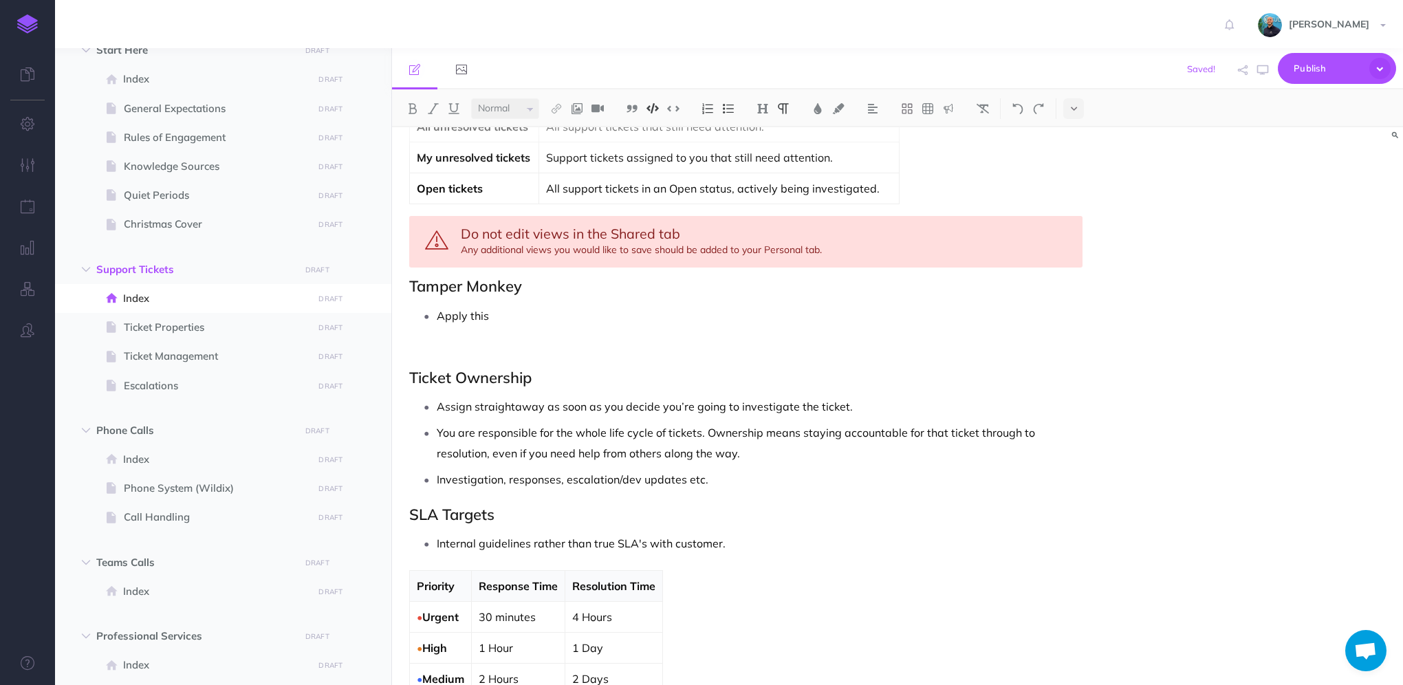
click at [652, 105] on img at bounding box center [652, 108] width 12 height 10
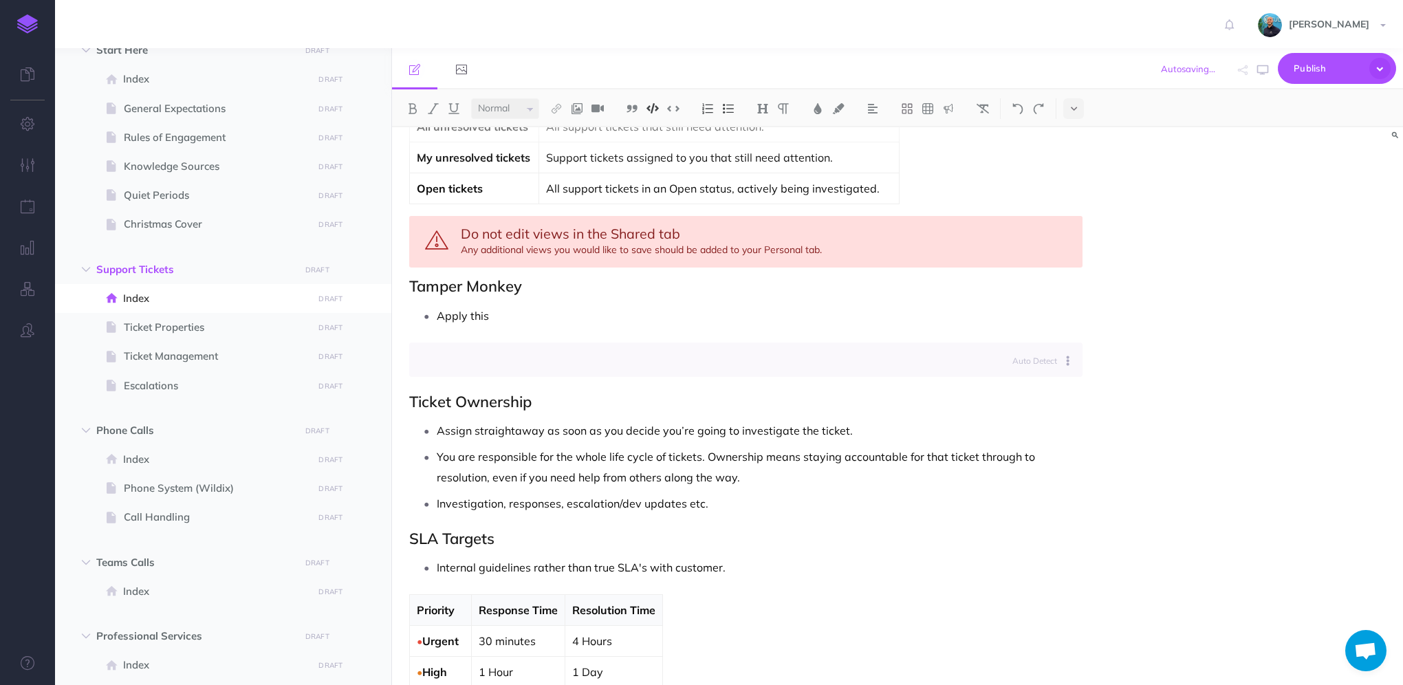
click at [1066, 355] on icon at bounding box center [1067, 360] width 2 height 10
type input "java"
click at [1022, 437] on link "JavaScript" at bounding box center [1023, 444] width 103 height 23
click at [516, 353] on code at bounding box center [745, 360] width 653 height 14
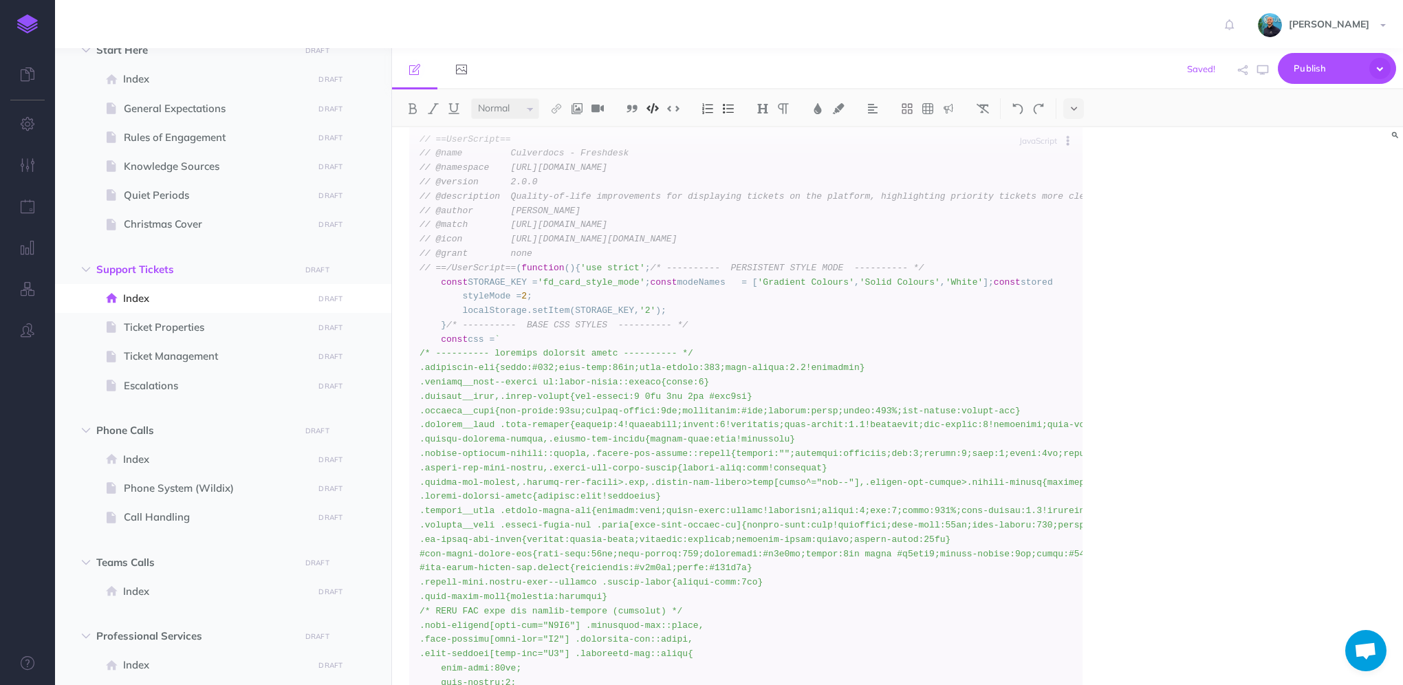
scroll to position [331, 0]
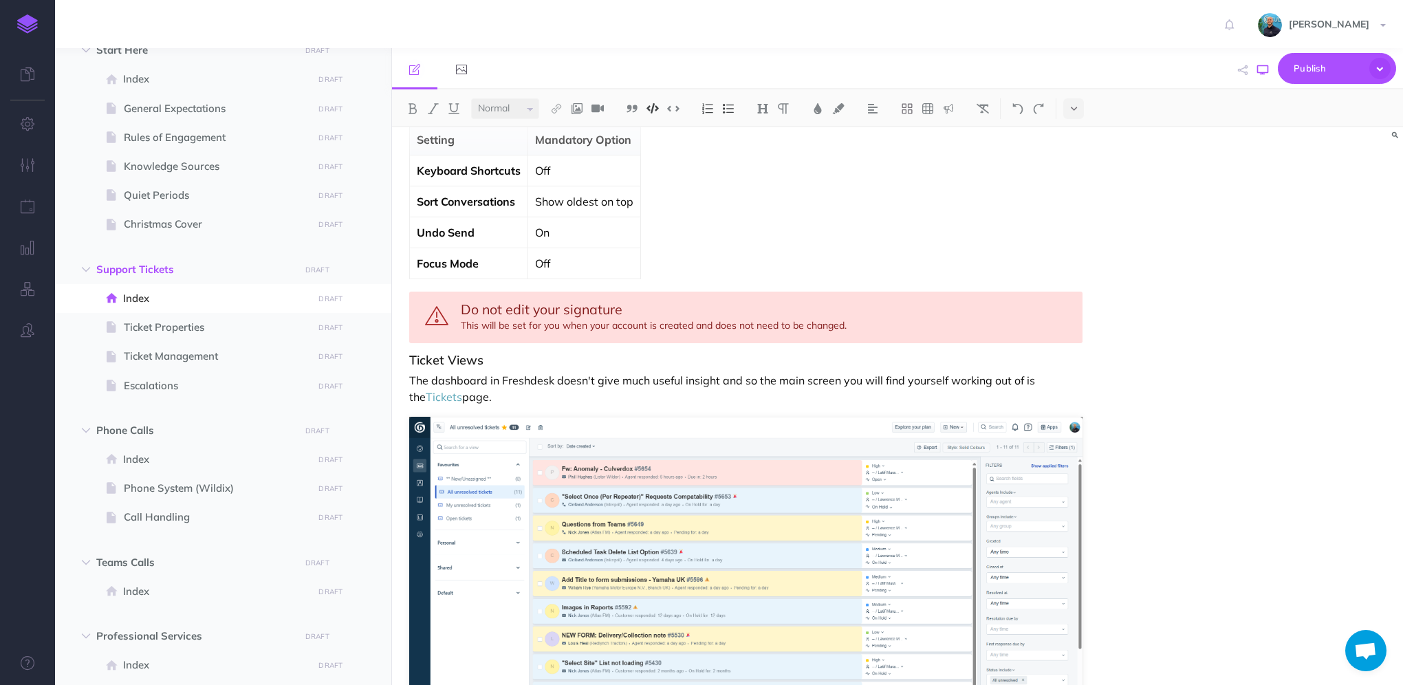
click at [1264, 72] on icon "button" at bounding box center [1262, 70] width 11 height 11
click at [23, 22] on img at bounding box center [27, 23] width 21 height 19
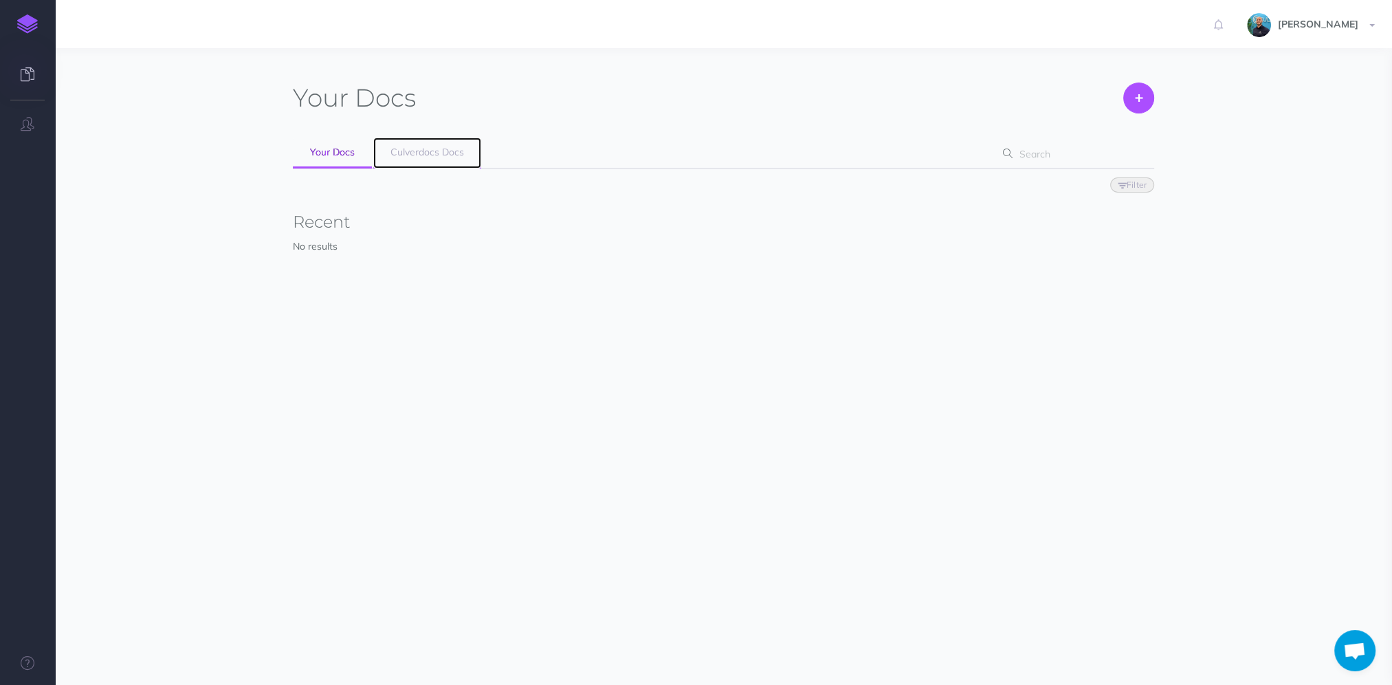
click at [424, 158] on link "Culverdocs Docs" at bounding box center [427, 153] width 108 height 31
